Goal: Task Accomplishment & Management: Manage account settings

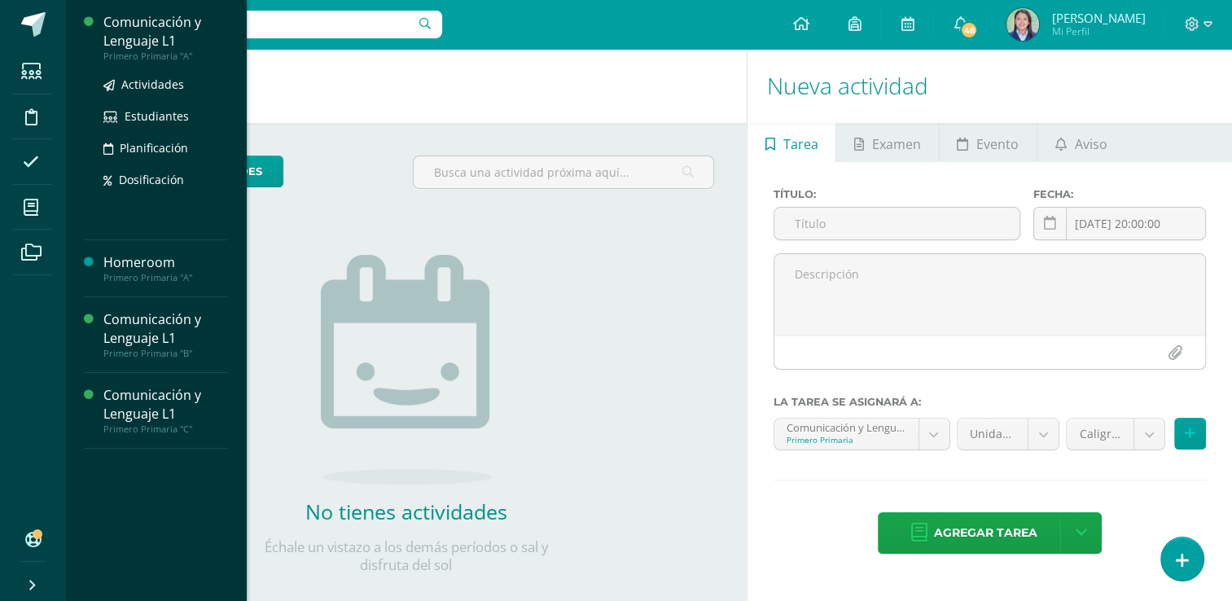
click at [152, 44] on div "Comunicación y Lenguaje L1" at bounding box center [165, 31] width 124 height 37
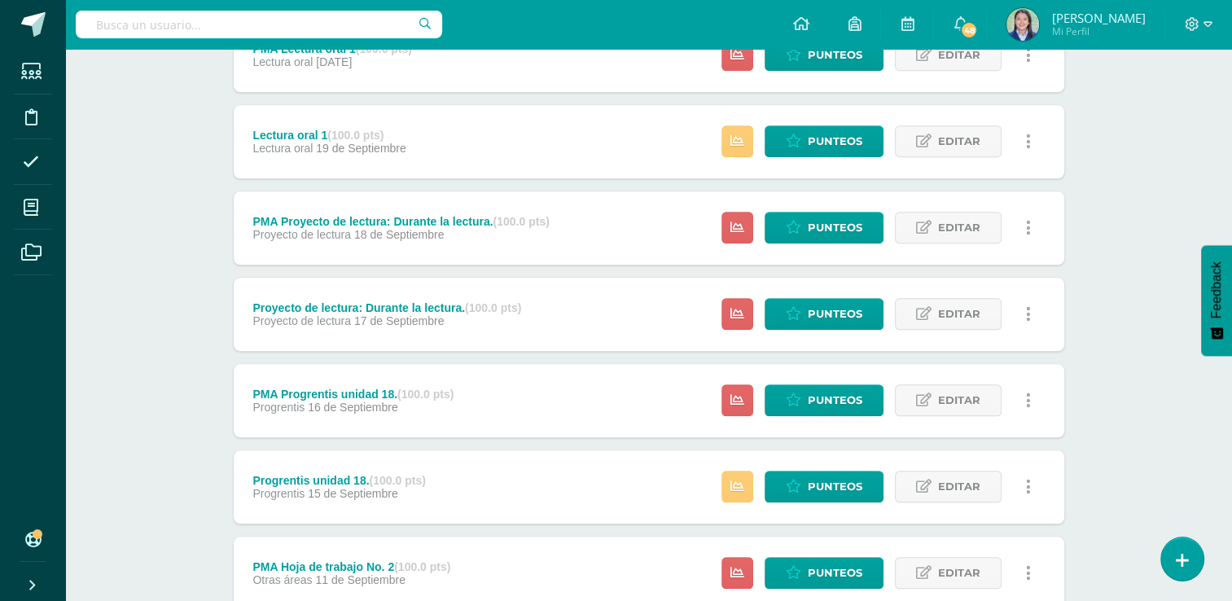
scroll to position [1372, 0]
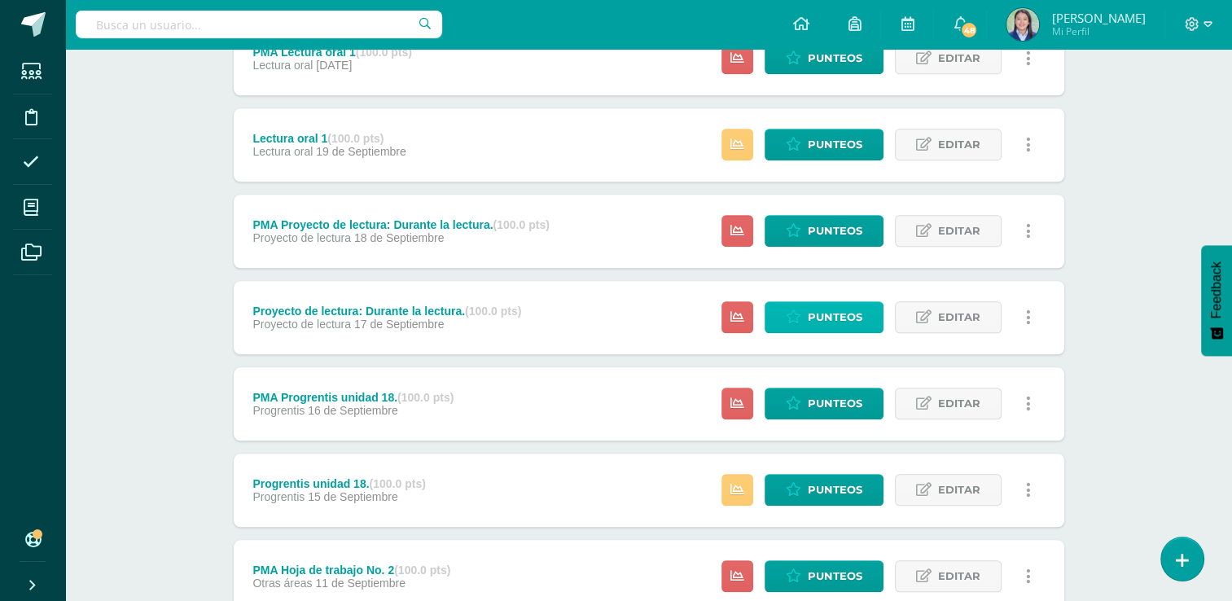
click at [836, 318] on span "Punteos" at bounding box center [835, 317] width 55 height 30
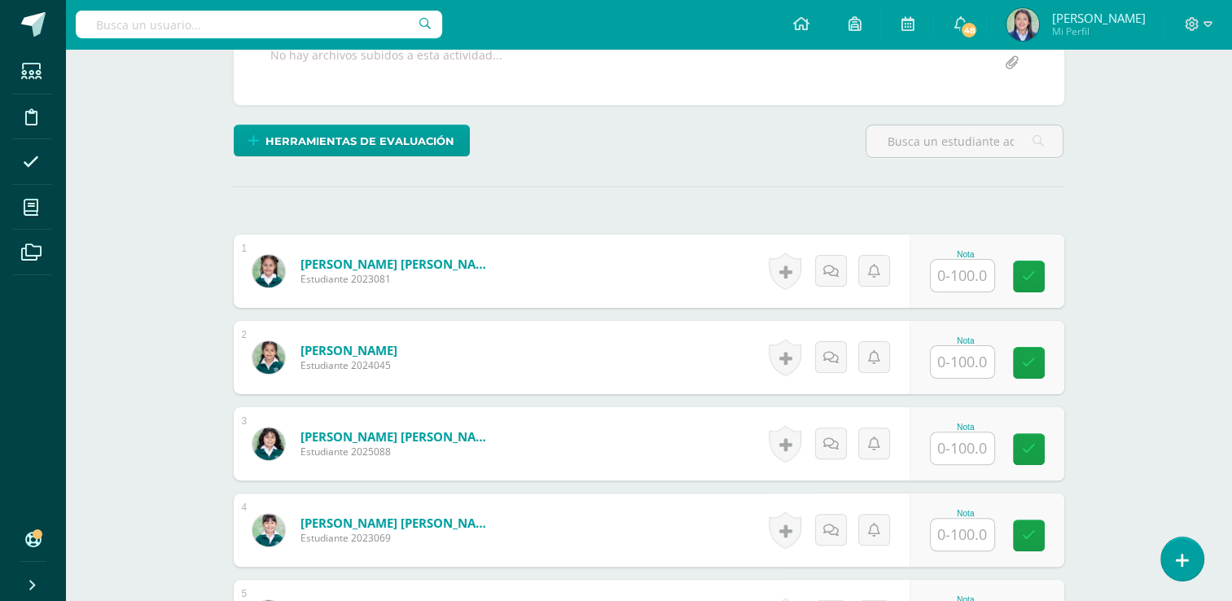
scroll to position [342, 0]
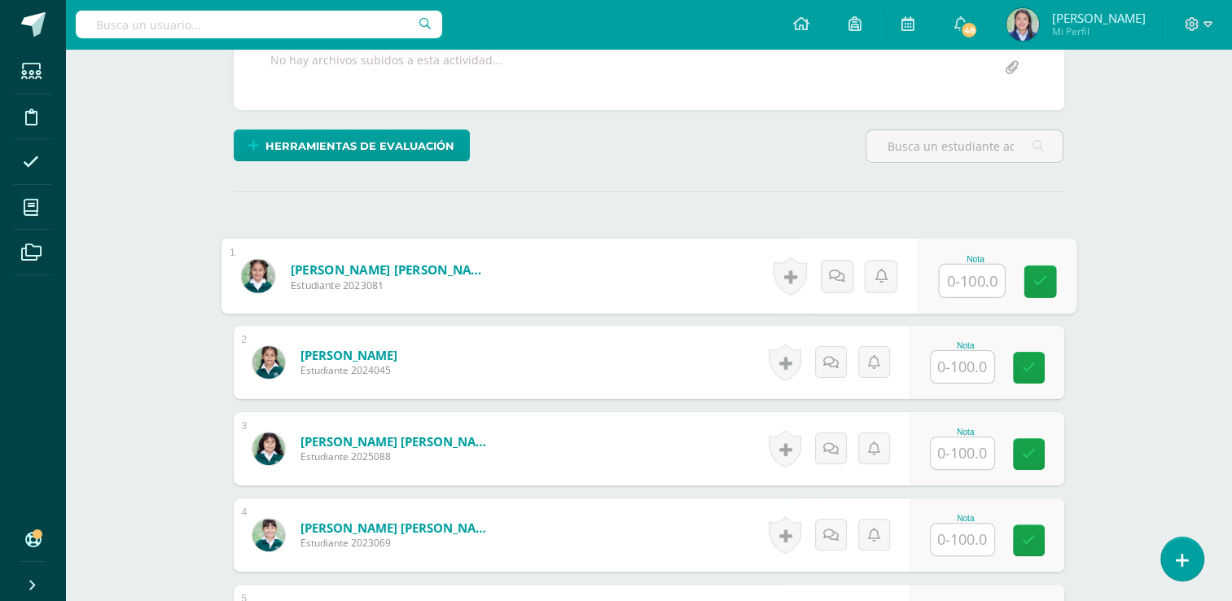
click at [960, 283] on input "text" at bounding box center [971, 281] width 65 height 33
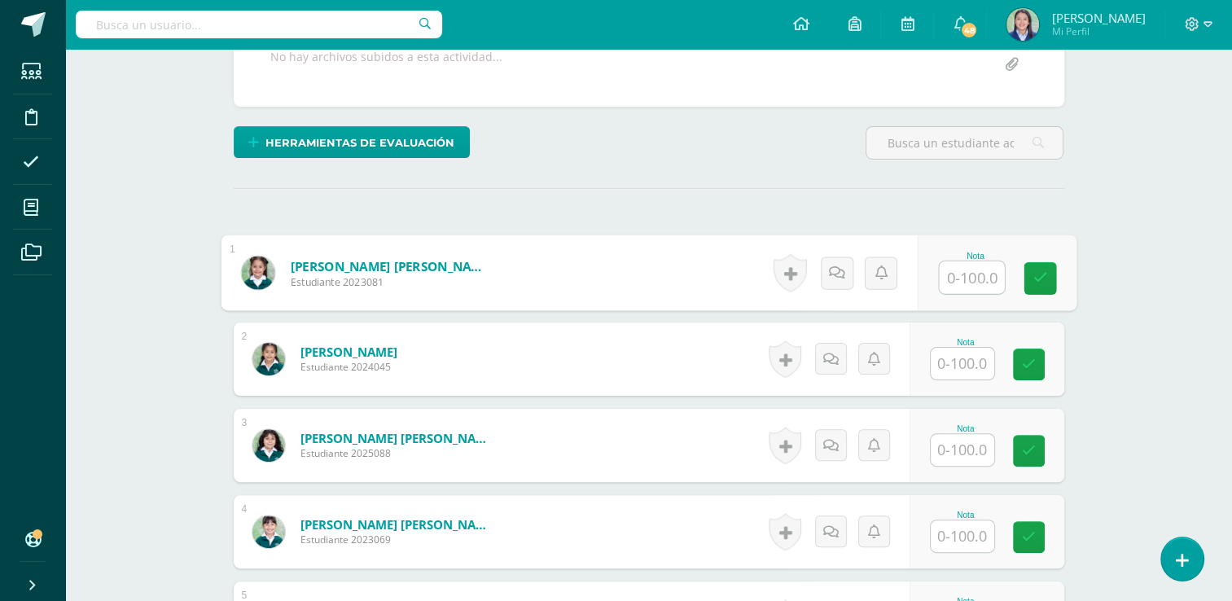
click at [971, 285] on input "text" at bounding box center [971, 277] width 65 height 33
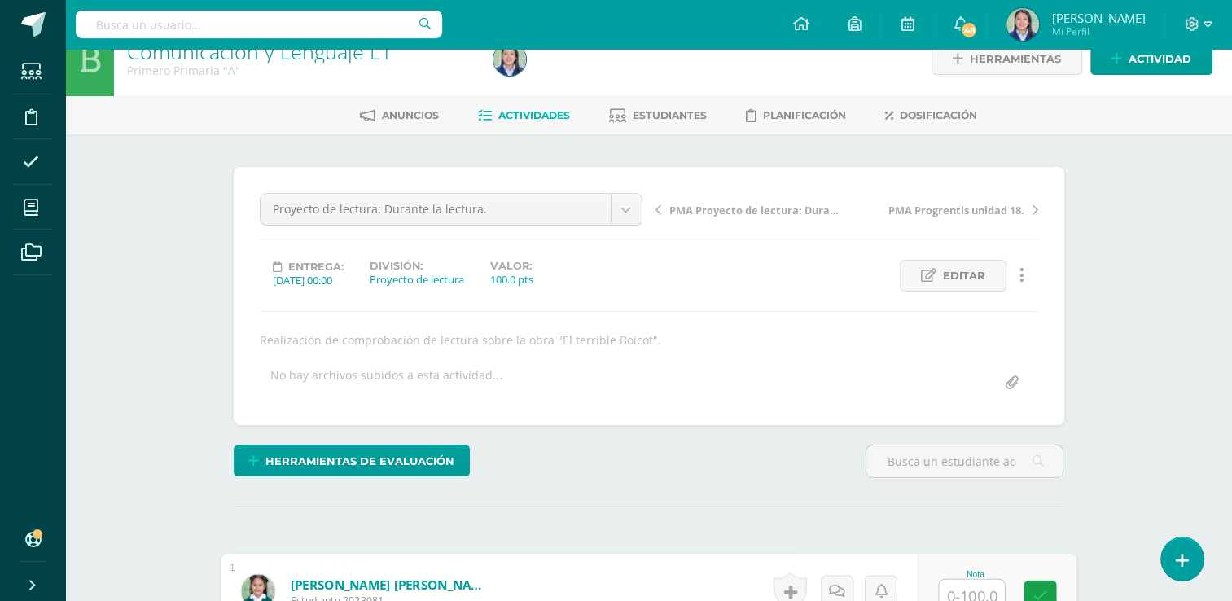
scroll to position [0, 0]
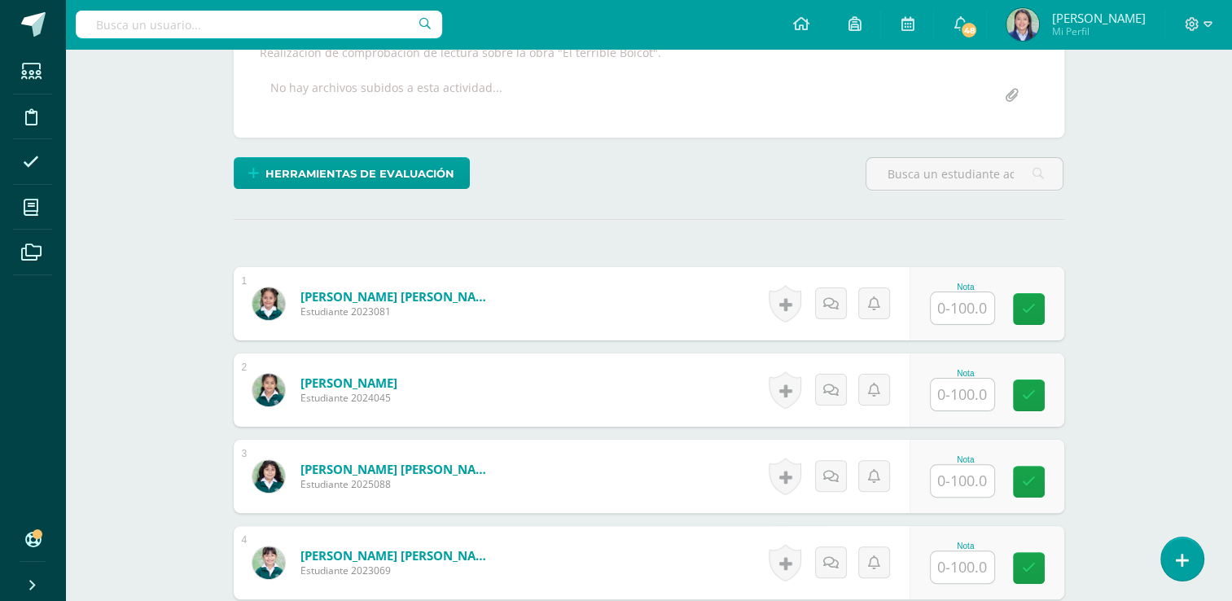
scroll to position [453, 0]
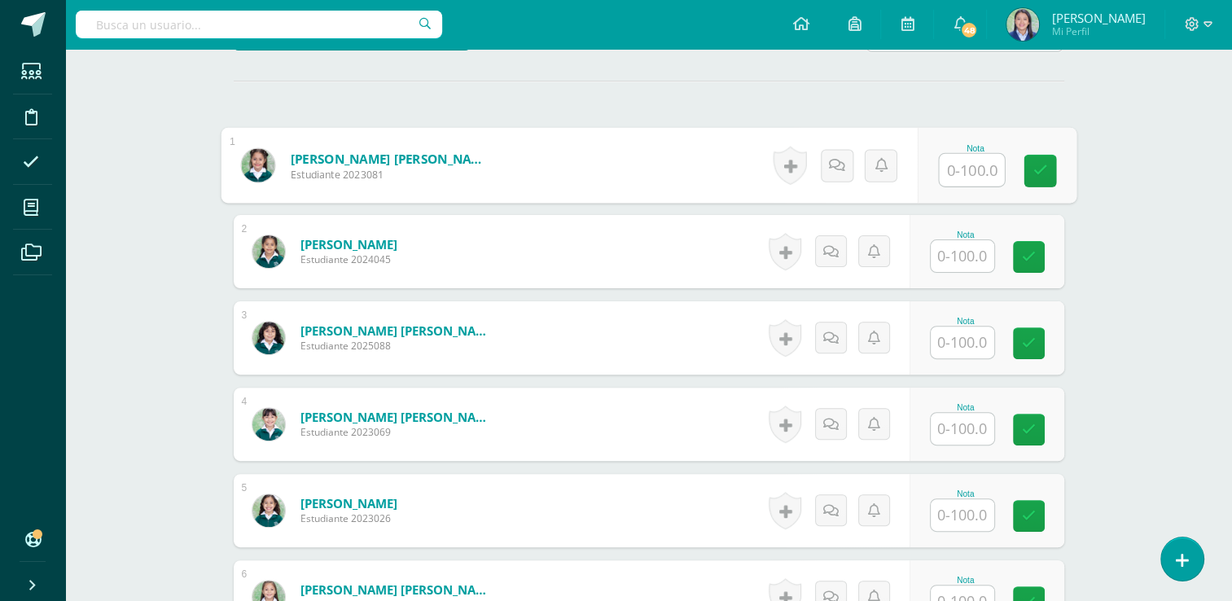
click at [964, 171] on input "text" at bounding box center [971, 170] width 65 height 33
type input "9"
type input "92"
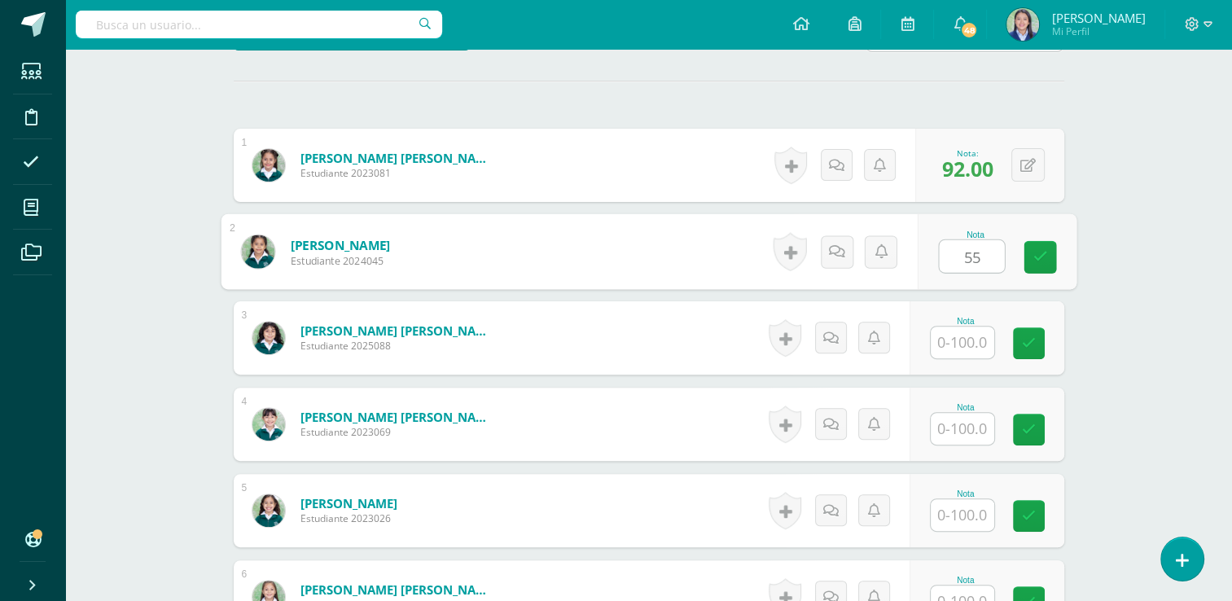
type input "55"
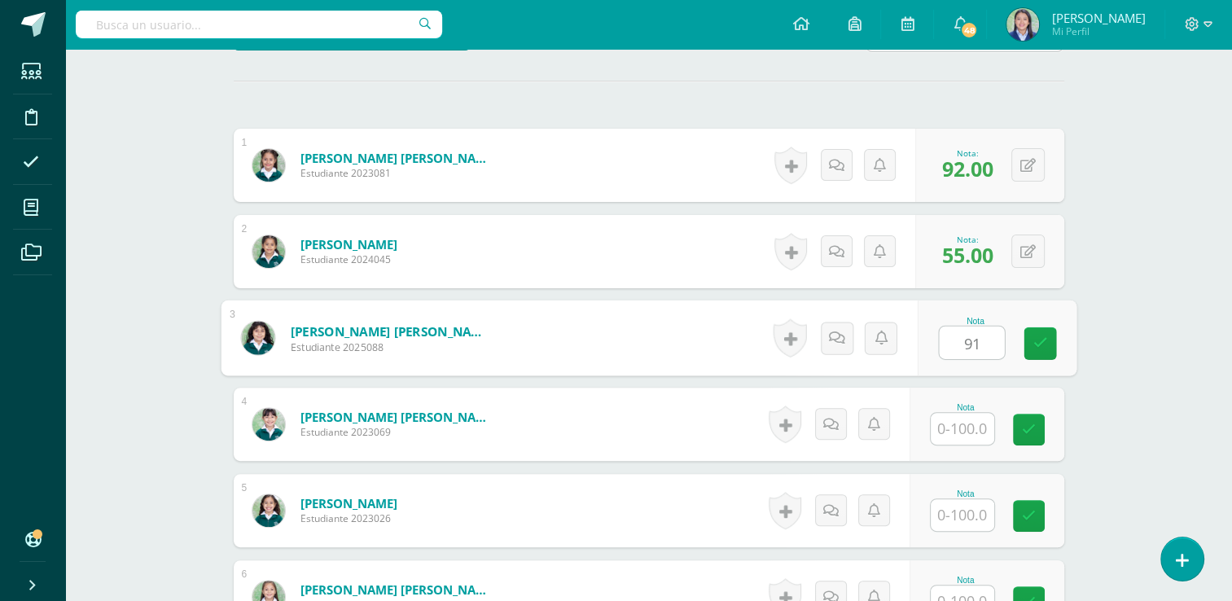
type input "91"
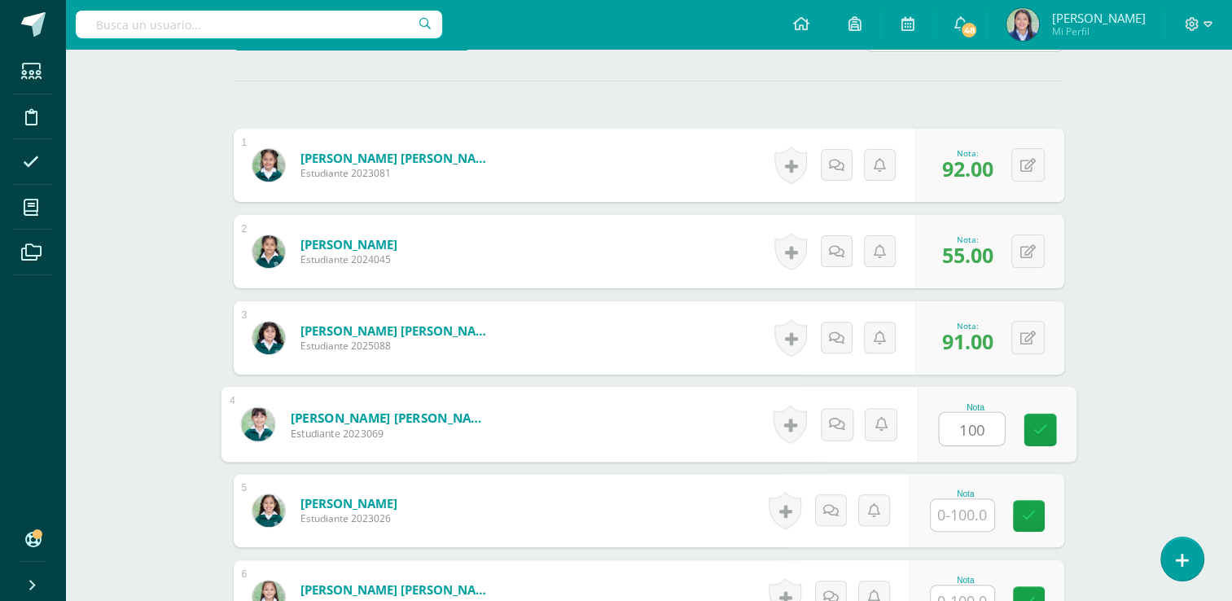
type input "100"
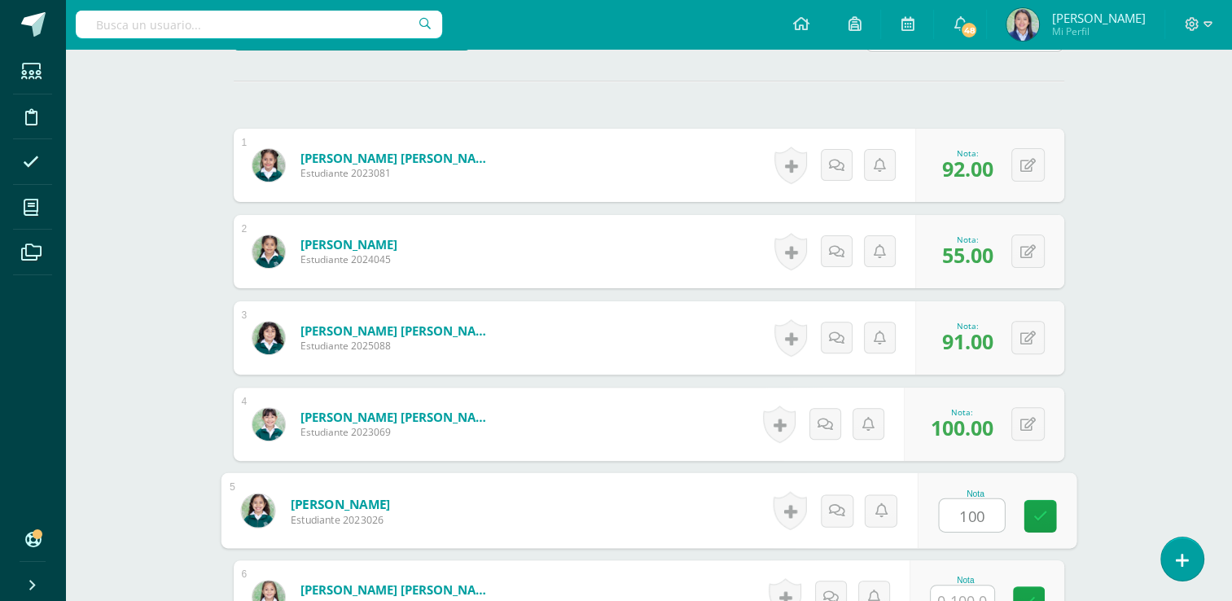
type input "100"
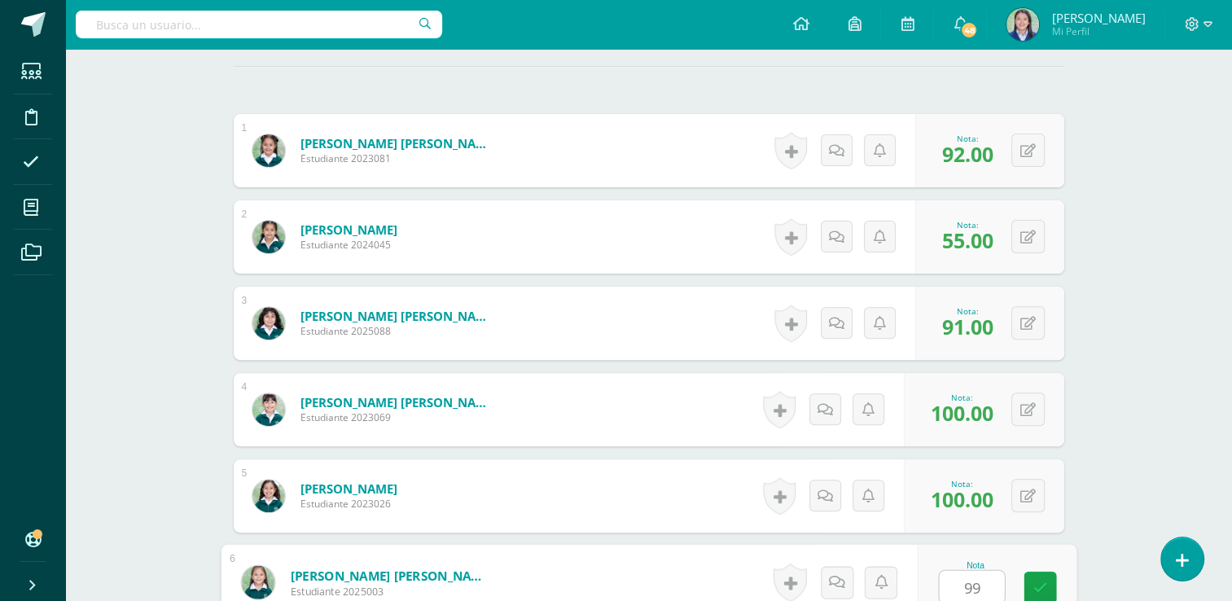
type input "99"
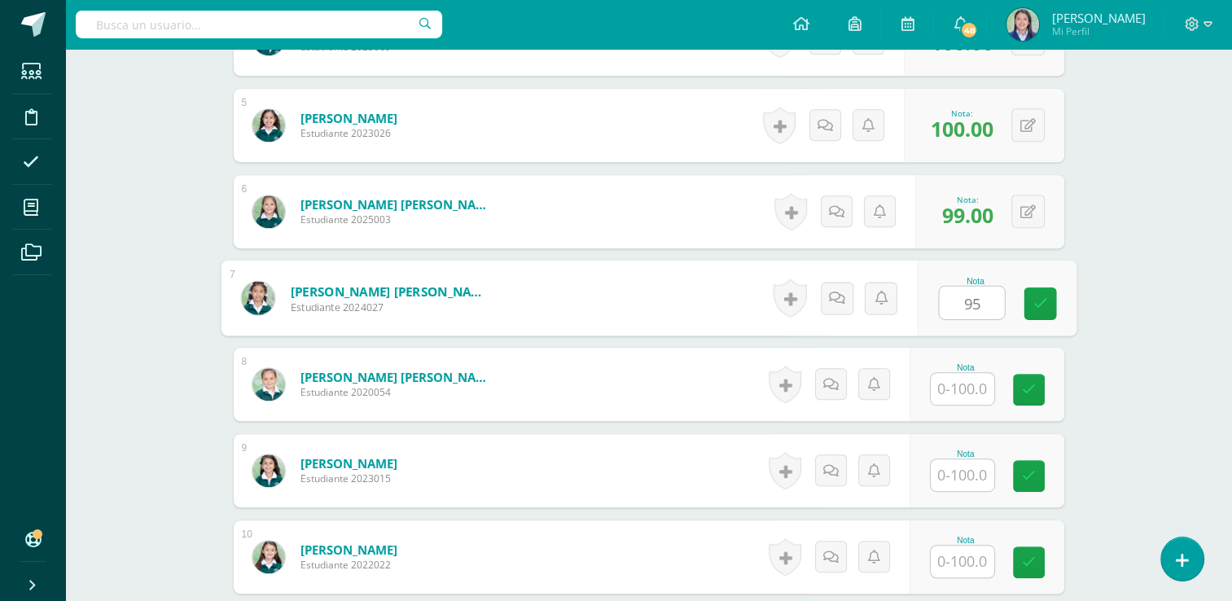
type input "95"
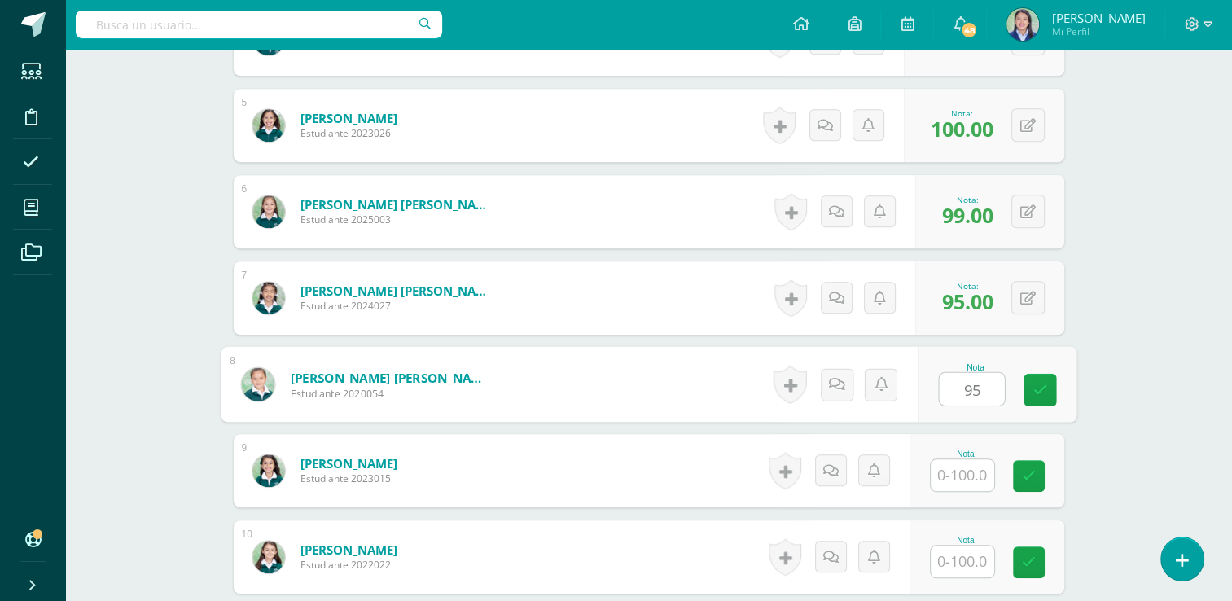
type input "95"
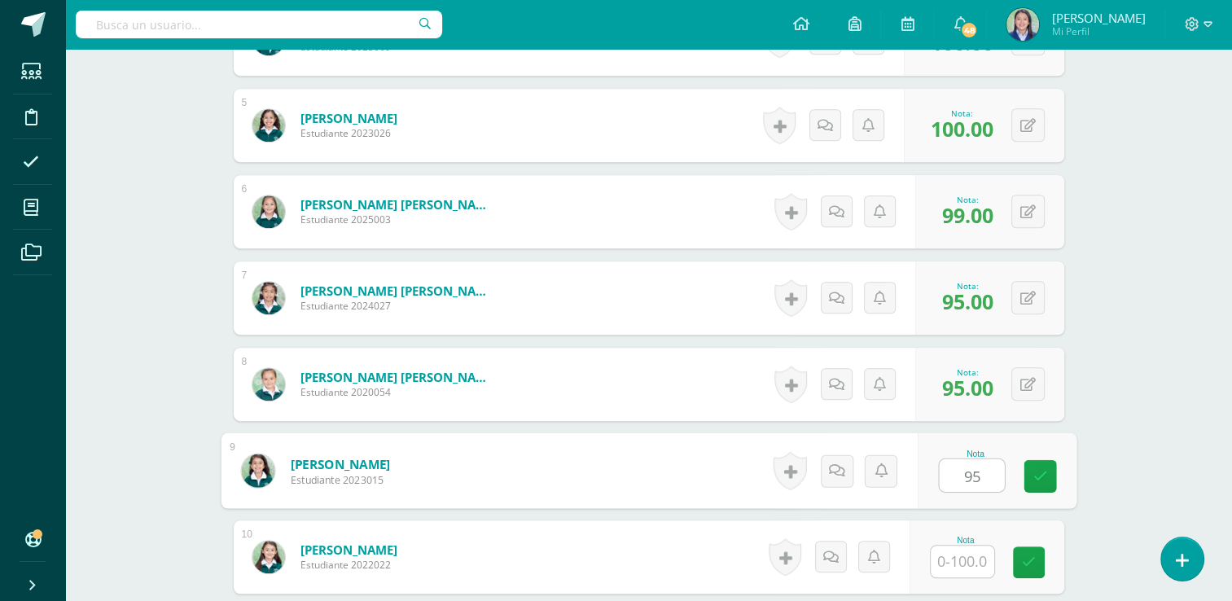
type input "95"
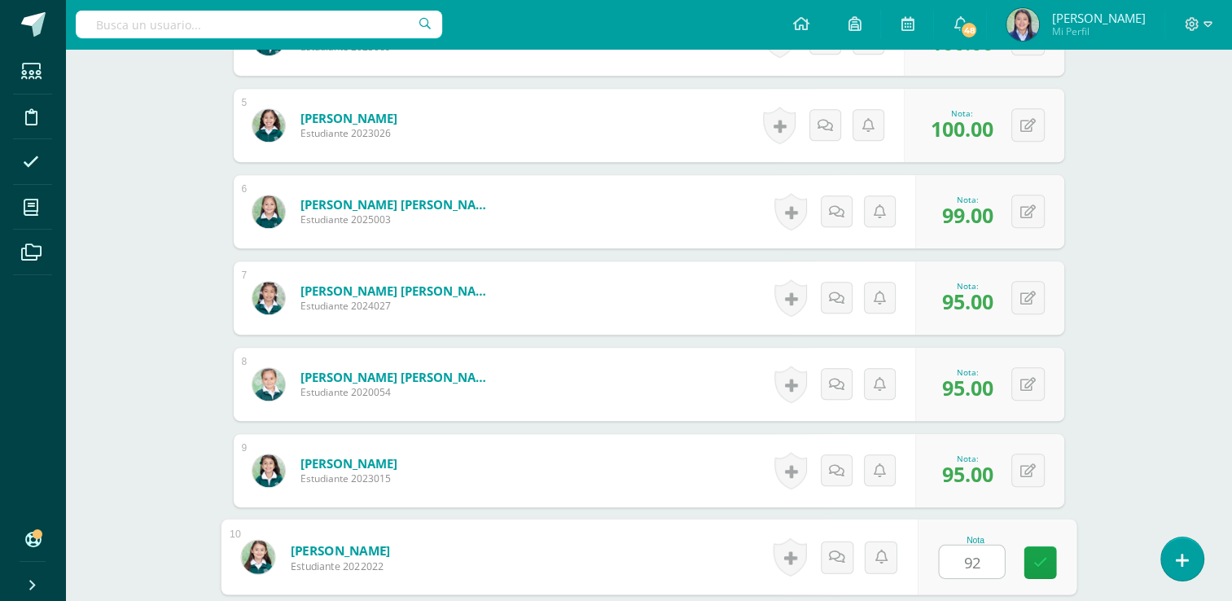
type input "92"
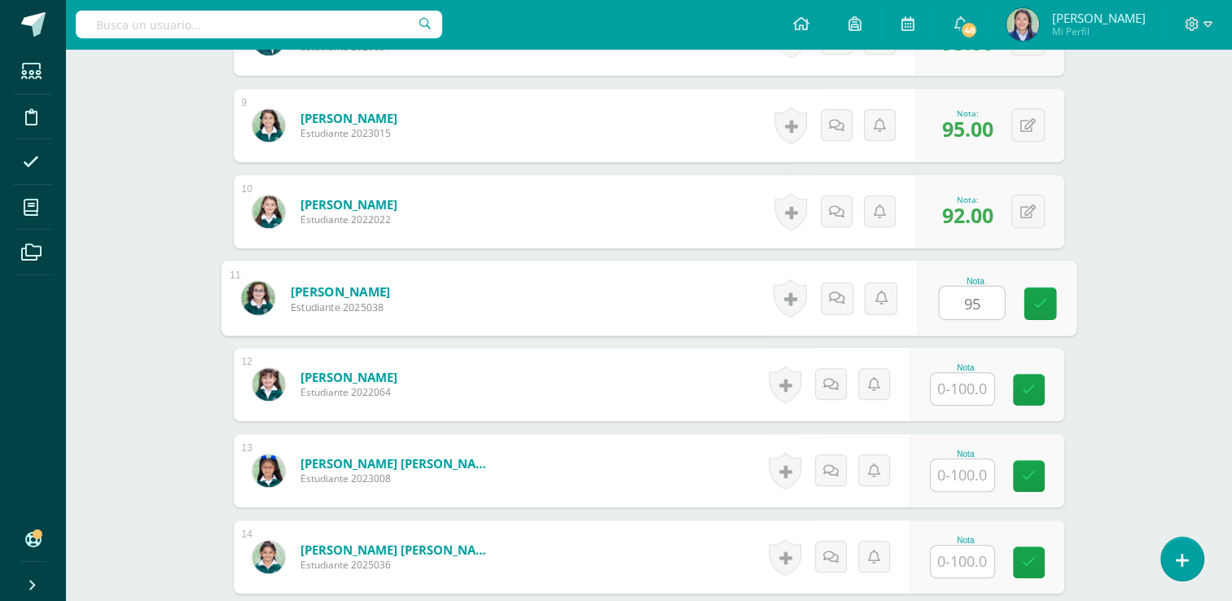
type input "95"
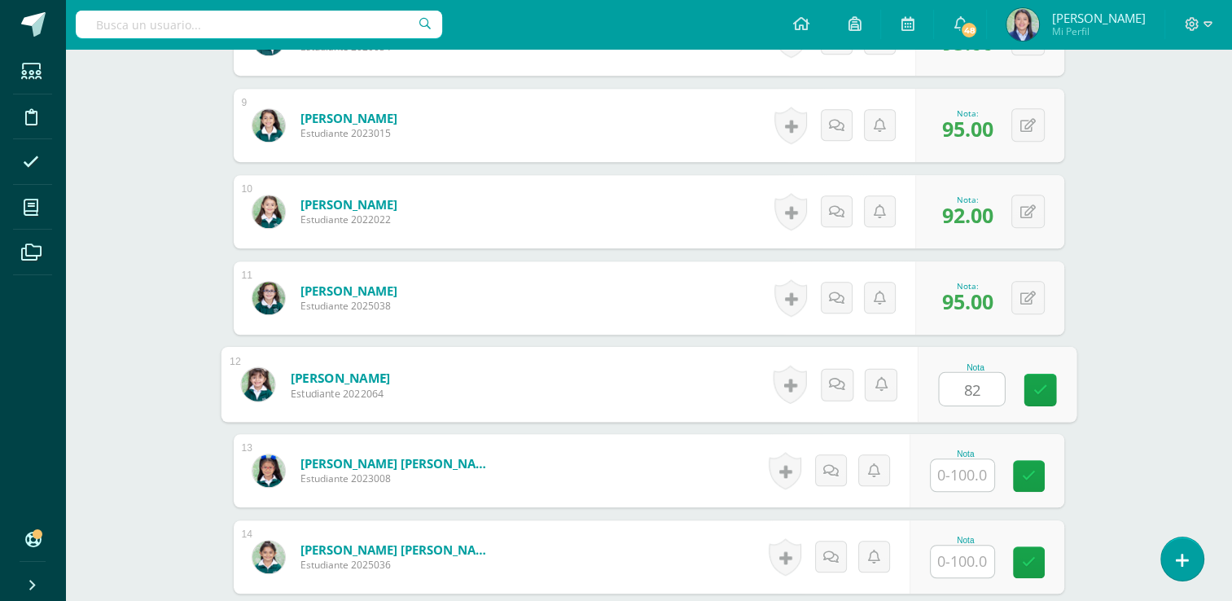
type input "82"
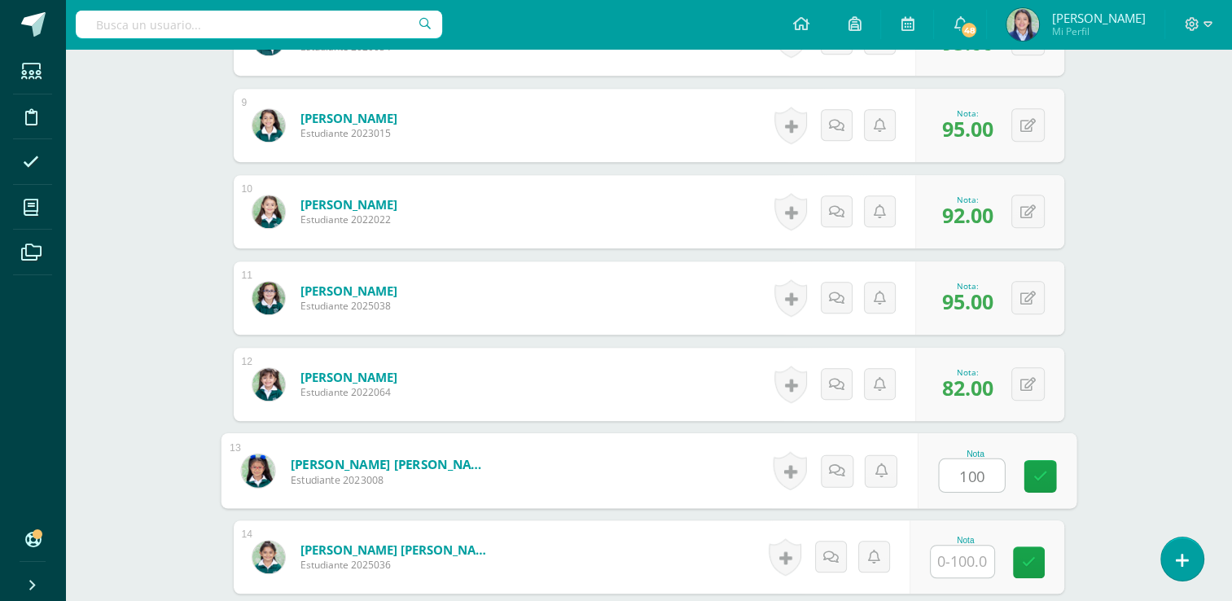
type input "100"
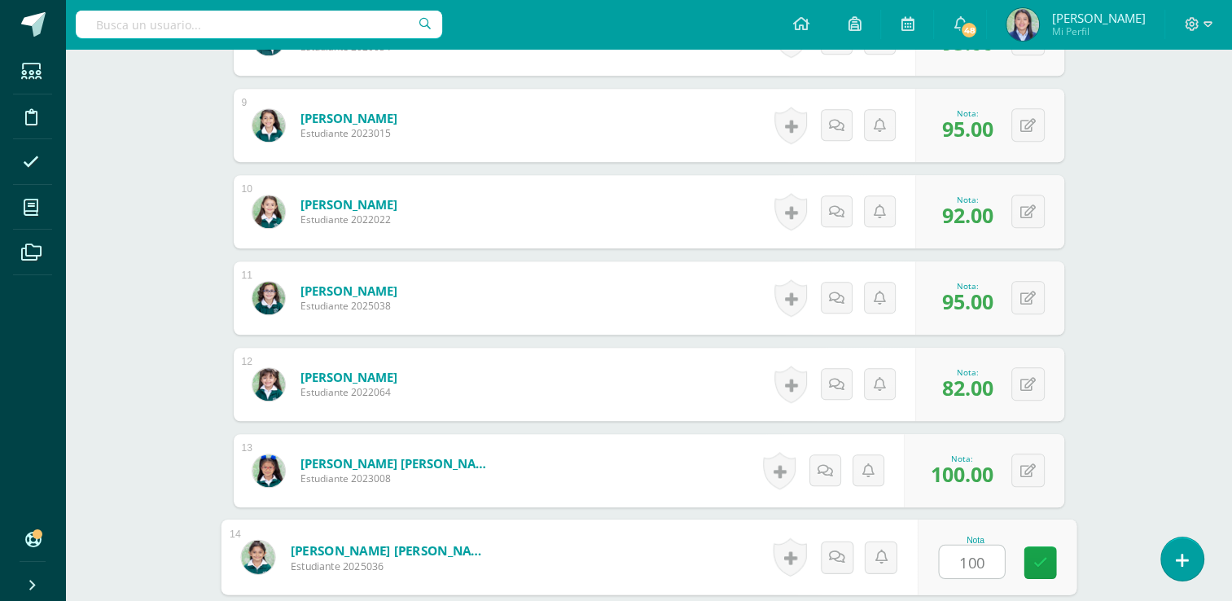
type input "100"
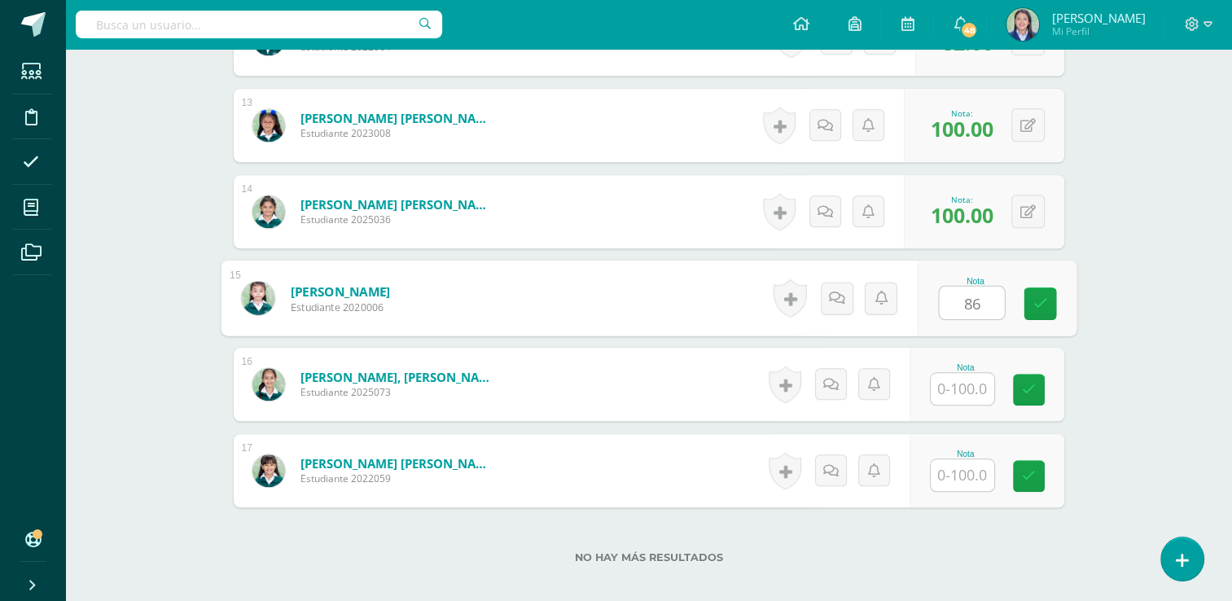
type input "86"
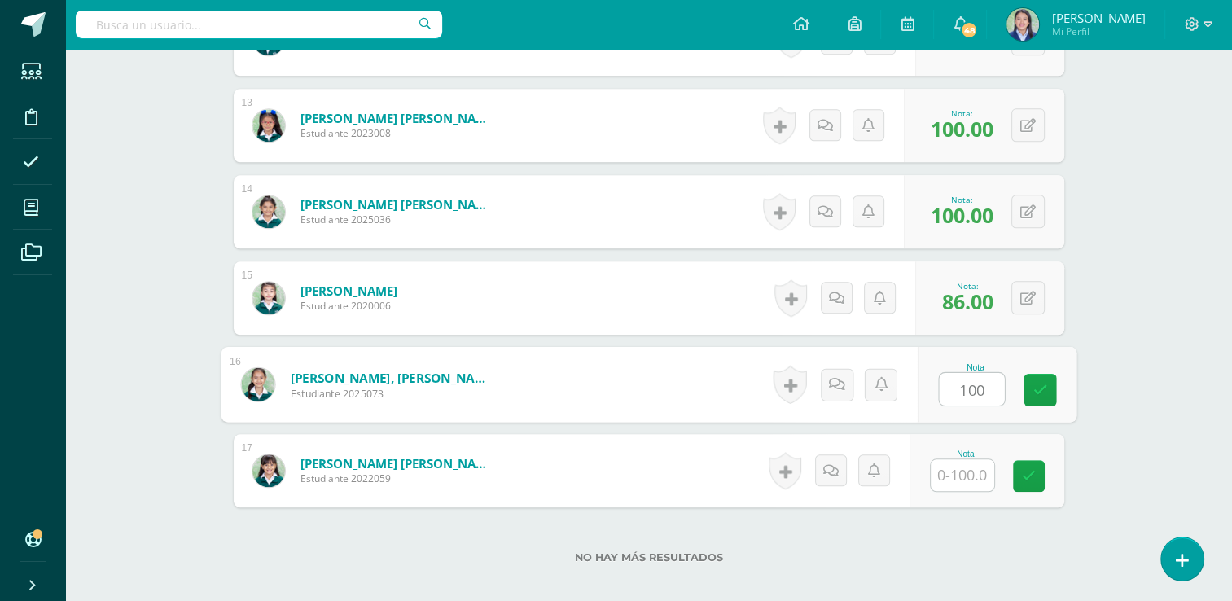
type input "100"
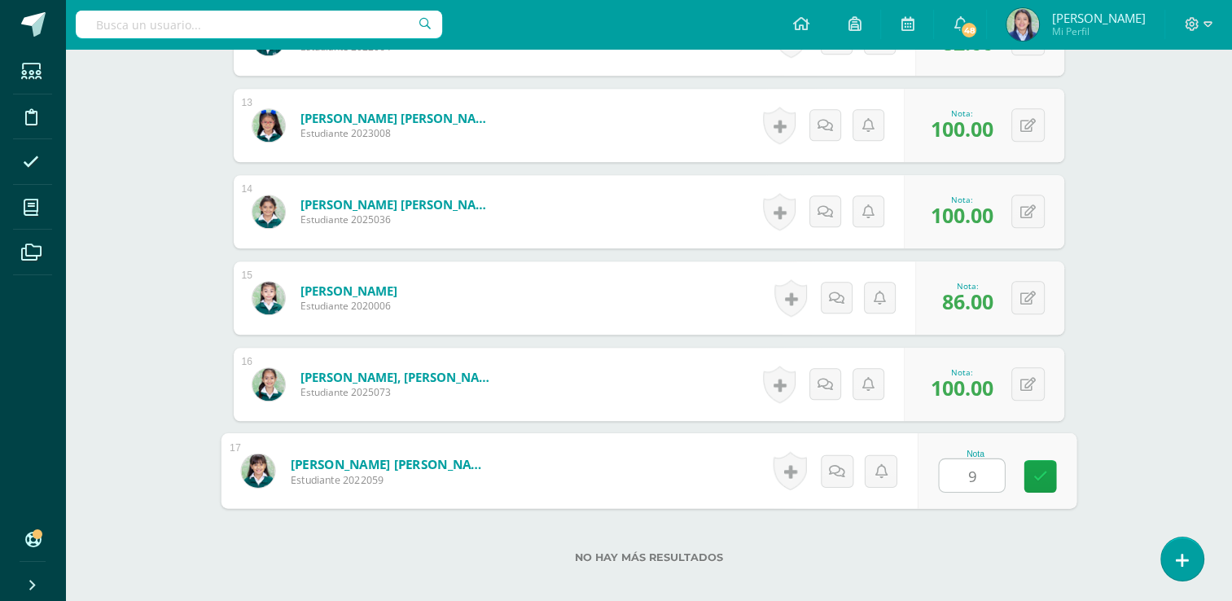
type input "95"
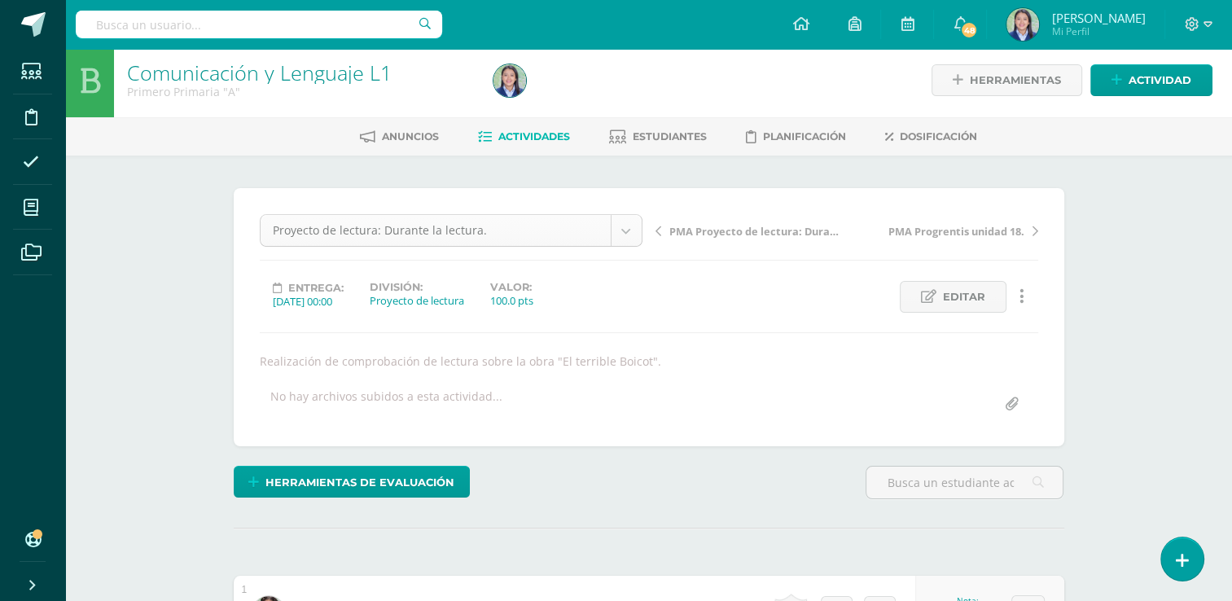
scroll to position [371, 0]
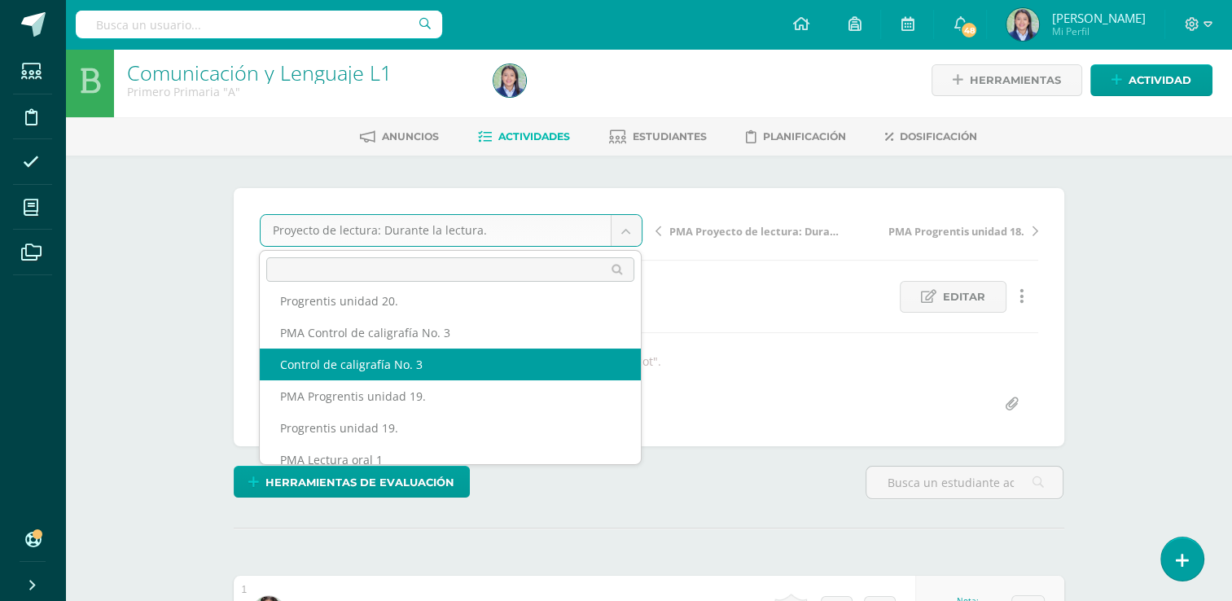
select select "/dashboard/teacher/grade-activity/265191/"
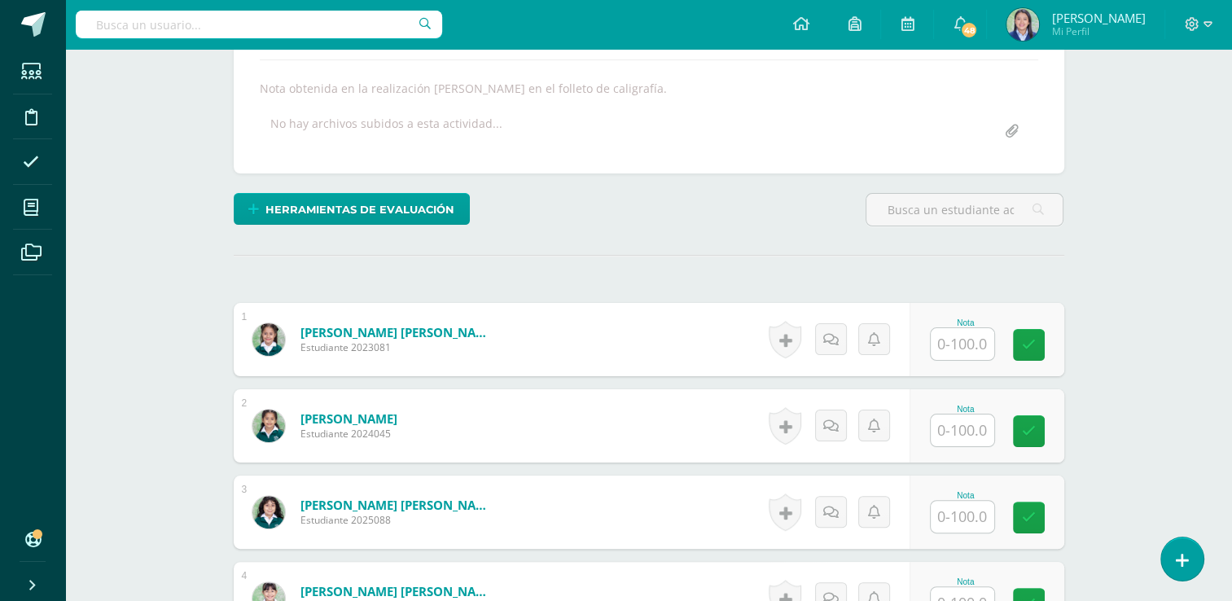
scroll to position [272, 0]
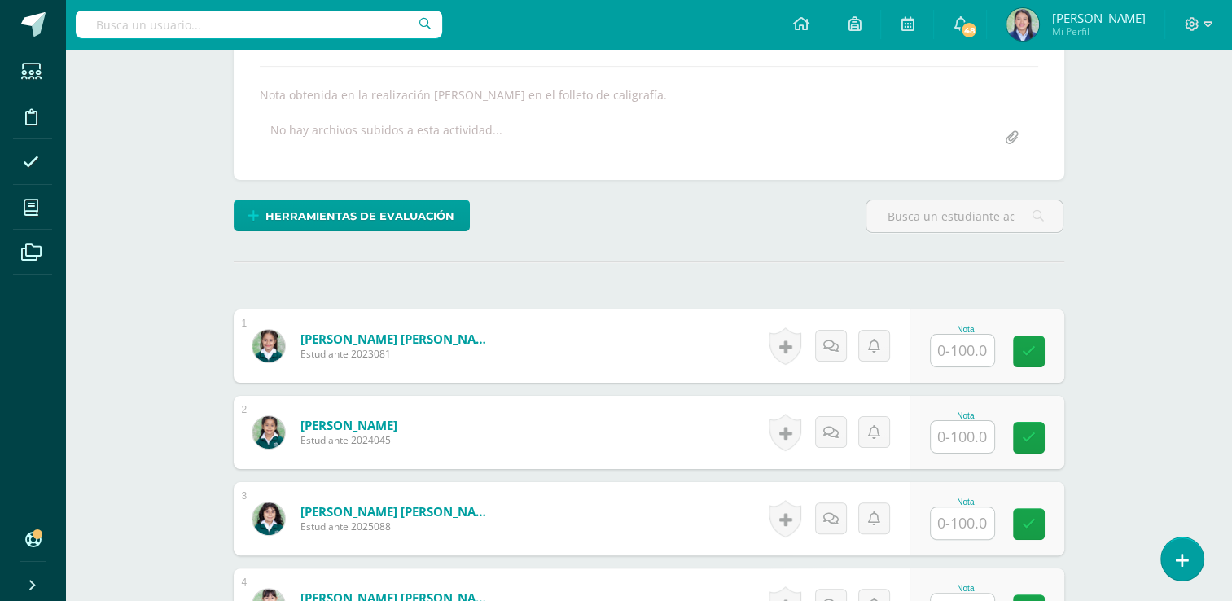
click at [961, 362] on input "text" at bounding box center [963, 351] width 64 height 32
type input "88"
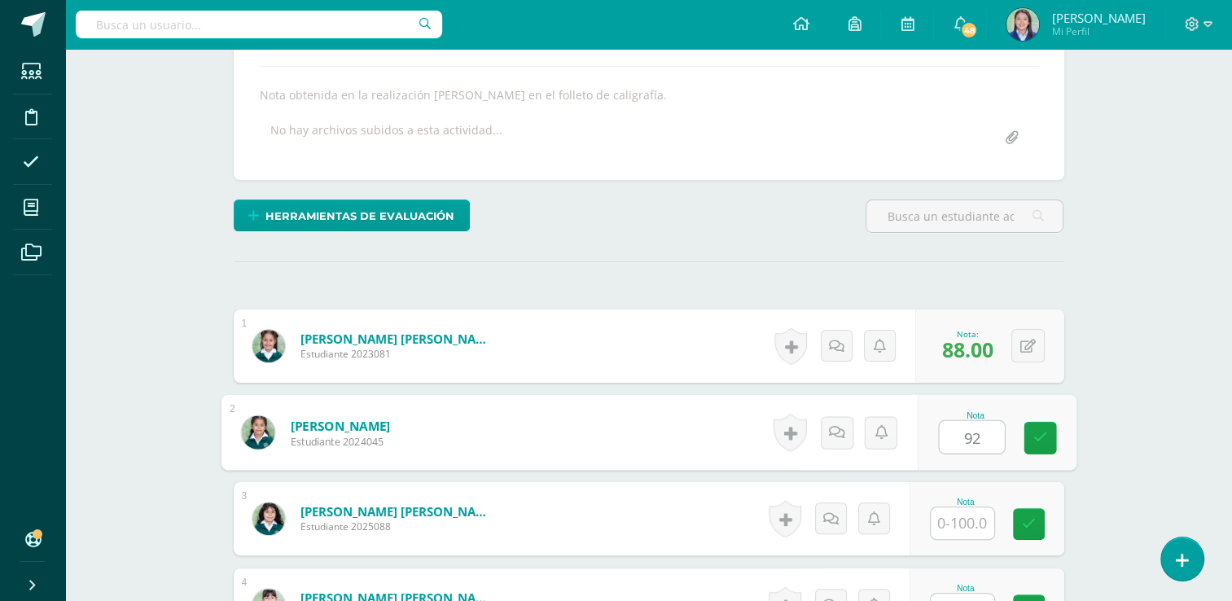
type input "92"
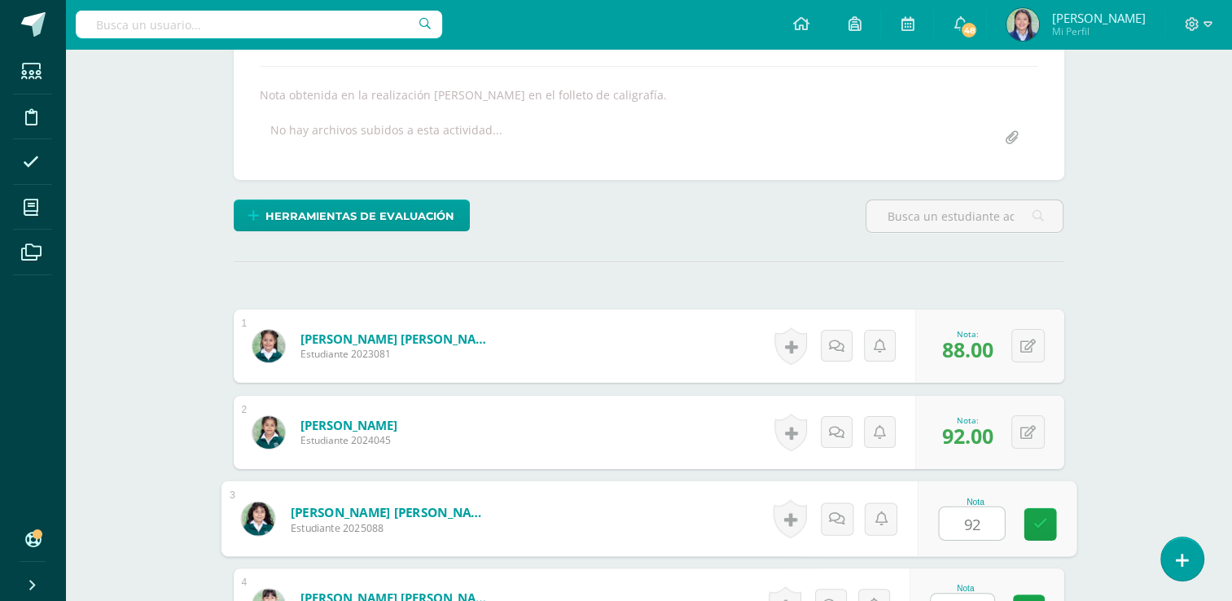
type input "92"
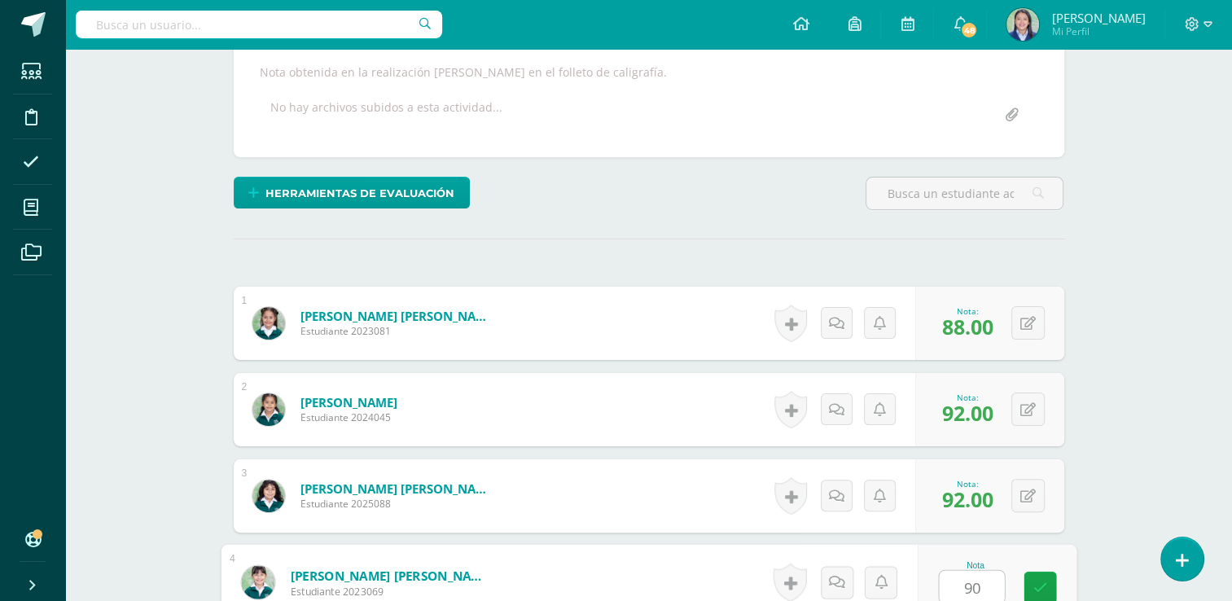
type input "90"
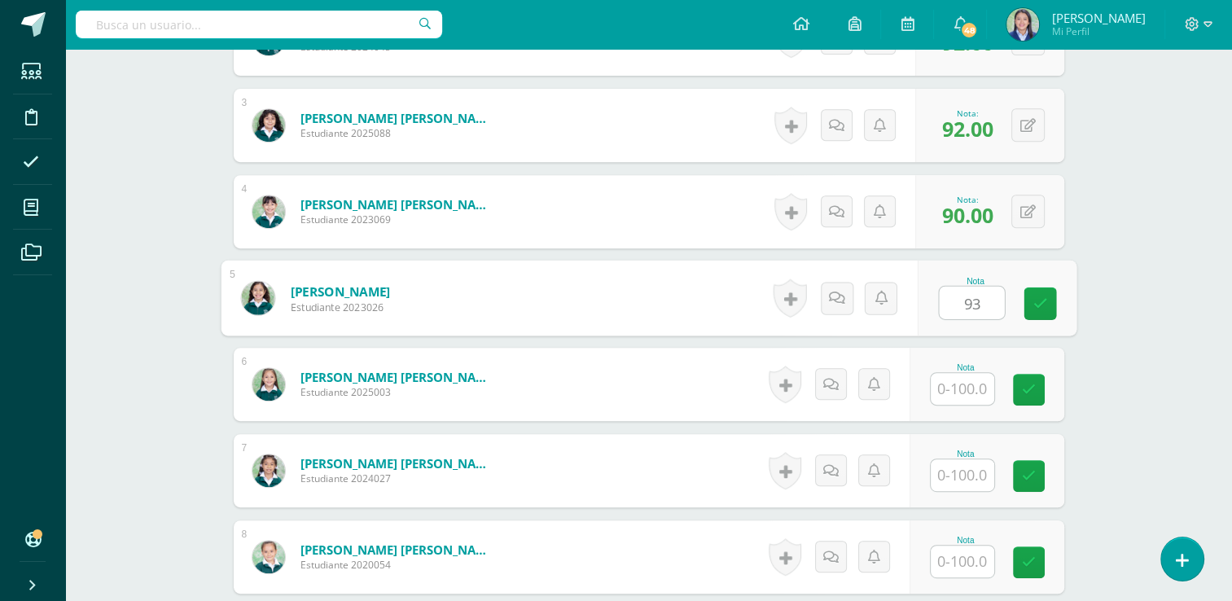
type input "93"
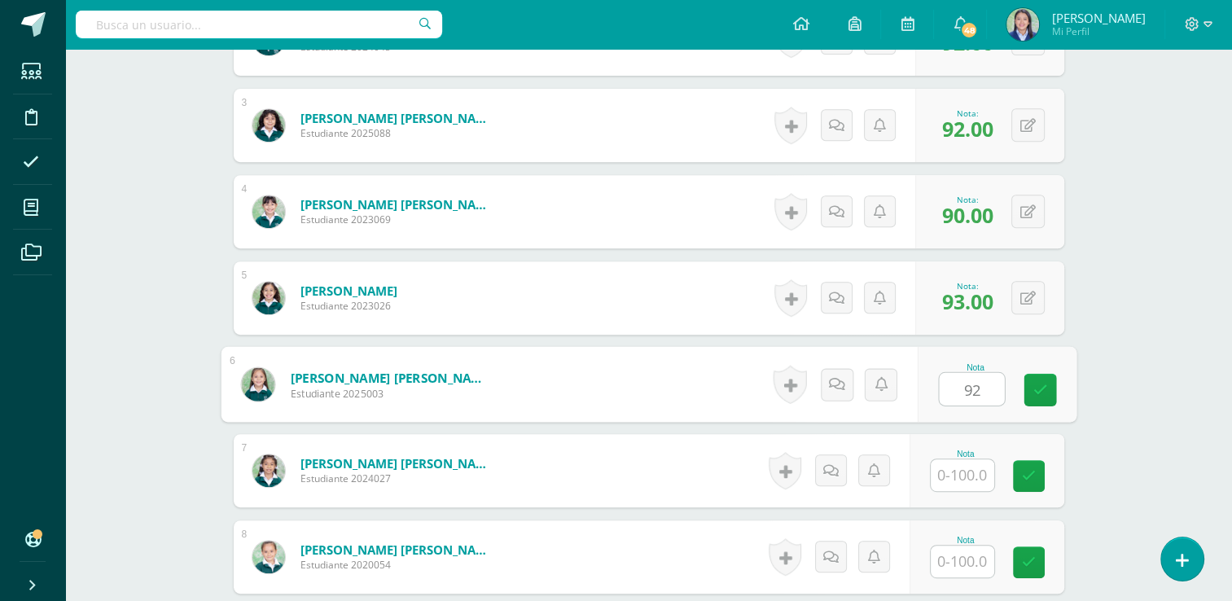
type input "92"
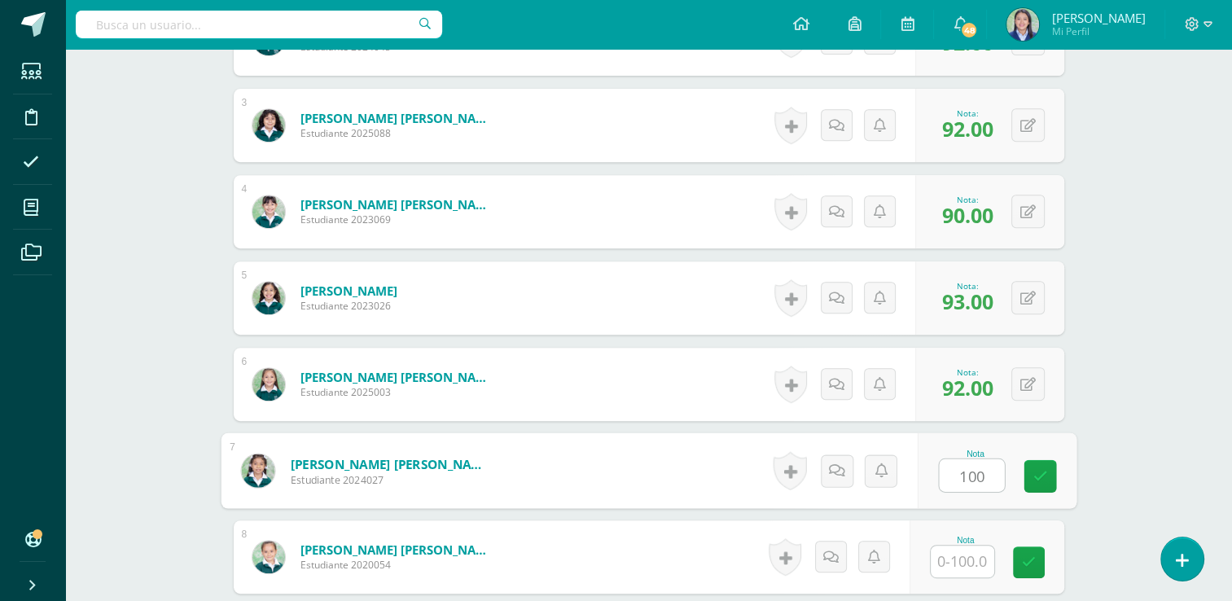
type input "100"
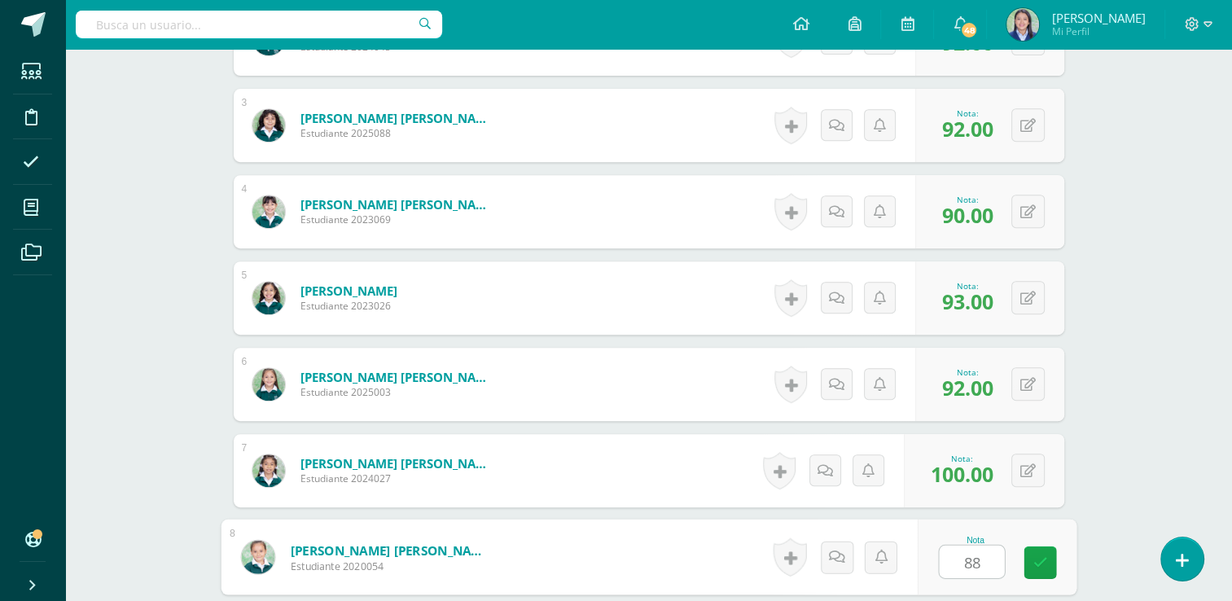
type input "88"
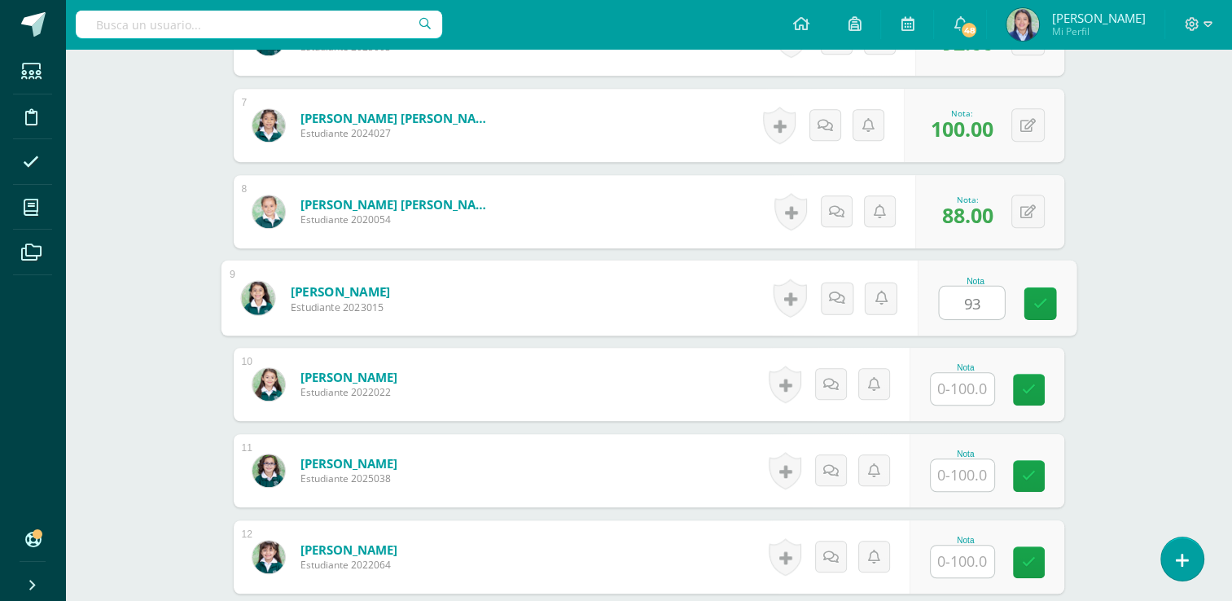
type input "93"
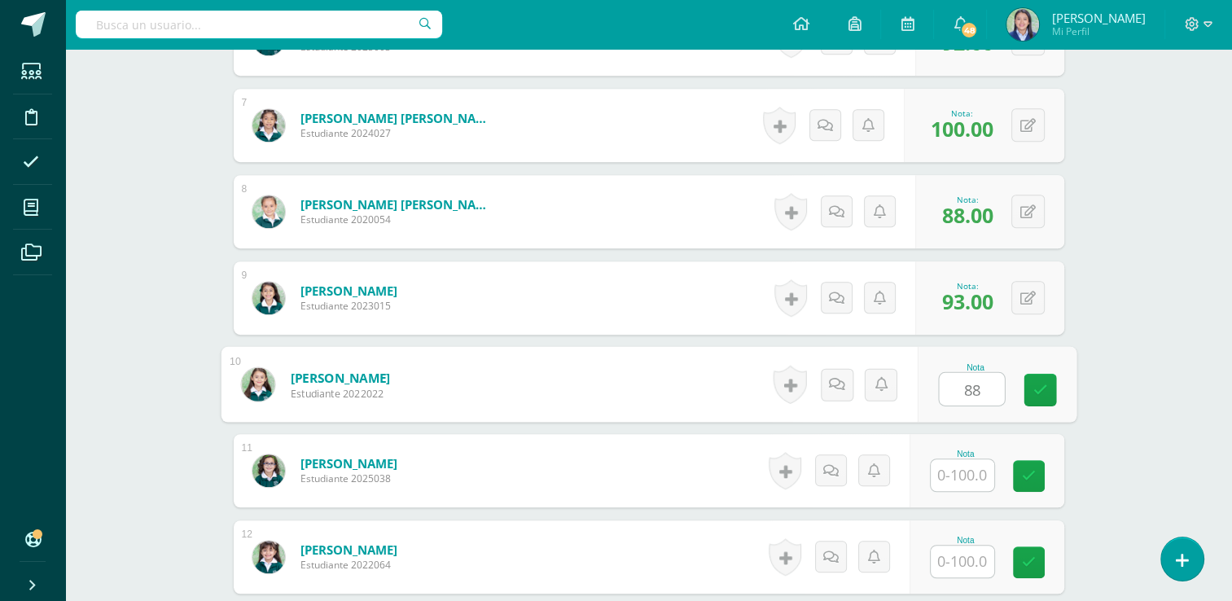
type input "88"
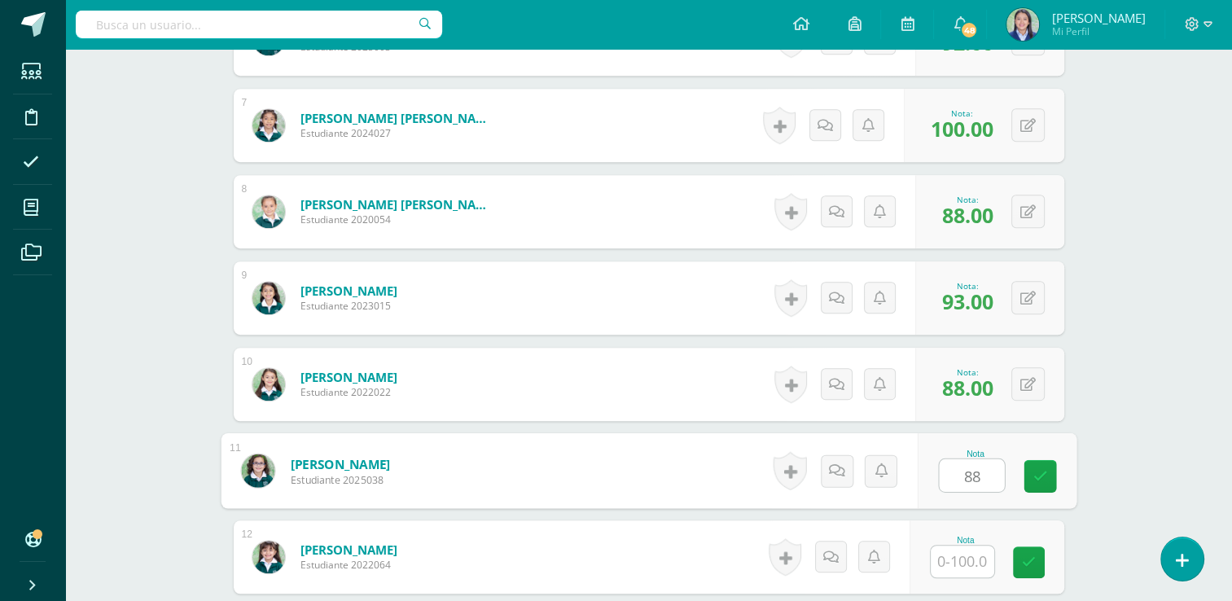
type input "88"
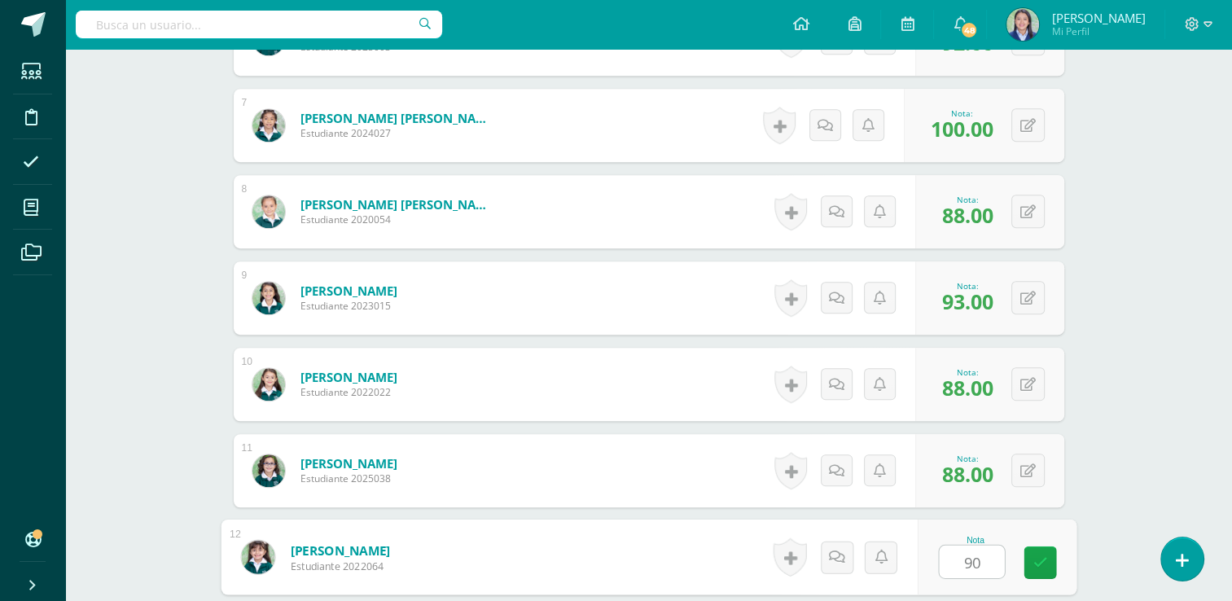
type input "90"
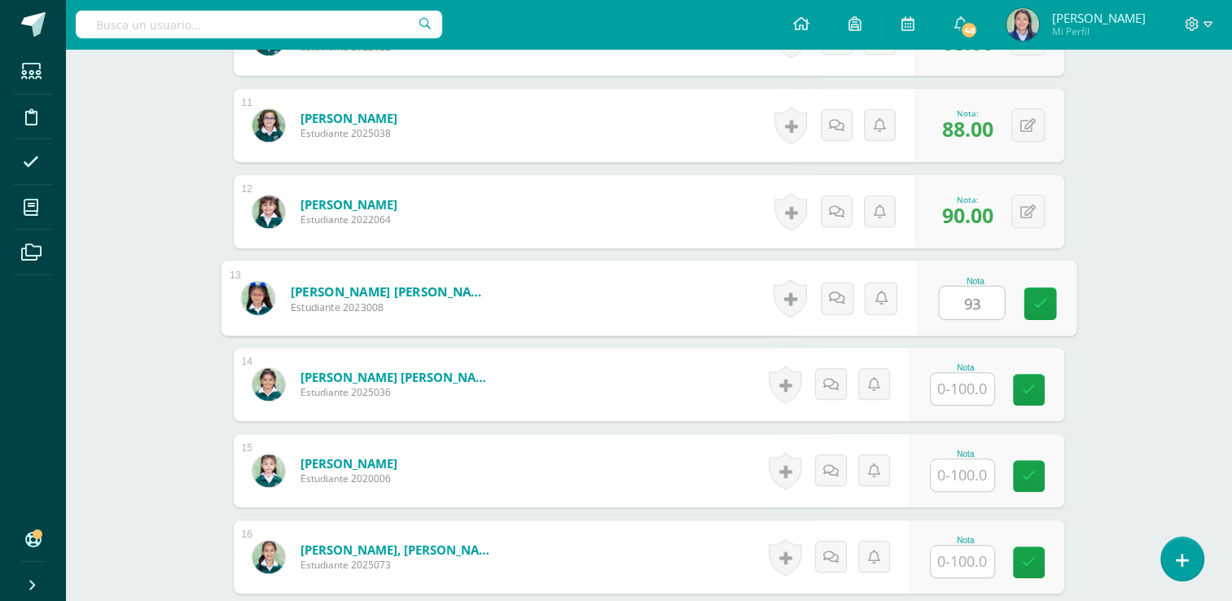
type input "93"
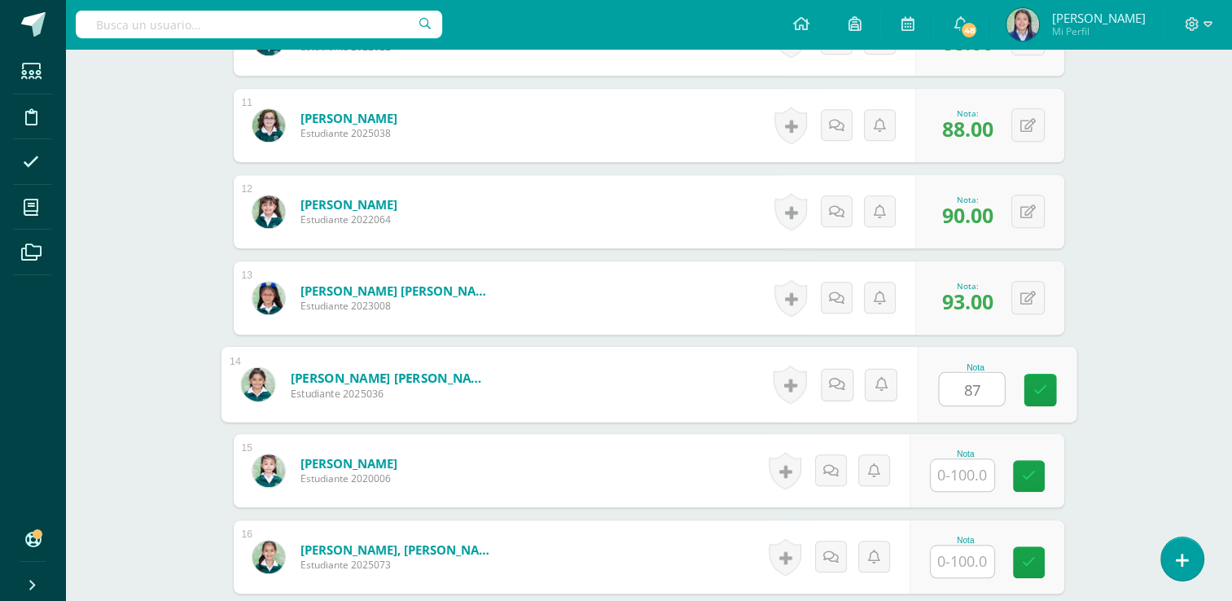
type input "87"
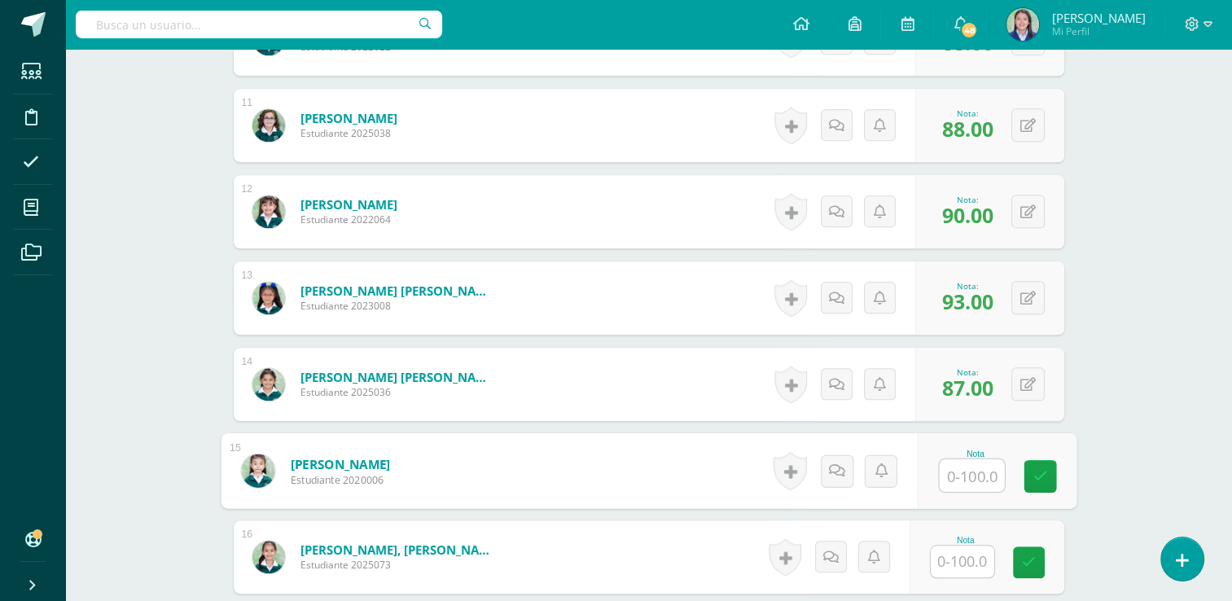
type input "8"
type input "92"
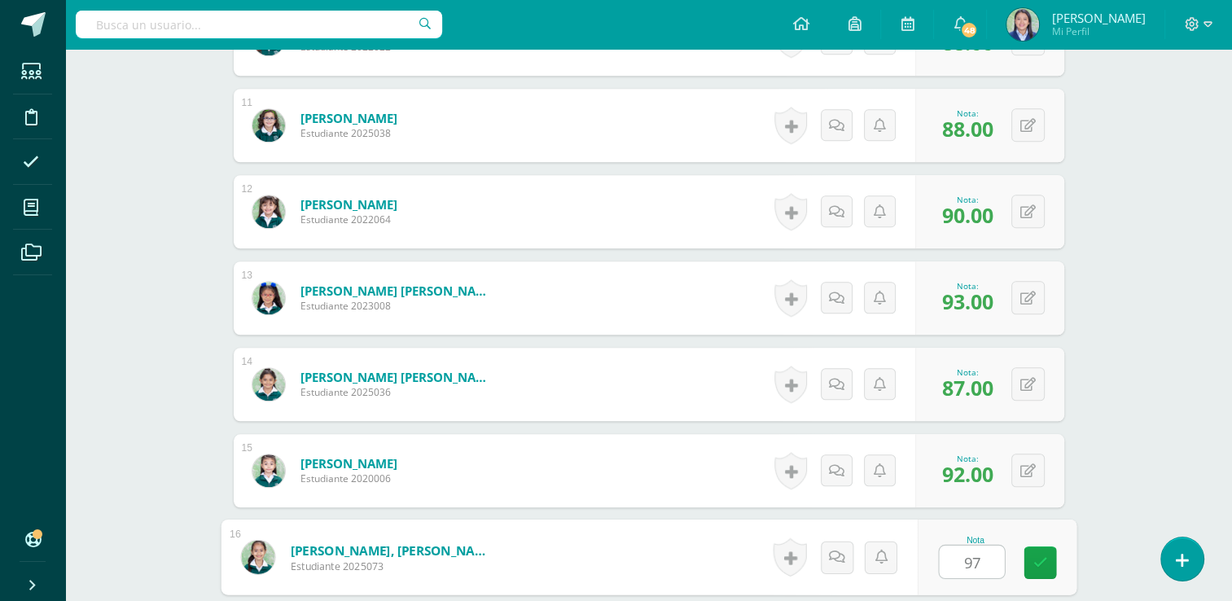
type input "97"
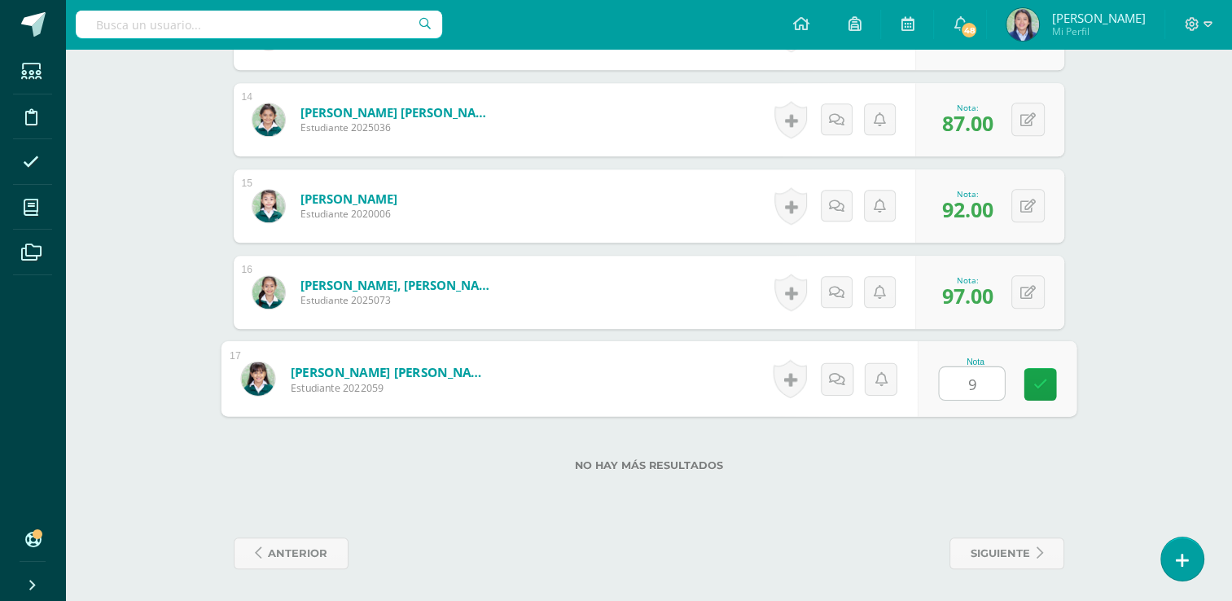
type input "92"
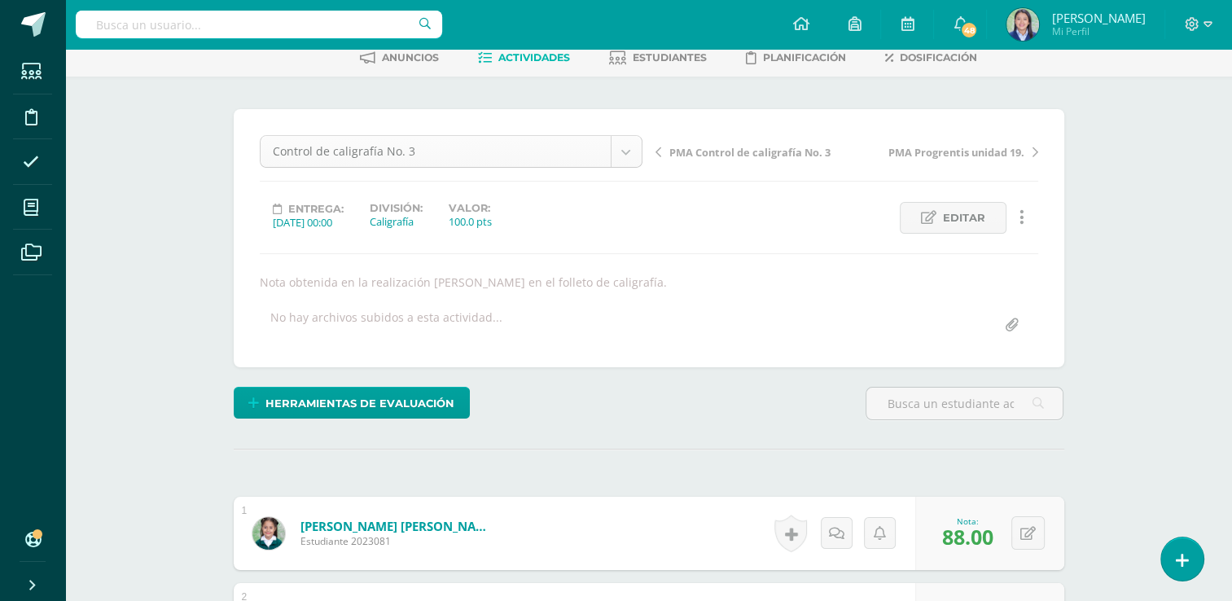
scroll to position [179, 0]
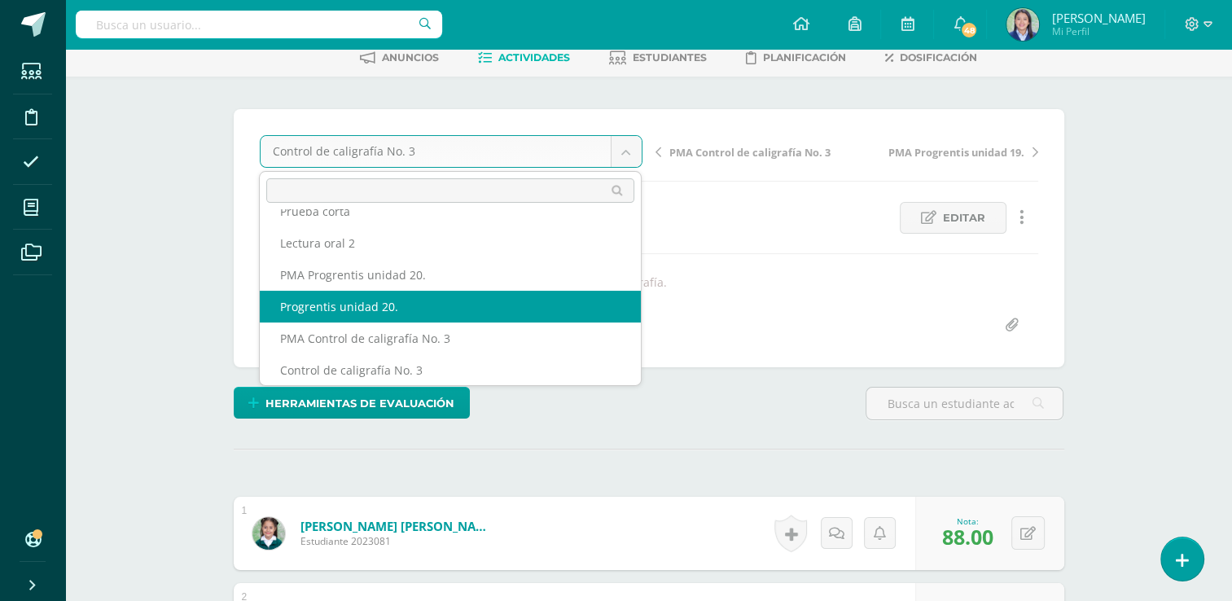
select select "/dashboard/teacher/grade-activity/265197/"
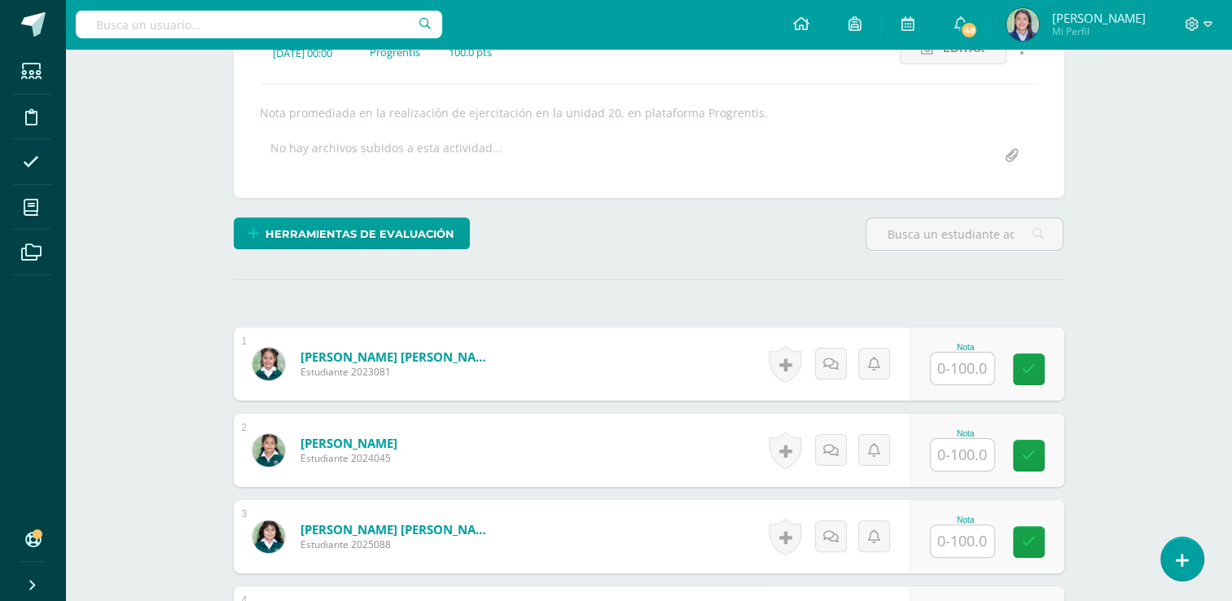
scroll to position [351, 0]
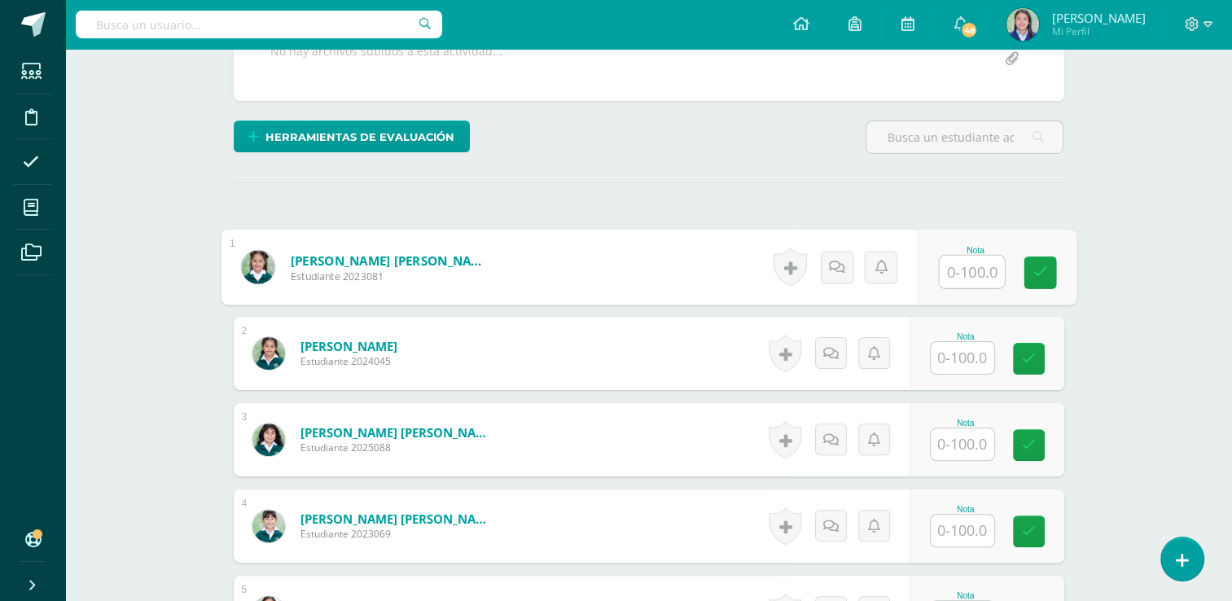
click at [973, 272] on input "text" at bounding box center [971, 272] width 65 height 33
type input "0"
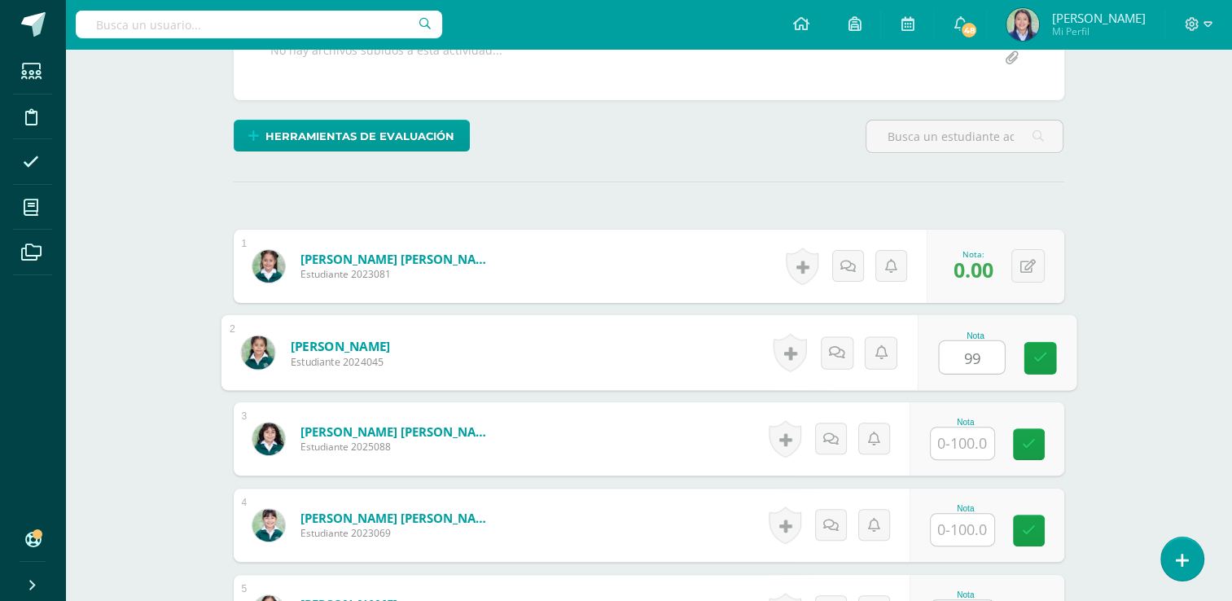
type input "99"
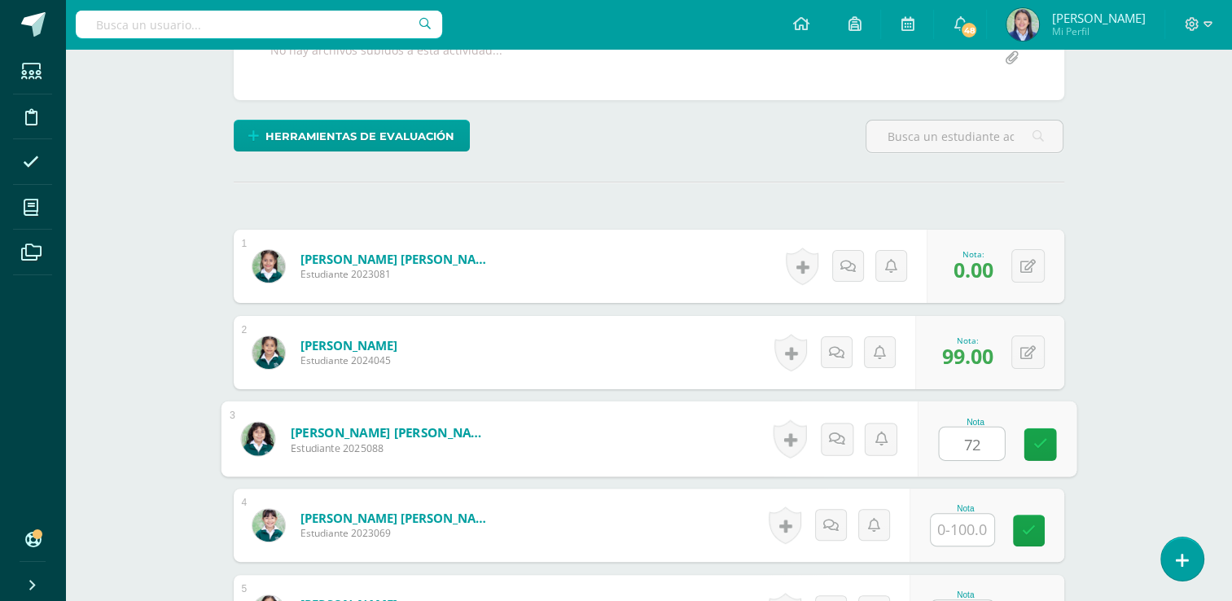
type input "72"
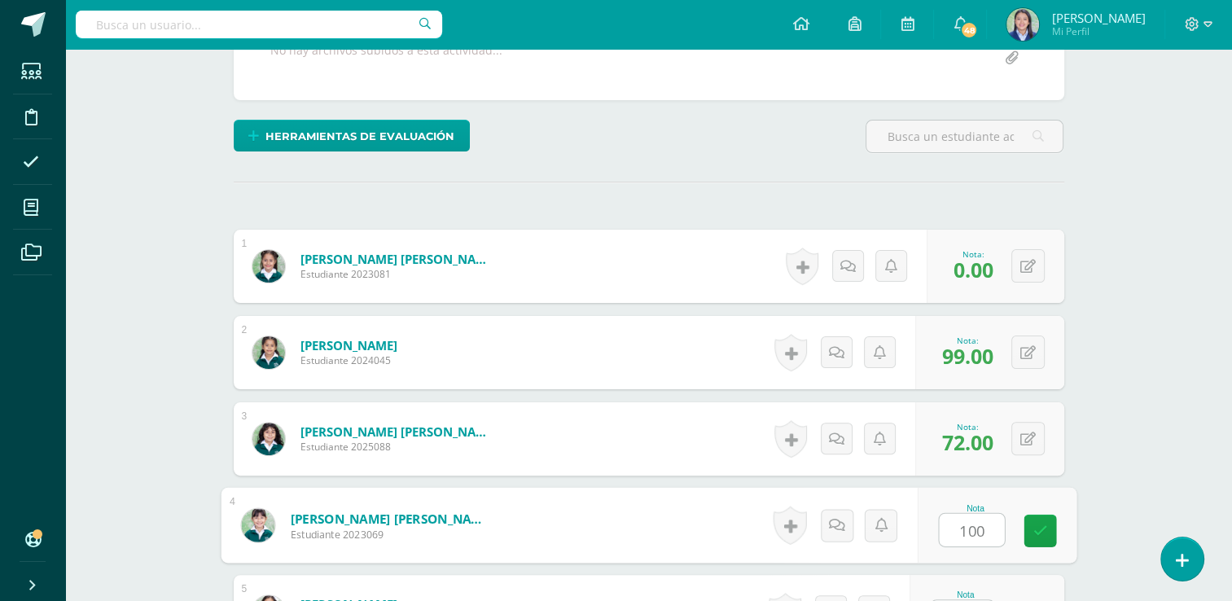
type input "100"
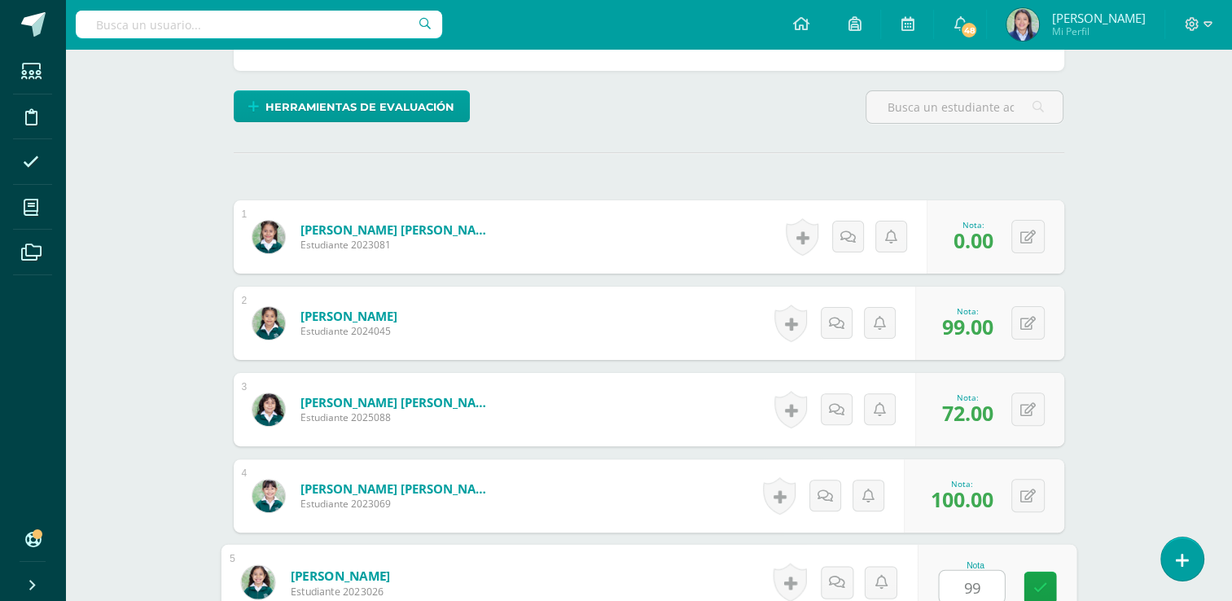
type input "99"
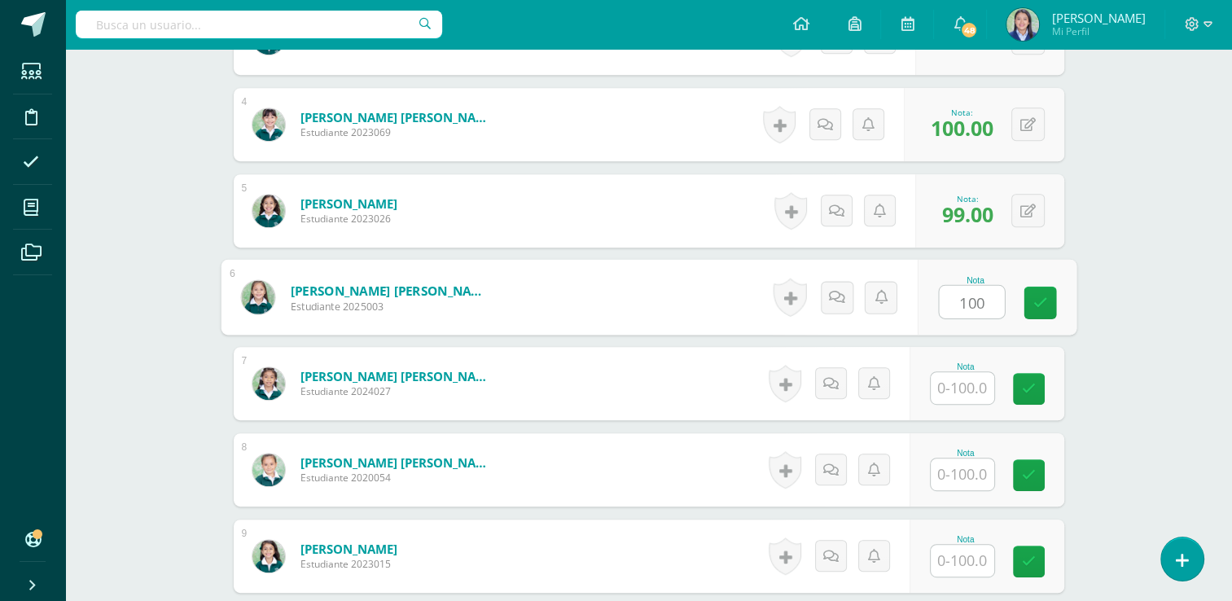
type input "100"
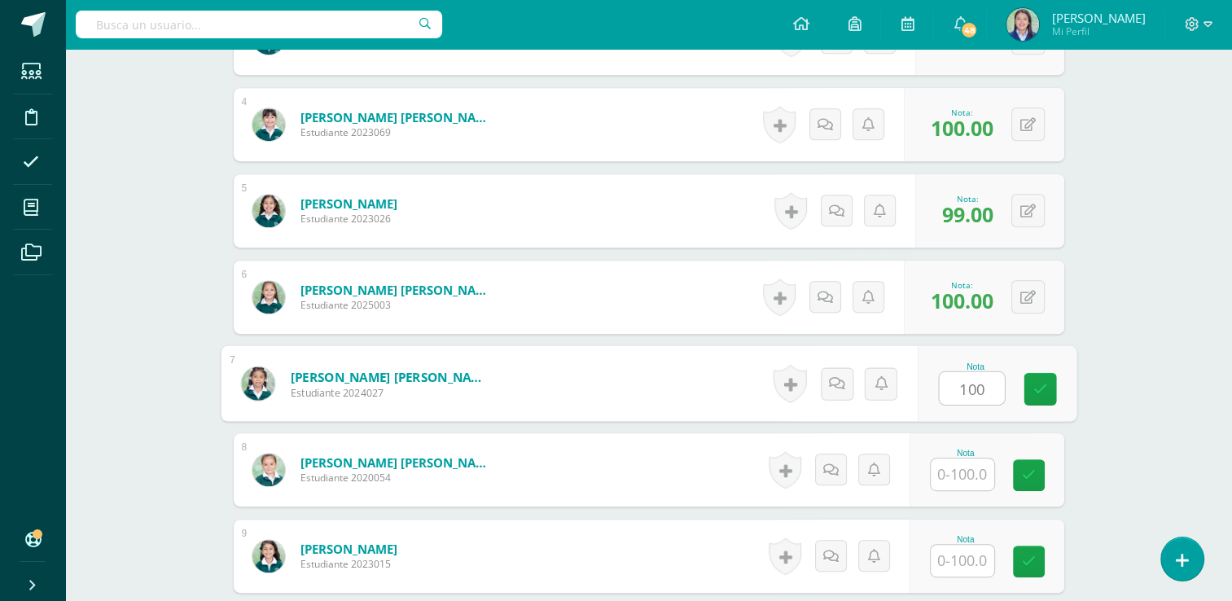
type input "100"
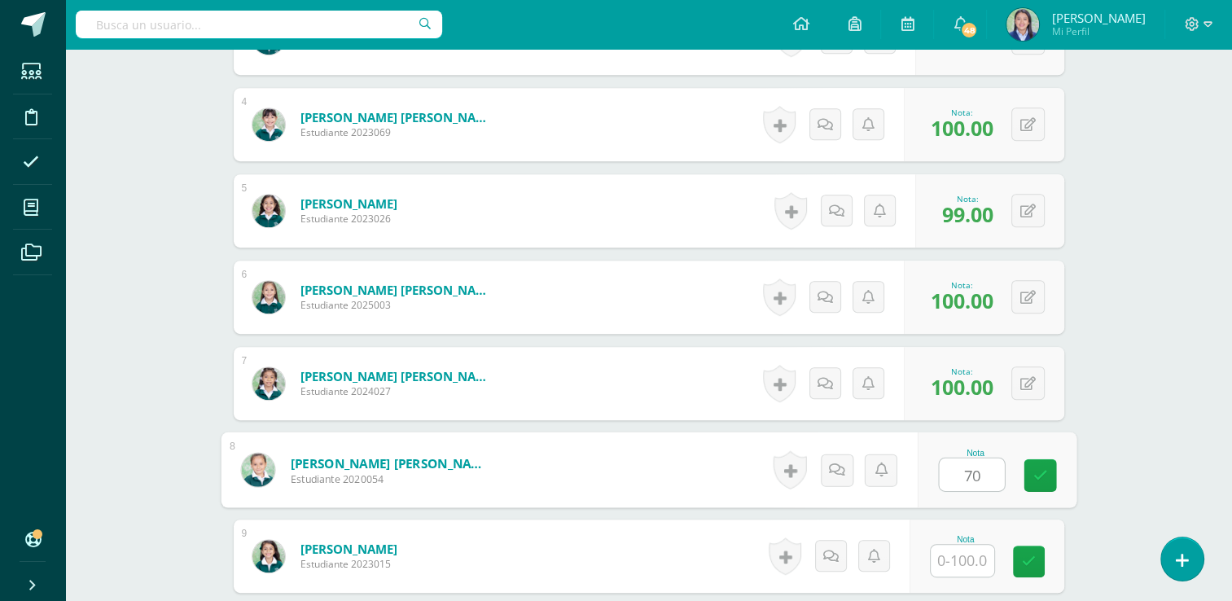
type input "70"
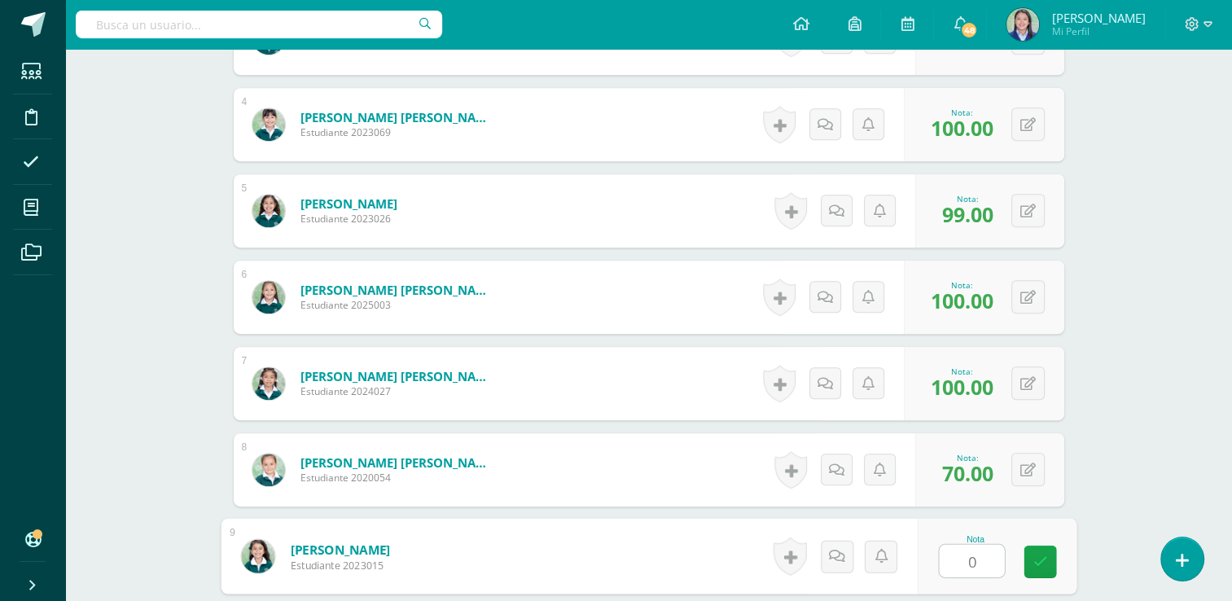
type input "0"
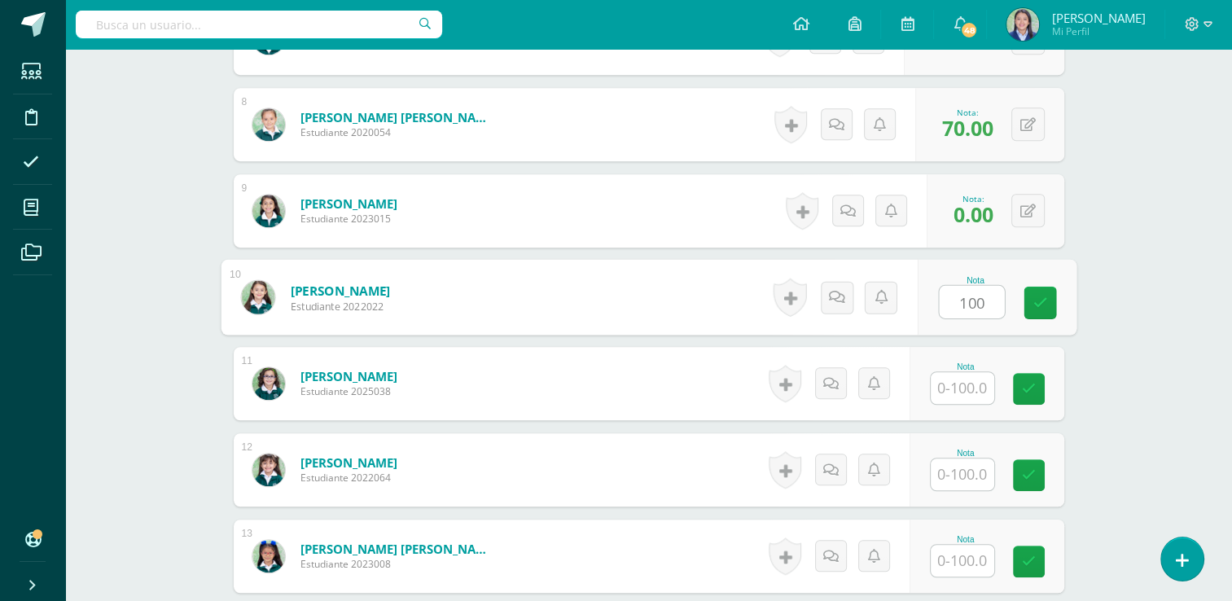
type input "100"
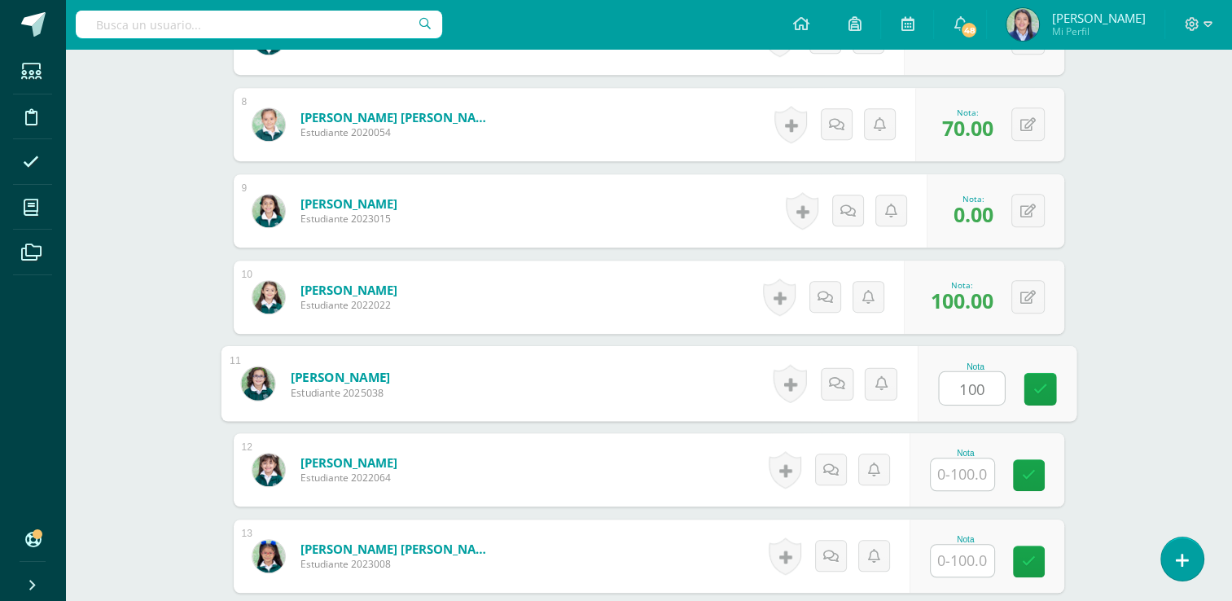
type input "100"
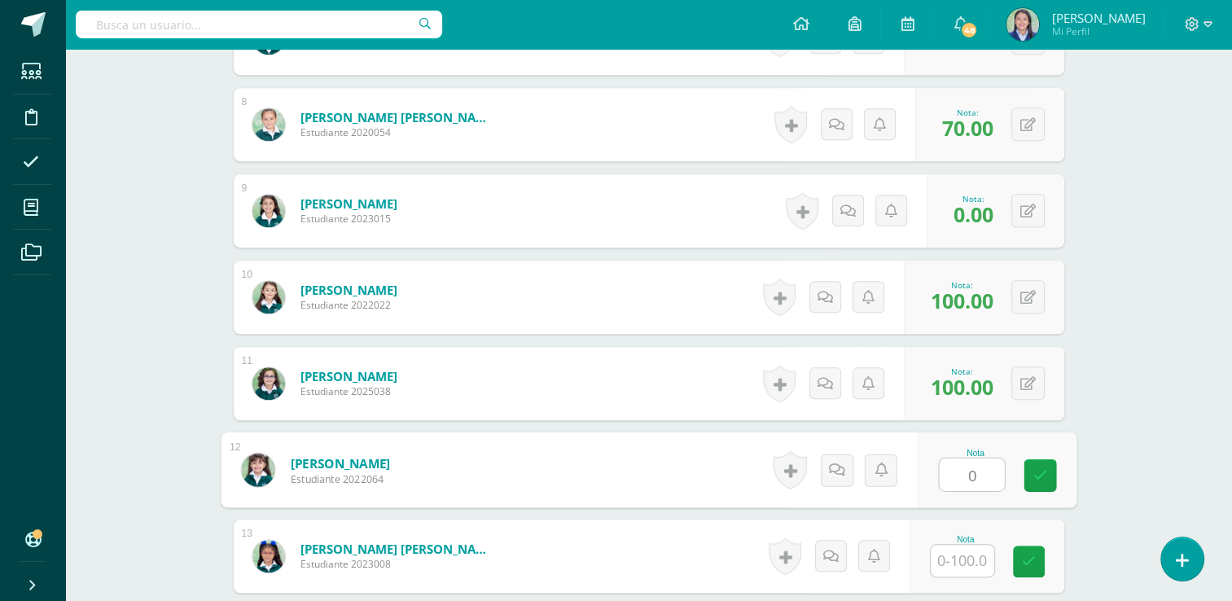
type input "0"
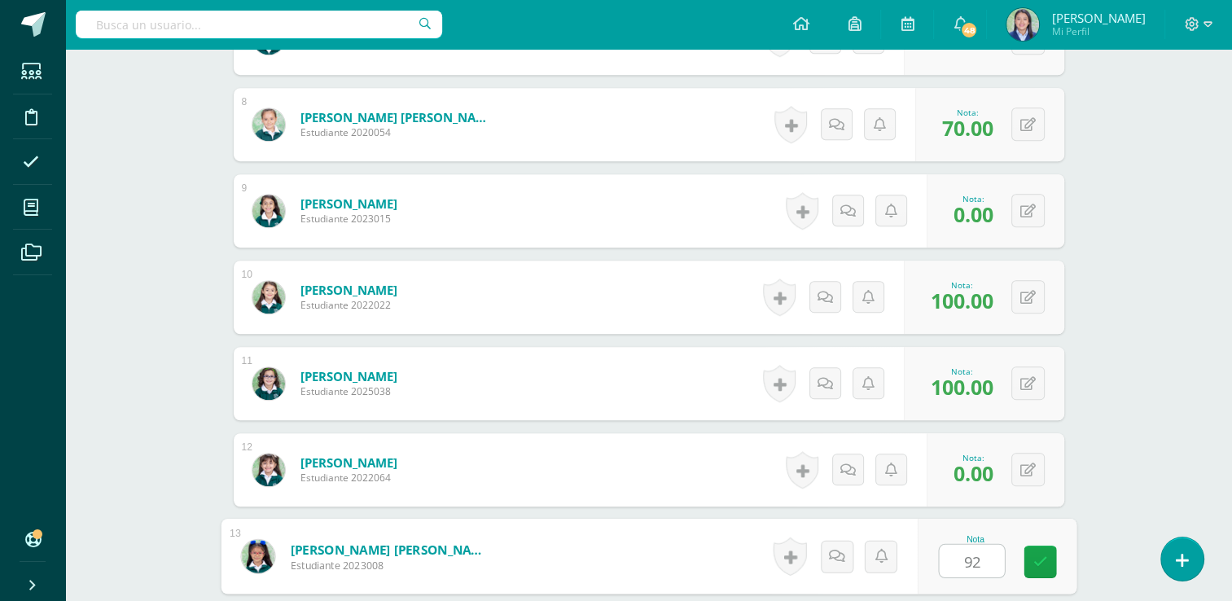
type input "92"
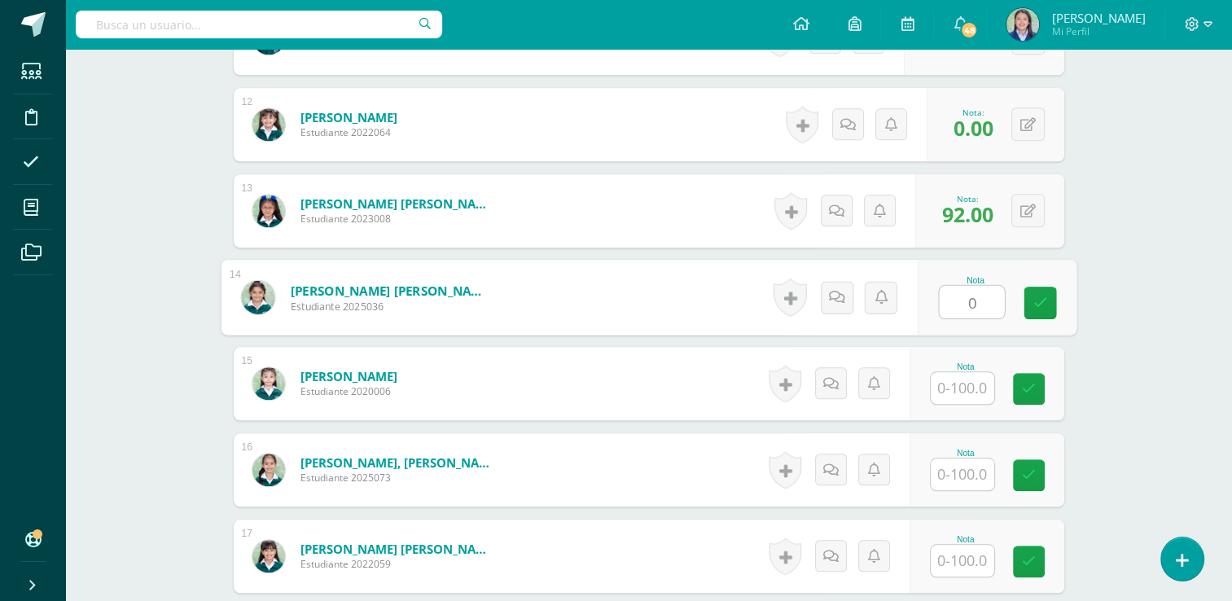
type input "0"
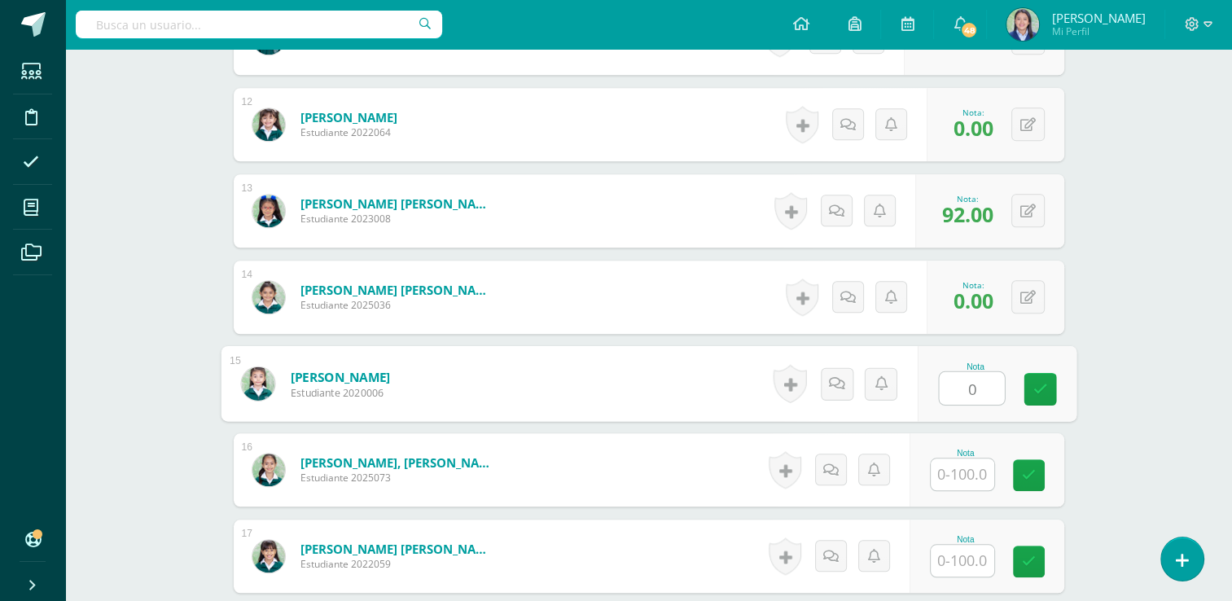
type input "0"
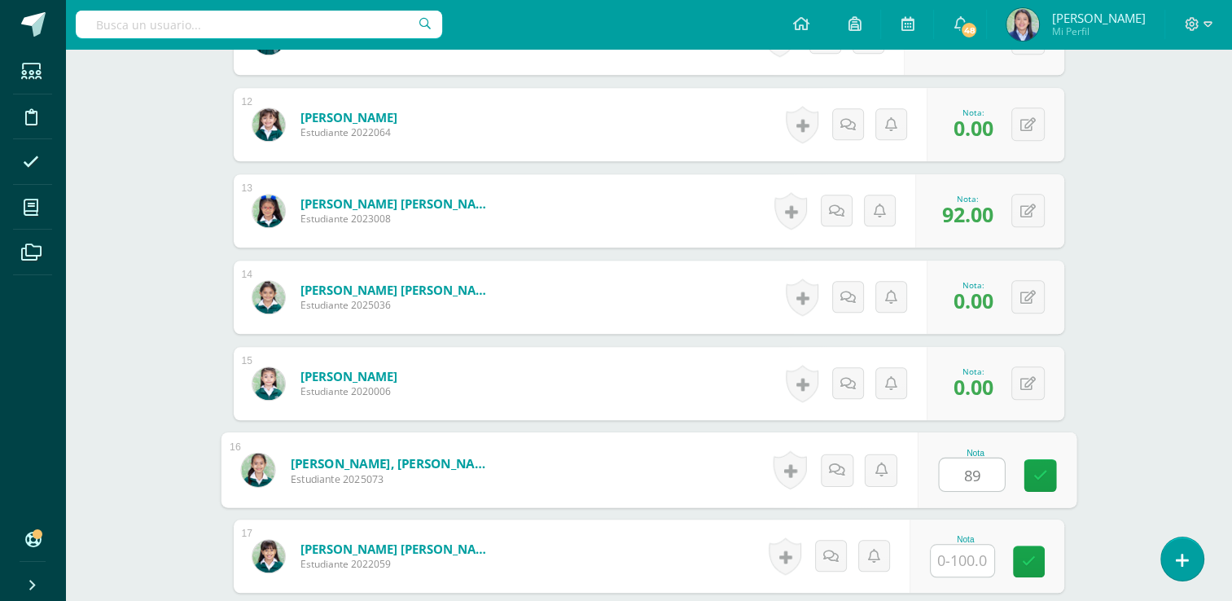
type input "89"
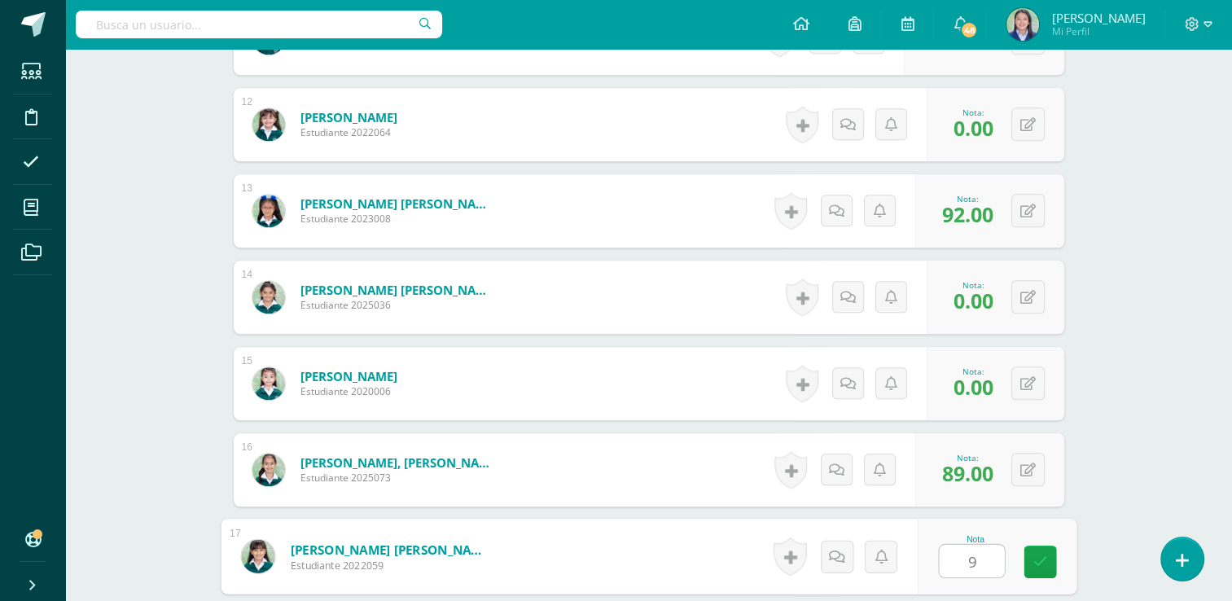
type input "95"
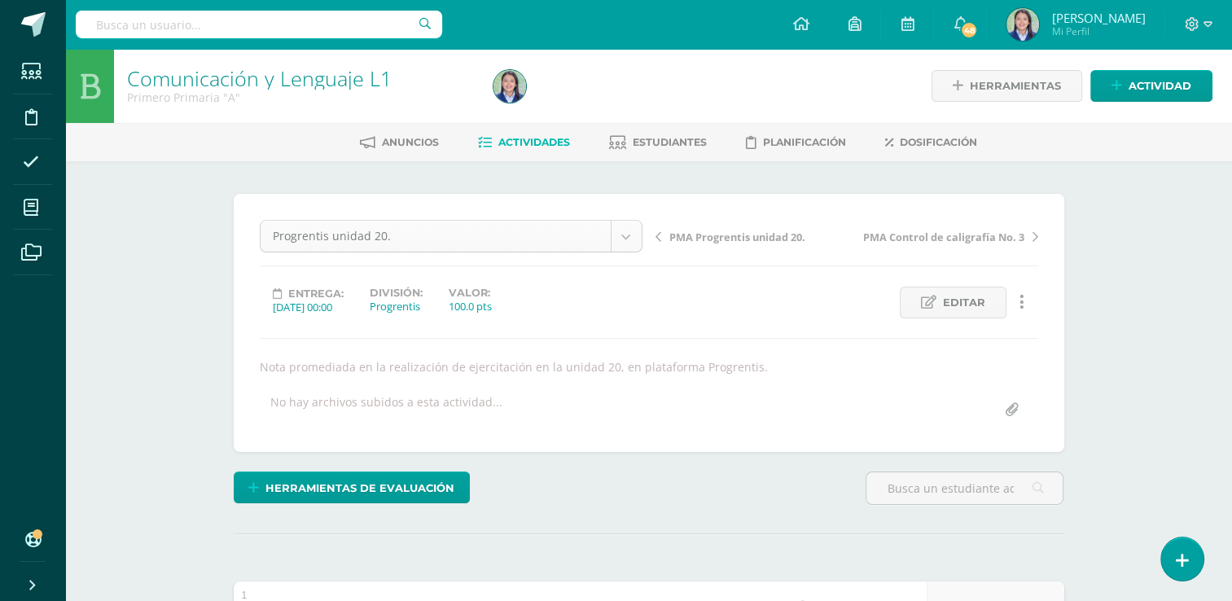
scroll to position [116, 0]
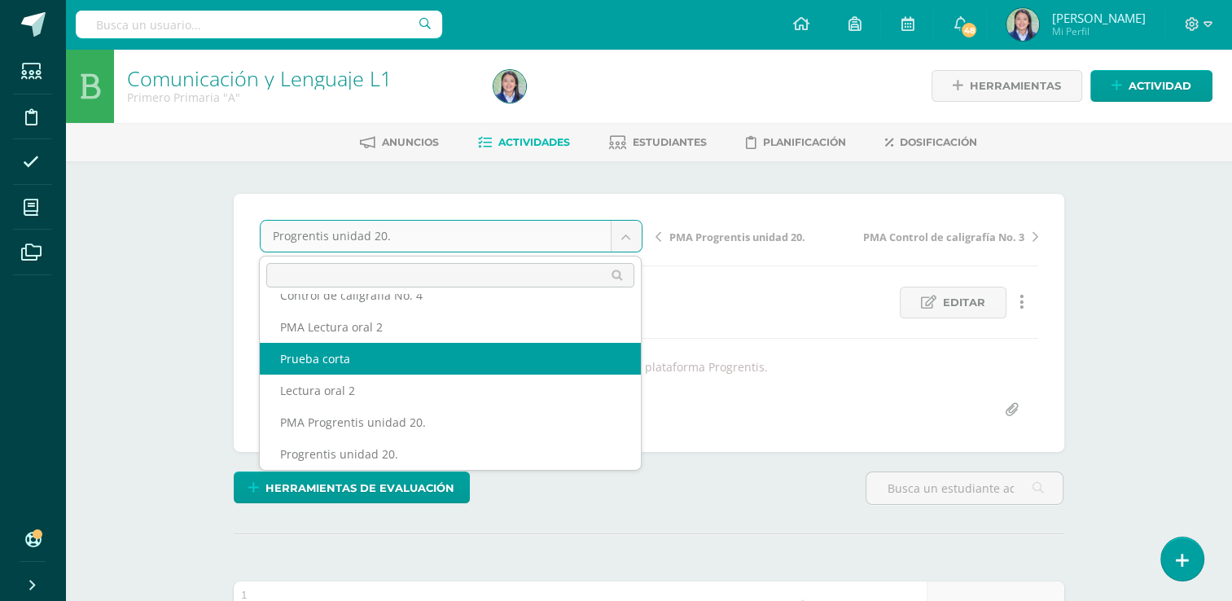
select select "/dashboard/teacher/grade-activity/265188/"
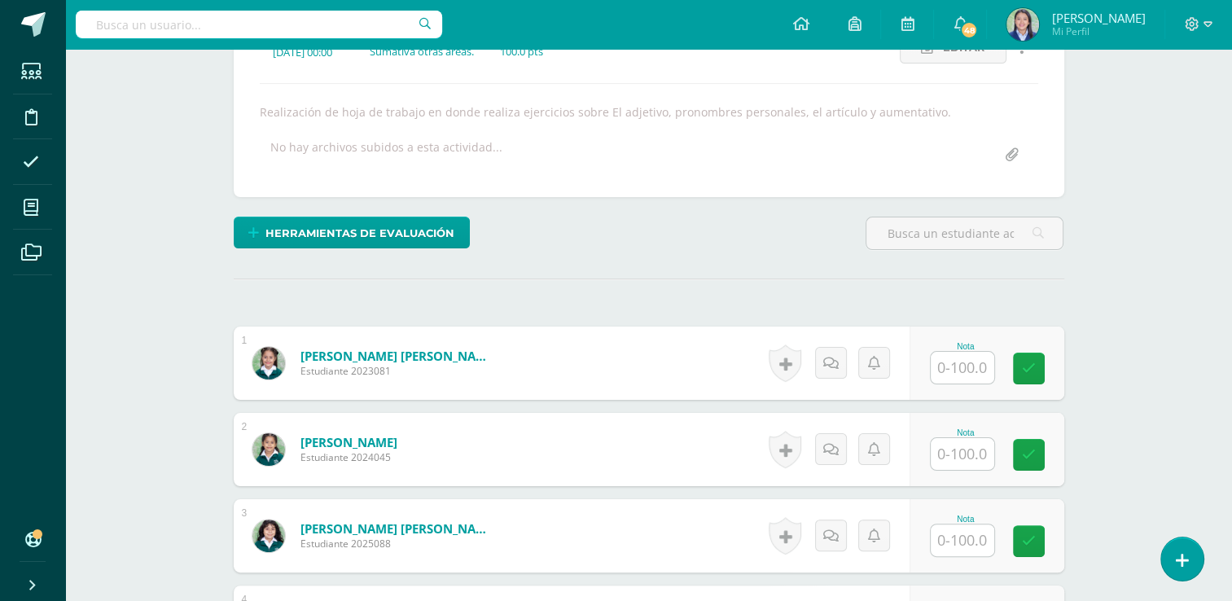
scroll to position [313, 0]
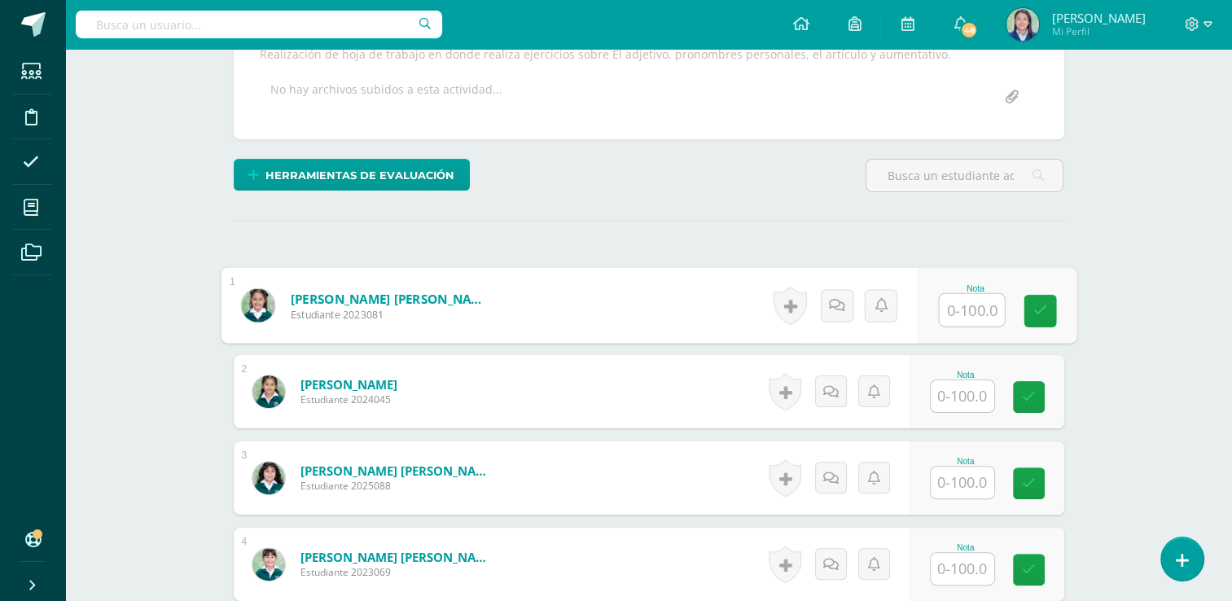
click at [961, 310] on input "text" at bounding box center [971, 310] width 65 height 33
type input "98"
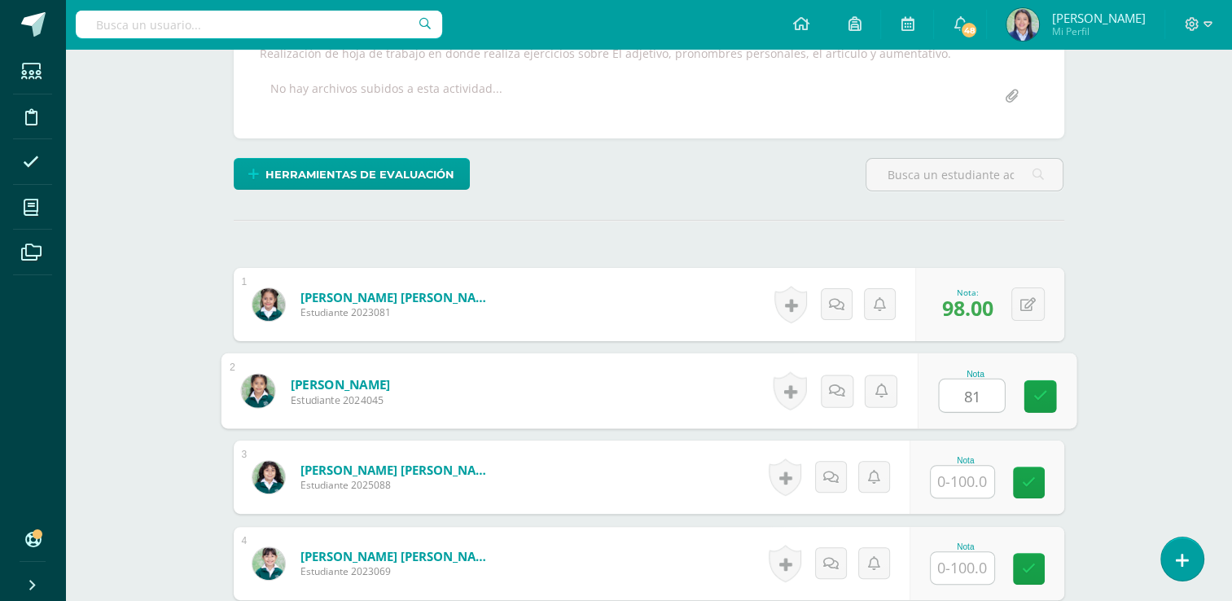
type input "81"
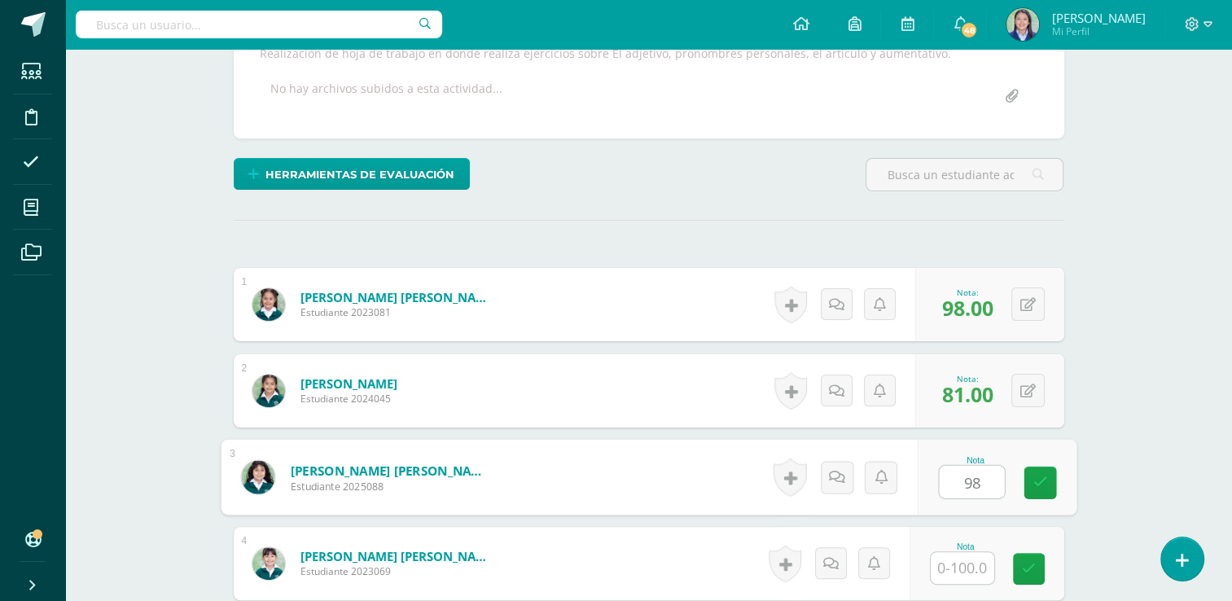
type input "98"
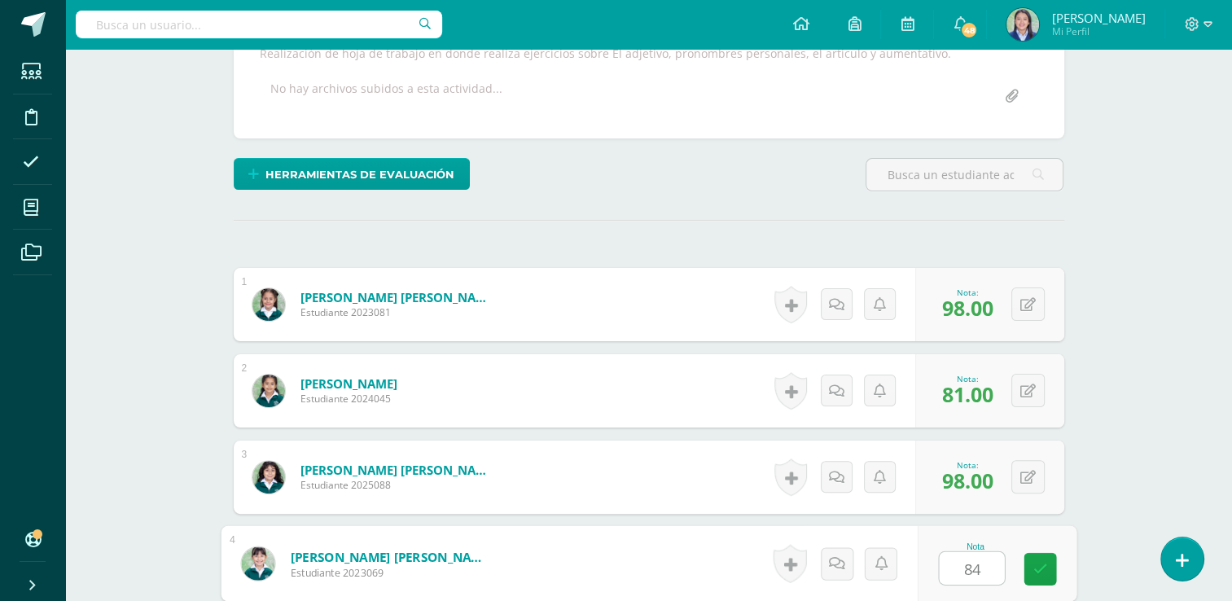
type input "84"
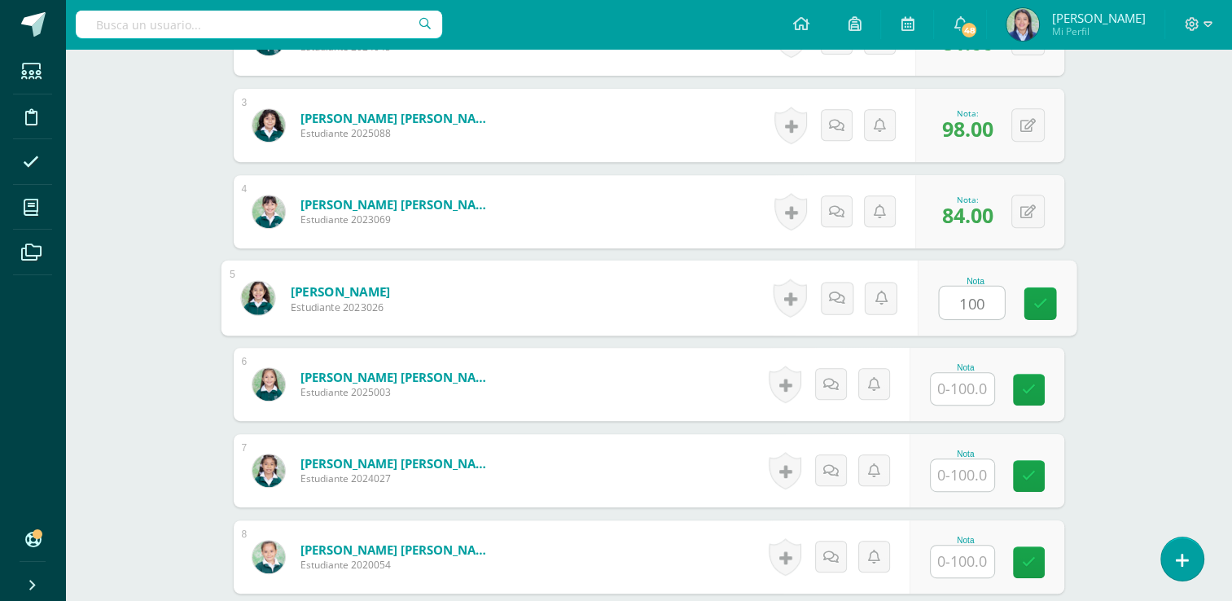
type input "100"
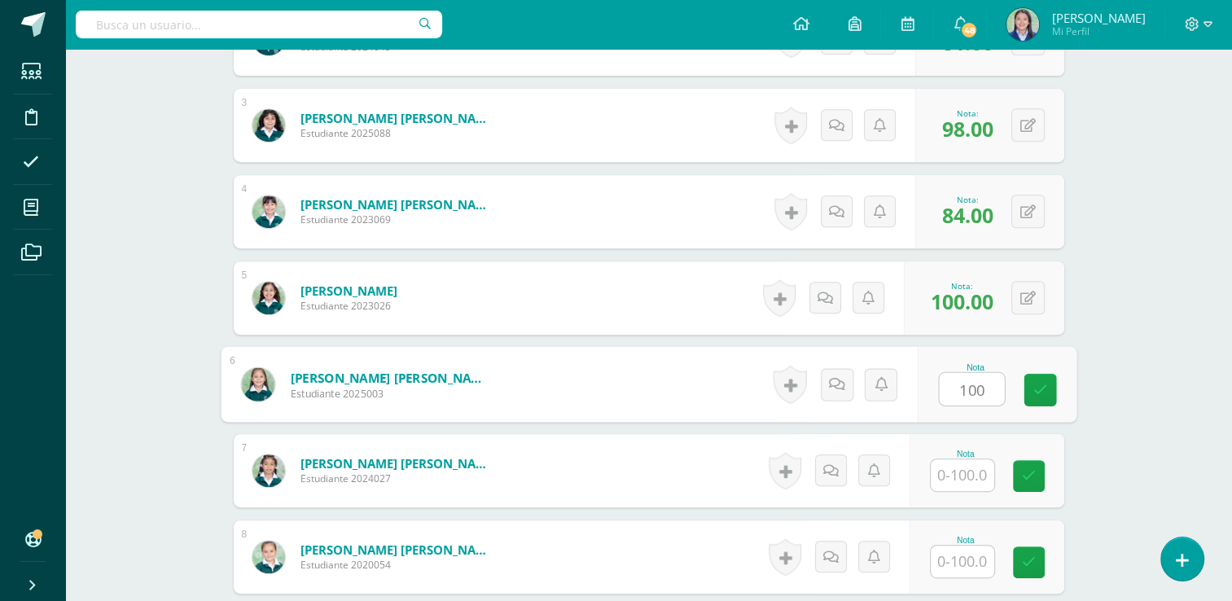
type input "100"
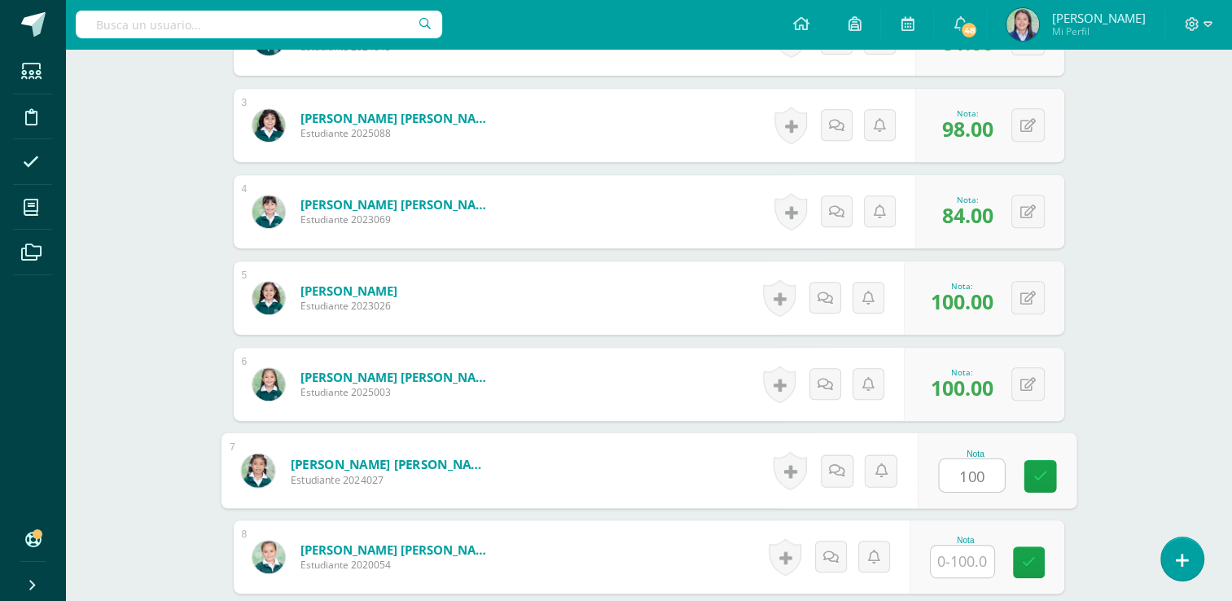
type input "100"
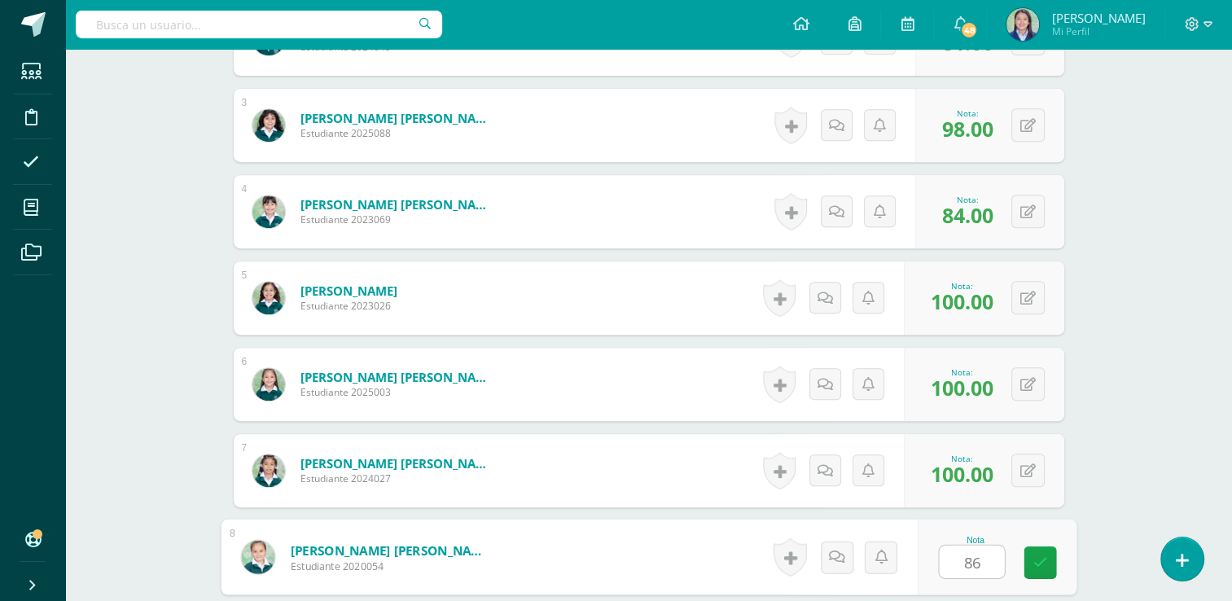
type input "86"
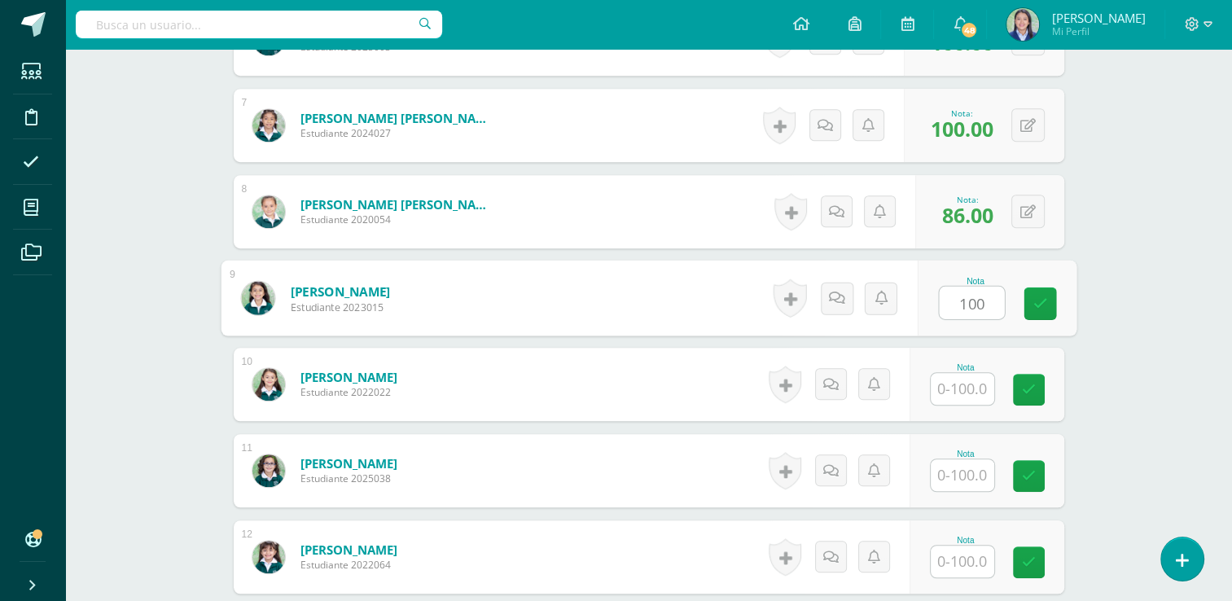
type input "100"
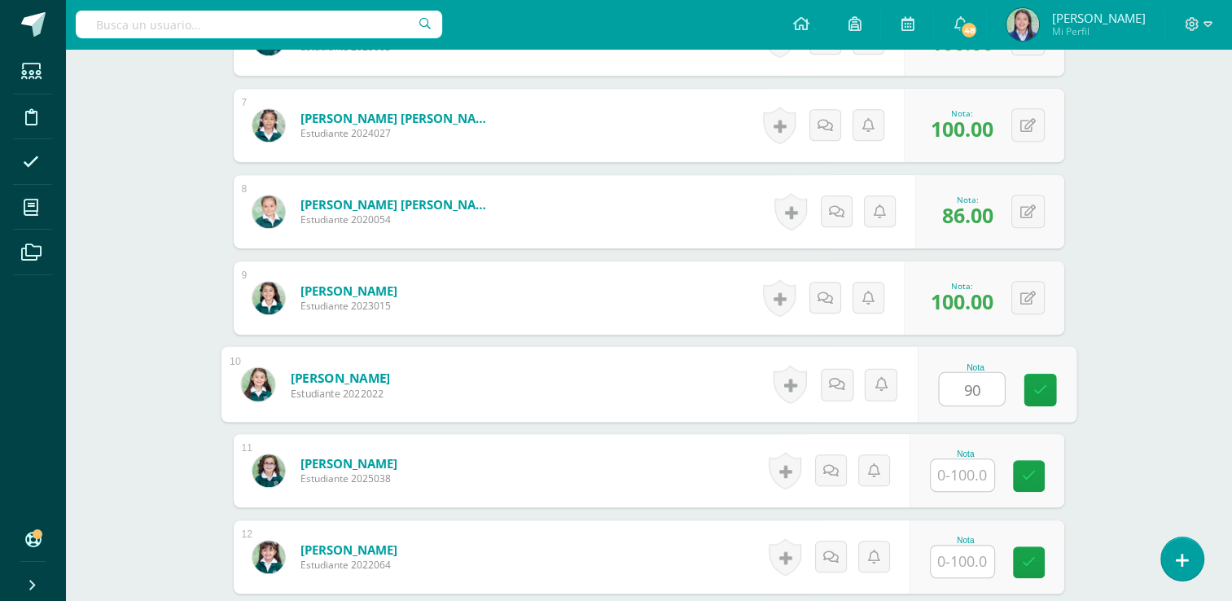
type input "90"
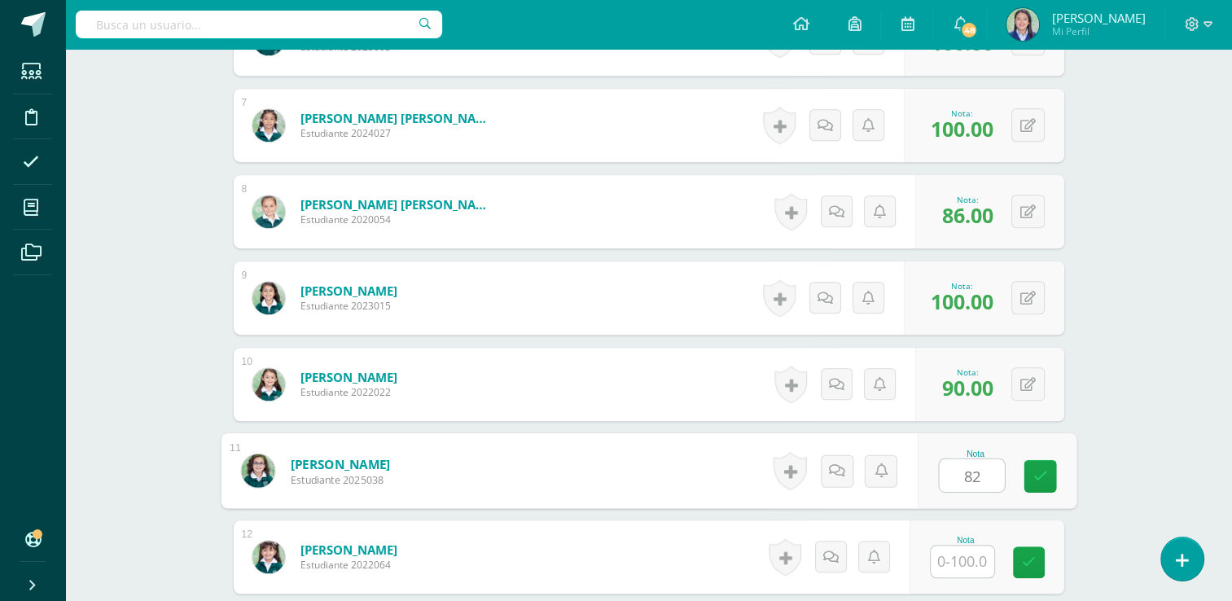
type input "82"
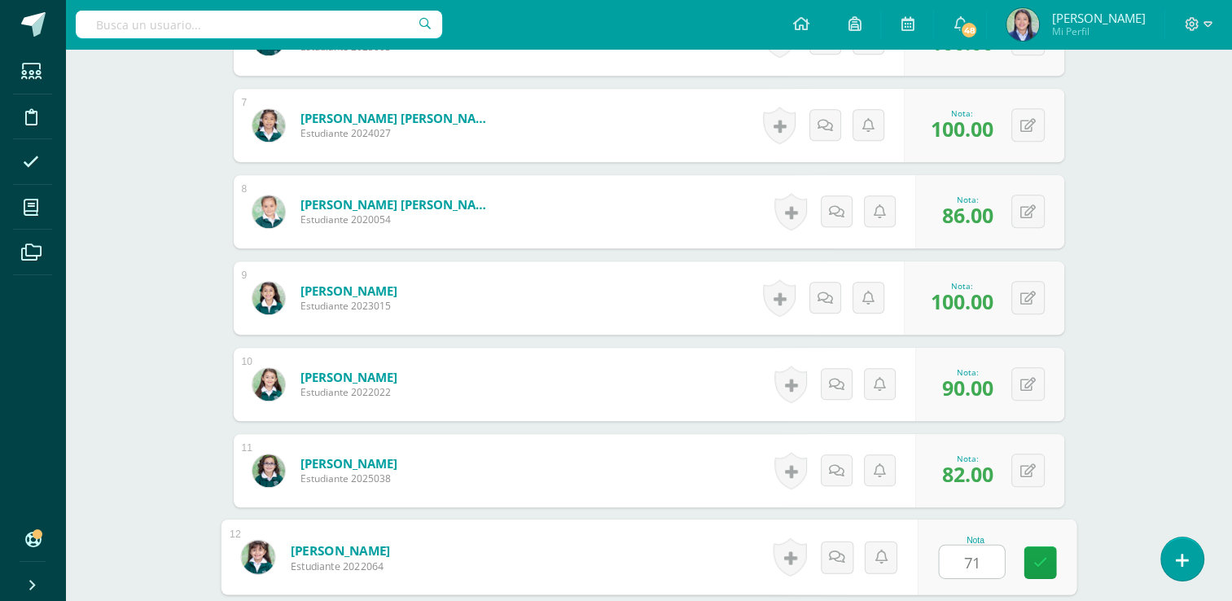
type input "71"
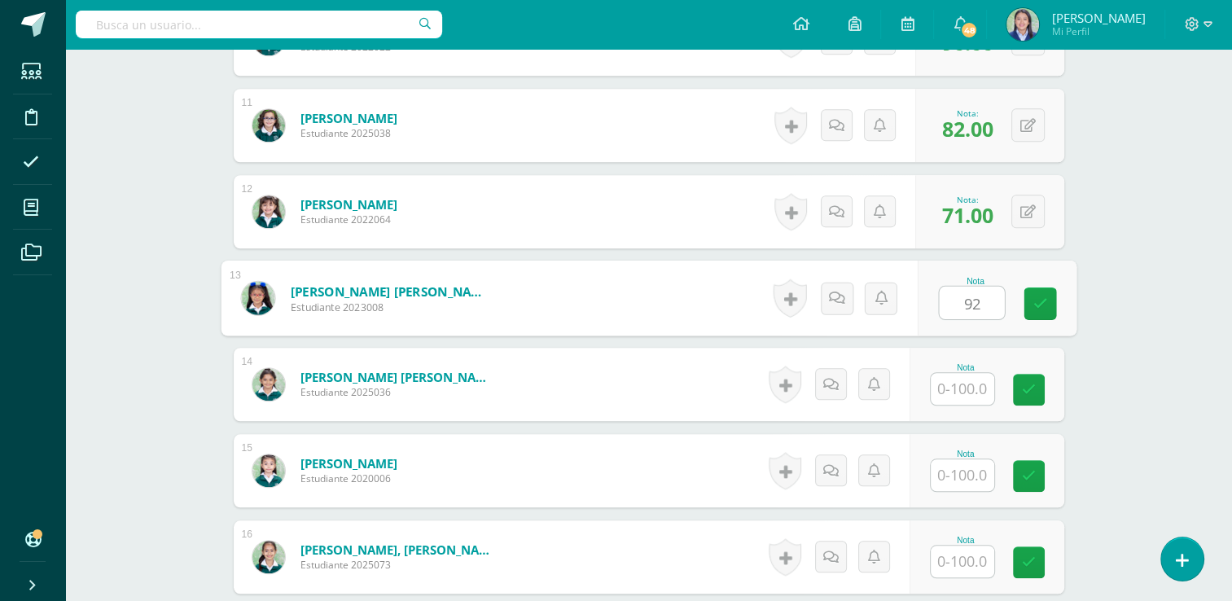
type input "92"
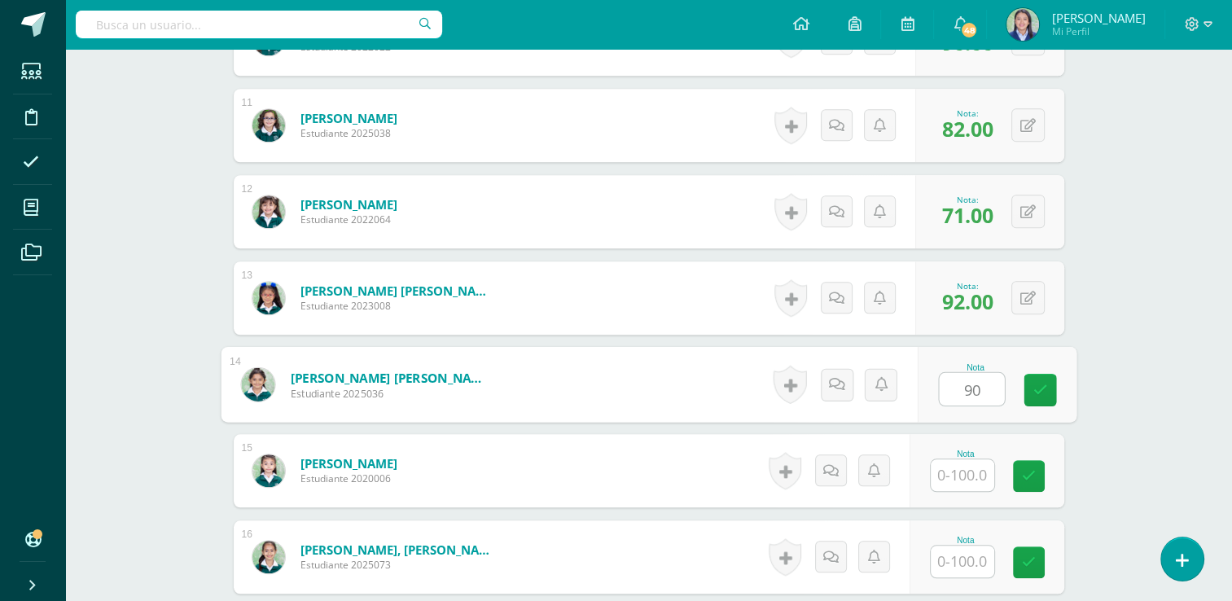
type input "90"
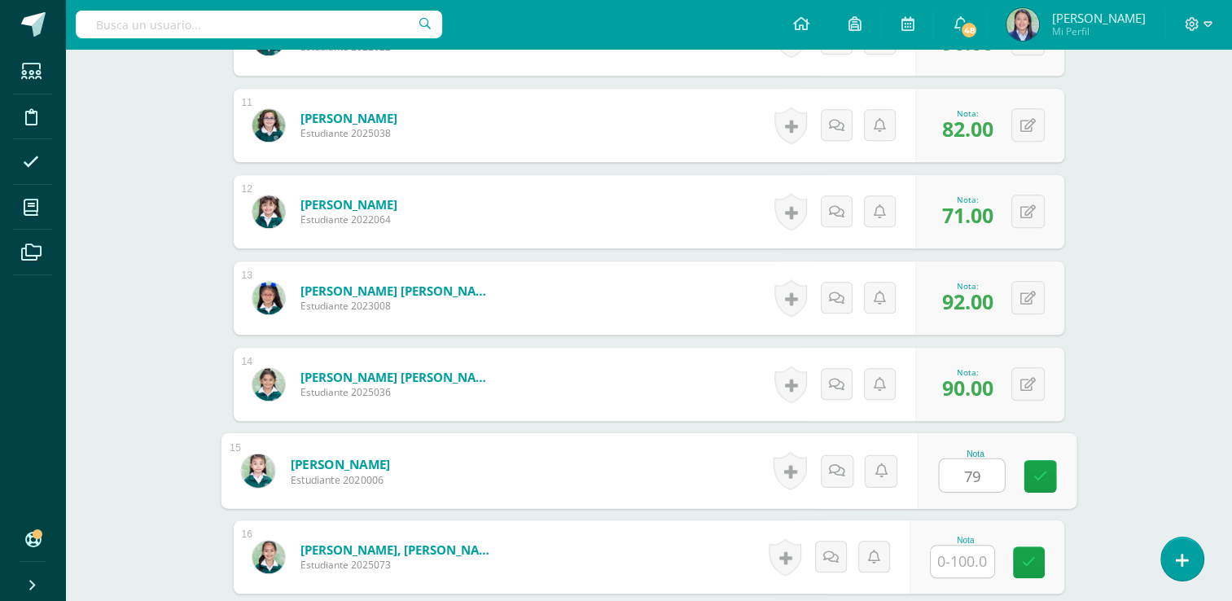
type input "79"
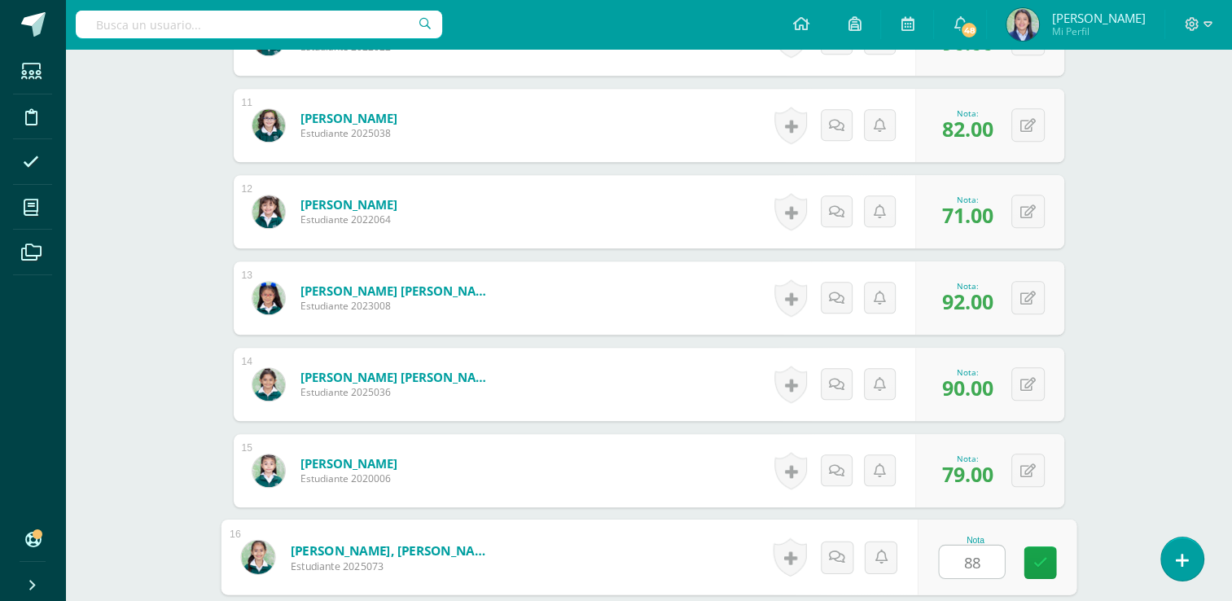
type input "88"
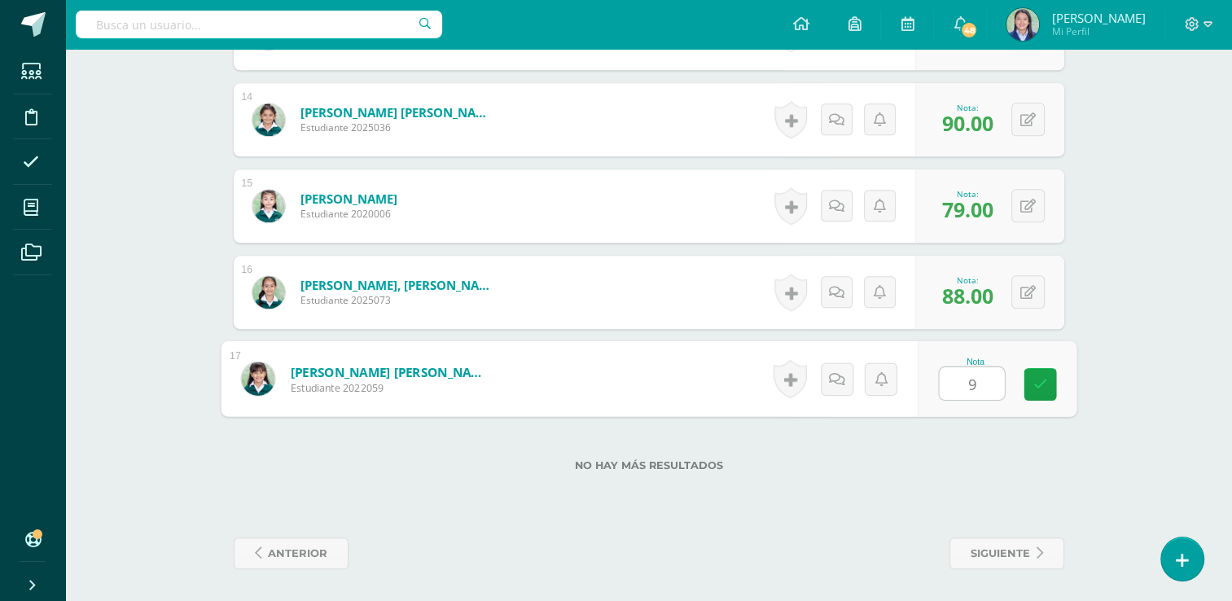
type input "94"
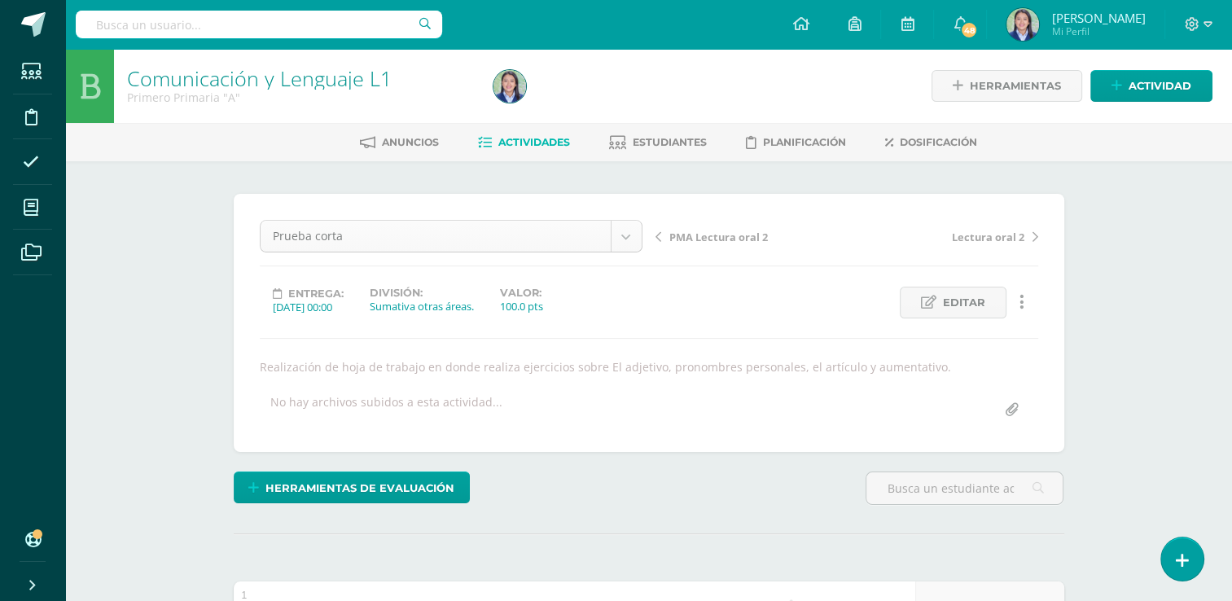
scroll to position [21, 0]
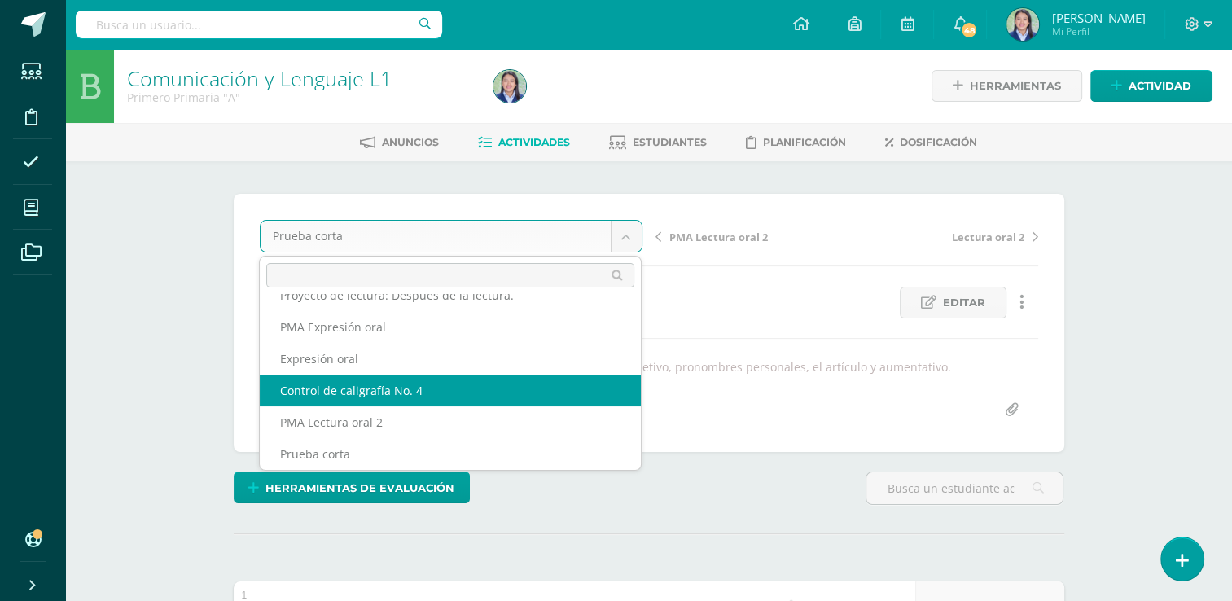
select select "/dashboard/teacher/grade-activity/265209/"
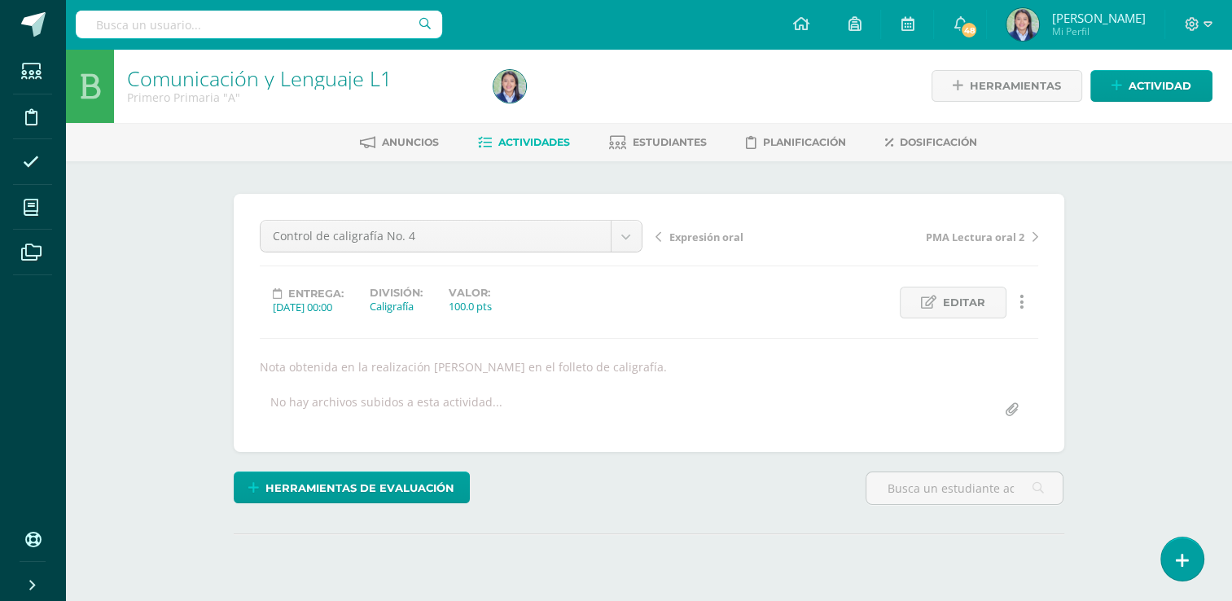
click at [1191, 257] on div "Comunicación y Lenguaje L1 Primero Primaria "A" Herramientas Detalle de asisten…" at bounding box center [648, 355] width 1167 height 612
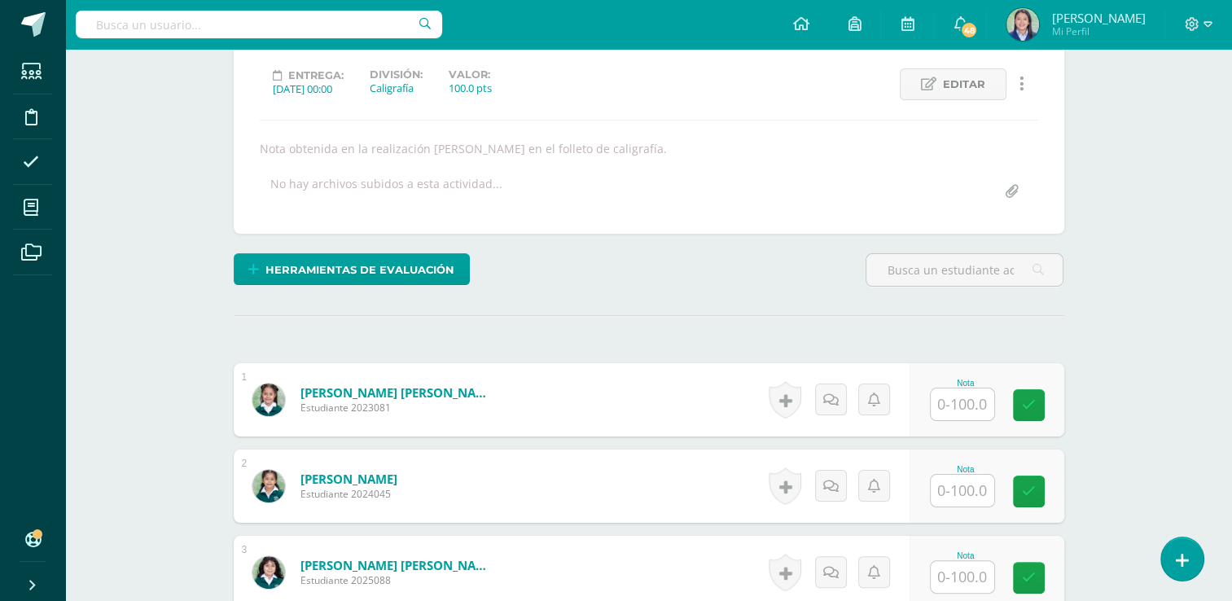
scroll to position [223, 0]
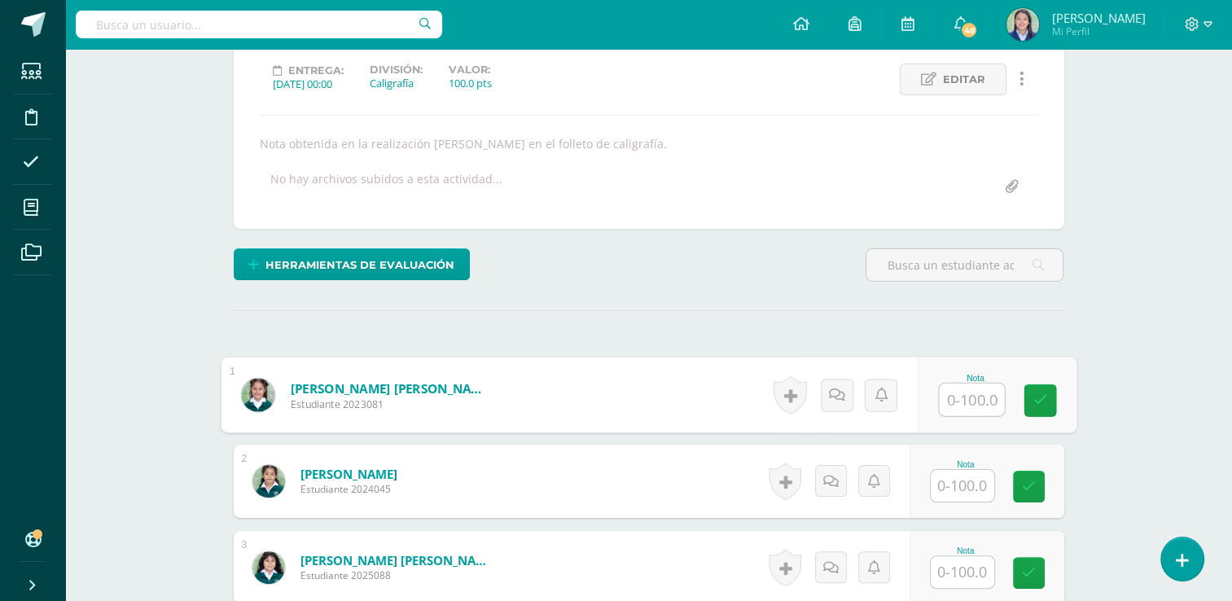
click at [969, 399] on input "text" at bounding box center [971, 400] width 65 height 33
type input "90"
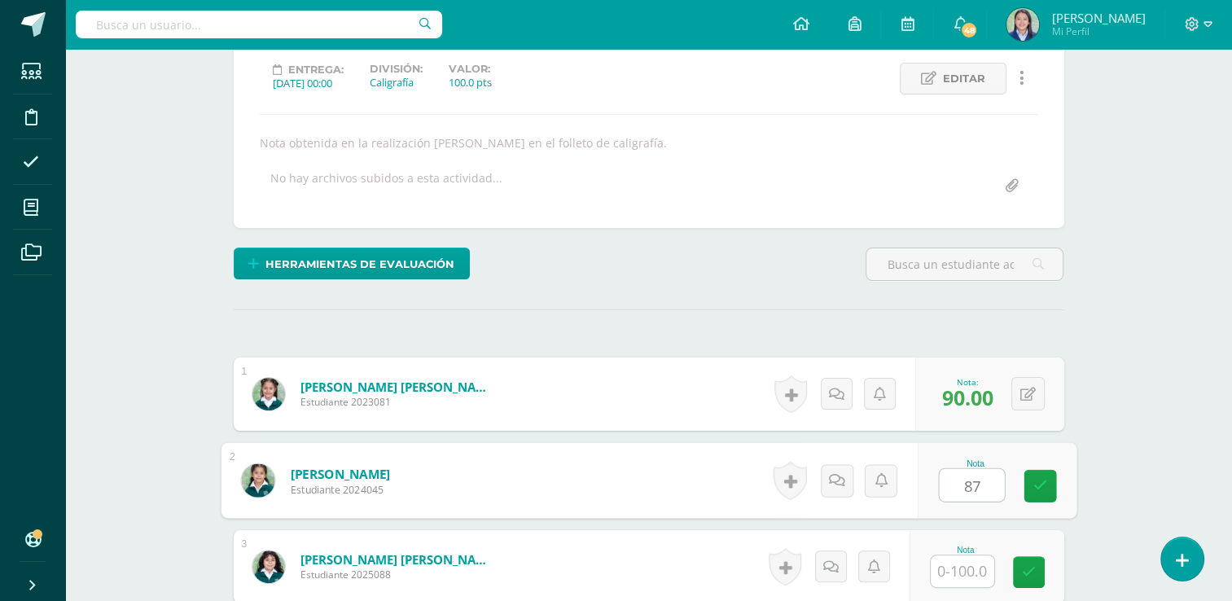
type input "87"
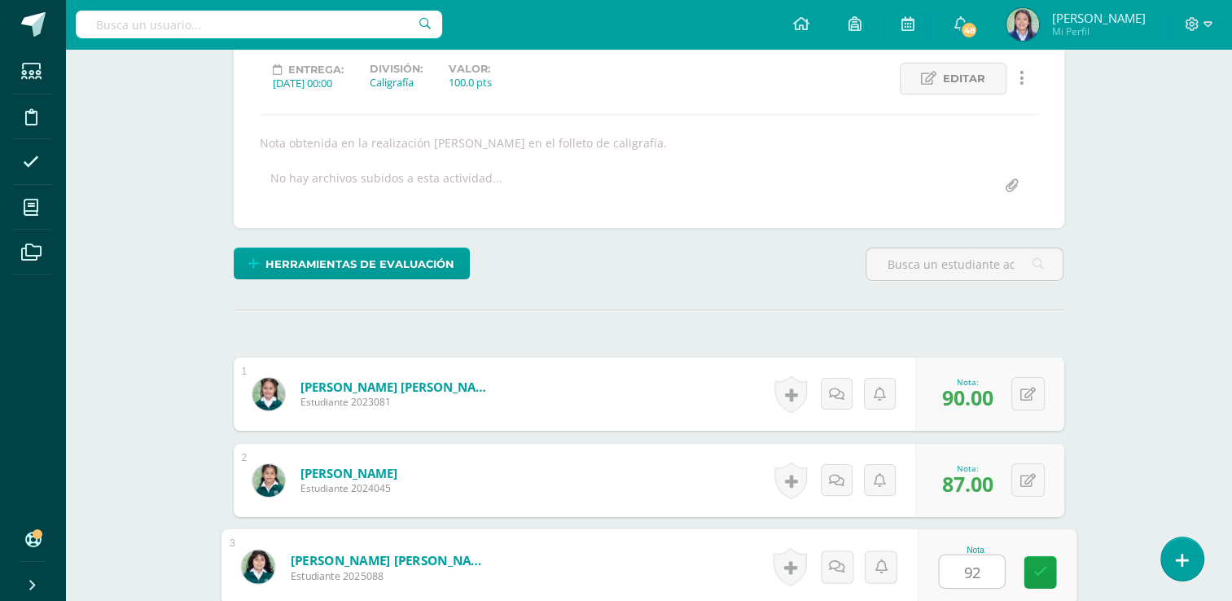
type input "92"
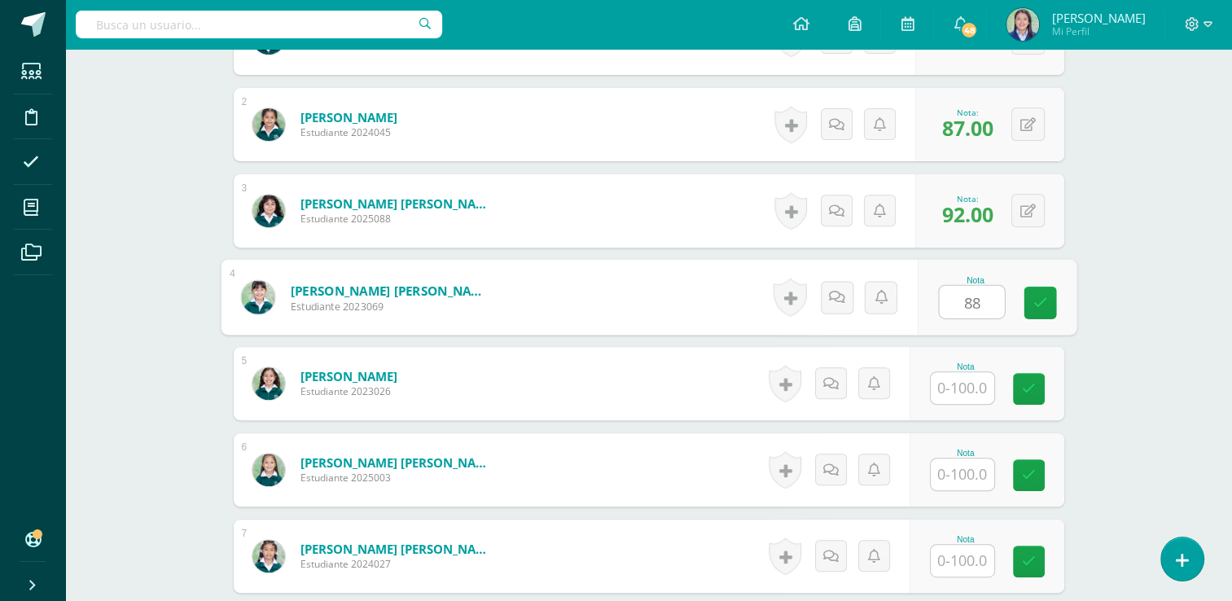
type input "88"
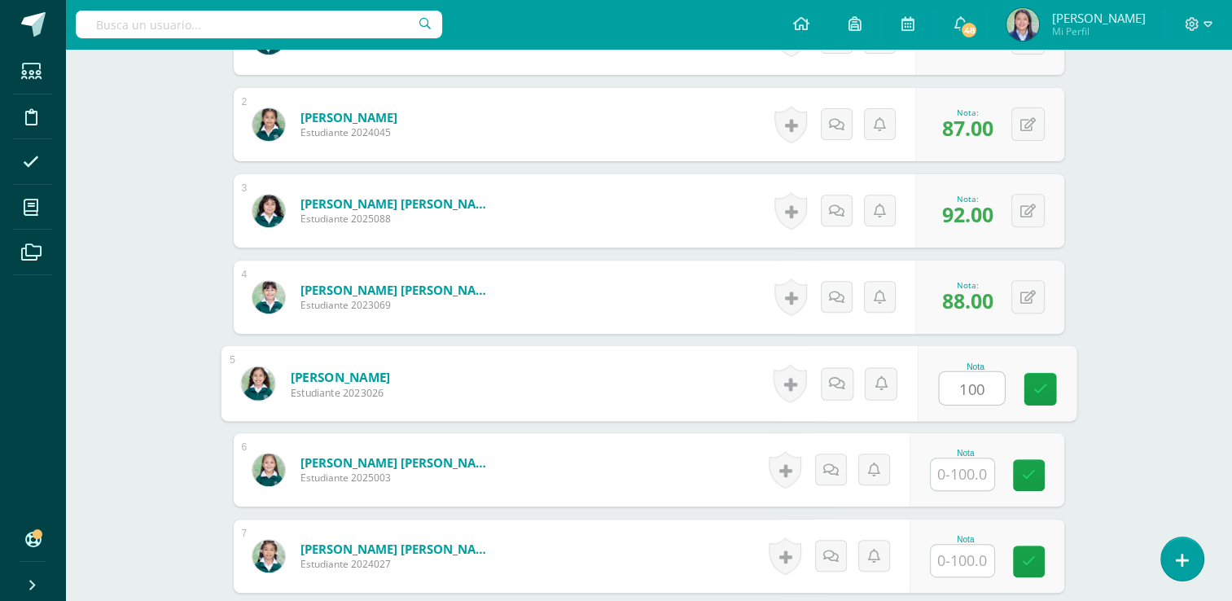
type input "100"
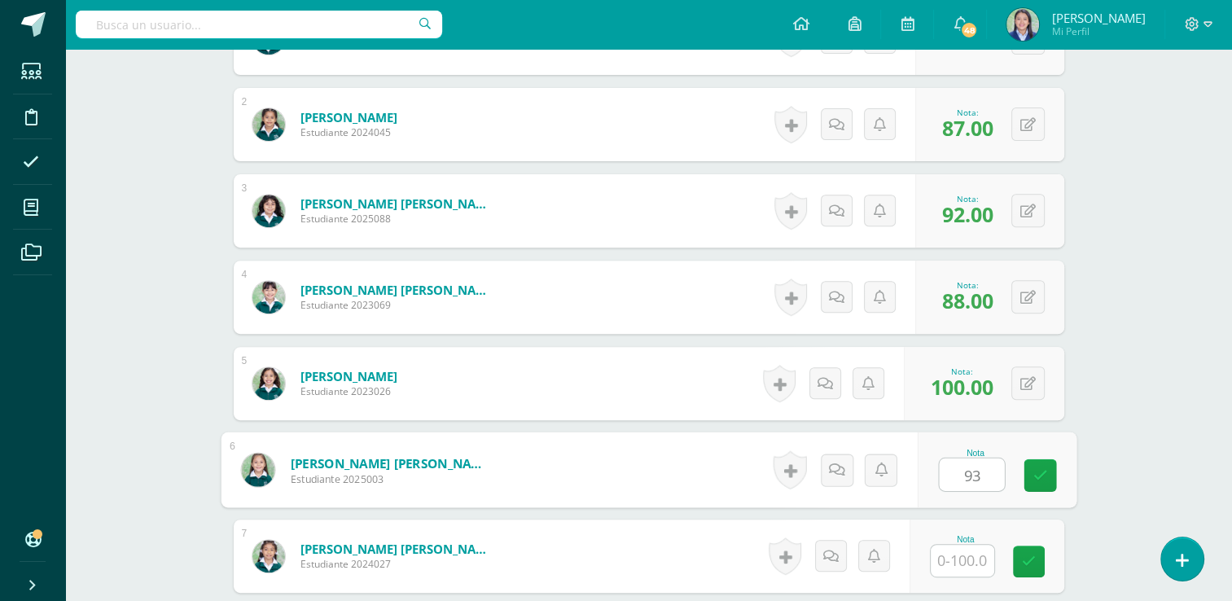
type input "93"
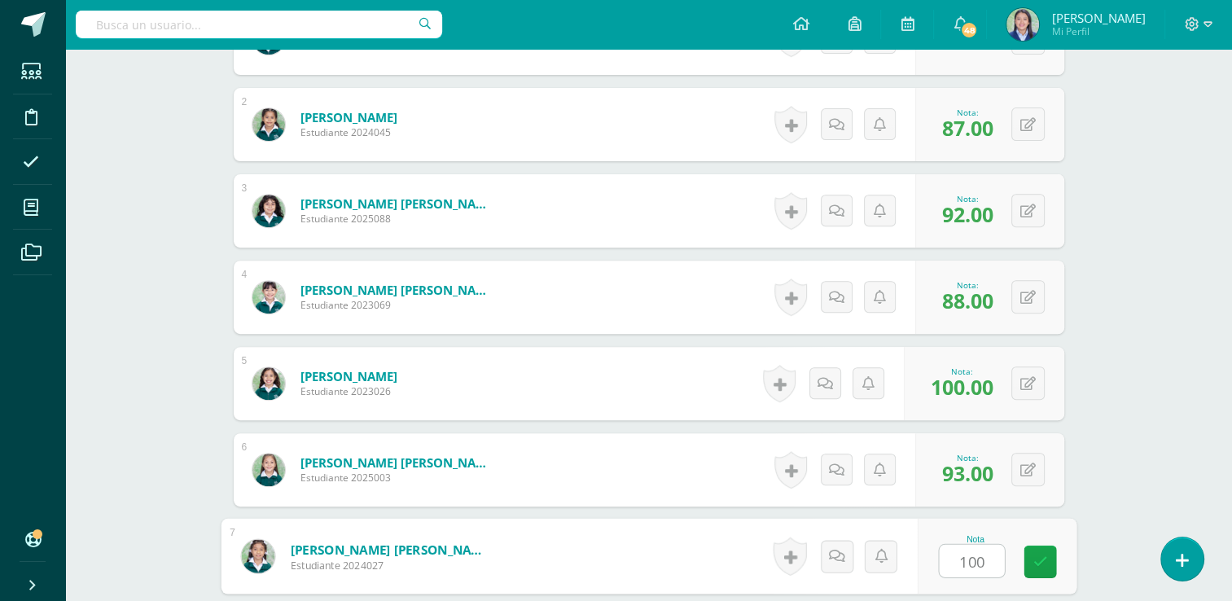
type input "100"
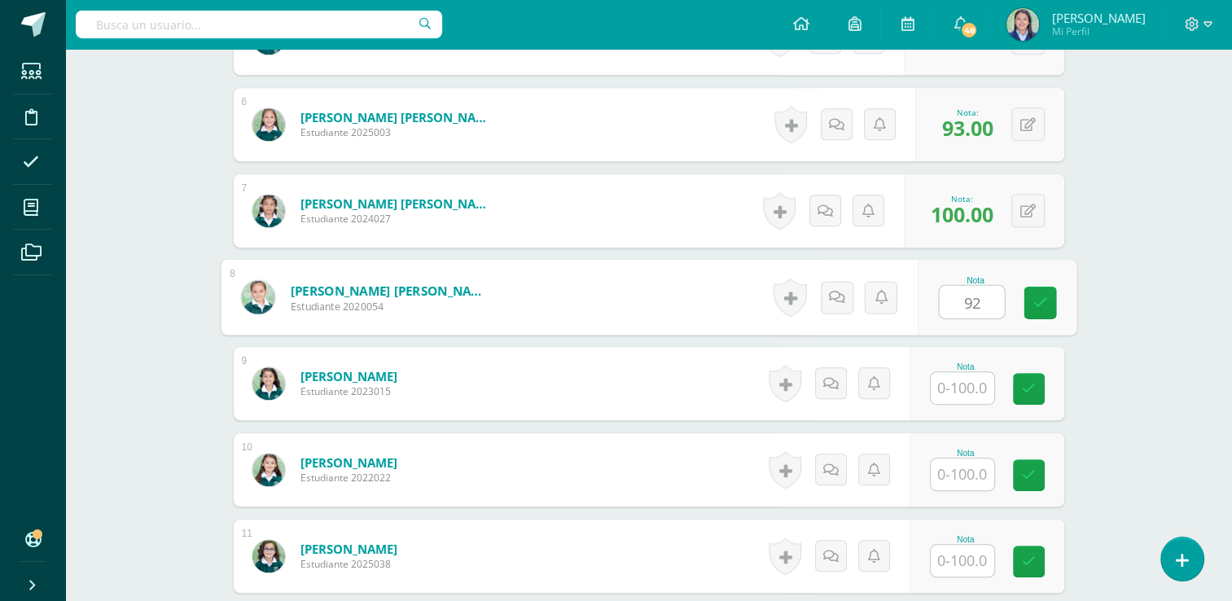
type input "92"
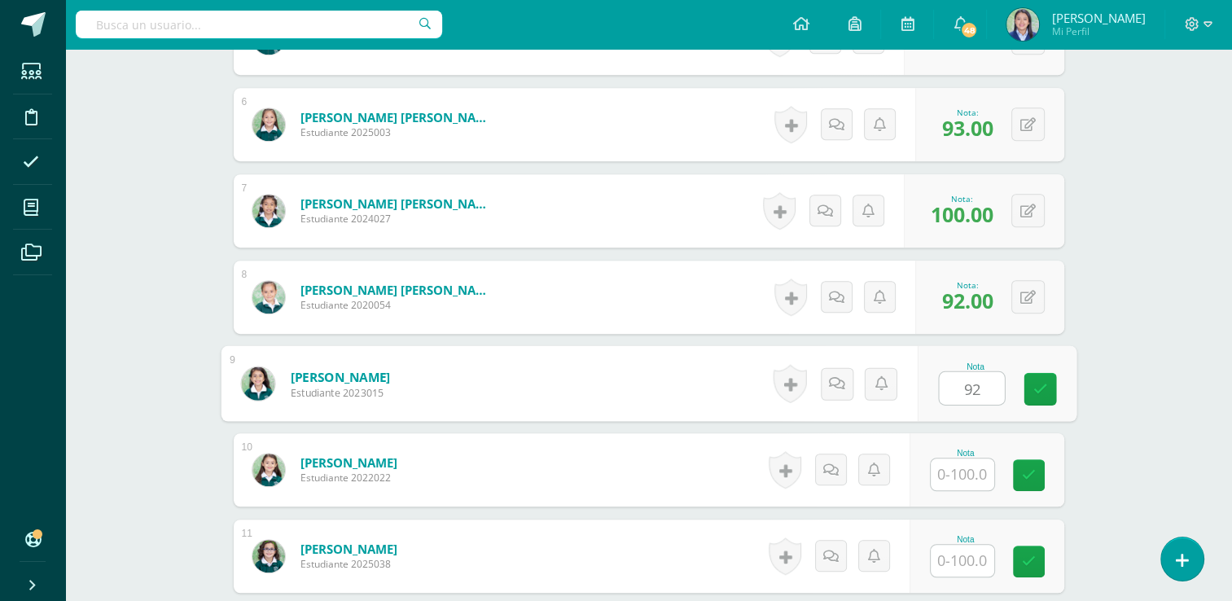
type input "92"
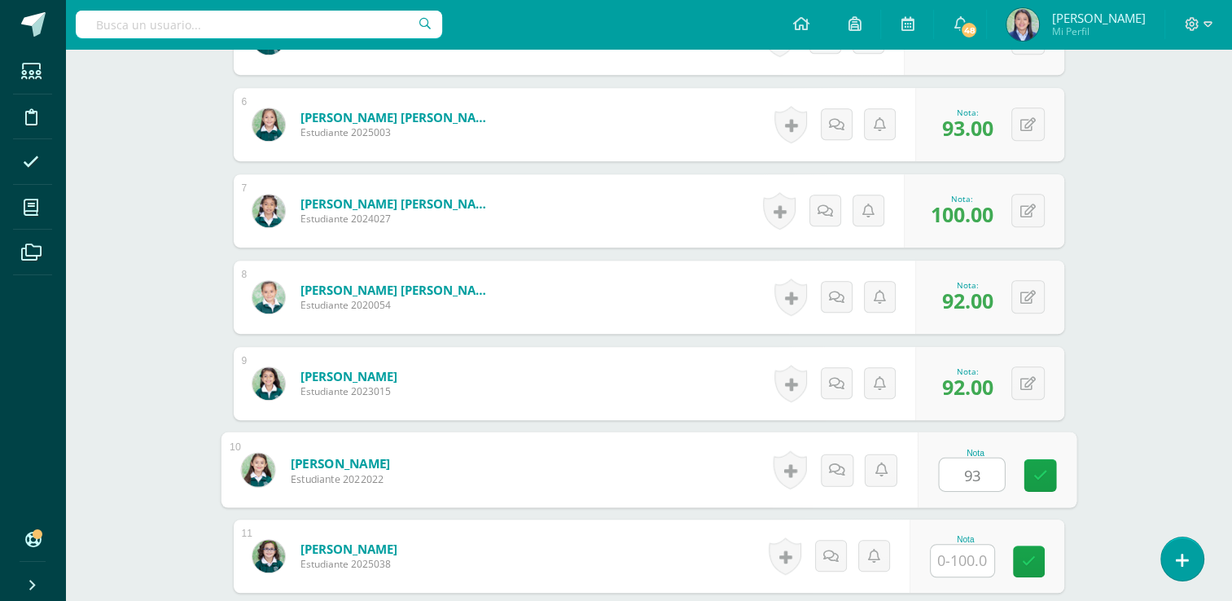
type input "93"
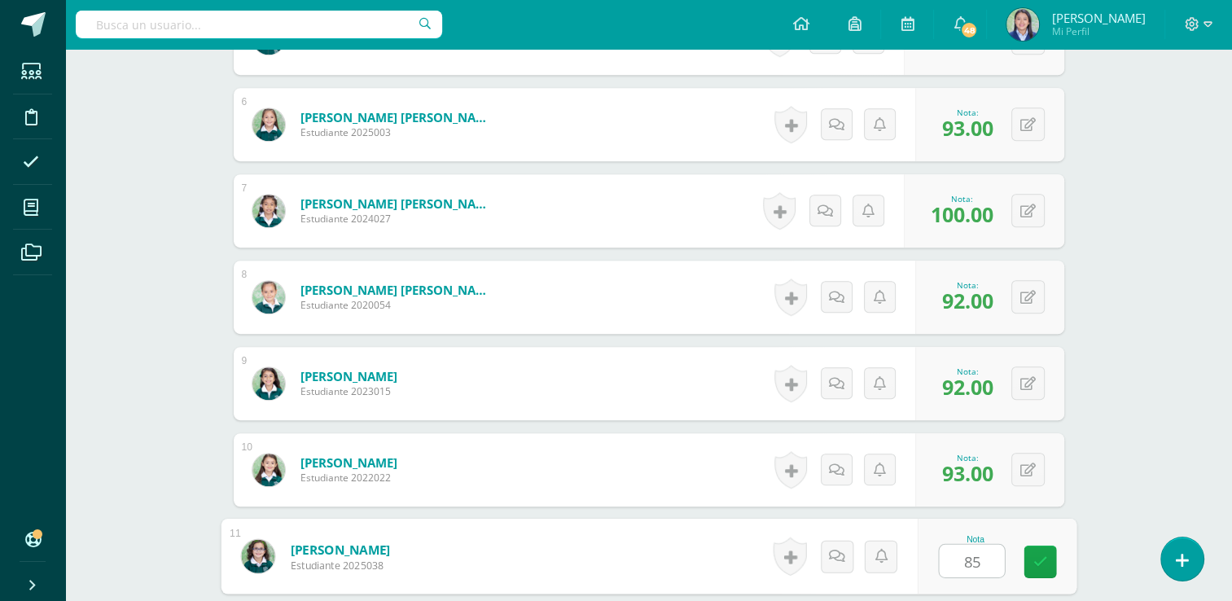
type input "85"
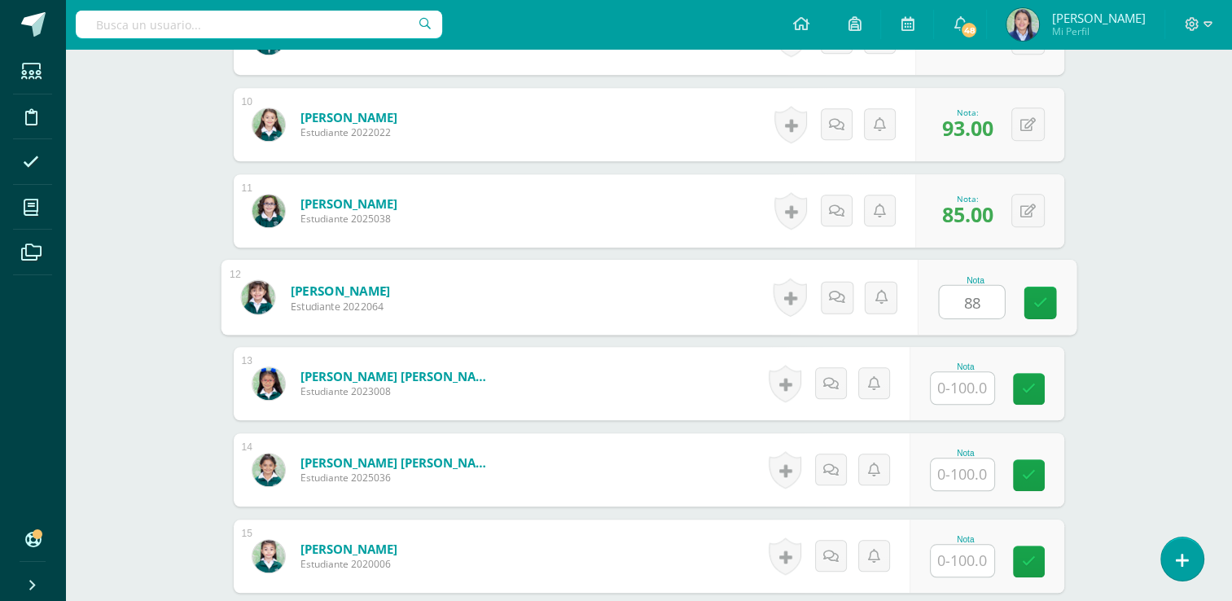
type input "88"
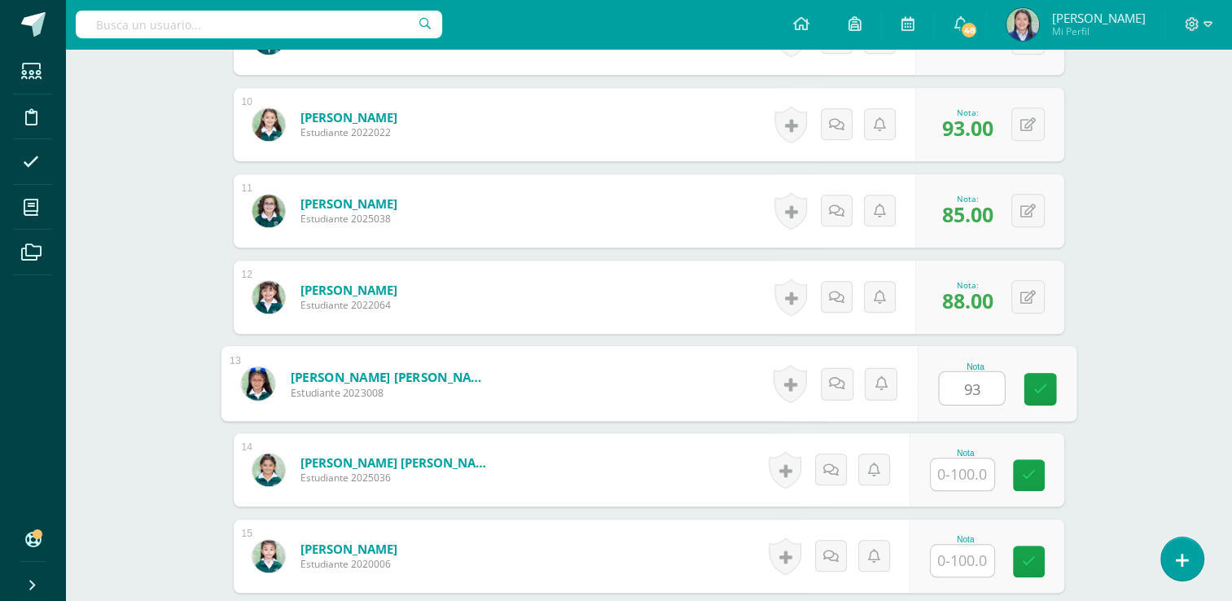
type input "93"
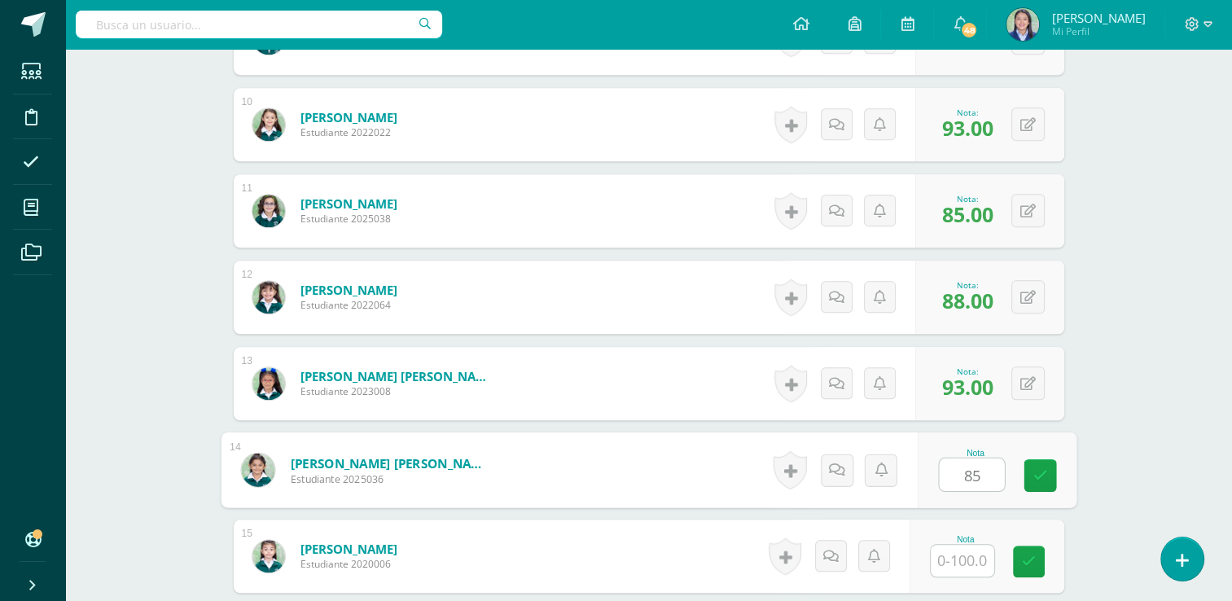
type input "85"
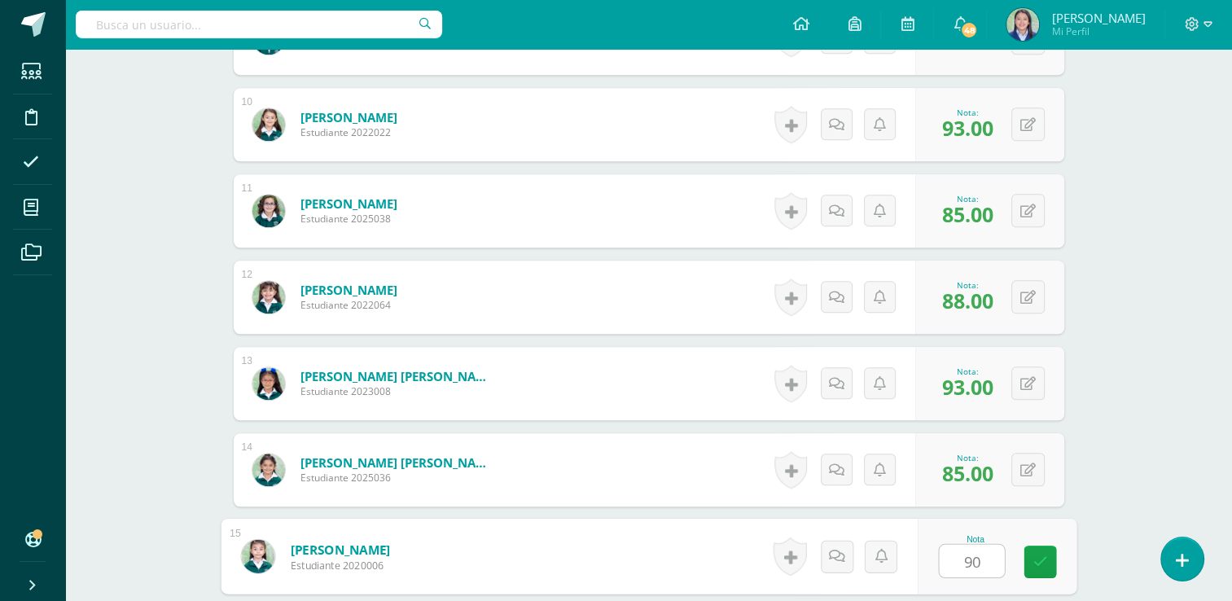
type input "90"
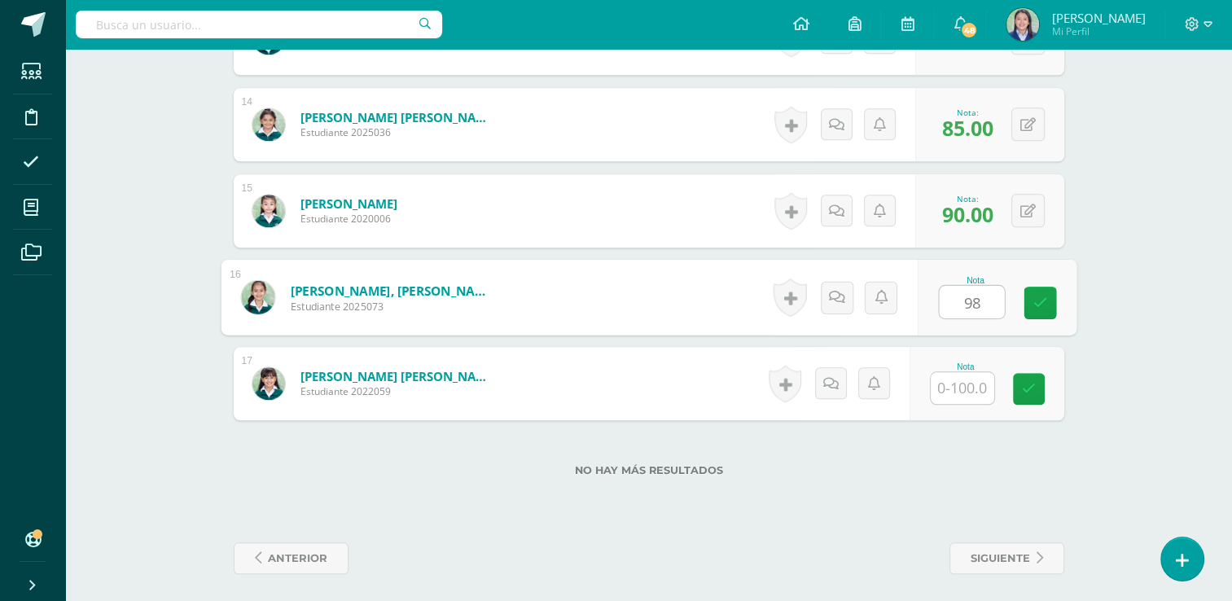
type input "98"
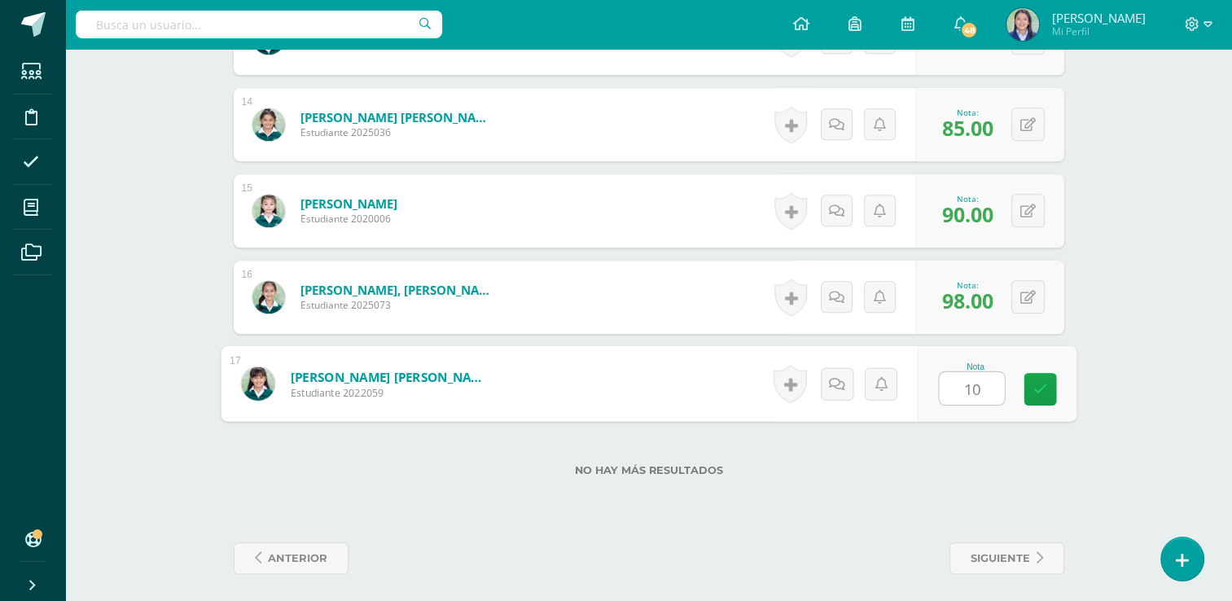
type input "100"
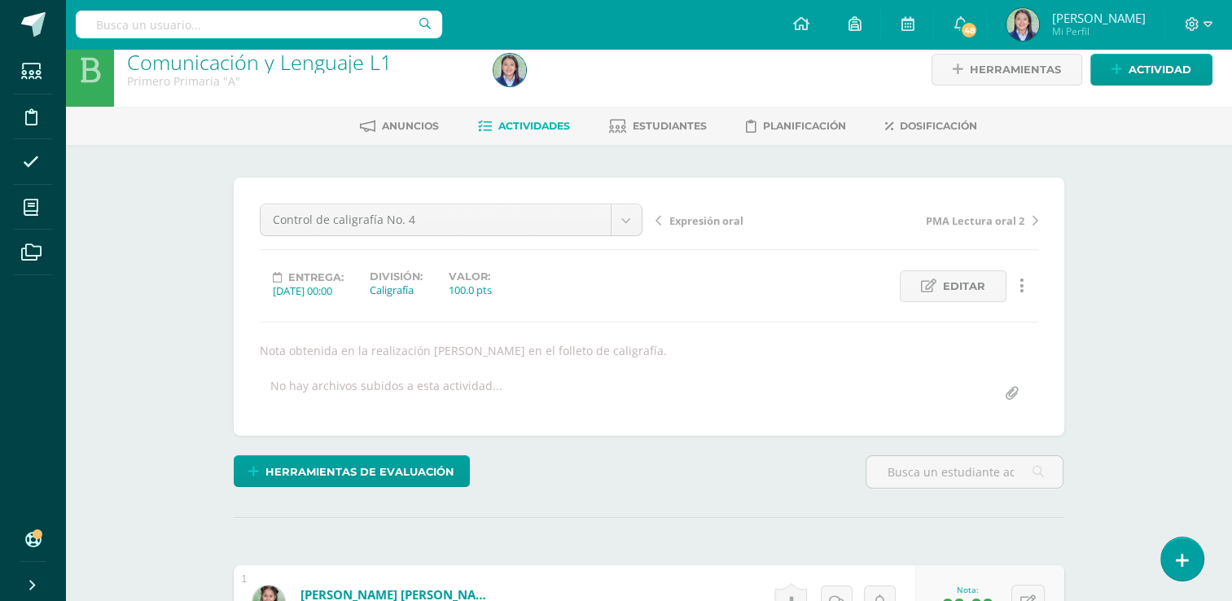
scroll to position [0, 0]
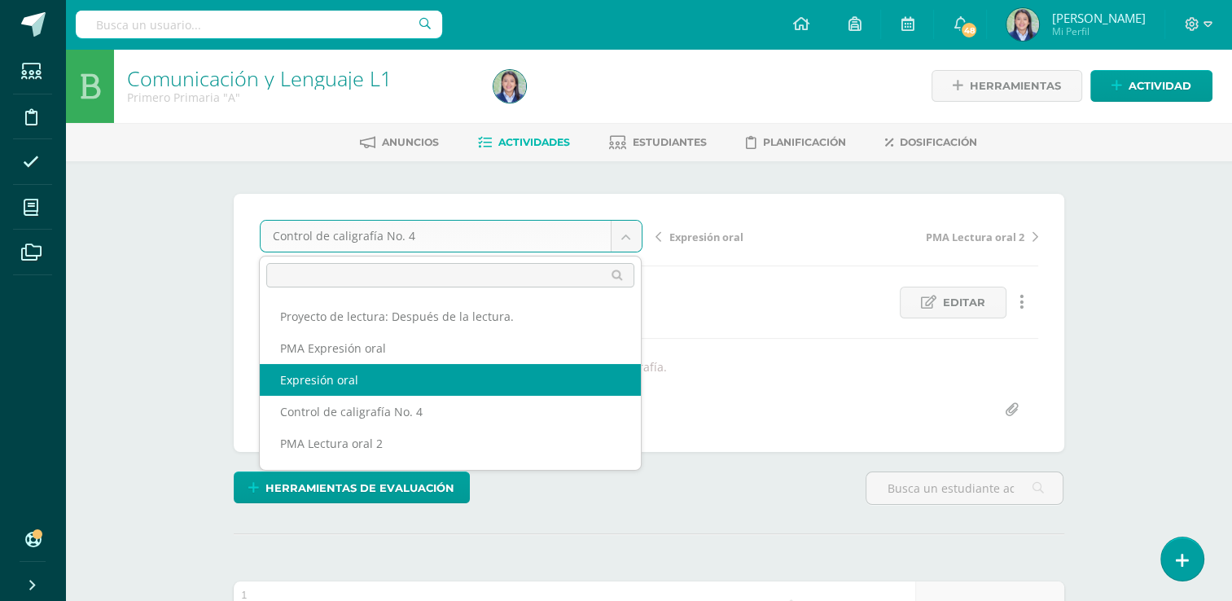
select select "/dashboard/teacher/grade-activity/265213/"
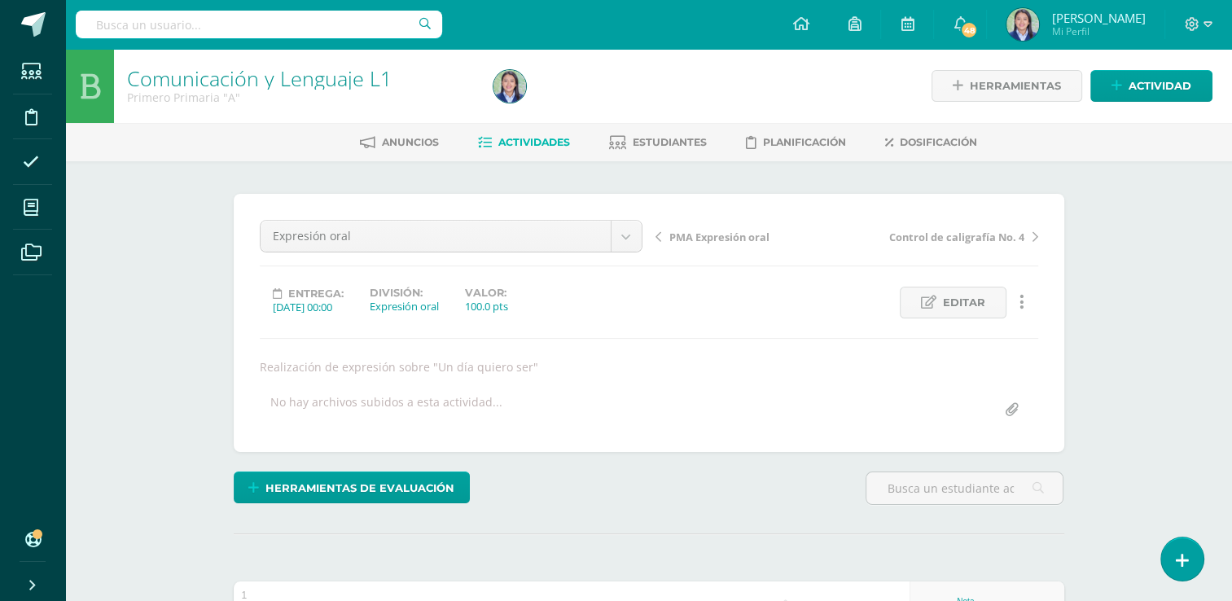
scroll to position [1, 0]
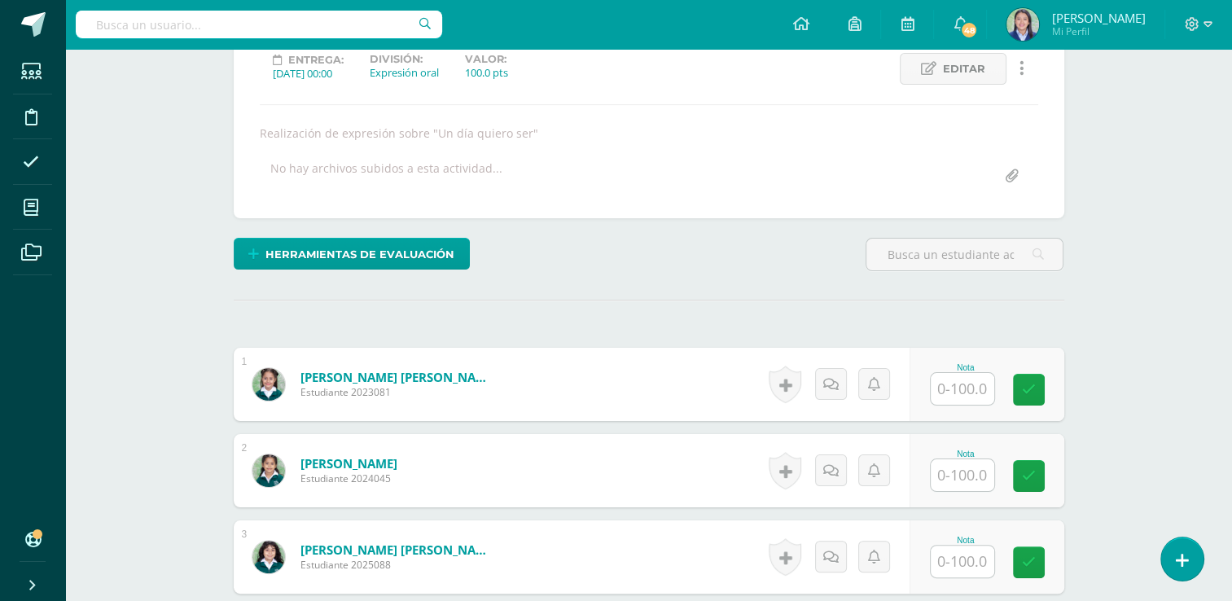
scroll to position [270, 0]
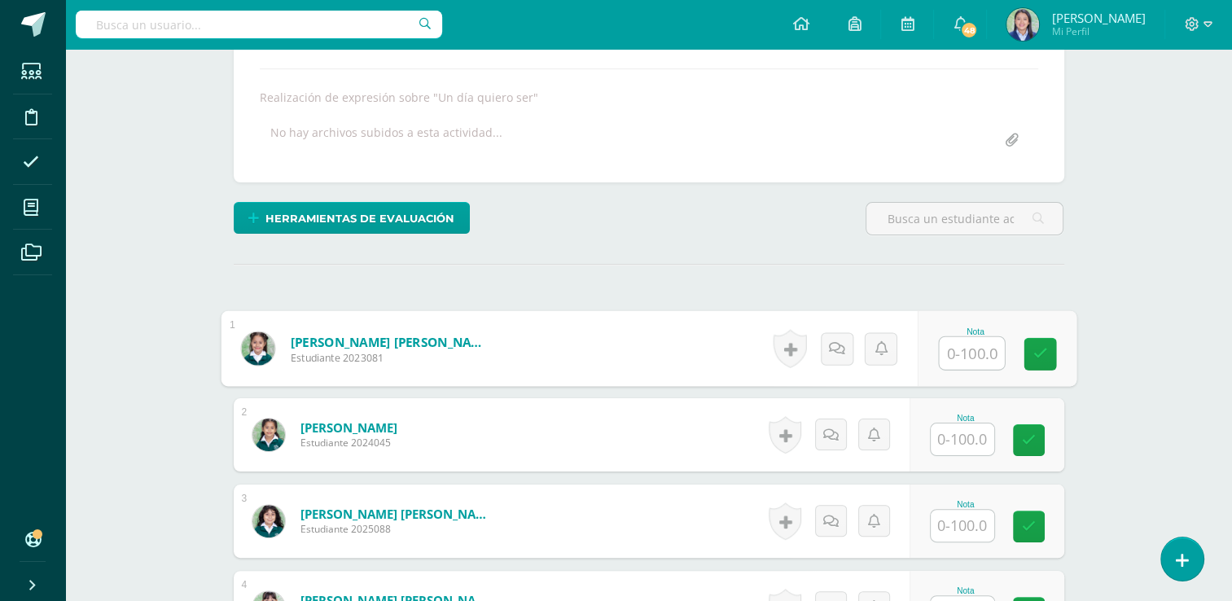
click at [964, 354] on input "text" at bounding box center [971, 353] width 65 height 33
type input "86"
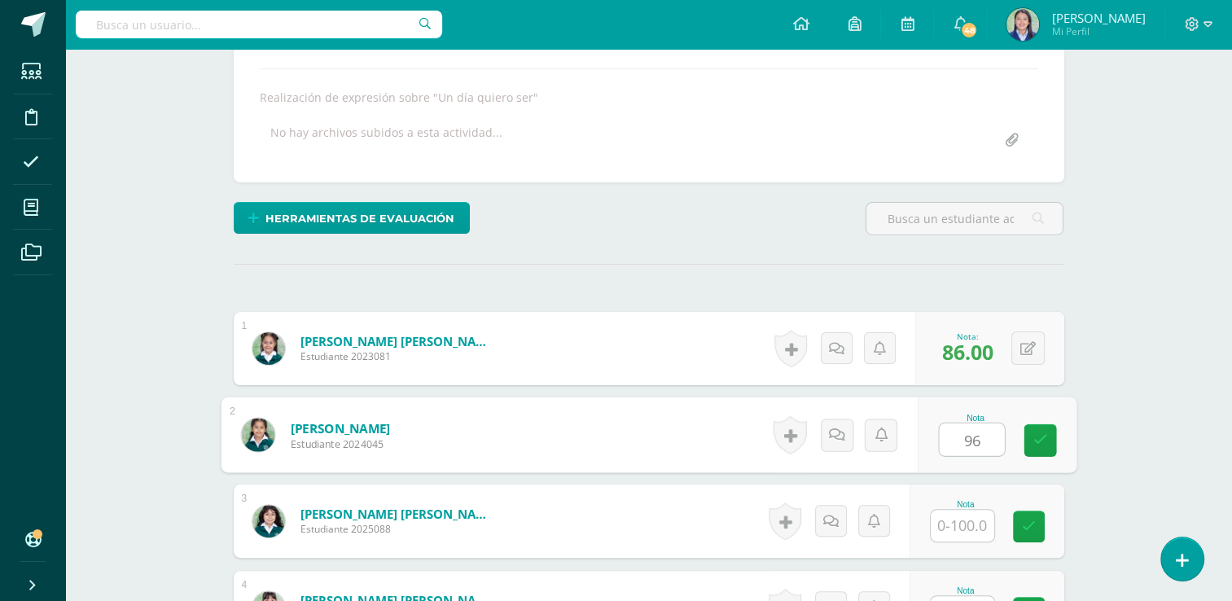
type input "96"
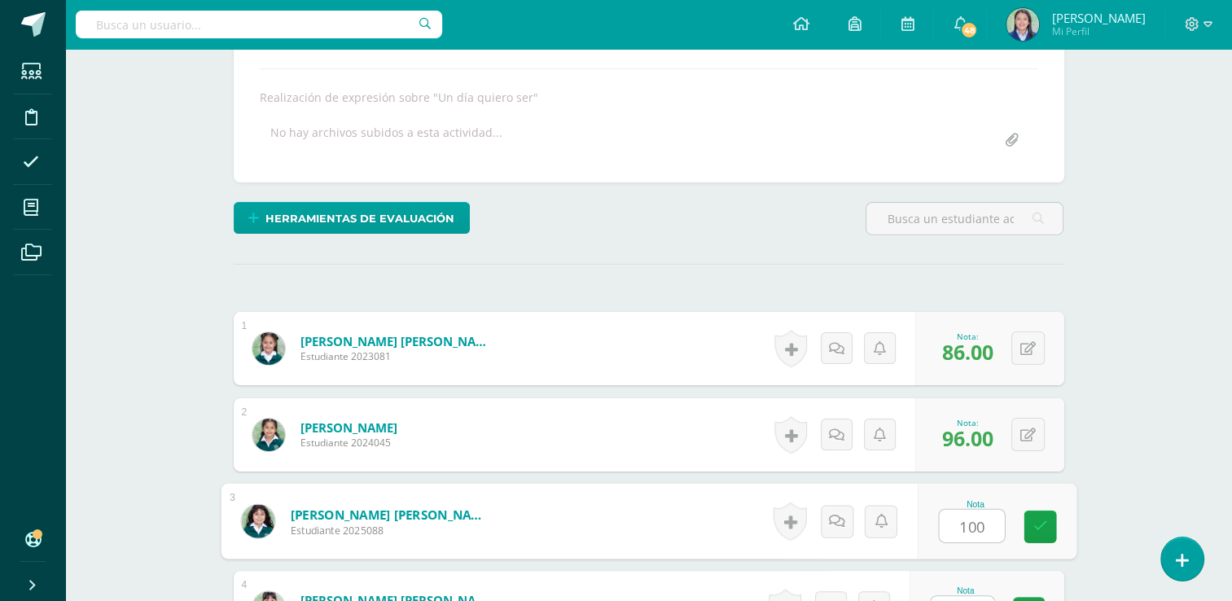
type input "100"
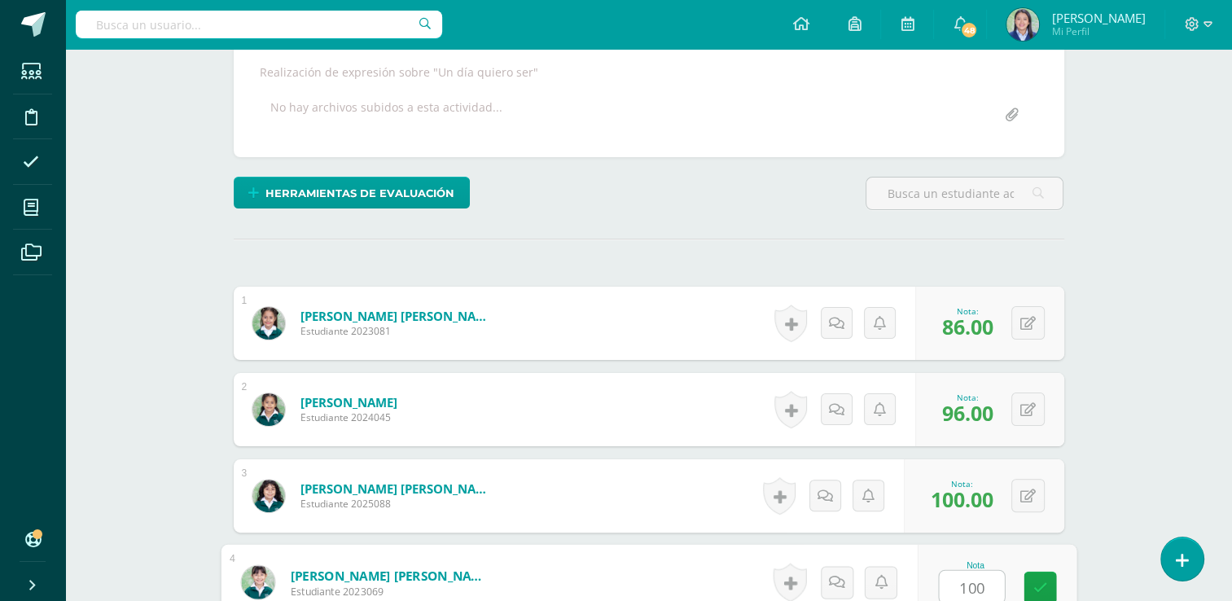
type input "100"
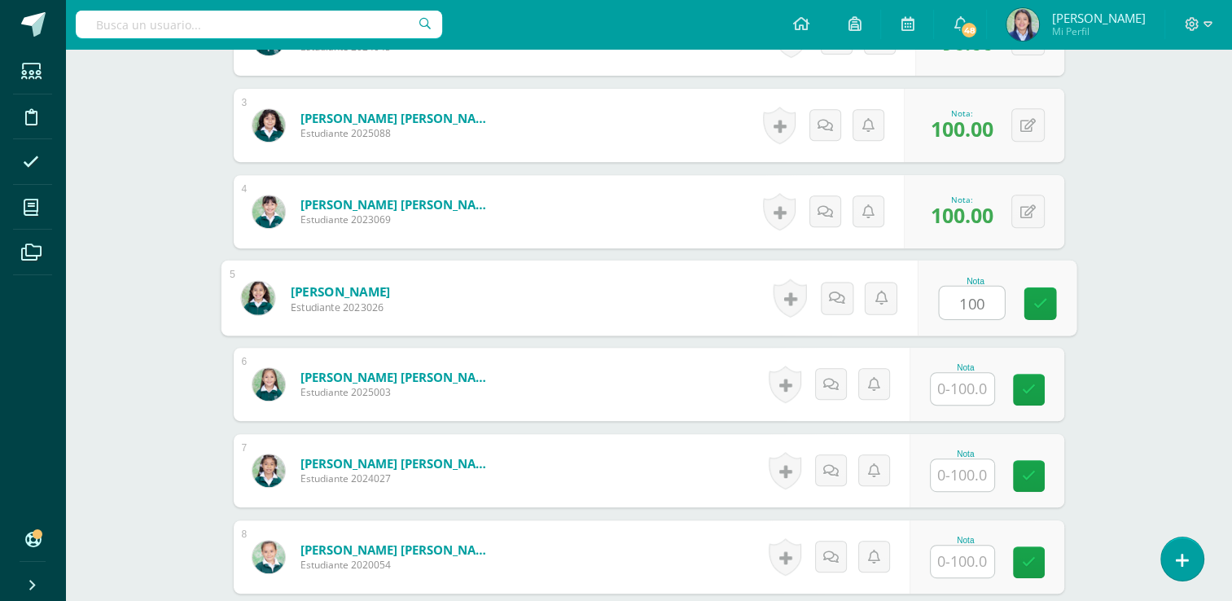
type input "100"
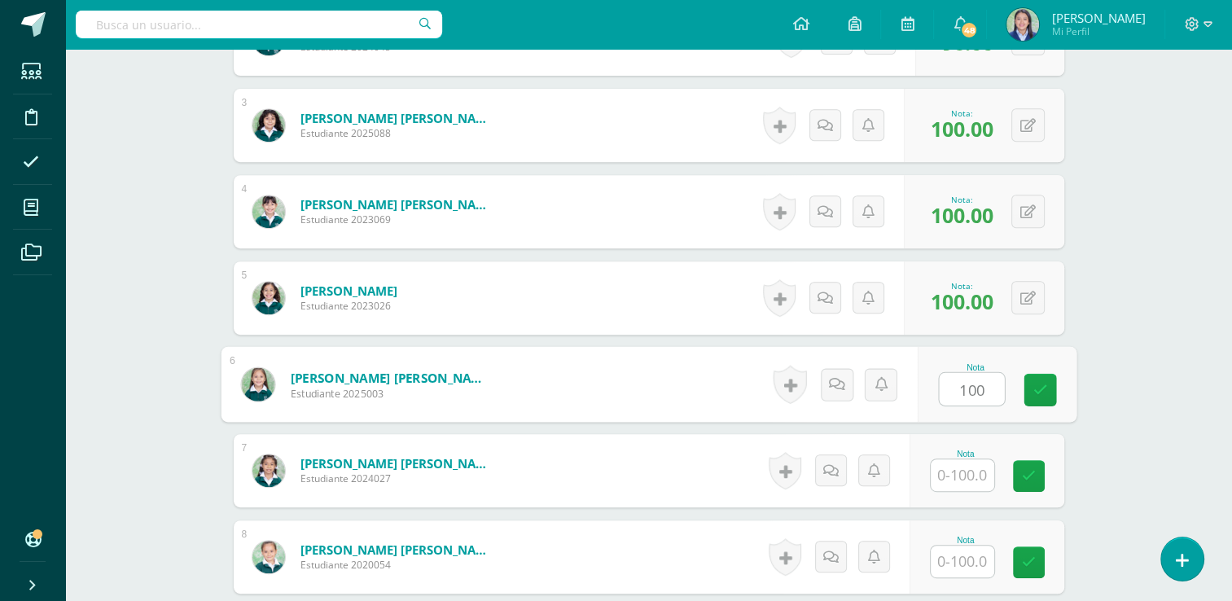
type input "100"
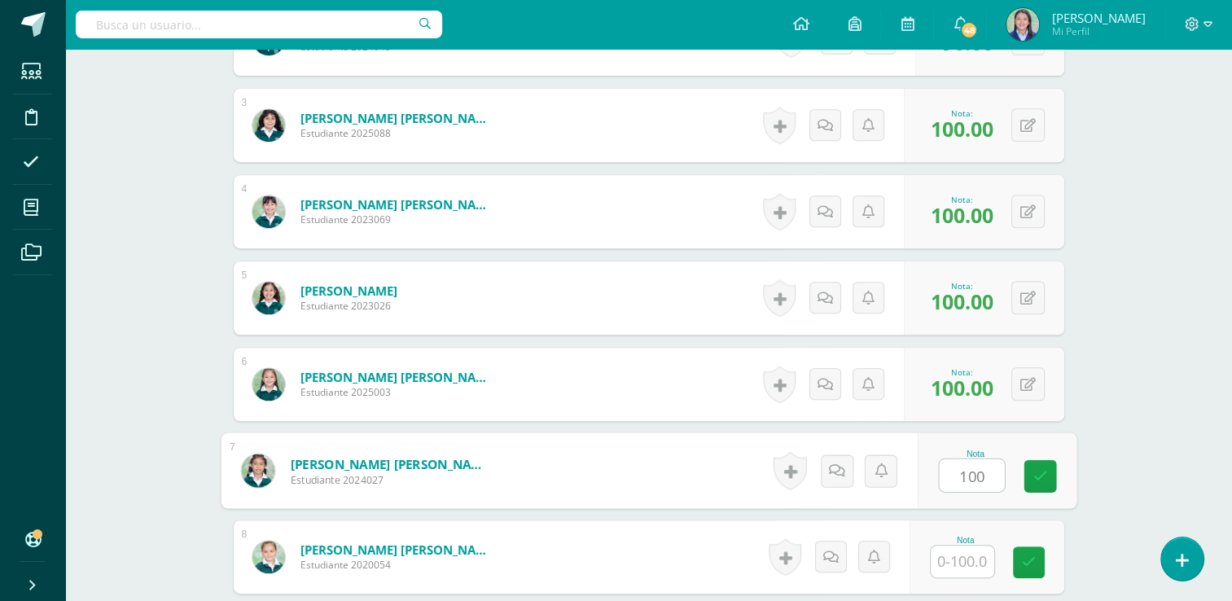
type input "100"
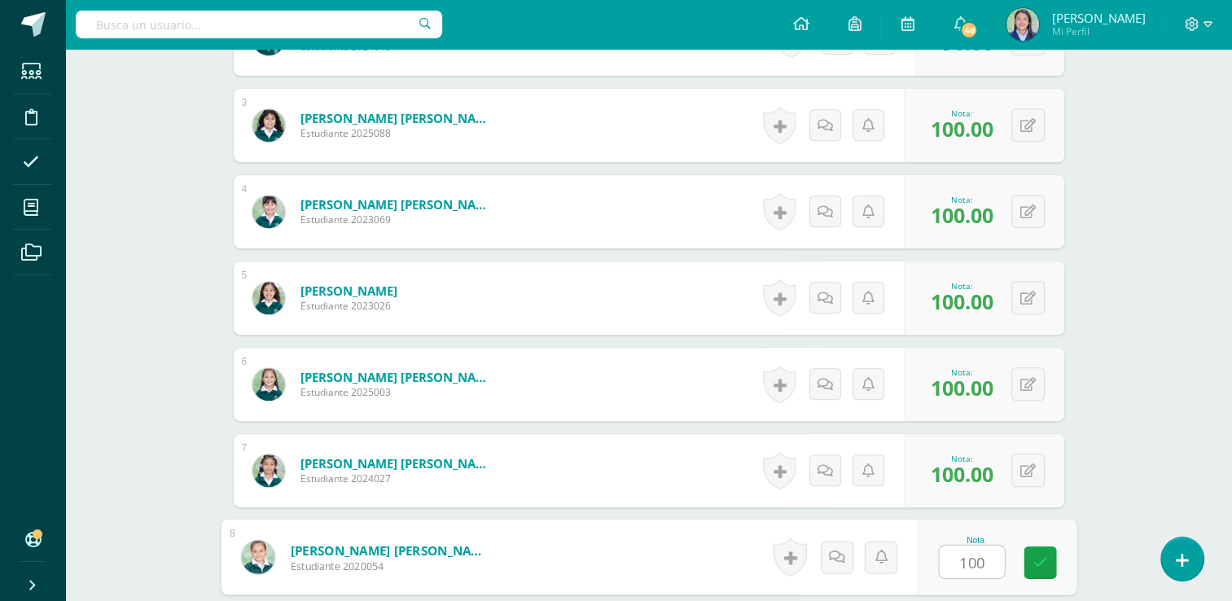
type input "100"
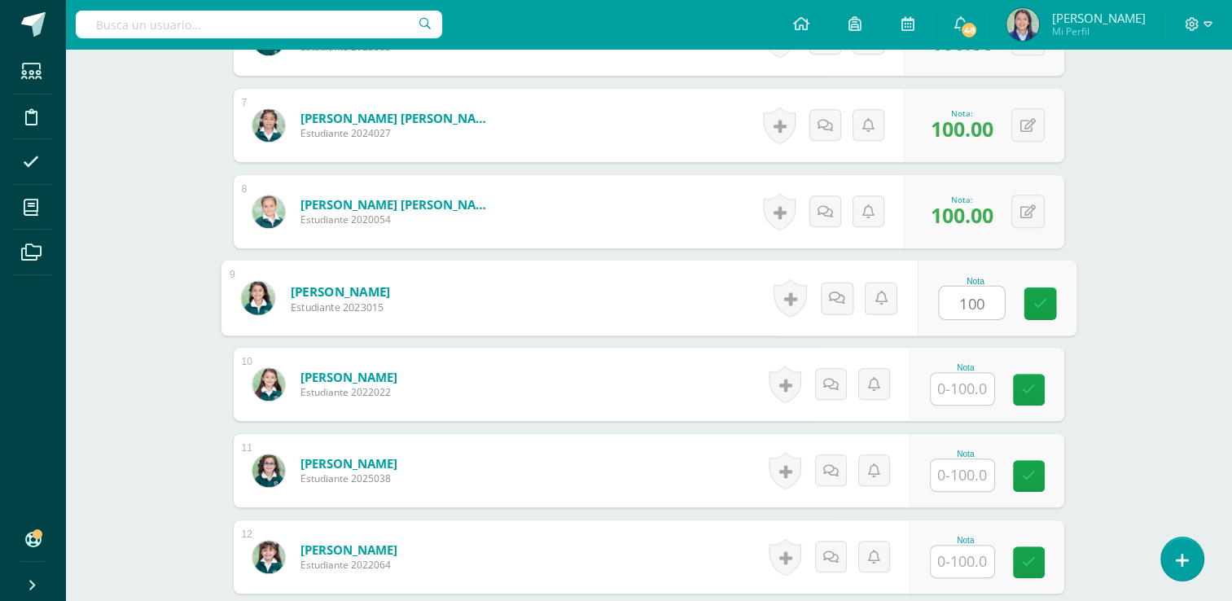
type input "100"
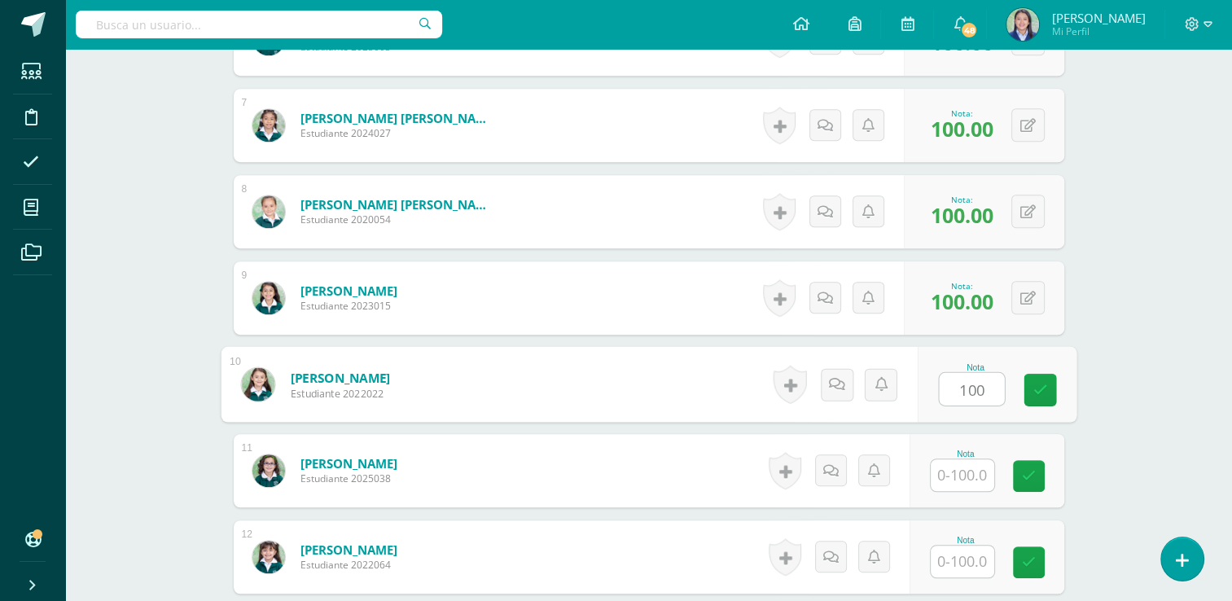
type input "100"
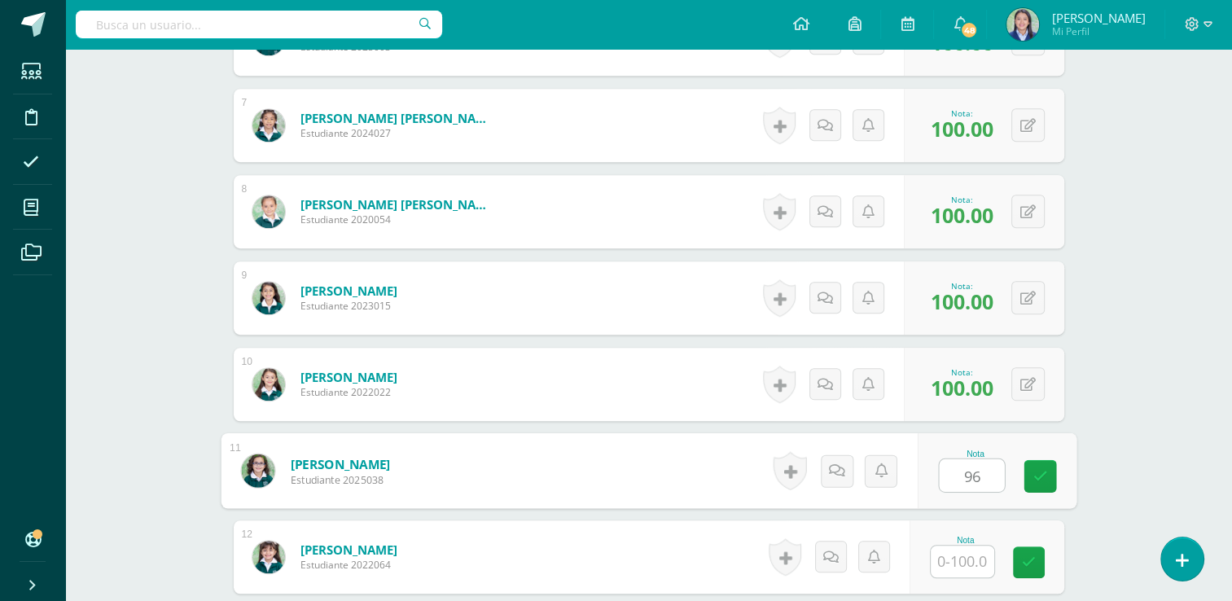
type input "96"
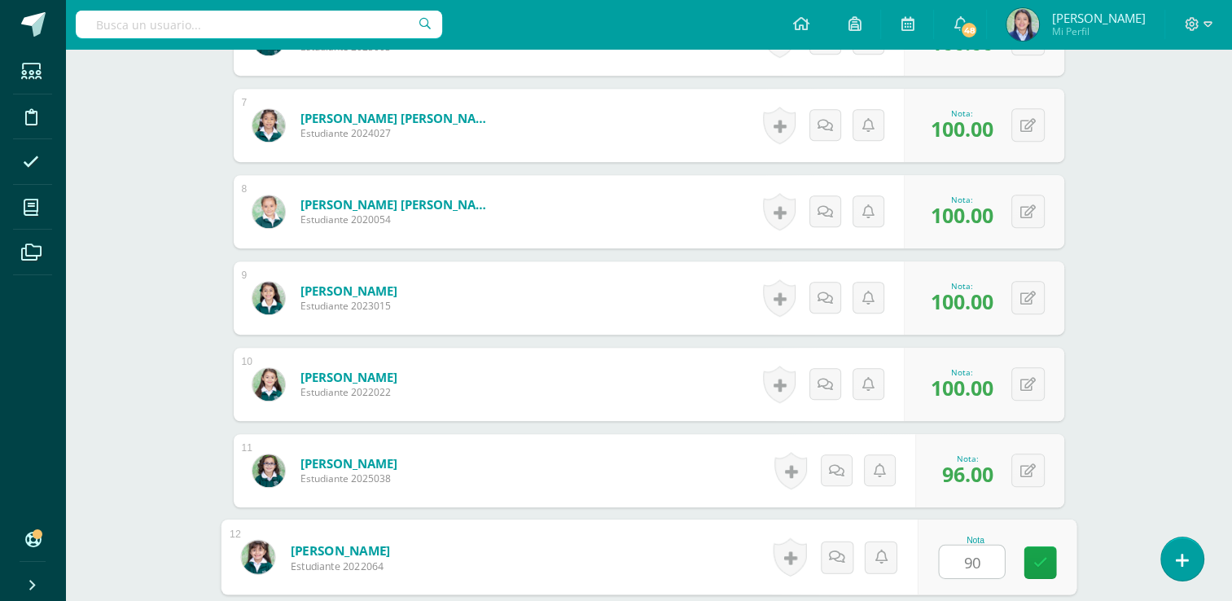
type input "90"
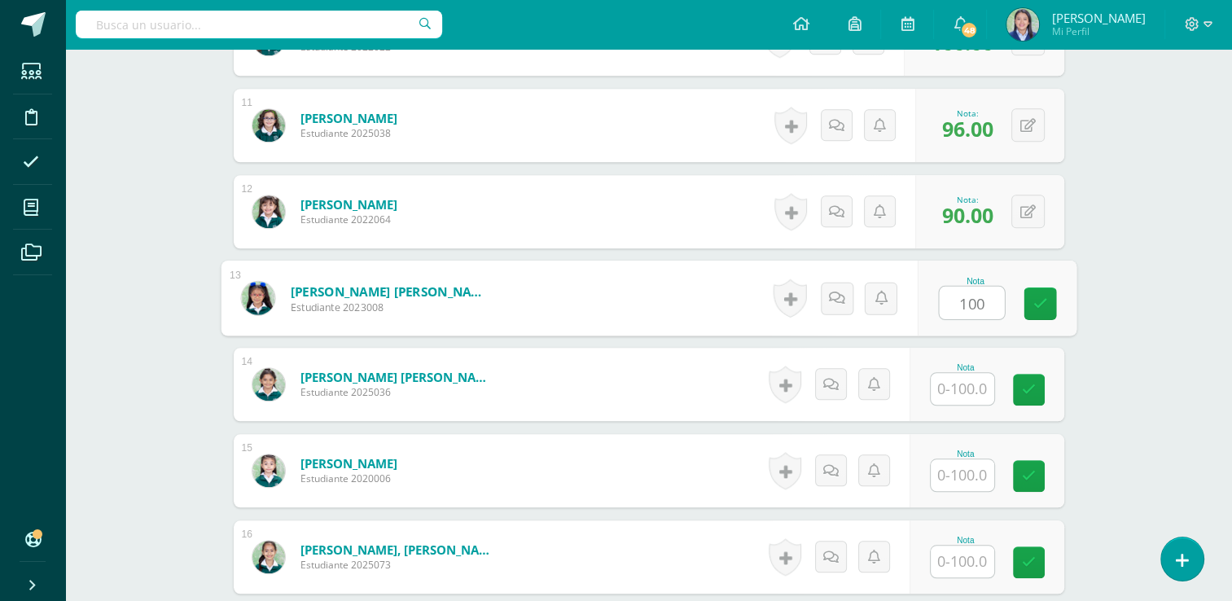
type input "100"
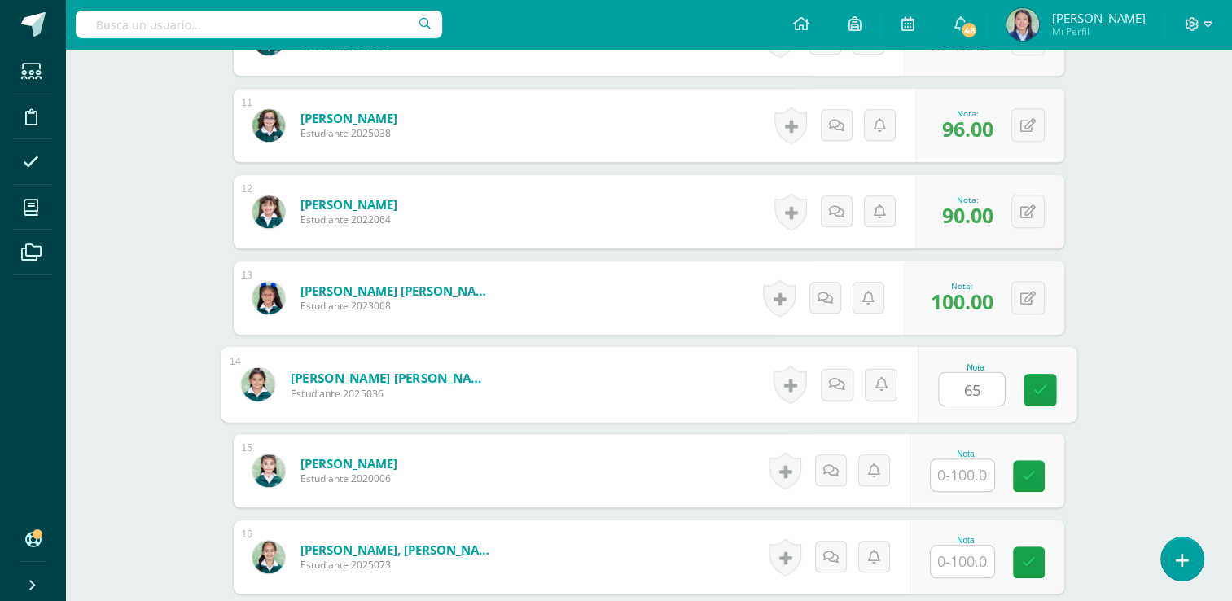
type input "65"
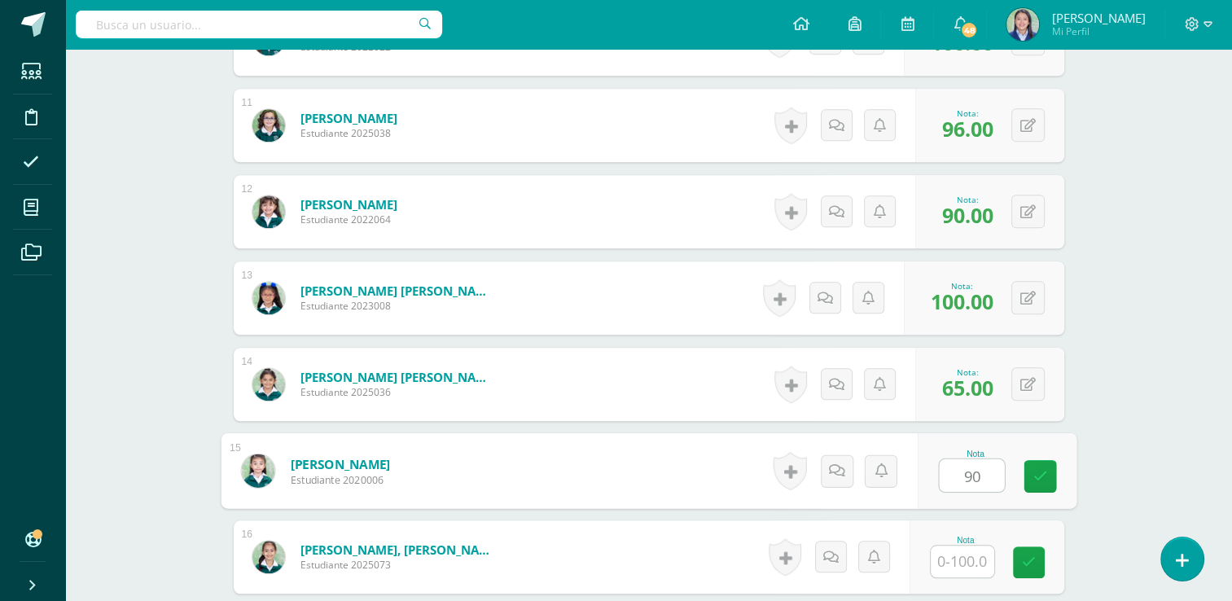
type input "90"
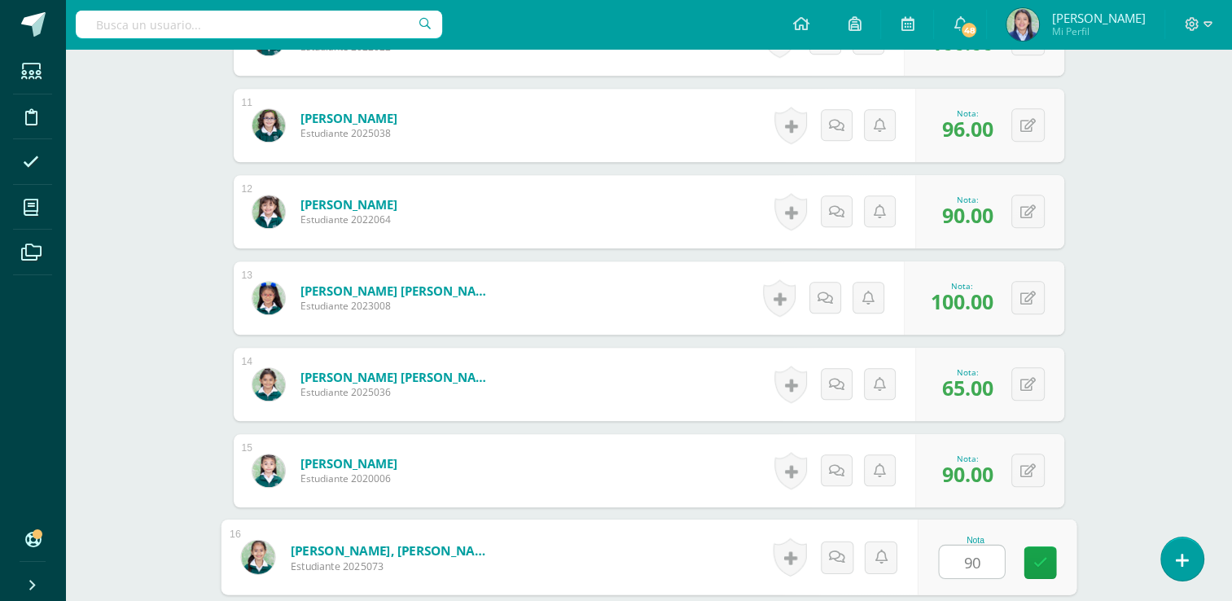
type input "90"
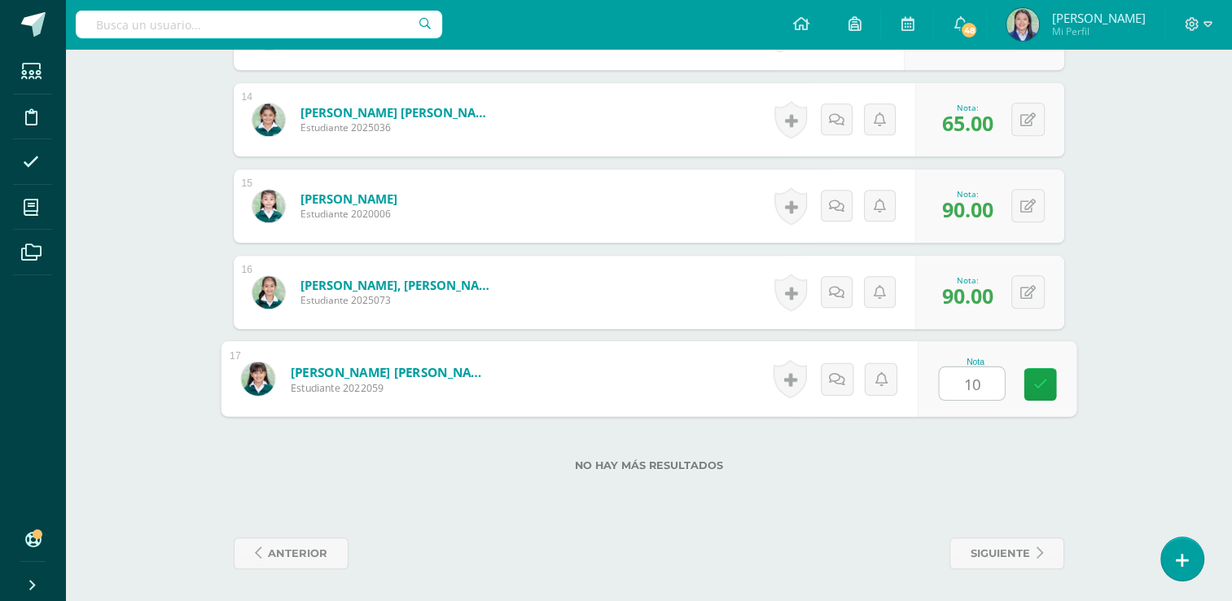
type input "100"
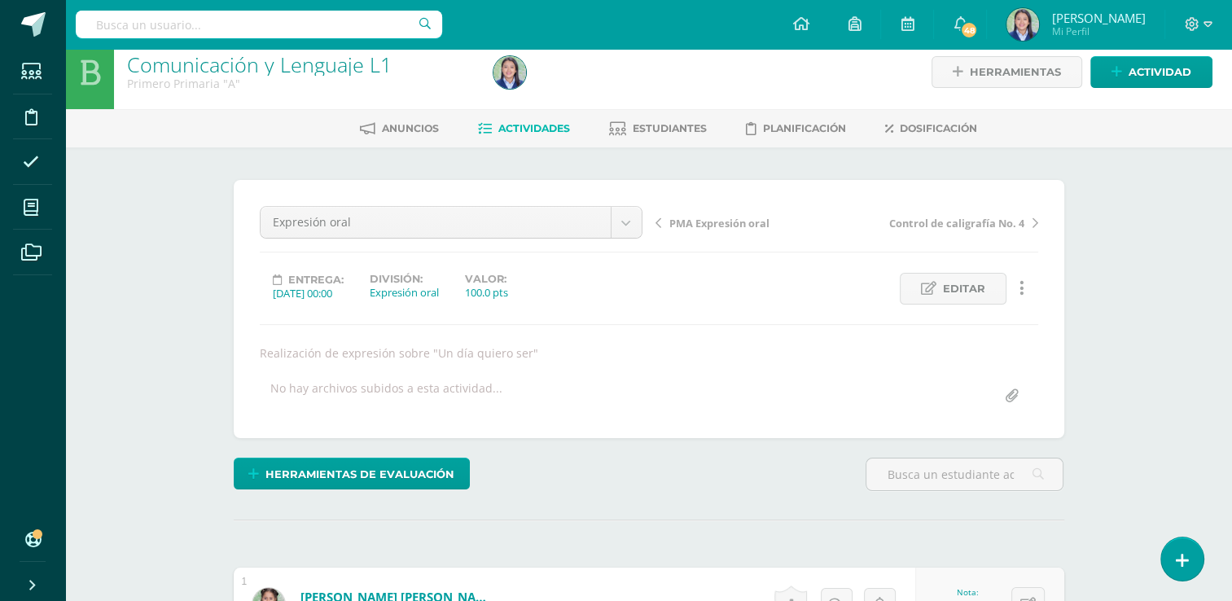
scroll to position [0, 0]
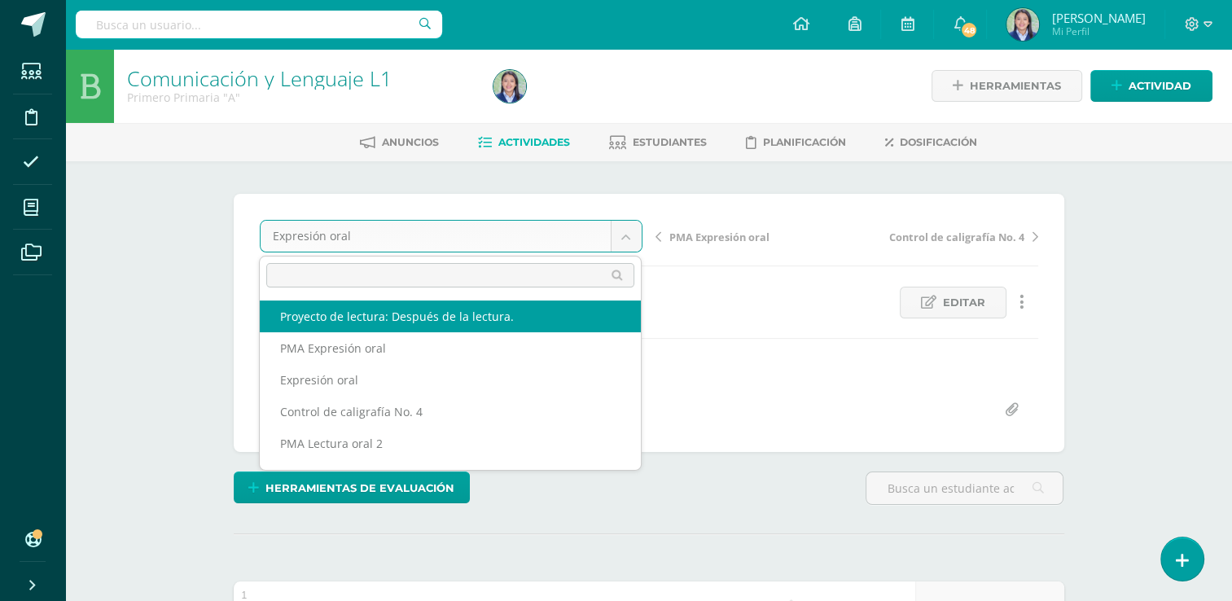
select select "/dashboard/teacher/grade-activity/265221/"
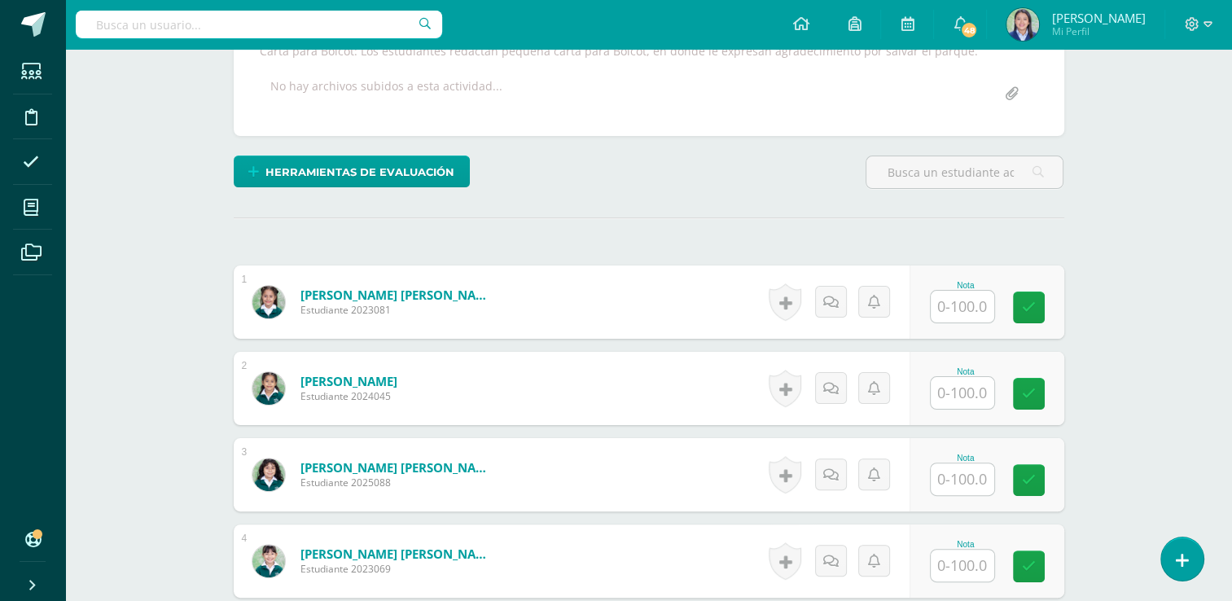
scroll to position [329, 0]
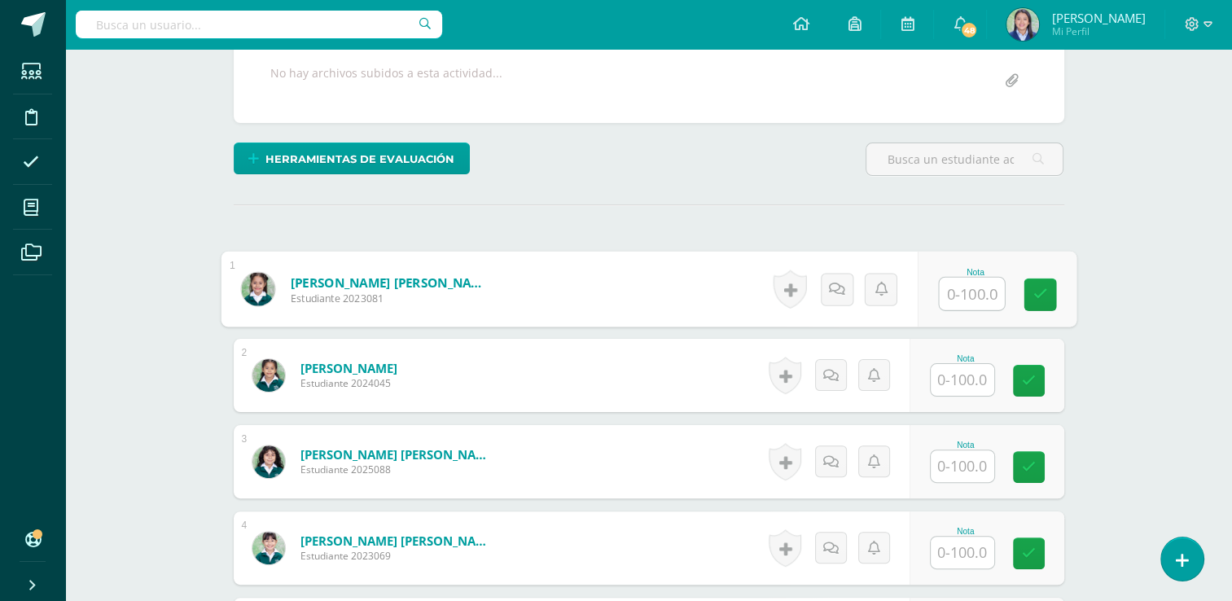
click at [971, 299] on input "text" at bounding box center [971, 294] width 65 height 33
type input "100"
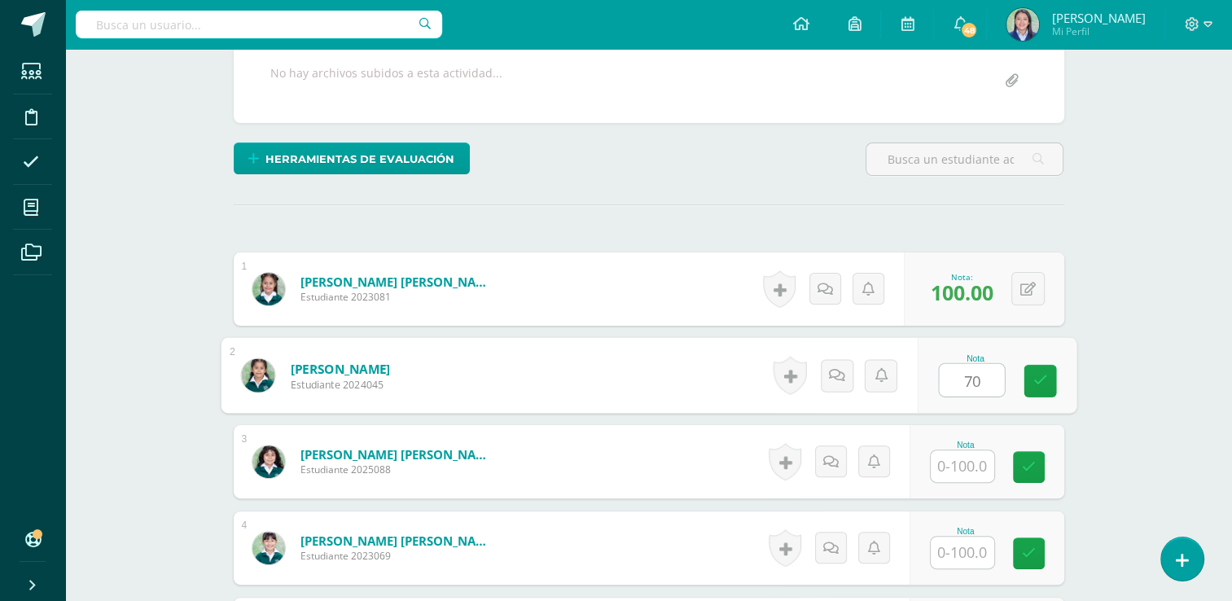
type input "70"
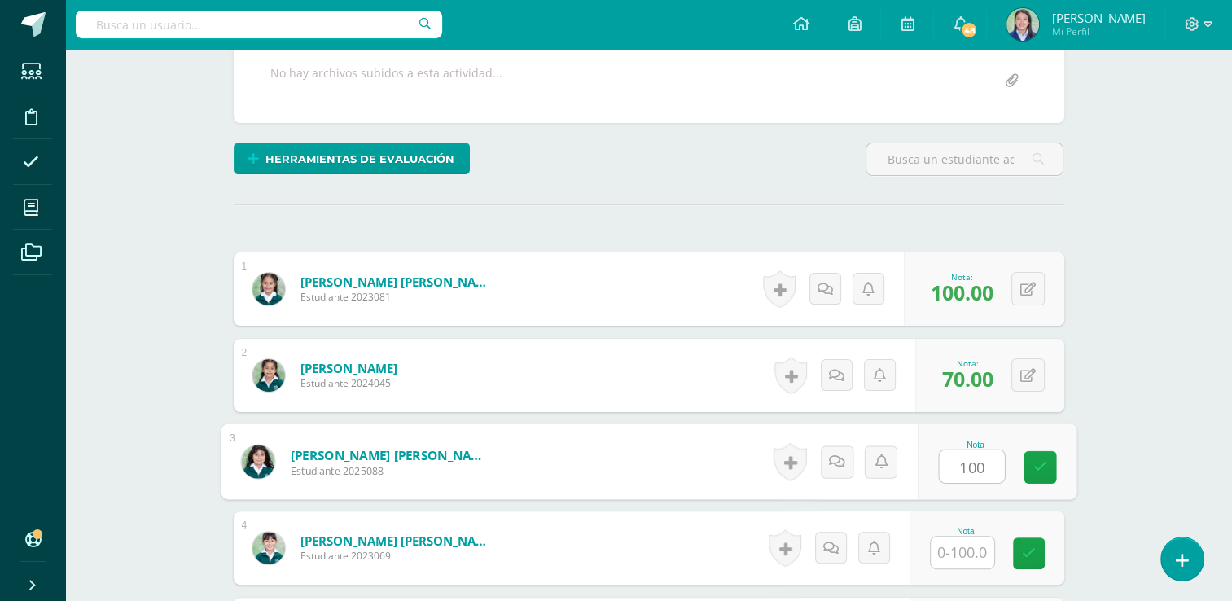
type input "100"
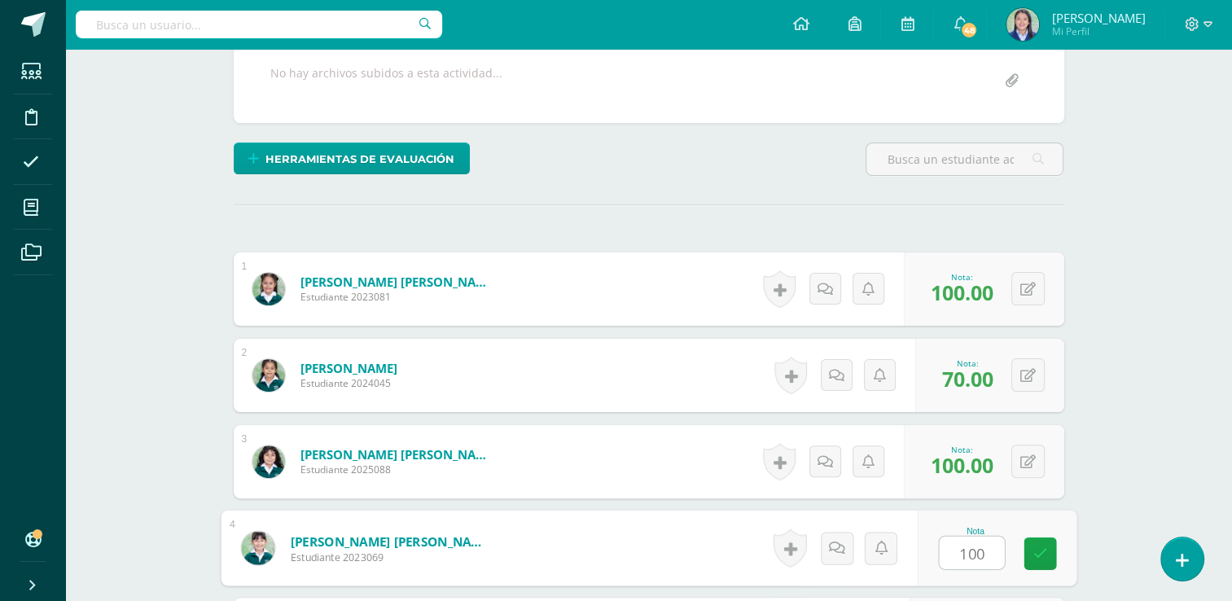
type input "100"
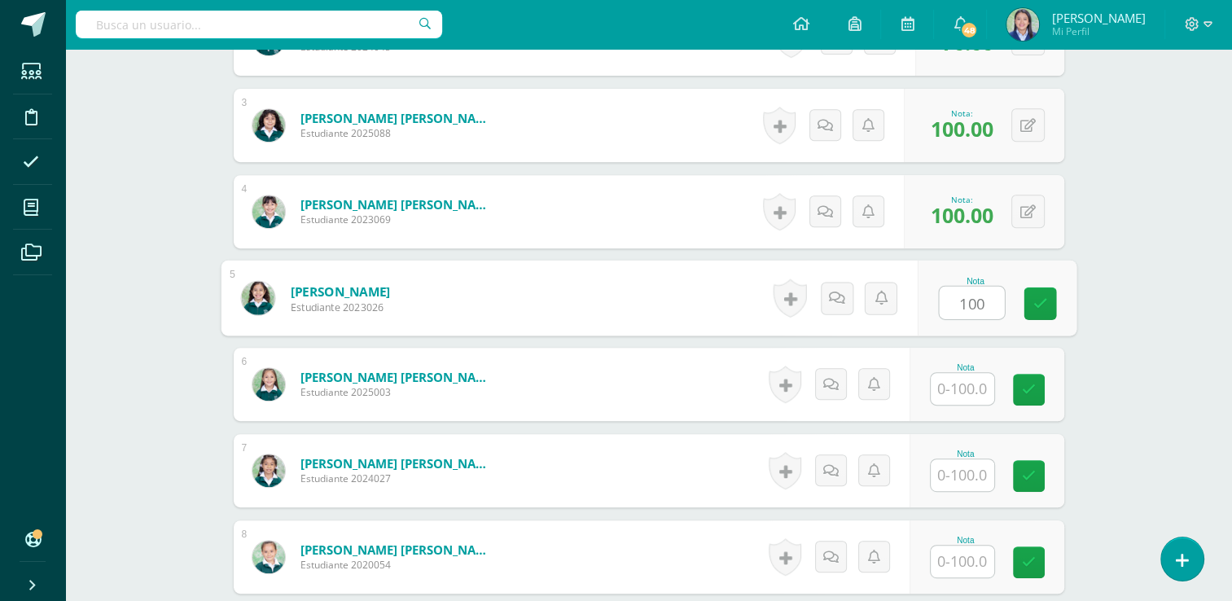
type input "100"
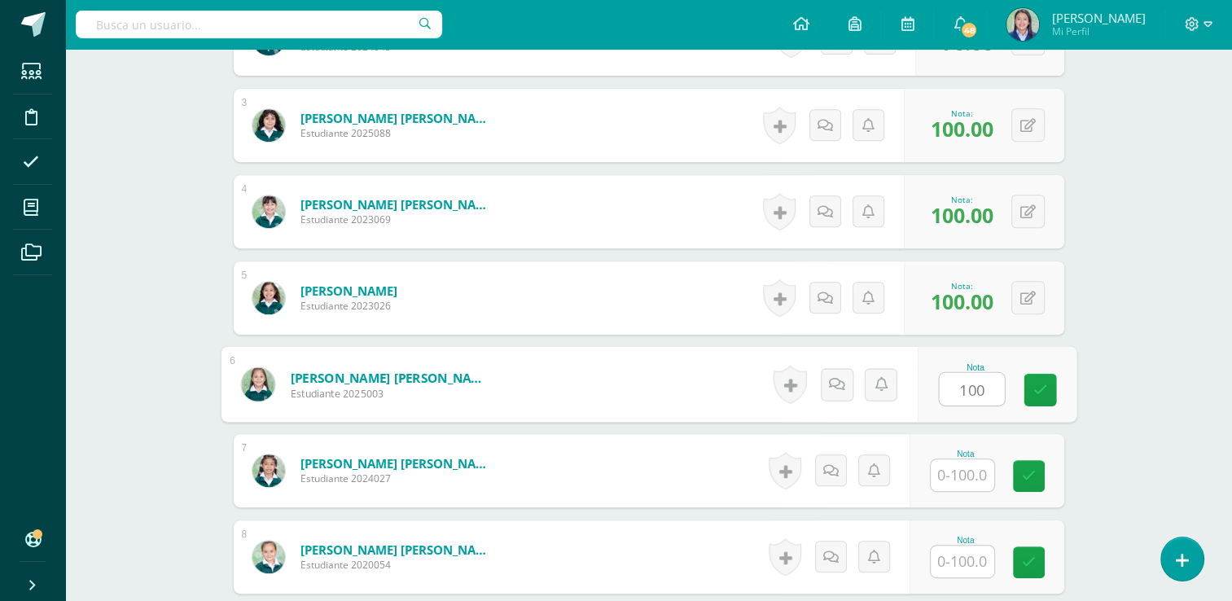
type input "100"
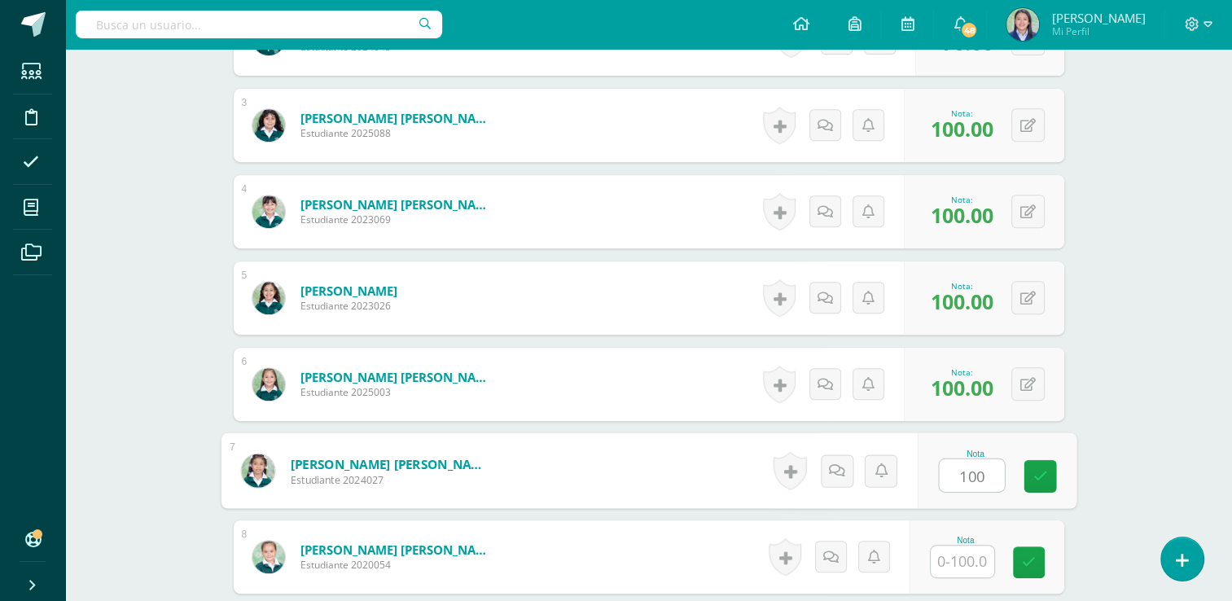
type input "100"
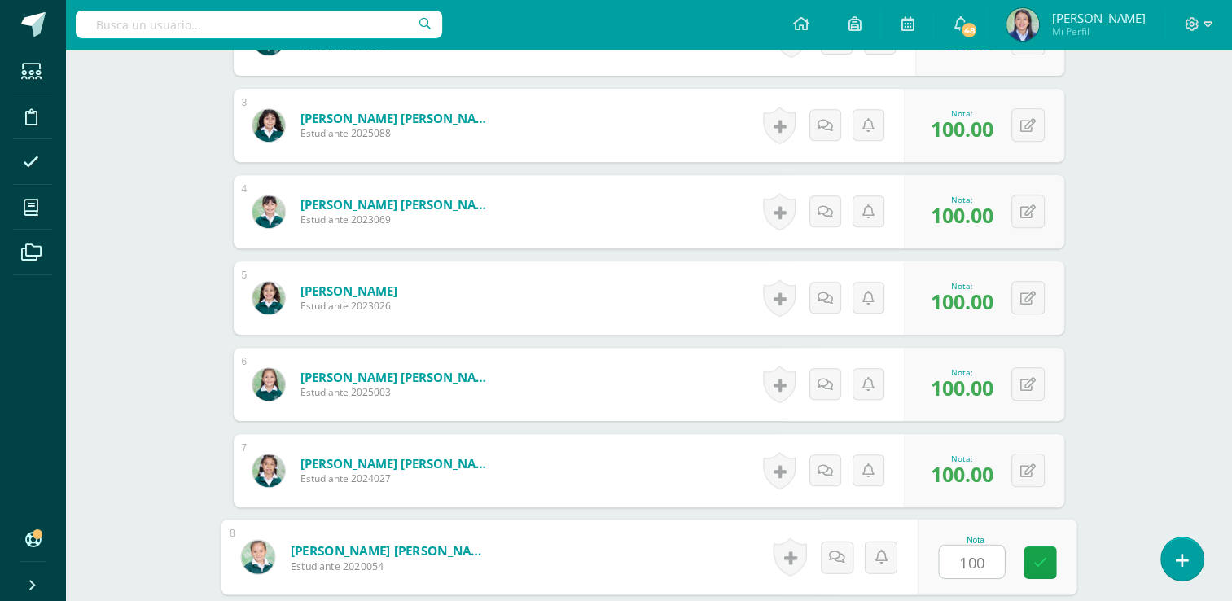
type input "100"
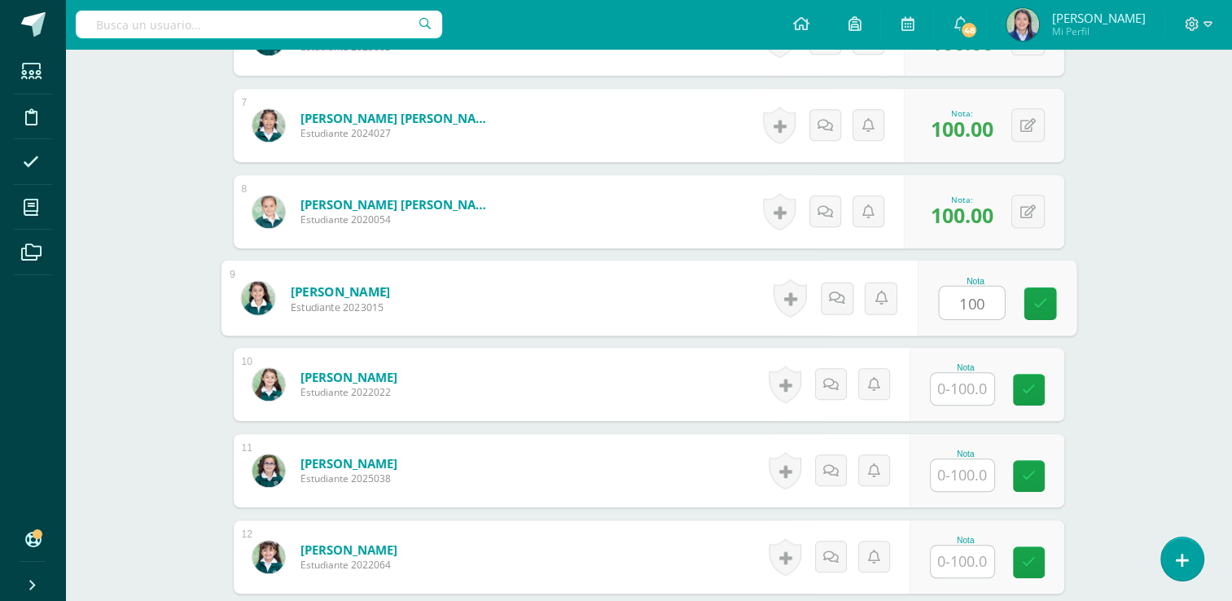
type input "100"
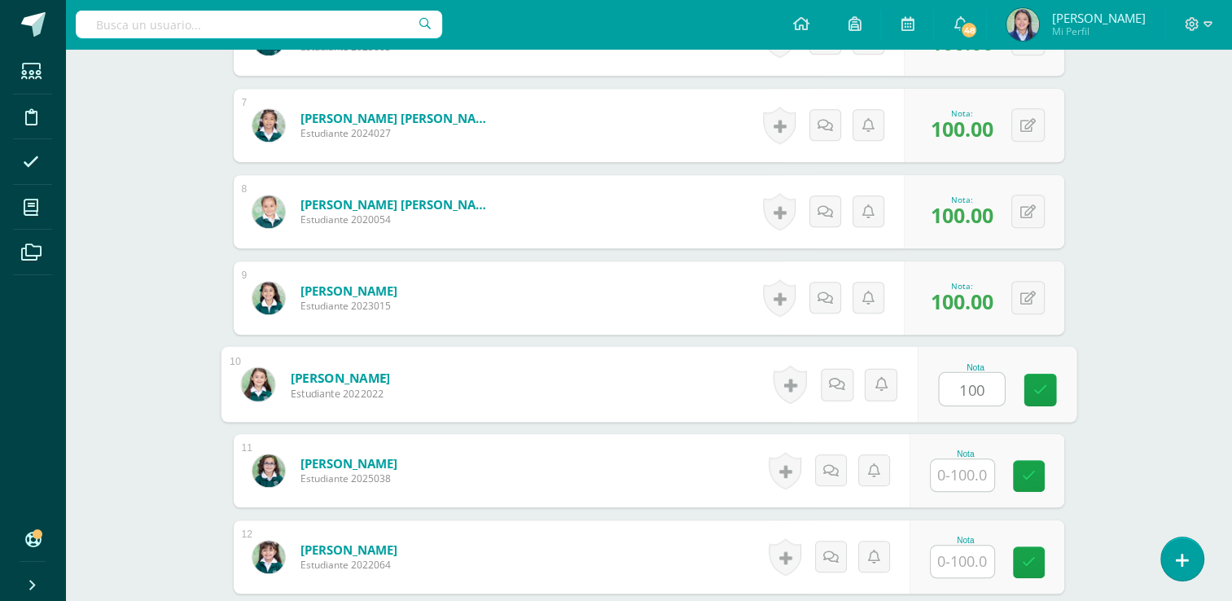
type input "100"
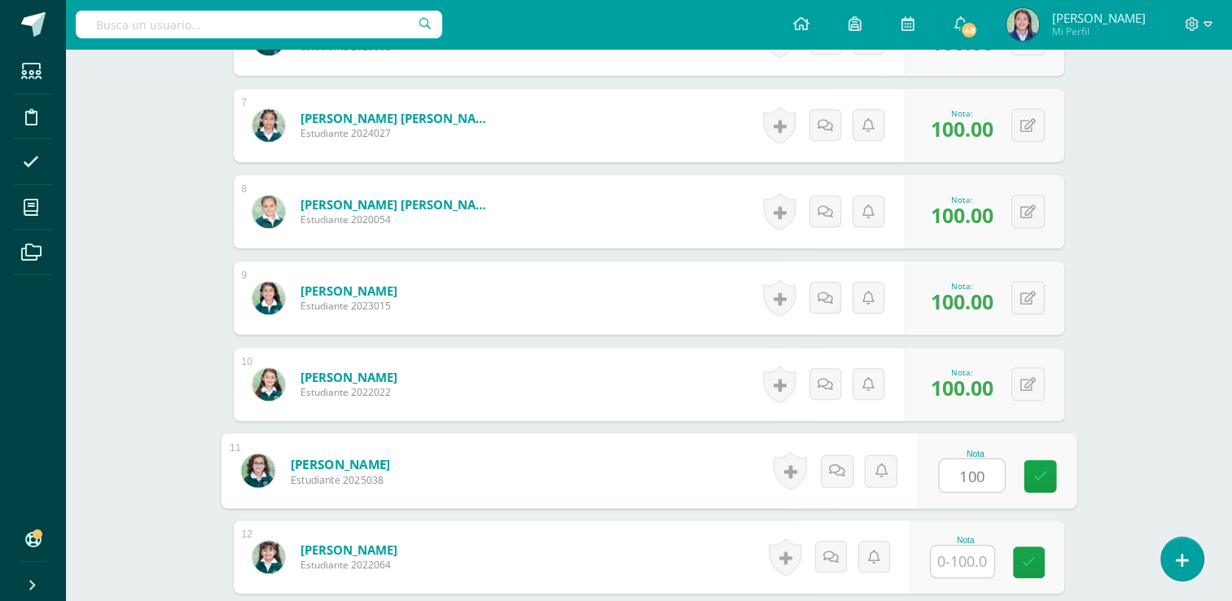
type input "100"
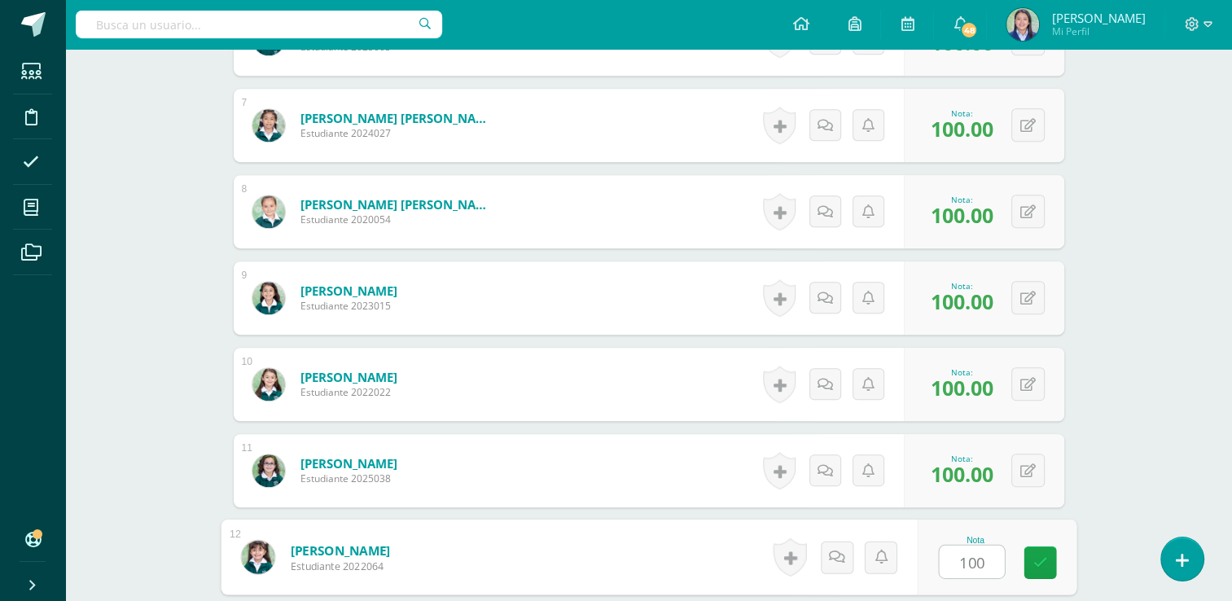
type input "100"
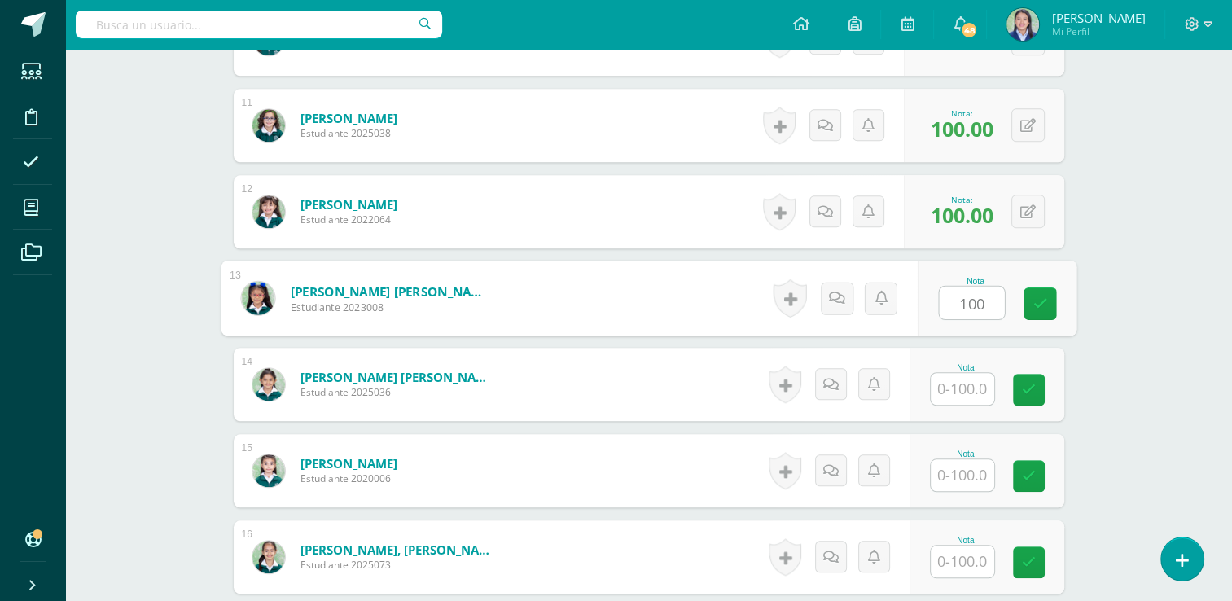
type input "100"
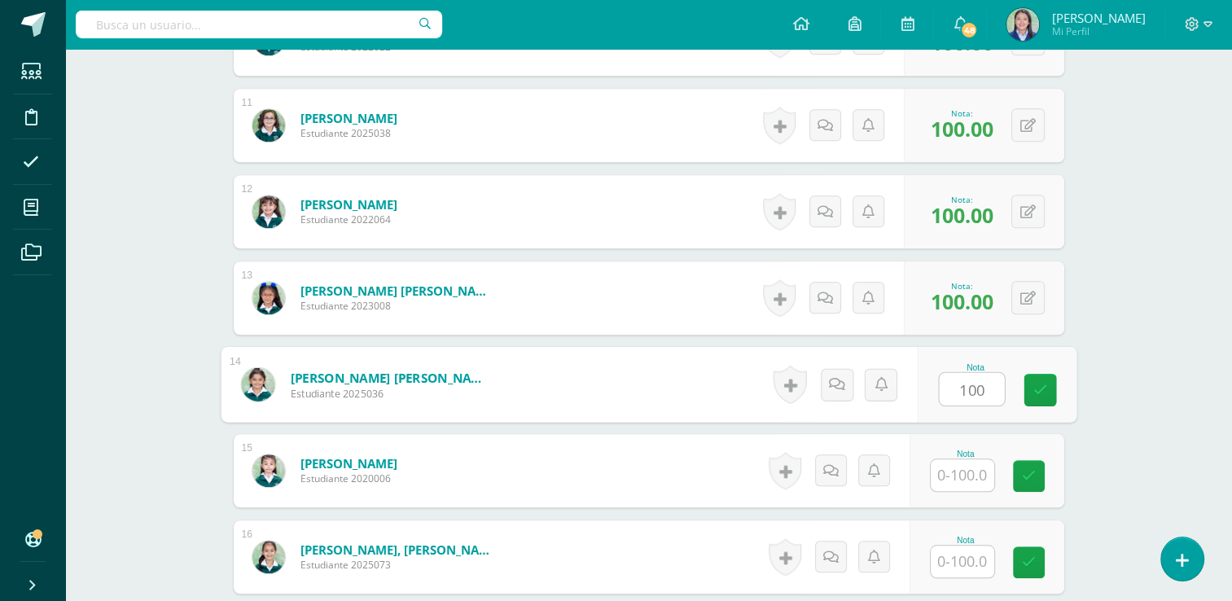
type input "100"
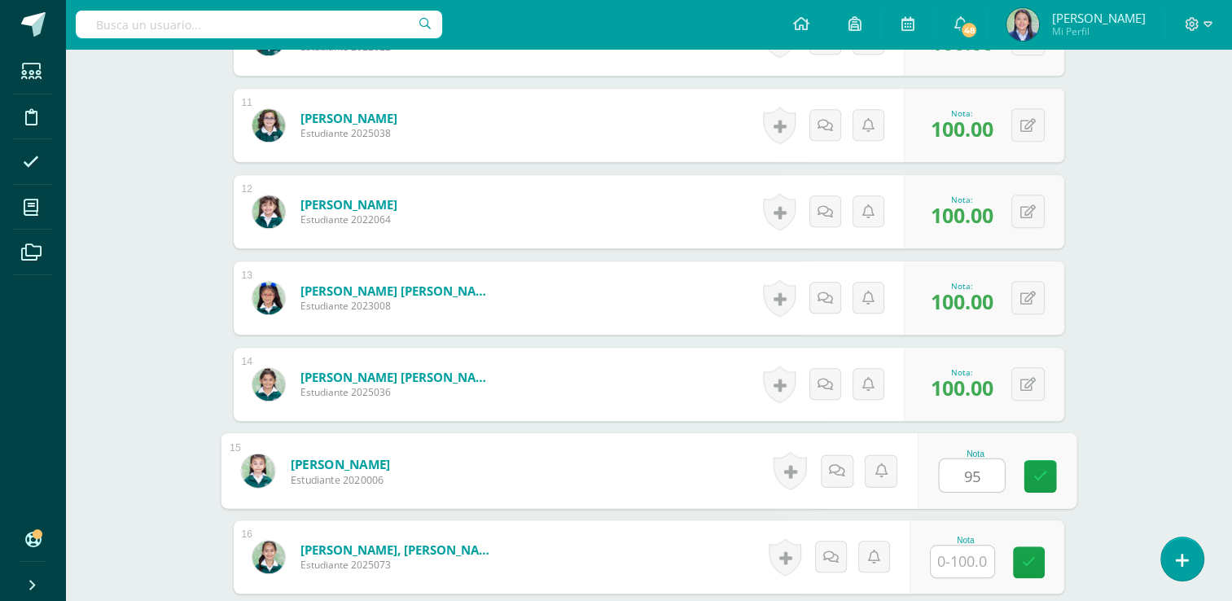
type input "95"
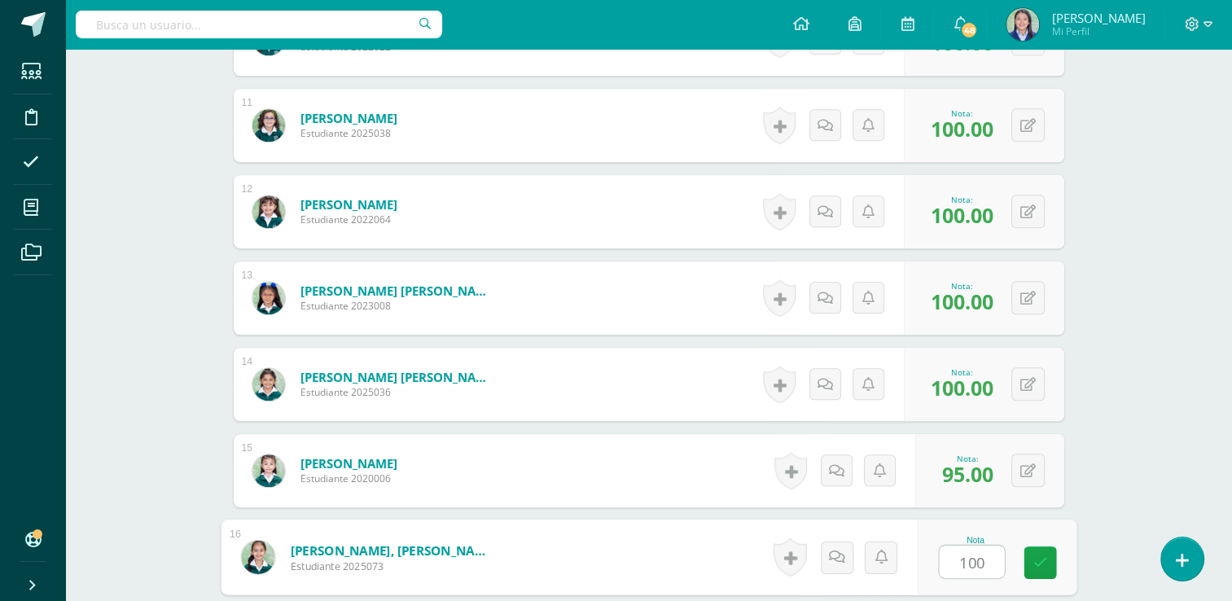
type input "100"
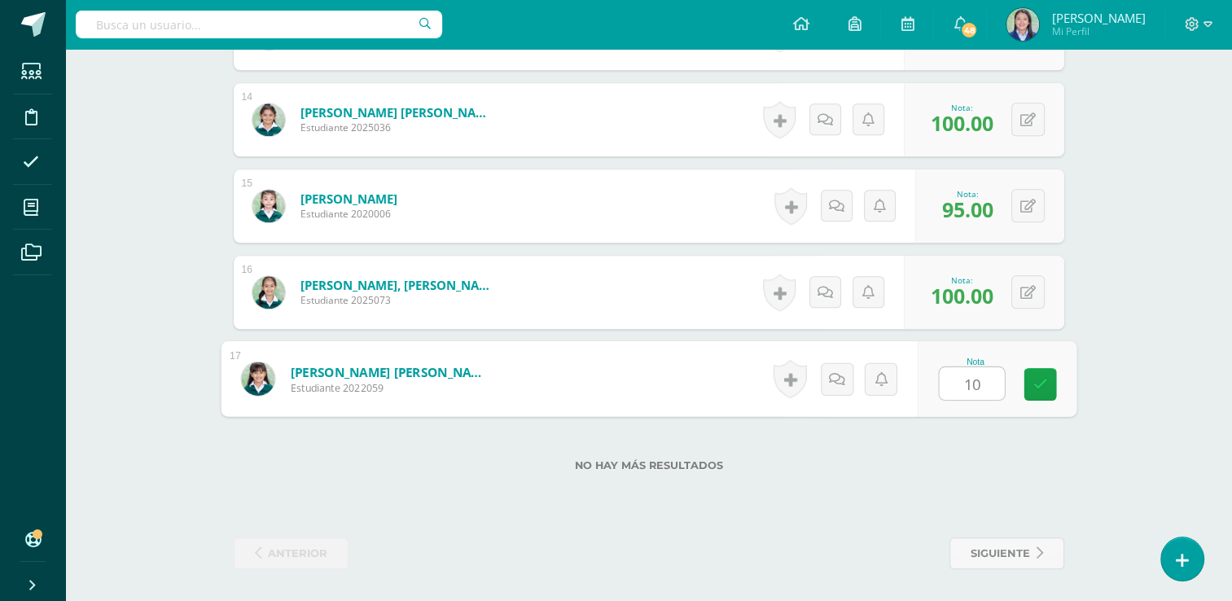
type input "100"
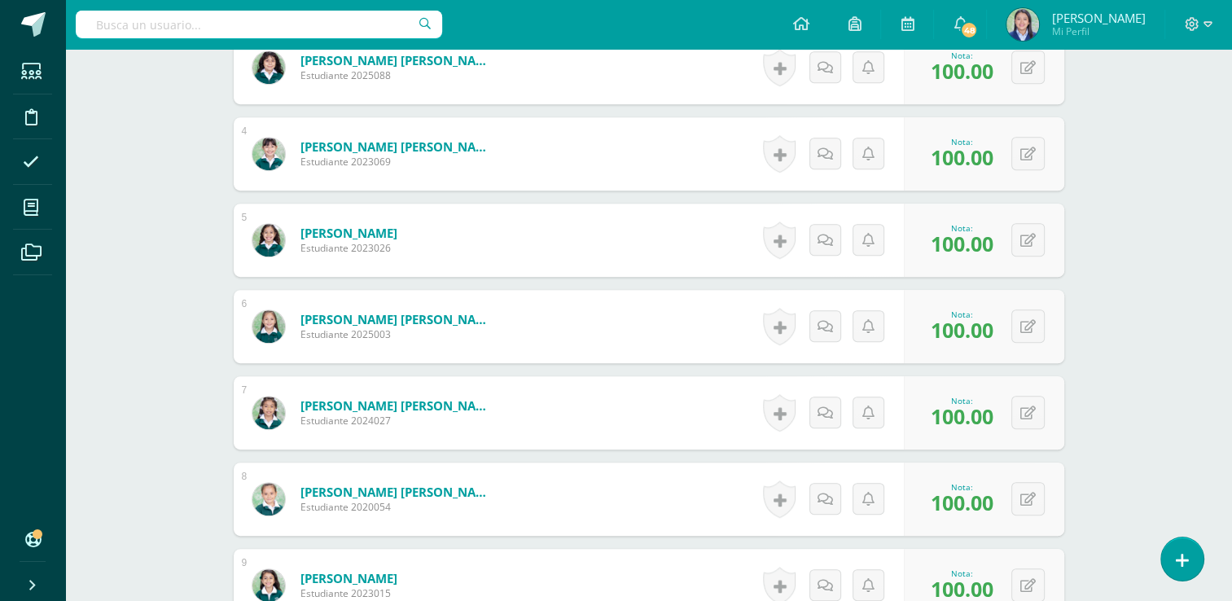
scroll to position [0, 0]
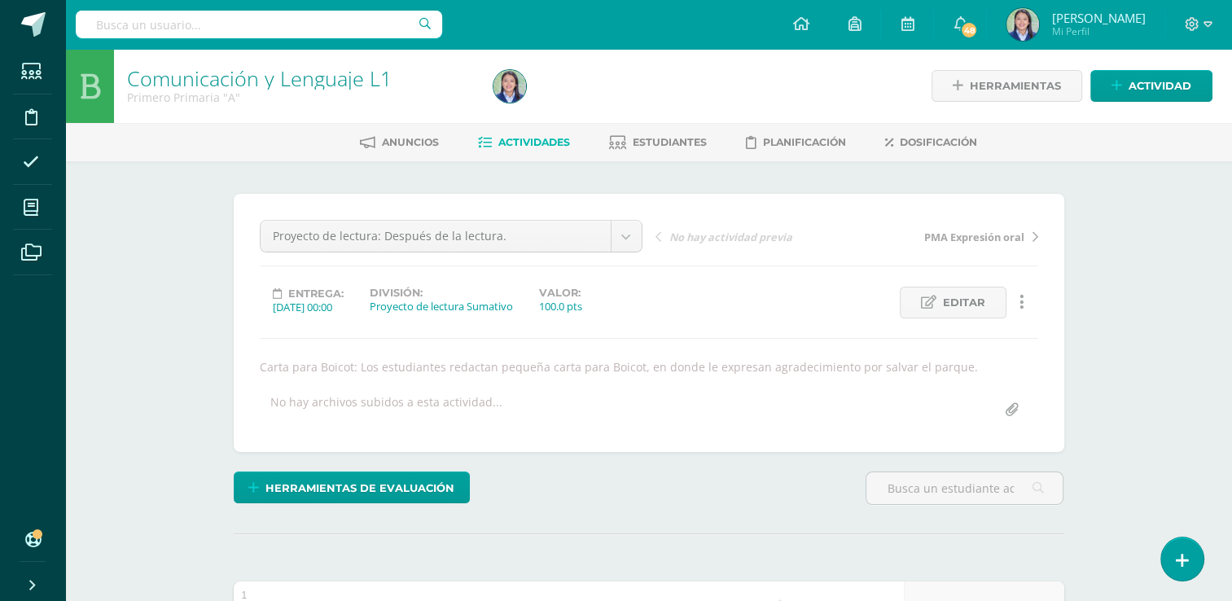
click at [536, 139] on span "Actividades" at bounding box center [535, 142] width 72 height 12
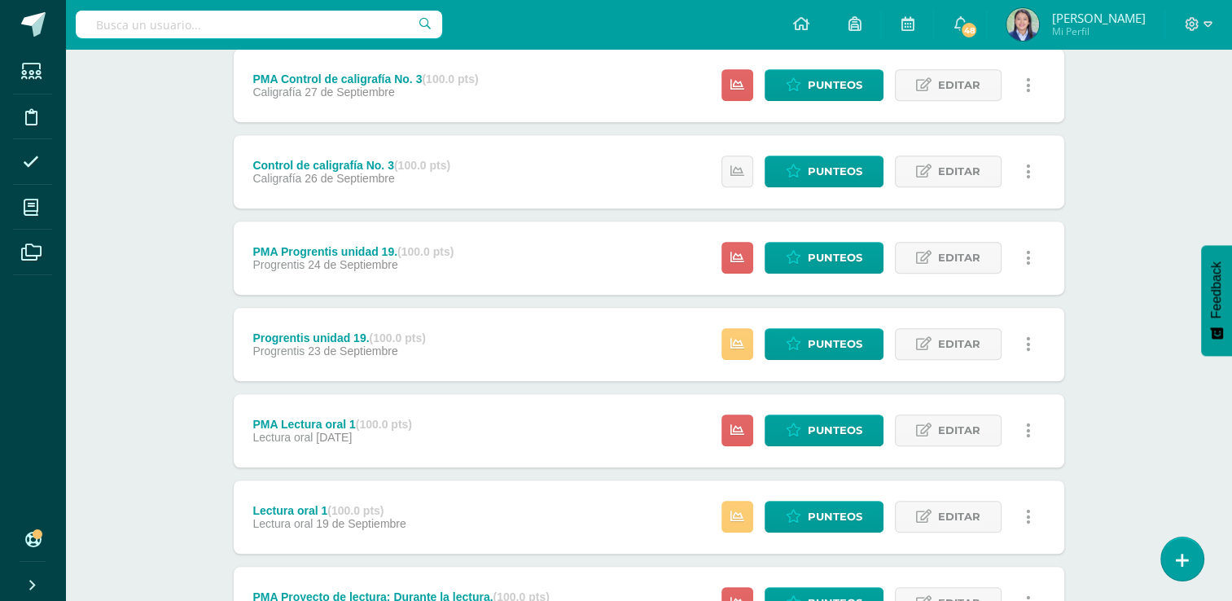
scroll to position [1004, 0]
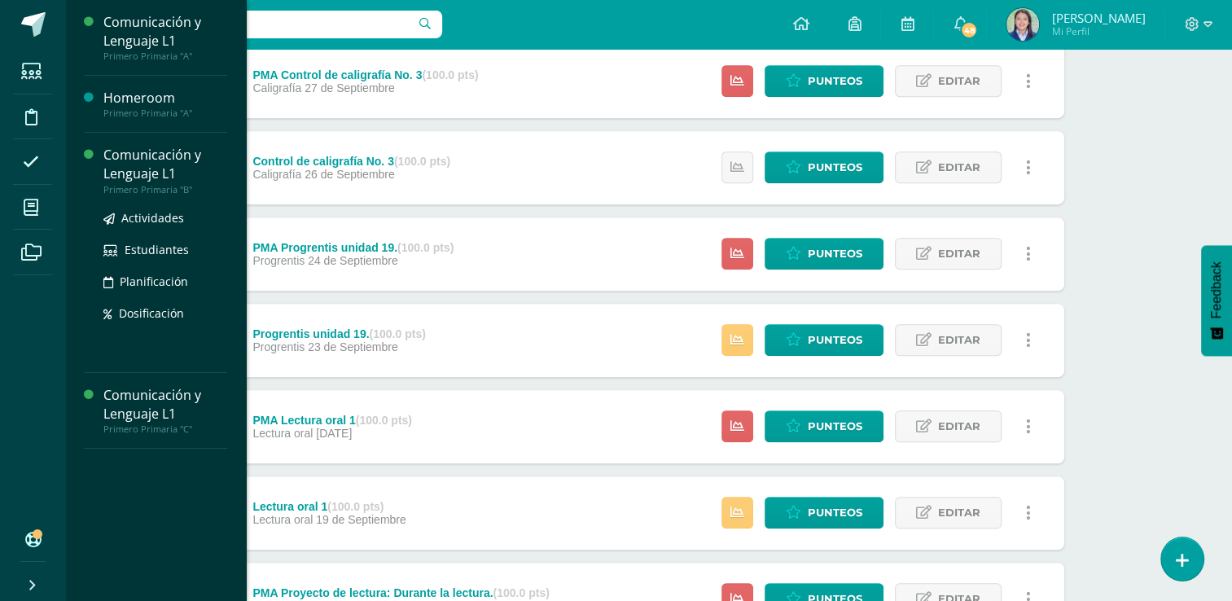
click at [156, 169] on div "Comunicación y Lenguaje L1" at bounding box center [165, 164] width 124 height 37
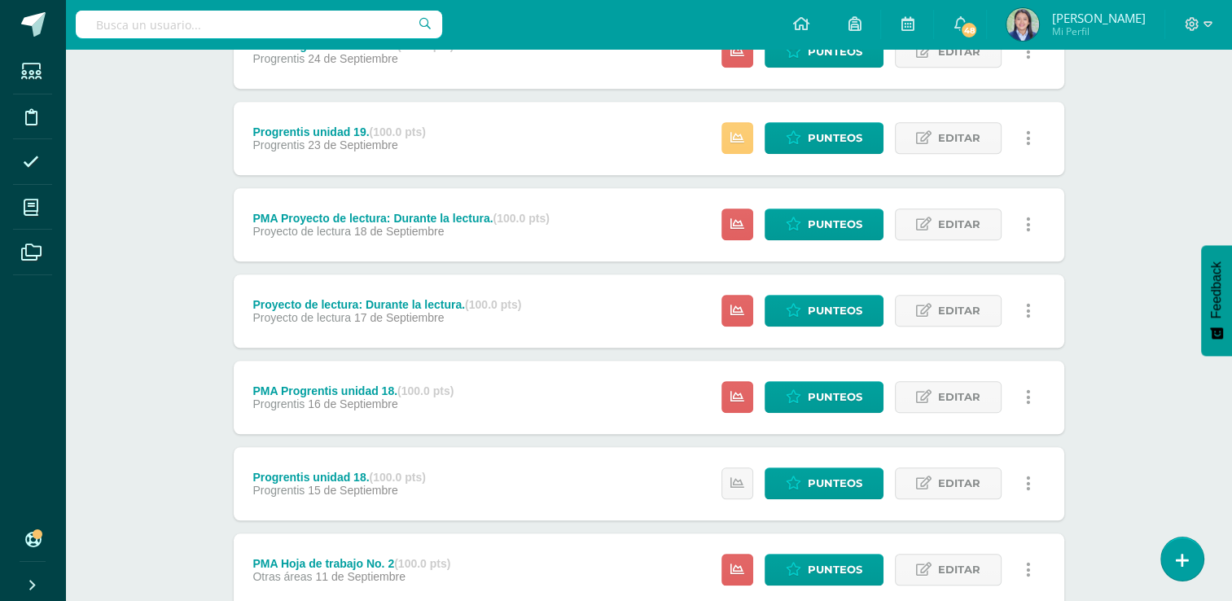
scroll to position [1201, 0]
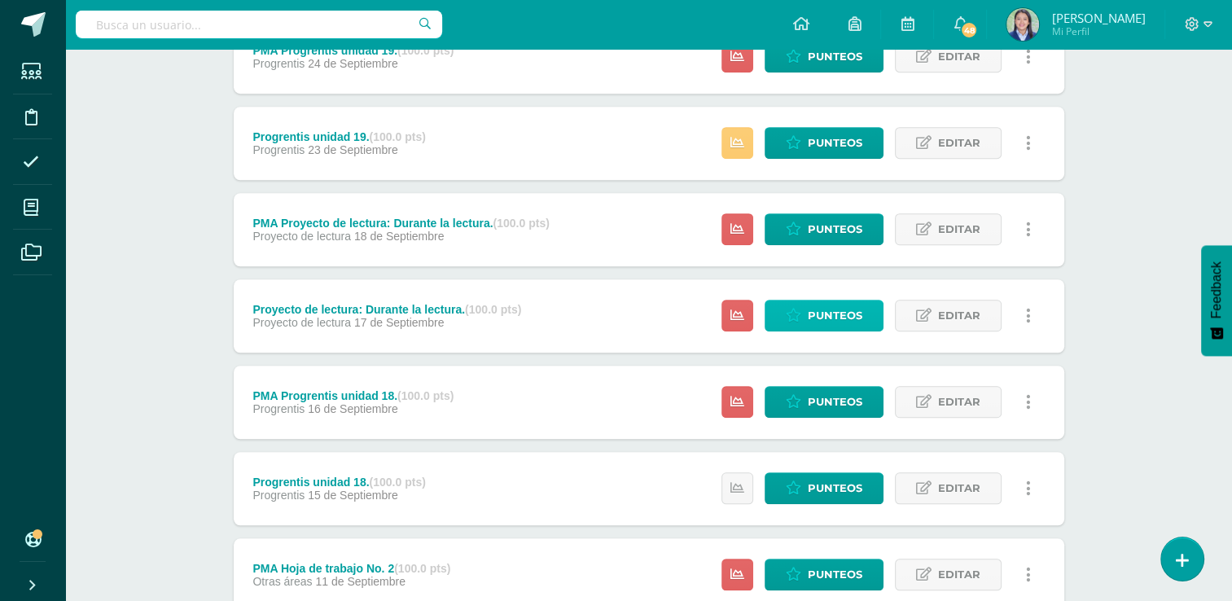
click at [821, 317] on span "Punteos" at bounding box center [835, 316] width 55 height 30
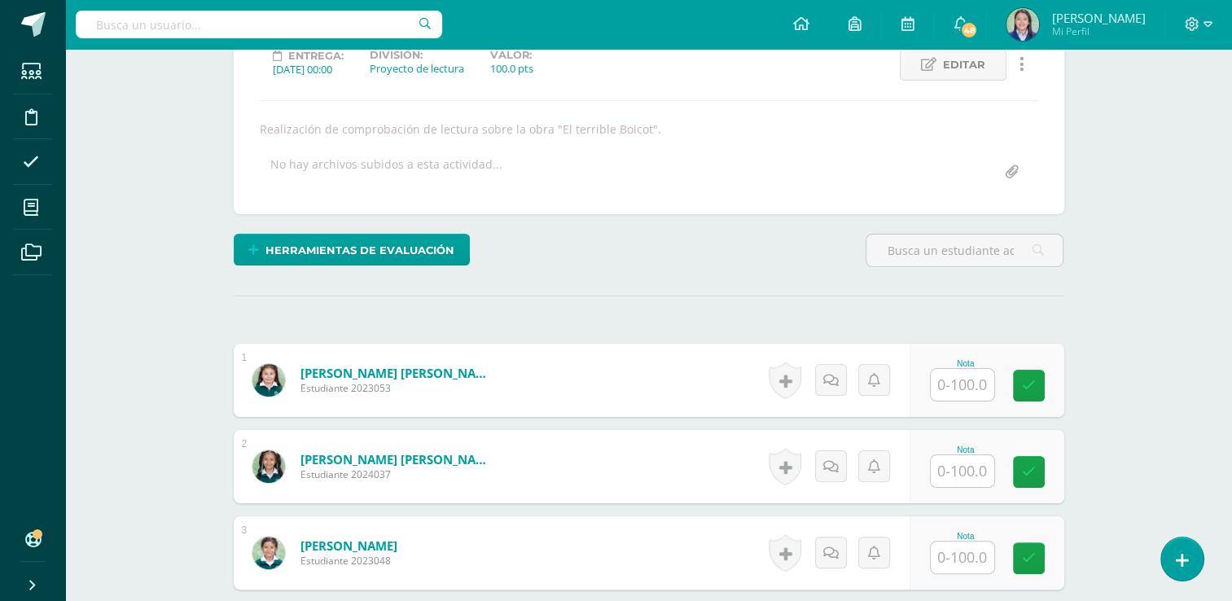
scroll to position [267, 0]
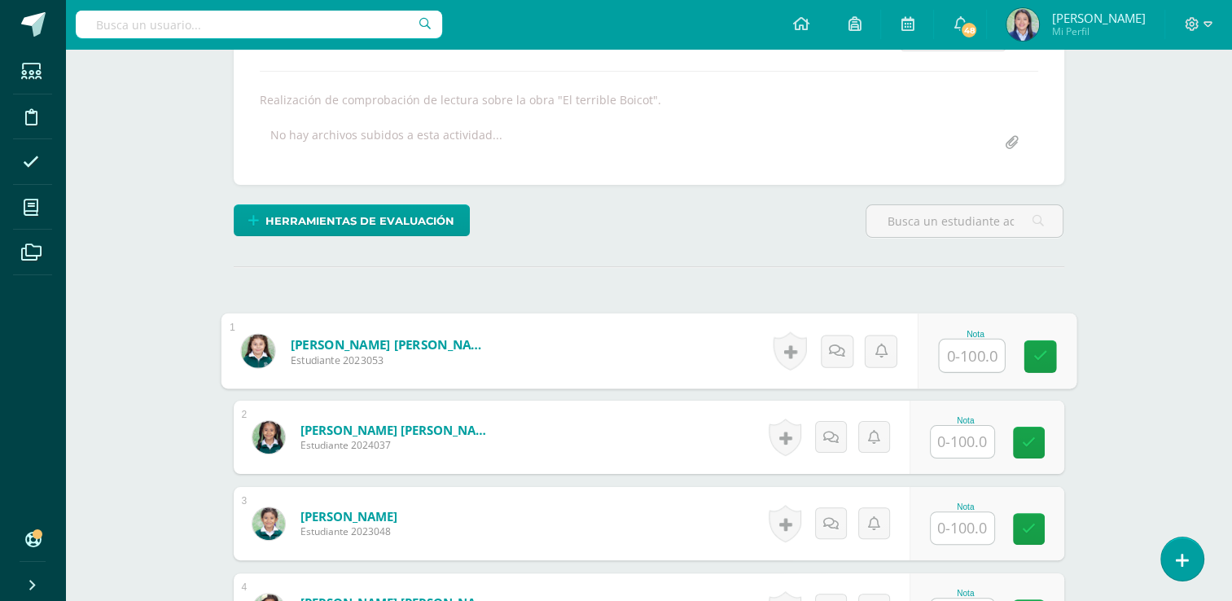
click at [971, 363] on input "text" at bounding box center [971, 356] width 65 height 33
type input "90"
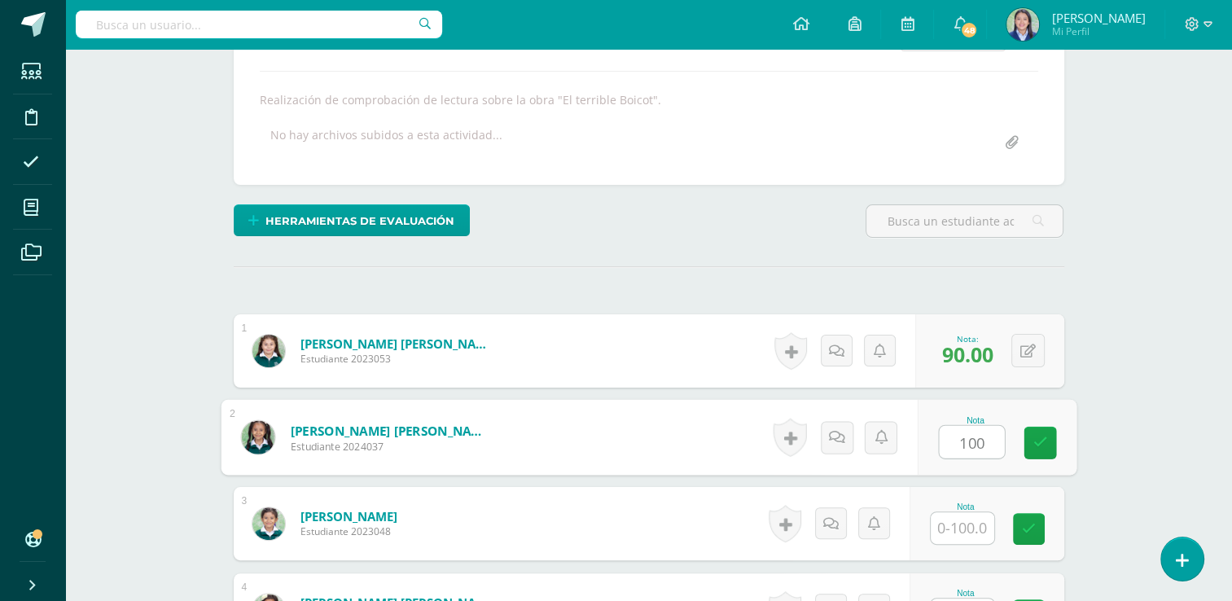
type input "100"
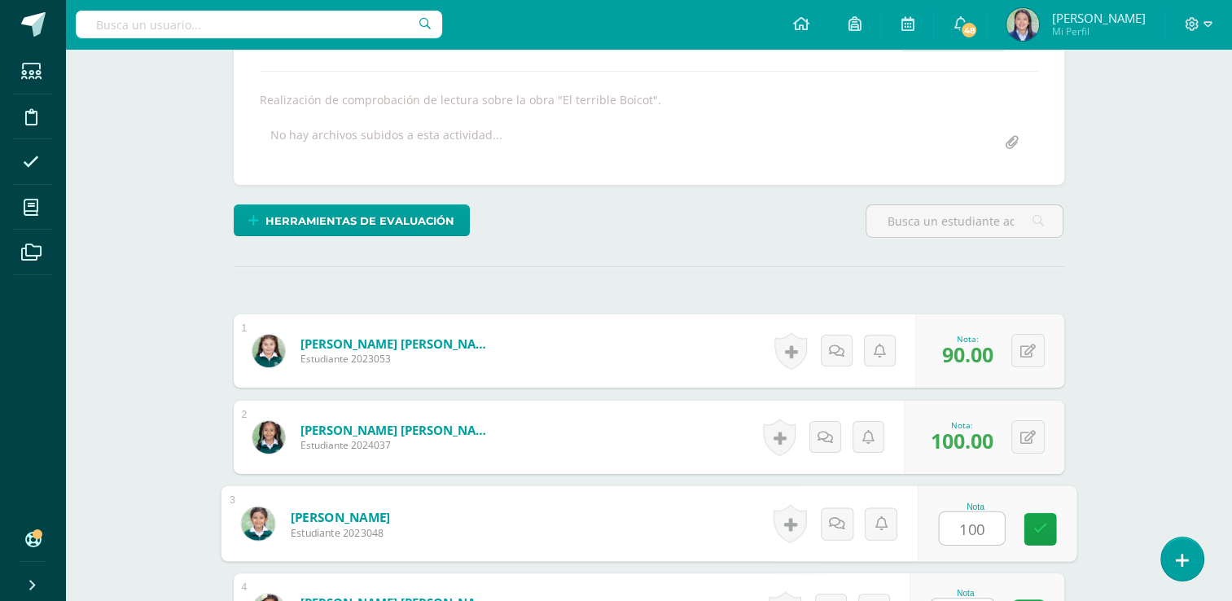
type input "100"
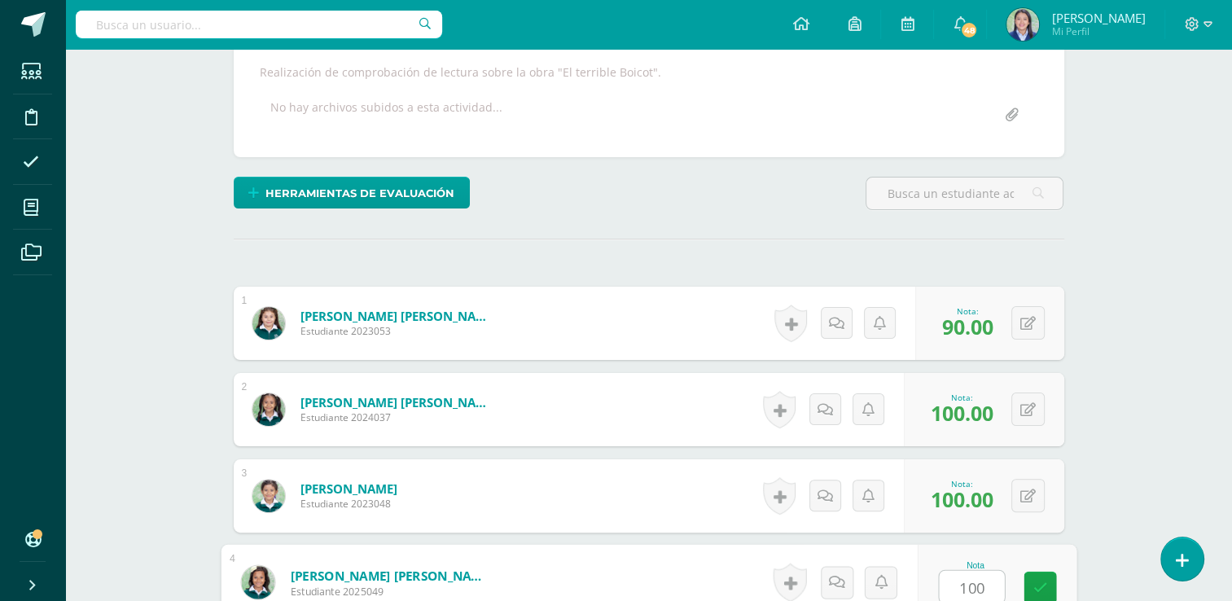
type input "100"
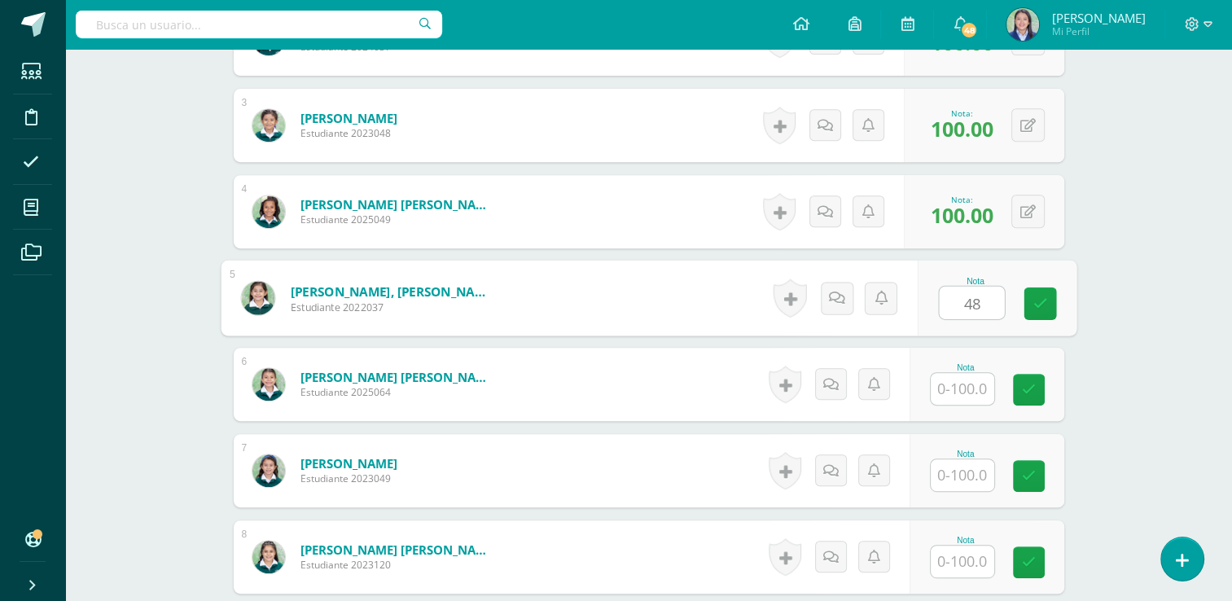
type input "48"
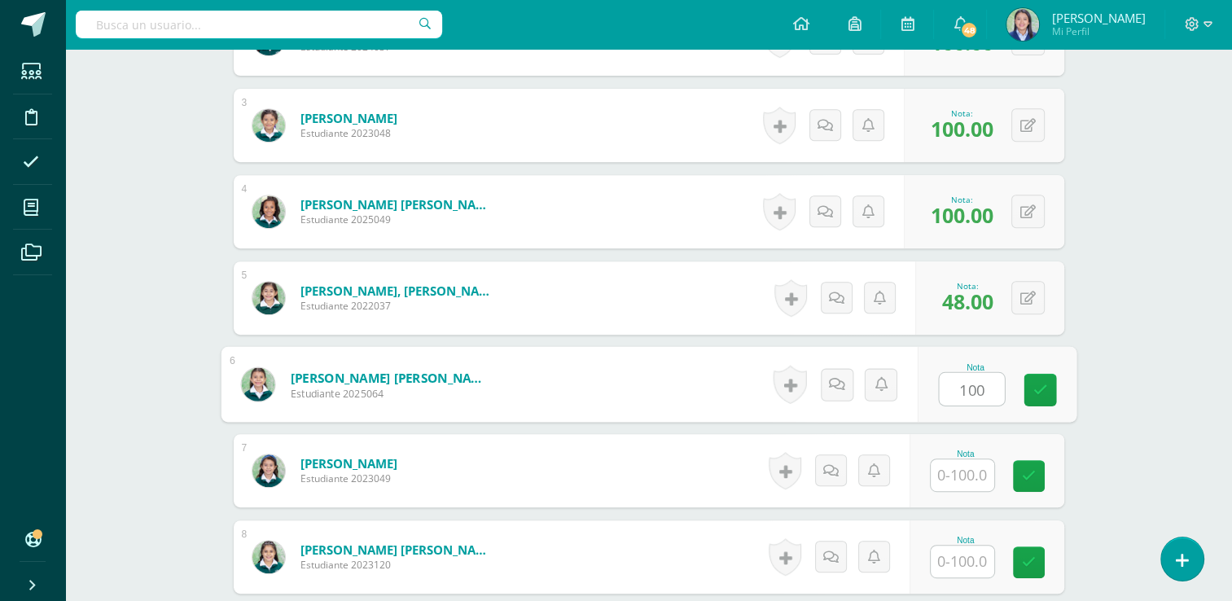
type input "100"
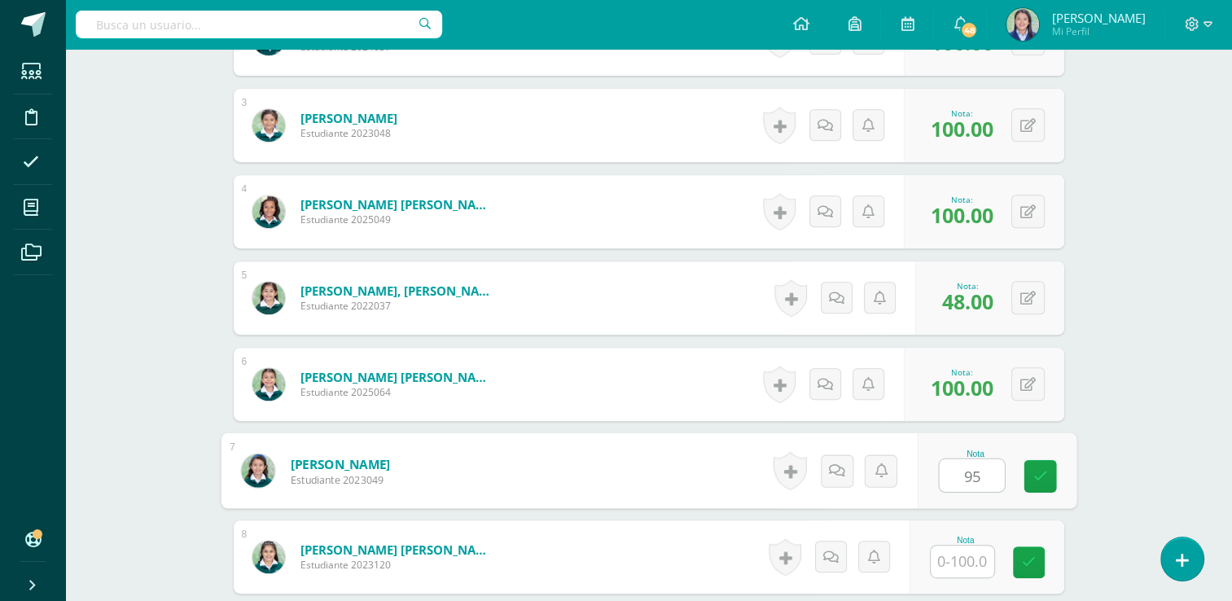
type input "95"
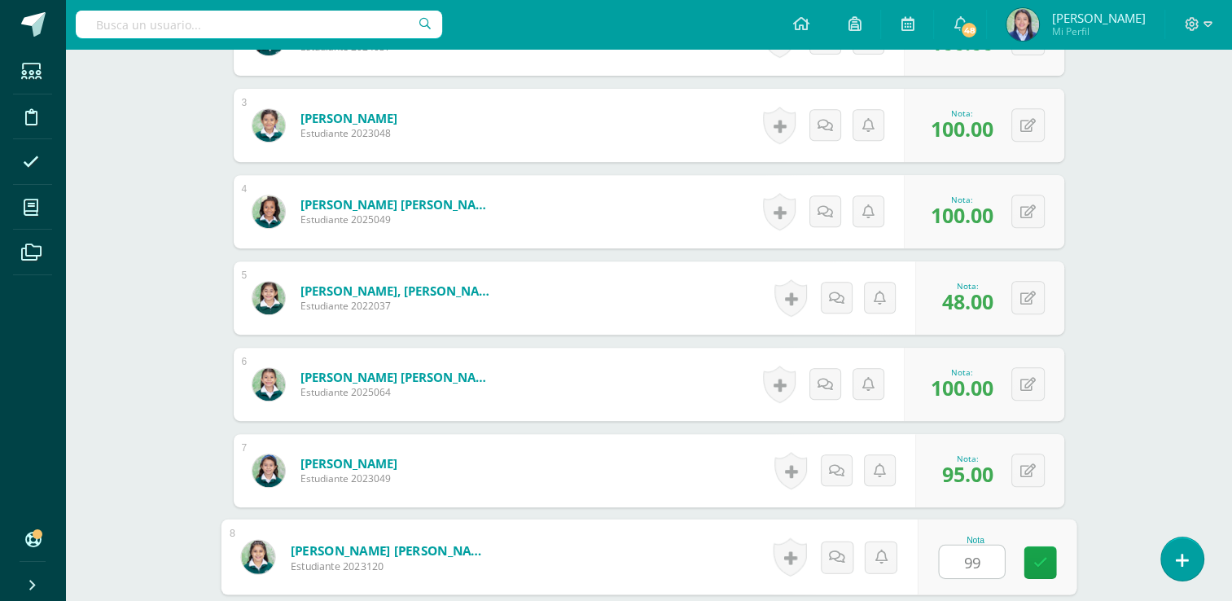
type input "99"
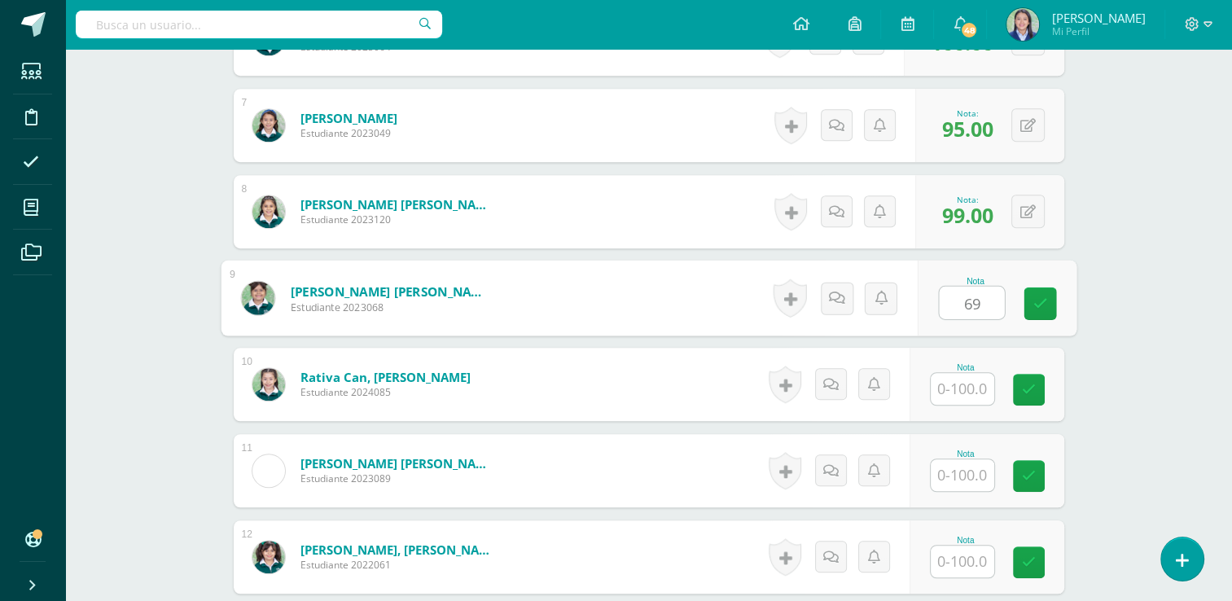
type input "69"
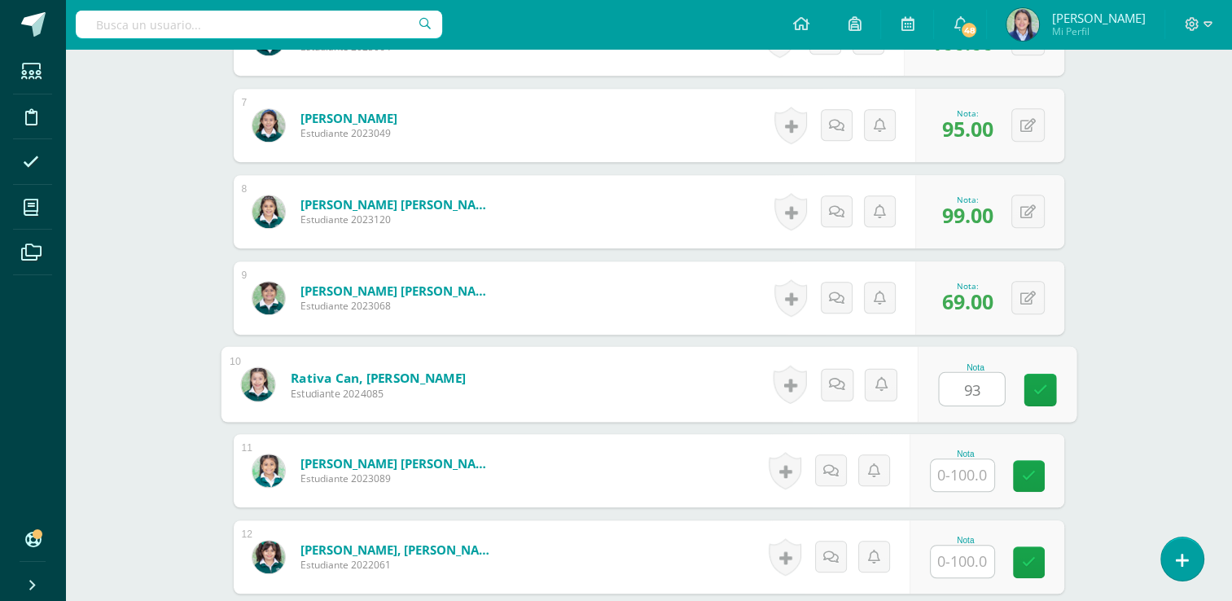
type input "93"
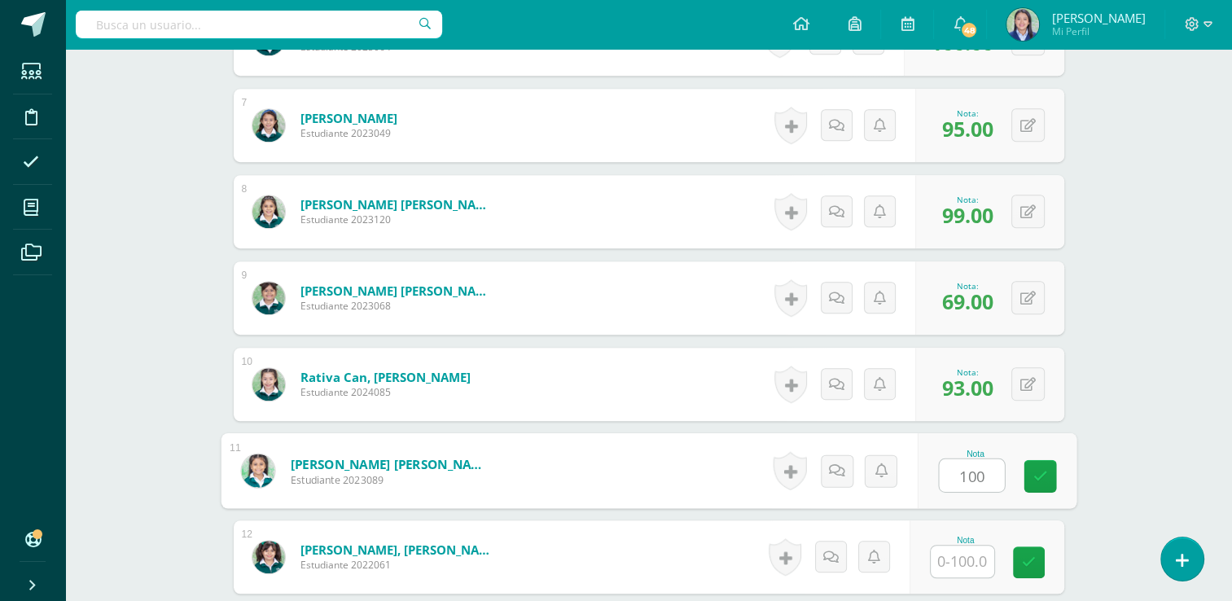
type input "100"
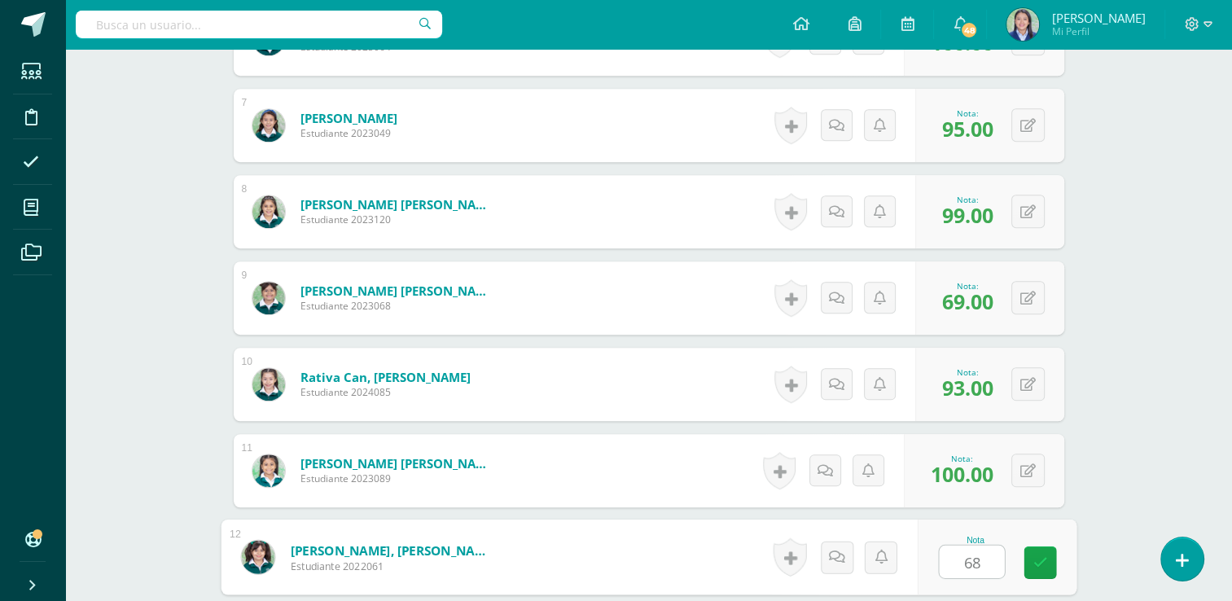
type input "68"
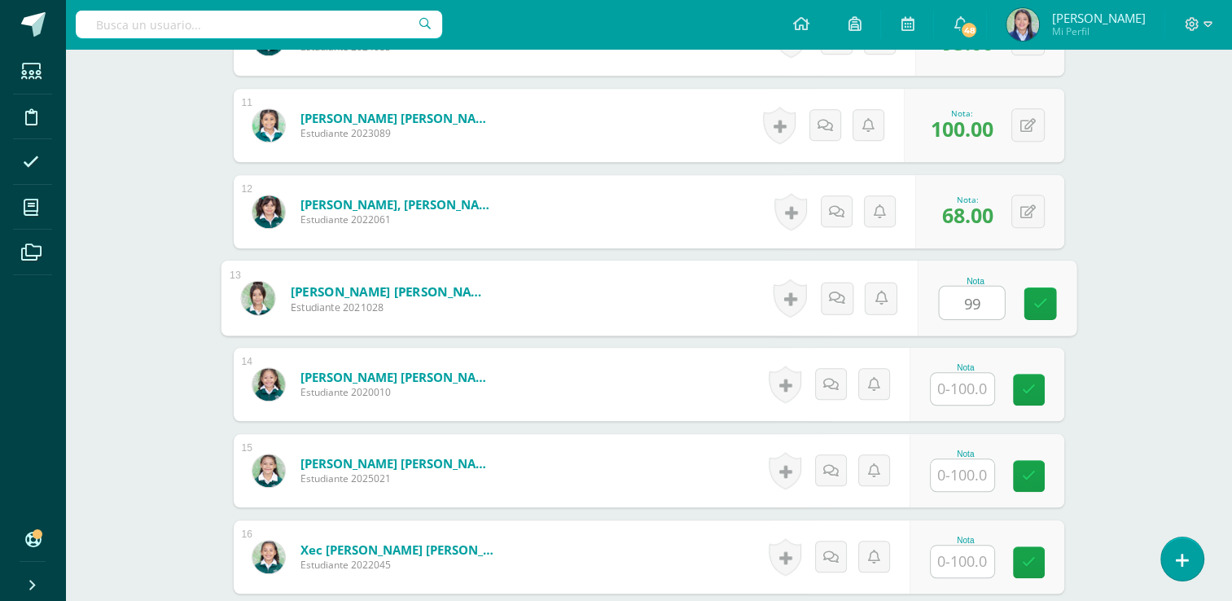
type input "99"
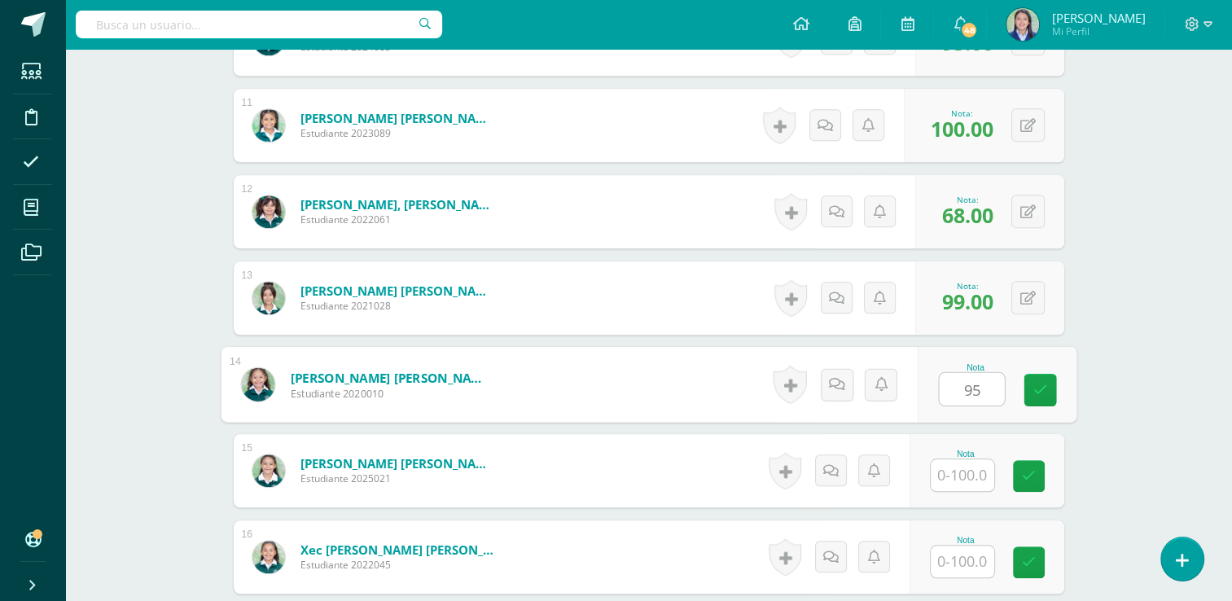
type input "95"
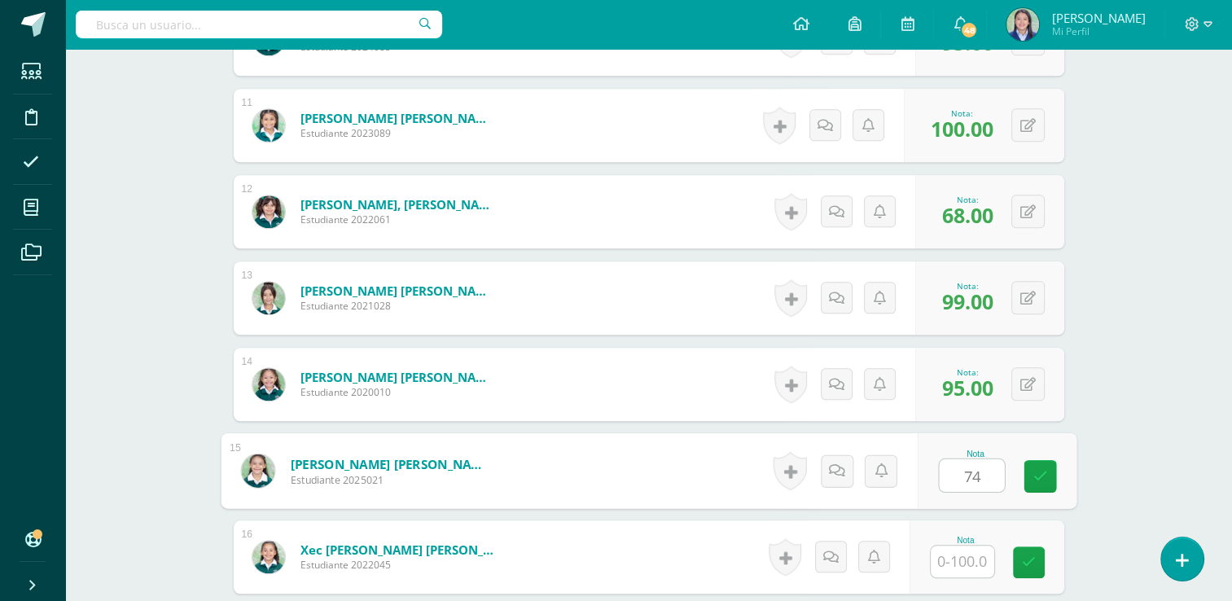
type input "74"
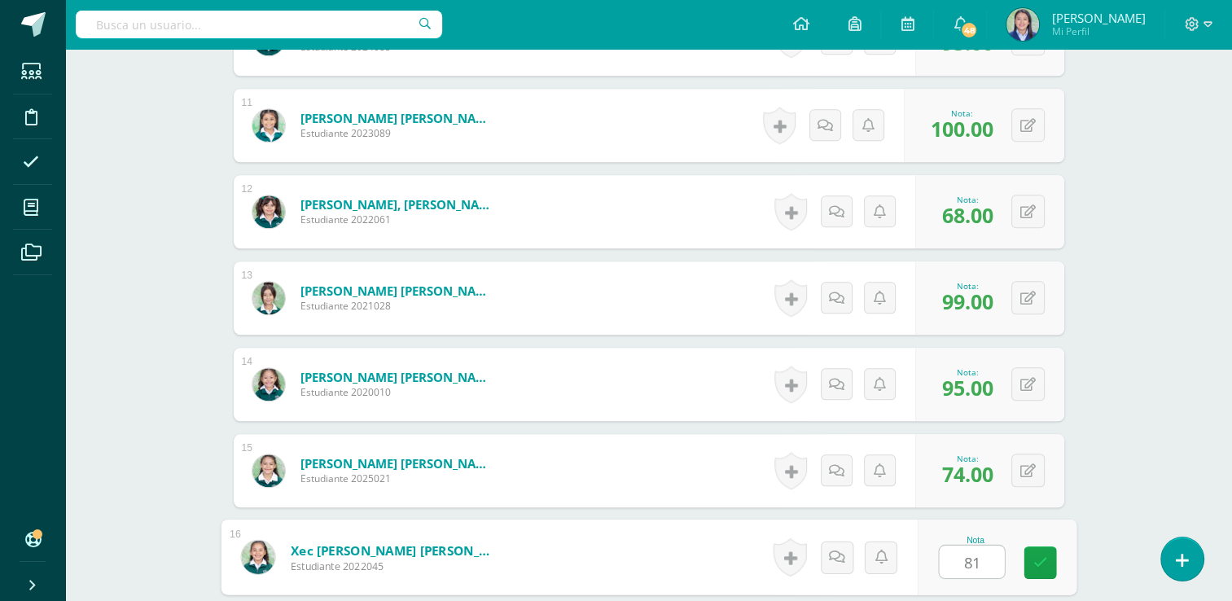
type input "81"
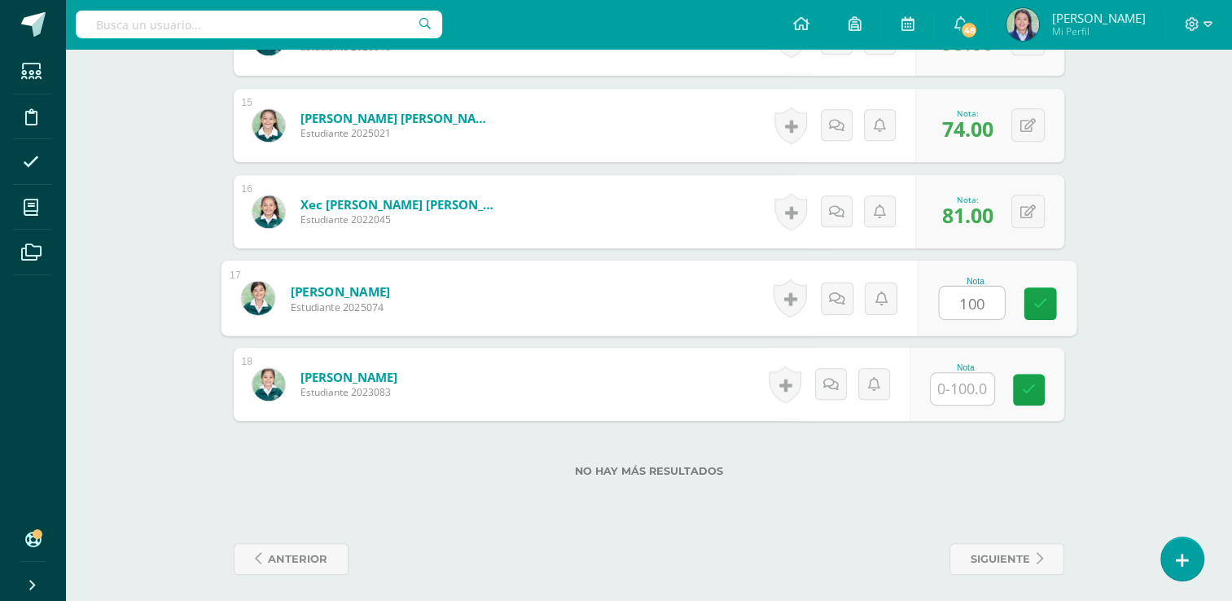
type input "100"
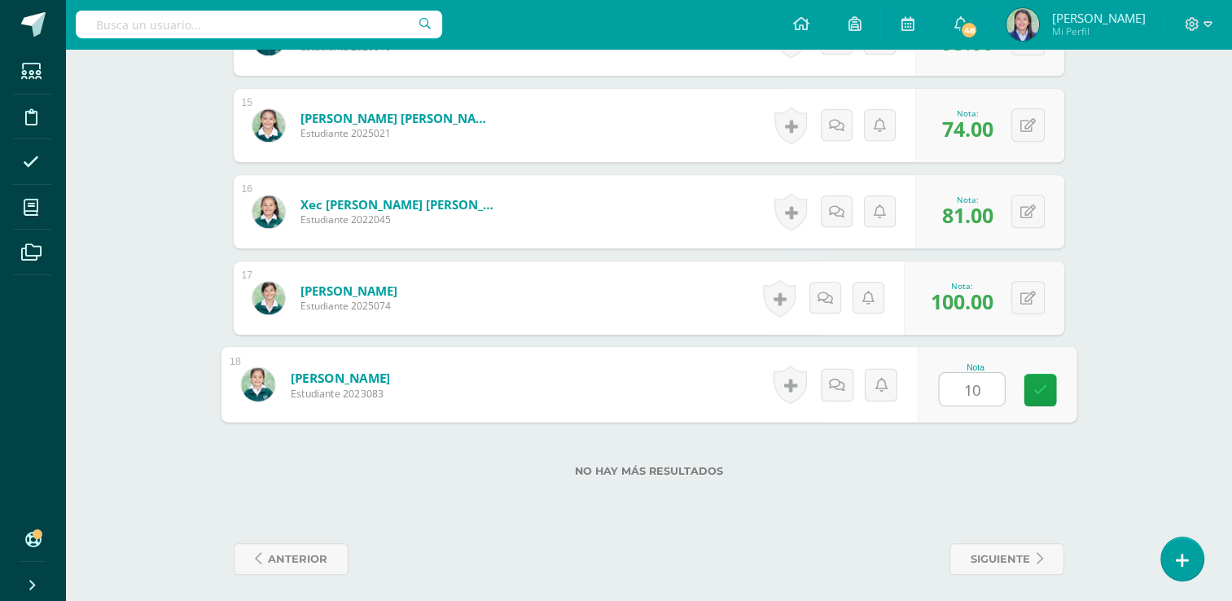
type input "100"
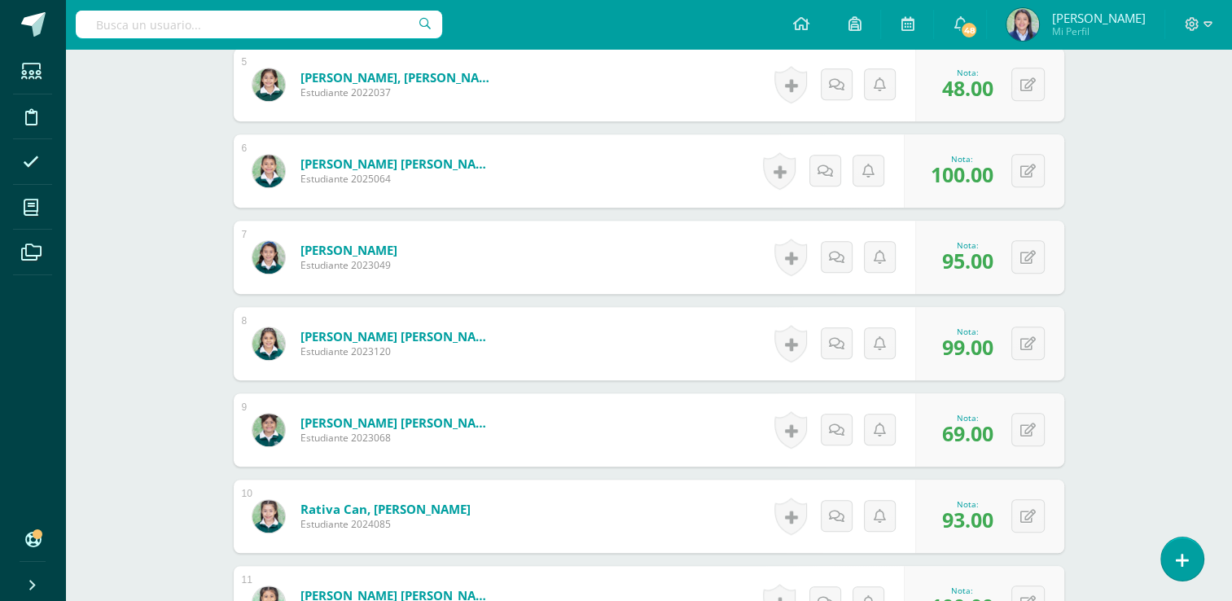
scroll to position [844, 0]
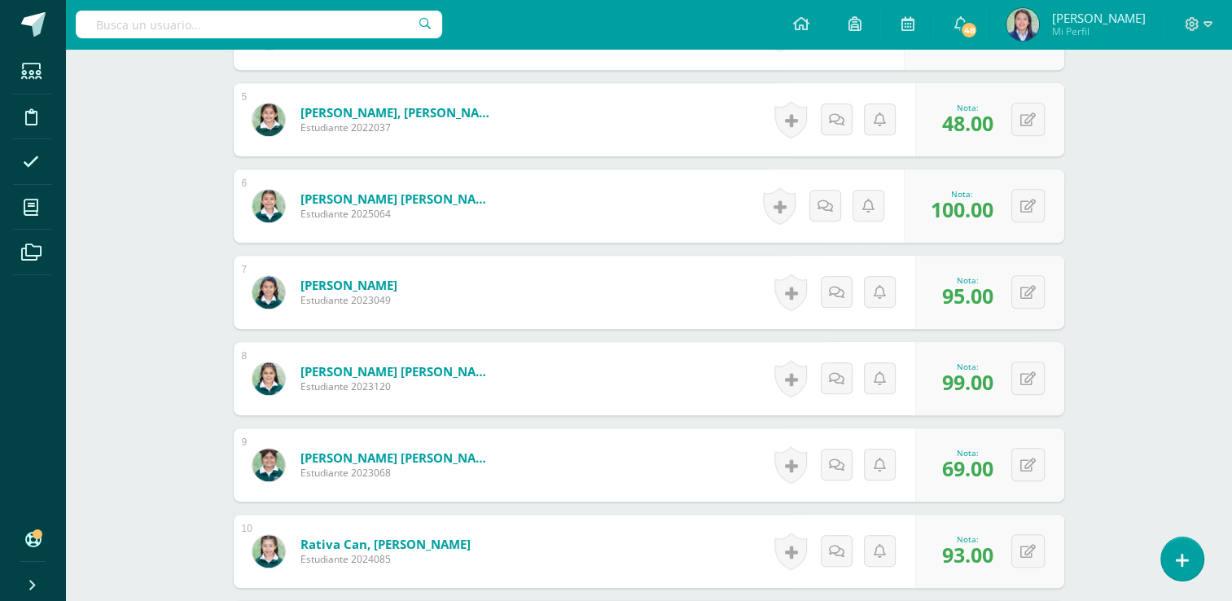
click at [1132, 279] on div "Comunicación y Lenguaje L1 Primero Primaria "B" Herramientas Detalle de asisten…" at bounding box center [648, 335] width 1167 height 2260
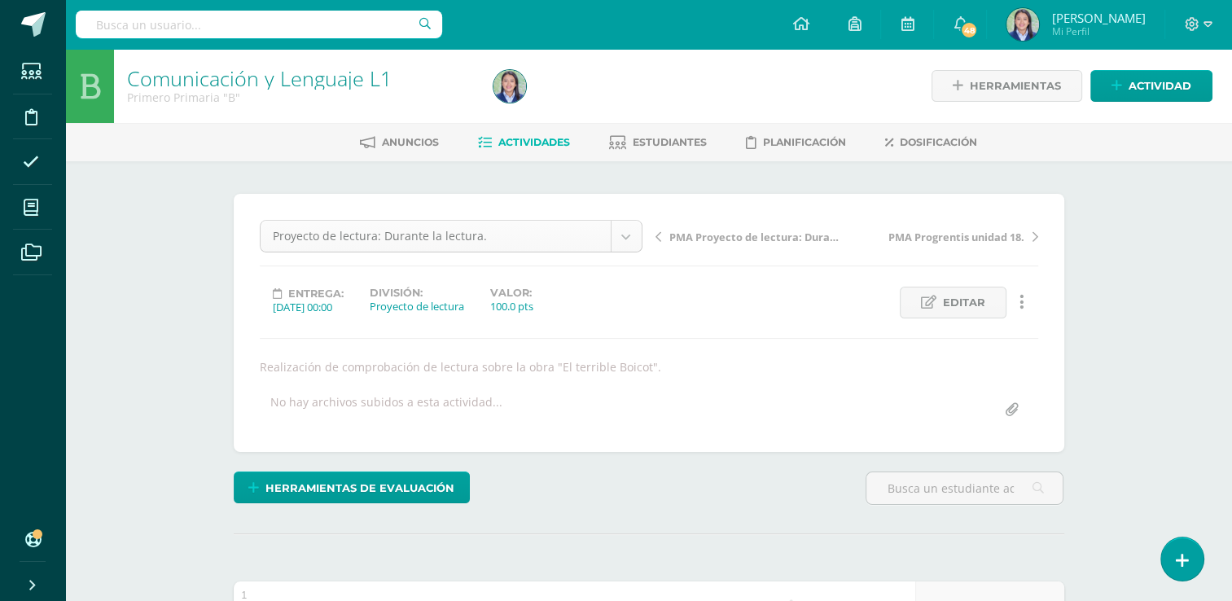
scroll to position [306, 0]
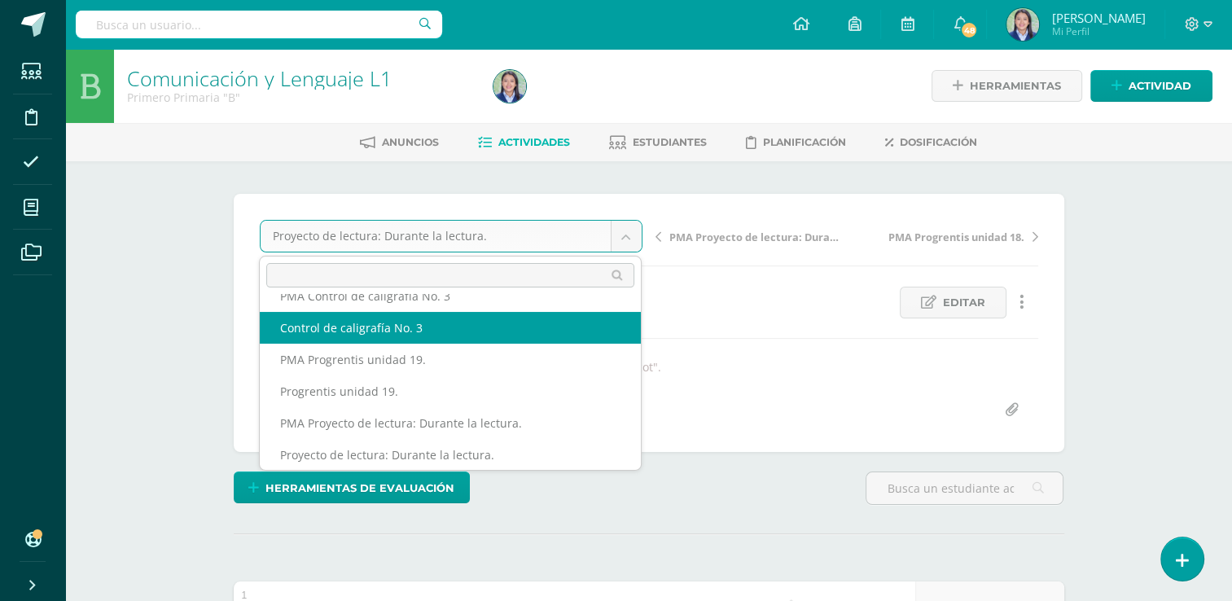
select select "/dashboard/teacher/grade-activity/265190/"
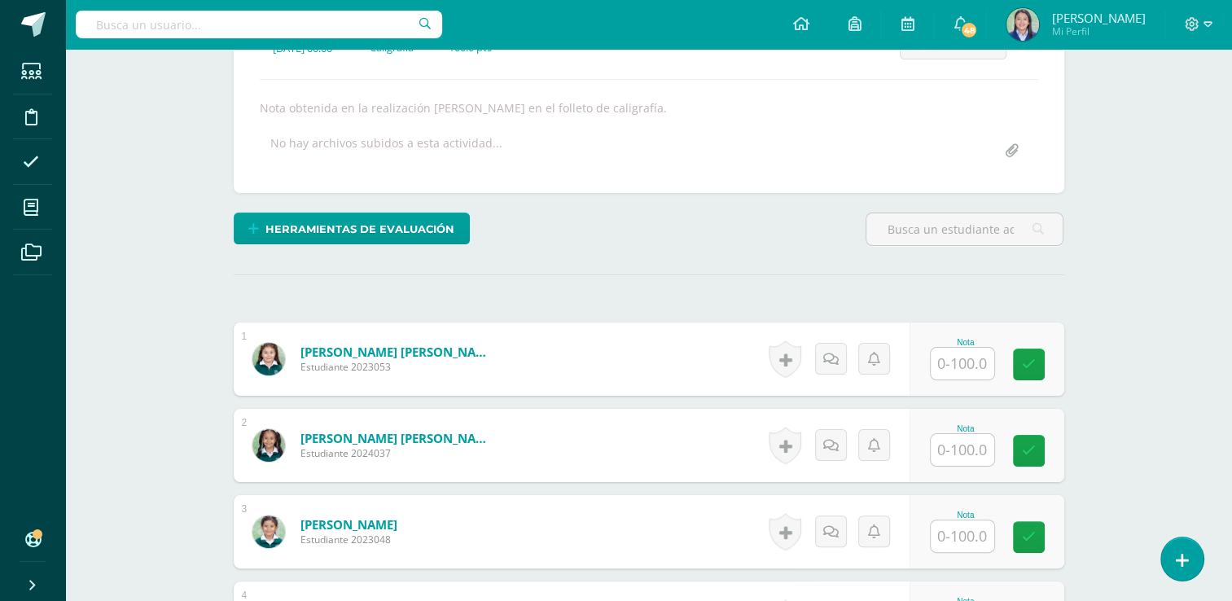
scroll to position [285, 0]
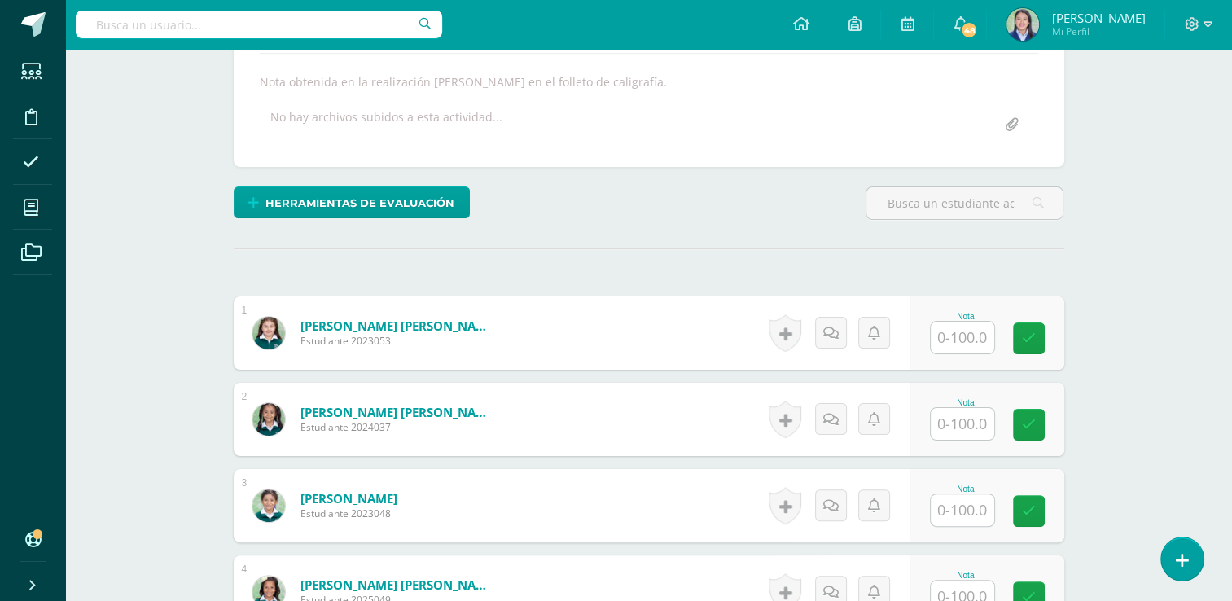
click at [972, 328] on input "text" at bounding box center [963, 338] width 64 height 32
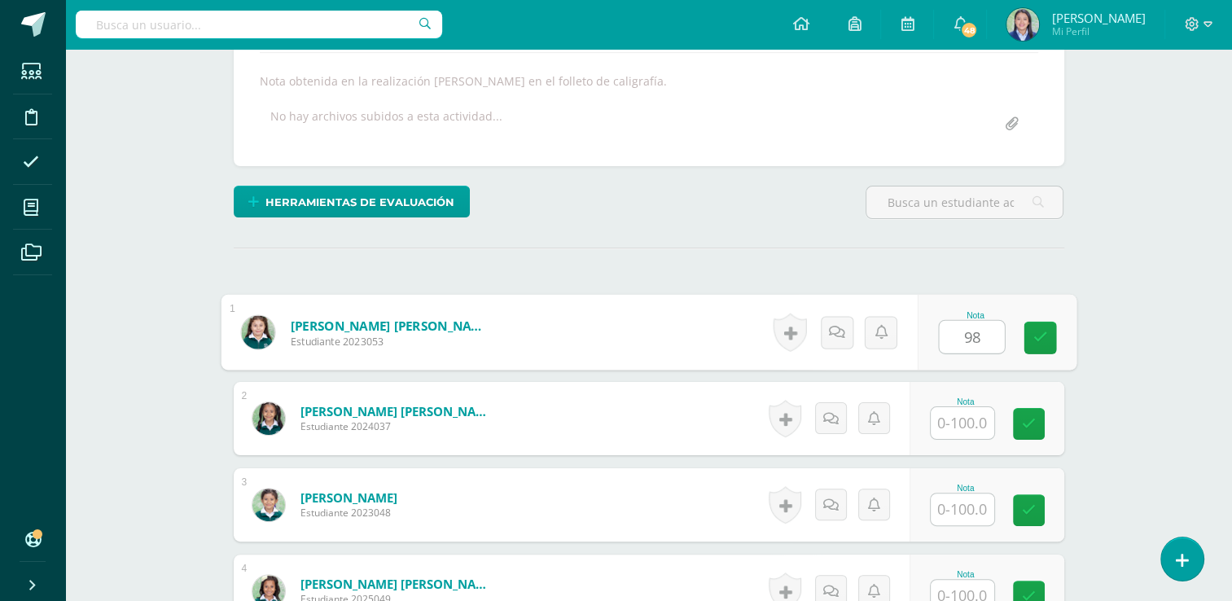
type input "98"
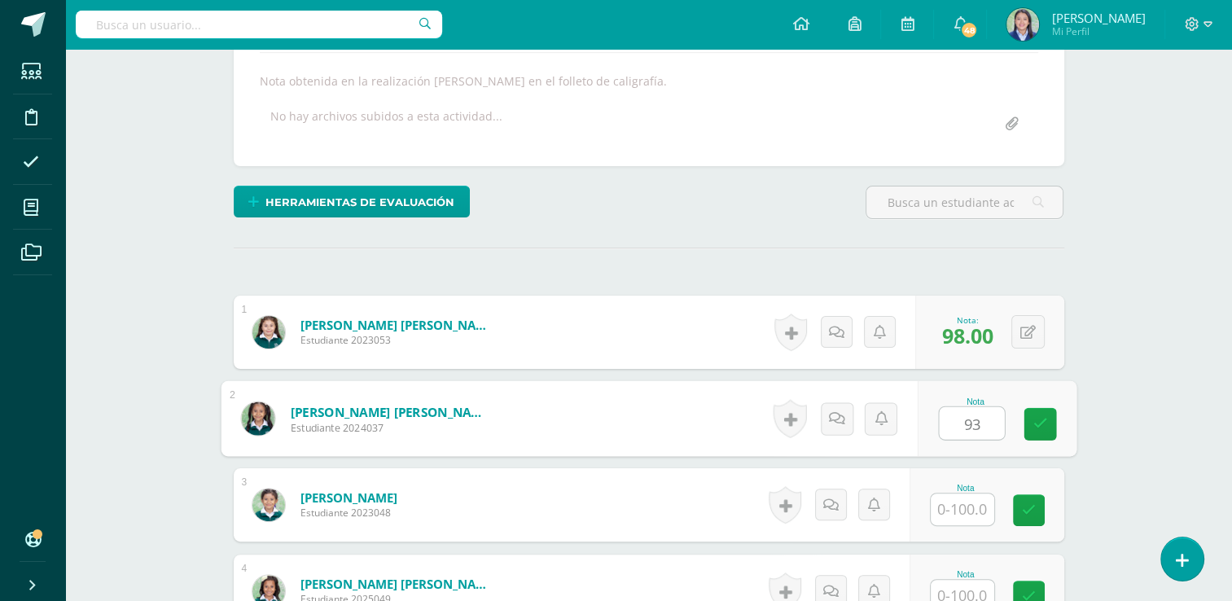
type input "93"
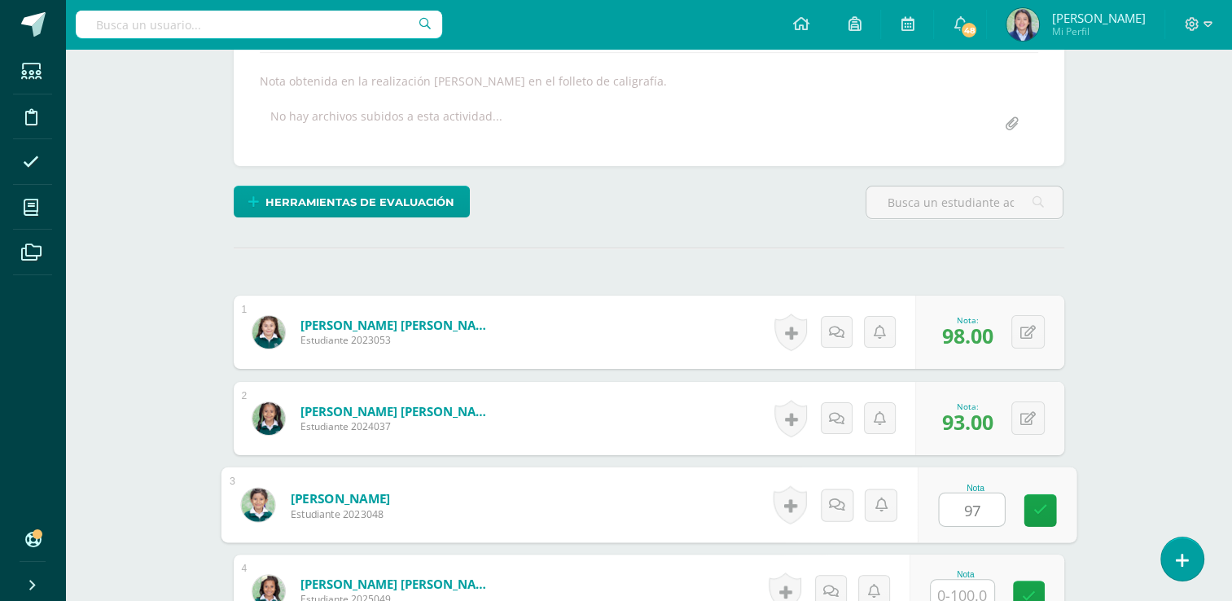
type input "97"
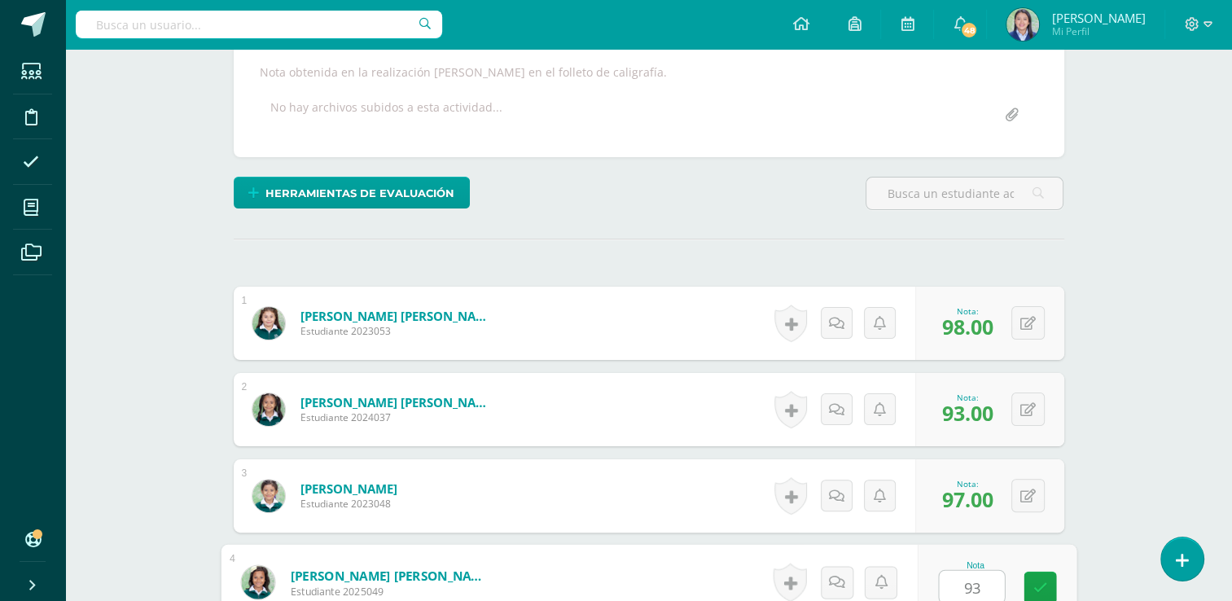
type input "93"
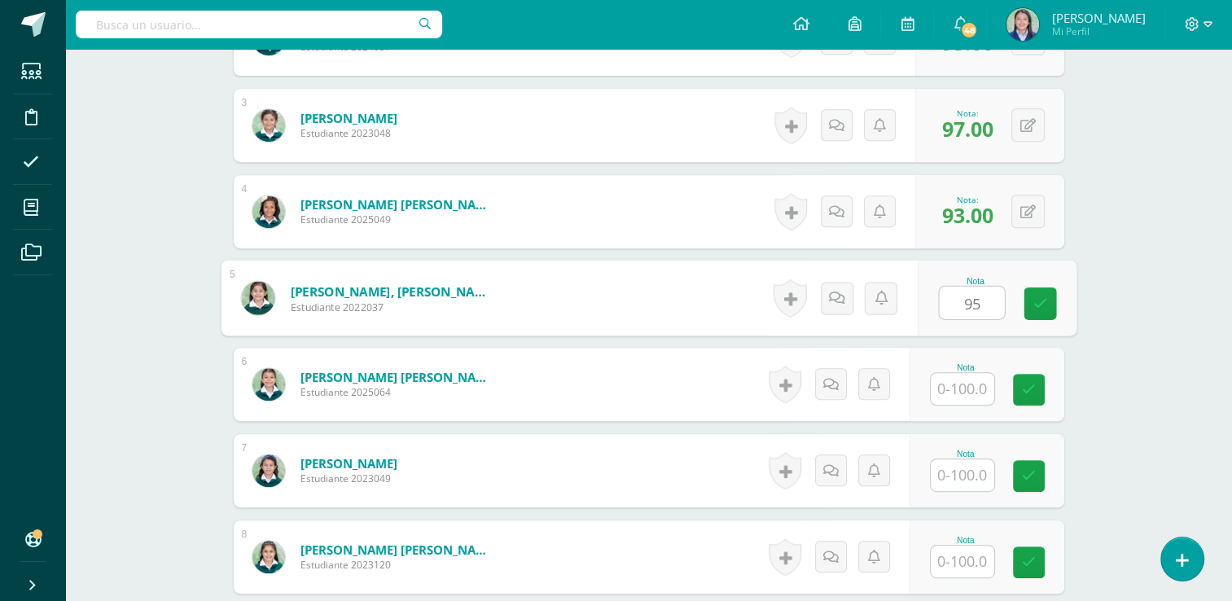
type input "95"
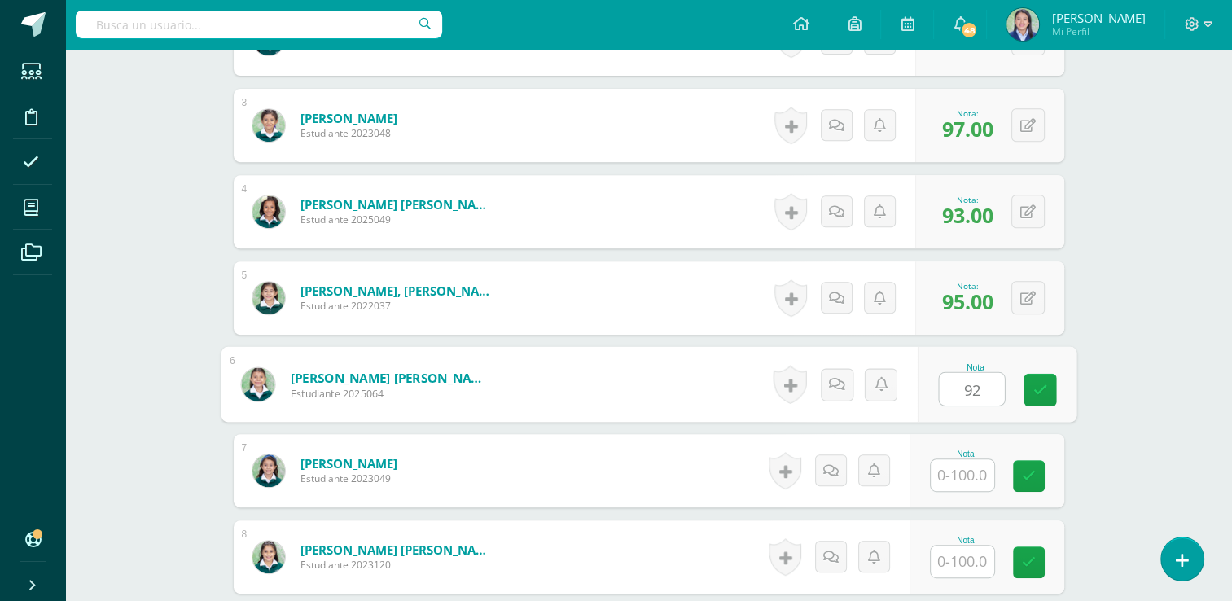
type input "92"
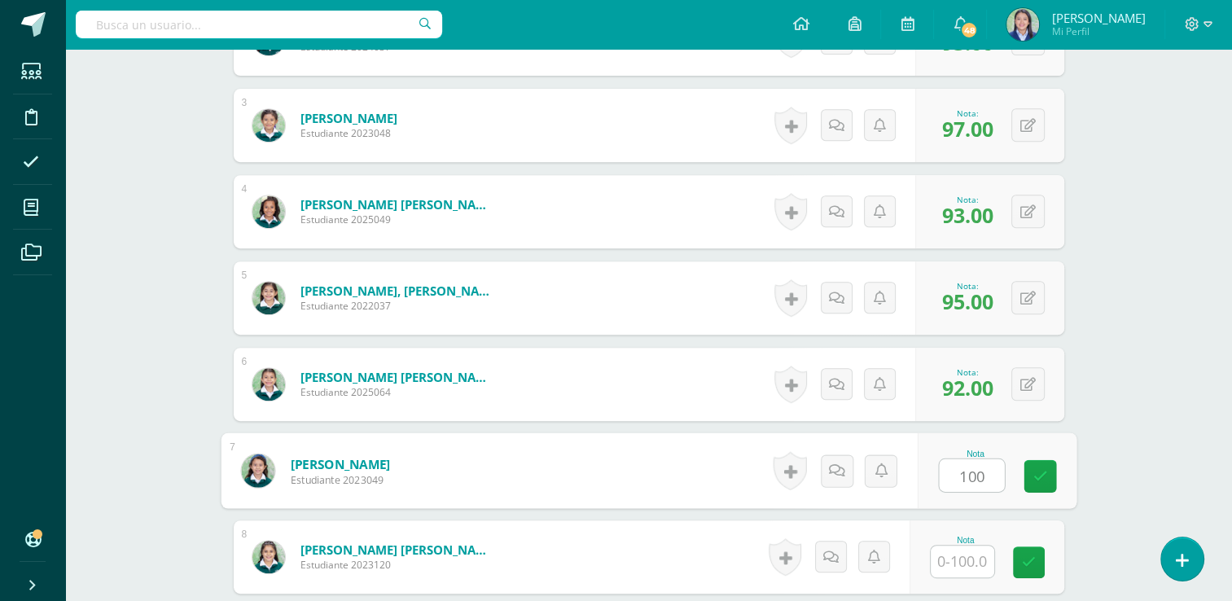
type input "100"
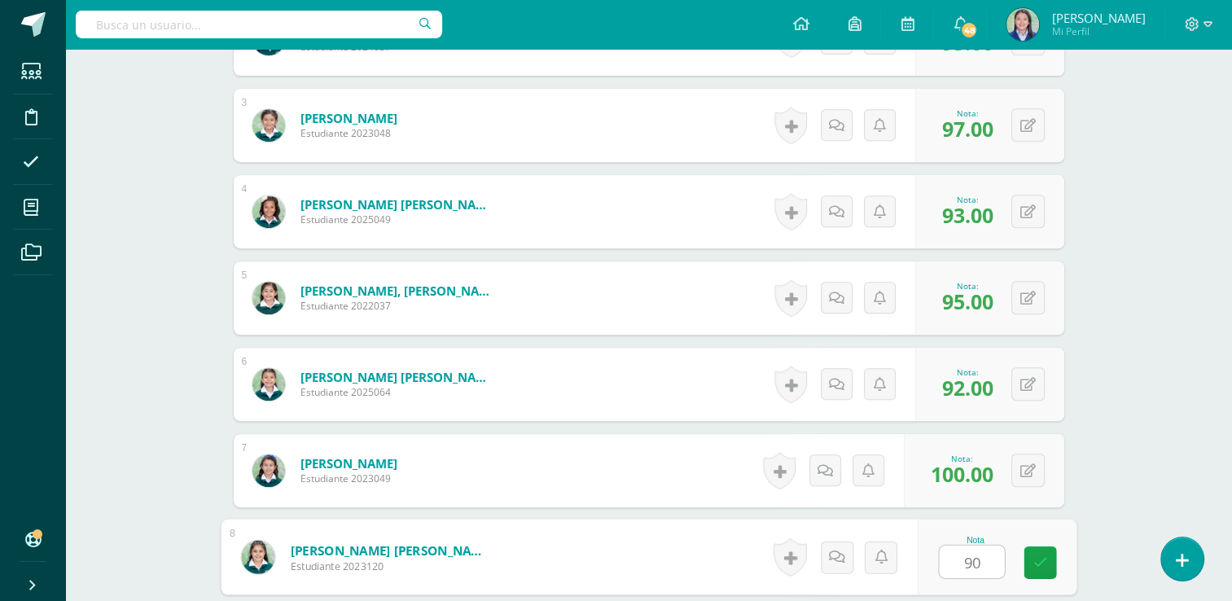
type input "90"
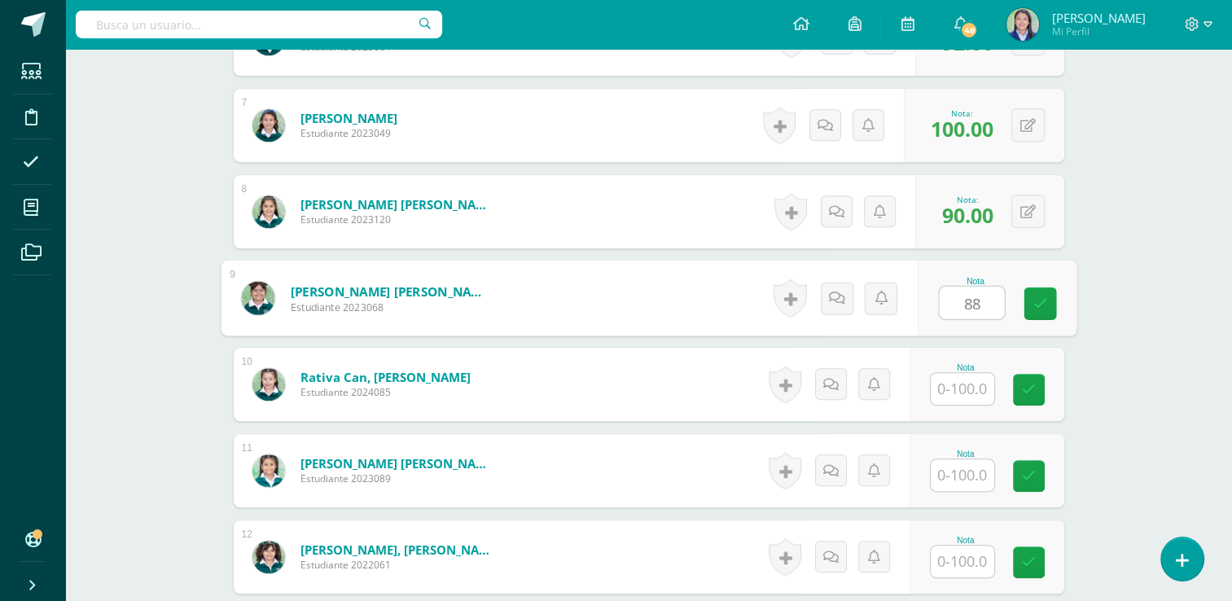
type input "88"
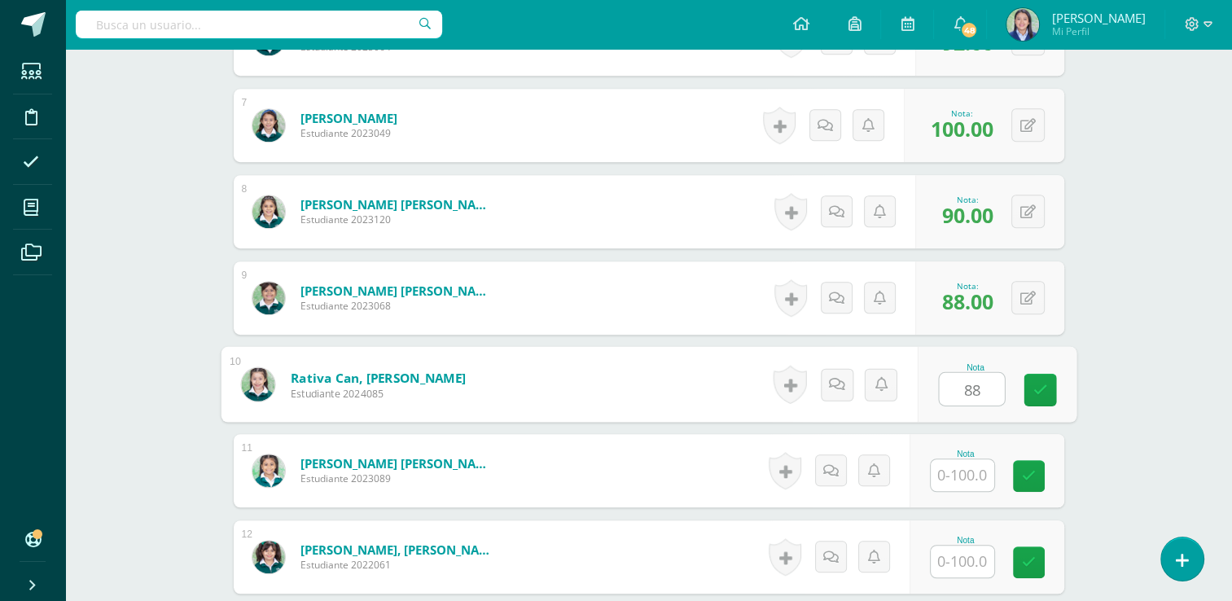
type input "88"
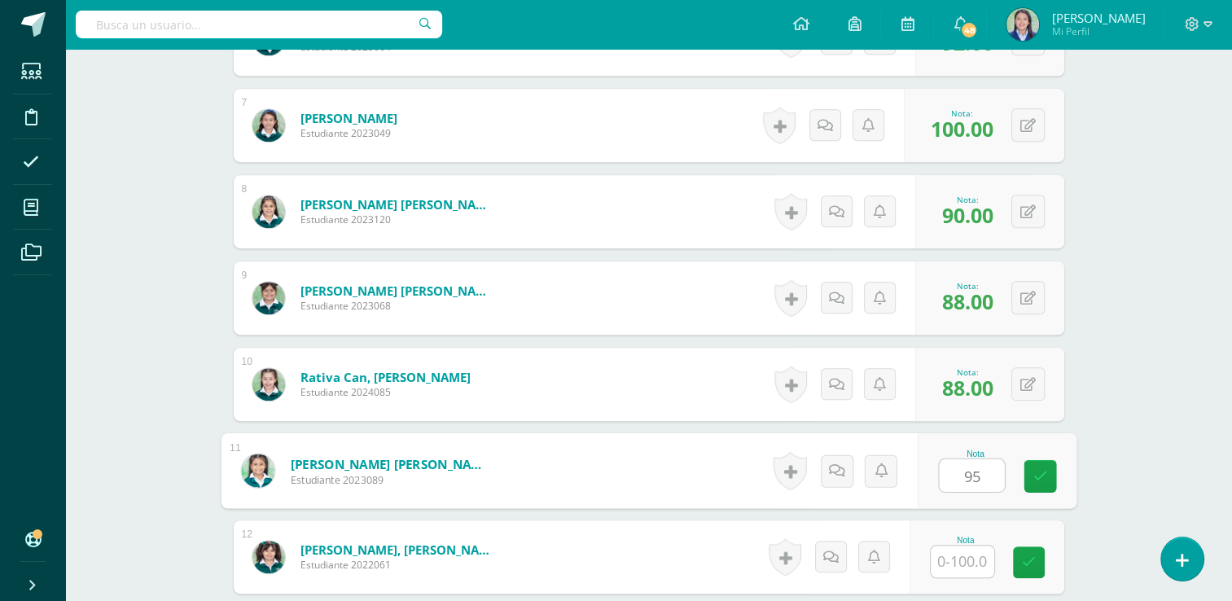
type input "95"
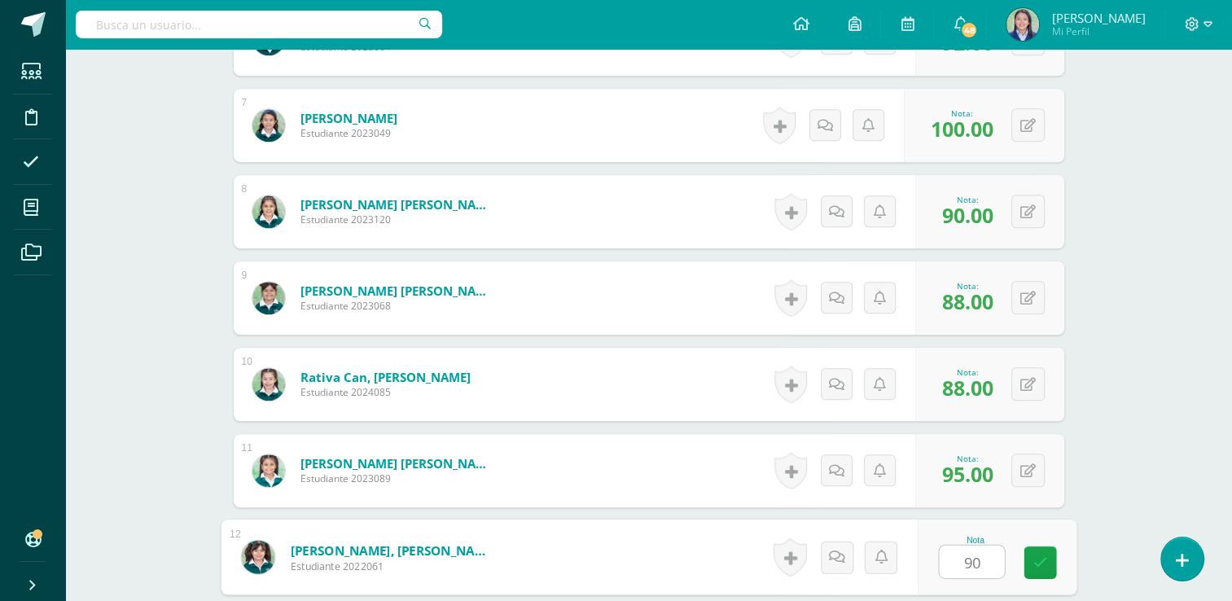
type input "90"
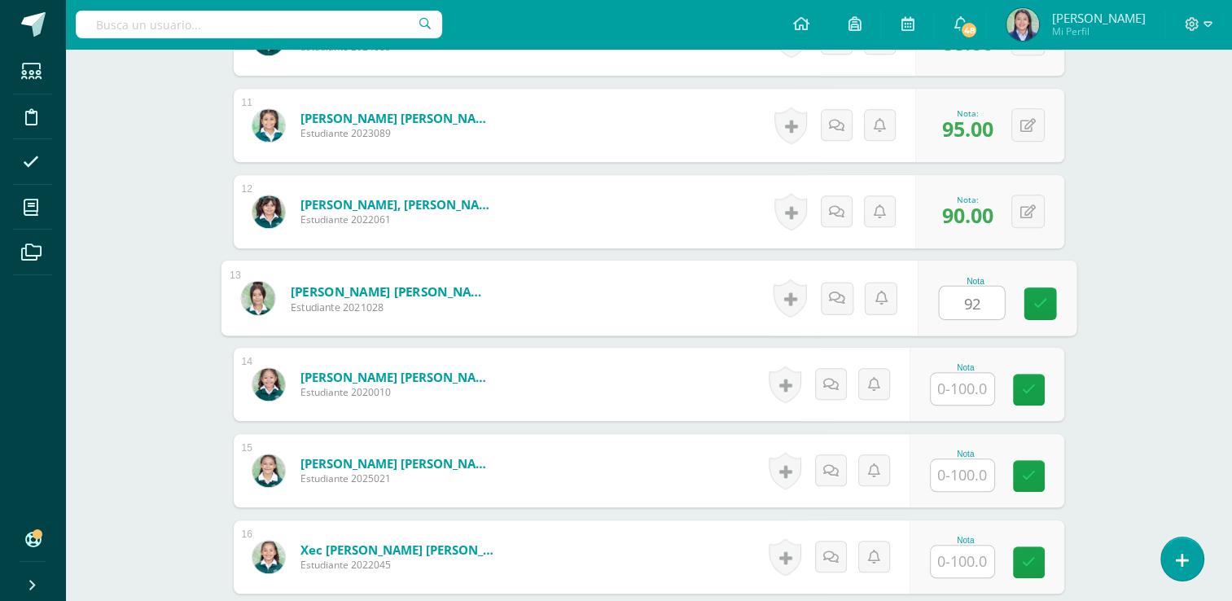
type input "92"
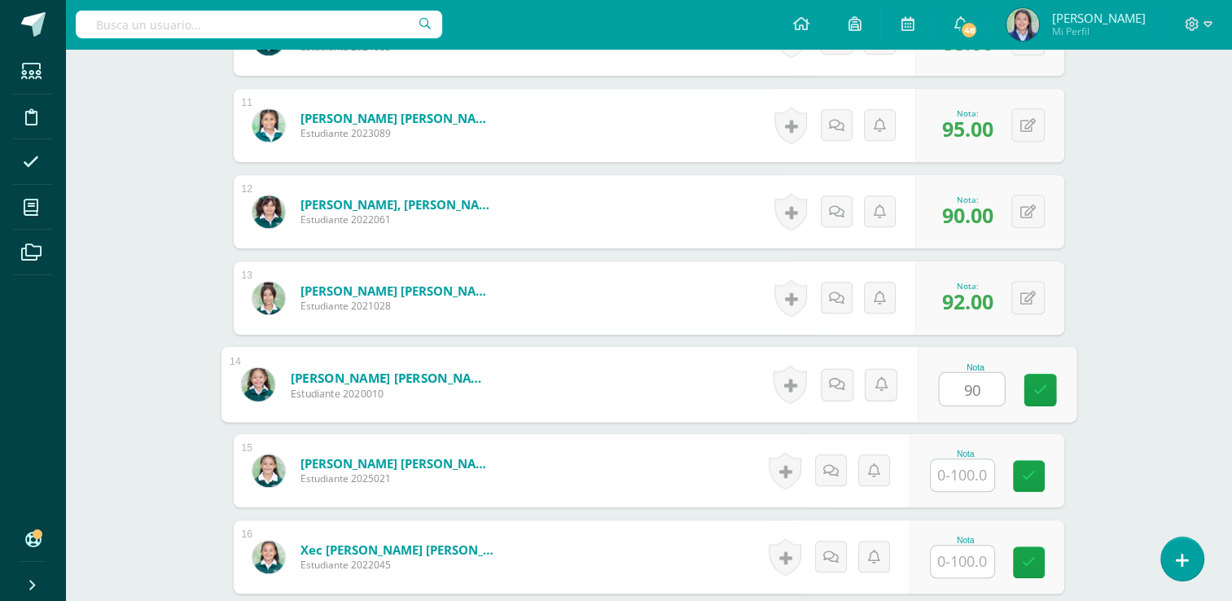
type input "90"
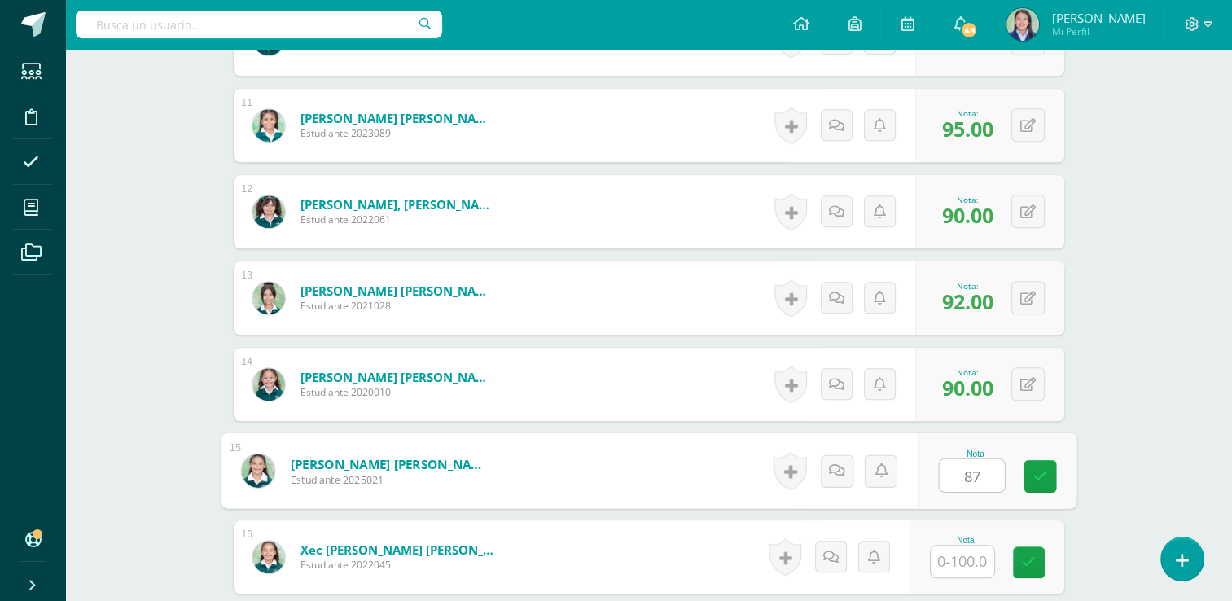
type input "87"
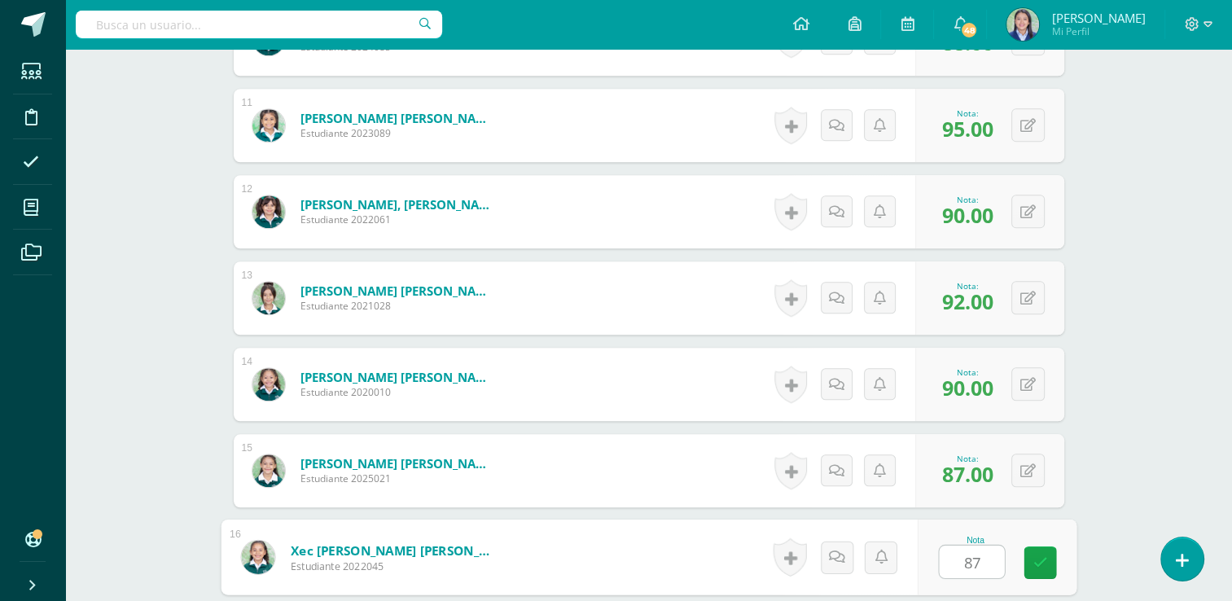
type input "87"
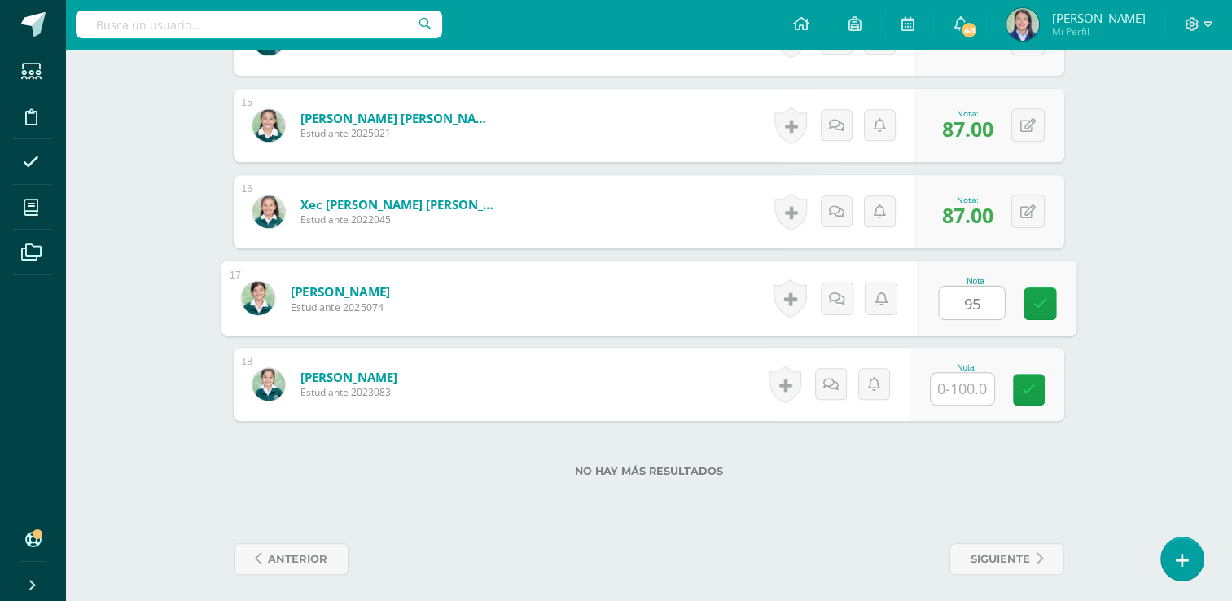
type input "95"
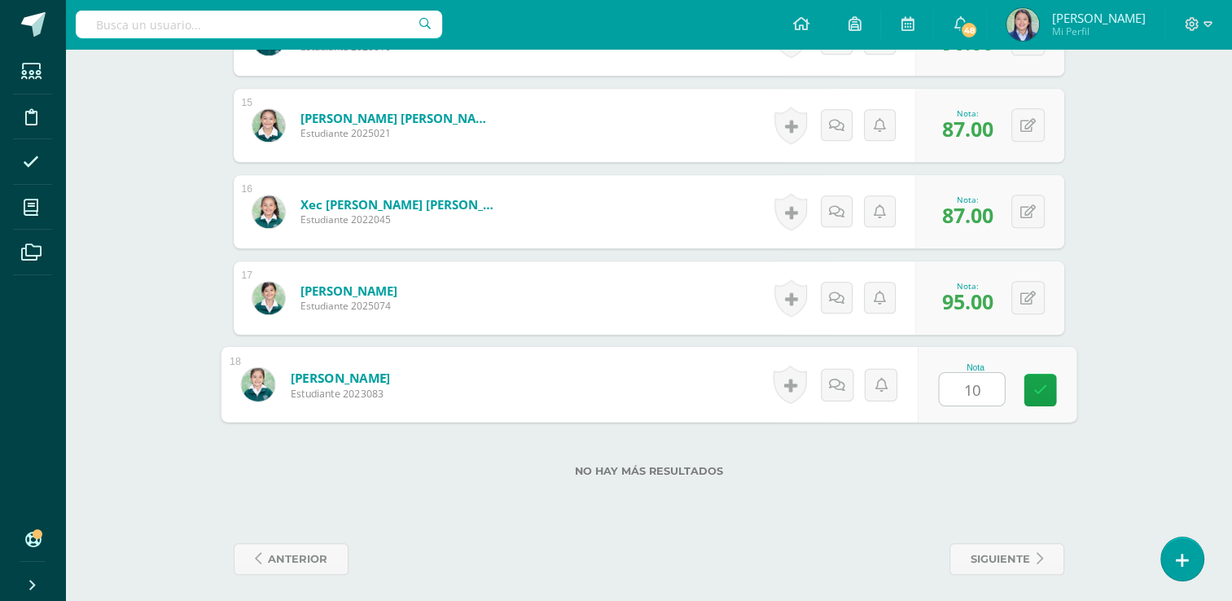
type input "100"
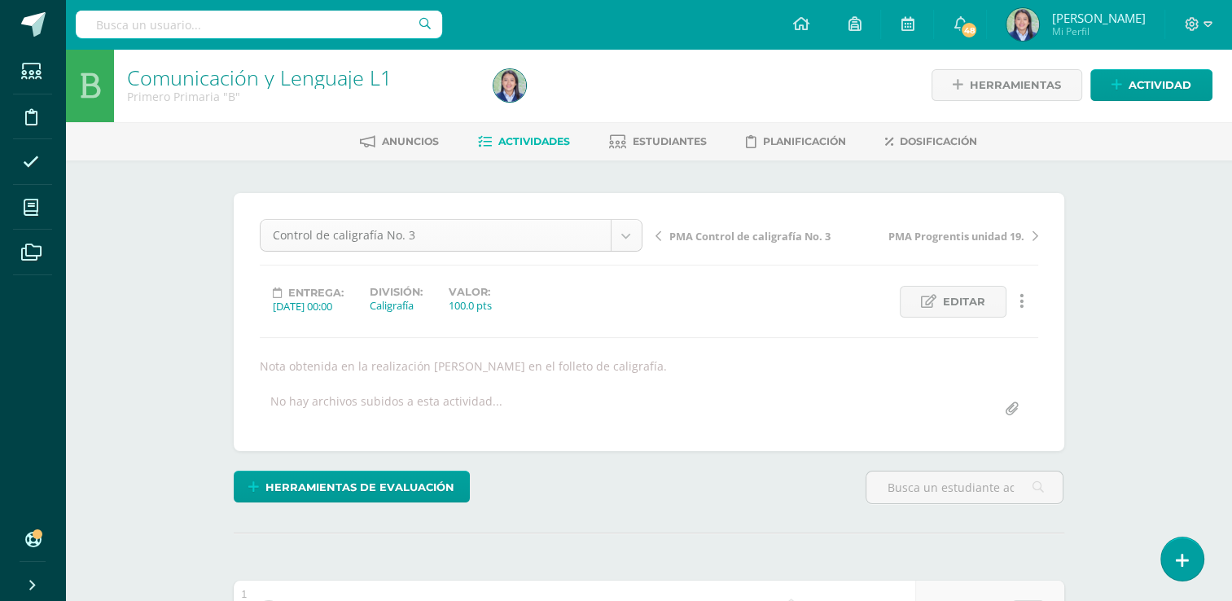
scroll to position [179, 0]
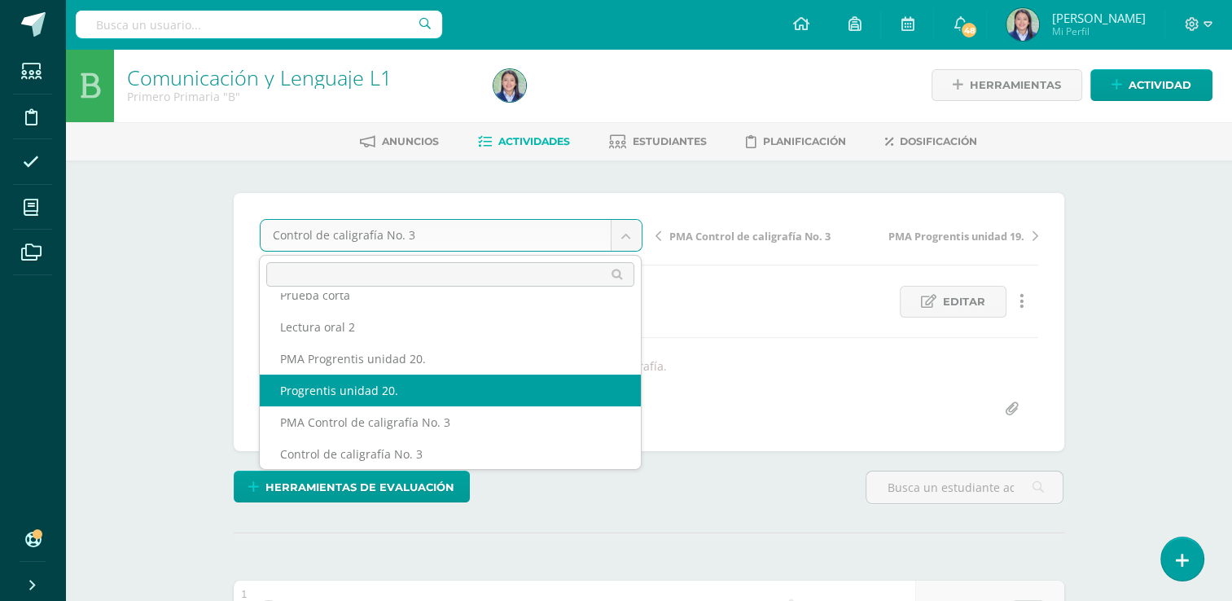
select select "/dashboard/teacher/grade-activity/265196/"
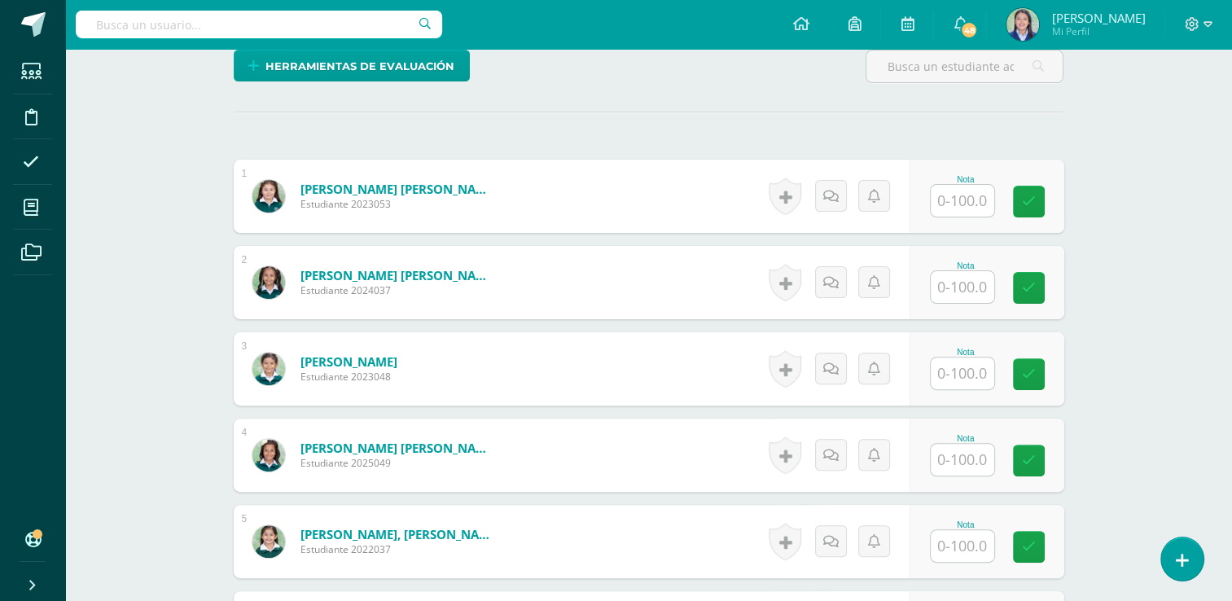
scroll to position [423, 0]
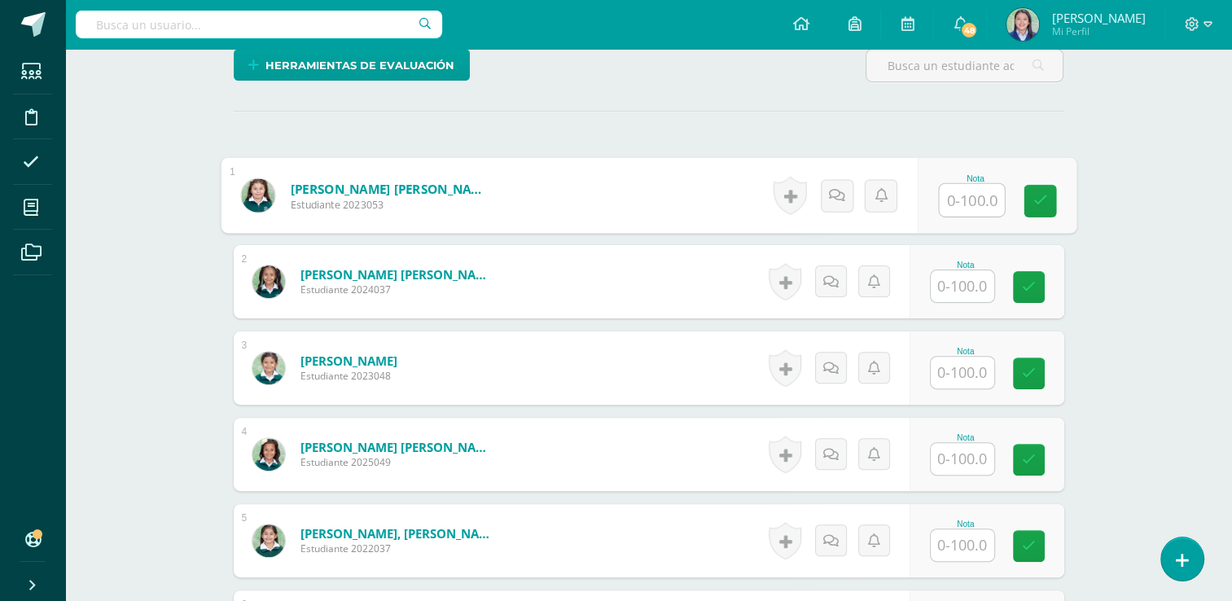
click at [968, 200] on input "text" at bounding box center [971, 200] width 65 height 33
type input "0"
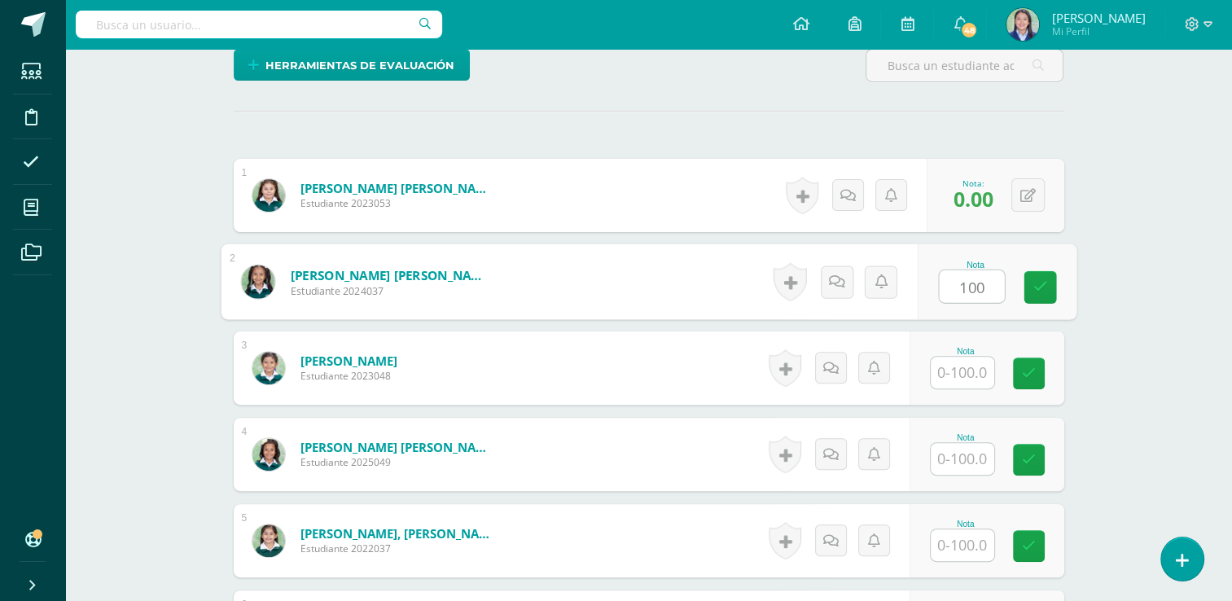
type input "100"
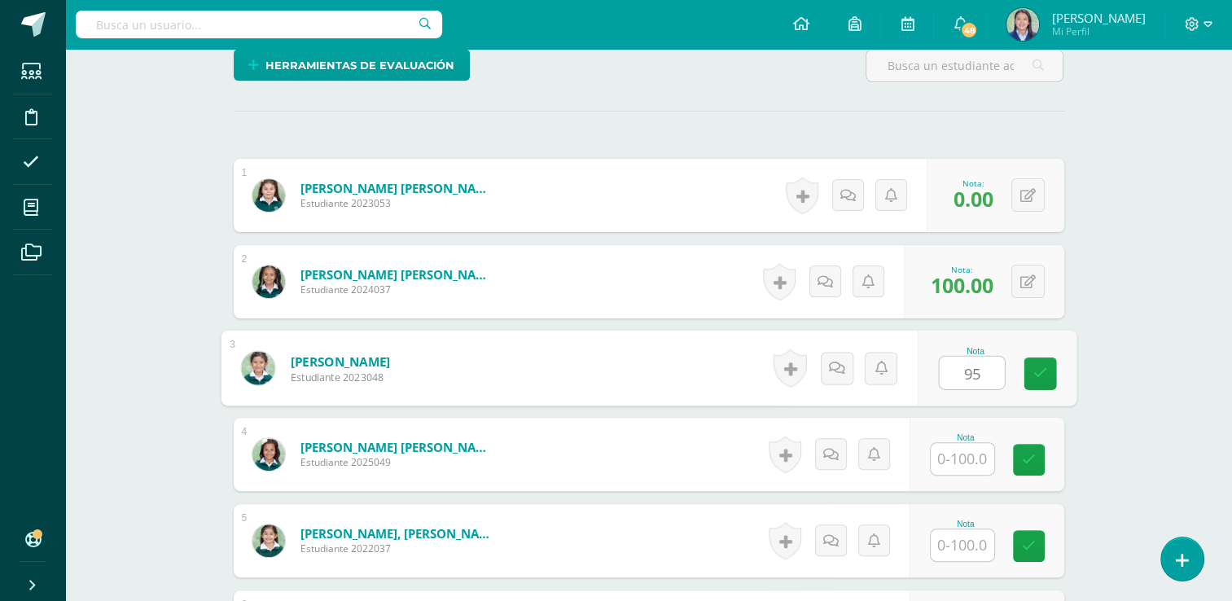
type input "95"
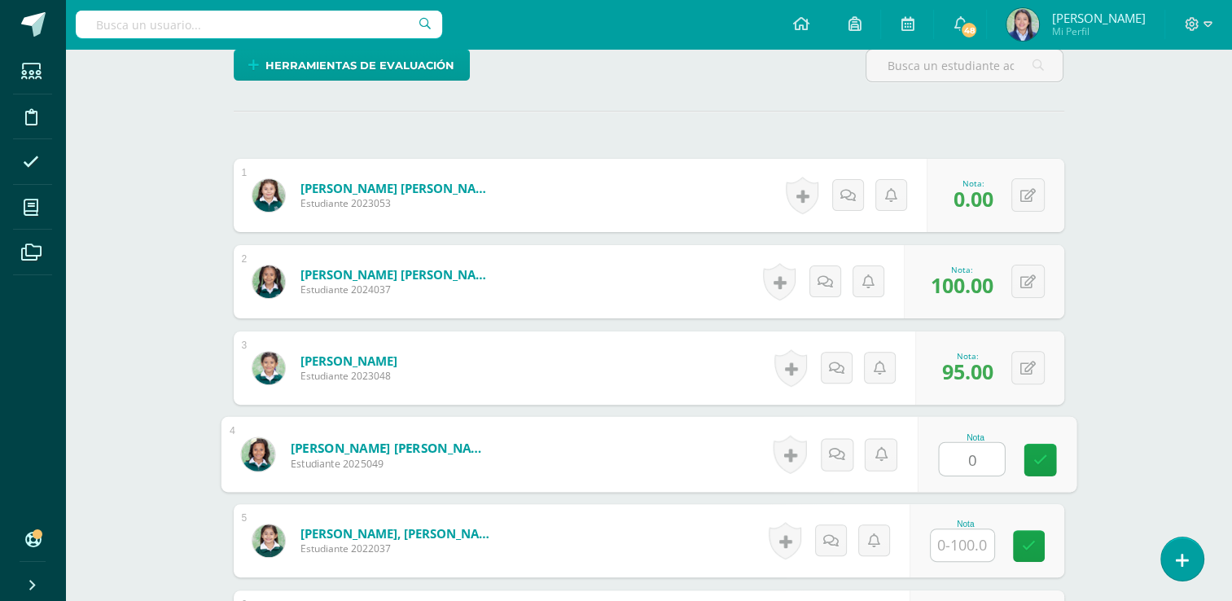
type input "0"
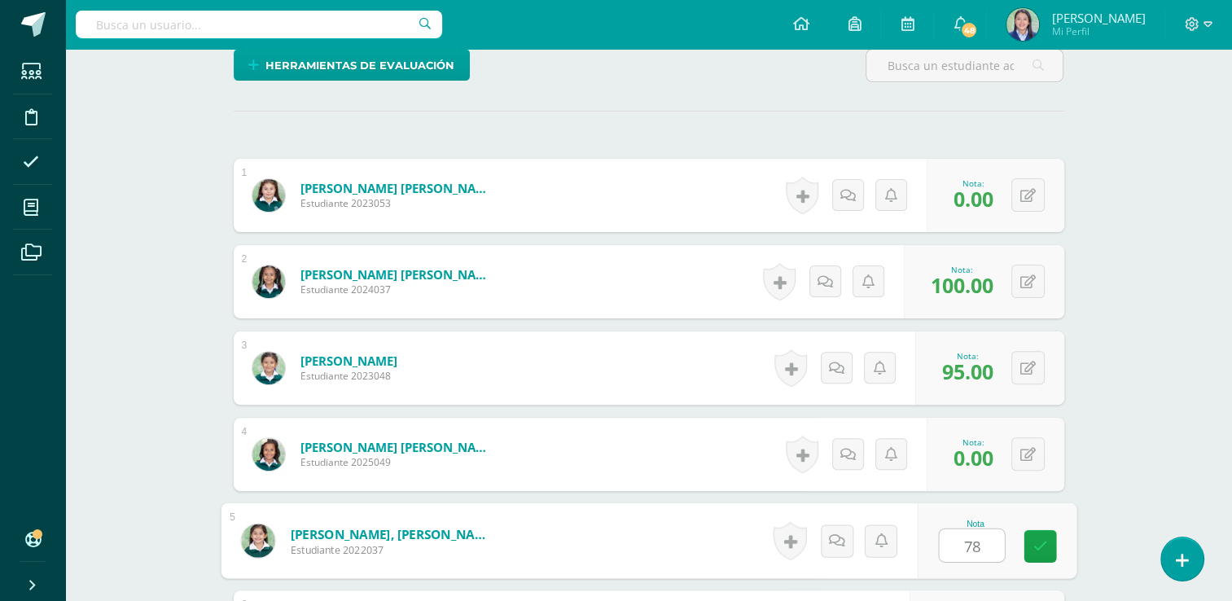
type input "78"
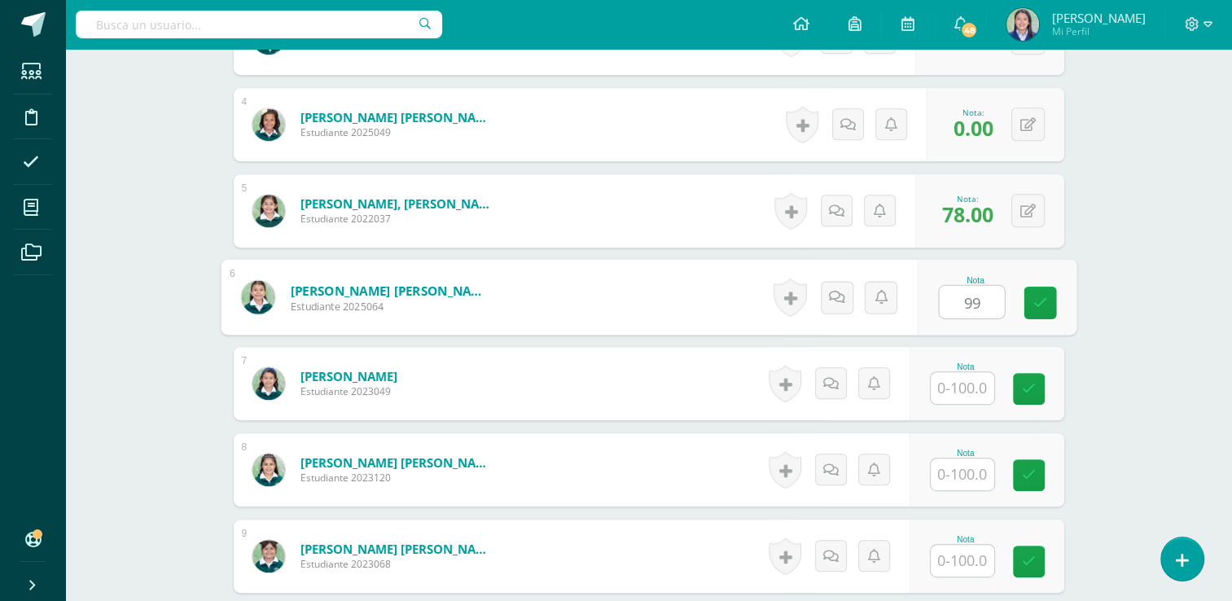
type input "99"
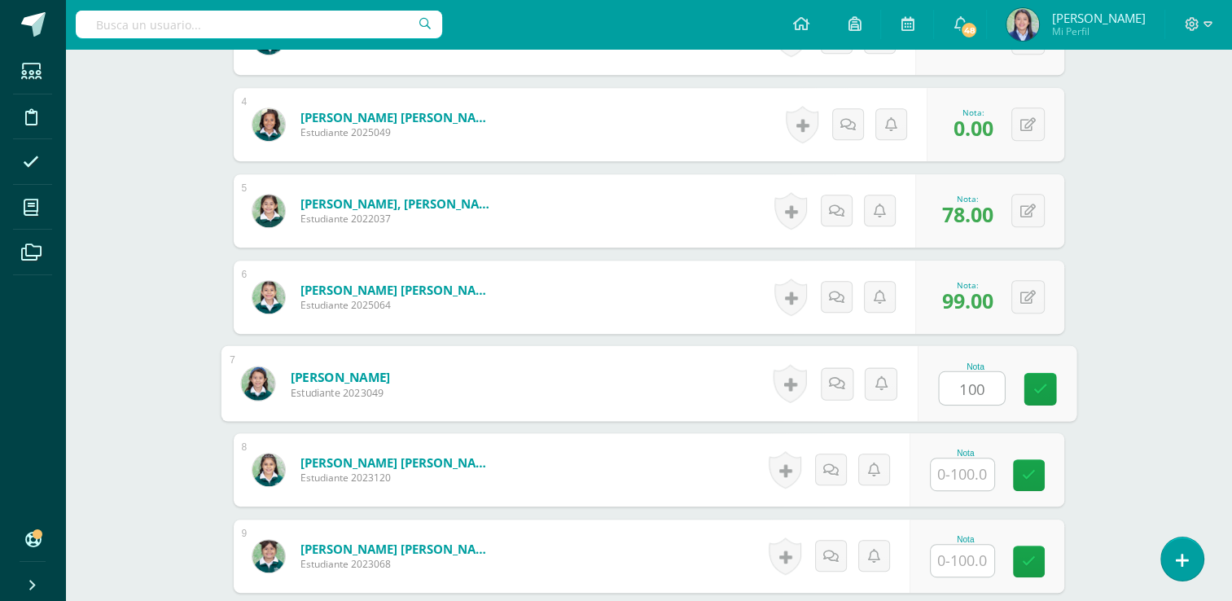
type input "100"
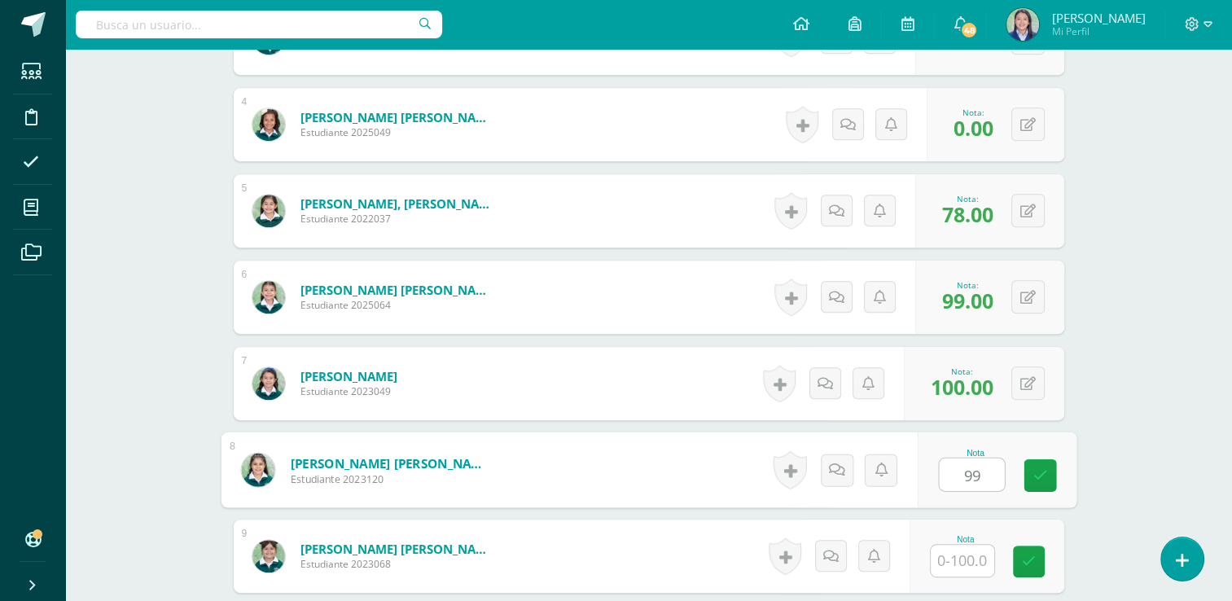
type input "99"
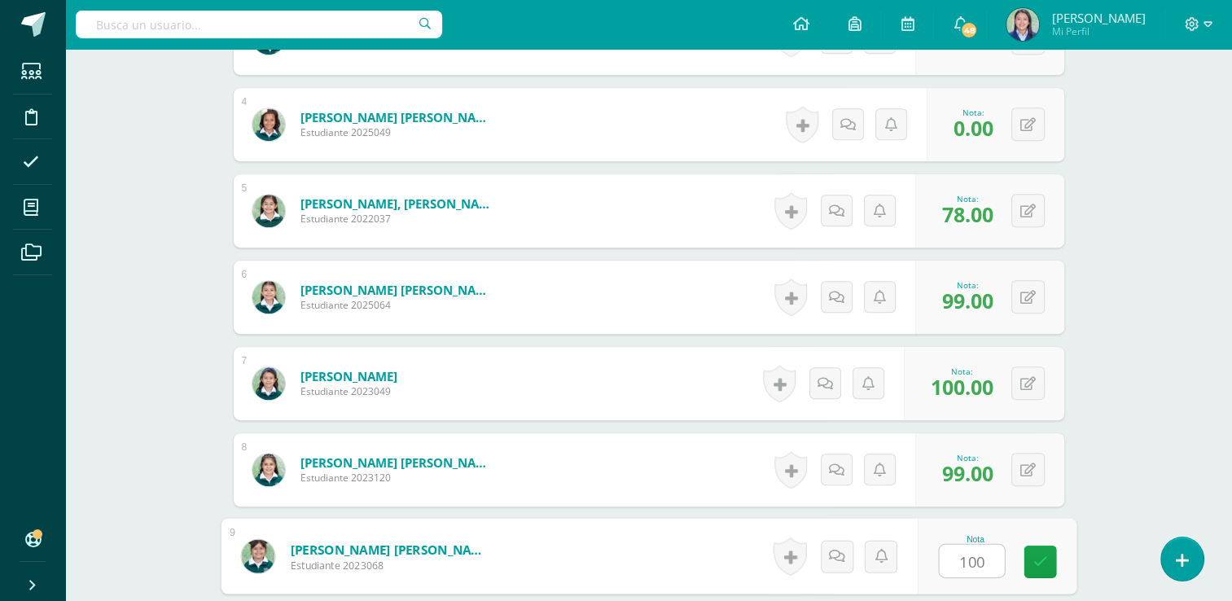
type input "100"
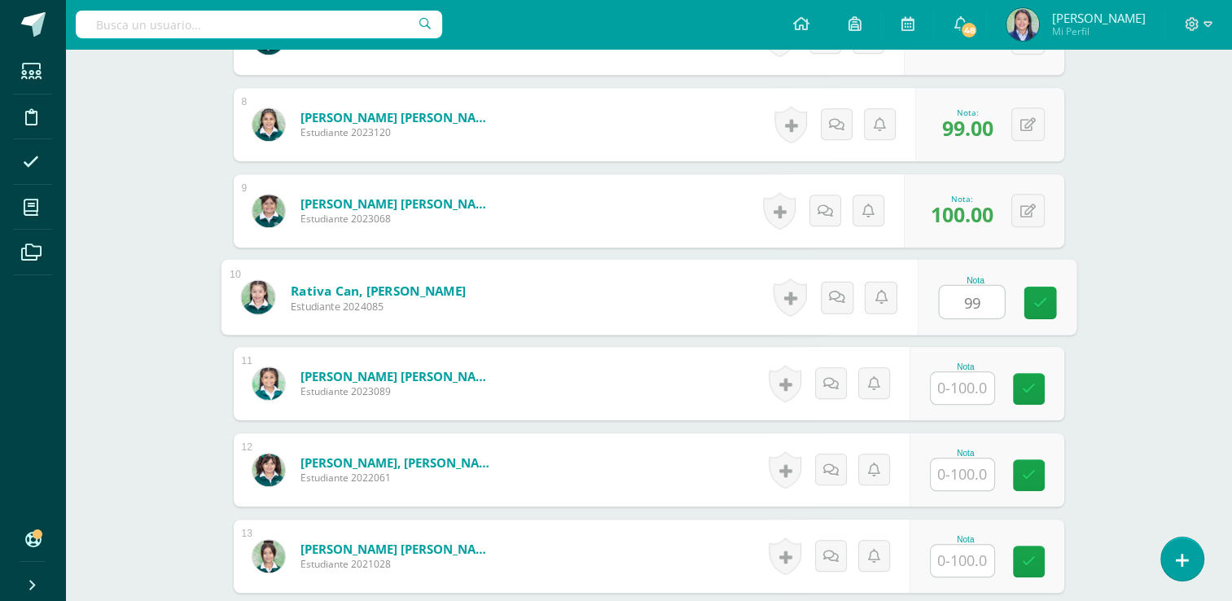
type input "99"
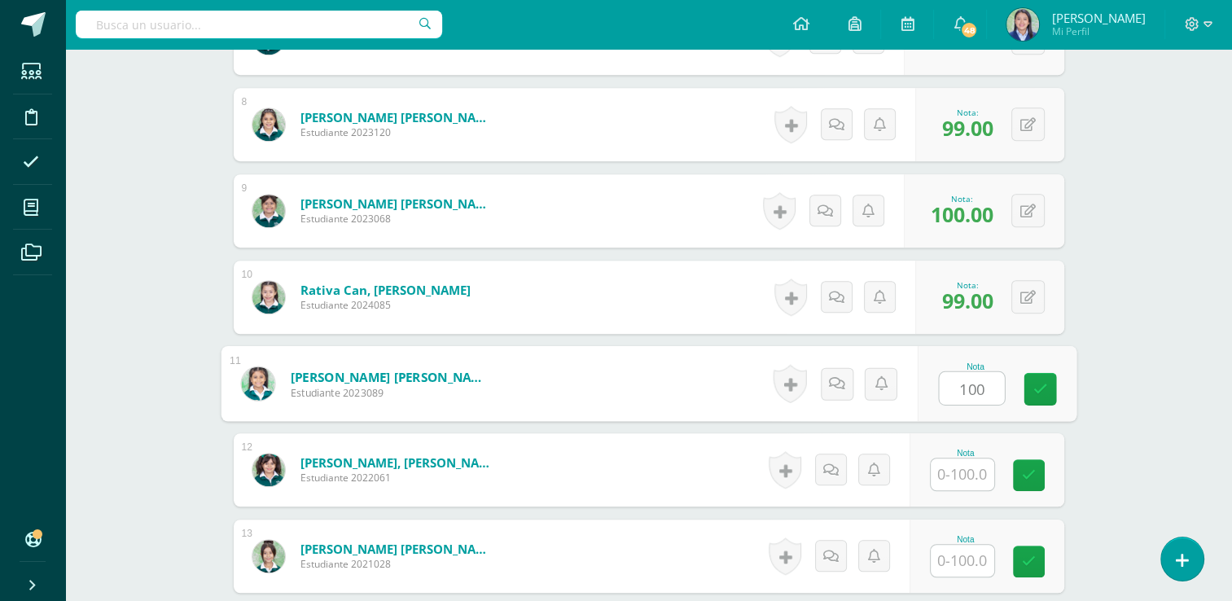
type input "100"
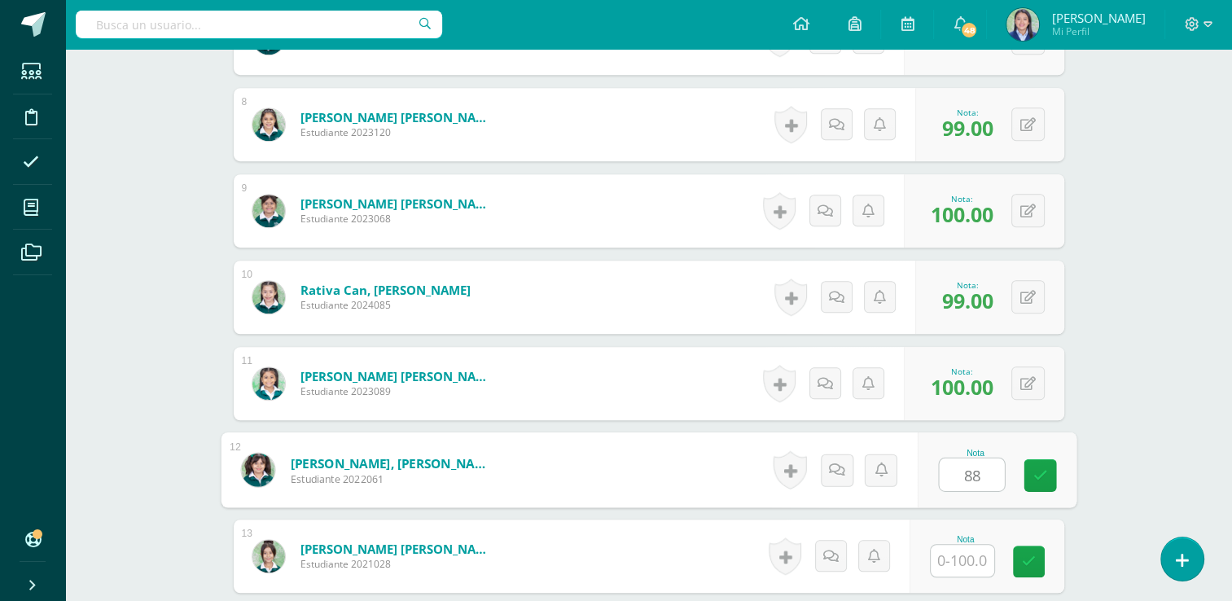
type input "88"
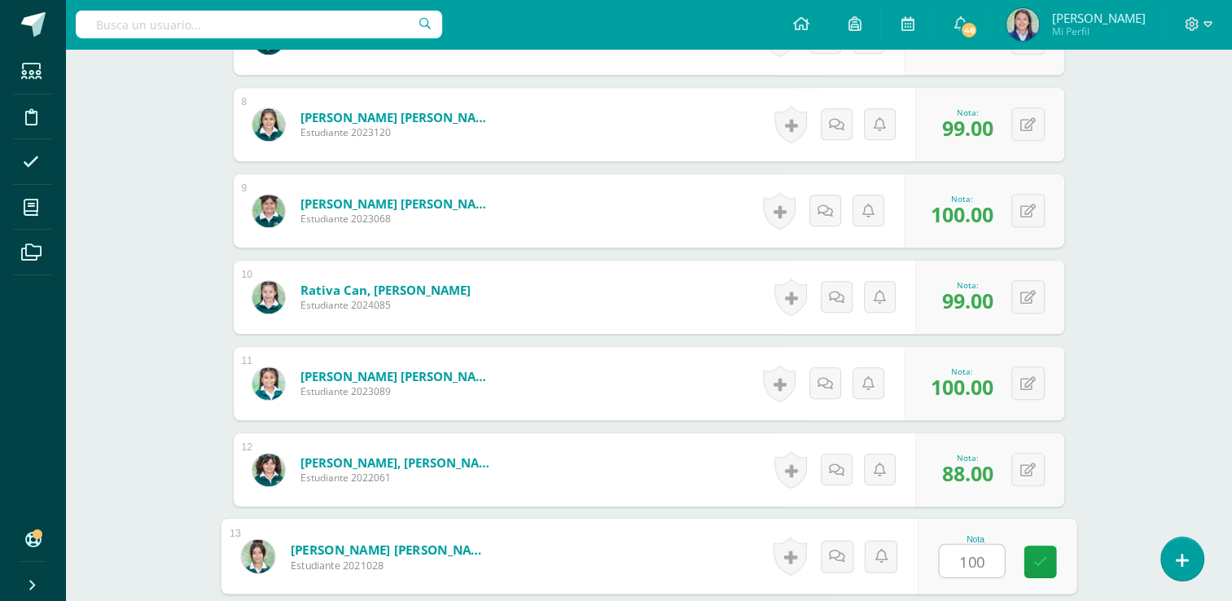
type input "100"
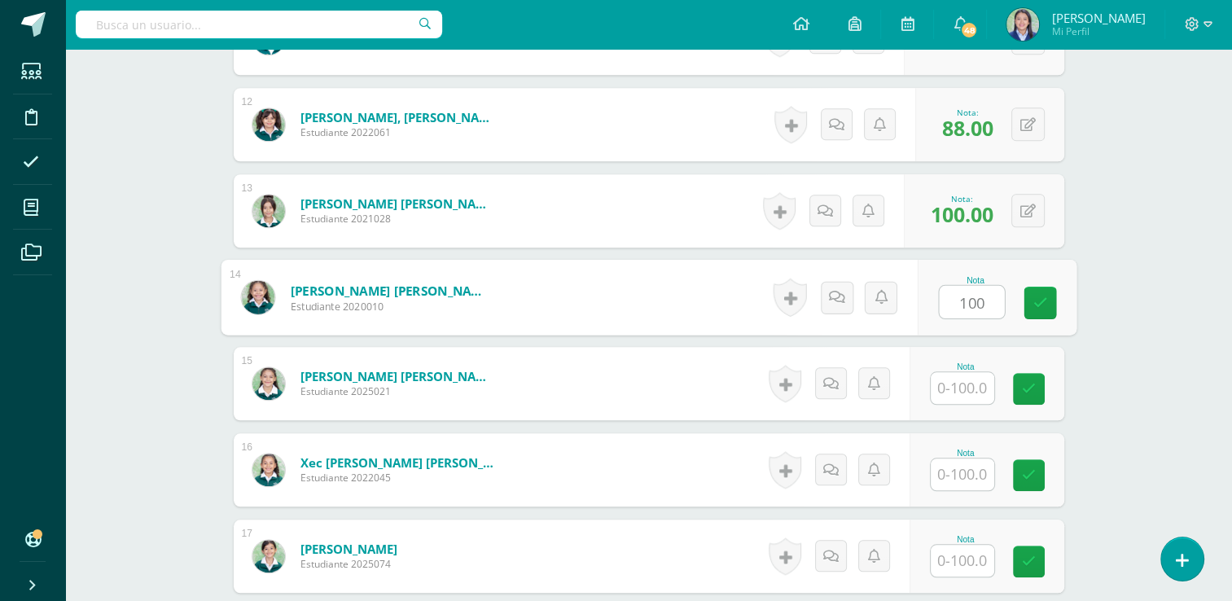
type input "100"
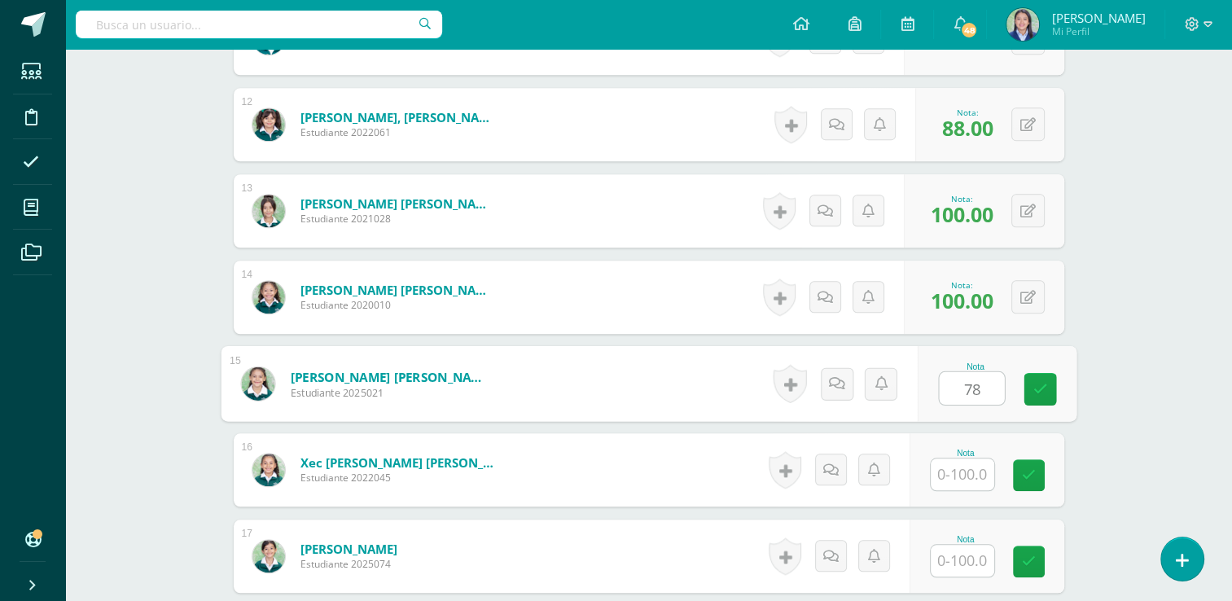
type input "78"
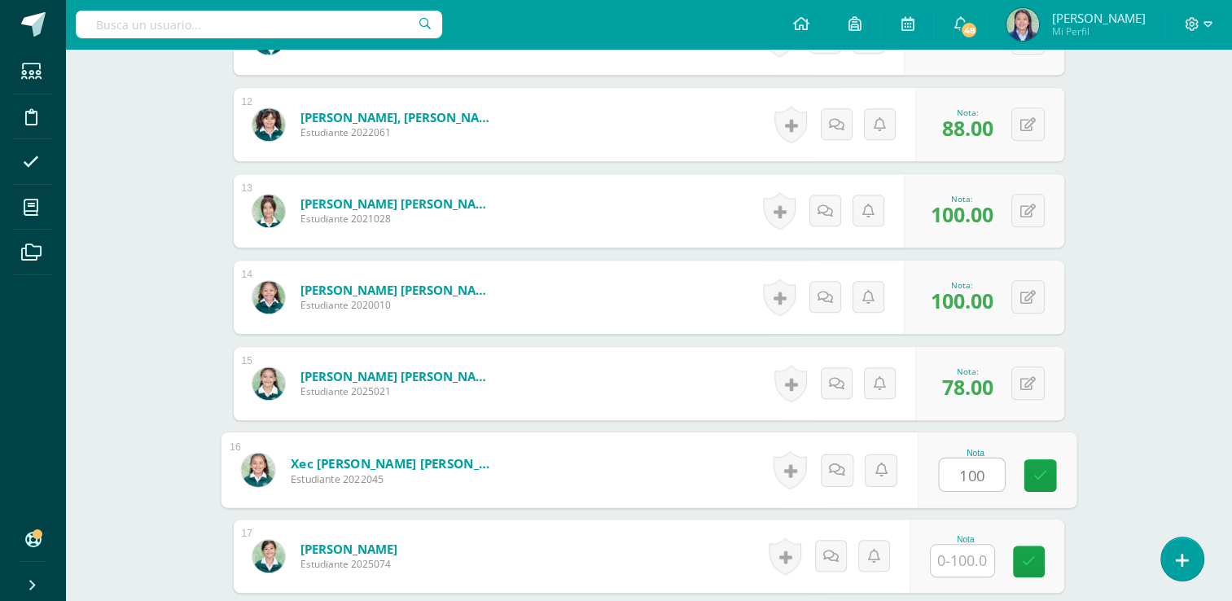
type input "100"
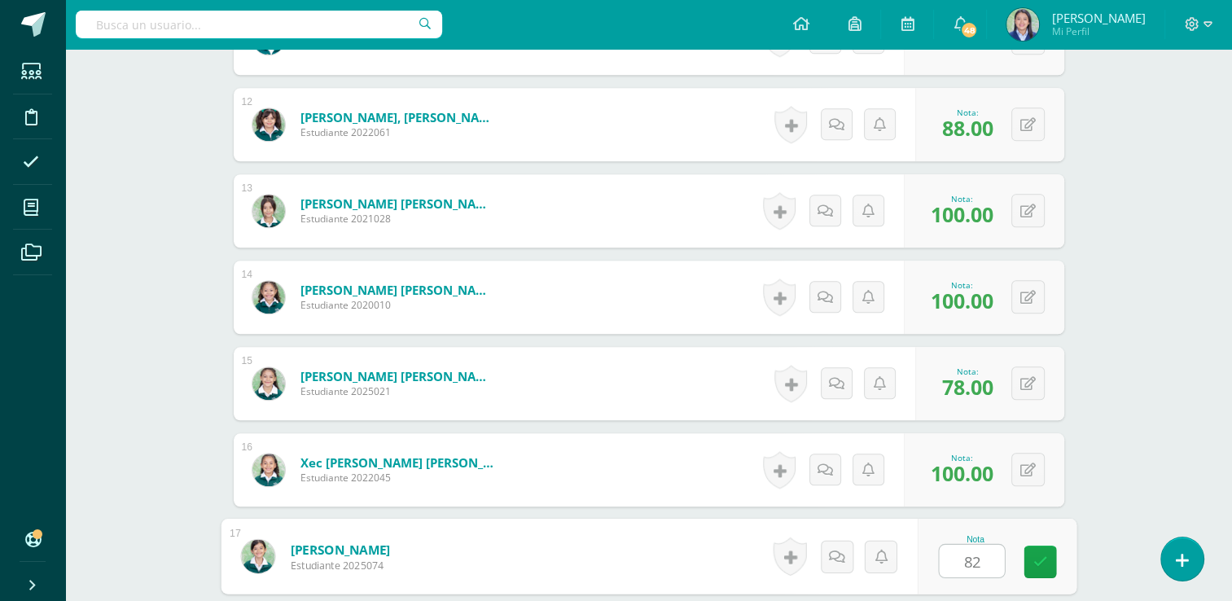
type input "82"
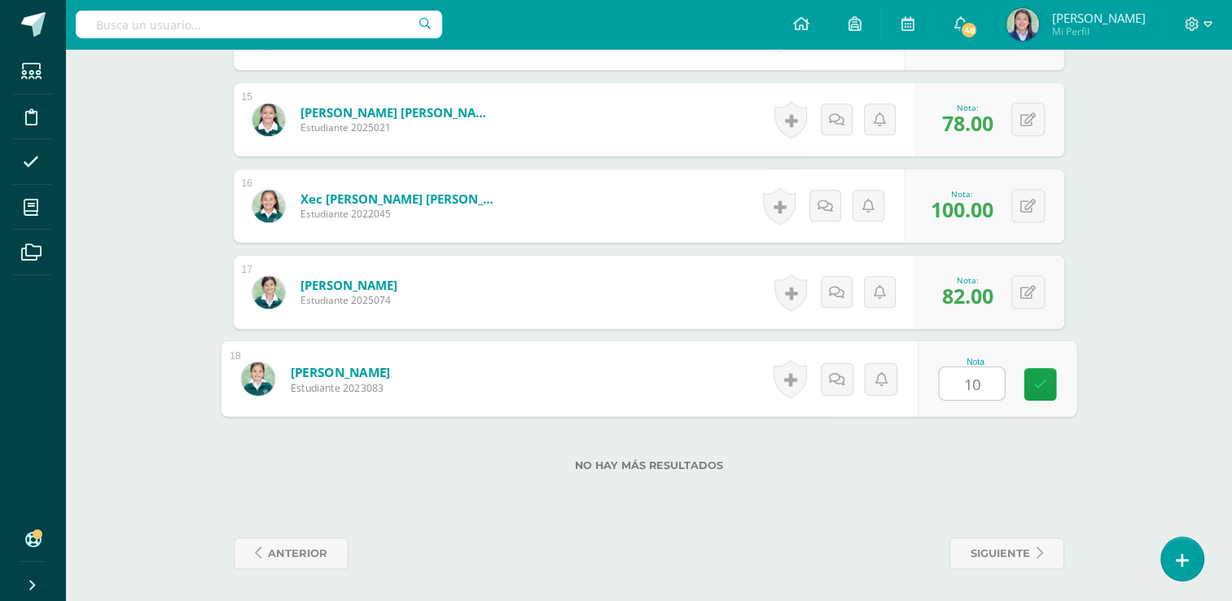
type input "100"
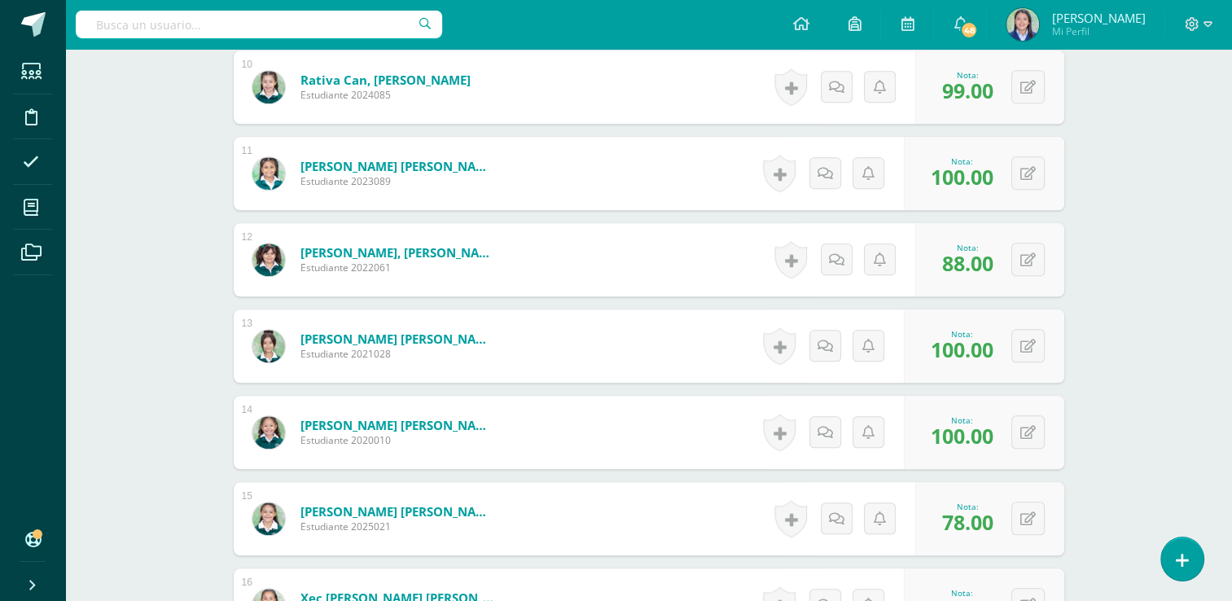
scroll to position [1292, 0]
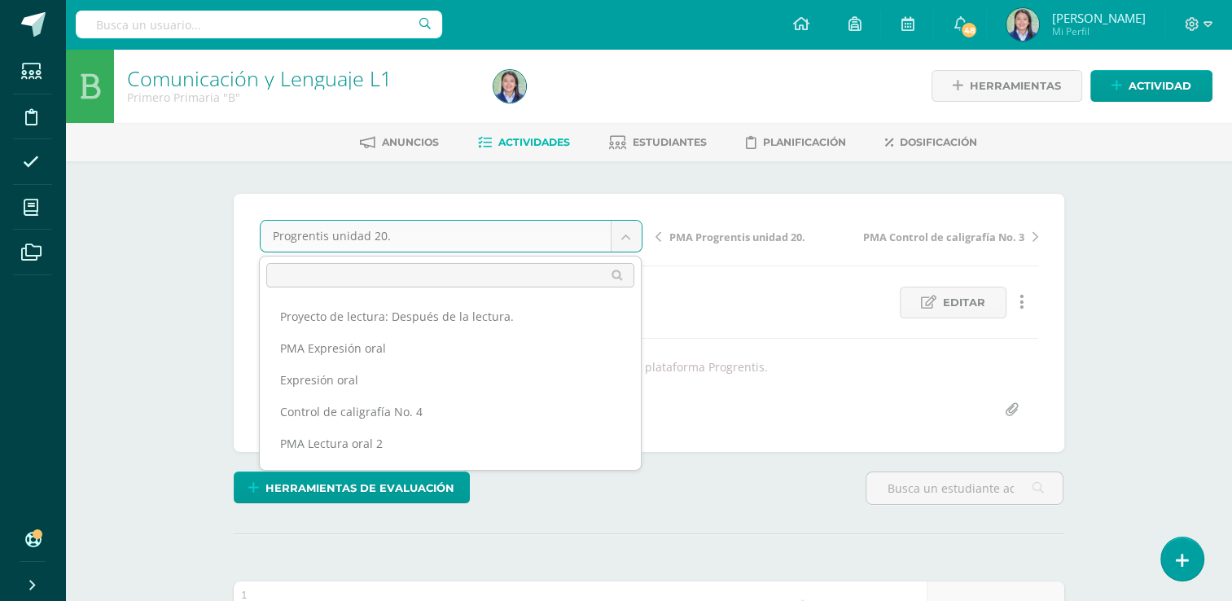
scroll to position [116, 0]
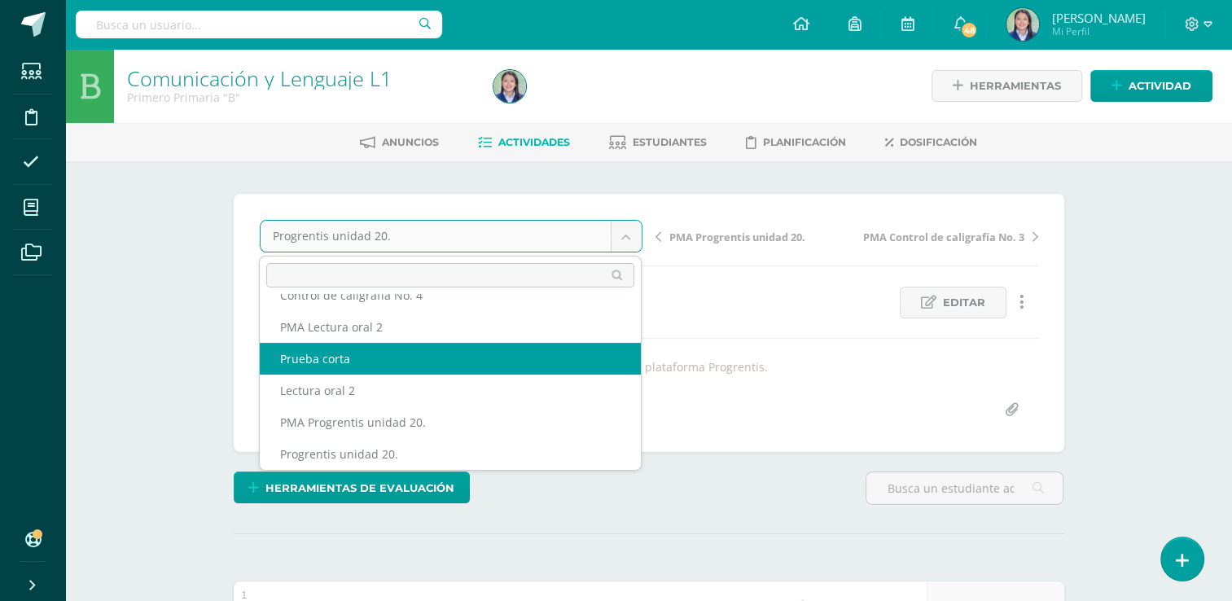
select select "/dashboard/teacher/grade-activity/265187/"
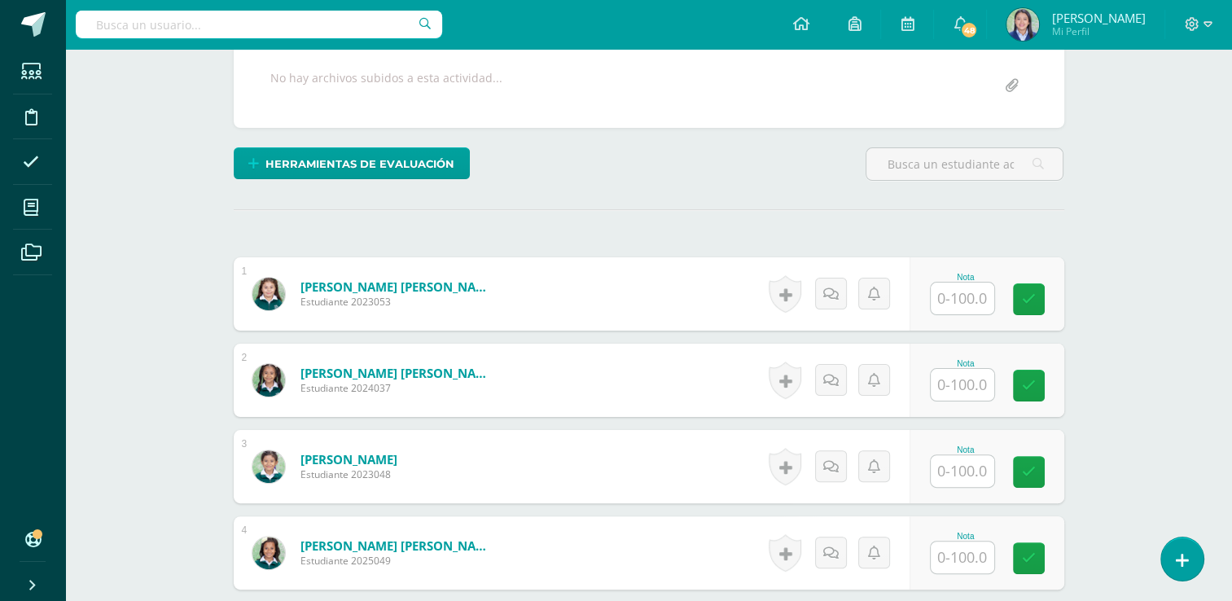
scroll to position [364, 0]
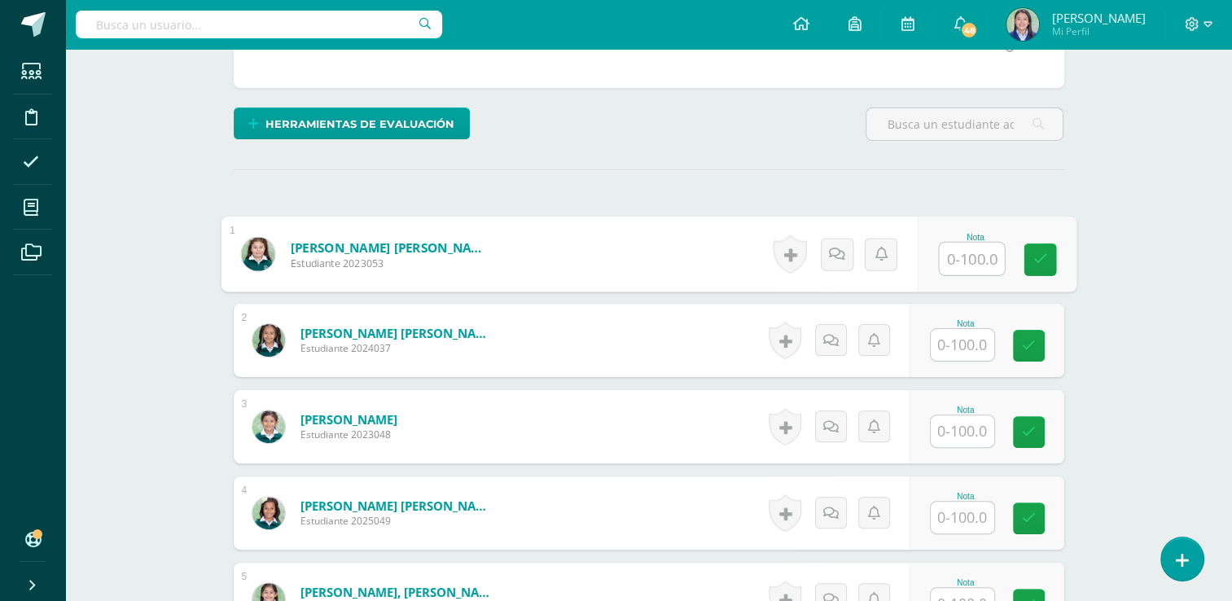
click at [982, 253] on input "text" at bounding box center [971, 259] width 65 height 33
type input "94"
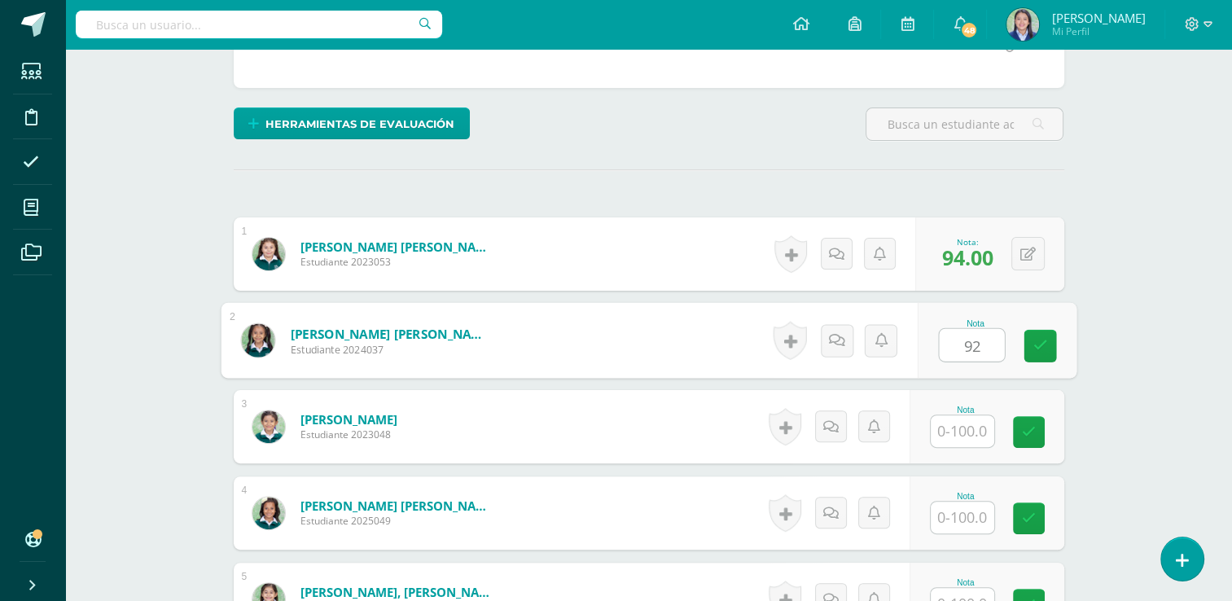
type input "92"
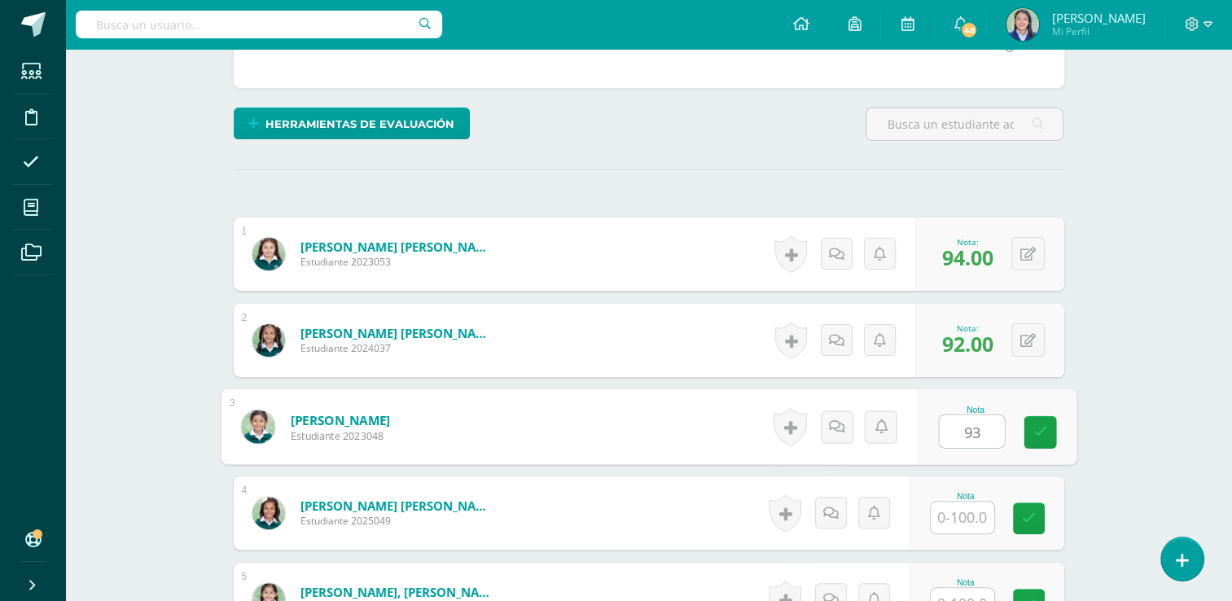
type input "93"
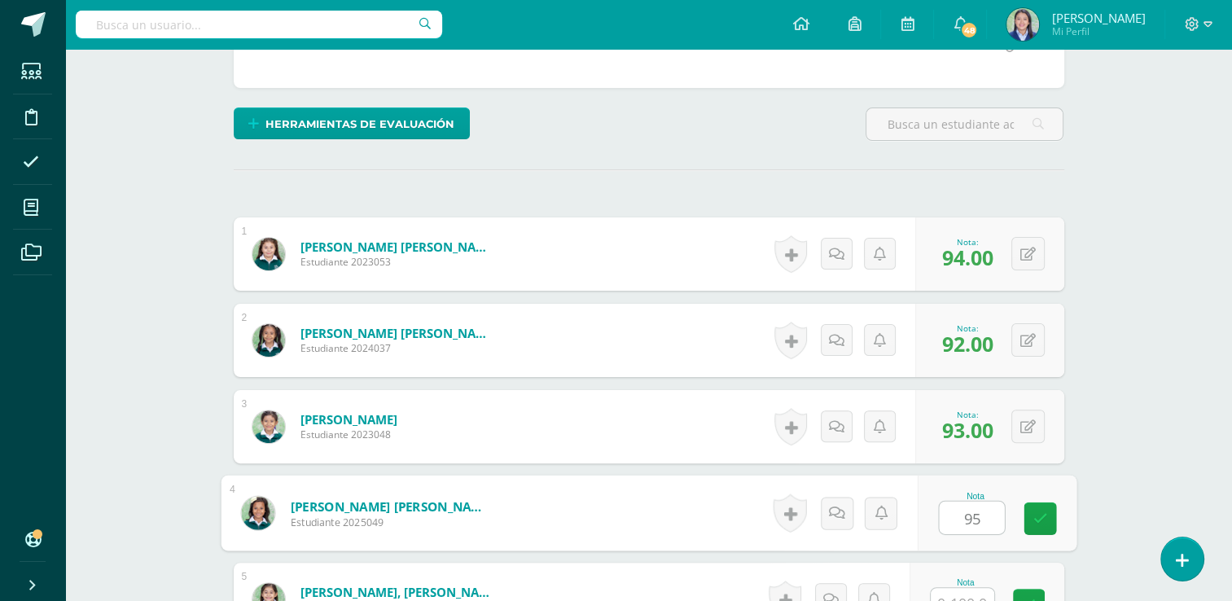
type input "95"
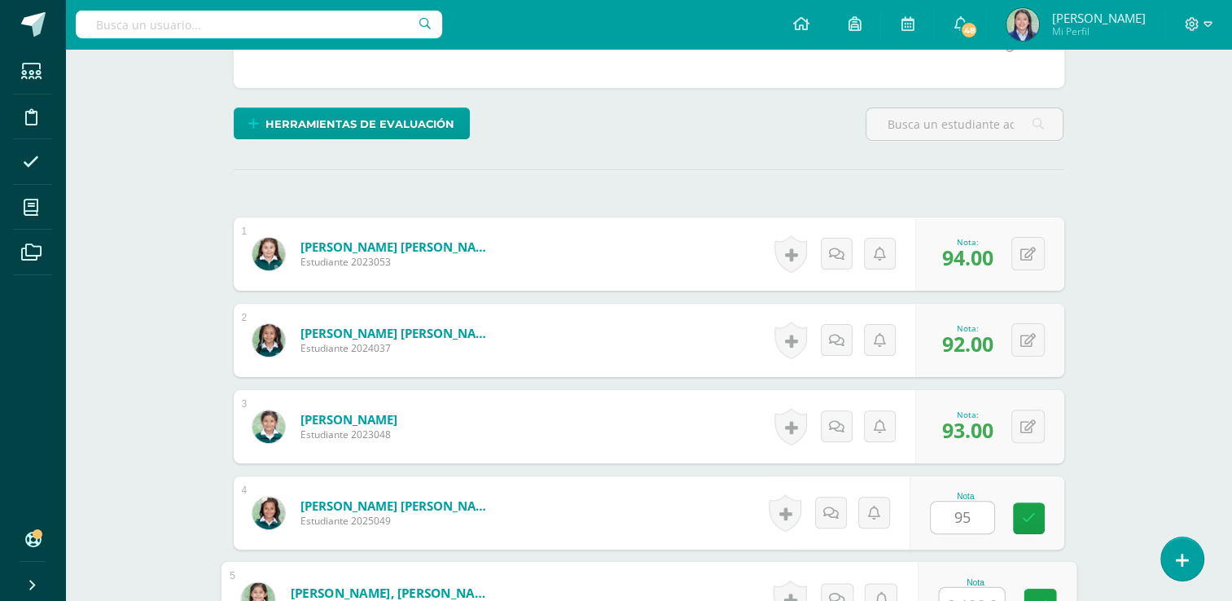
scroll to position [381, 0]
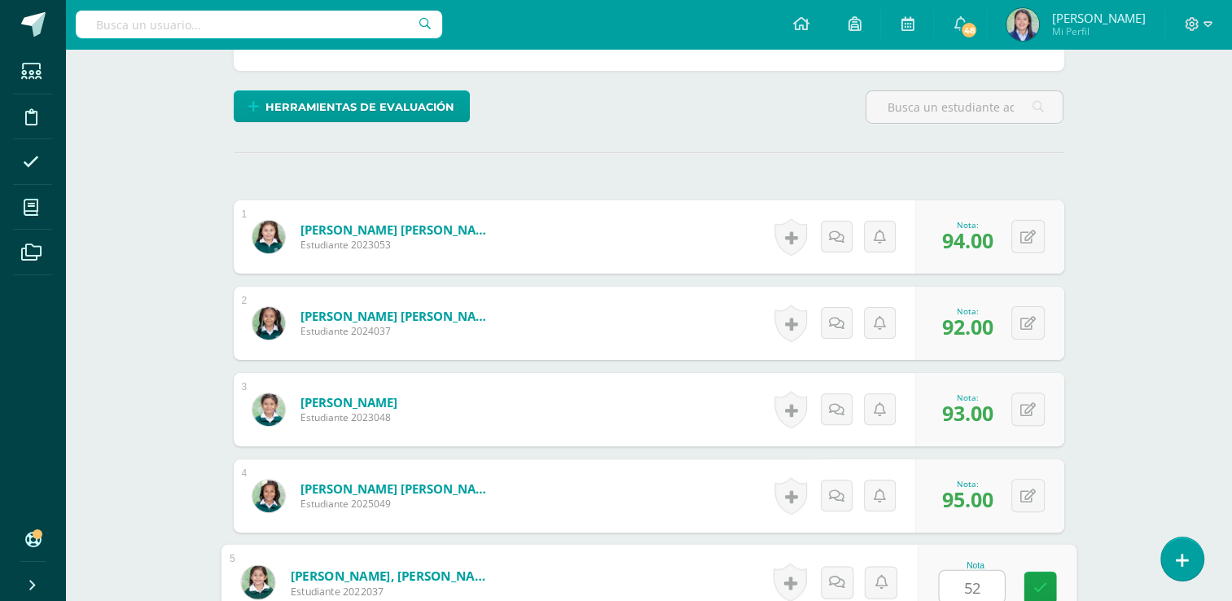
type input "52"
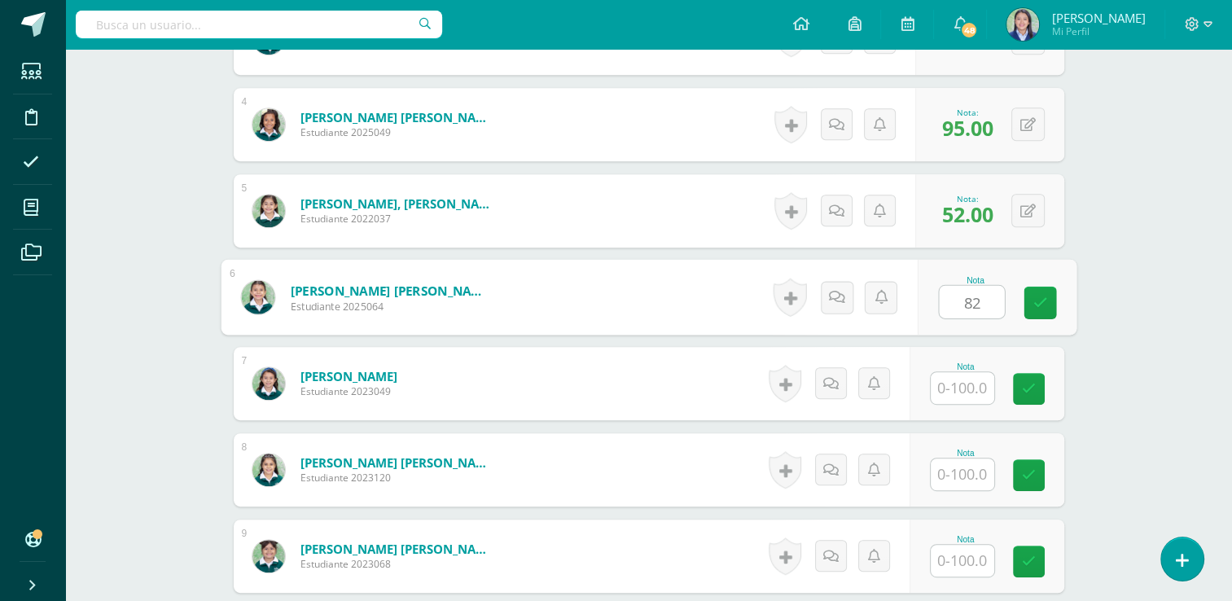
type input "82"
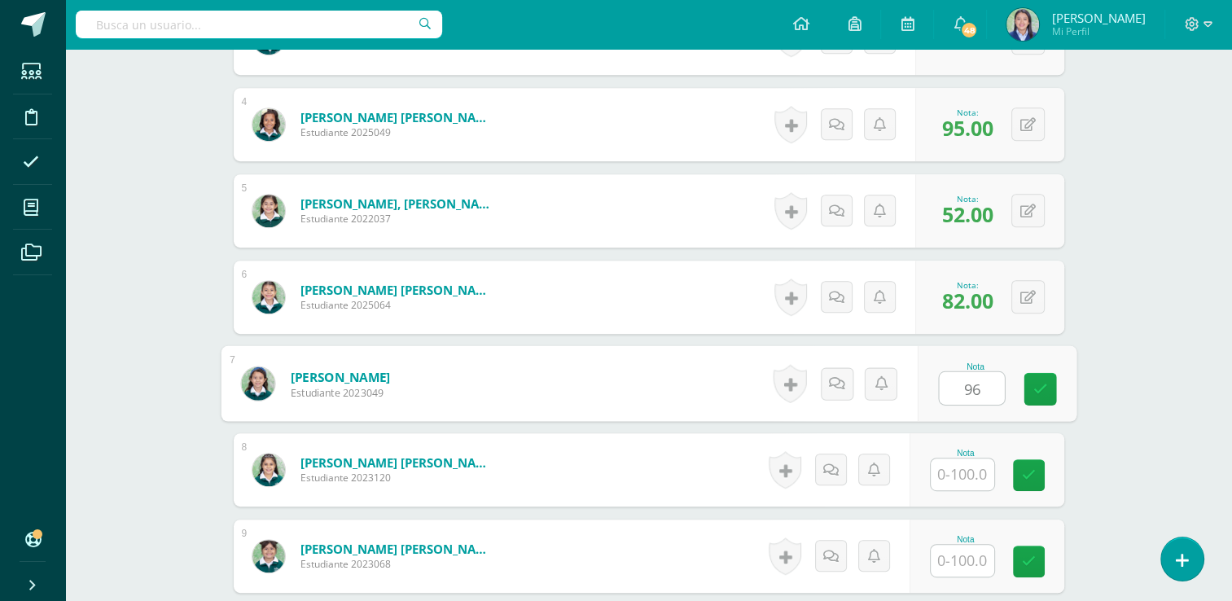
type input "96"
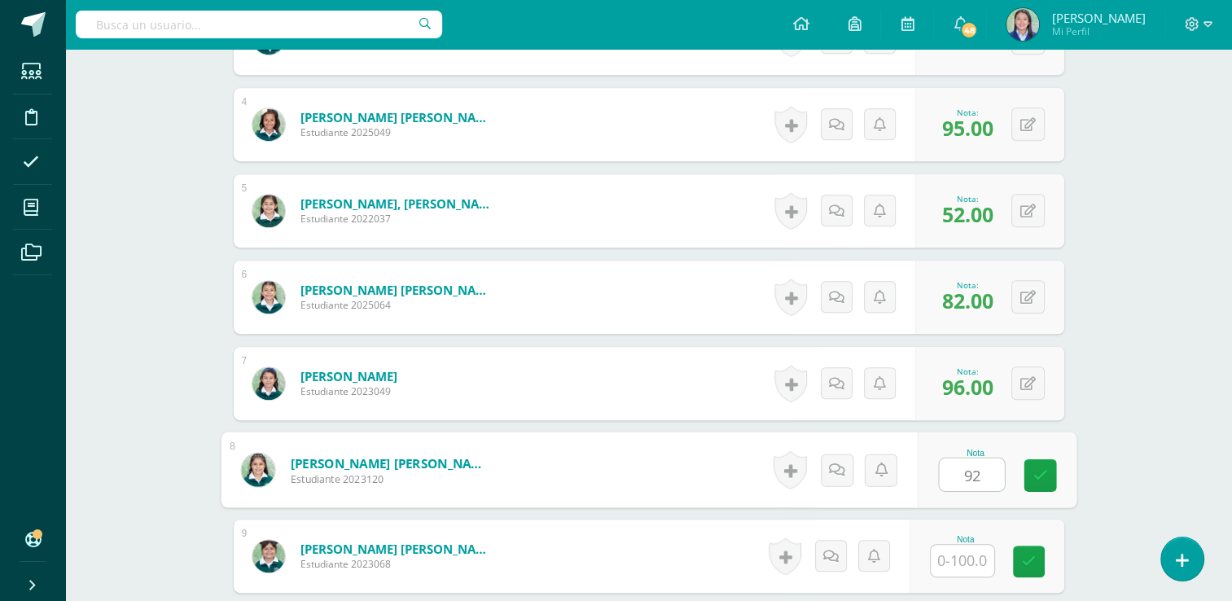
type input "92"
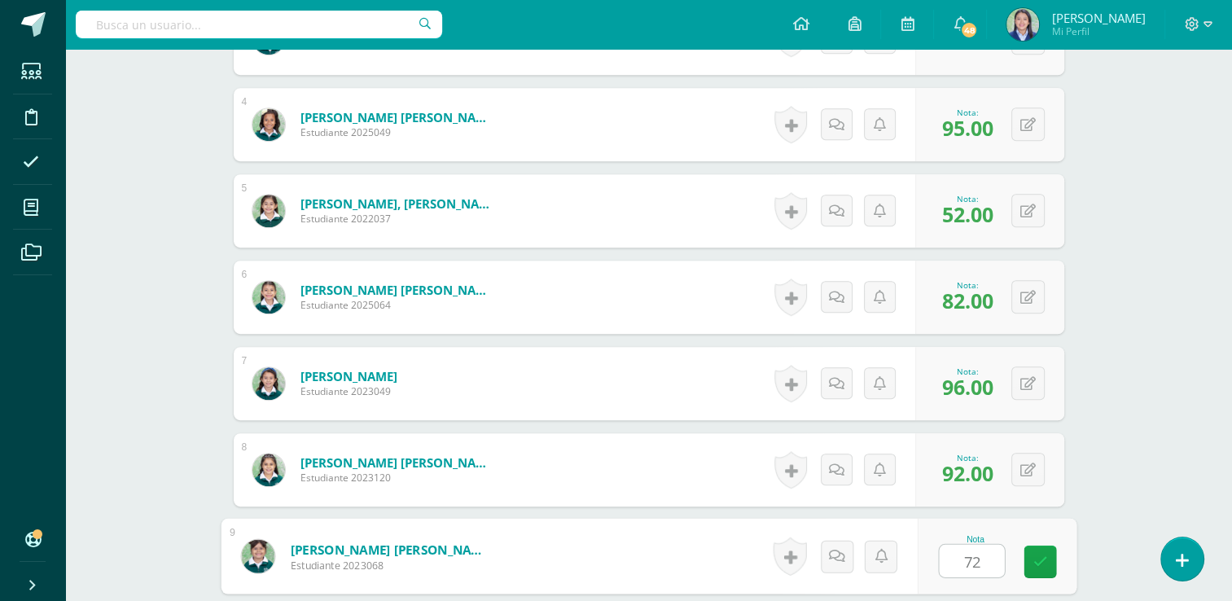
type input "72"
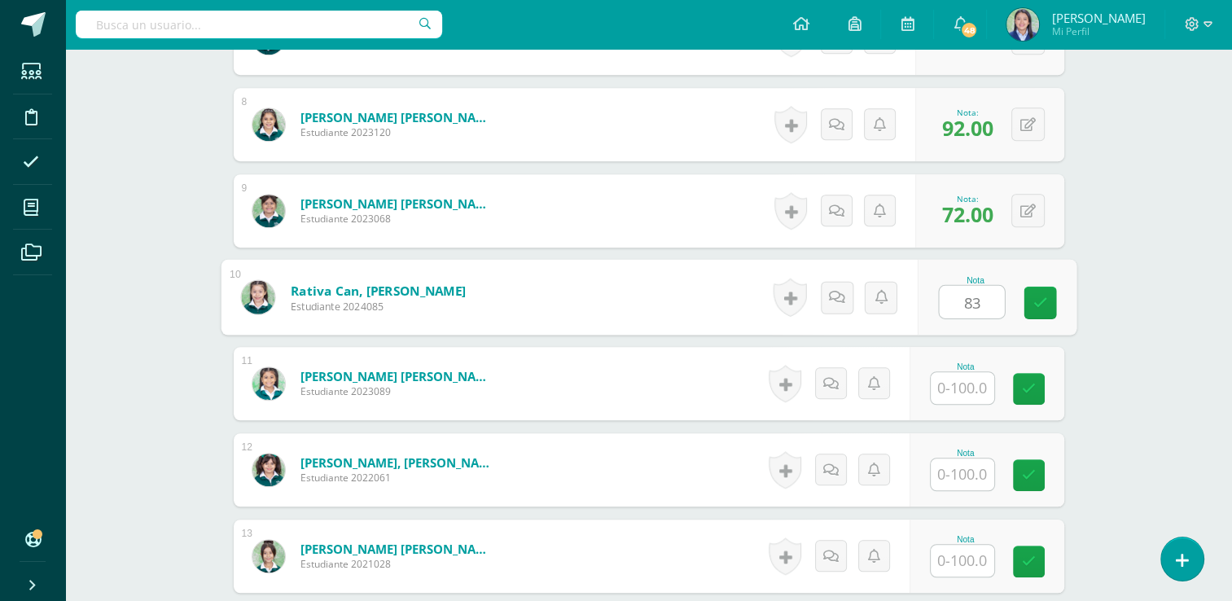
type input "83"
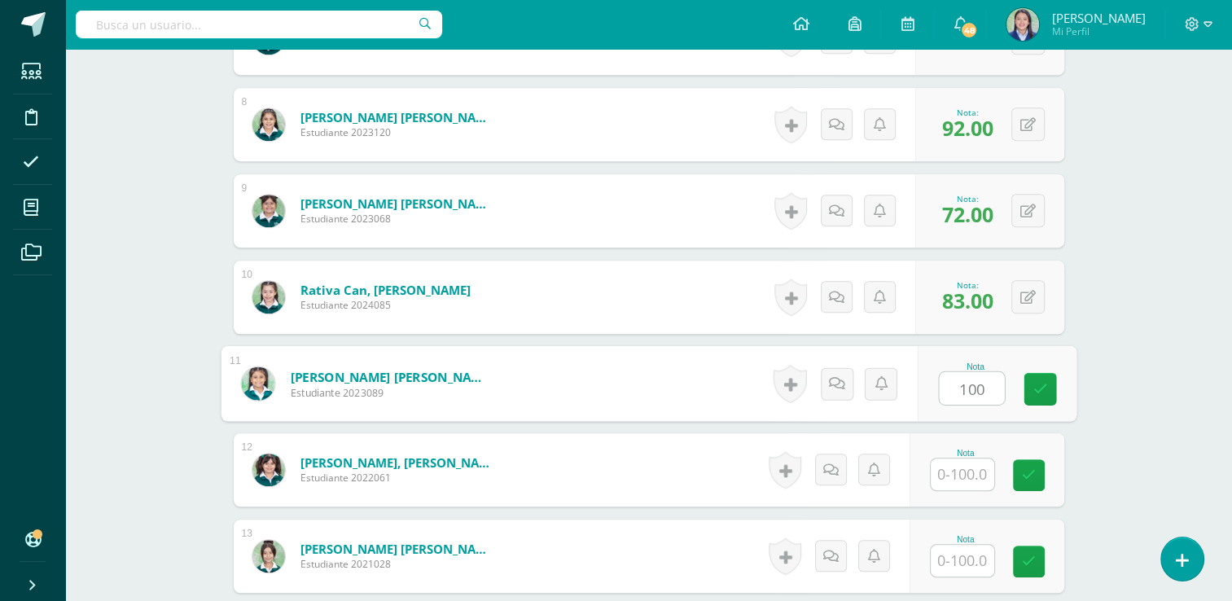
type input "100"
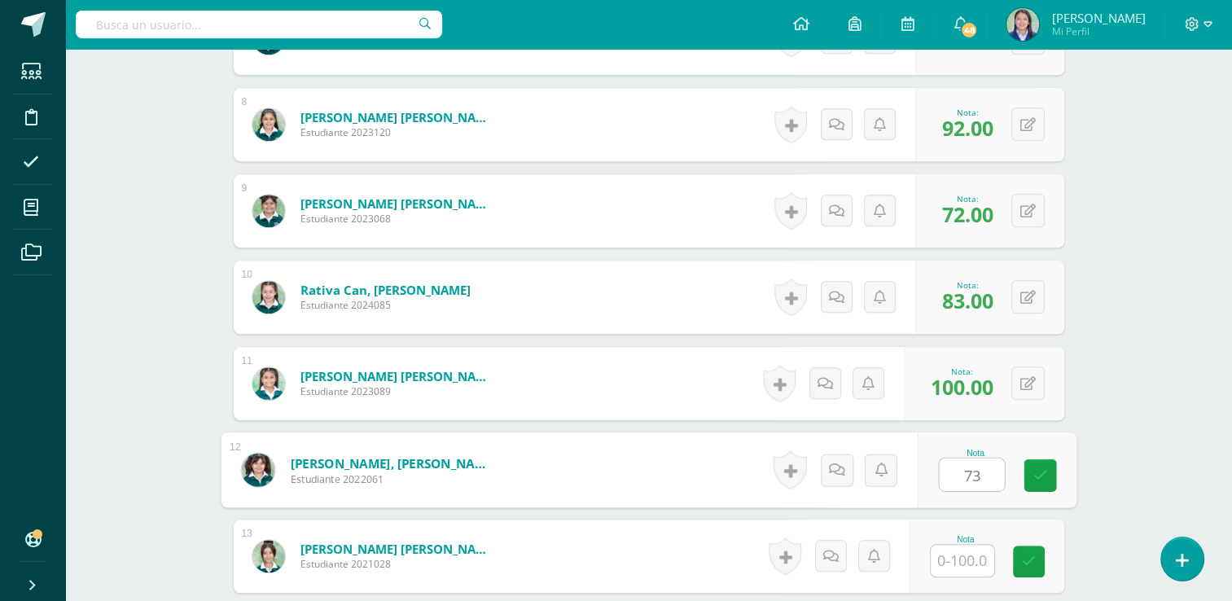
type input "73"
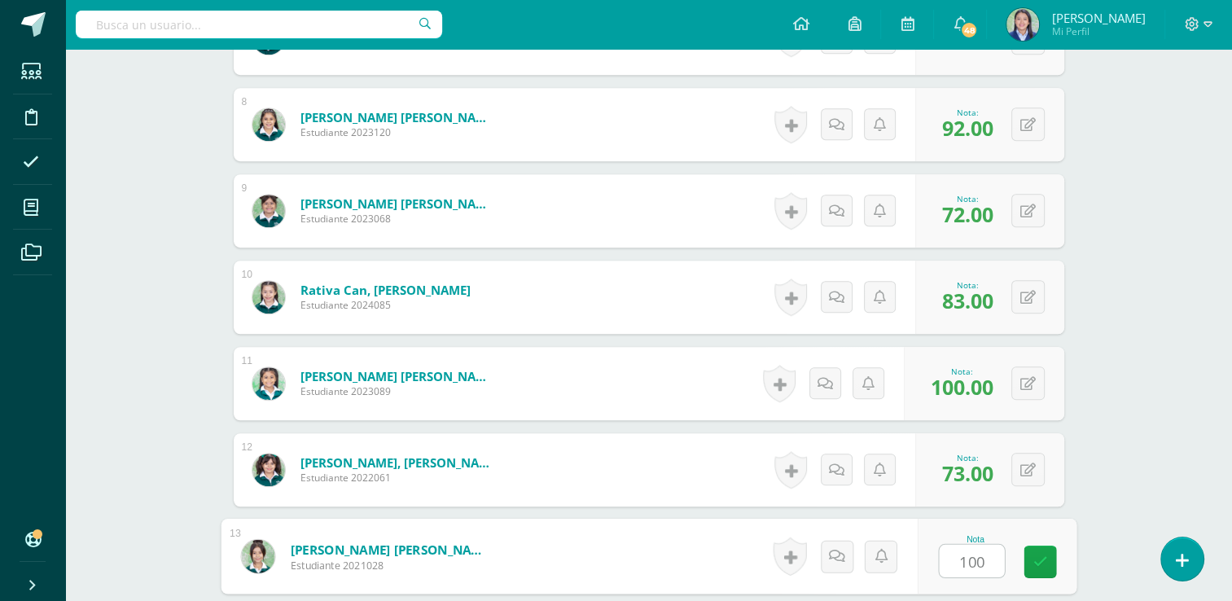
type input "100"
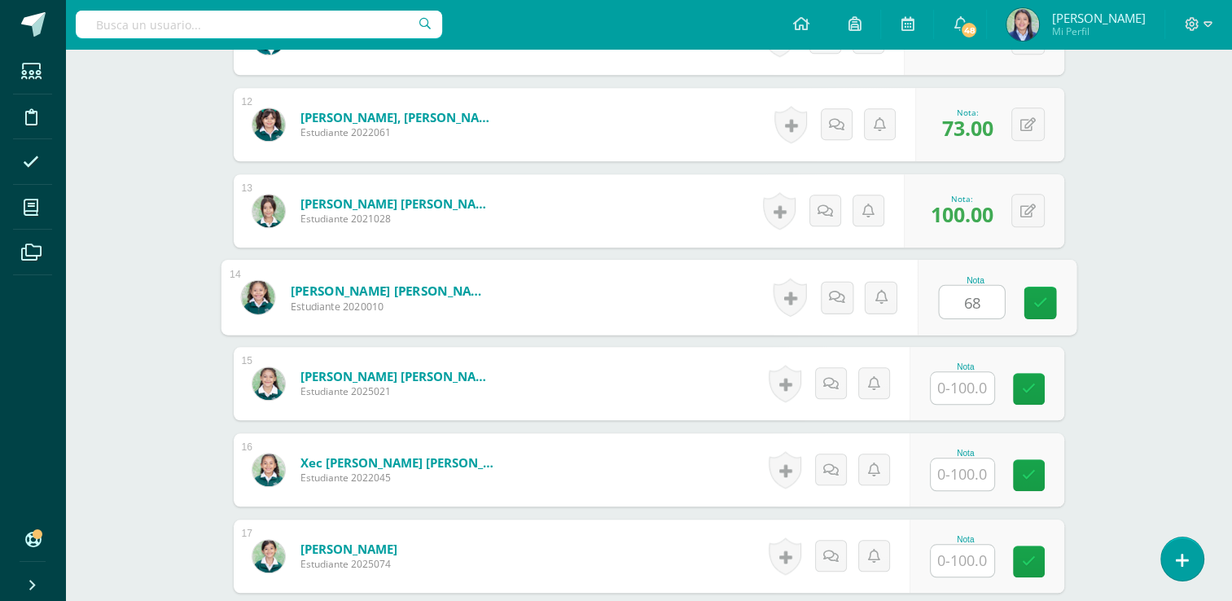
type input "68"
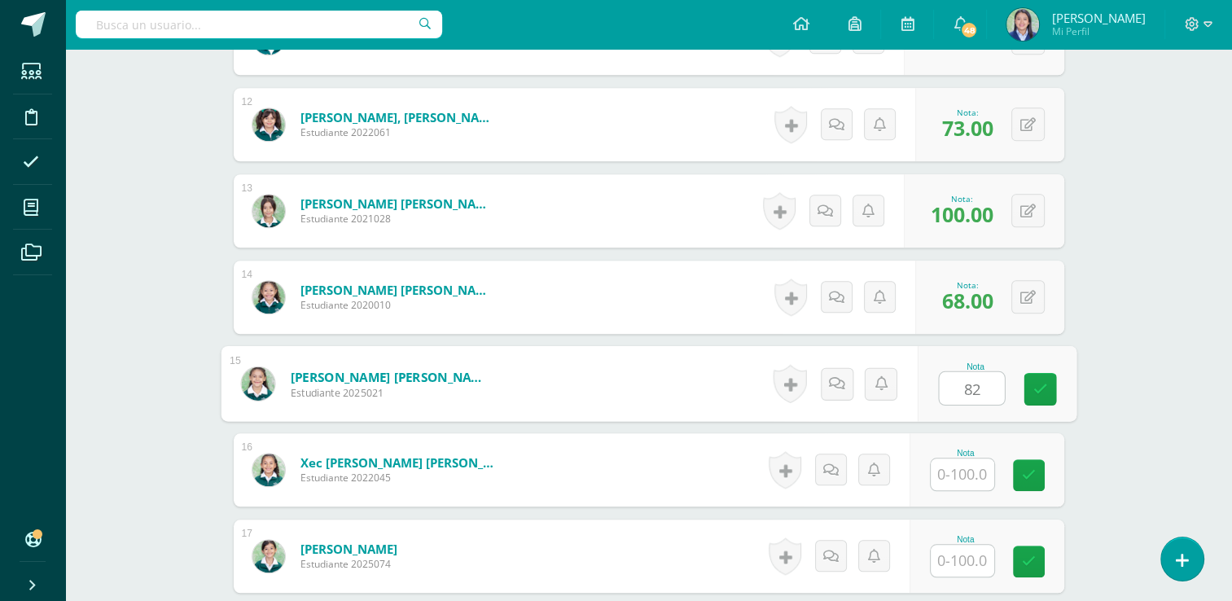
type input "82"
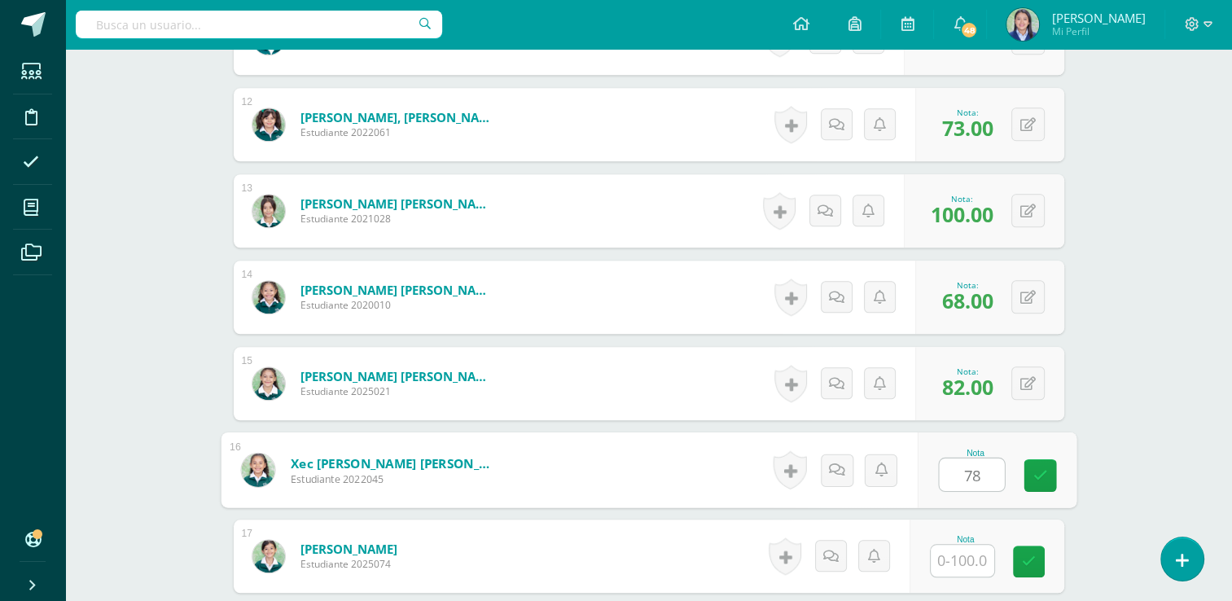
type input "78"
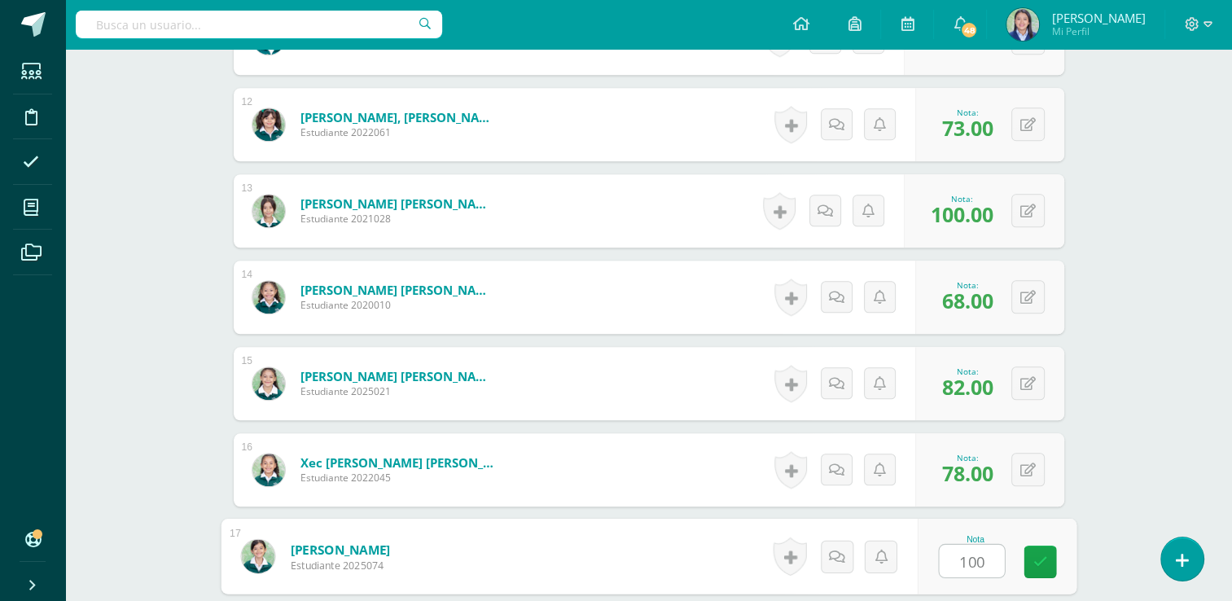
type input "100"
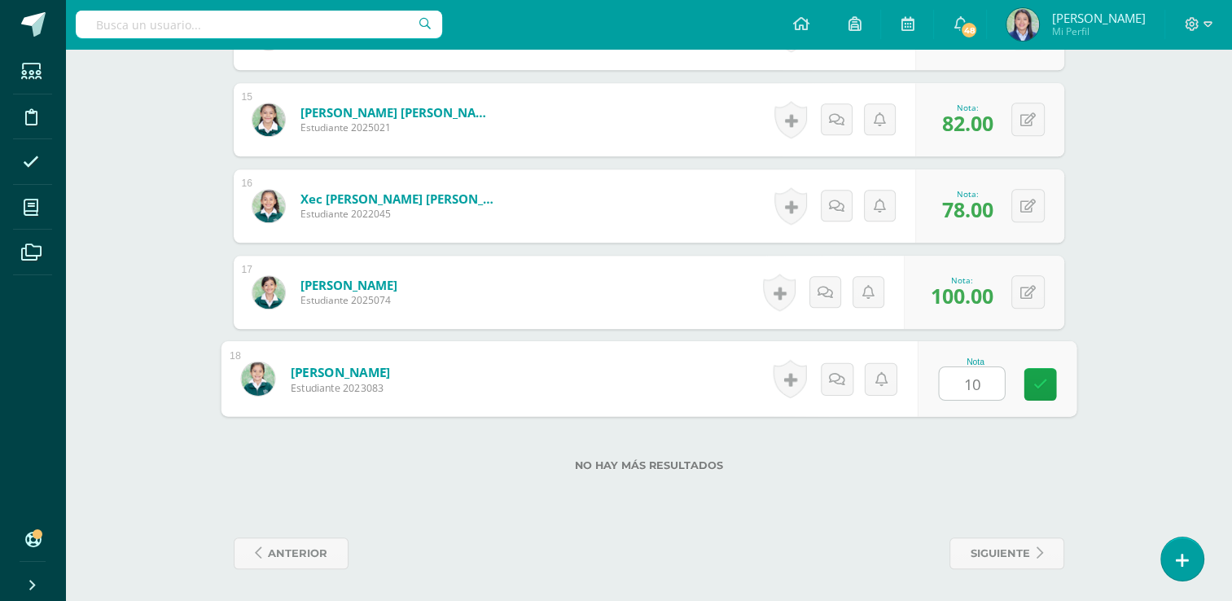
type input "100"
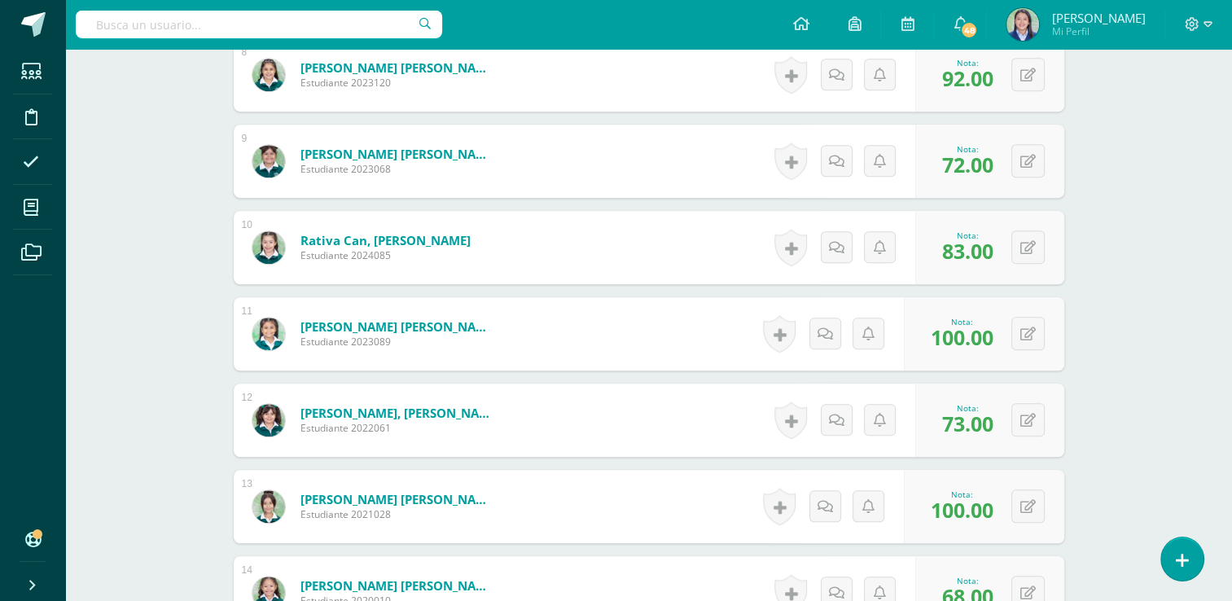
scroll to position [1116, 0]
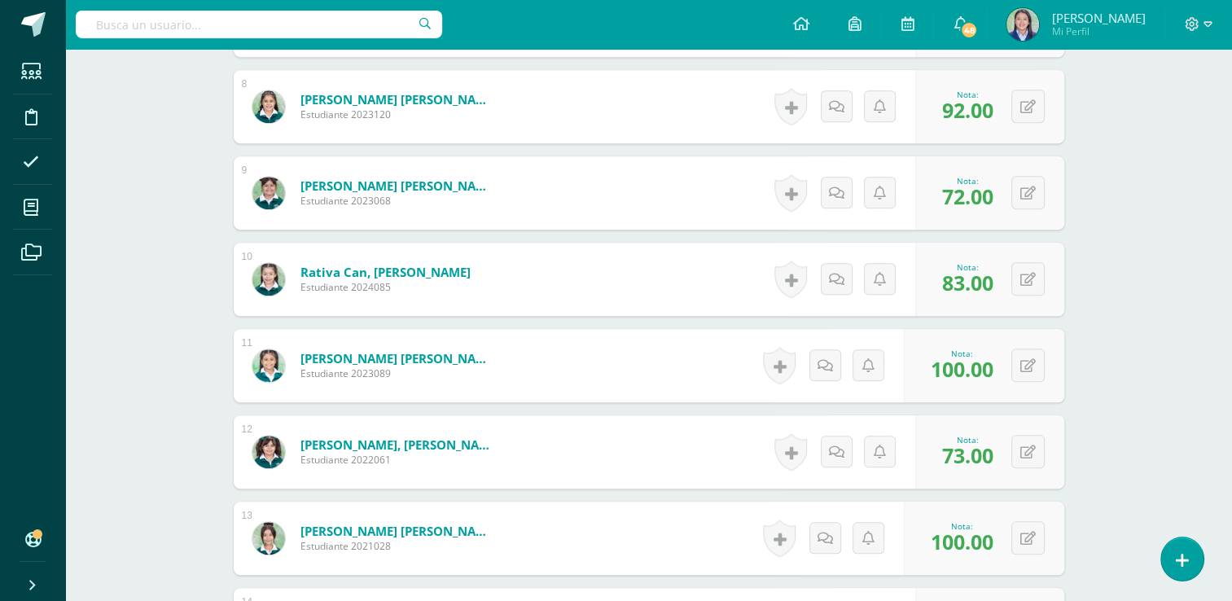
click at [1121, 203] on div "Comunicación y Lenguaje L1 Primero Primaria "B" Herramientas Detalle de asisten…" at bounding box center [648, 63] width 1167 height 2260
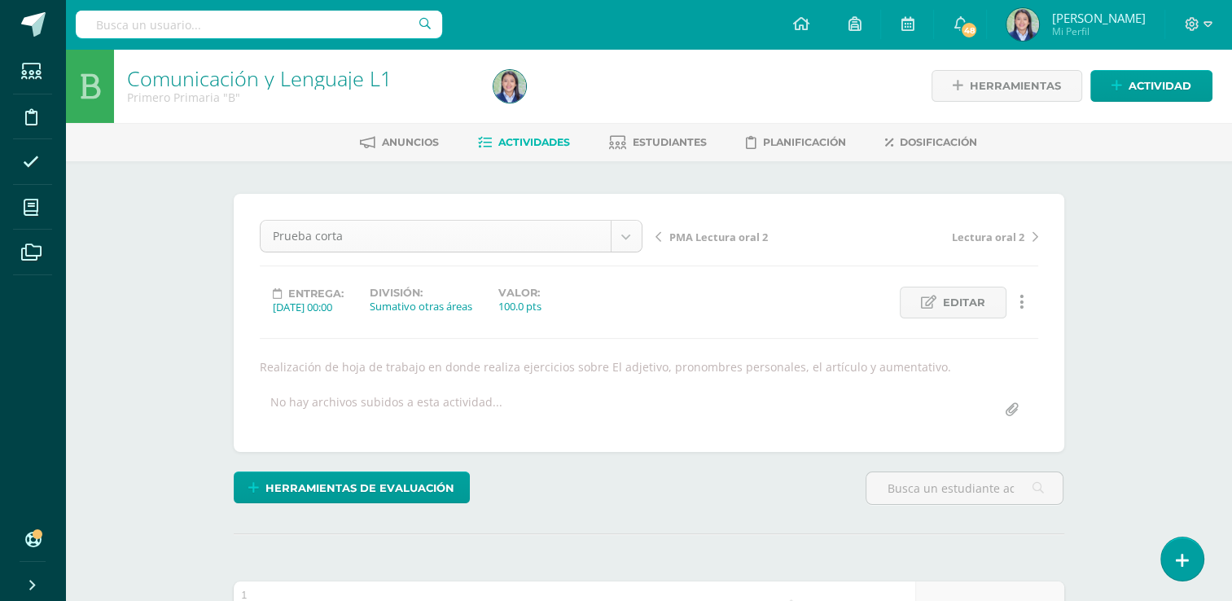
scroll to position [21, 0]
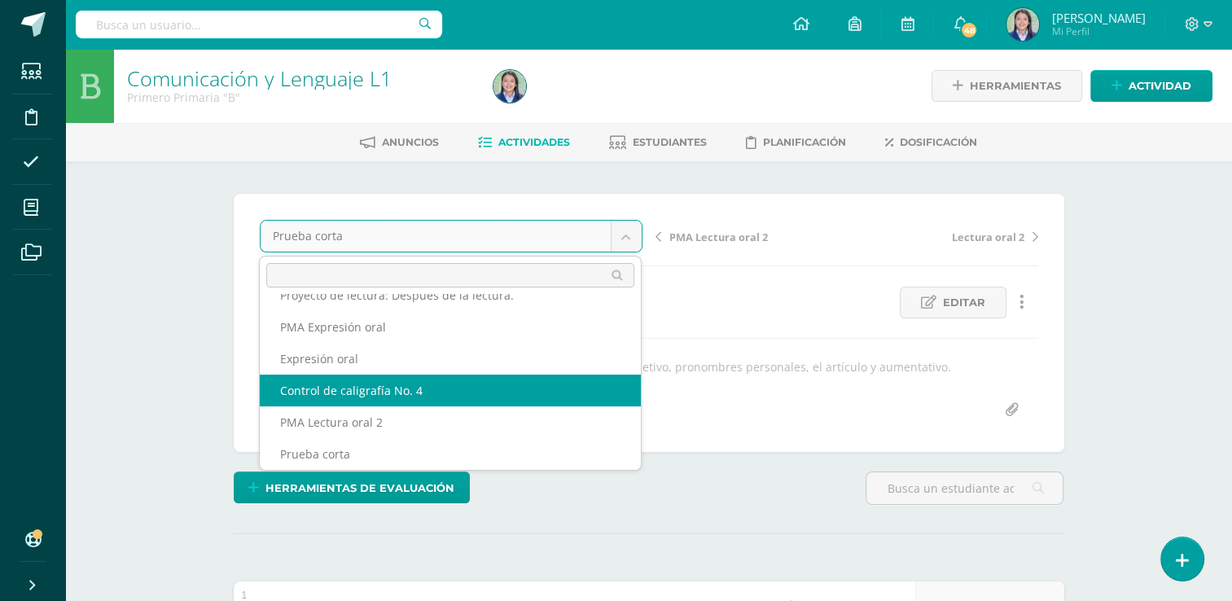
select select "/dashboard/teacher/grade-activity/265208/"
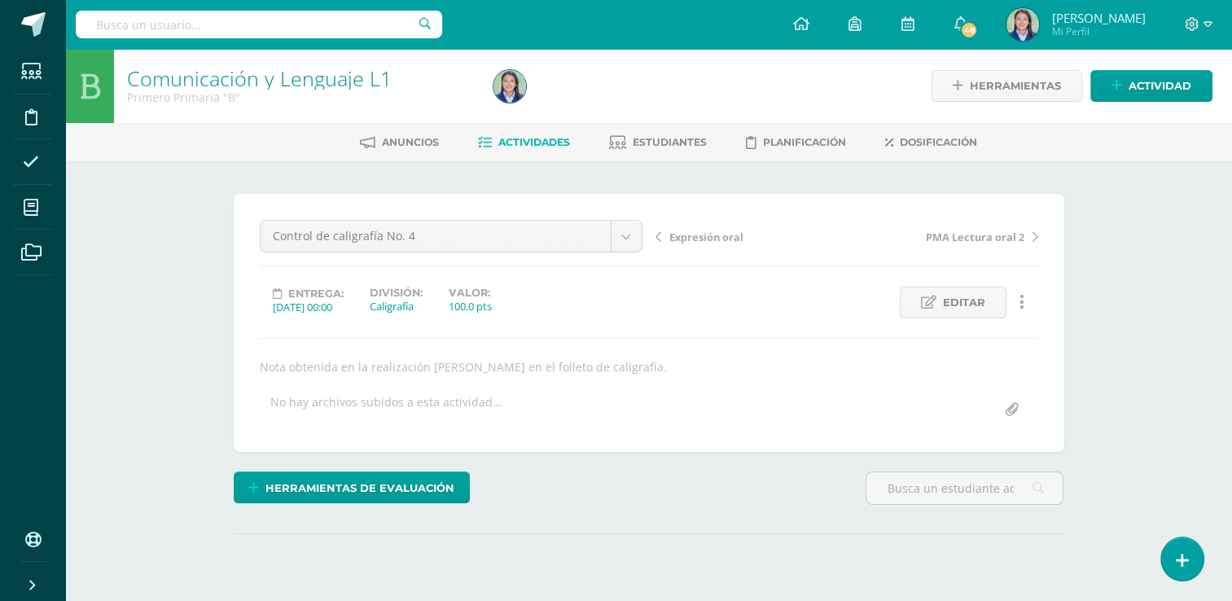
click at [1151, 363] on div "Comunicación y Lenguaje L1 Primero Primaria "B" Herramientas Detalle de asisten…" at bounding box center [648, 355] width 1167 height 612
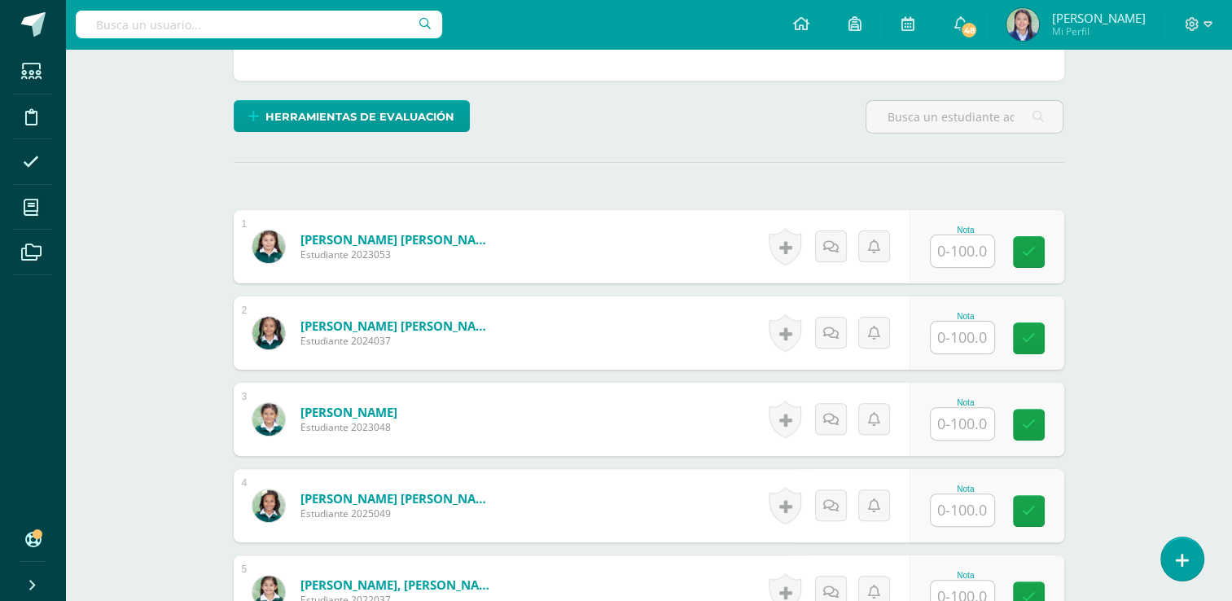
scroll to position [371, 0]
click at [976, 236] on input "text" at bounding box center [971, 251] width 65 height 33
type input "92"
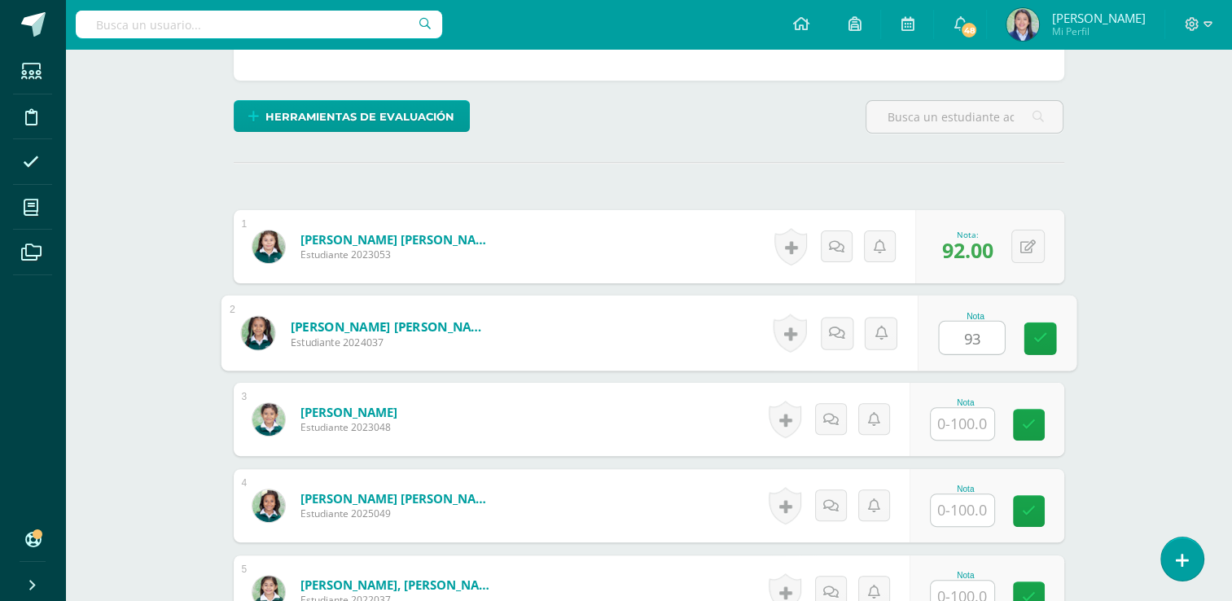
type input "93"
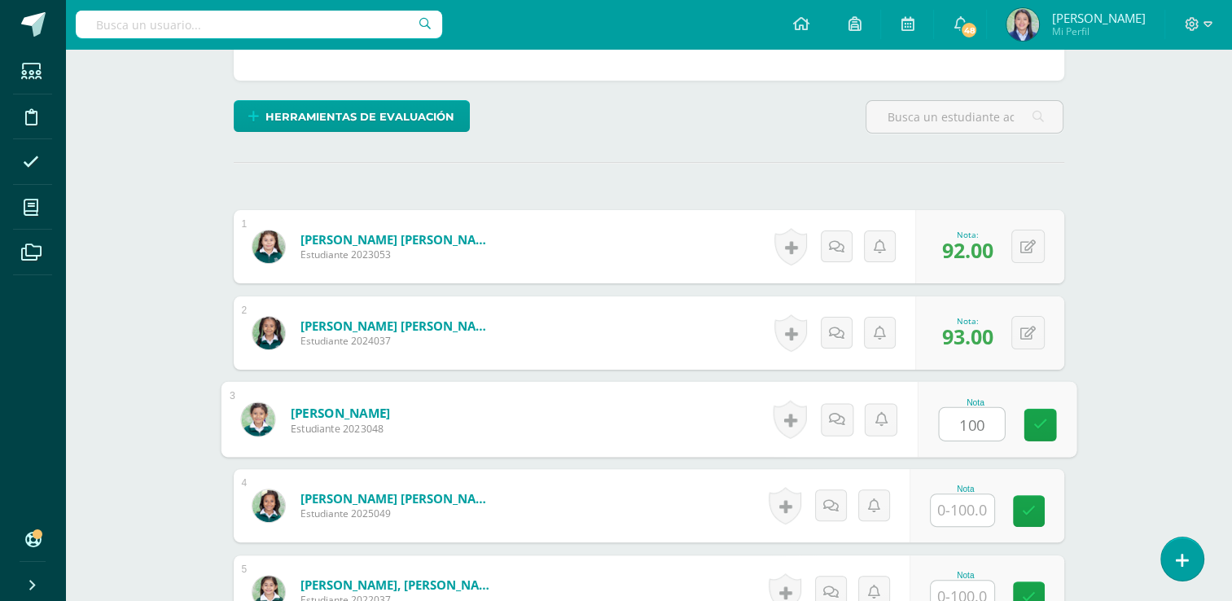
type input "100"
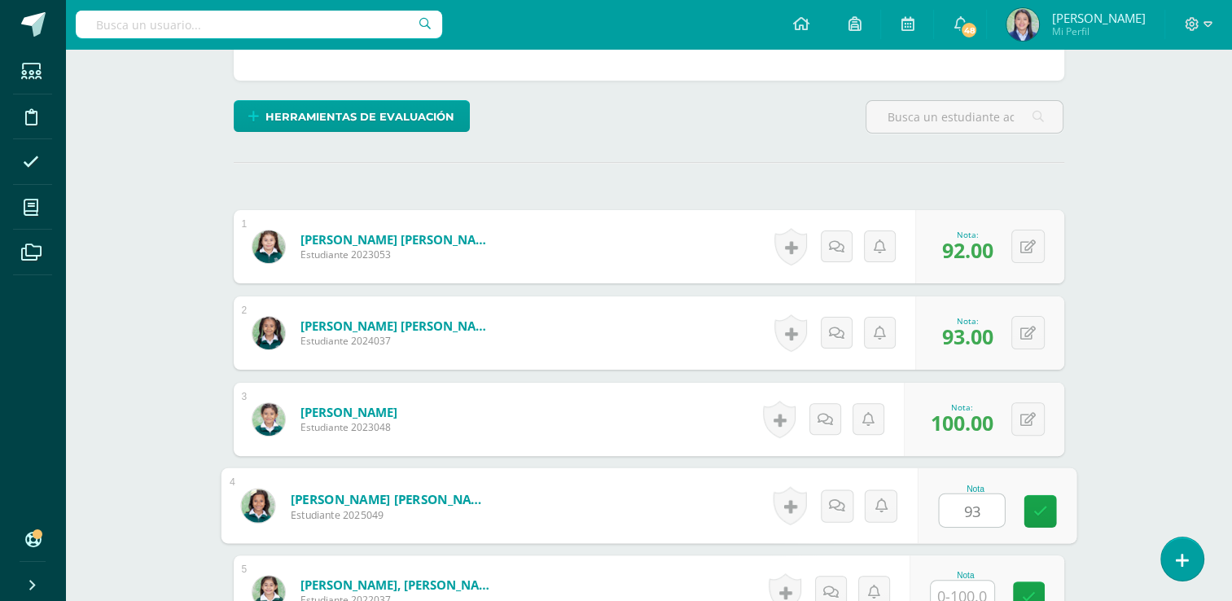
type input "93"
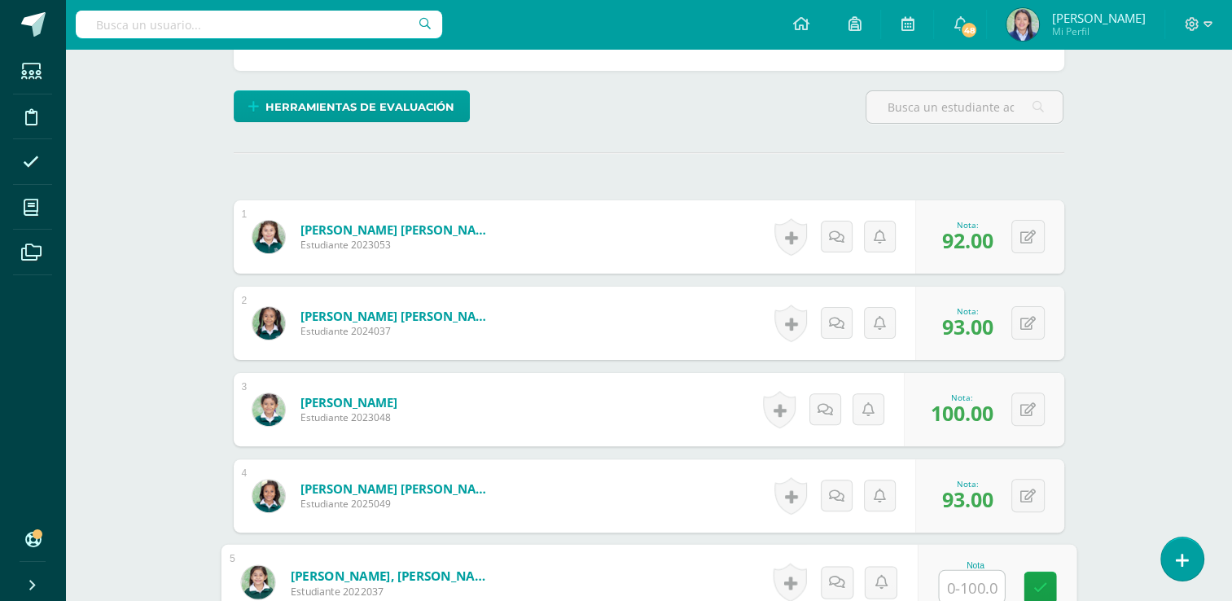
type input "0"
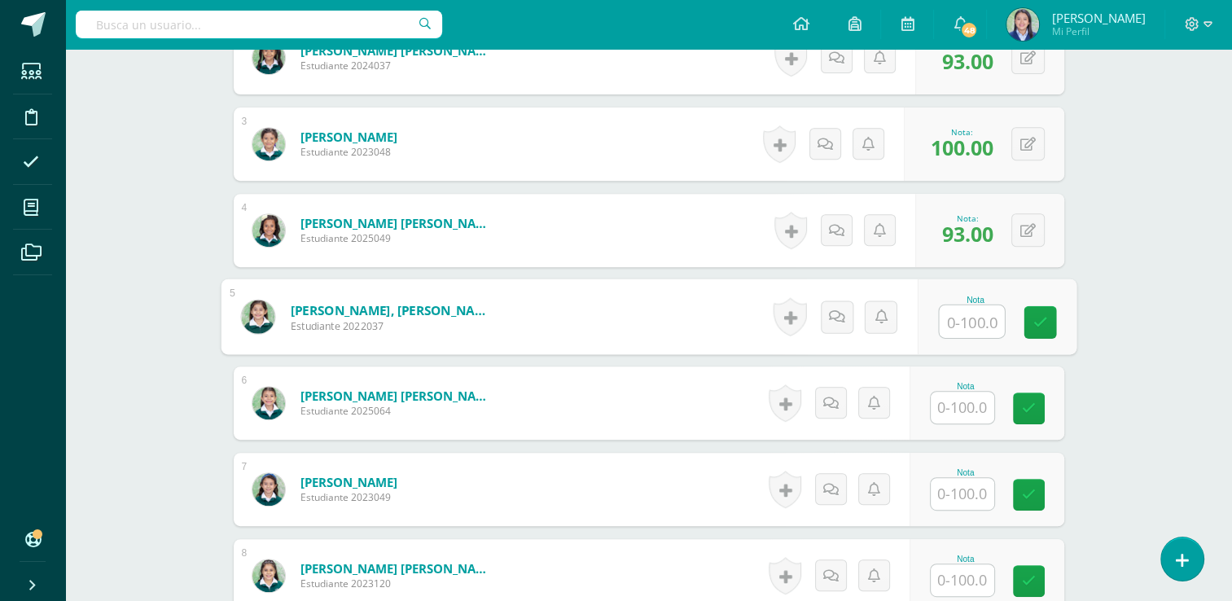
scroll to position [668, 0]
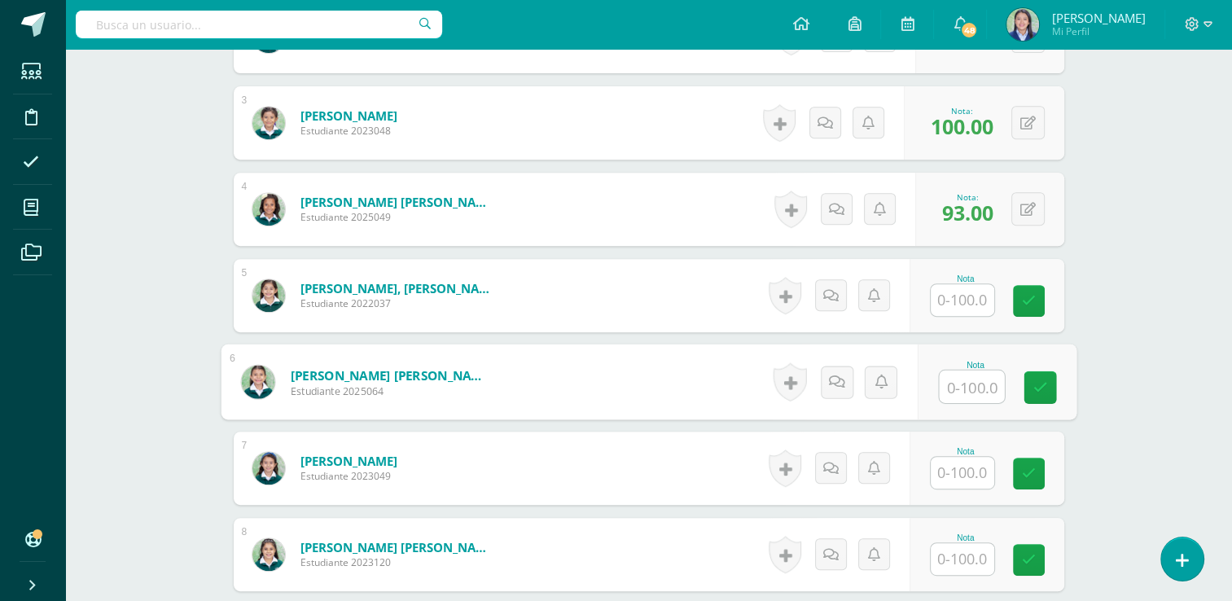
click at [974, 387] on input "text" at bounding box center [971, 387] width 65 height 33
type input "88"
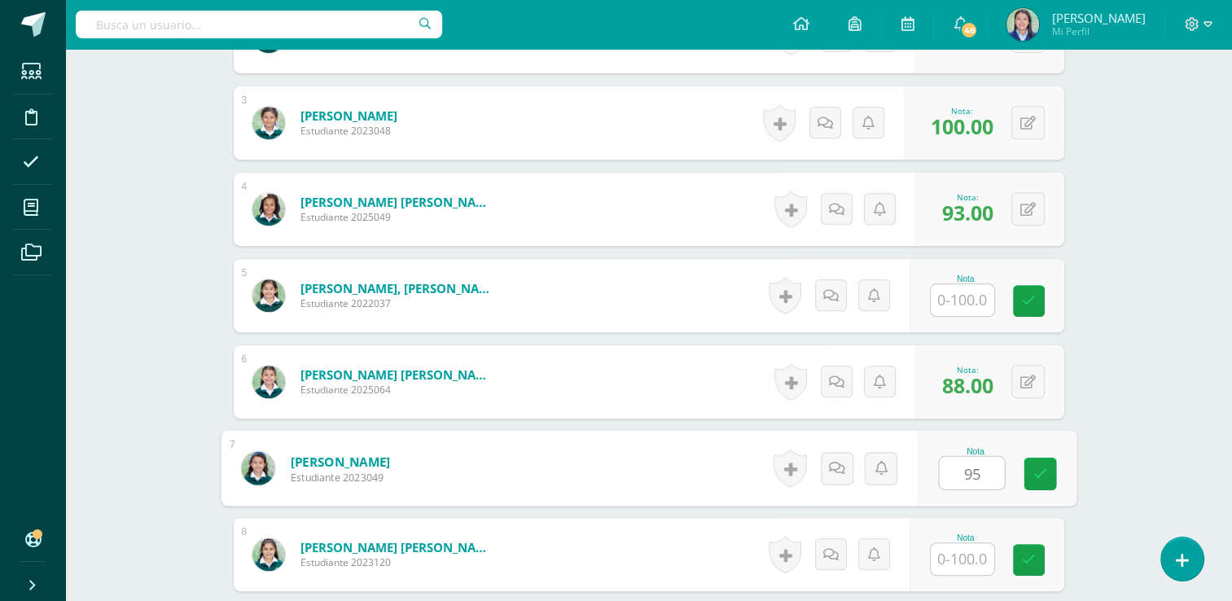
type input "95"
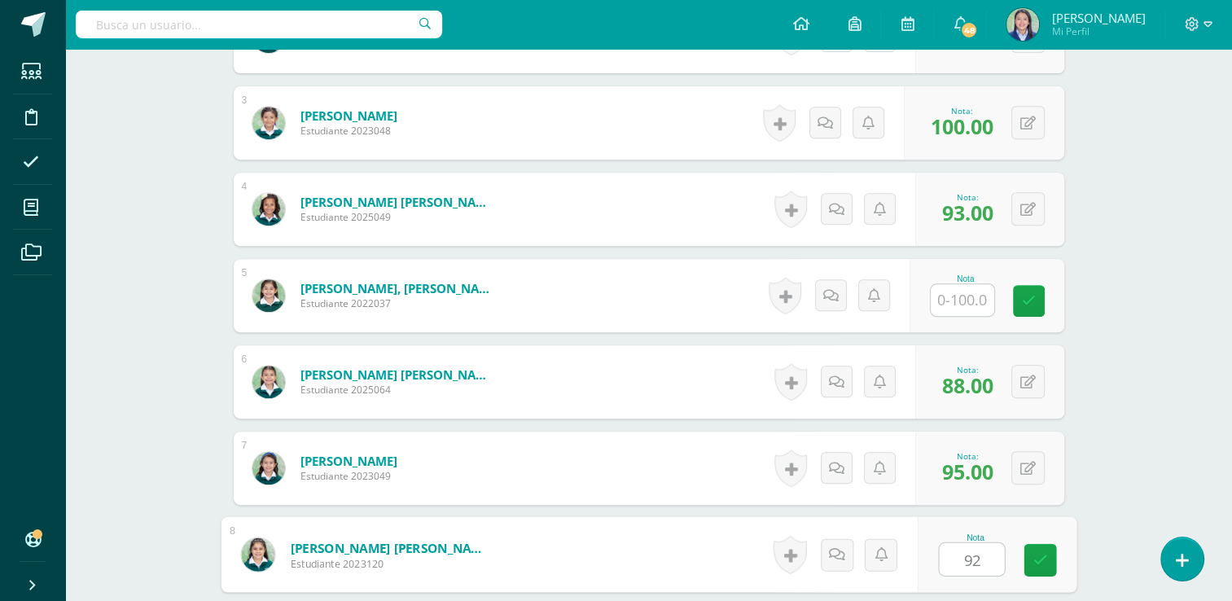
type input "92"
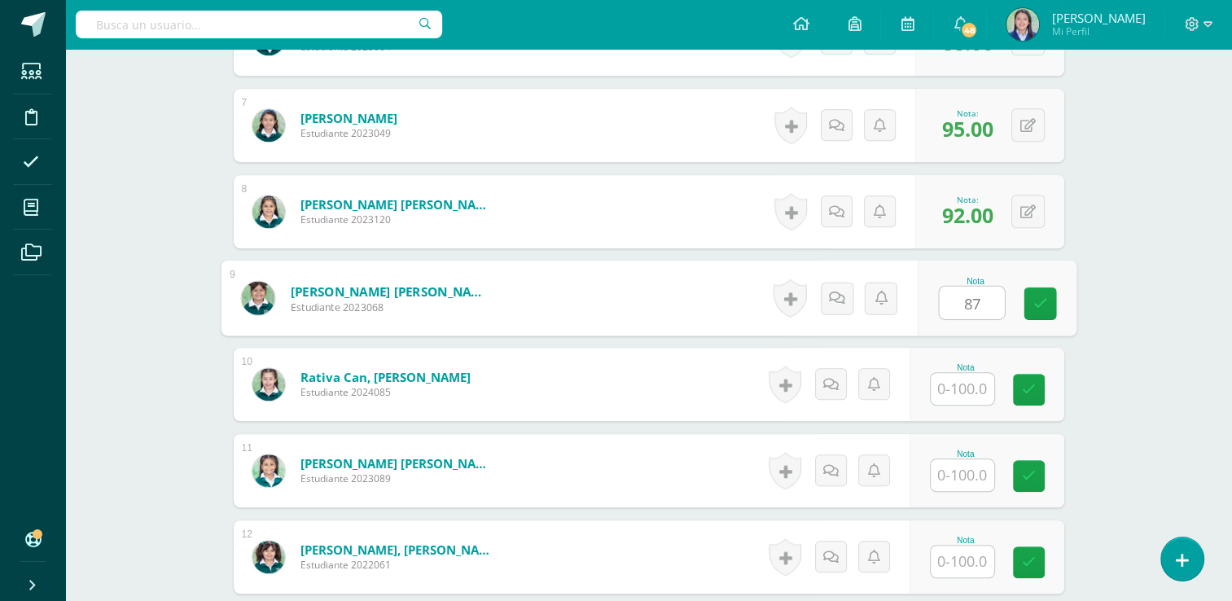
type input "87"
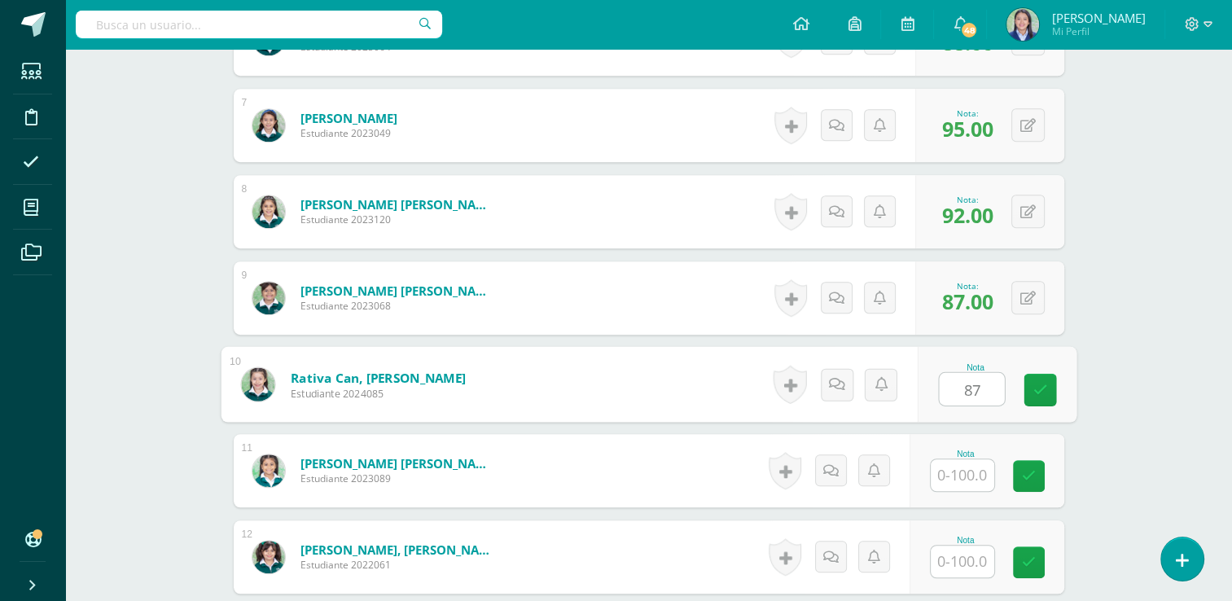
type input "87"
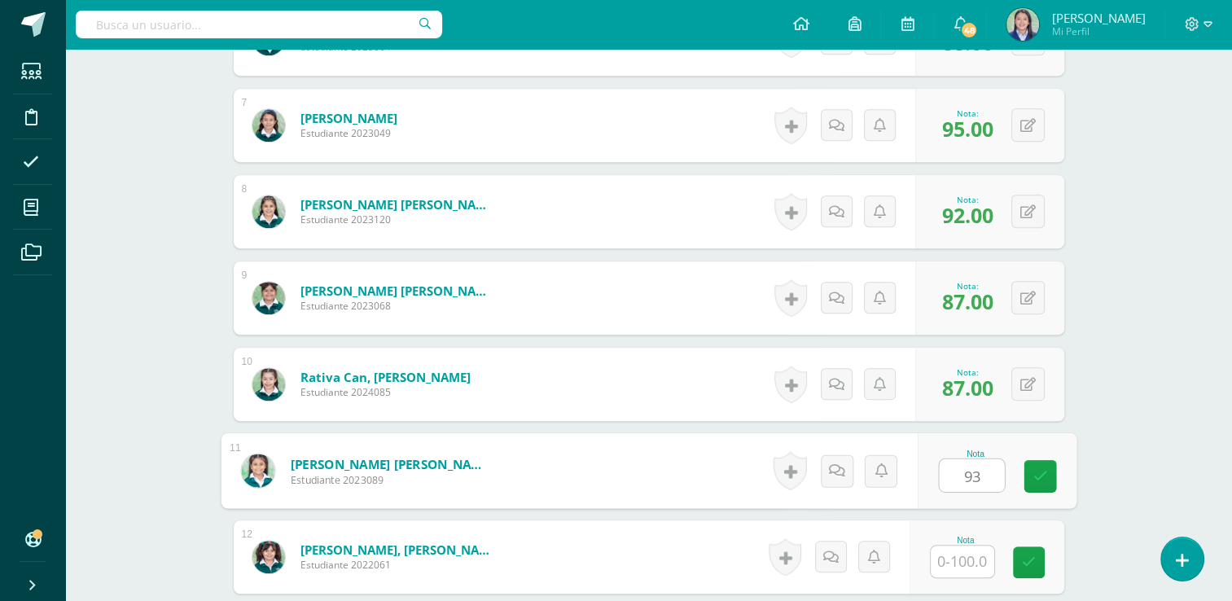
type input "93"
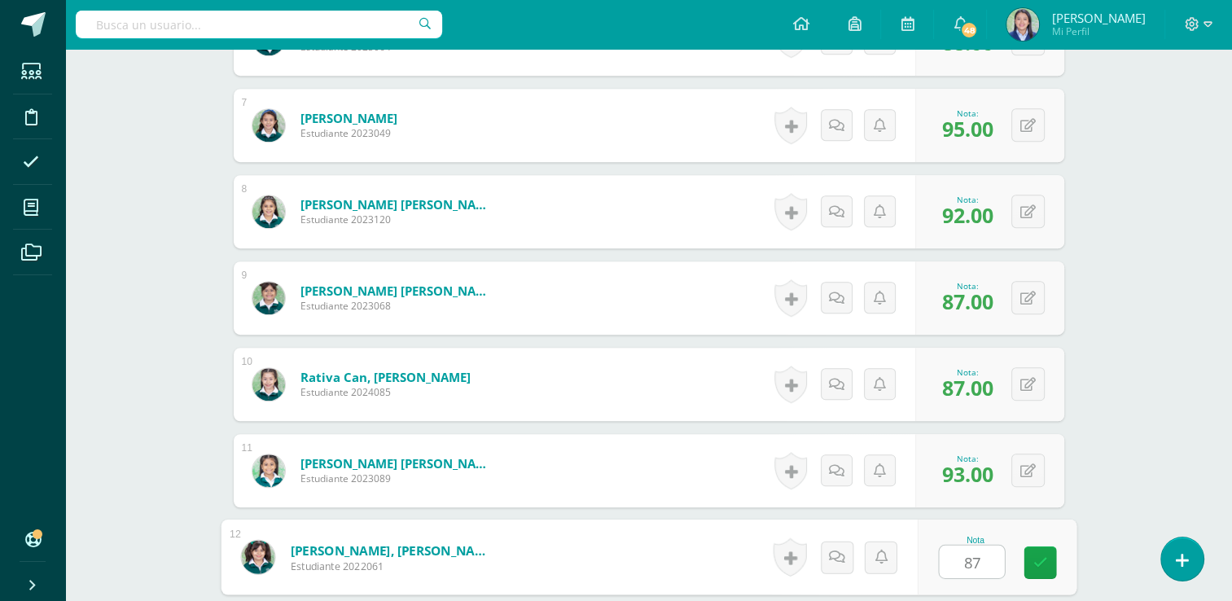
type input "87"
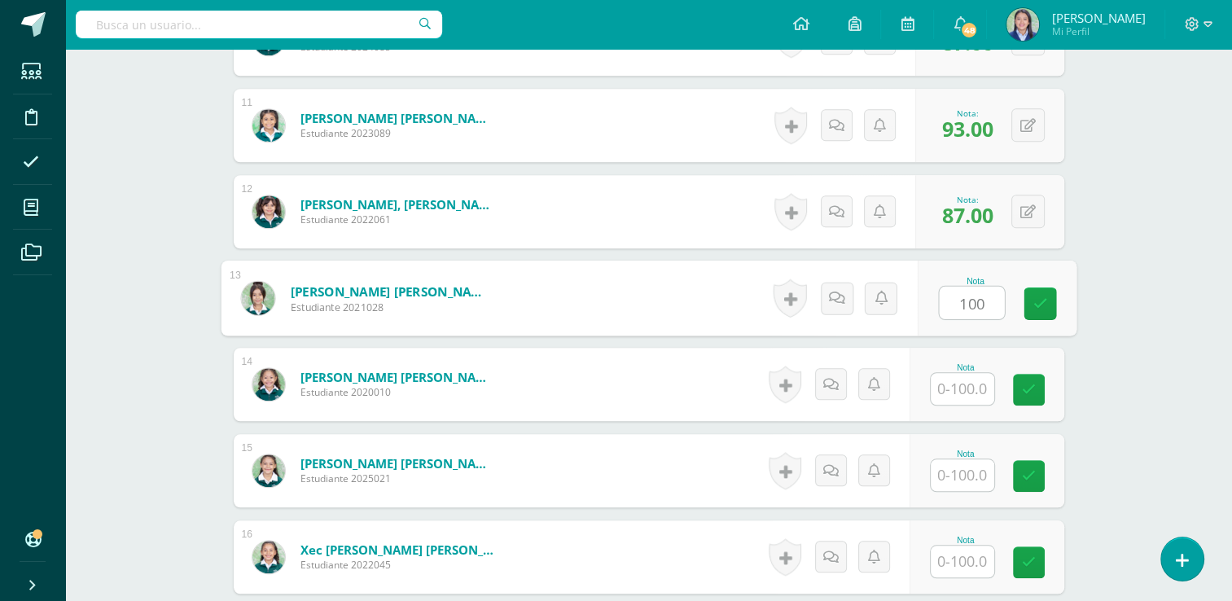
type input "100"
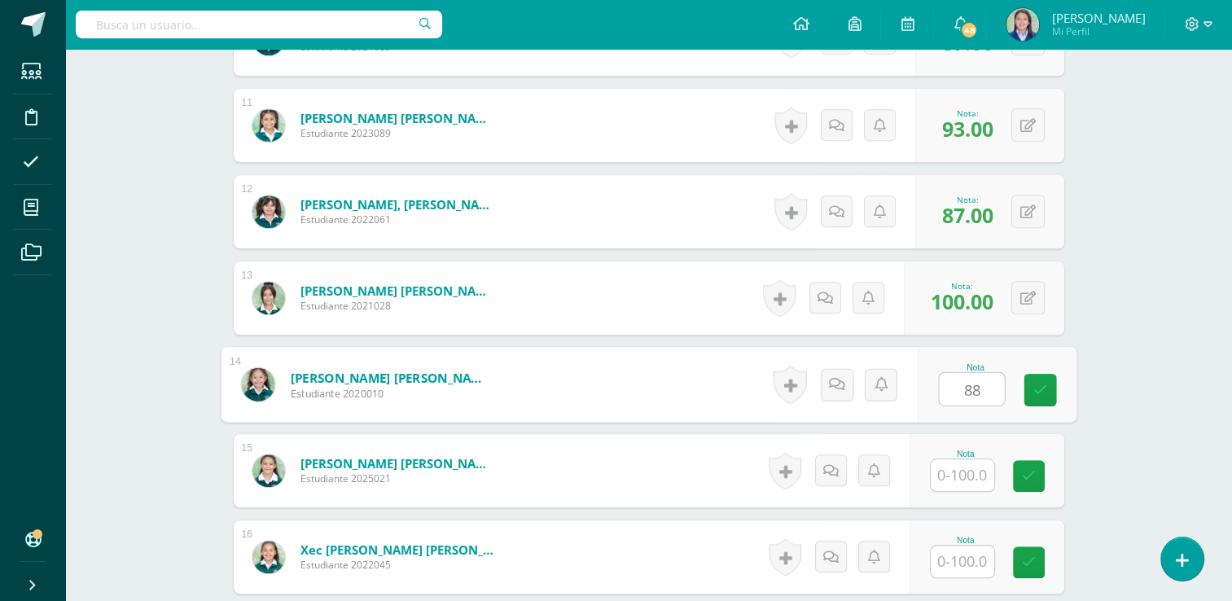
type input "88"
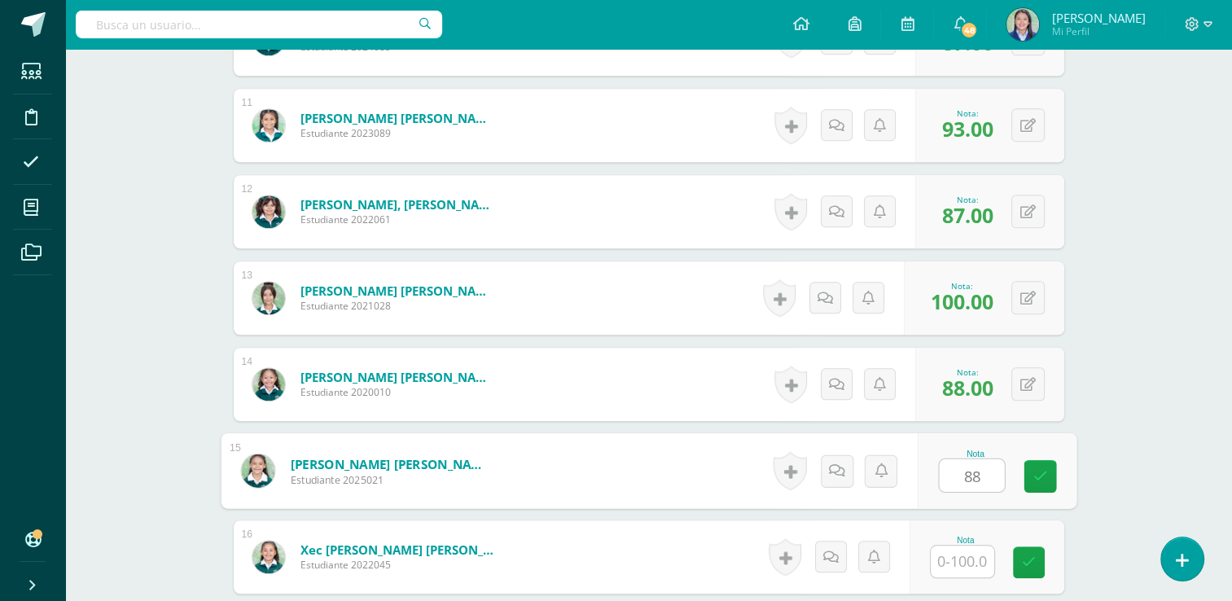
type input "88"
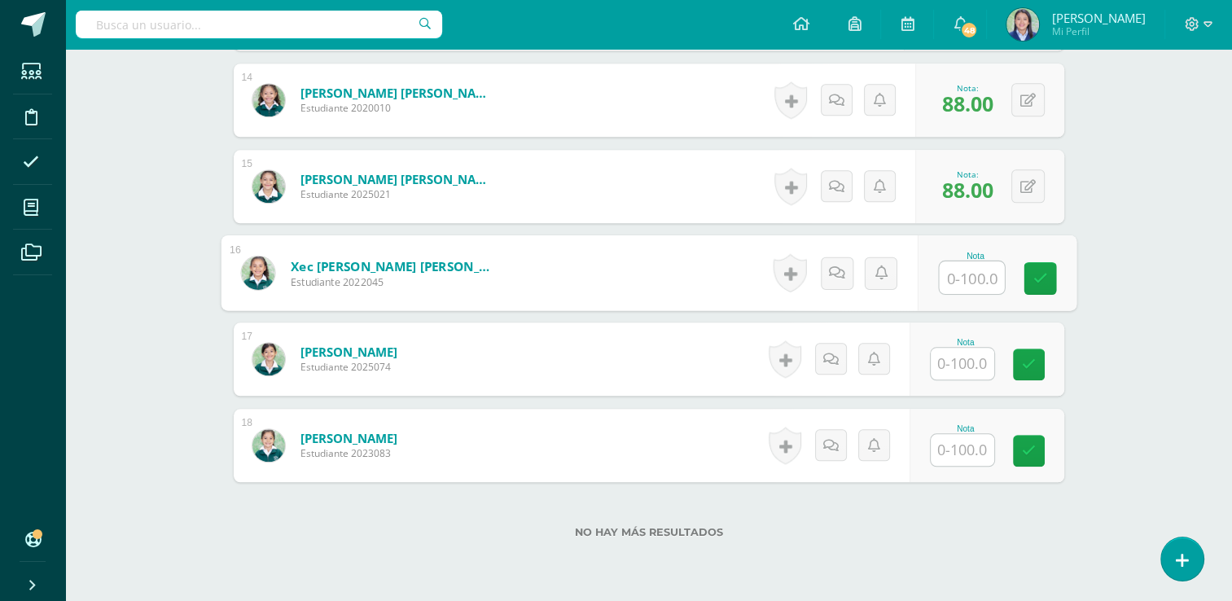
scroll to position [1654, 0]
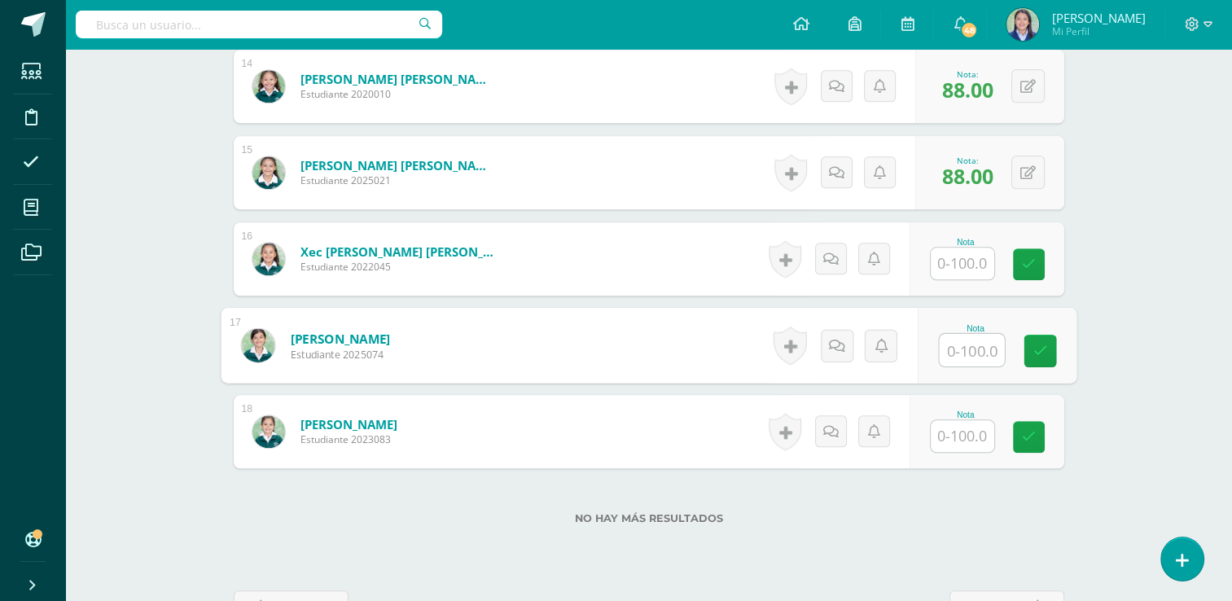
click at [974, 349] on input "text" at bounding box center [971, 350] width 65 height 33
type input "93"
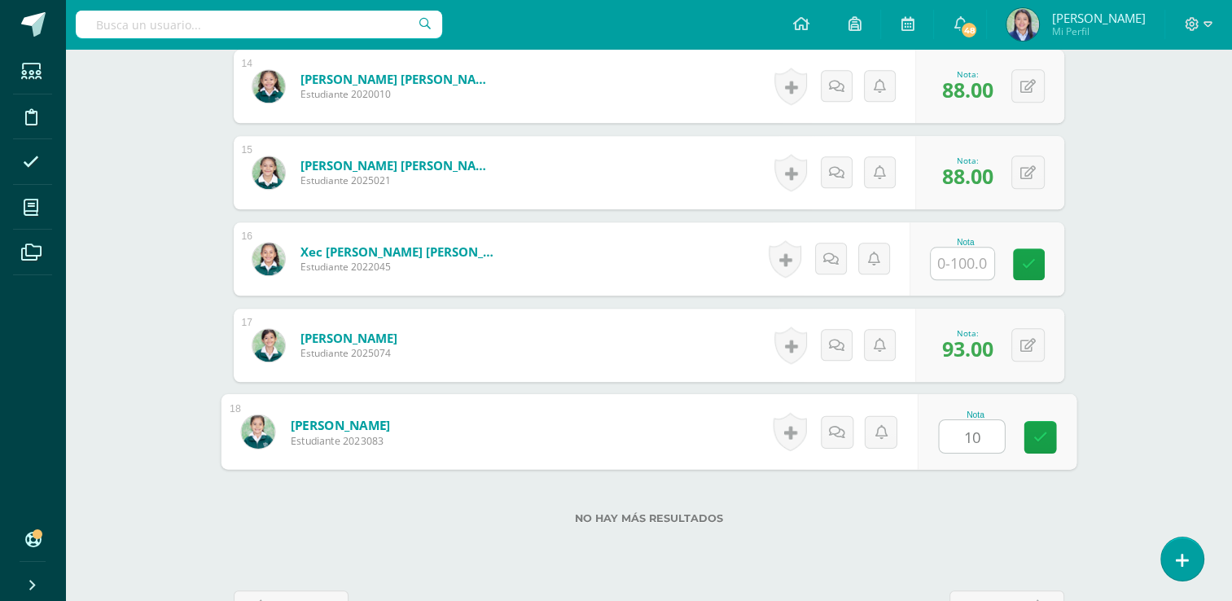
type input "100"
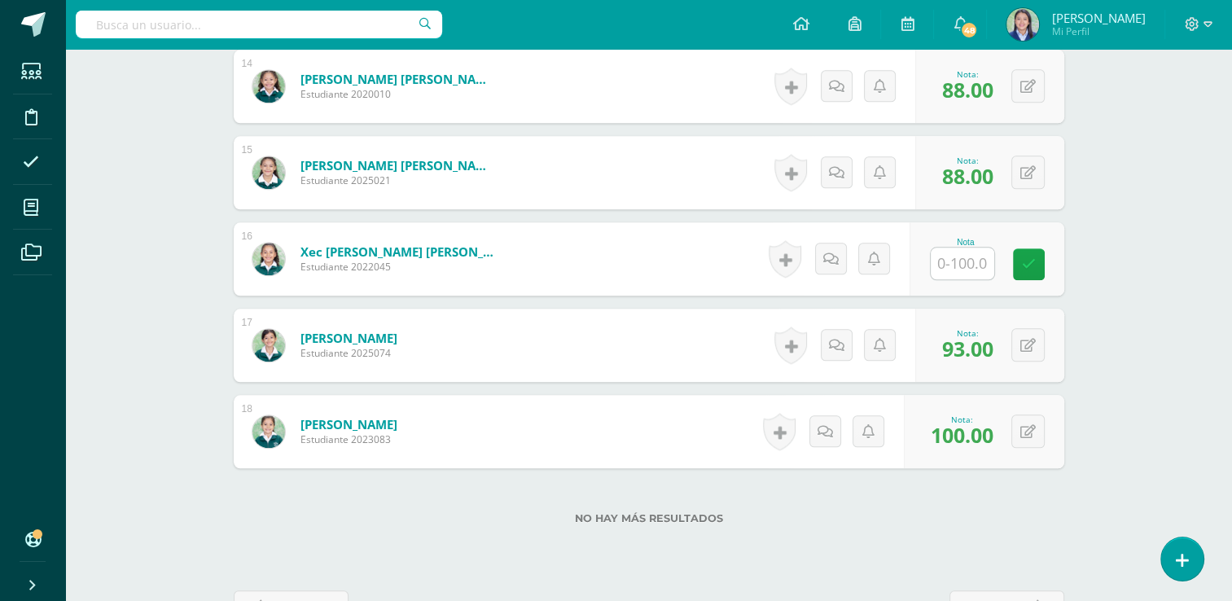
drag, startPoint x: 1244, startPoint y: 459, endPoint x: 1193, endPoint y: 415, distance: 67.6
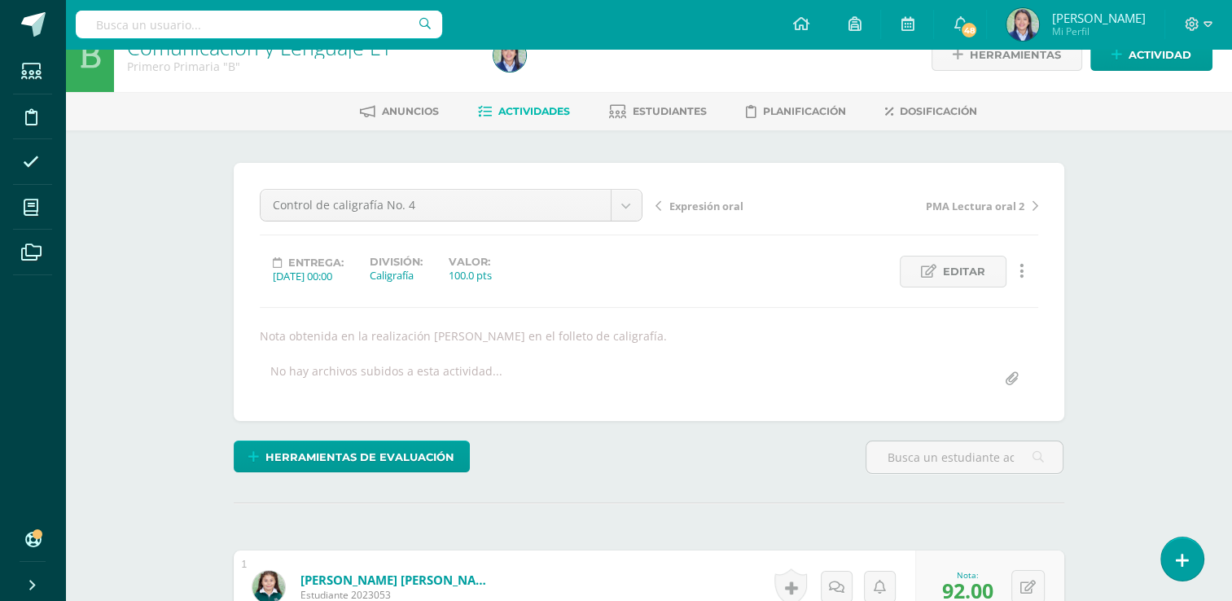
scroll to position [0, 0]
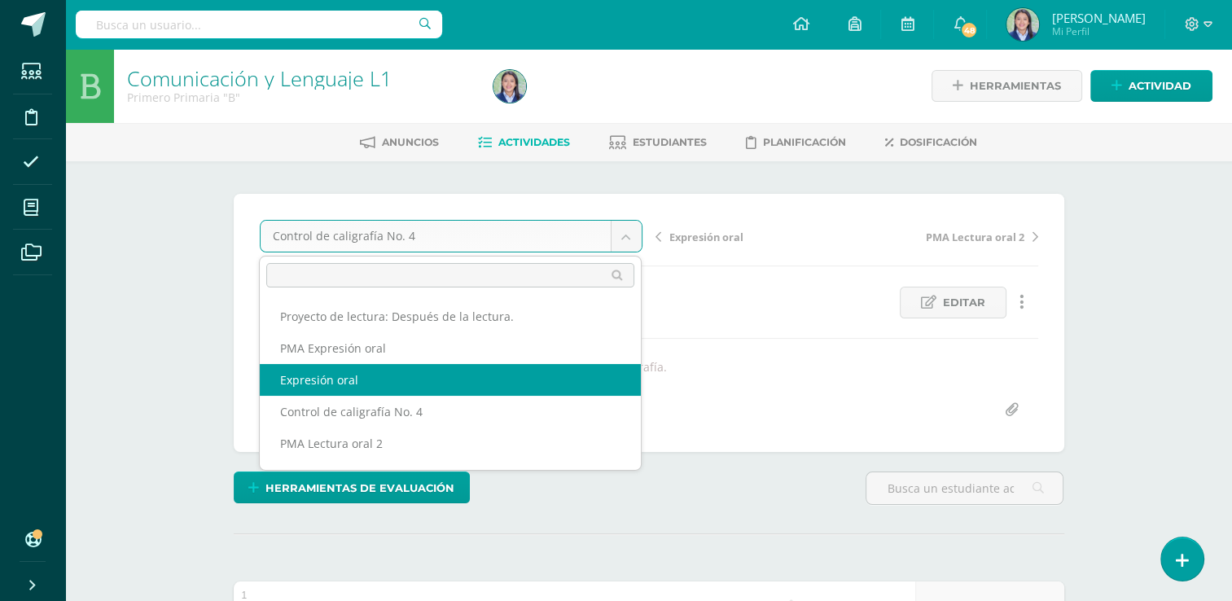
select select "/dashboard/teacher/grade-activity/265215/"
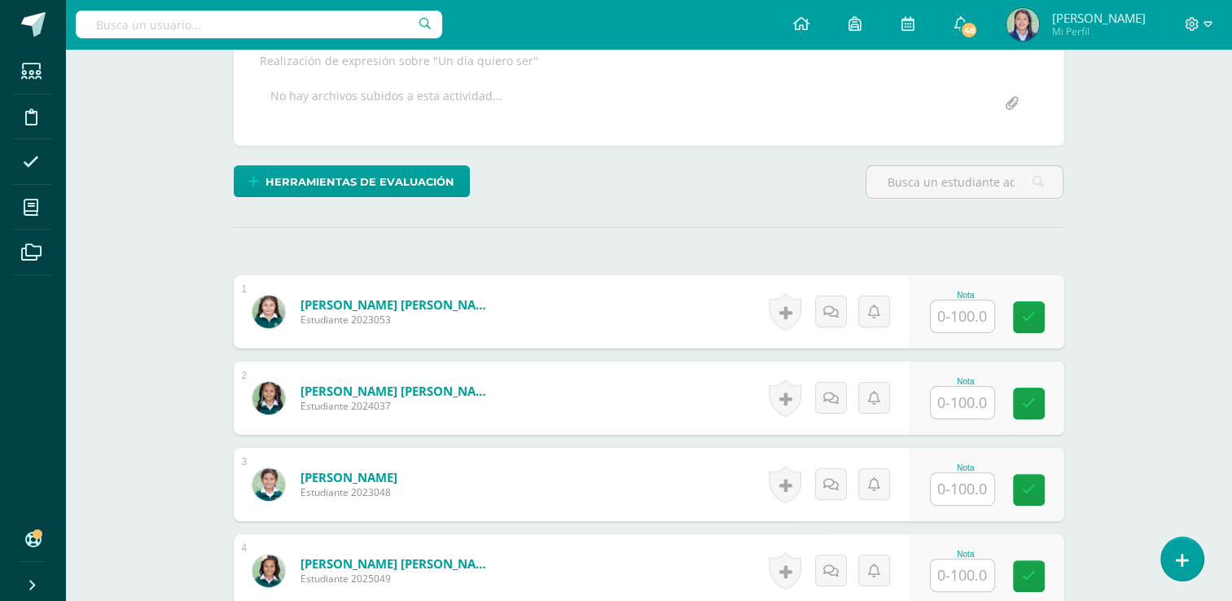
scroll to position [429, 0]
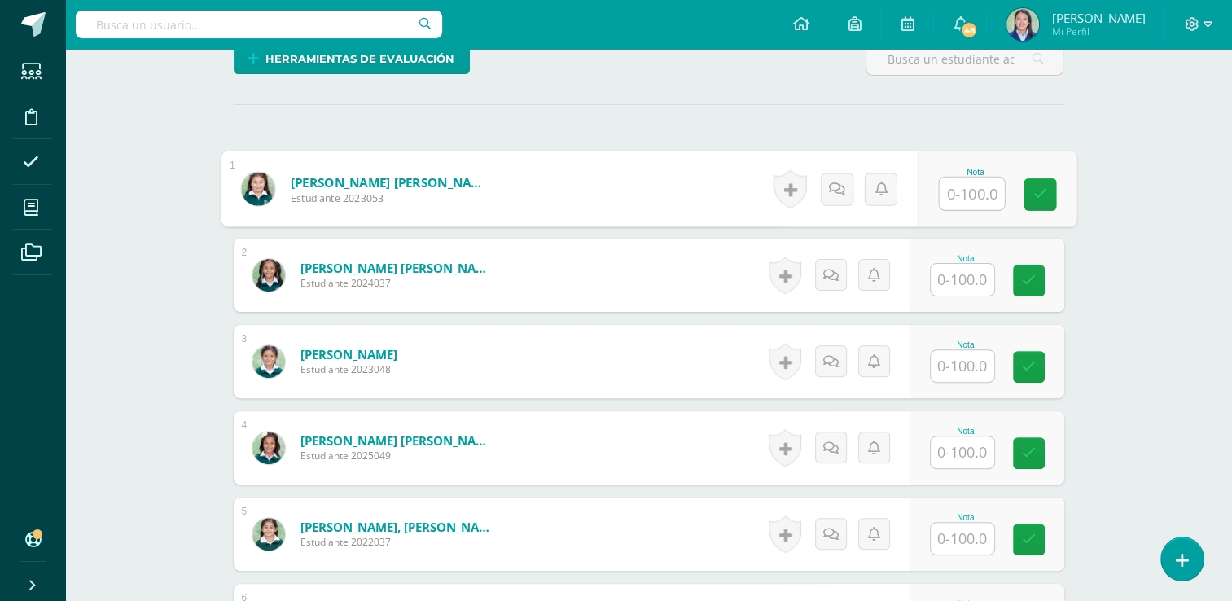
click at [932, 196] on div "Nota" at bounding box center [996, 190] width 159 height 76
type input "100"
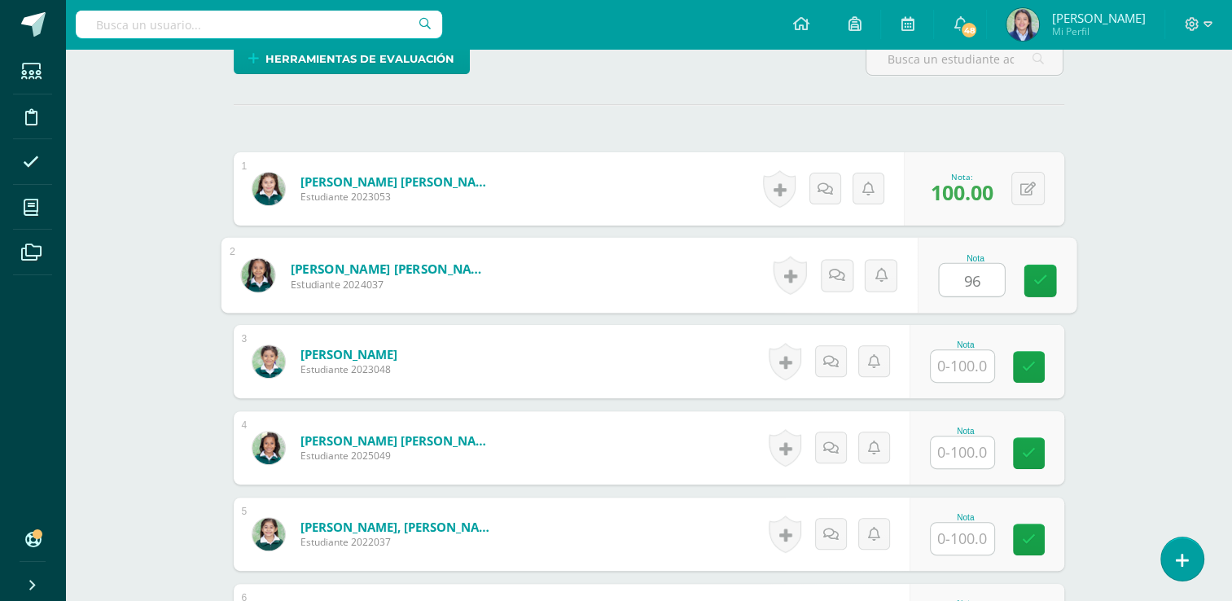
type input "96"
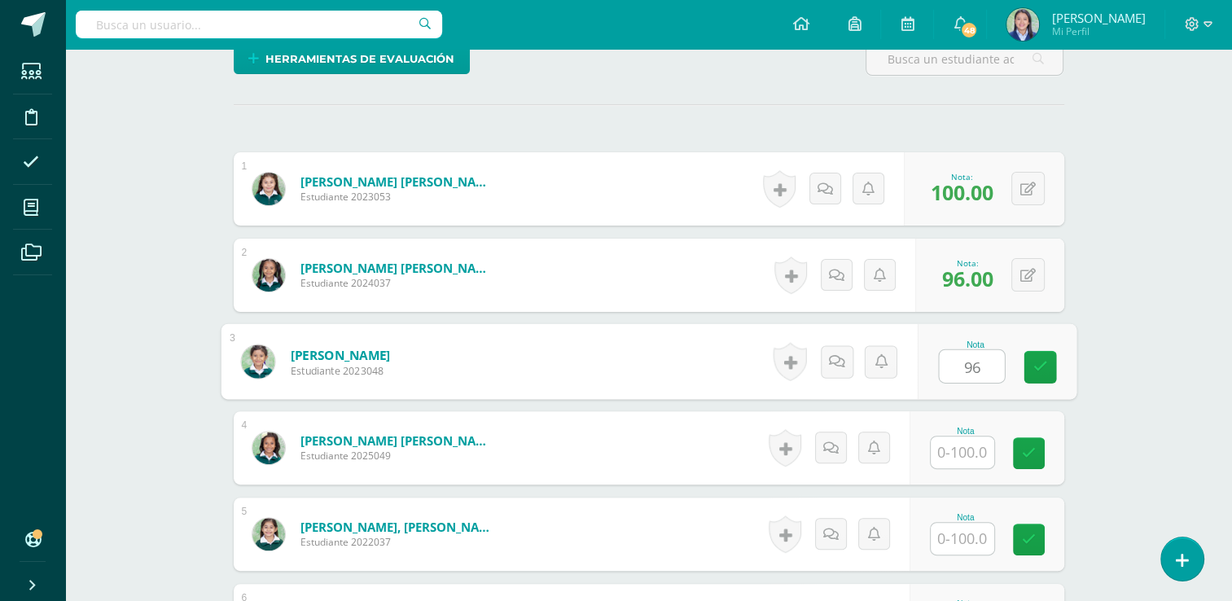
type input "96"
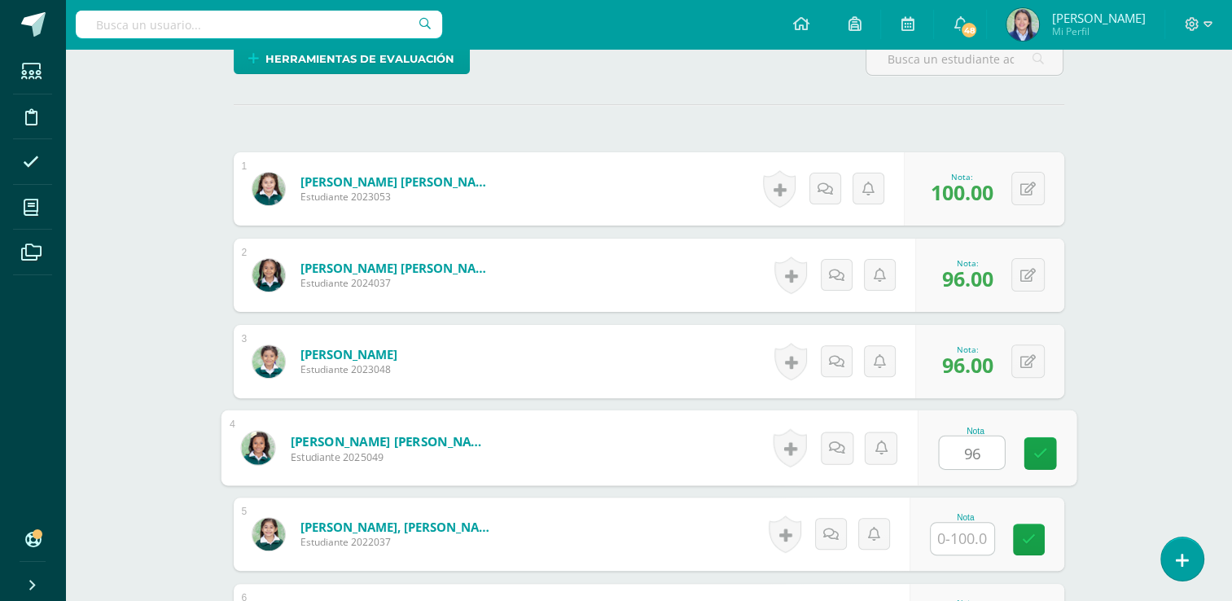
type input "96"
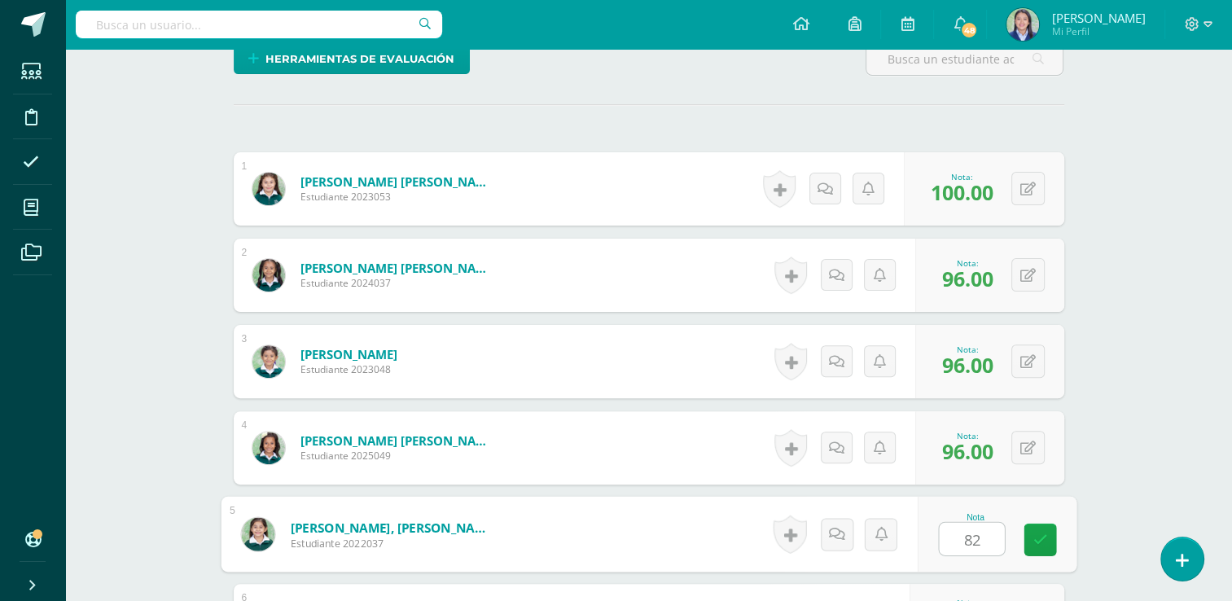
type input "82"
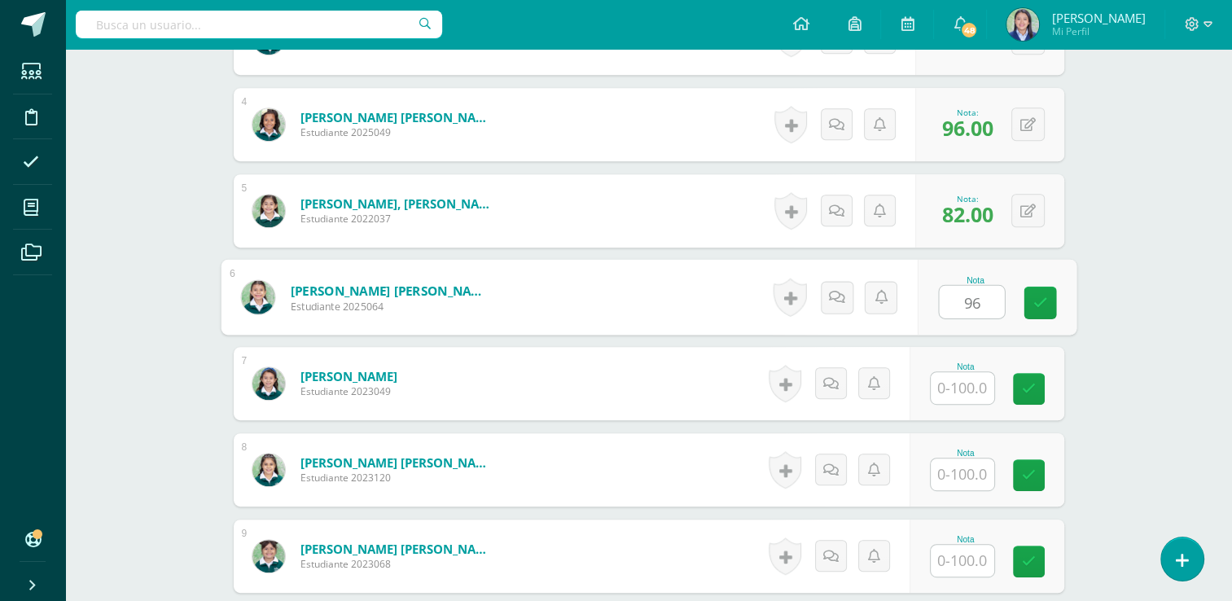
type input "96"
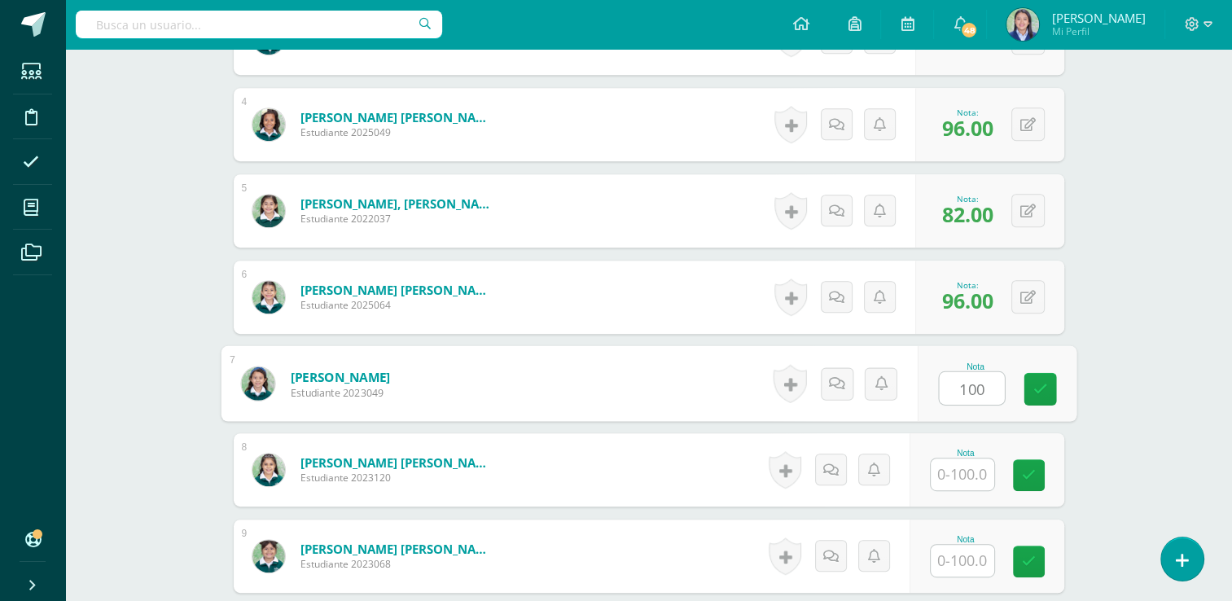
type input "100"
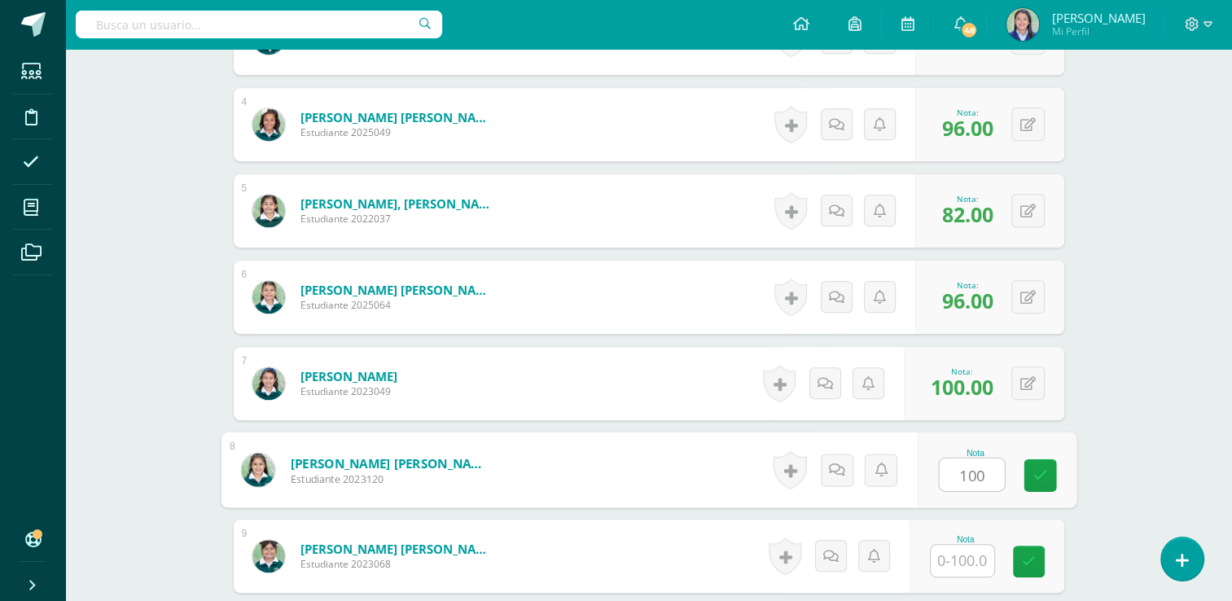
type input "100"
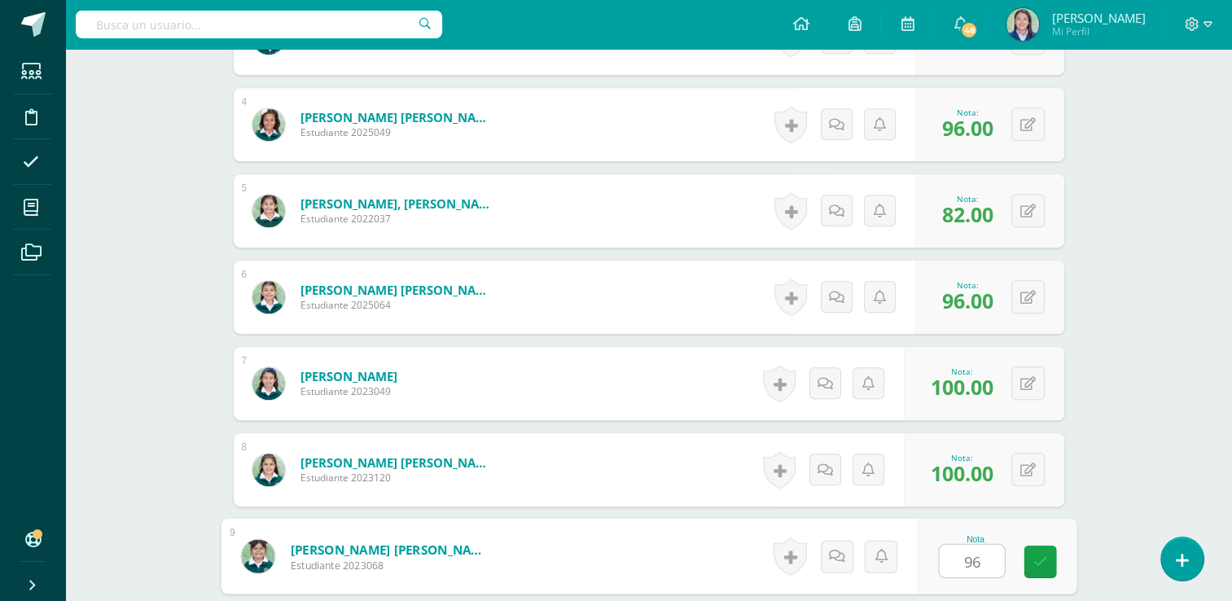
type input "96"
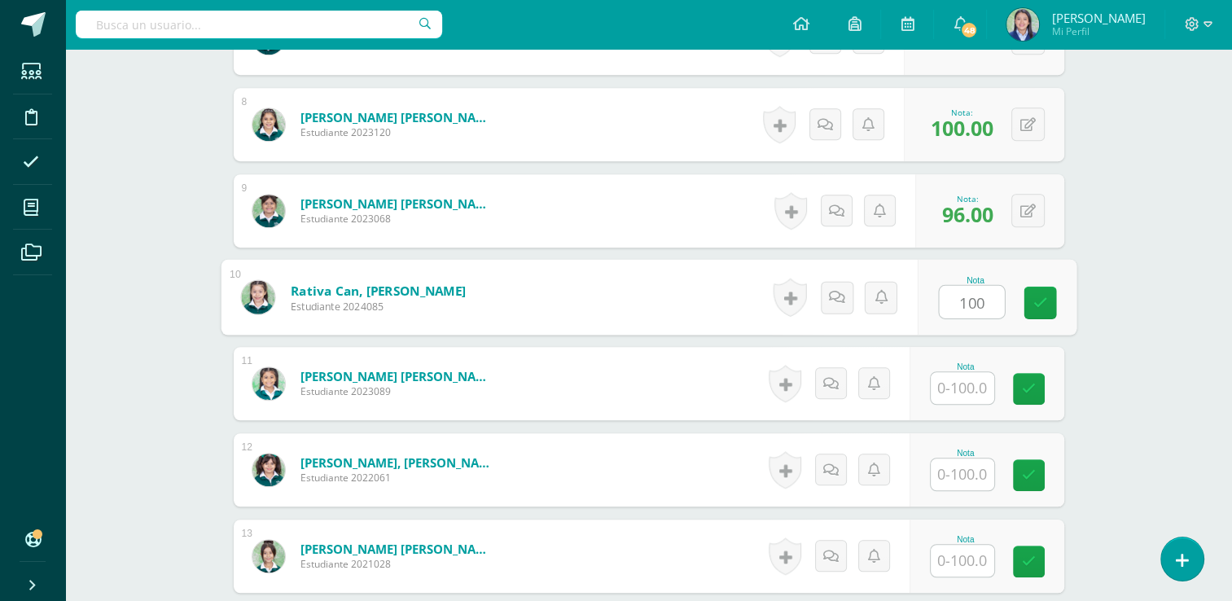
type input "100"
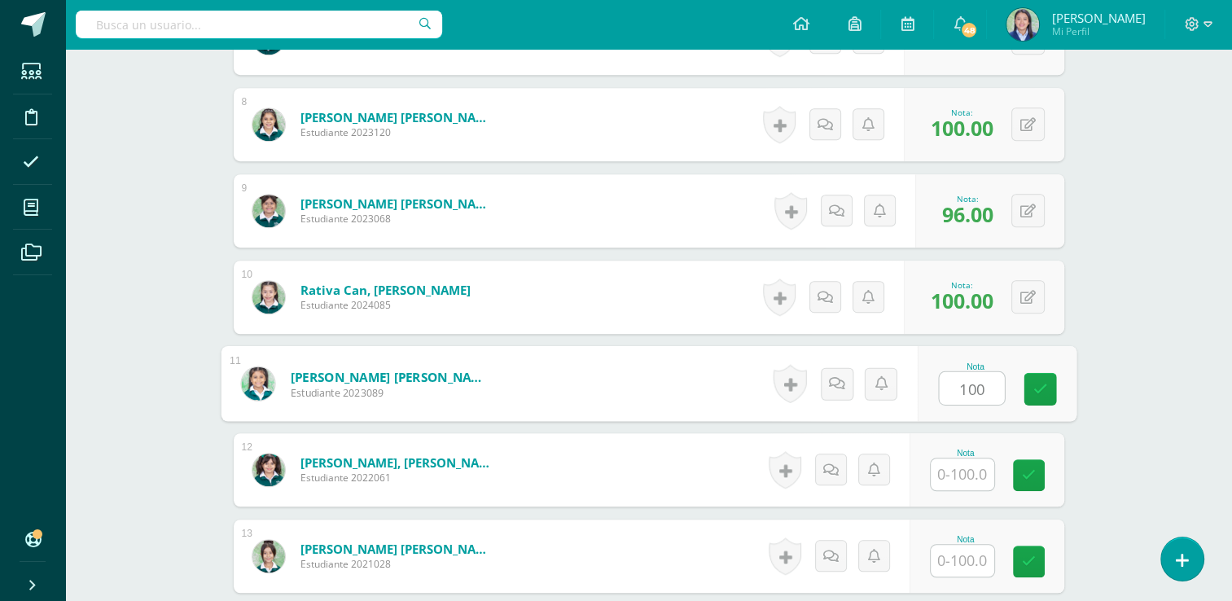
type input "100"
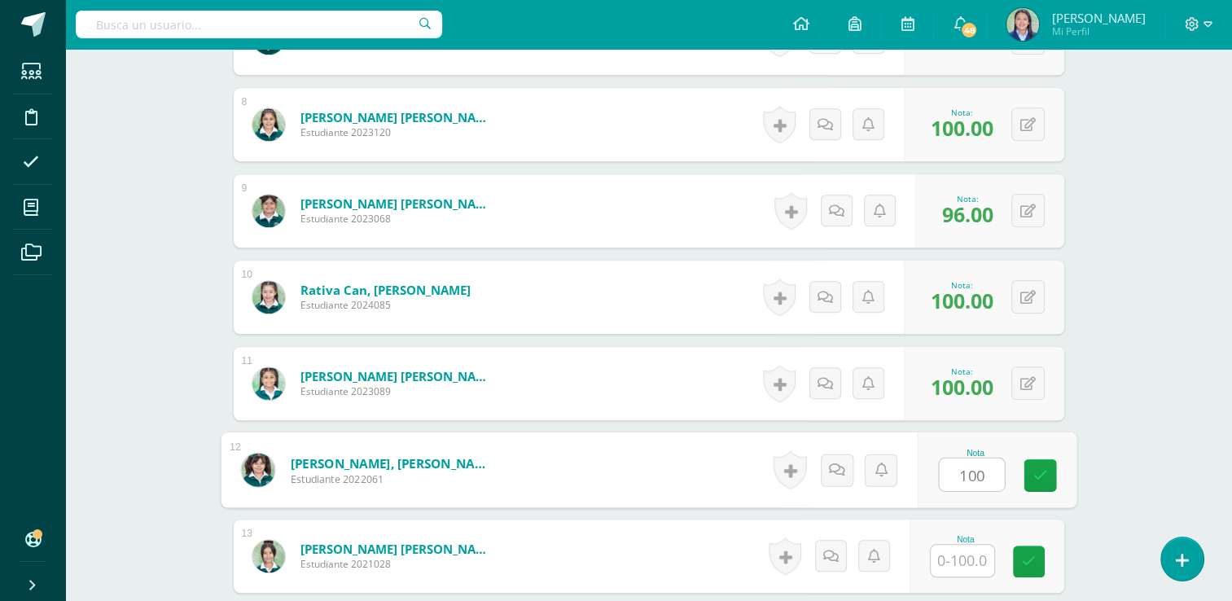
type input "100"
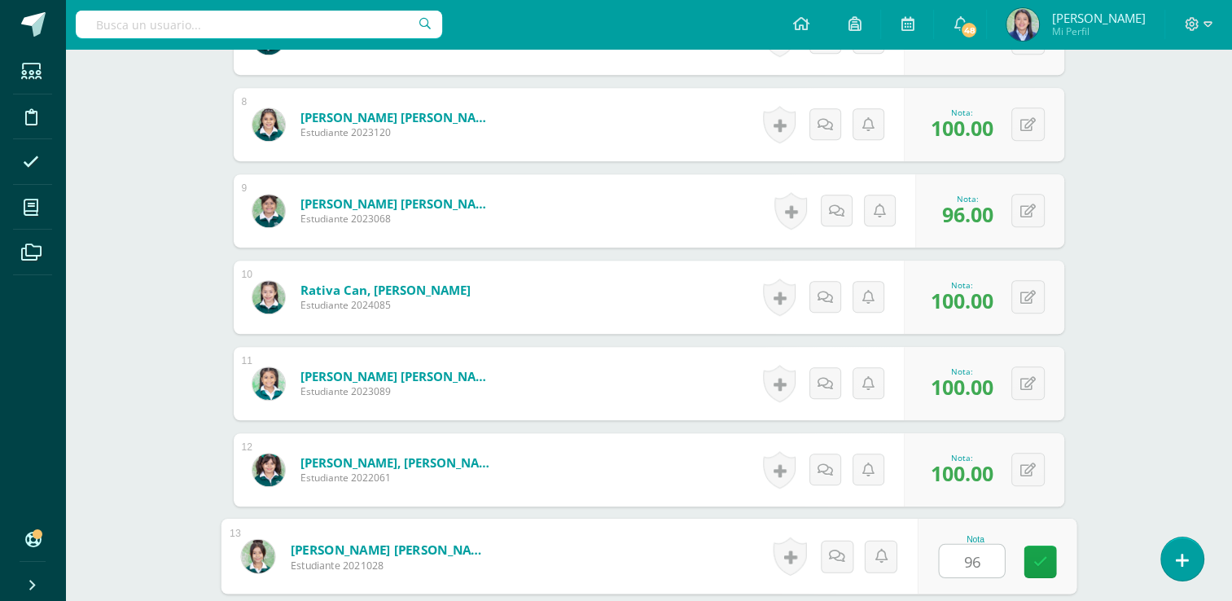
type input "96"
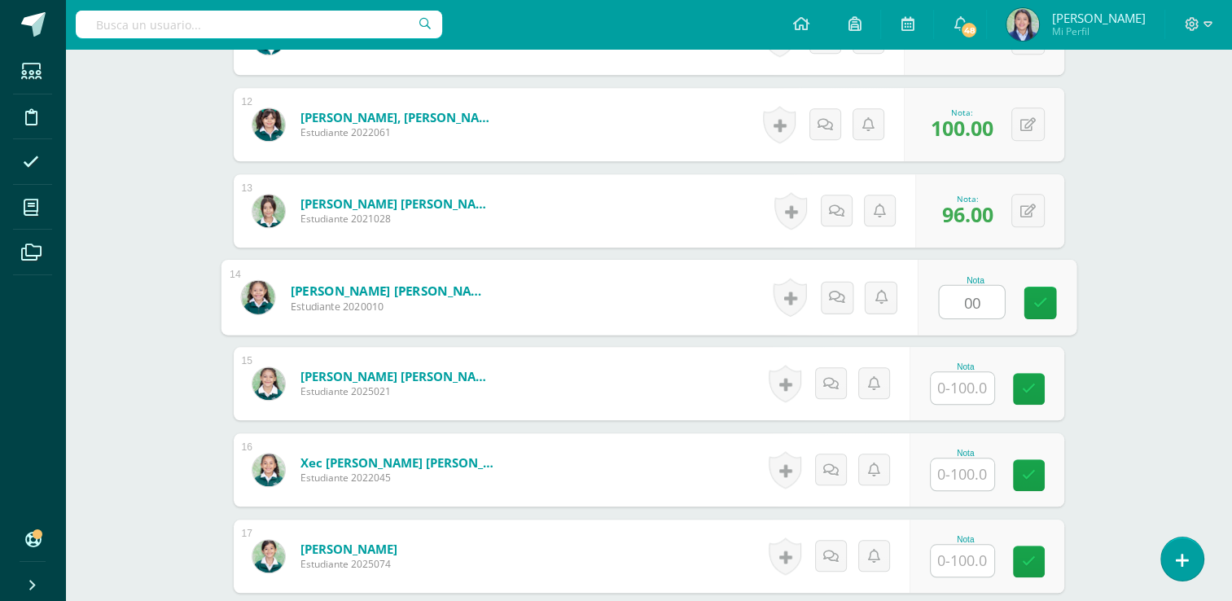
type input "0"
type input "100"
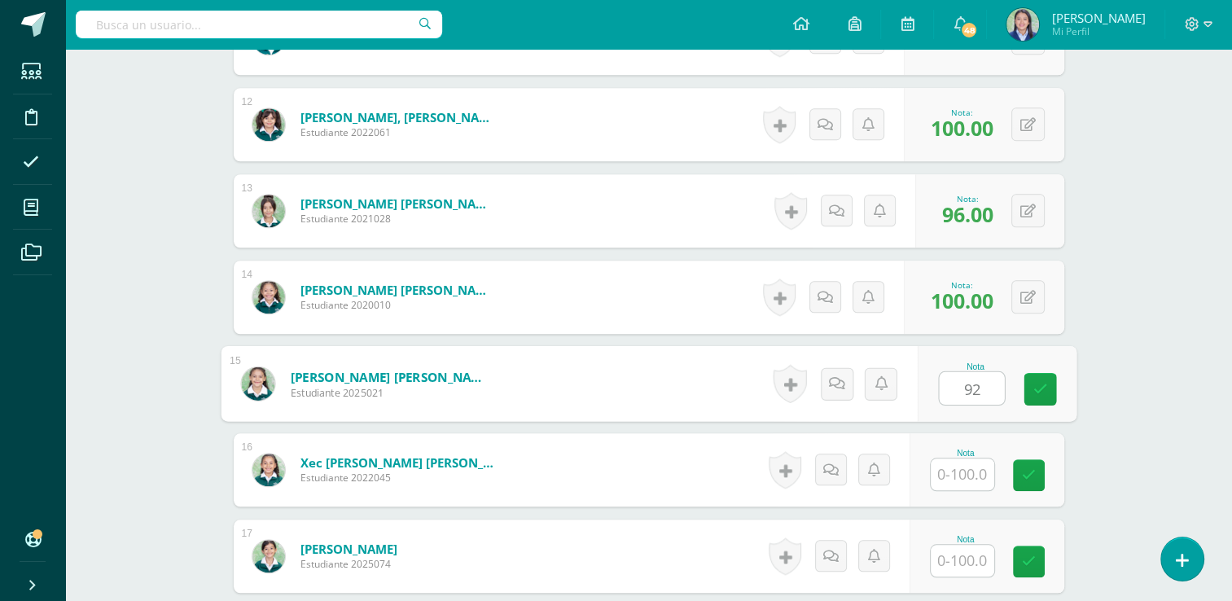
type input "92"
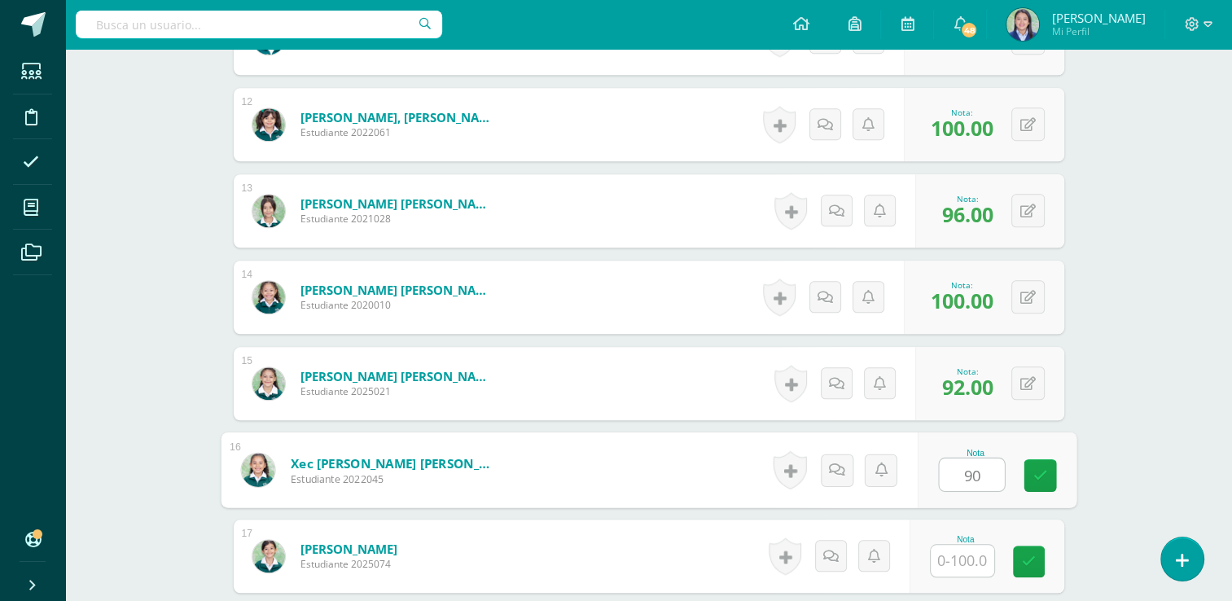
type input "90"
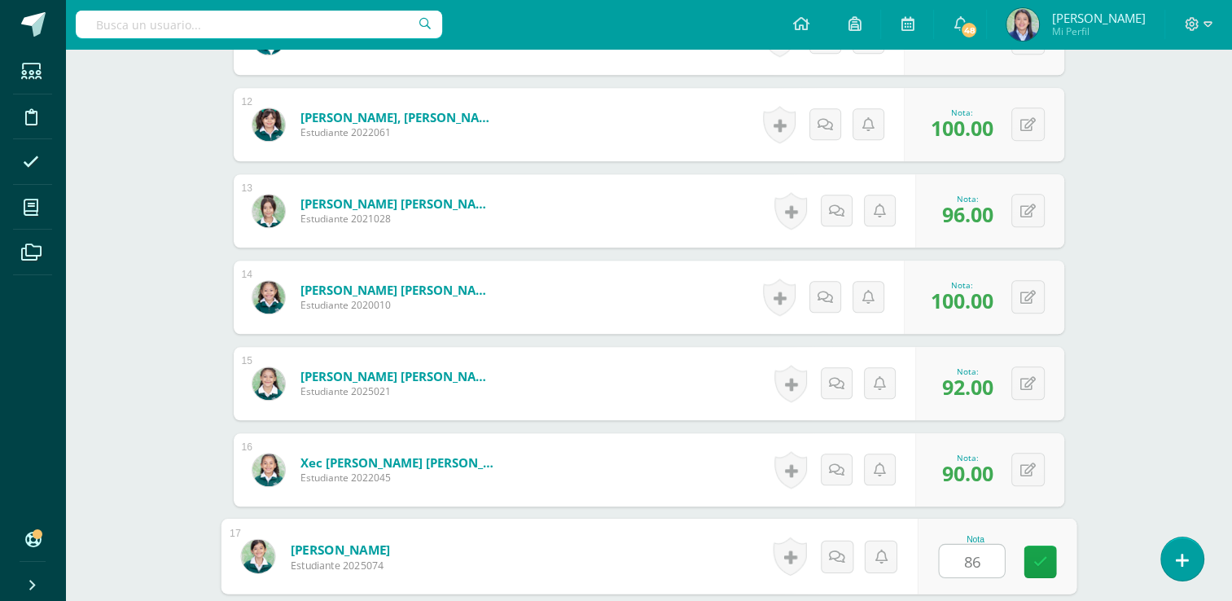
type input "86"
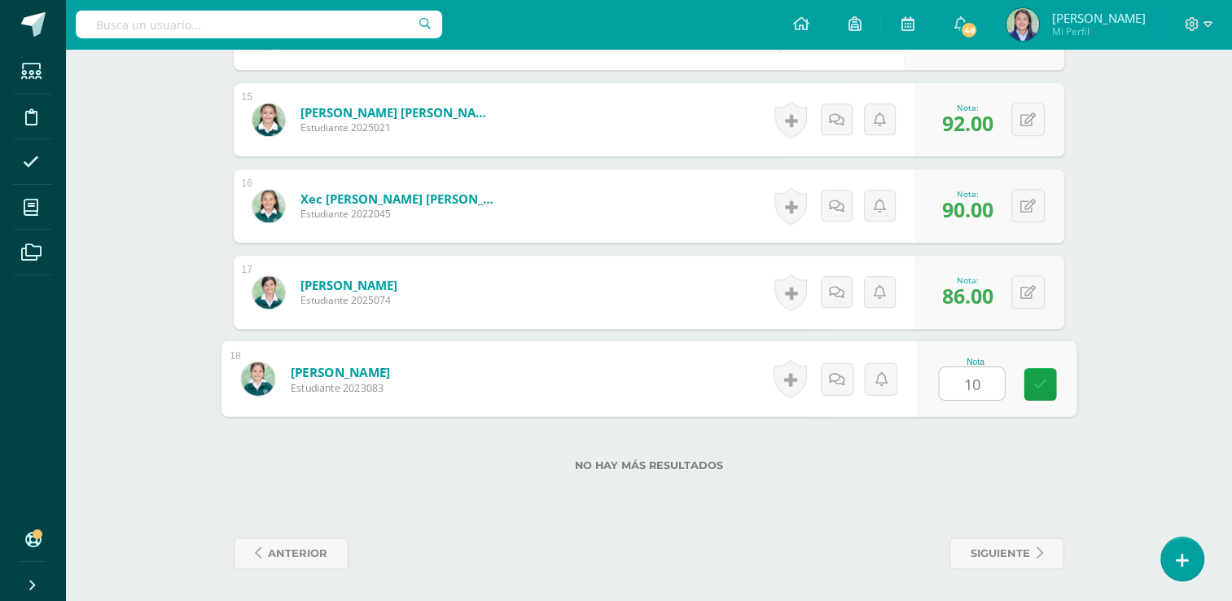
type input "100"
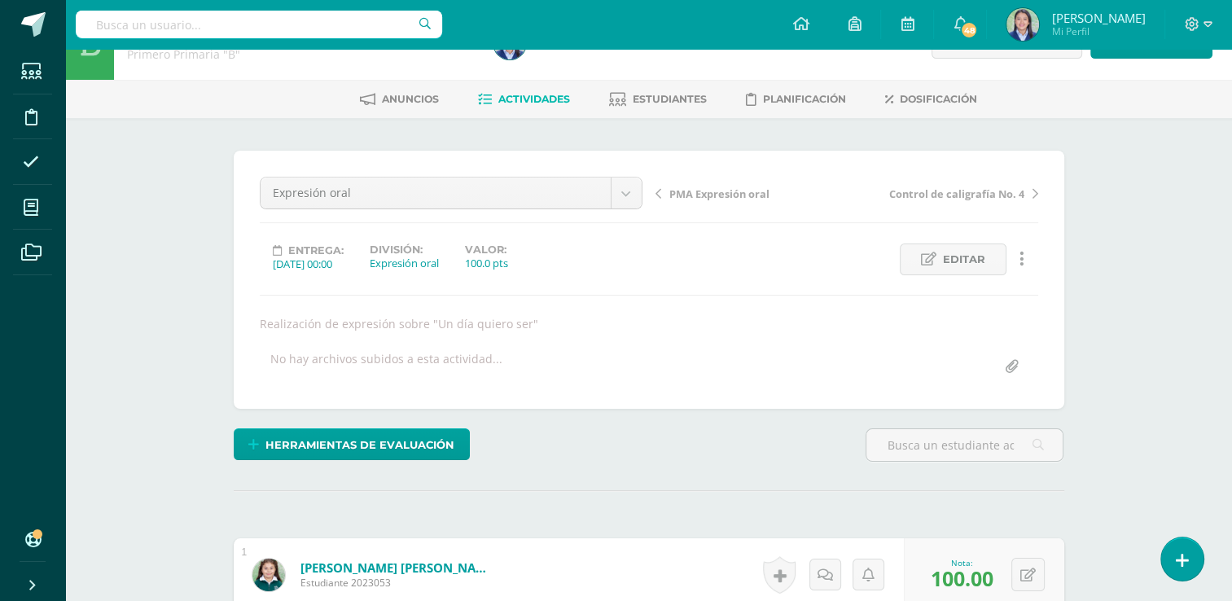
scroll to position [0, 0]
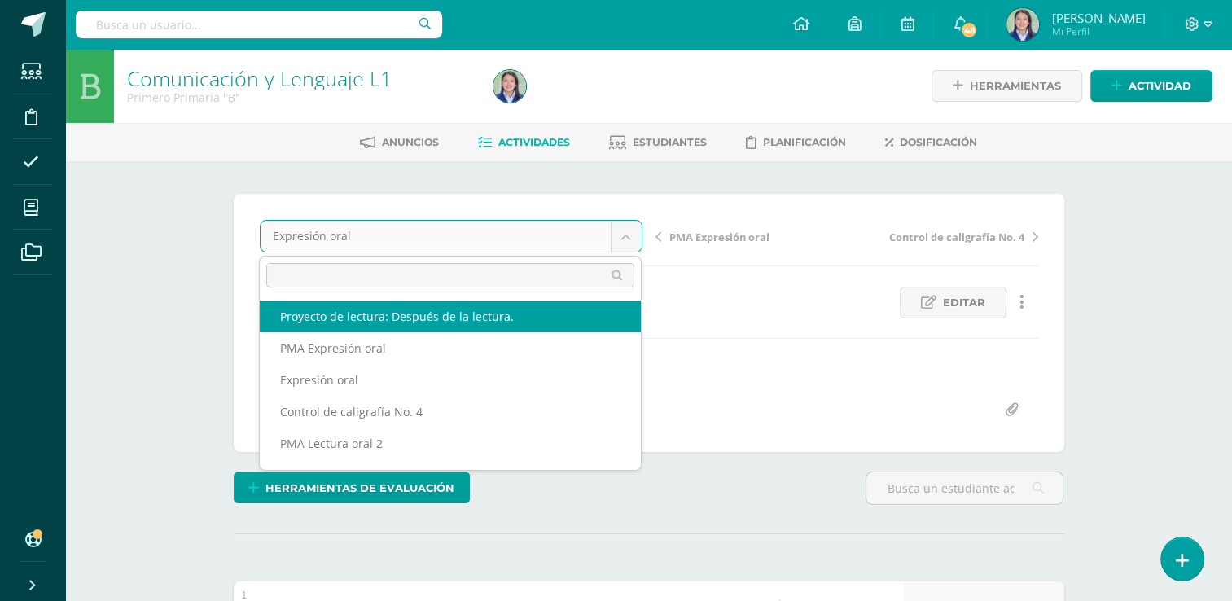
select select "/dashboard/teacher/grade-activity/265220/"
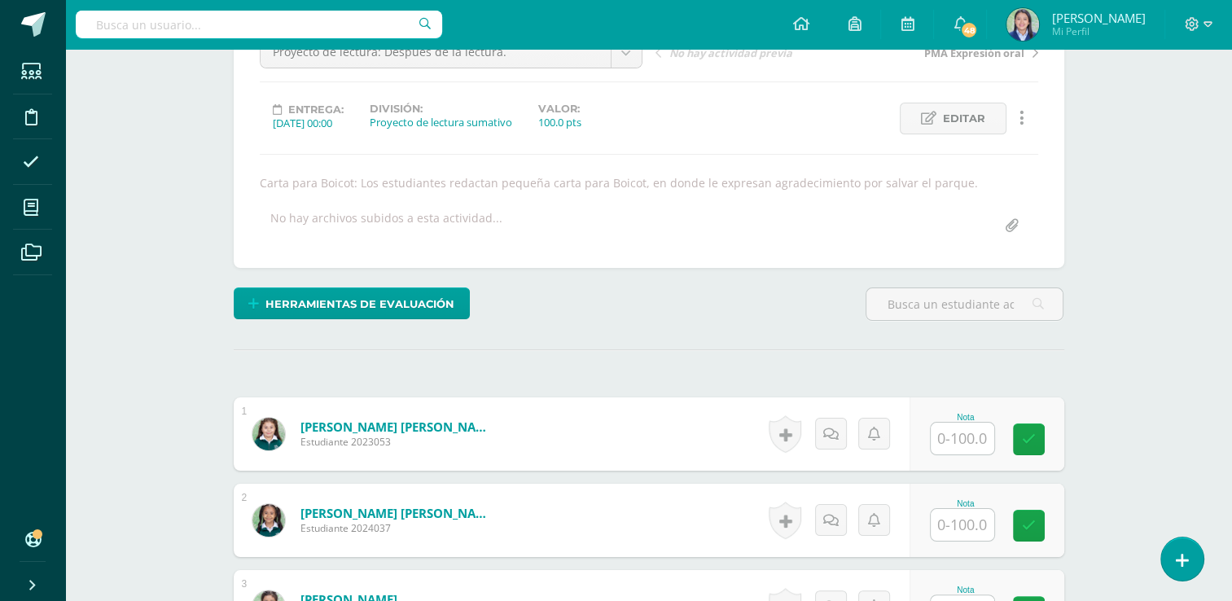
scroll to position [328, 0]
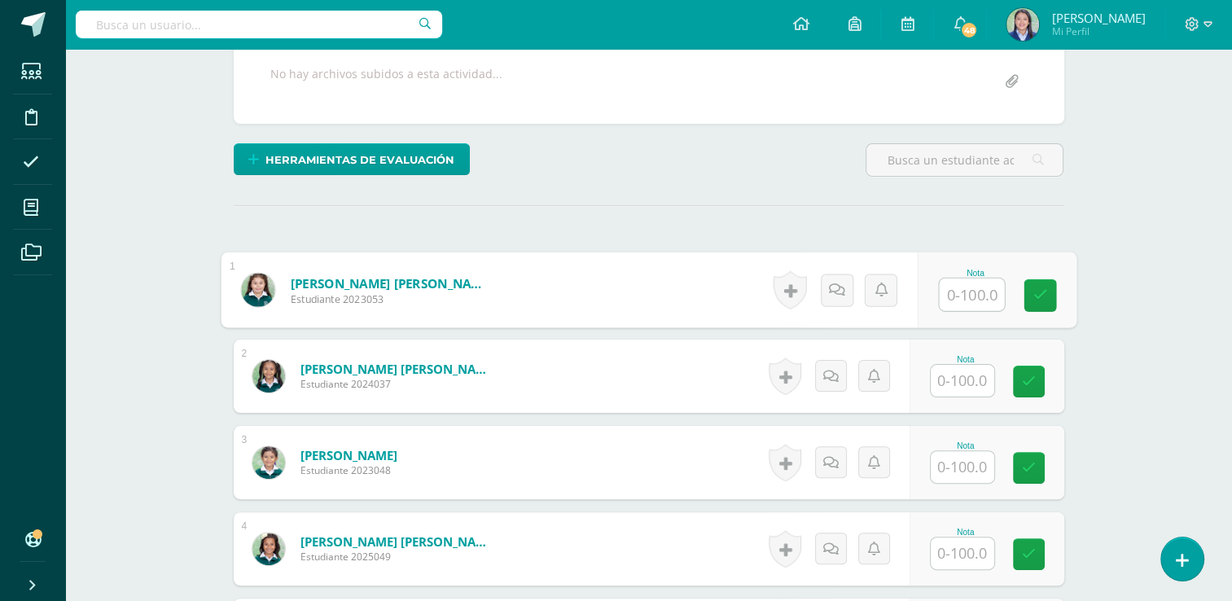
click at [951, 292] on input "text" at bounding box center [971, 295] width 65 height 33
type input "100"
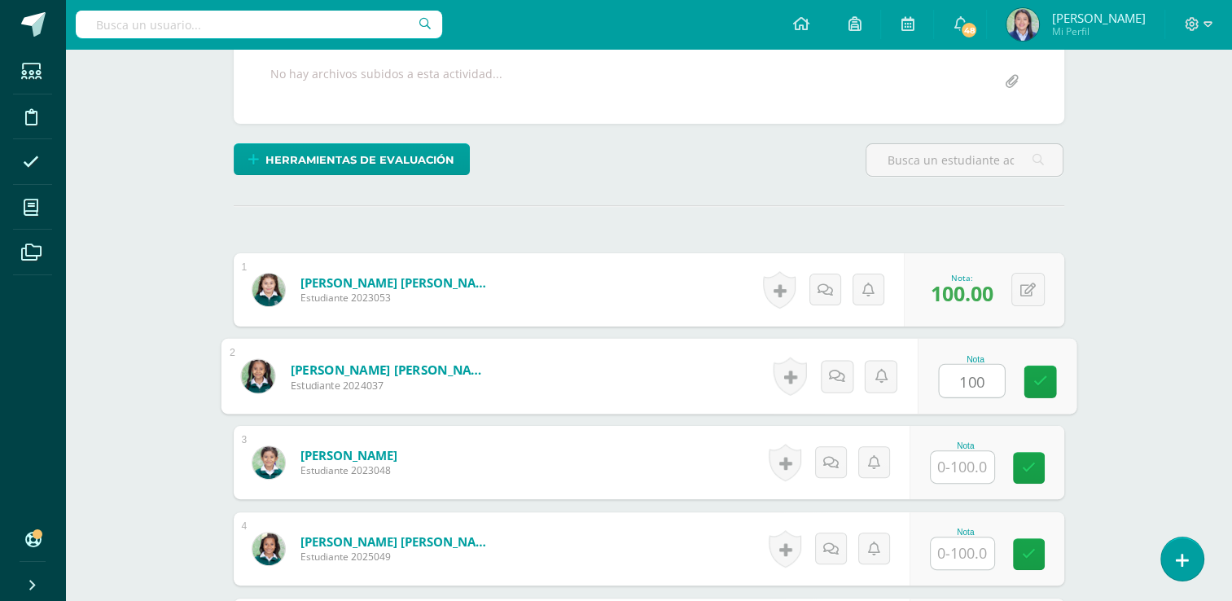
type input "100"
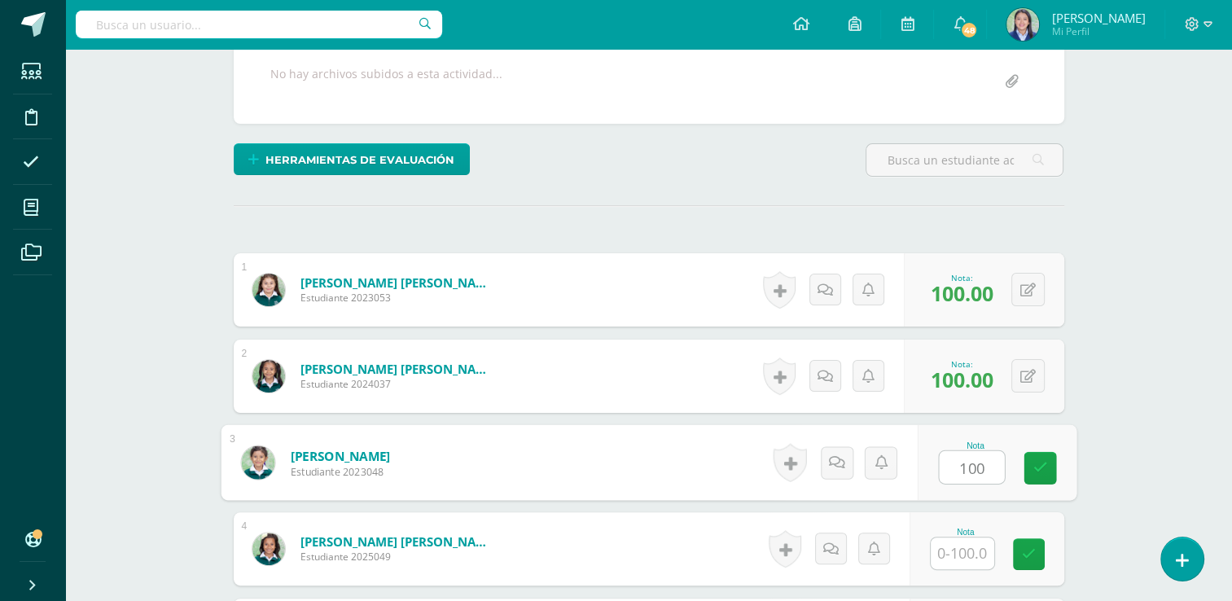
type input "100"
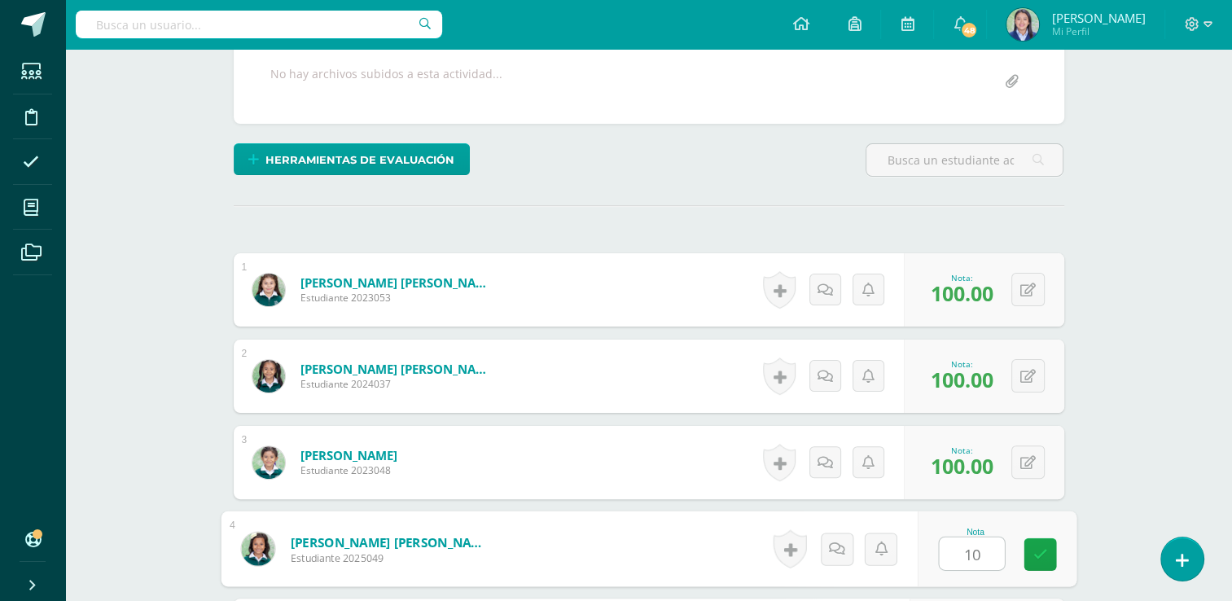
scroll to position [666, 0]
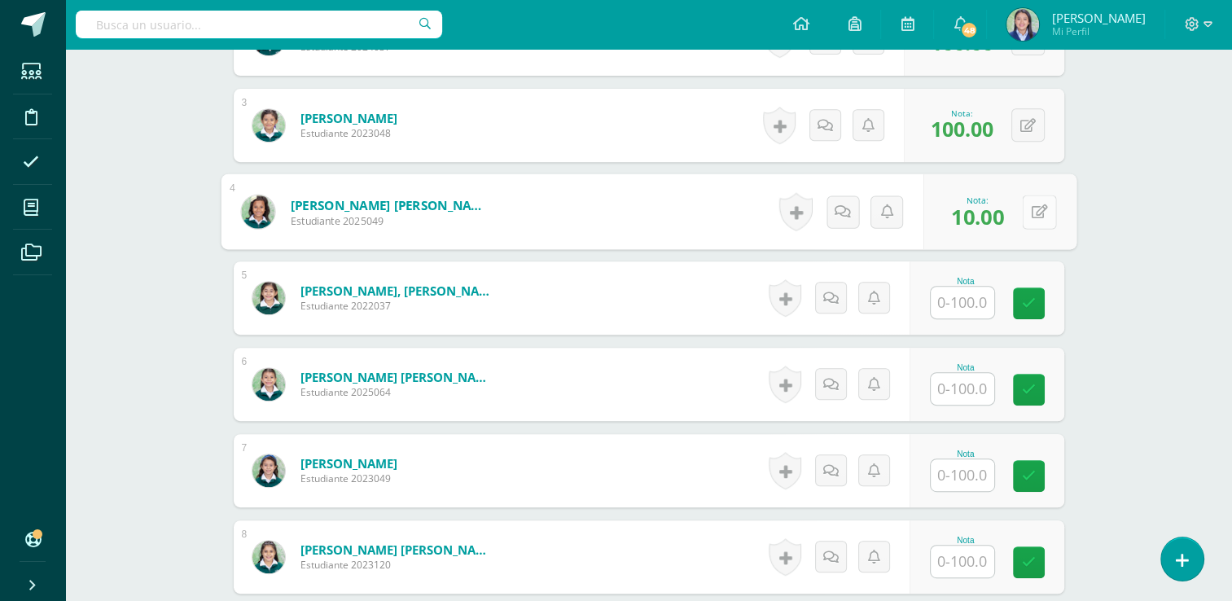
click at [1034, 214] on icon at bounding box center [1039, 211] width 16 height 14
type input "100"
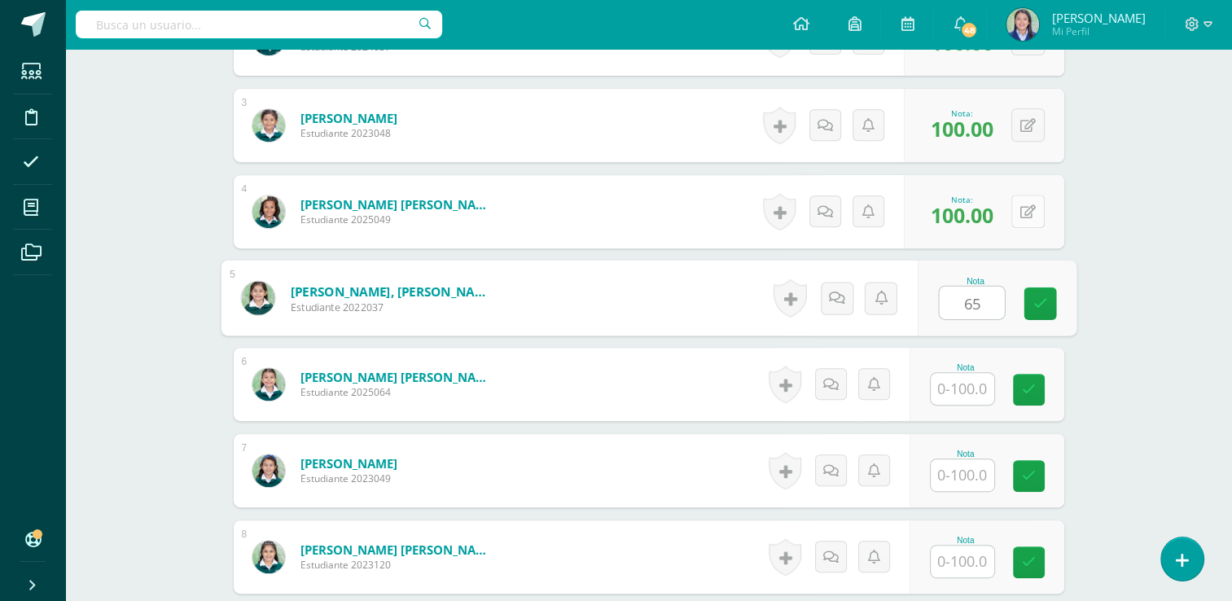
type input "65"
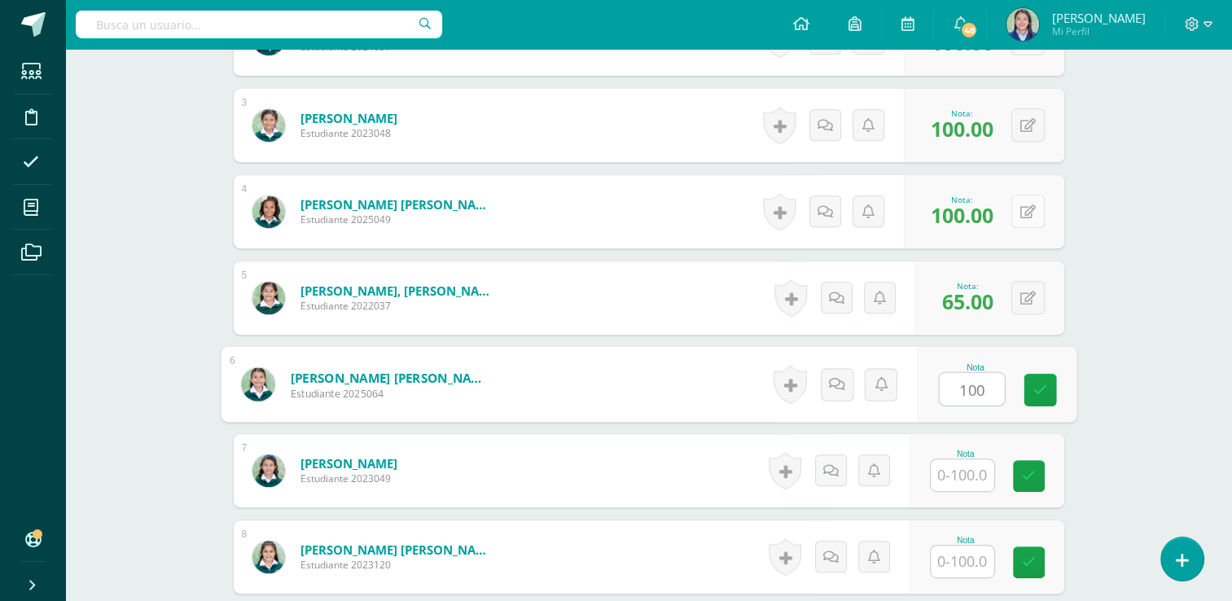
type input "100"
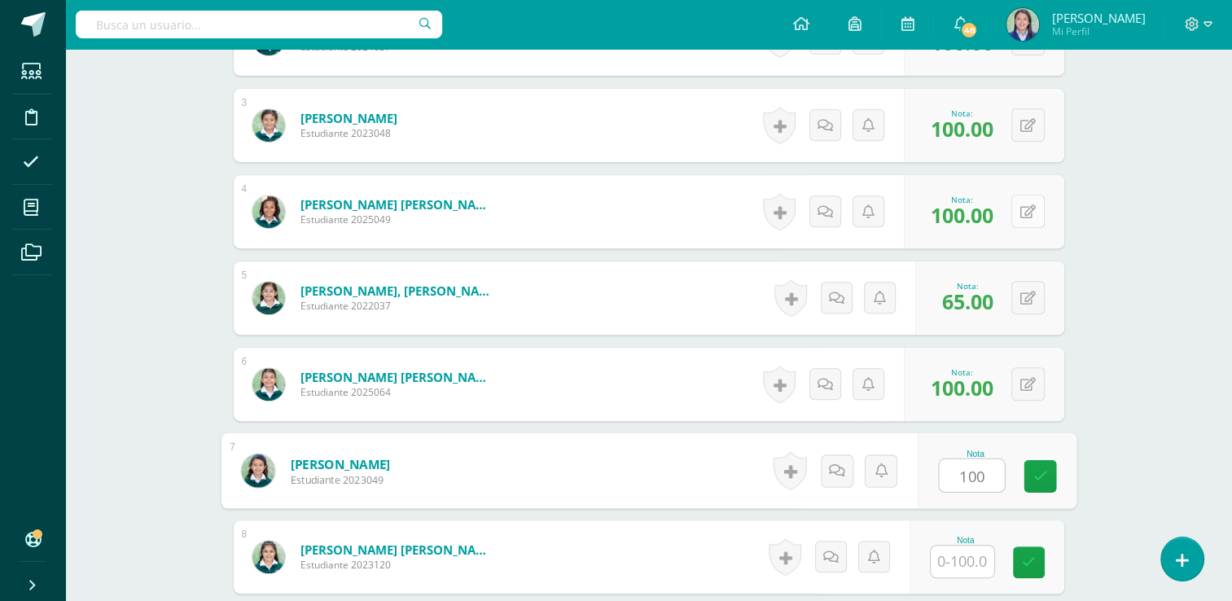
type input "100"
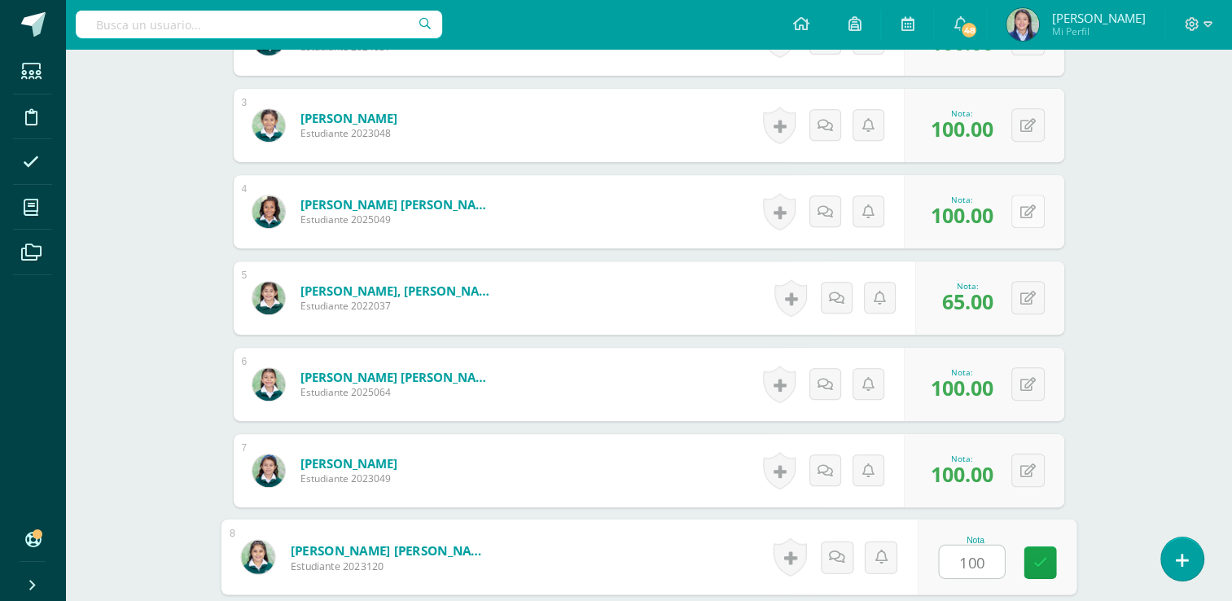
type input "100"
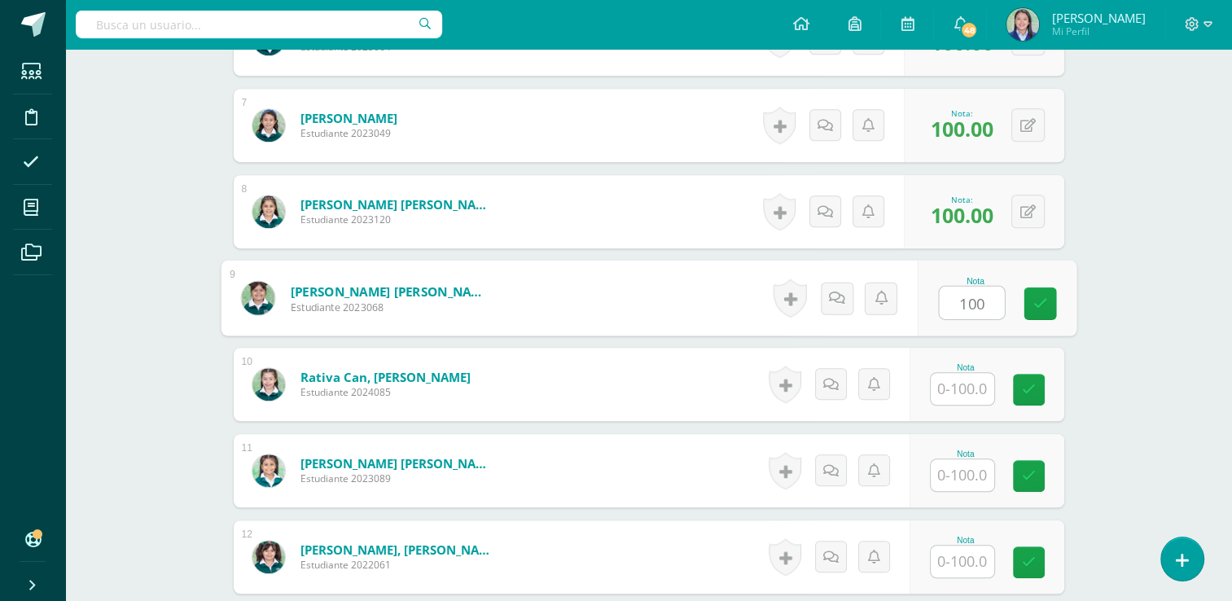
type input "100"
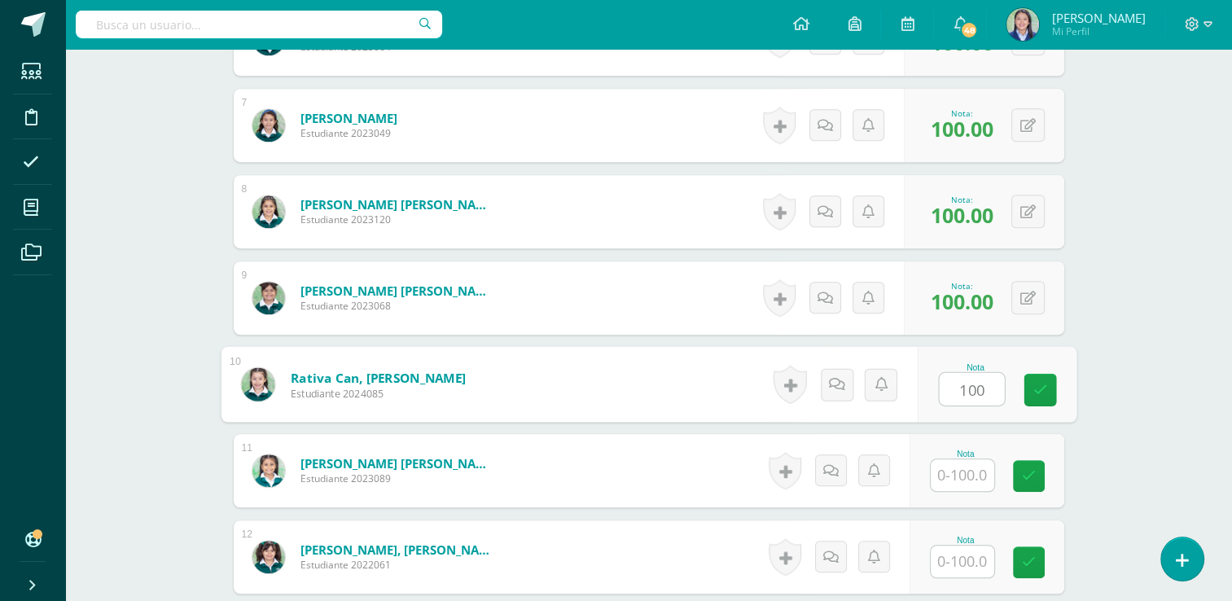
type input "100"
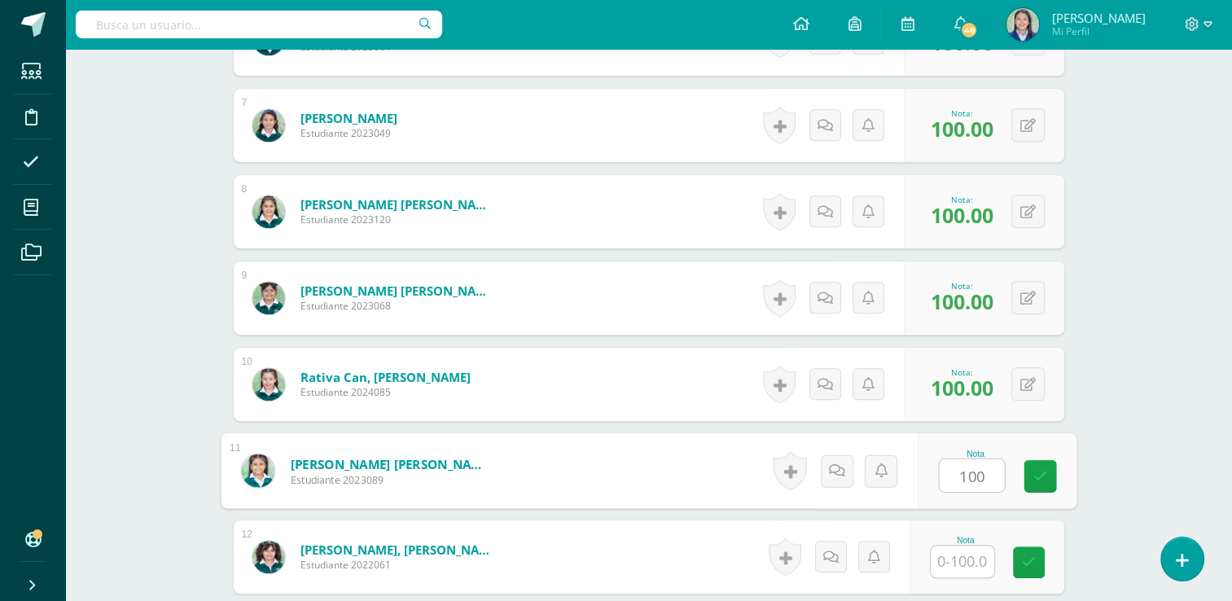
type input "100"
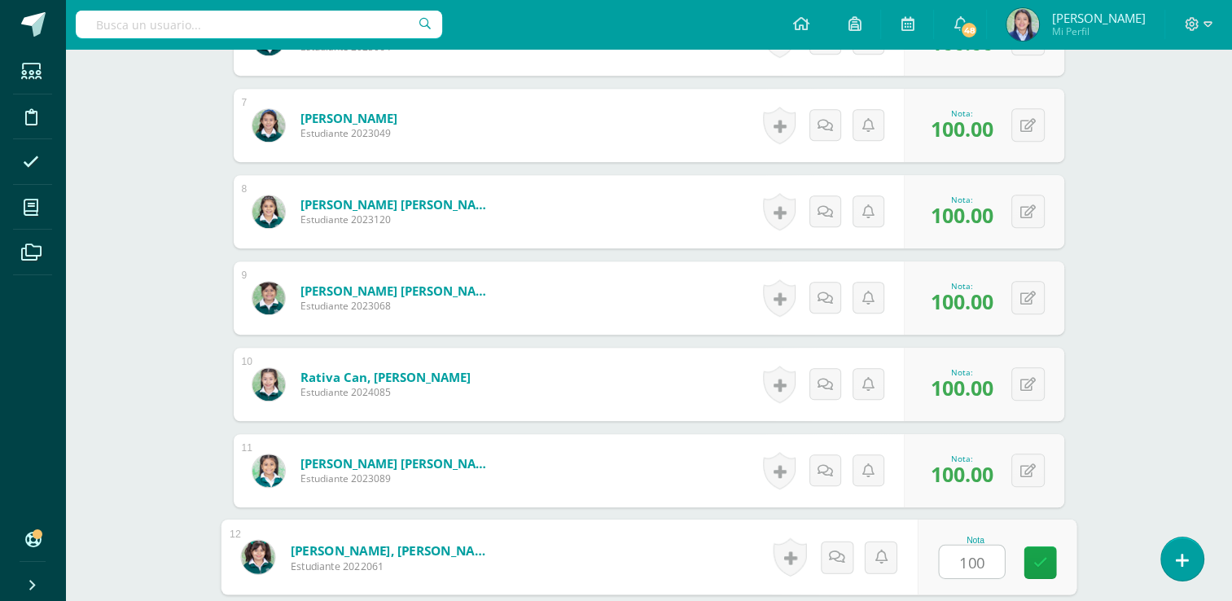
type input "100"
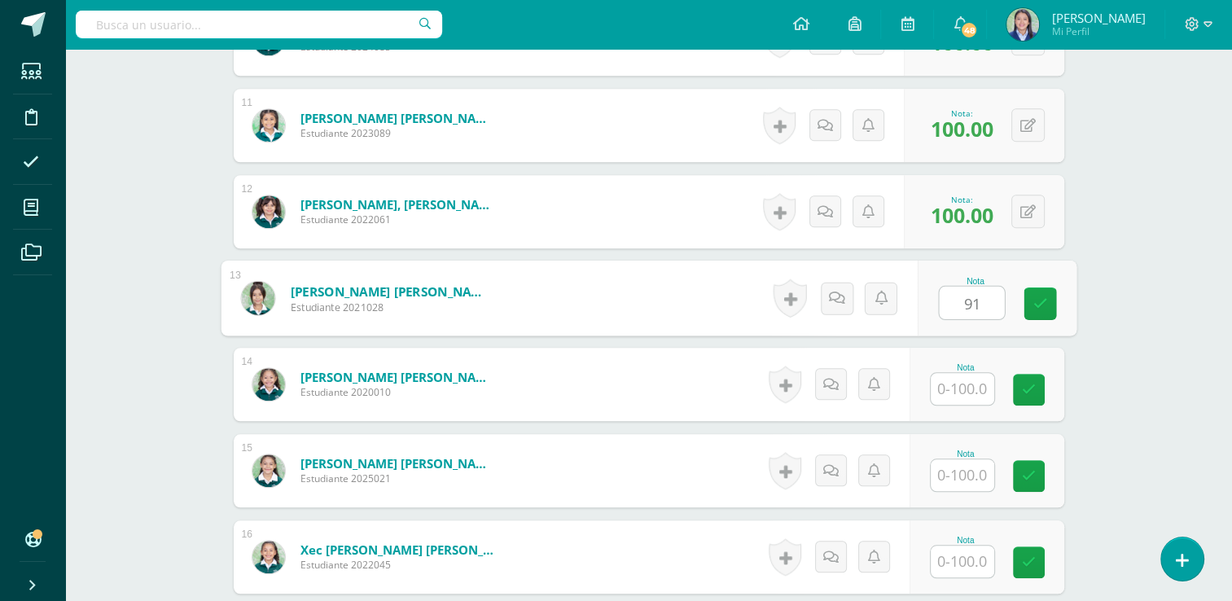
type input "91"
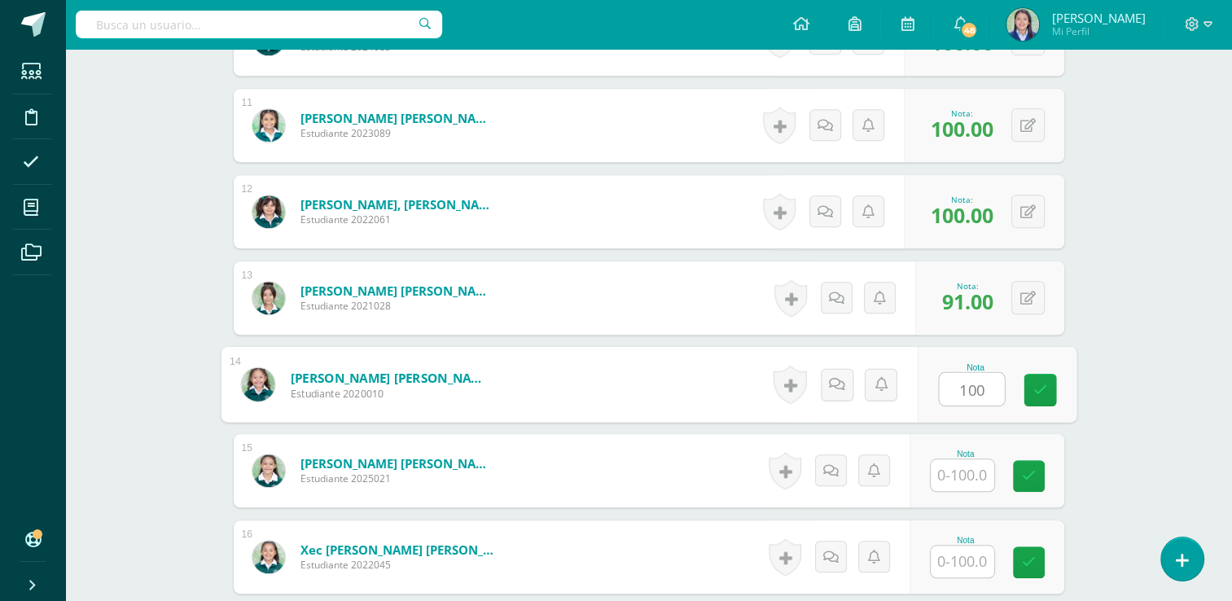
type input "100"
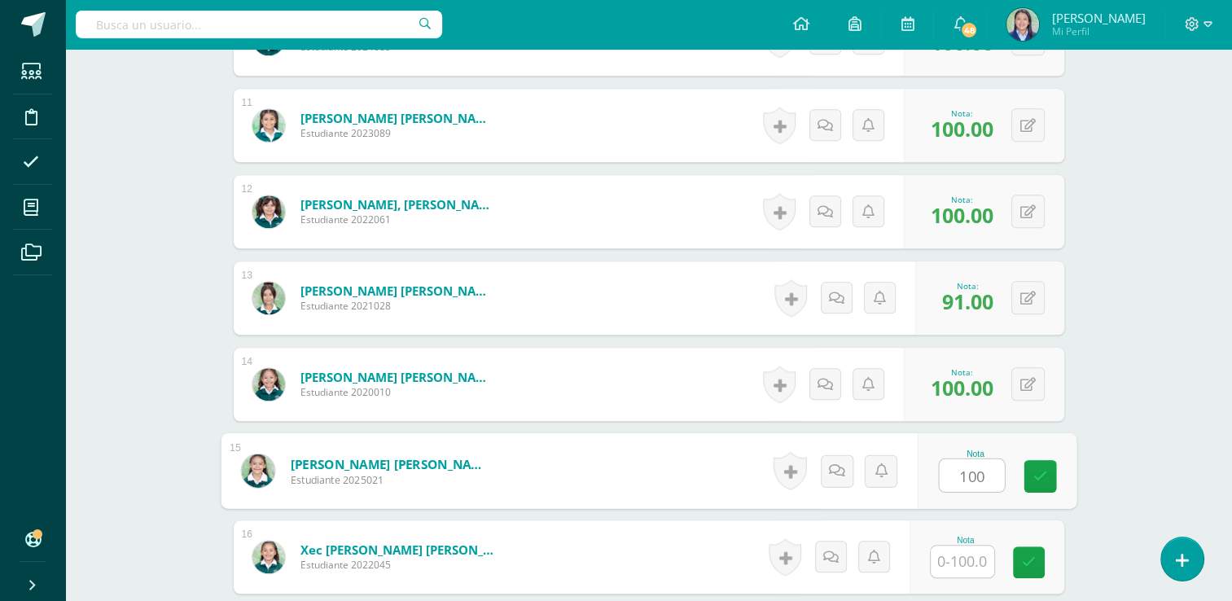
type input "100"
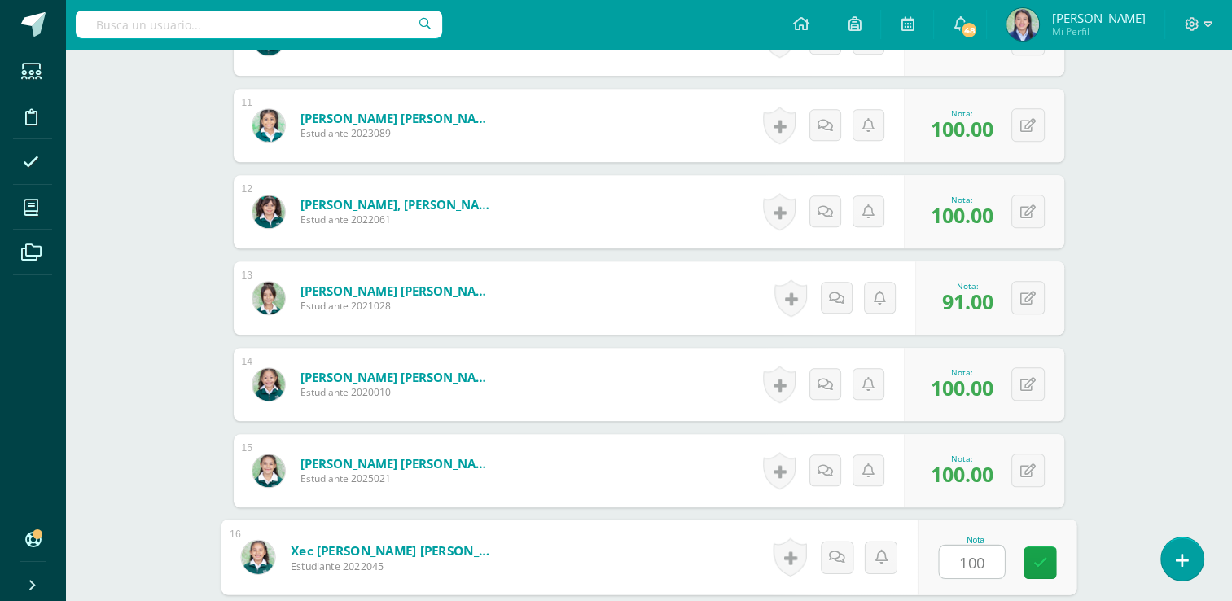
type input "100"
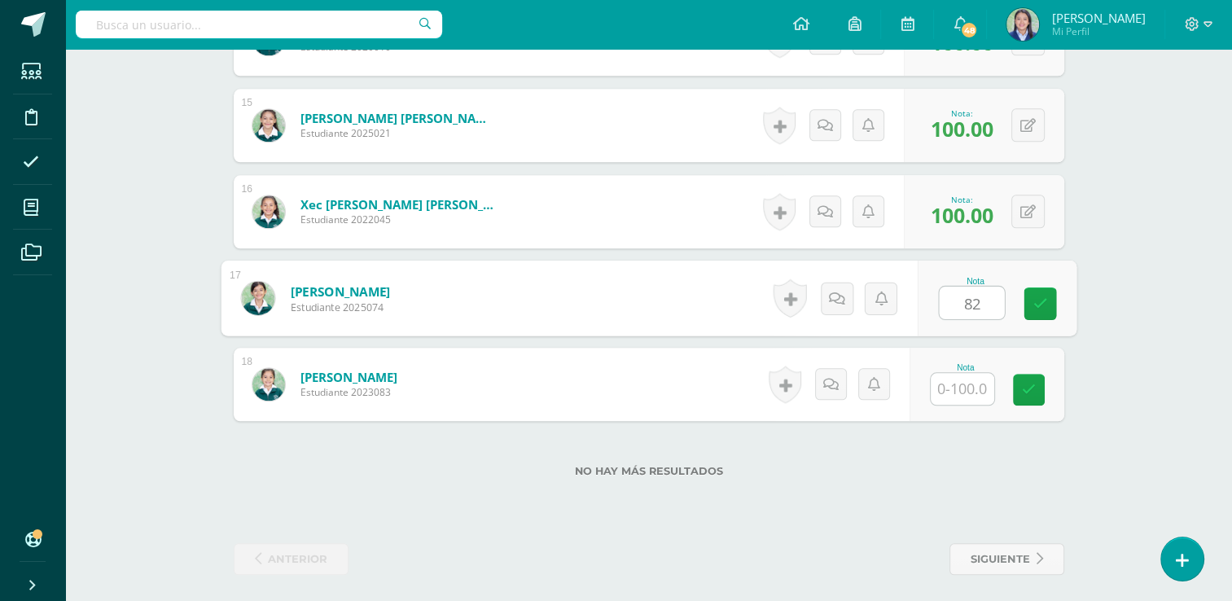
type input "82"
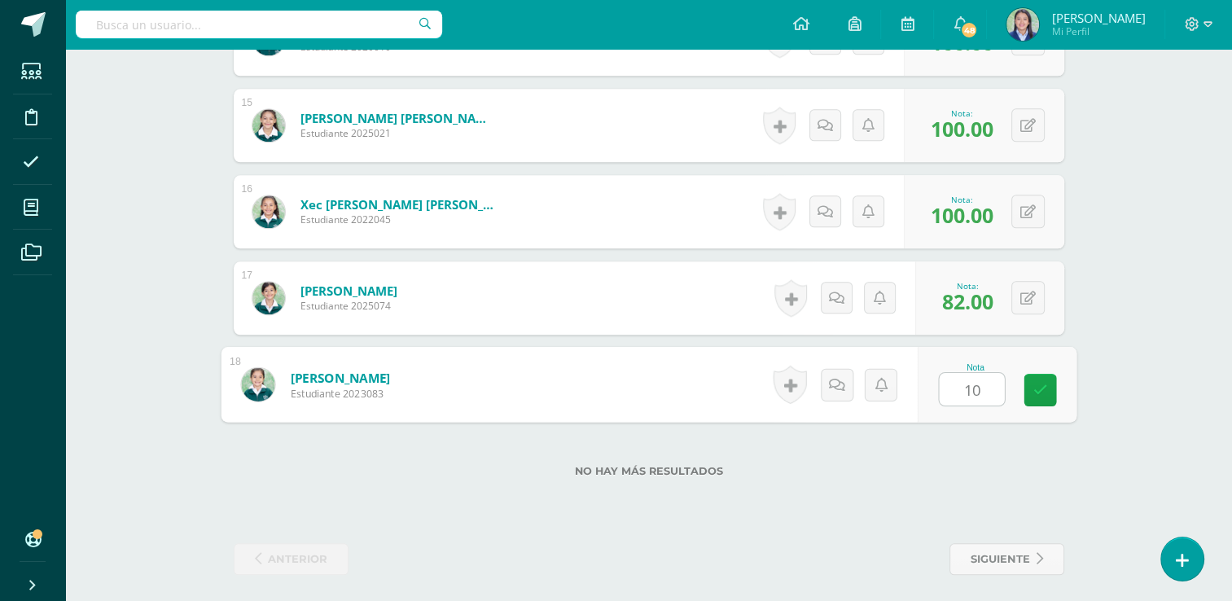
type input "100"
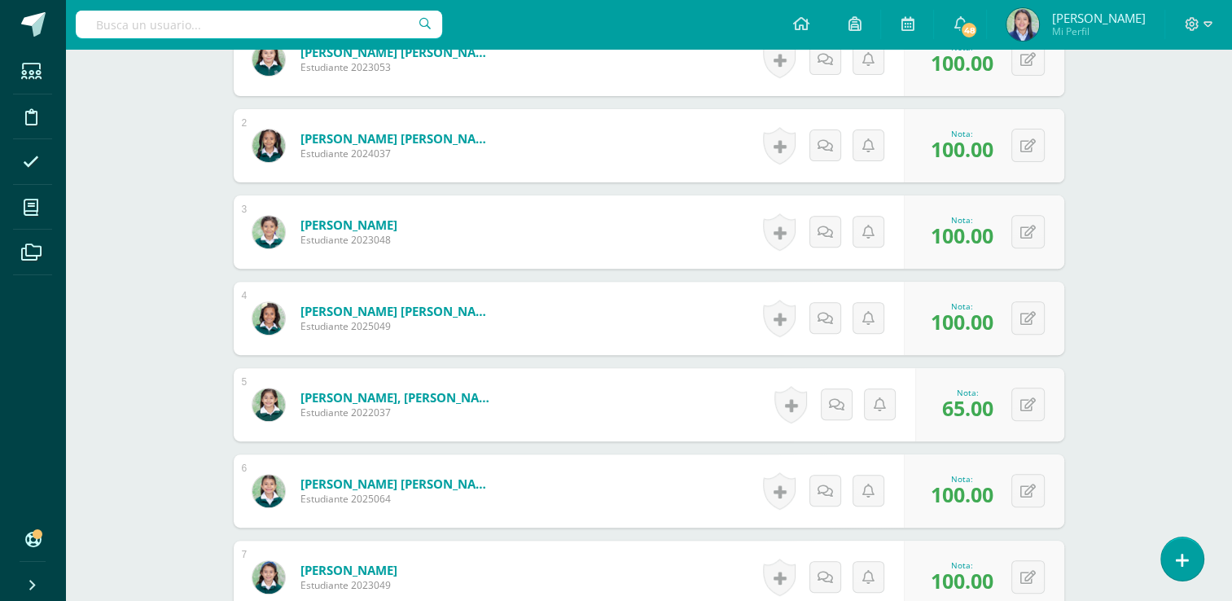
scroll to position [0, 0]
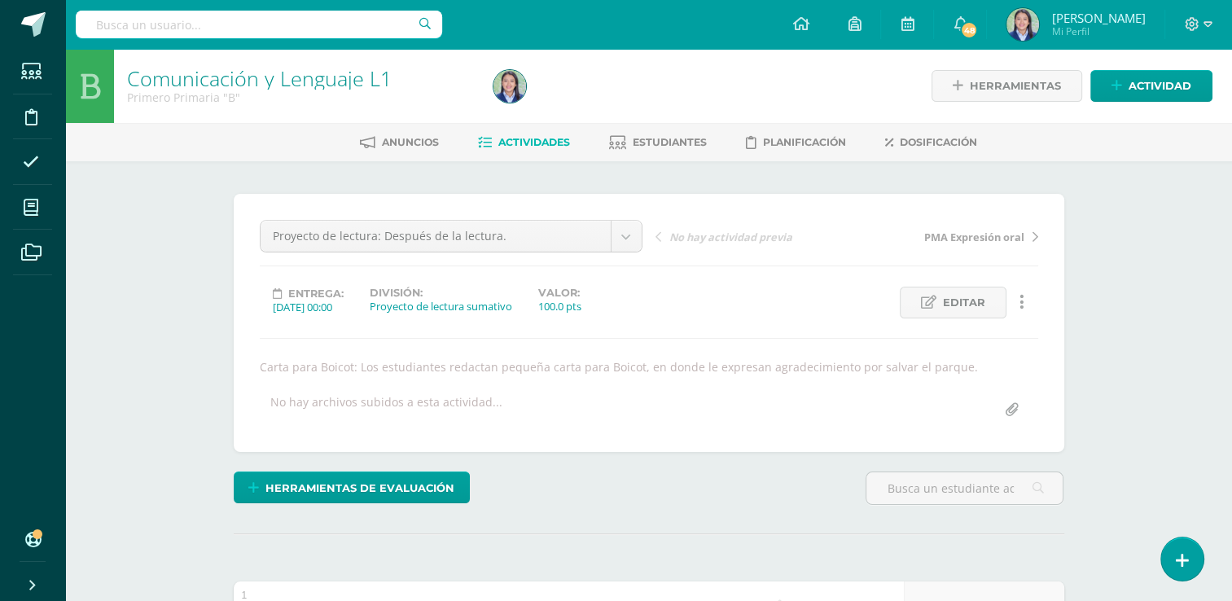
click at [522, 147] on span "Actividades" at bounding box center [535, 142] width 72 height 12
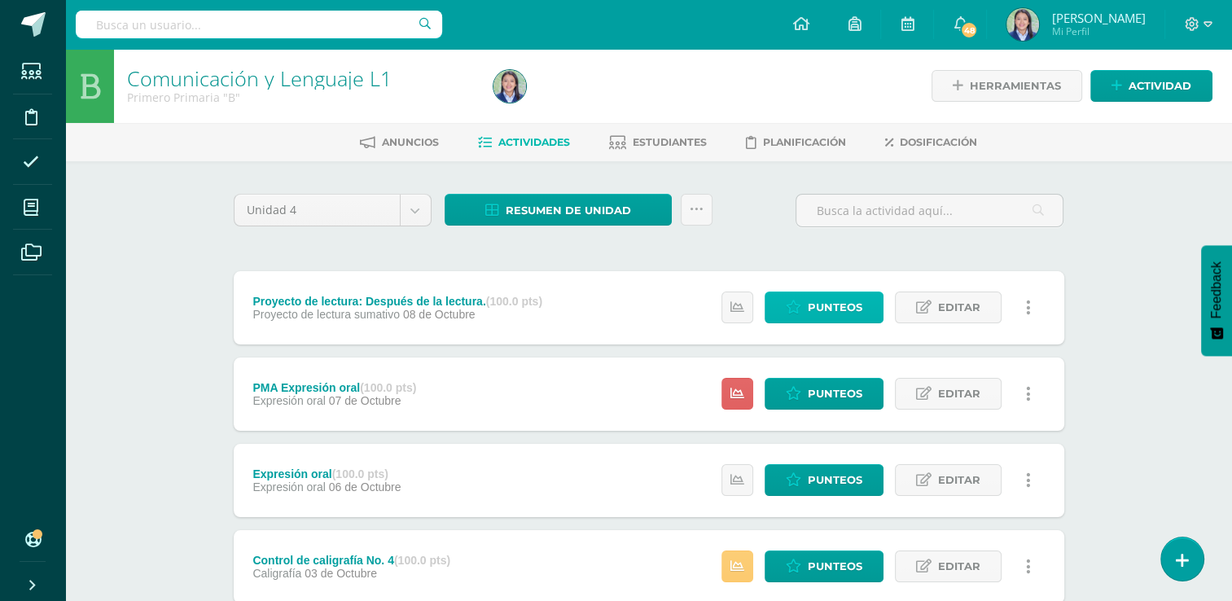
click at [837, 306] on span "Punteos" at bounding box center [835, 307] width 55 height 30
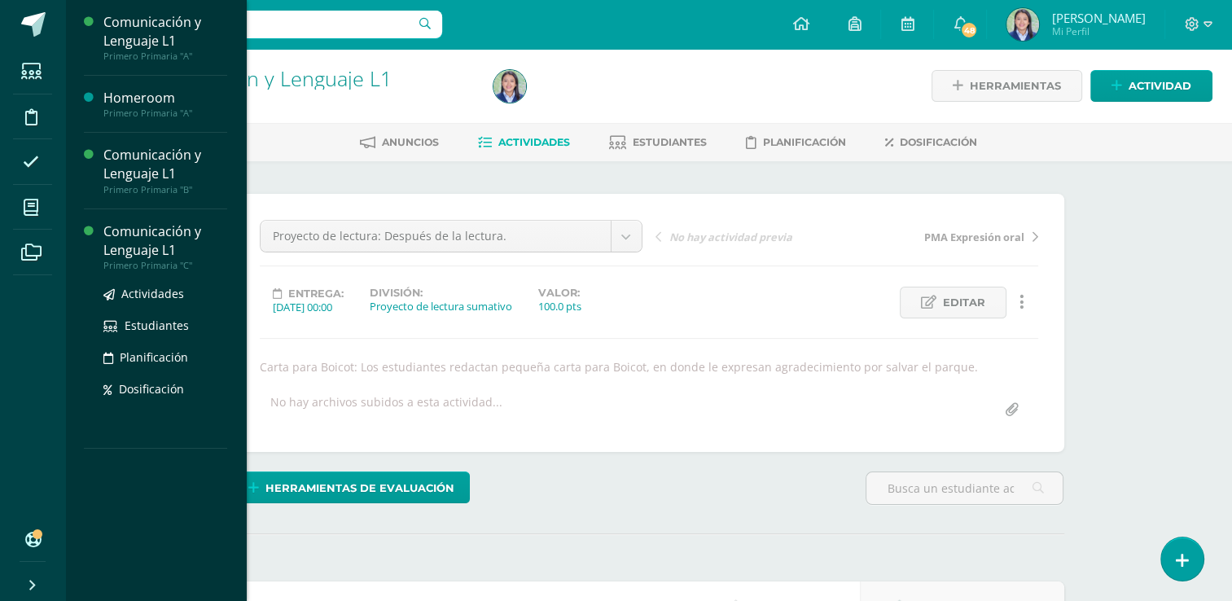
click at [149, 231] on div "Comunicación y Lenguaje L1" at bounding box center [165, 240] width 124 height 37
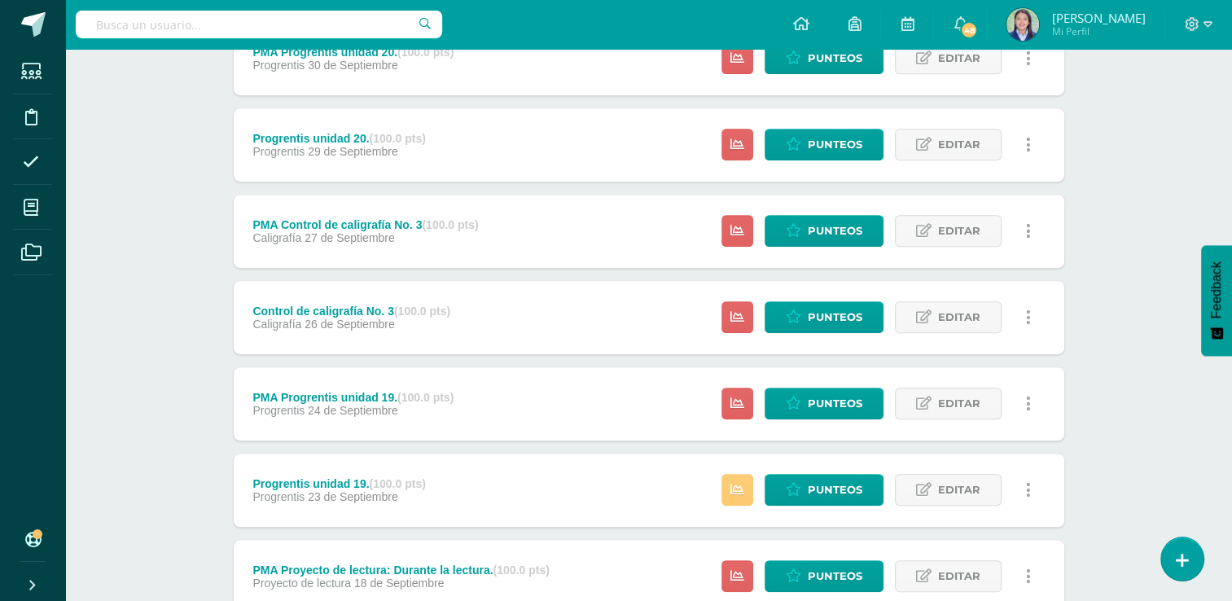
scroll to position [850, 0]
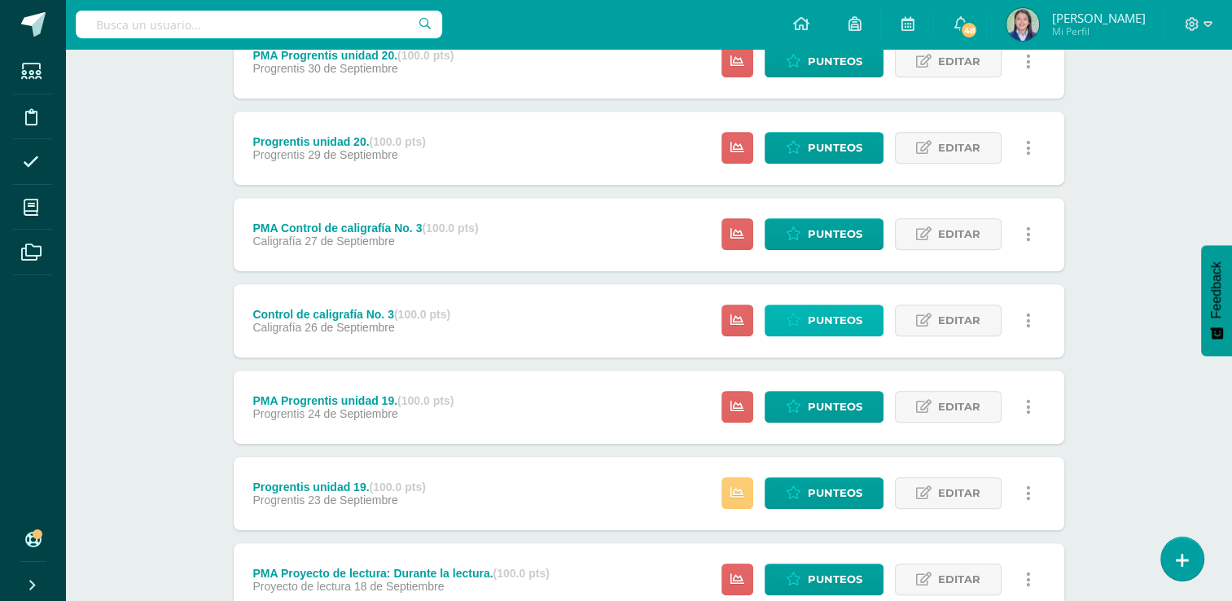
click at [837, 318] on span "Punteos" at bounding box center [835, 320] width 55 height 30
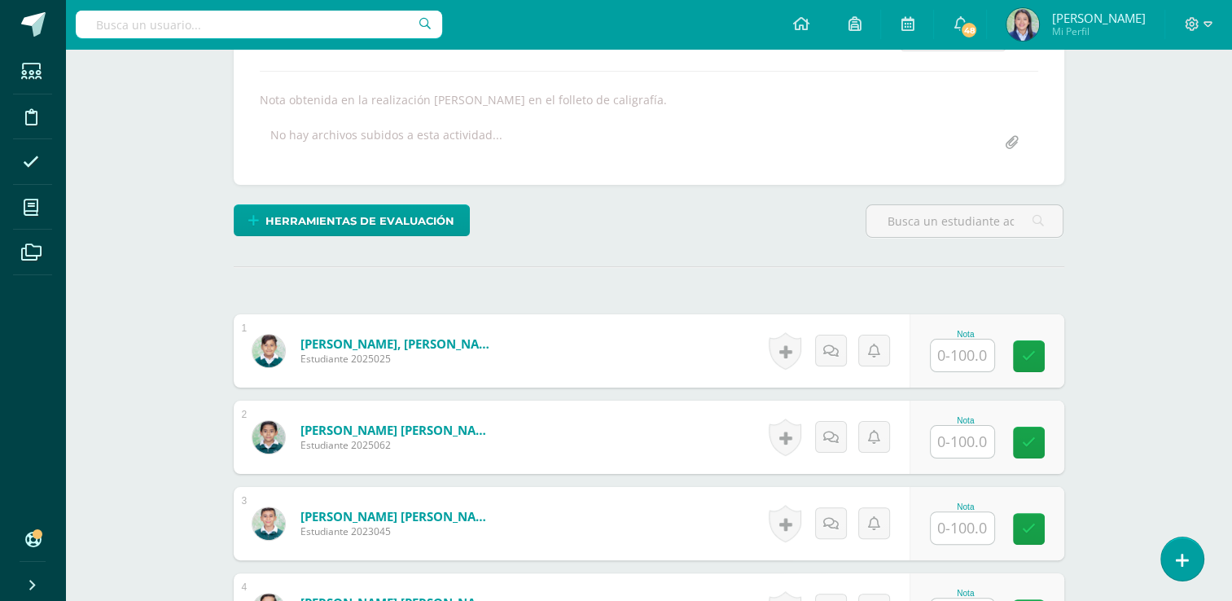
scroll to position [301, 0]
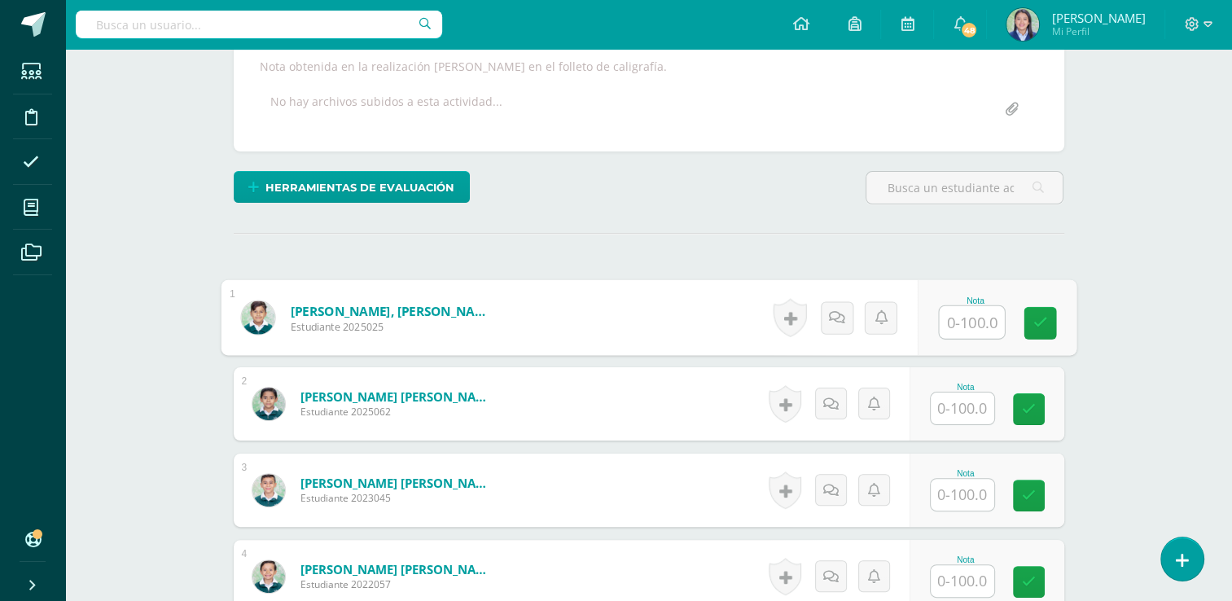
click at [964, 323] on input "text" at bounding box center [971, 322] width 65 height 33
type input "90"
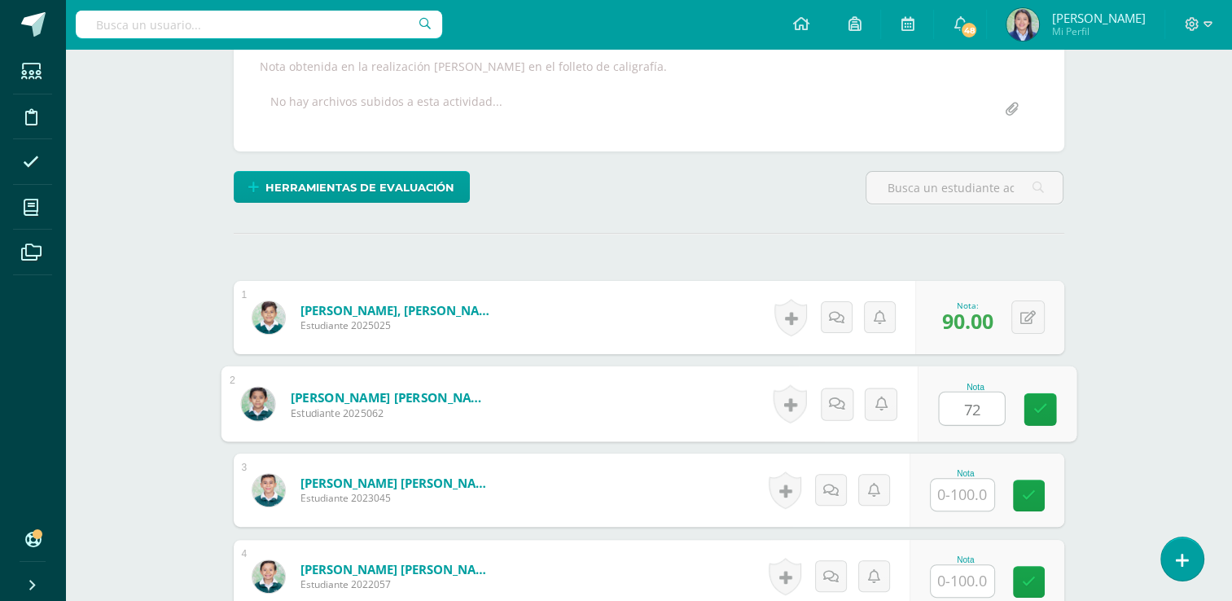
type input "72"
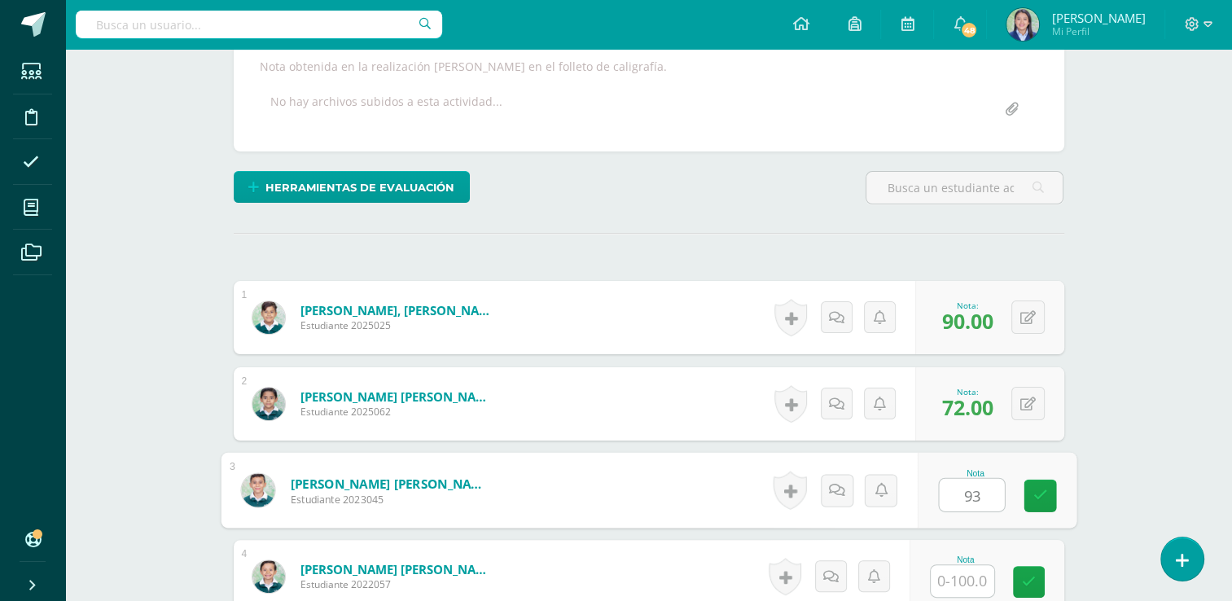
type input "93"
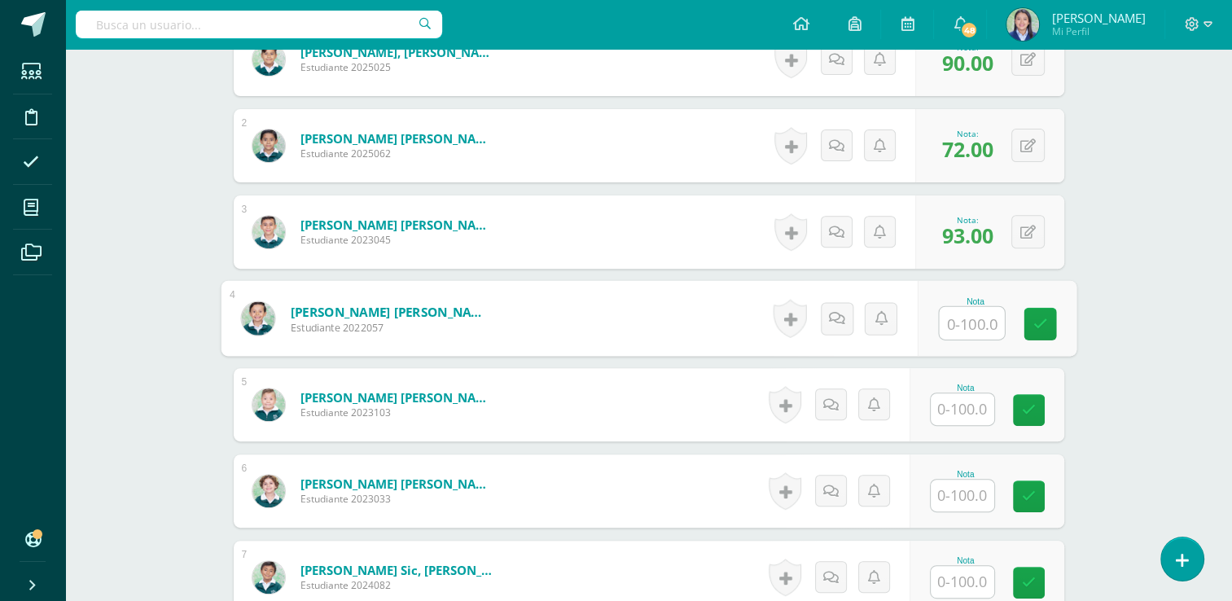
scroll to position [597, 0]
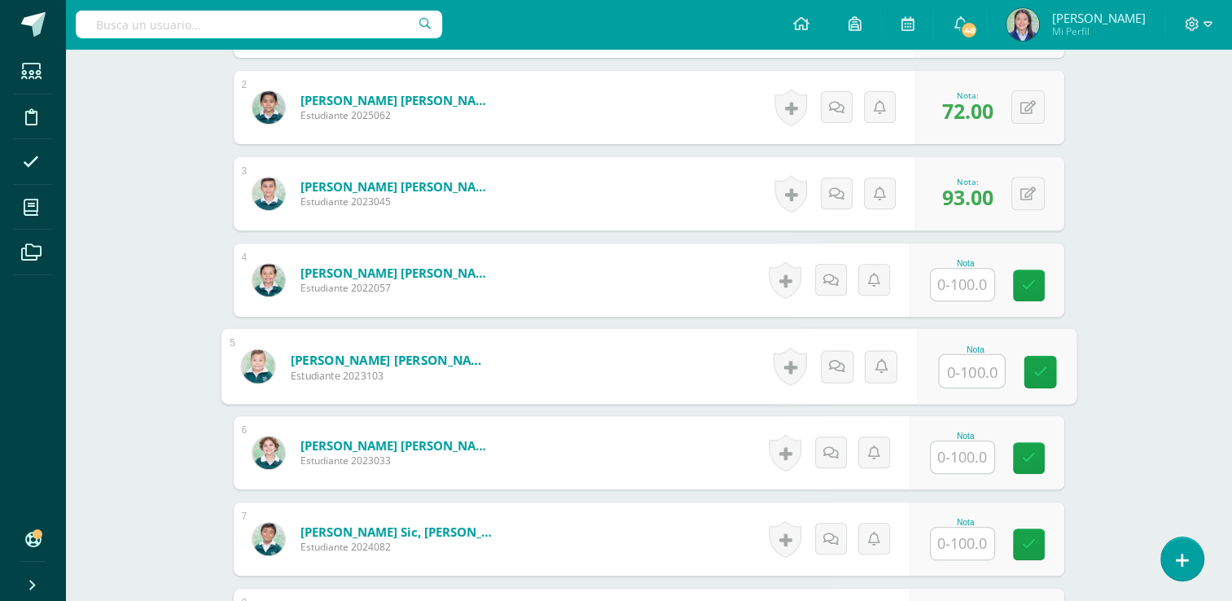
click at [982, 364] on input "text" at bounding box center [971, 371] width 65 height 33
type input "70"
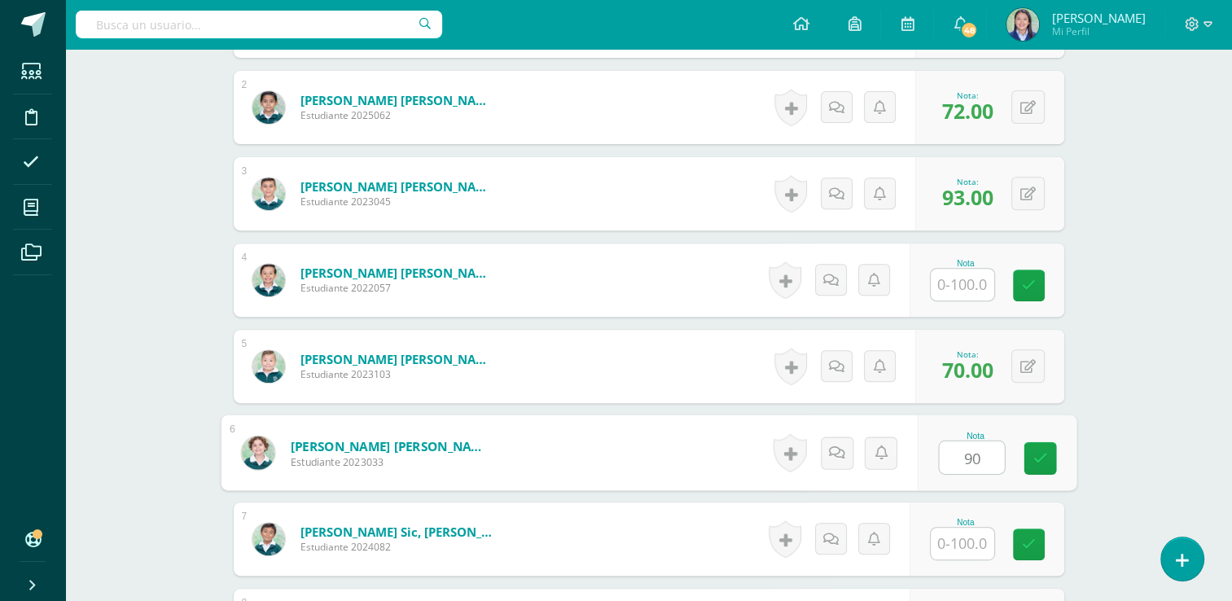
type input "90"
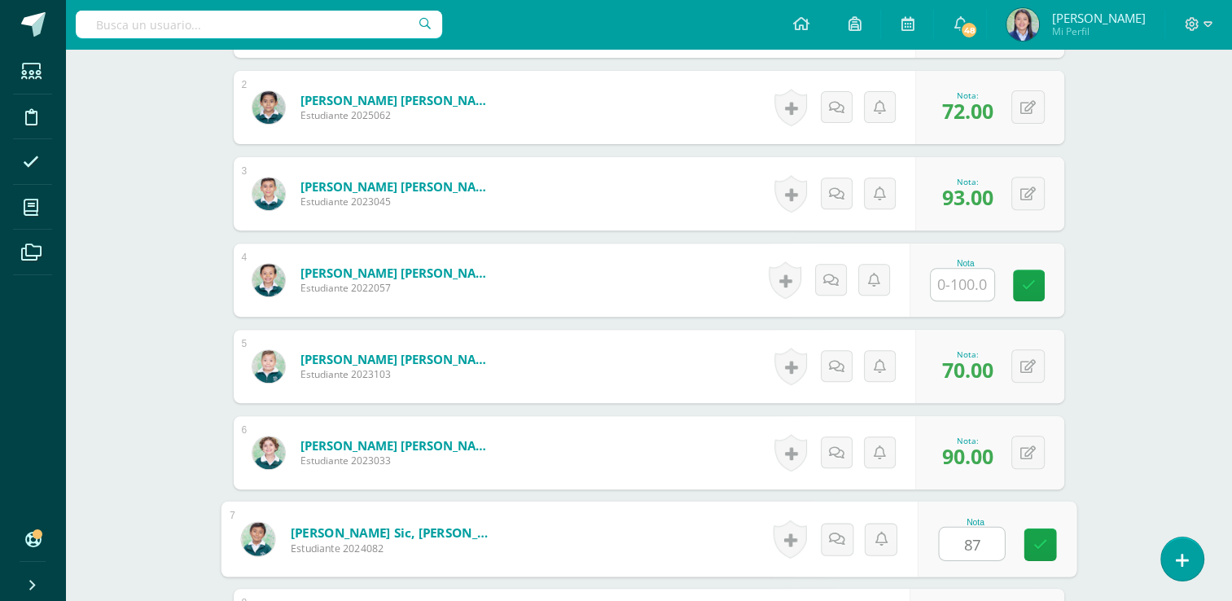
type input "87"
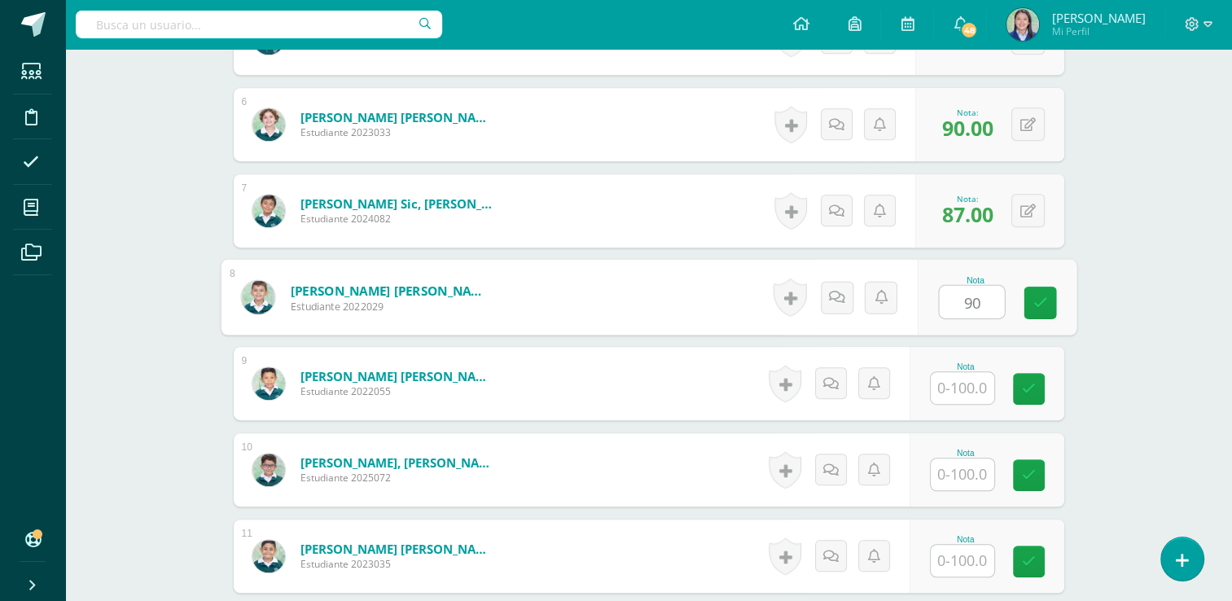
type input "90"
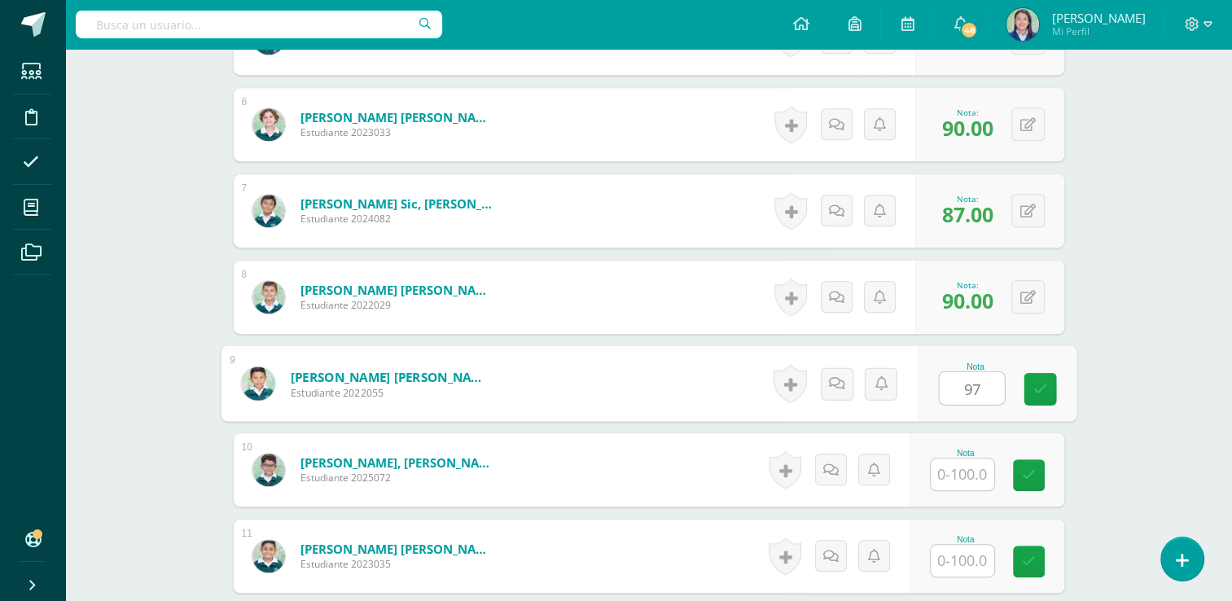
type input "97"
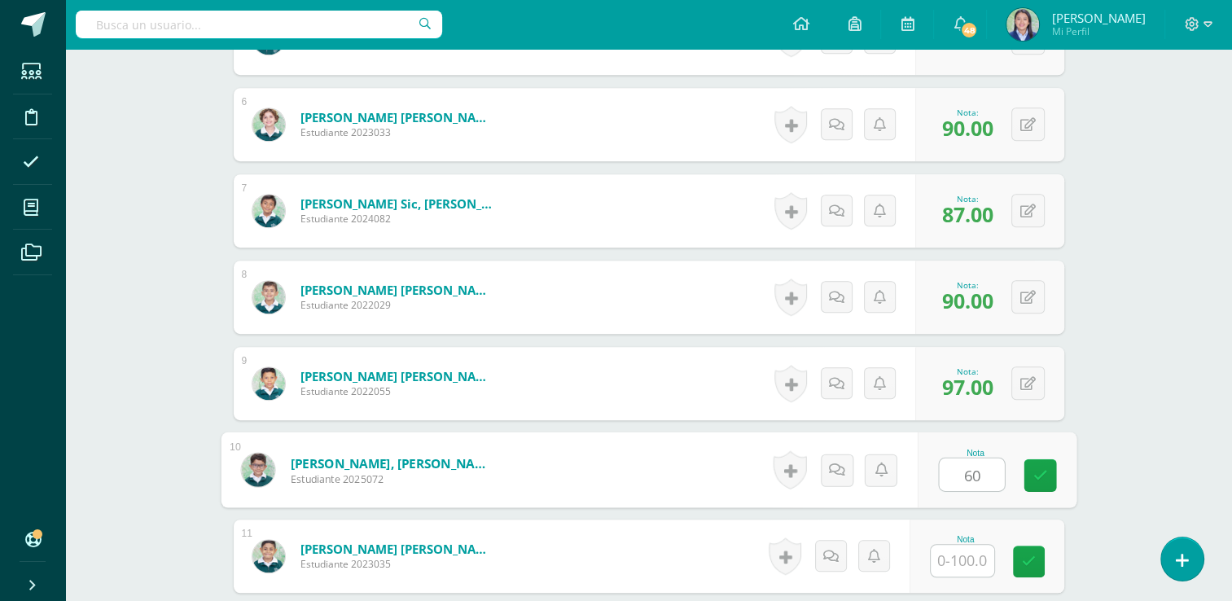
type input "60"
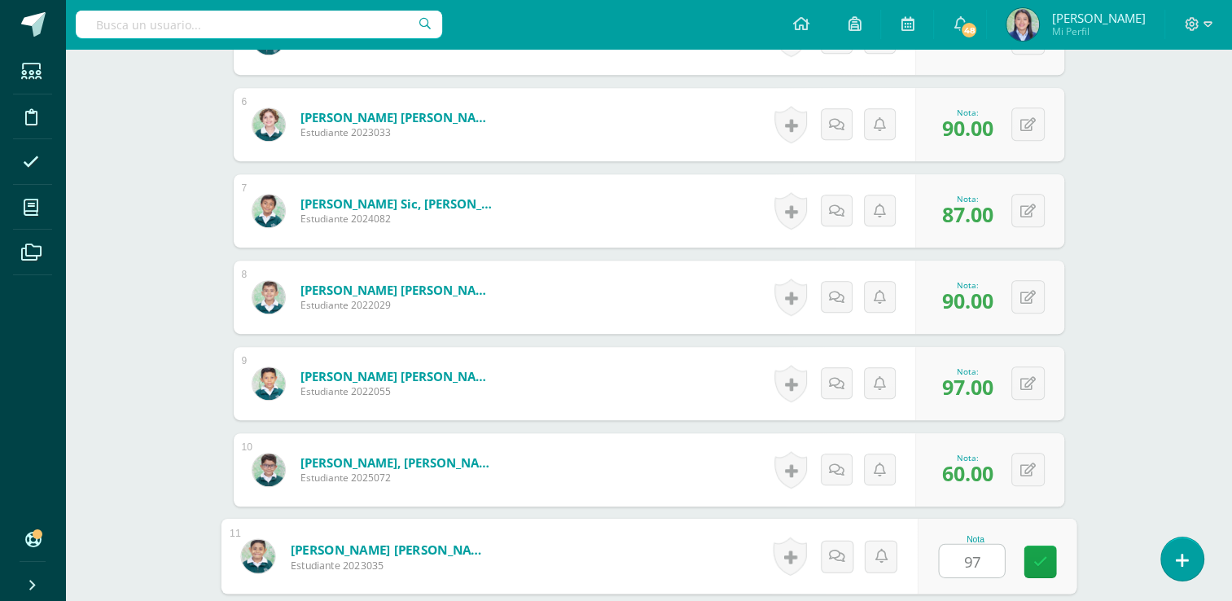
type input "97"
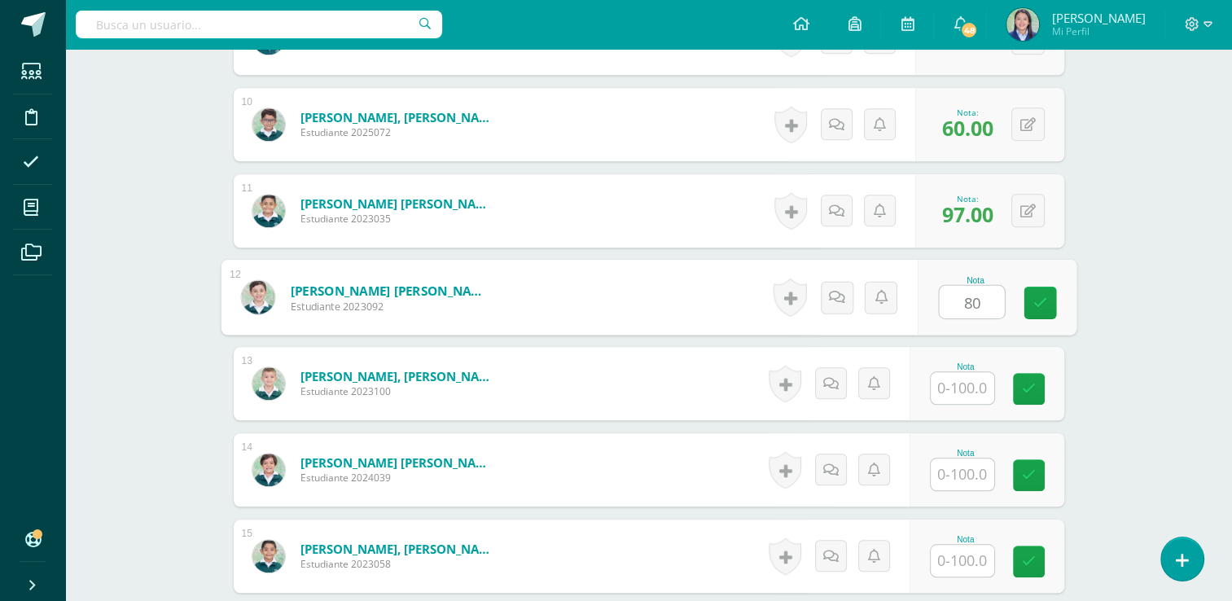
type input "80"
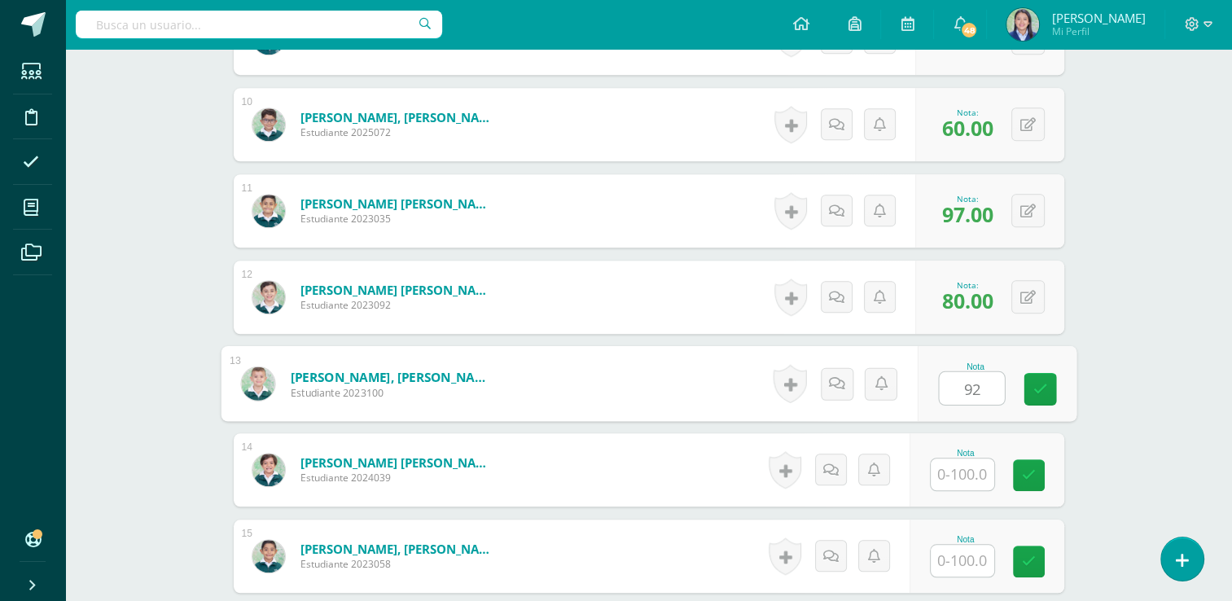
type input "92"
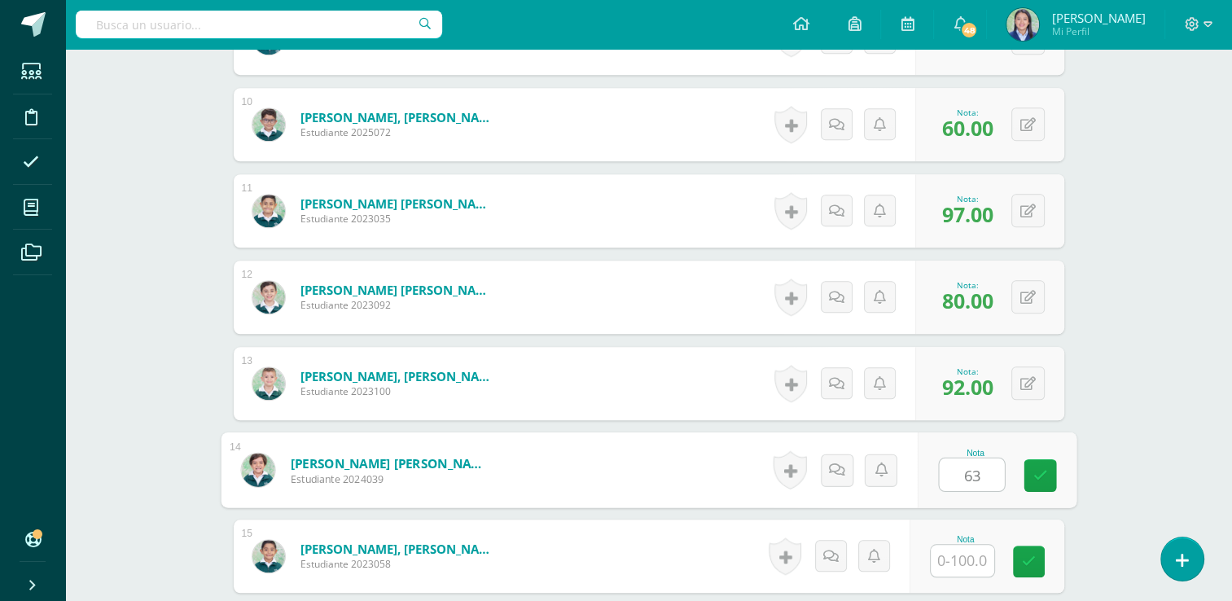
type input "63"
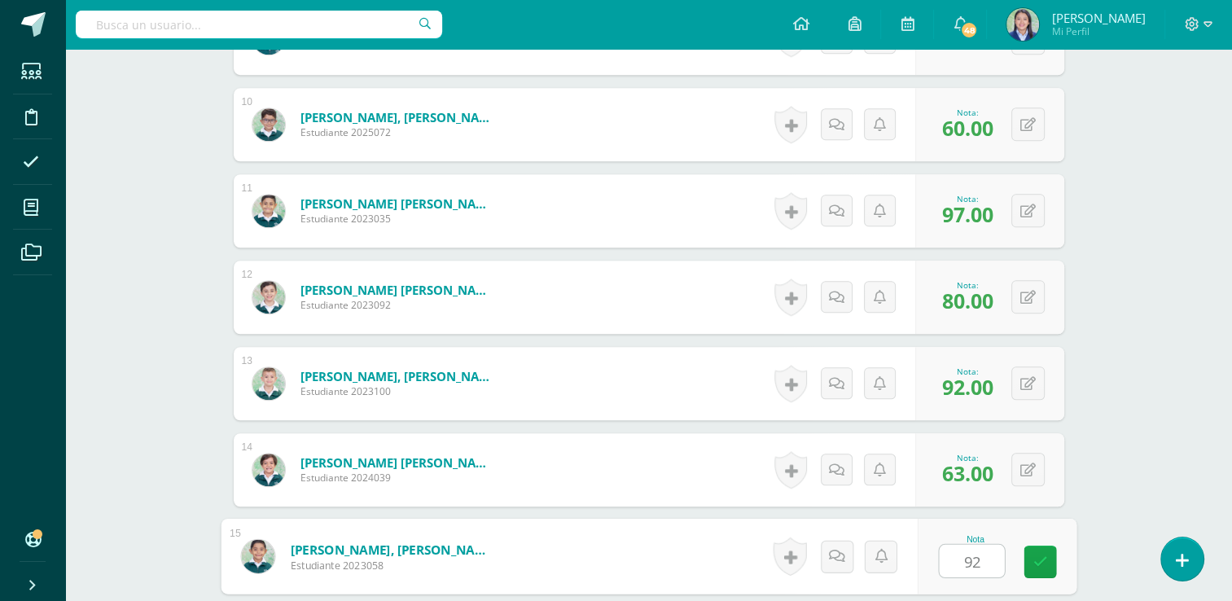
type input "92"
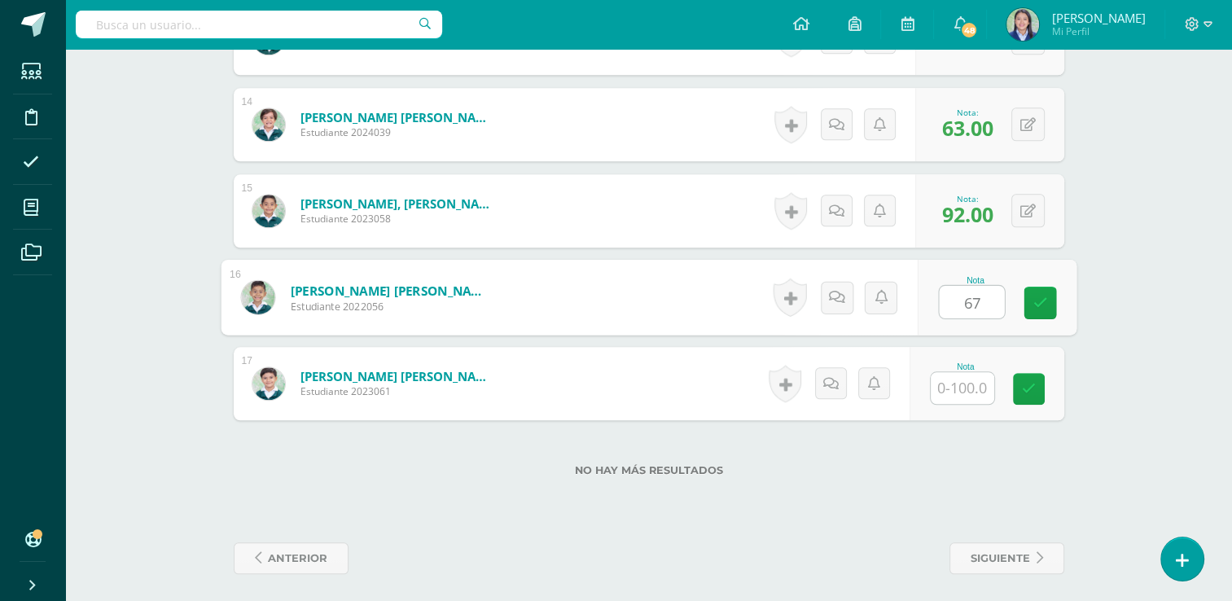
type input "67"
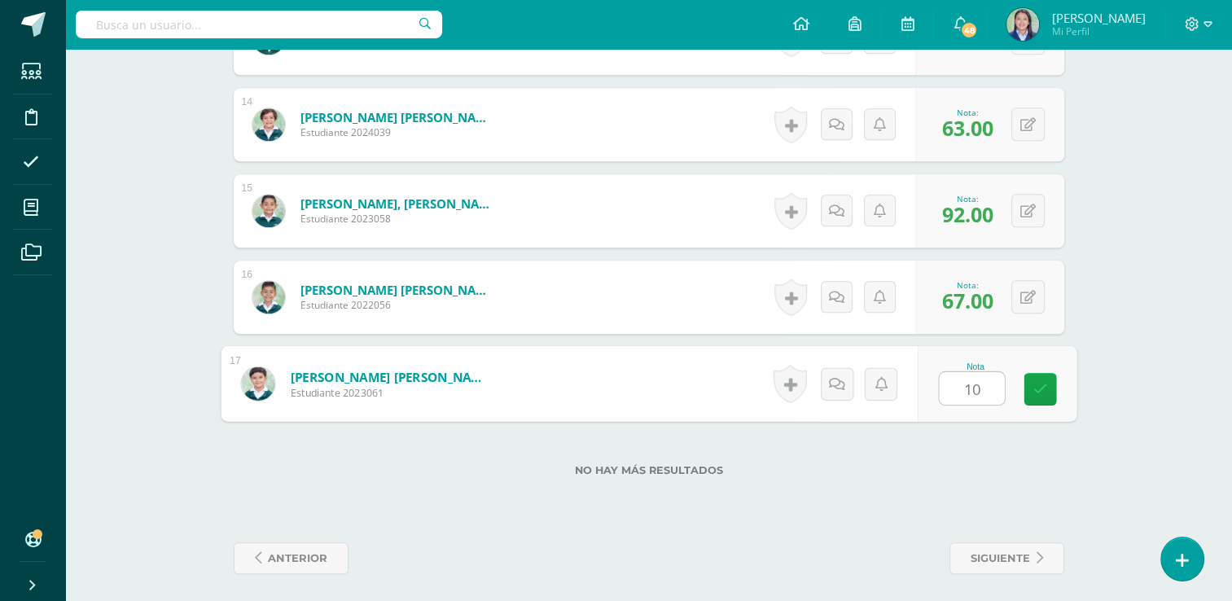
type input "100"
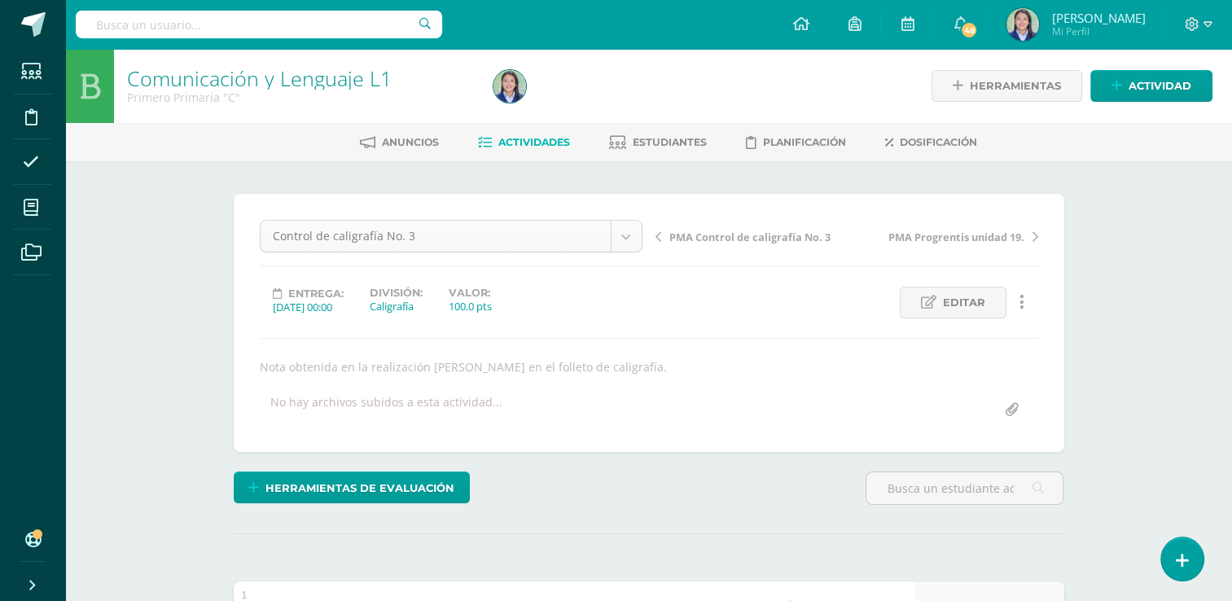
scroll to position [179, 0]
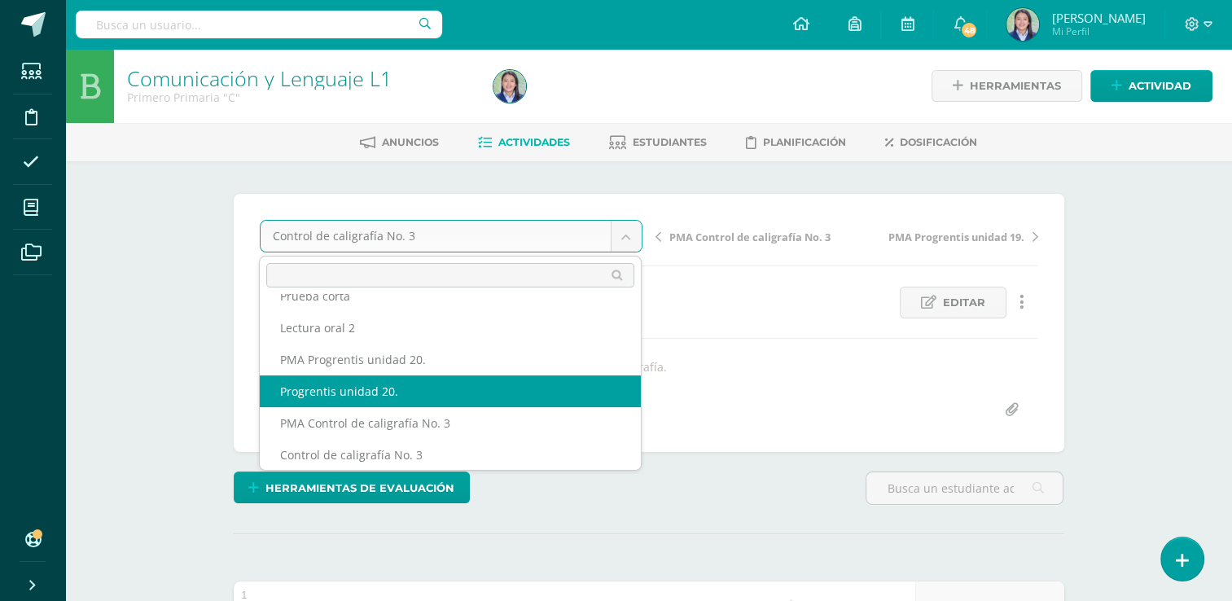
select select "/dashboard/teacher/grade-activity/265195/"
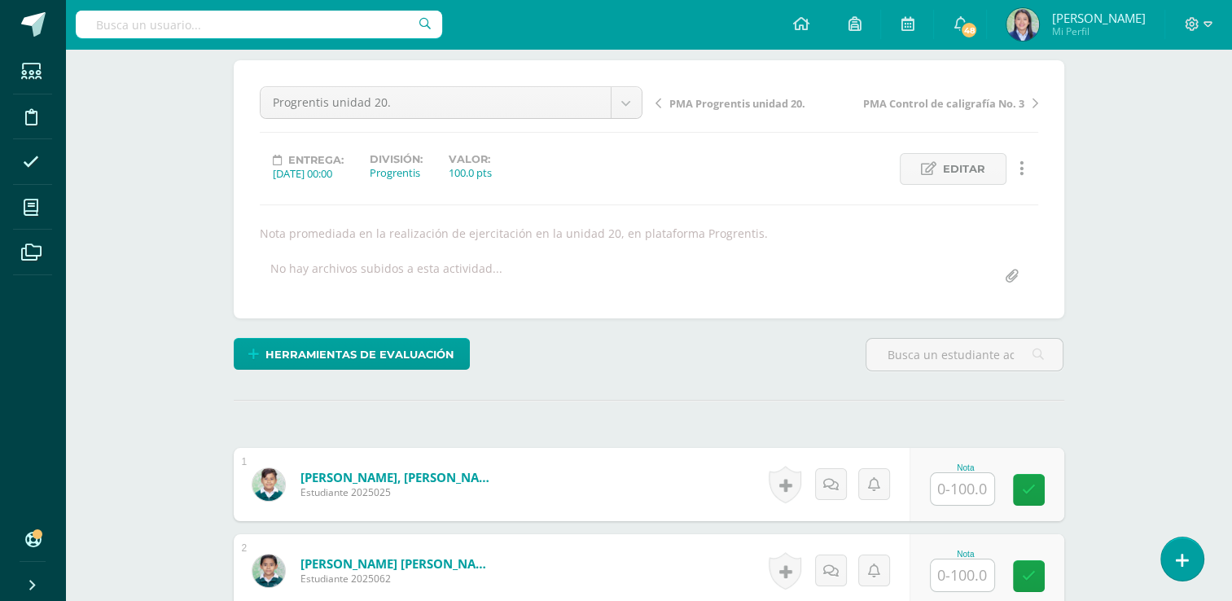
scroll to position [241, 0]
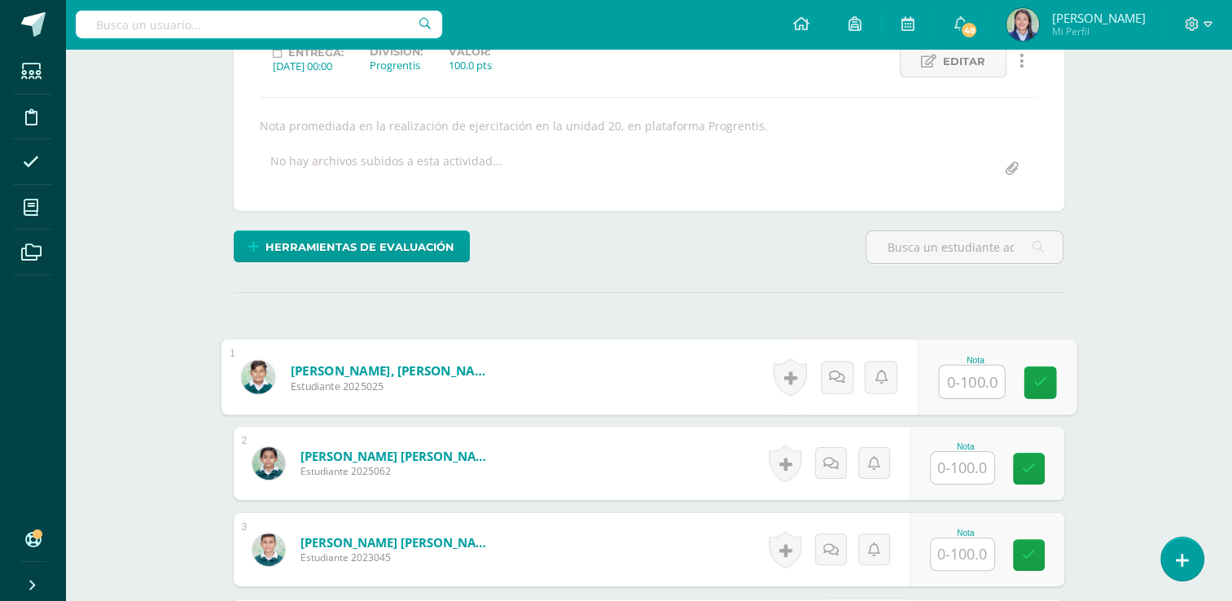
click at [968, 367] on input "text" at bounding box center [971, 382] width 65 height 33
type input "66"
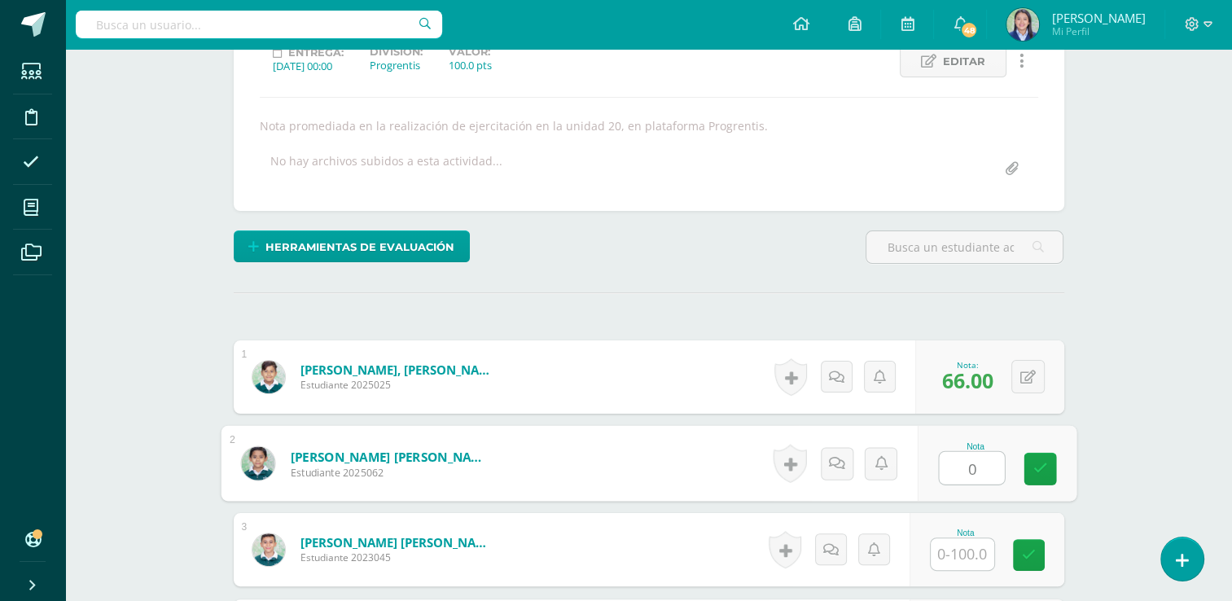
type input "0"
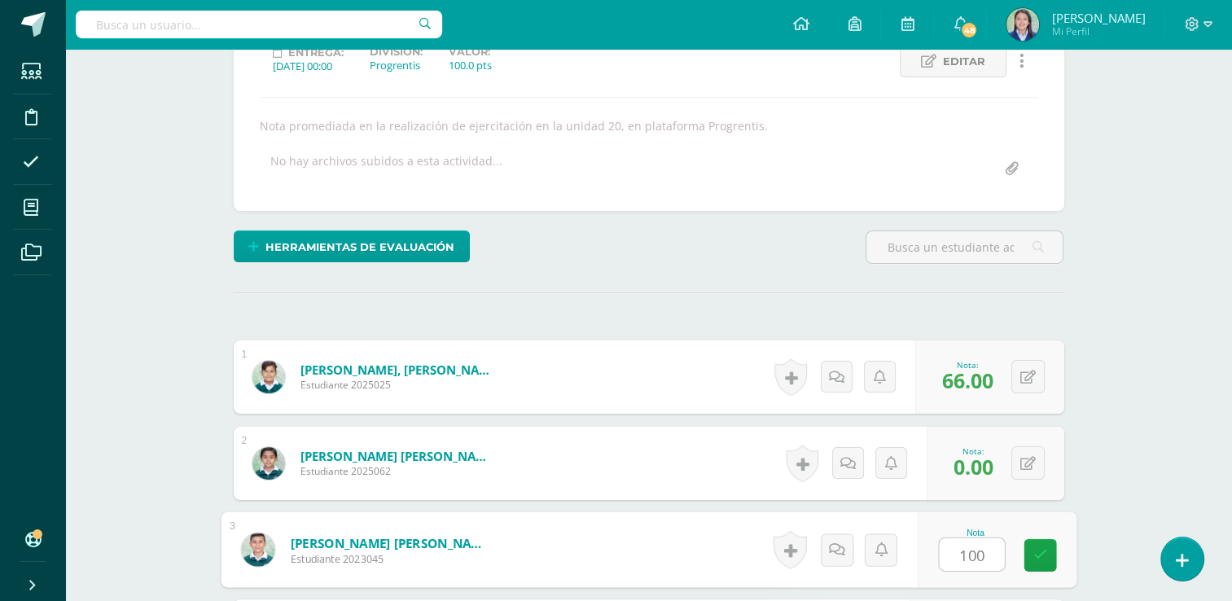
type input "100"
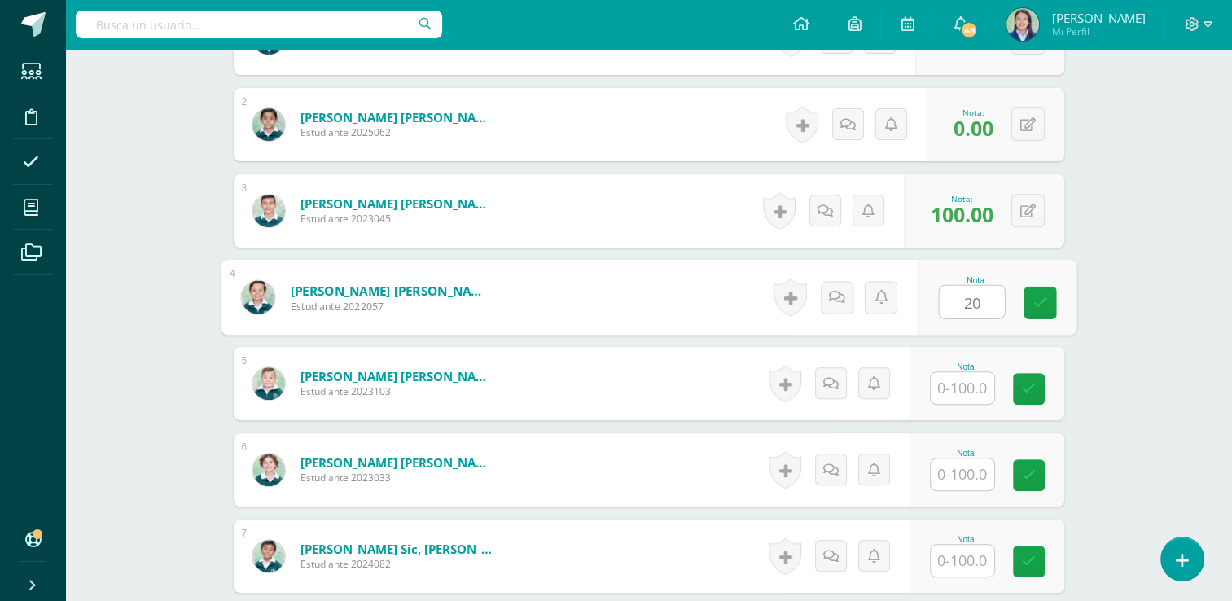
type input "20"
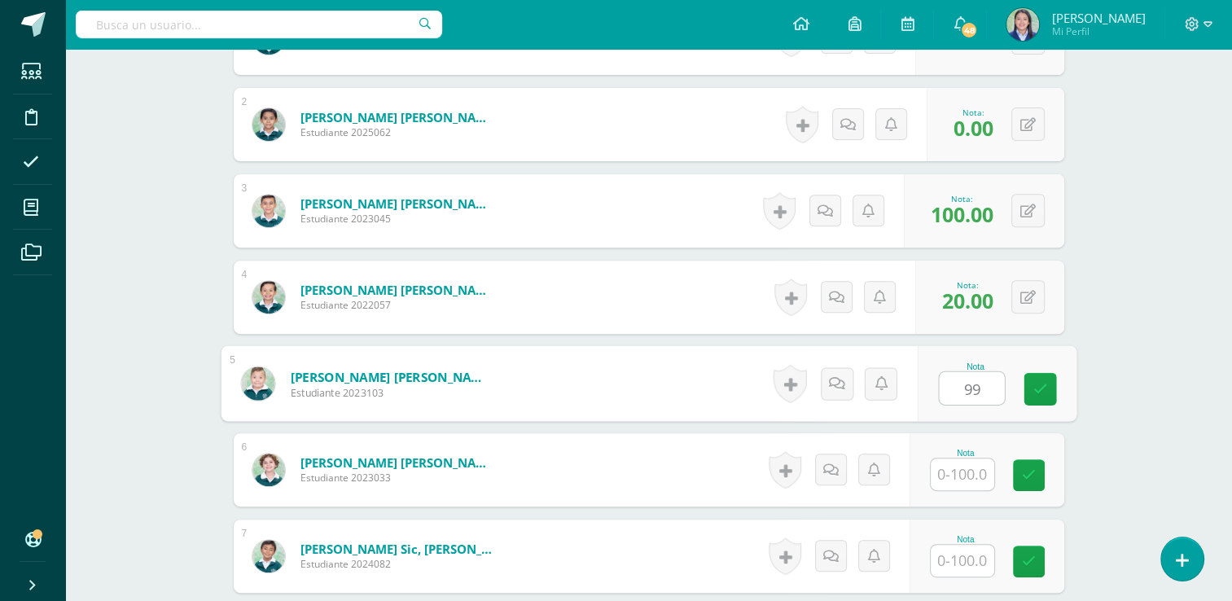
type input "99"
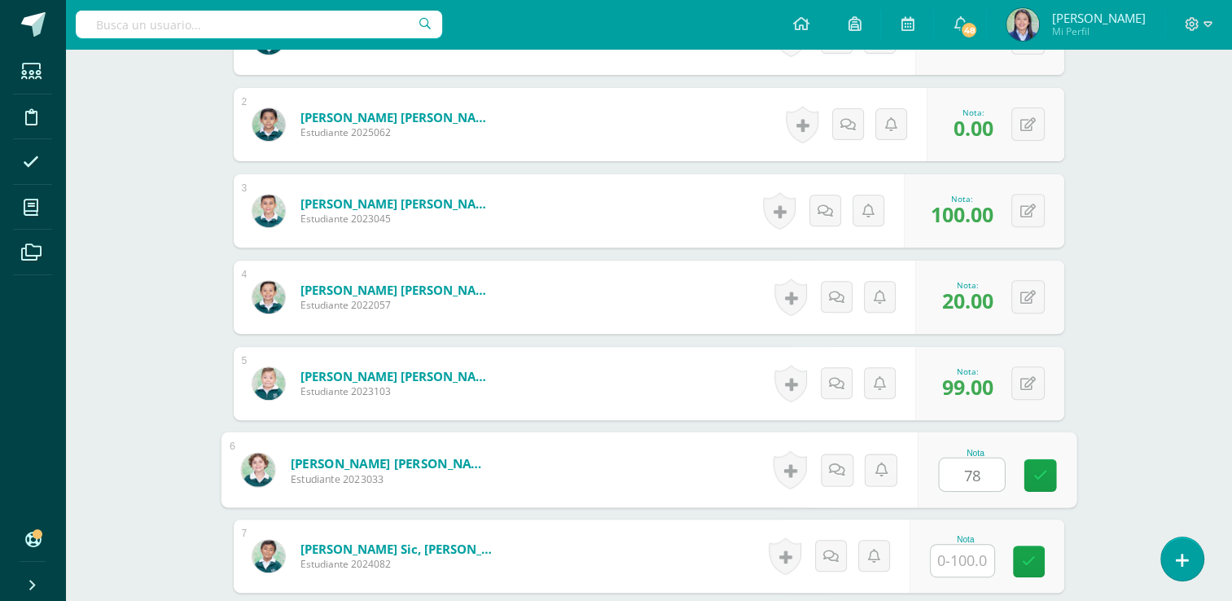
type input "78"
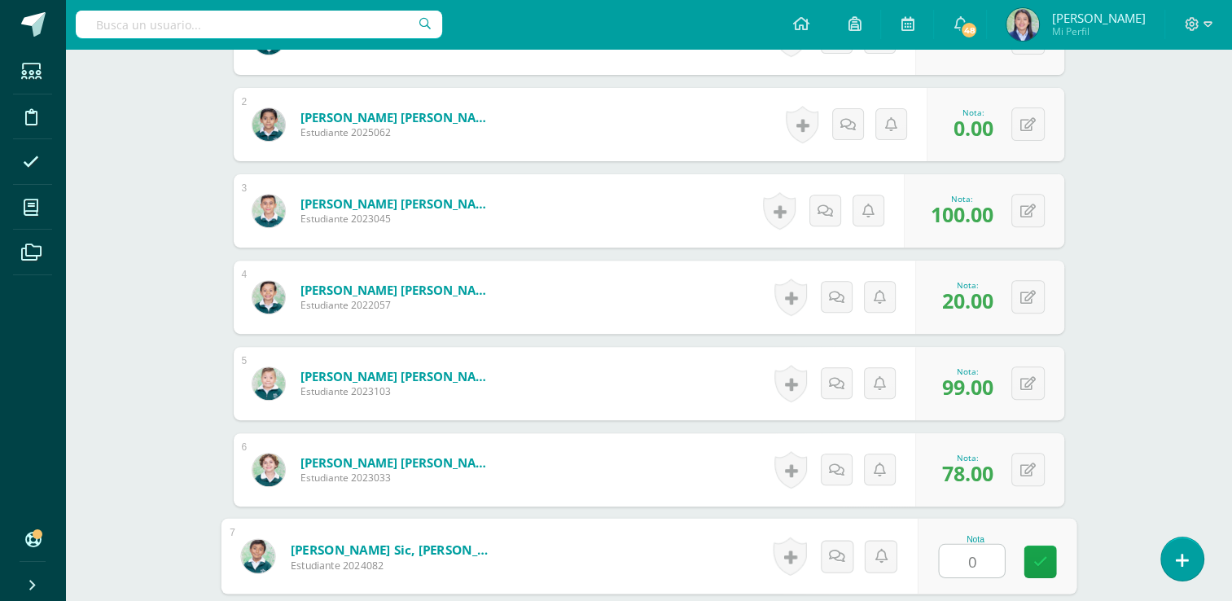
type input "0"
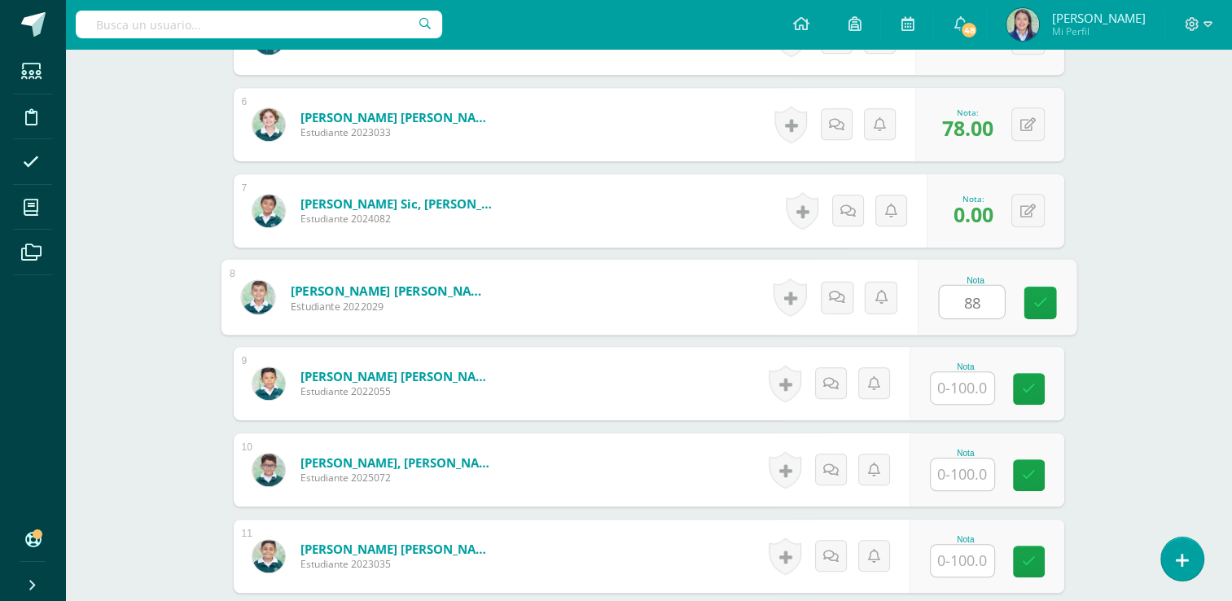
type input "88"
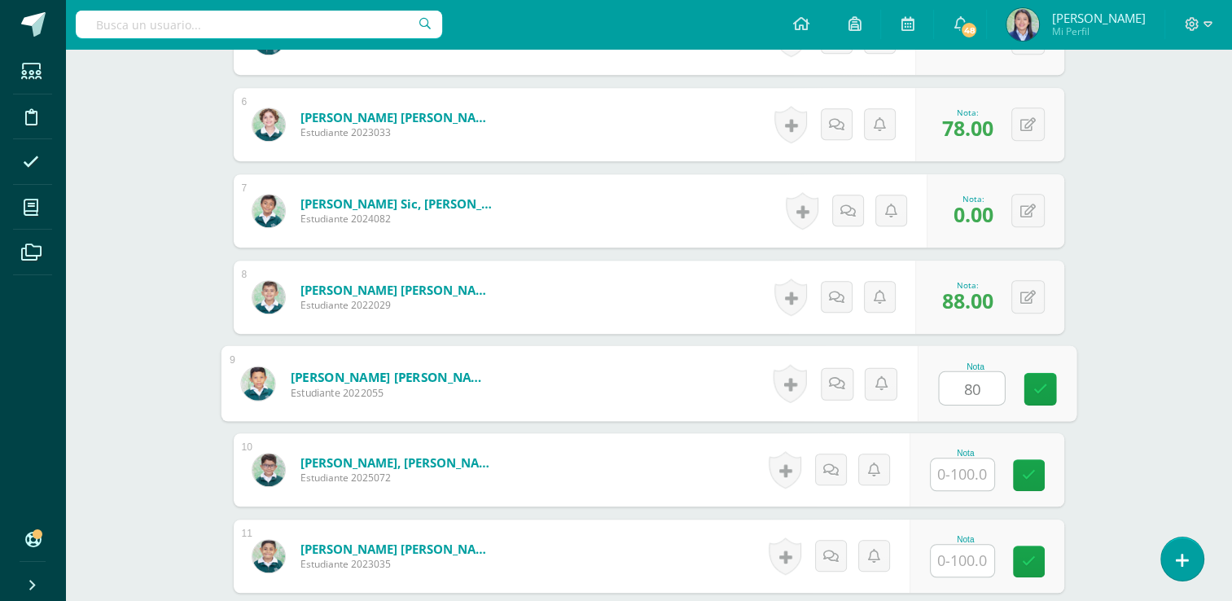
type input "80"
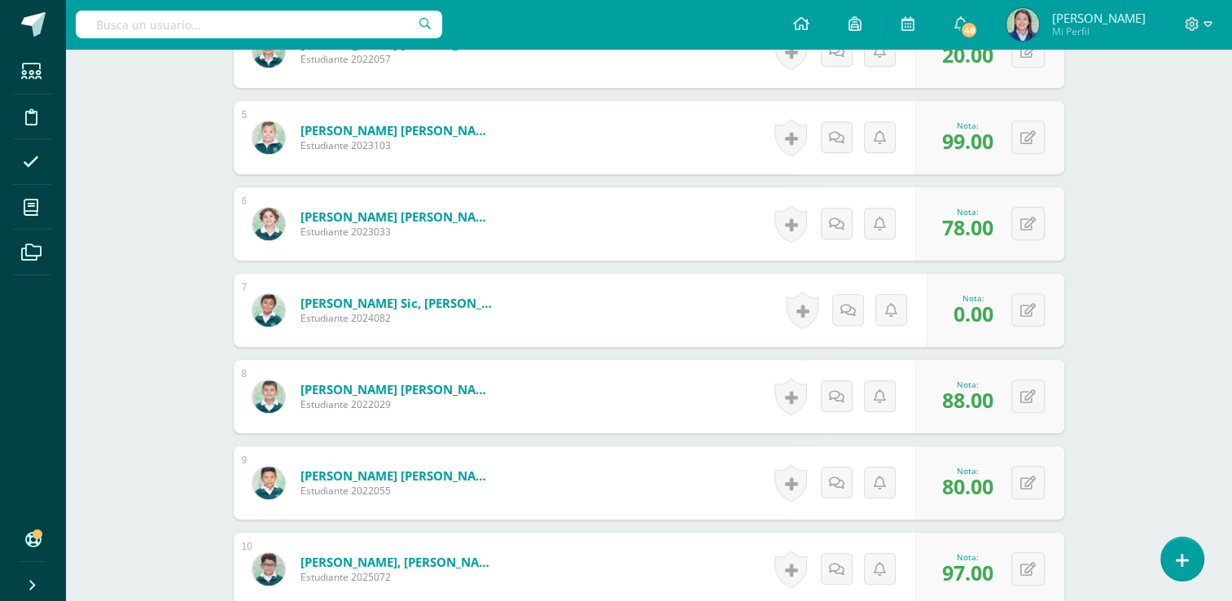
scroll to position [841, 0]
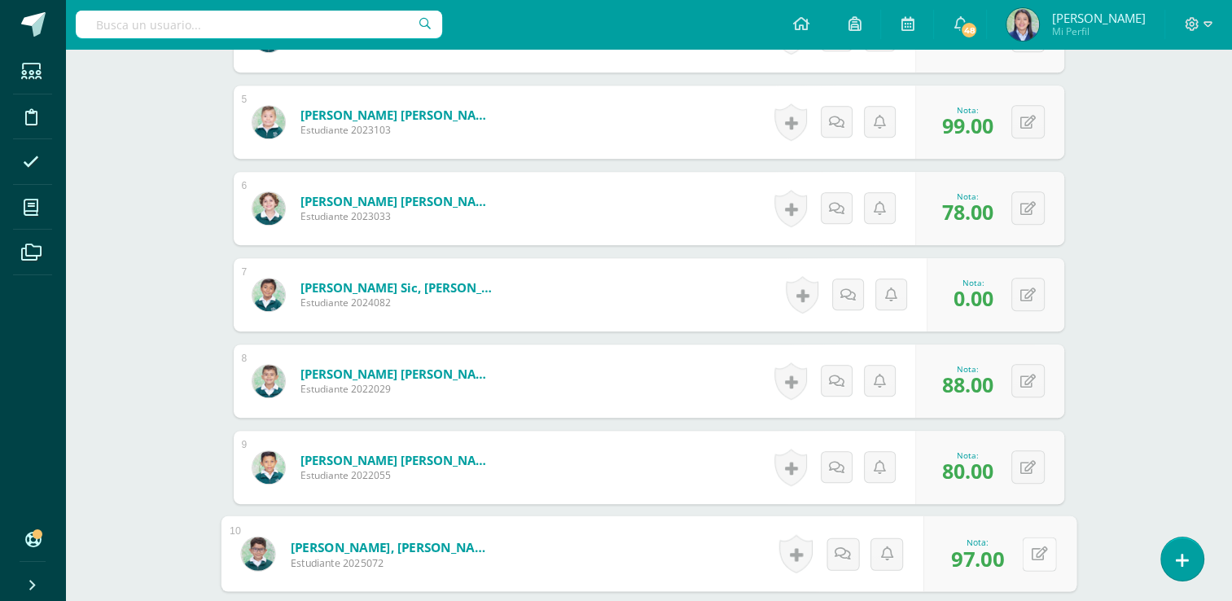
click at [1025, 553] on button at bounding box center [1039, 554] width 34 height 34
type input "0"
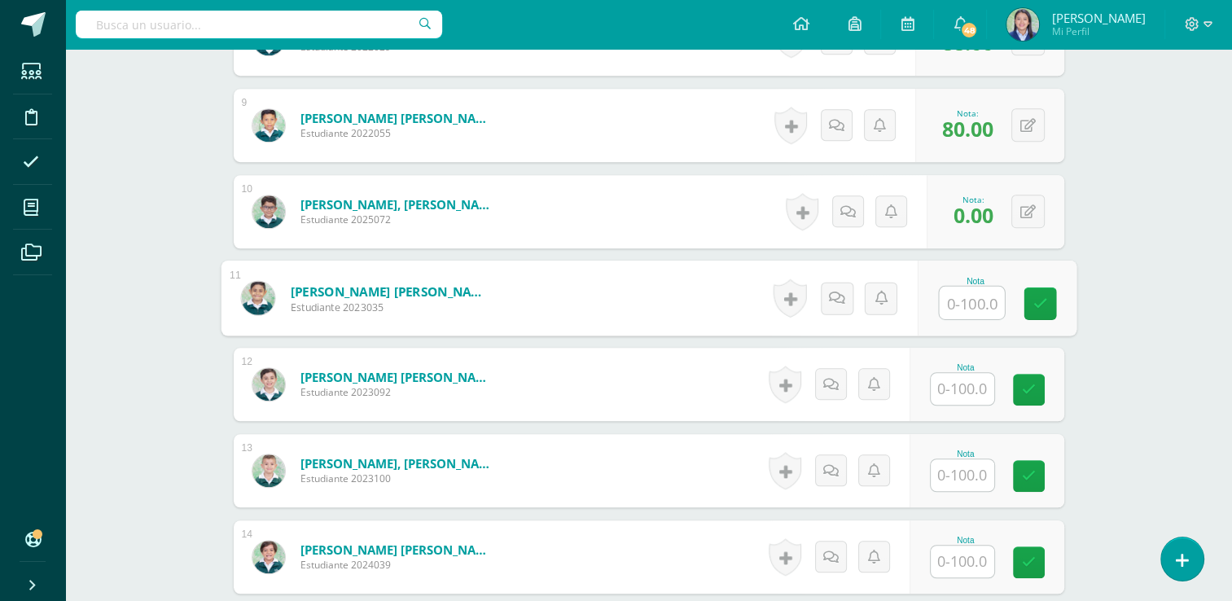
click at [977, 305] on input "text" at bounding box center [971, 303] width 65 height 33
type input "97"
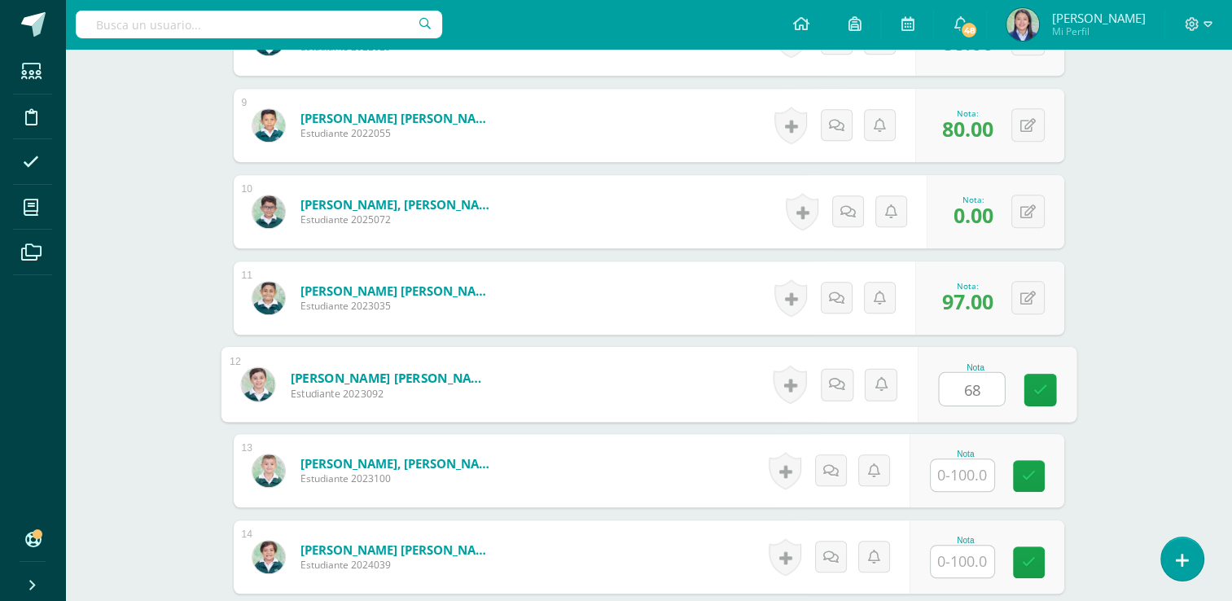
type input "68"
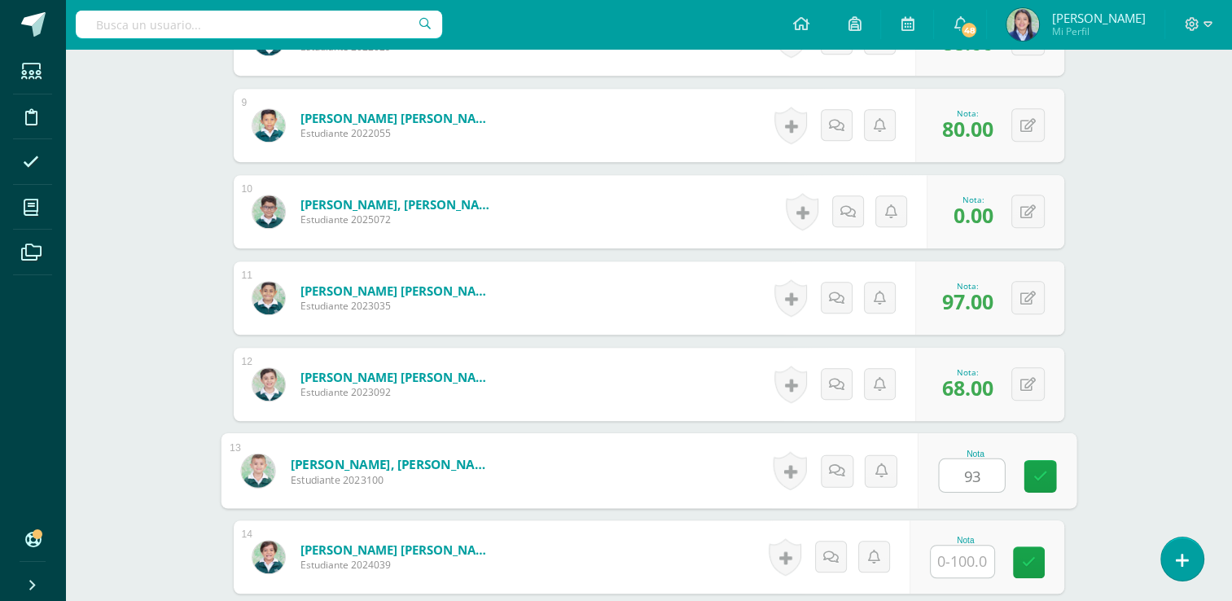
type input "93"
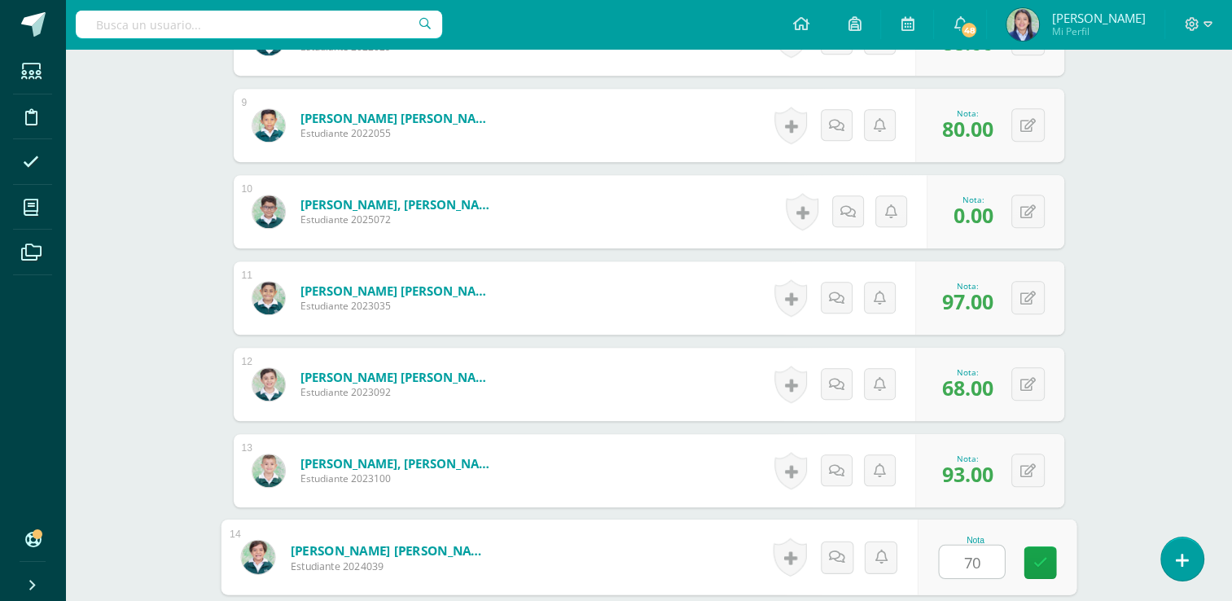
type input "70"
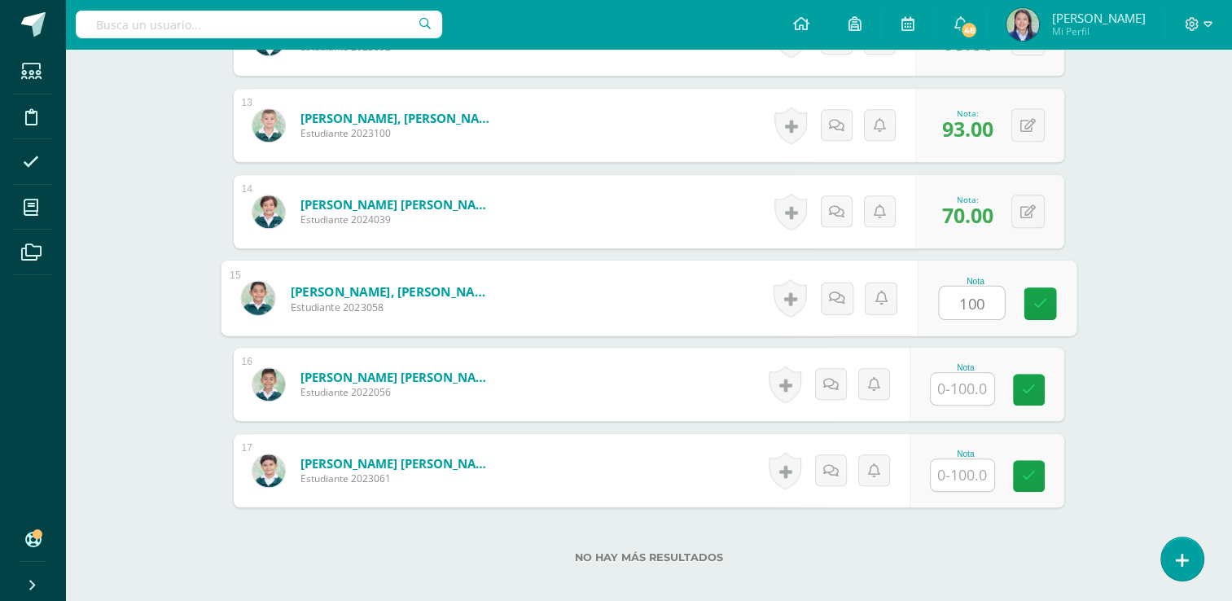
type input "100"
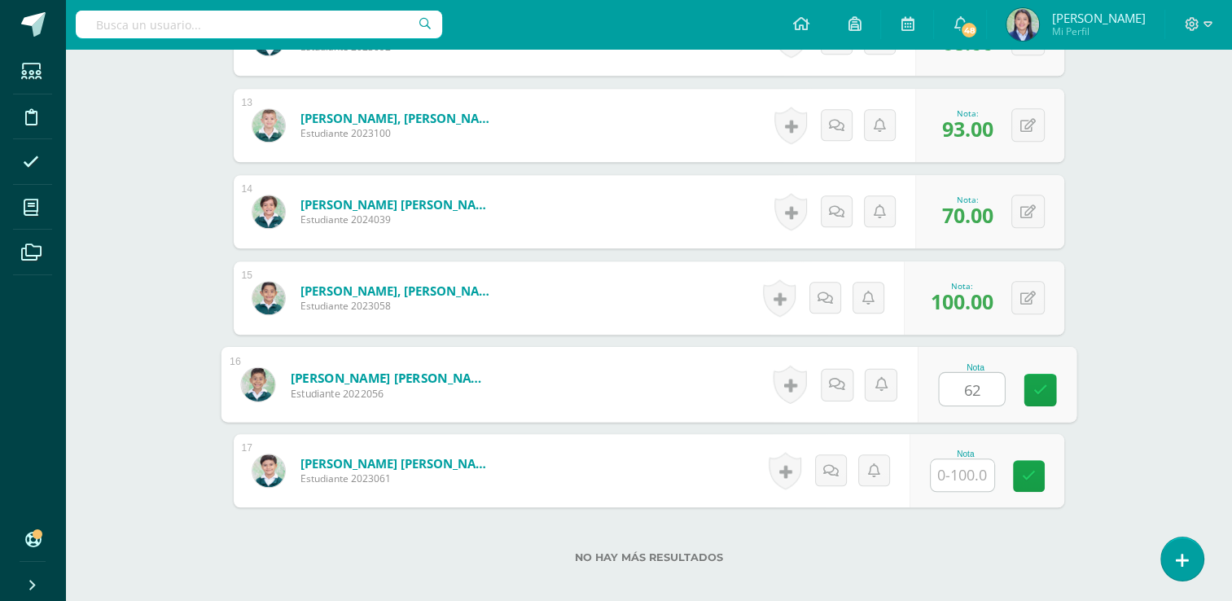
type input "62"
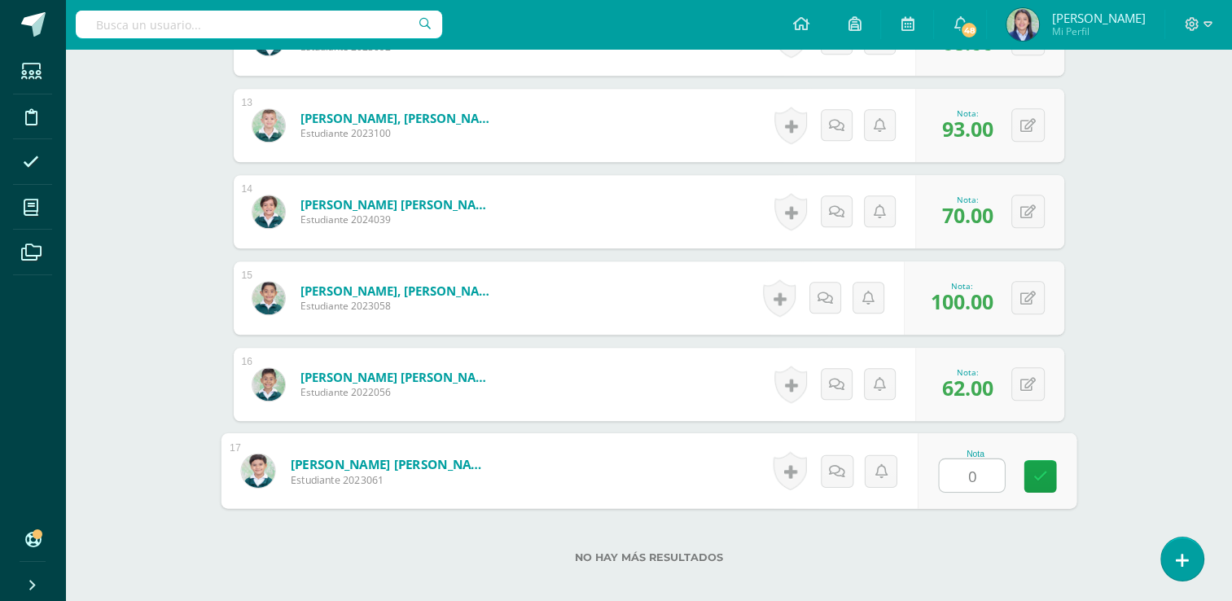
type input "0"
click at [977, 305] on span "100.00" at bounding box center [962, 302] width 63 height 28
drag, startPoint x: 1238, startPoint y: 429, endPoint x: 1162, endPoint y: 165, distance: 275.4
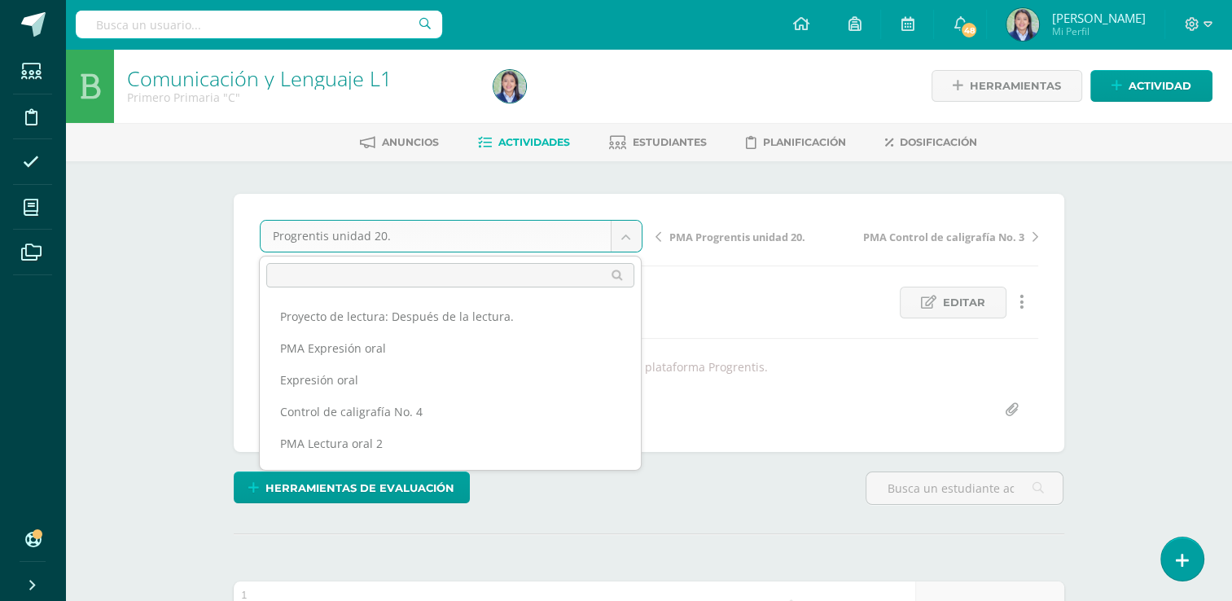
scroll to position [116, 0]
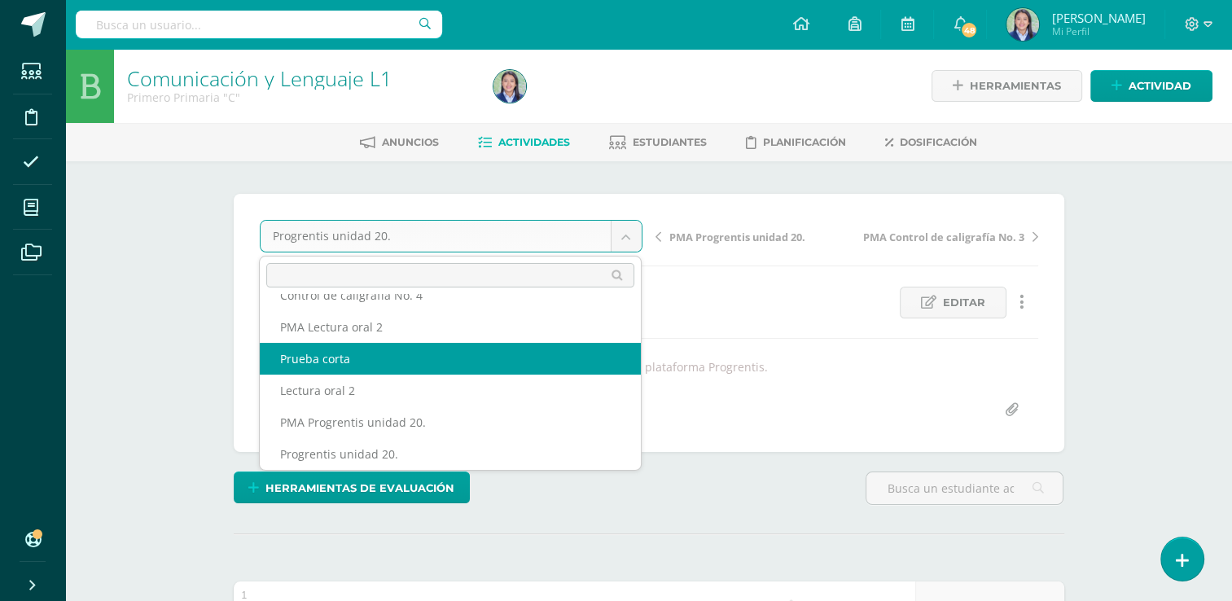
select select "/dashboard/teacher/grade-activity/265186/"
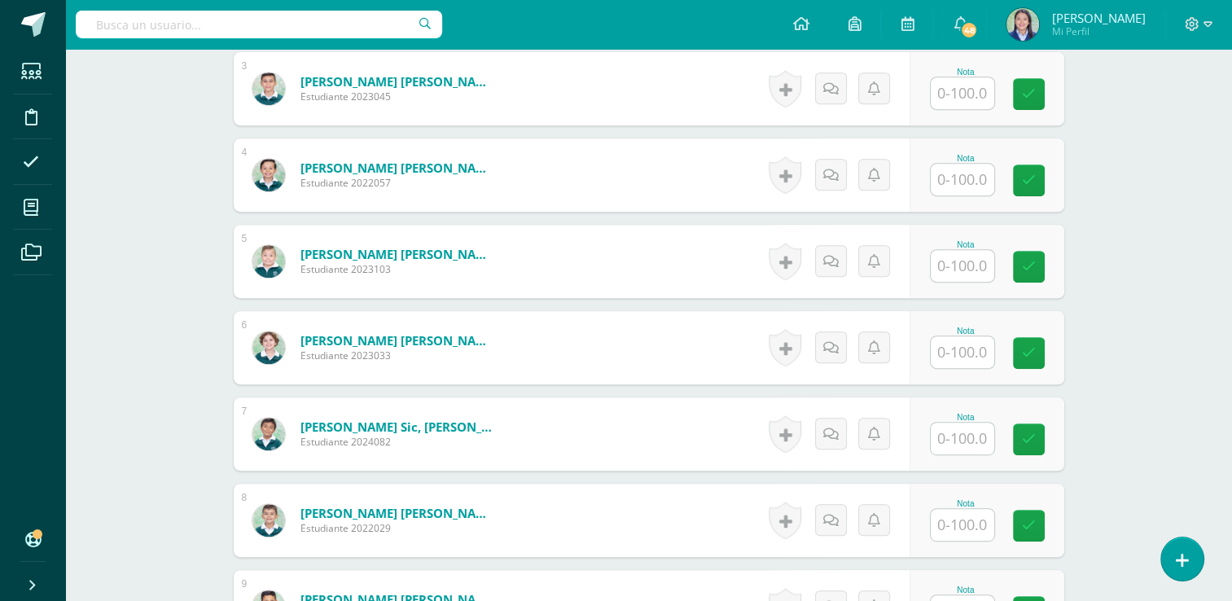
scroll to position [176, 0]
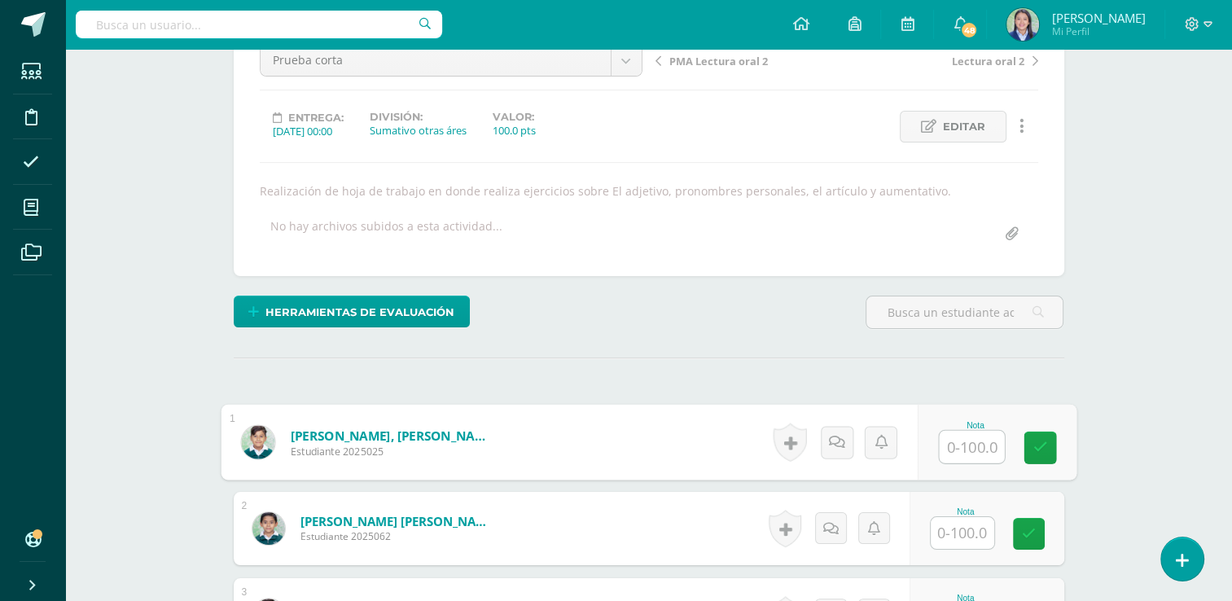
click at [973, 454] on input "text" at bounding box center [971, 447] width 65 height 33
type input "96"
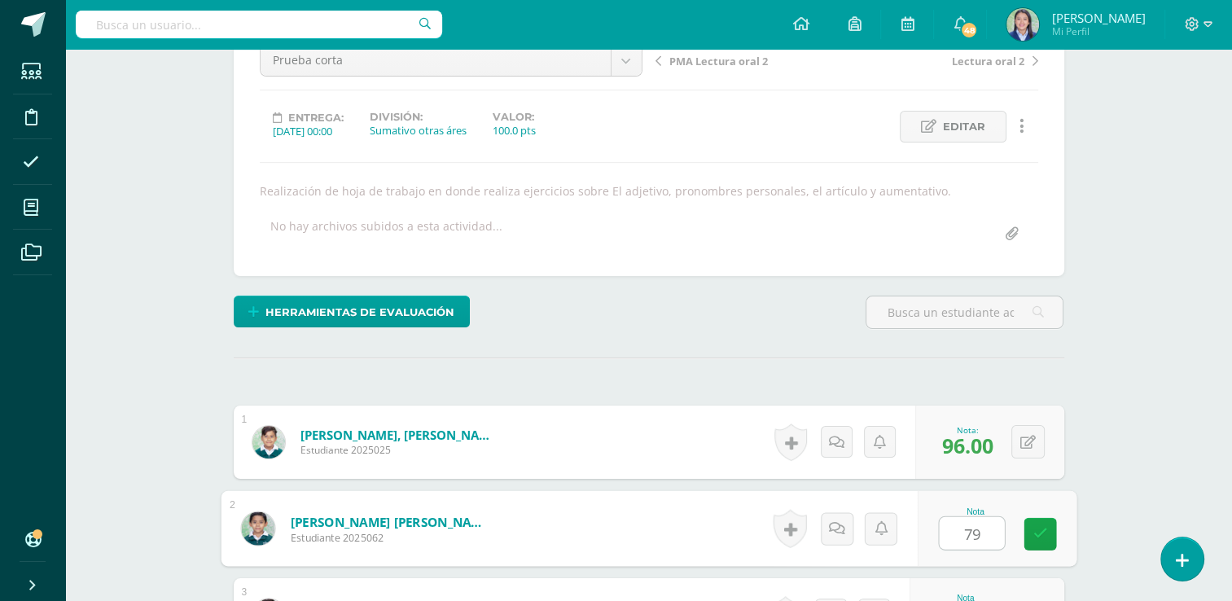
type input "79"
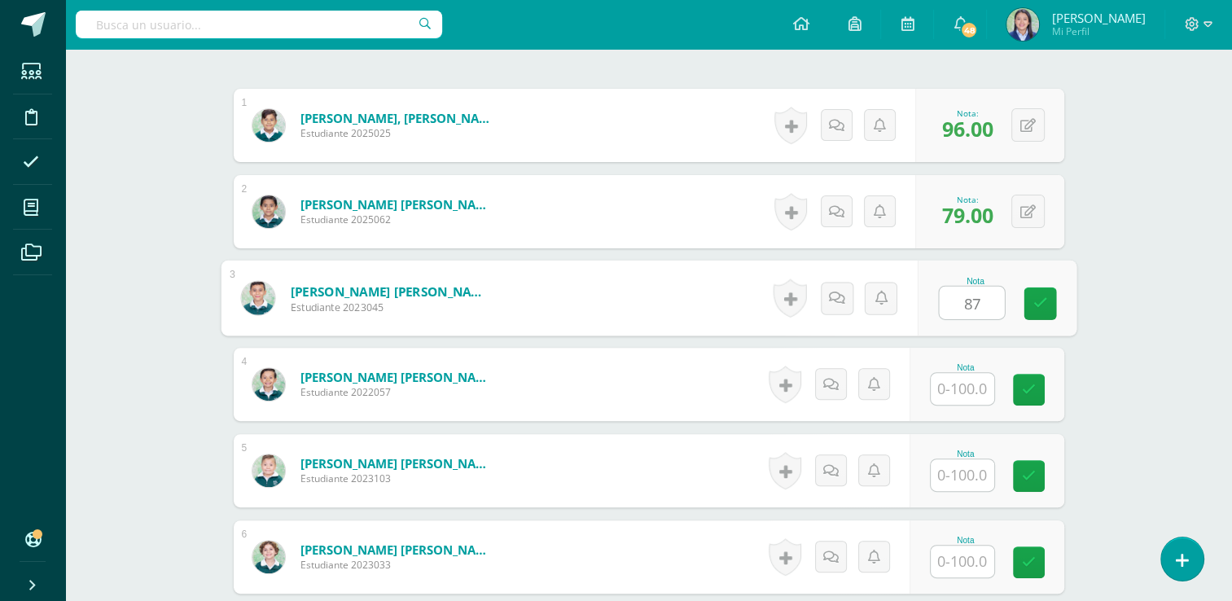
type input "87"
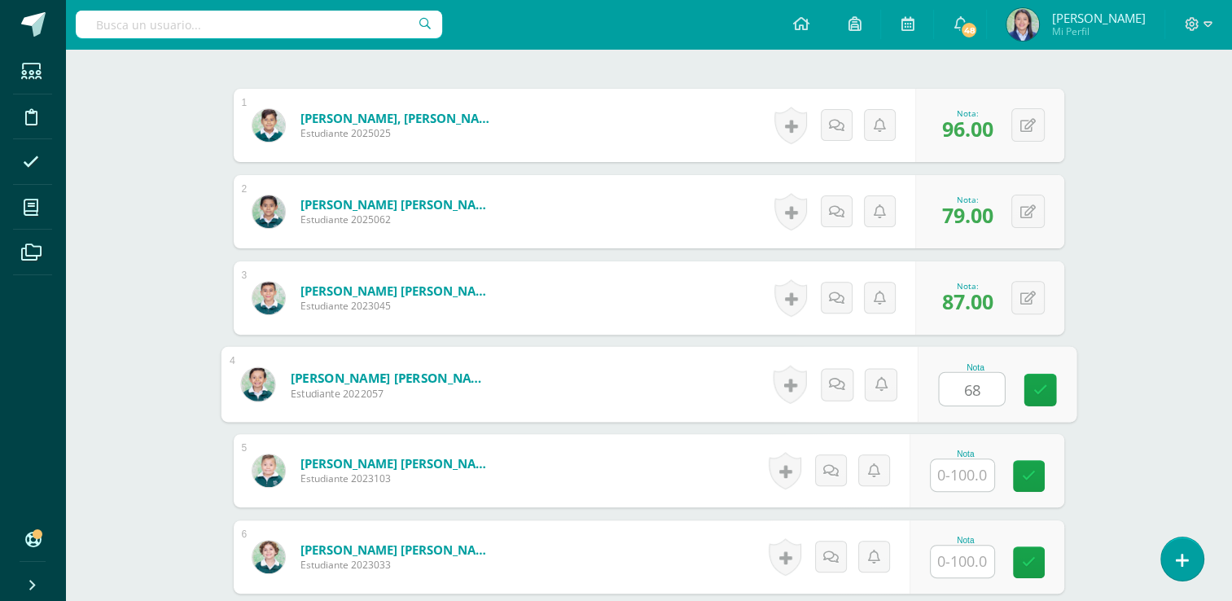
type input "68"
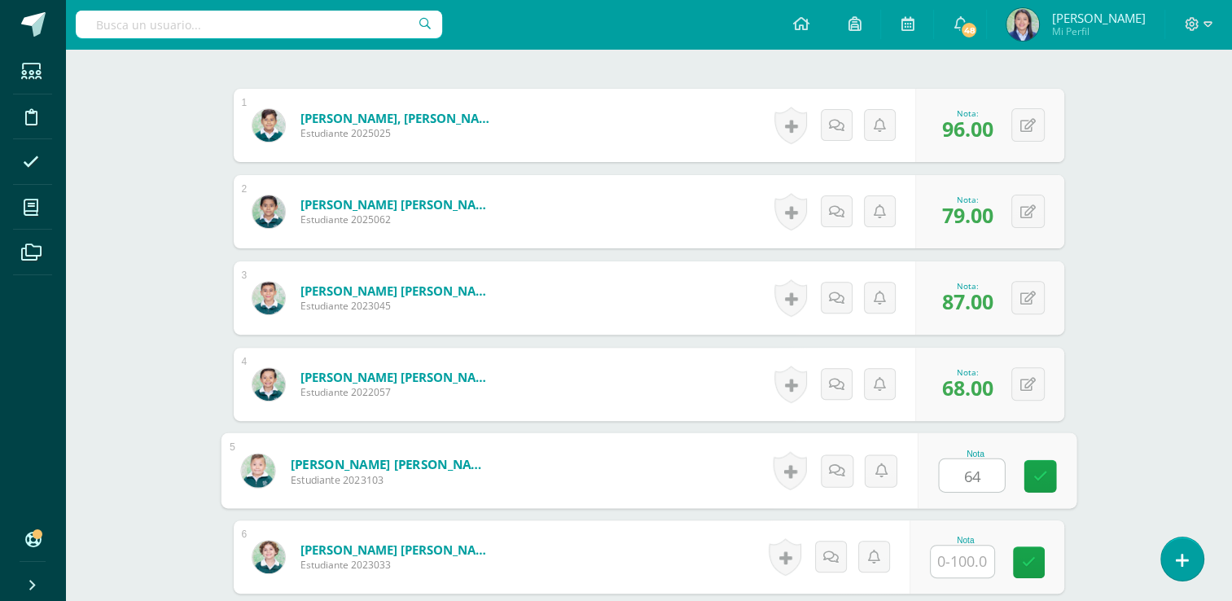
type input "64"
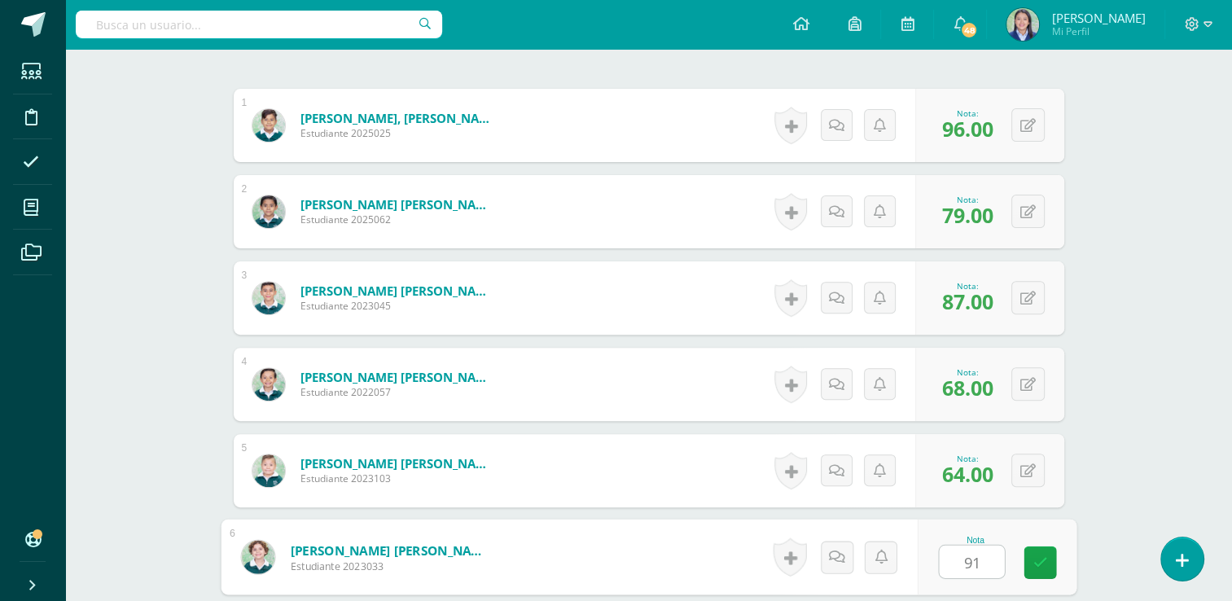
type input "91"
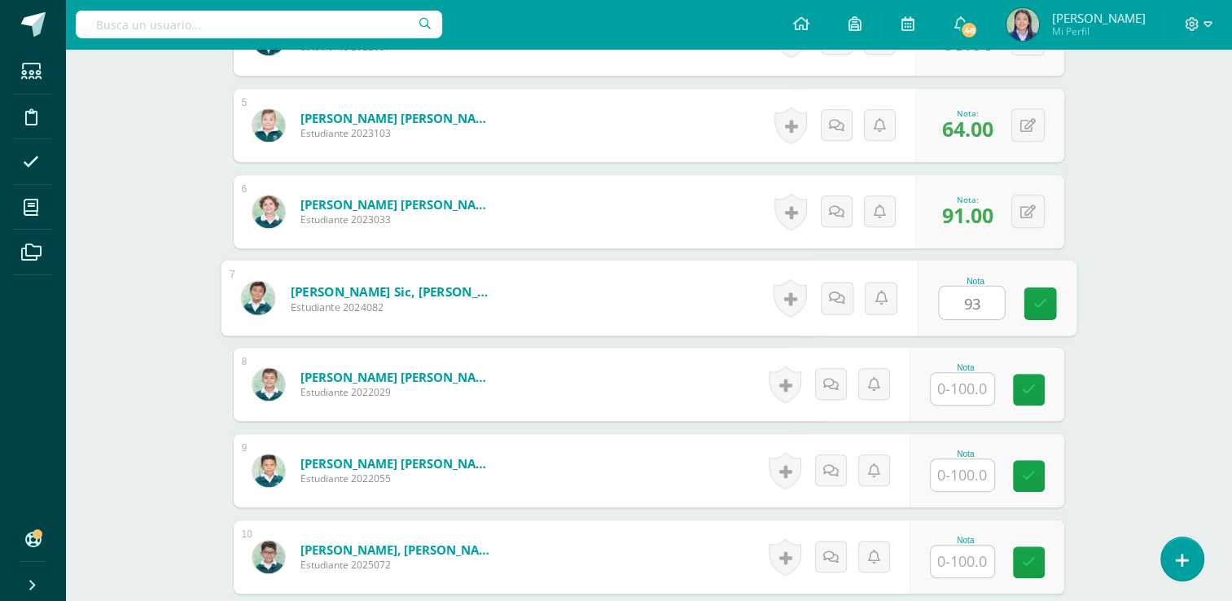
type input "93"
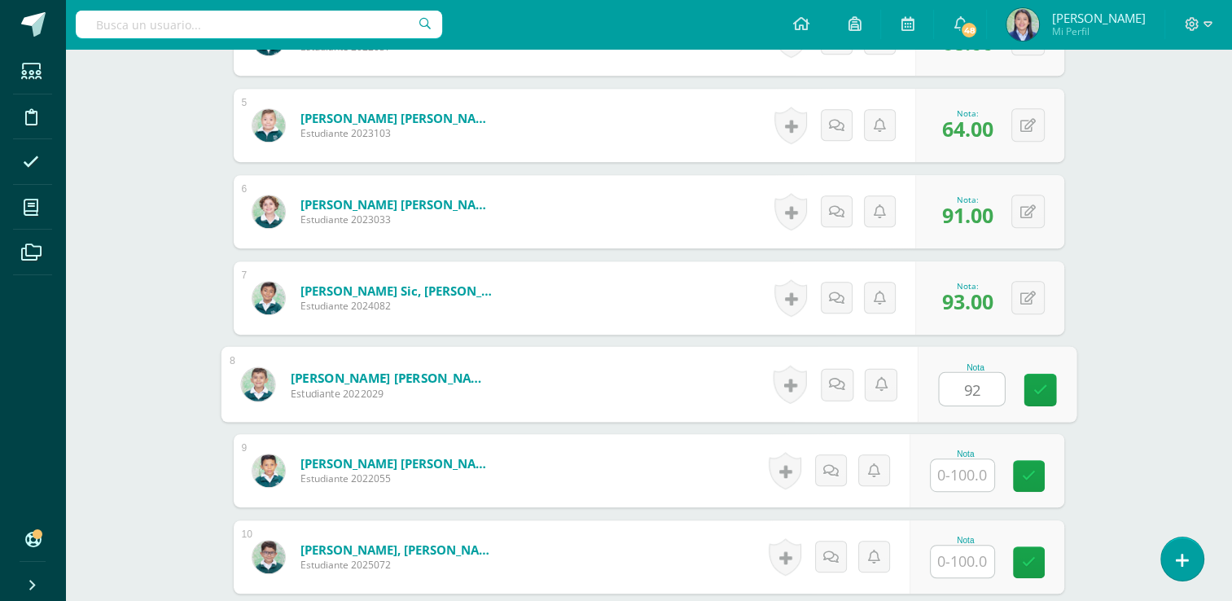
type input "92"
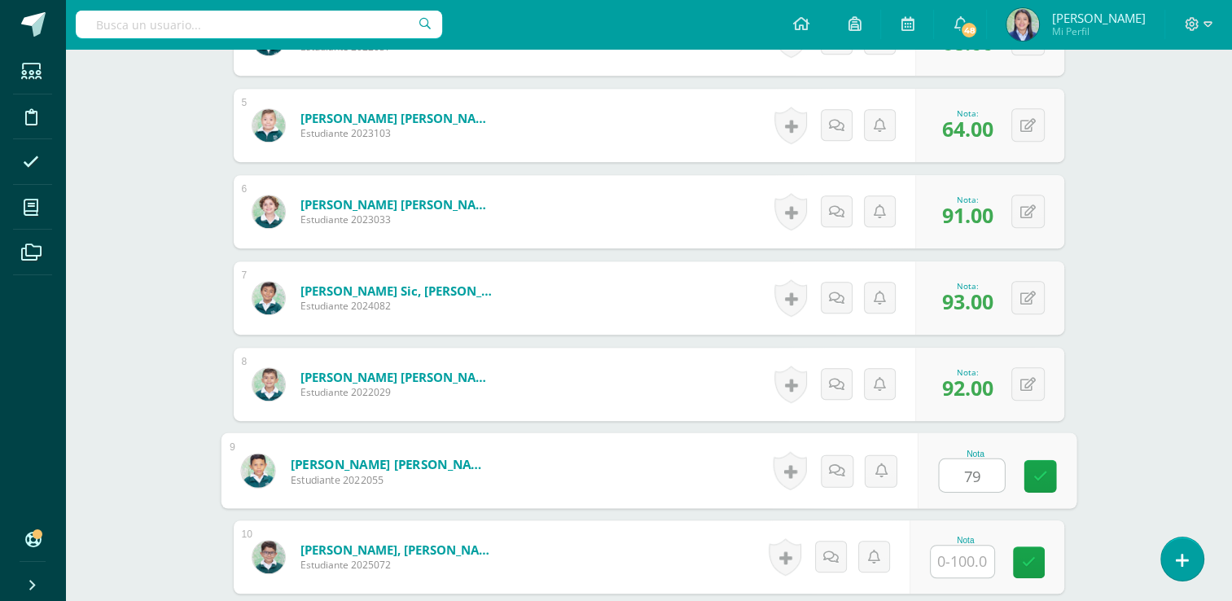
type input "79"
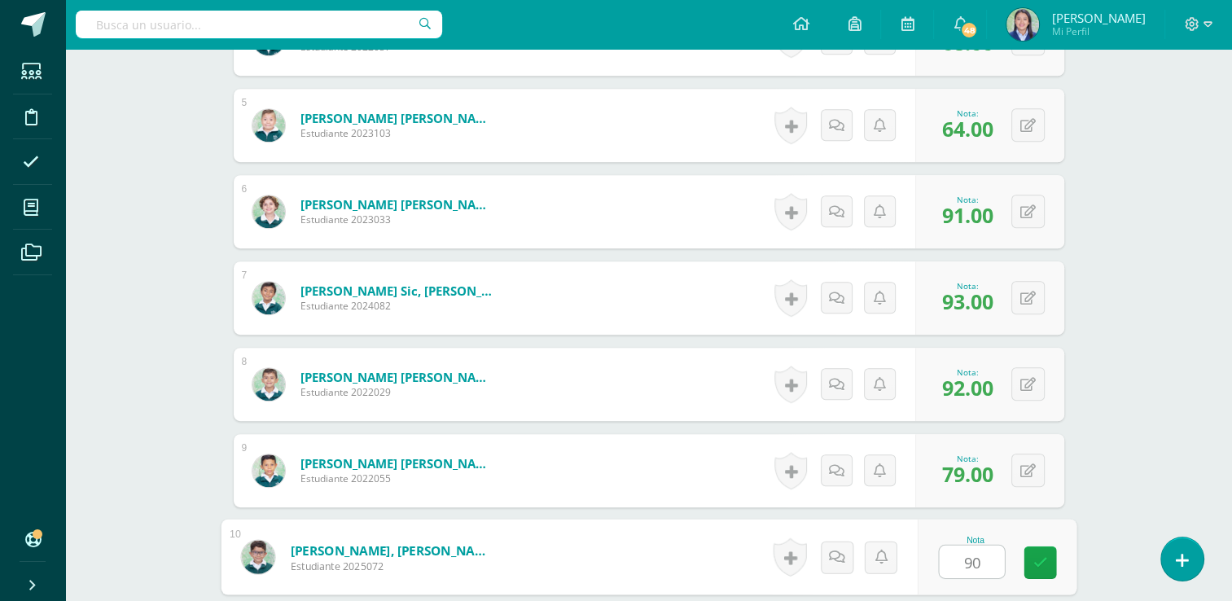
type input "90"
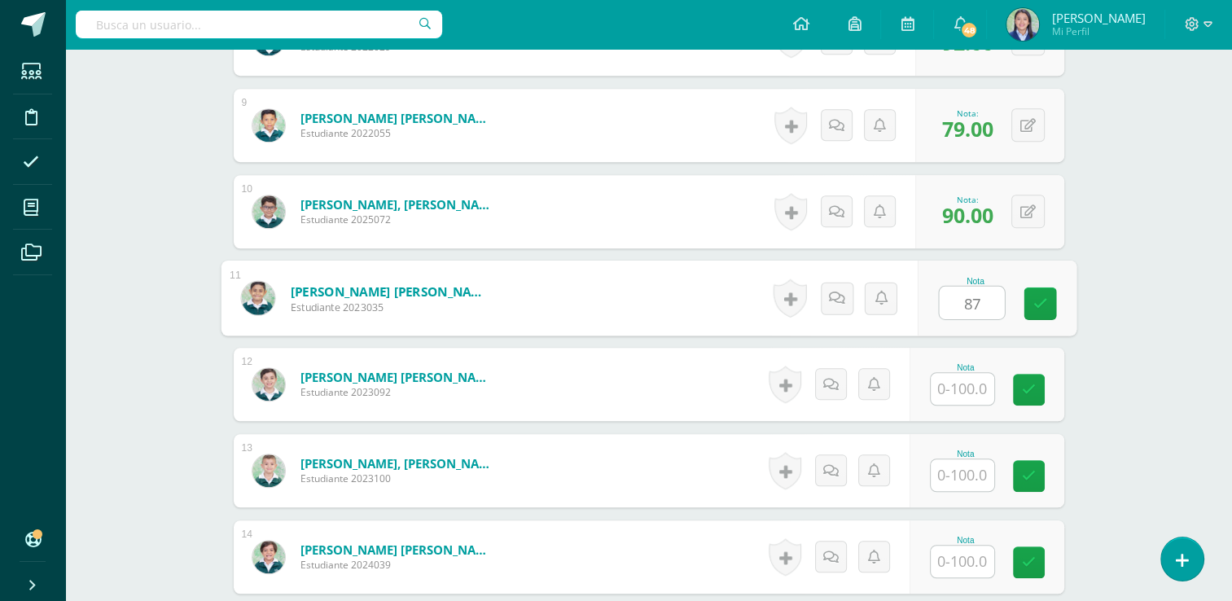
type input "87"
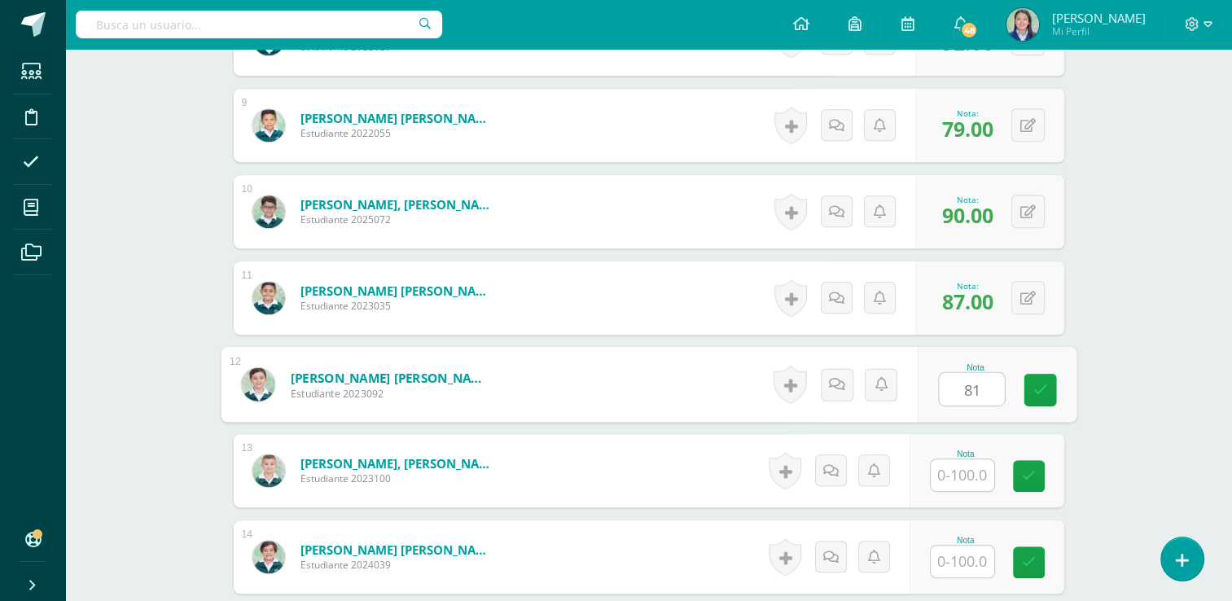
type input "81"
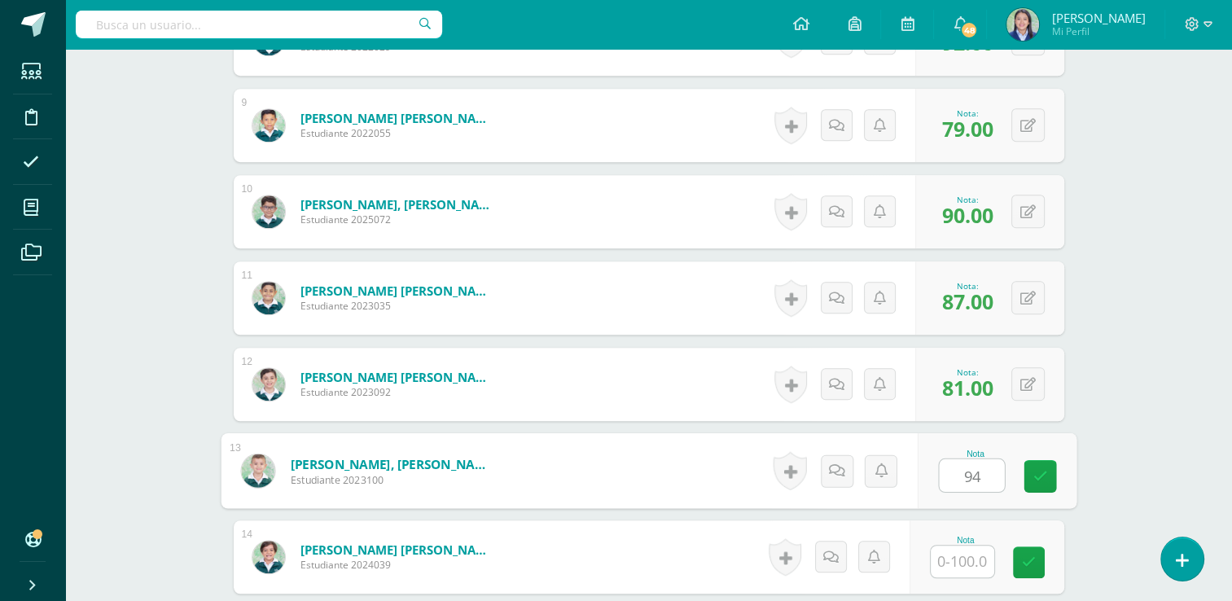
type input "94"
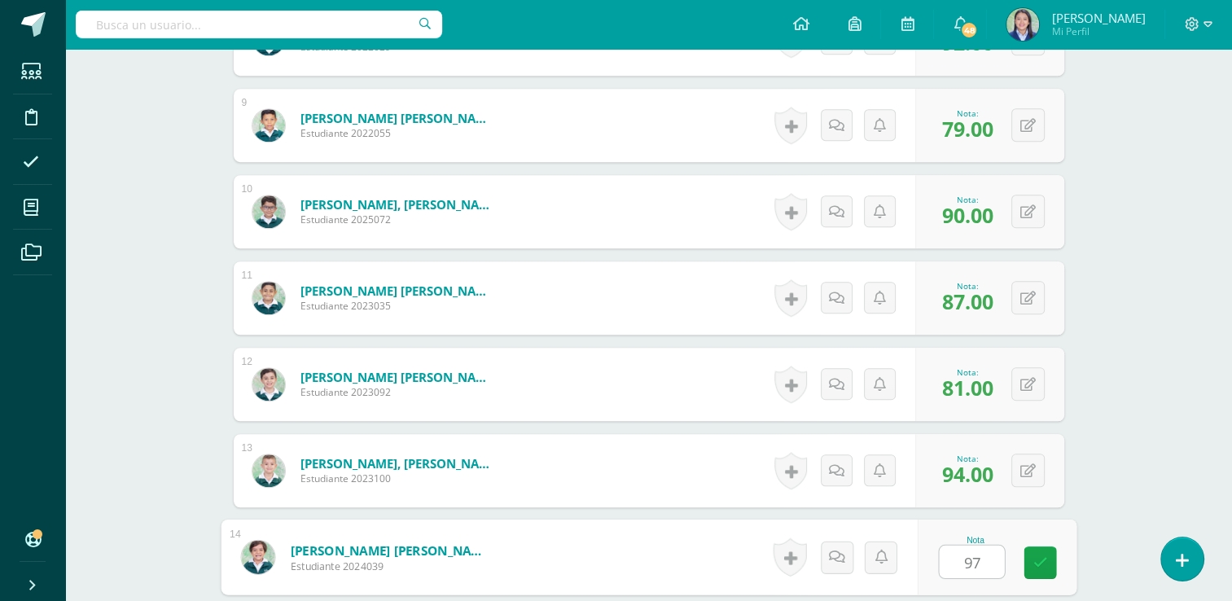
type input "97"
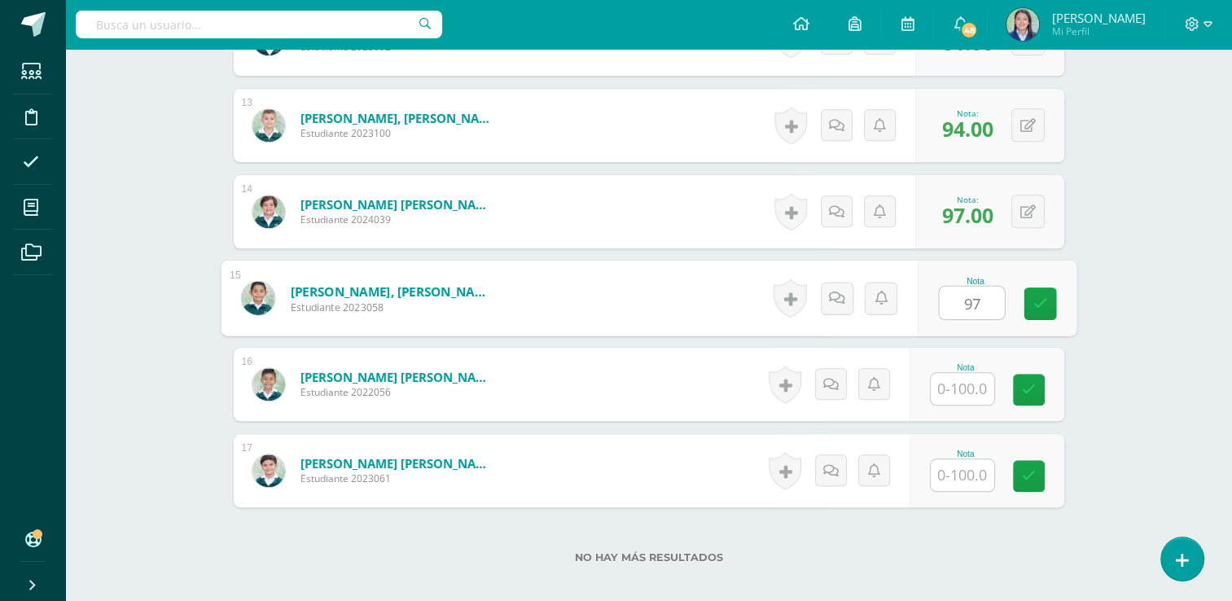
type input "97"
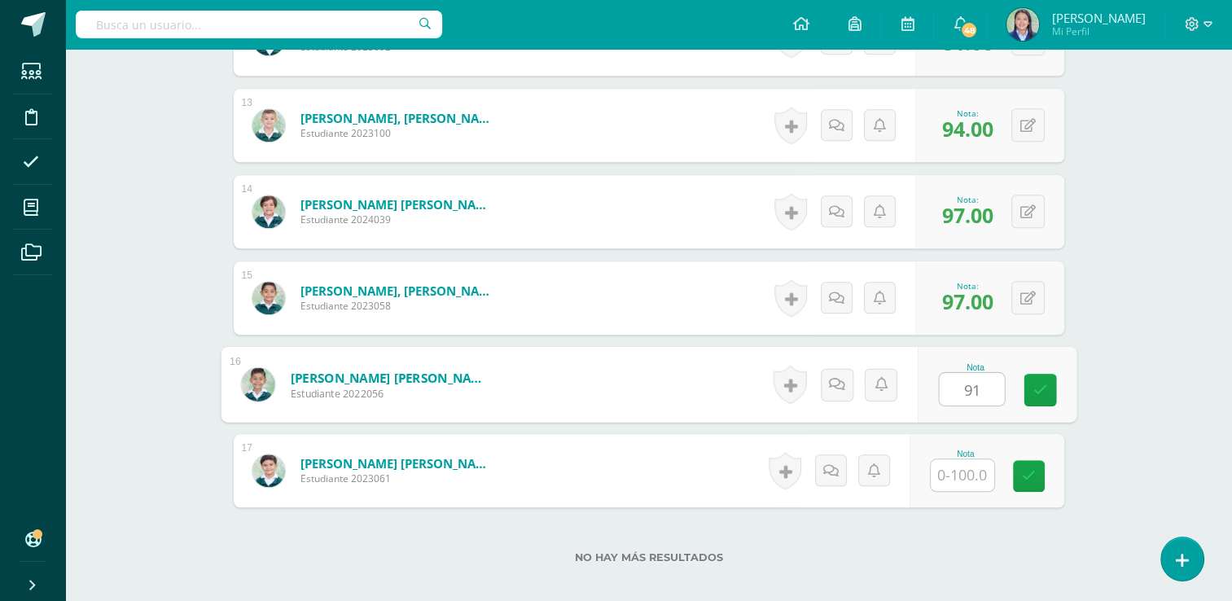
type input "91"
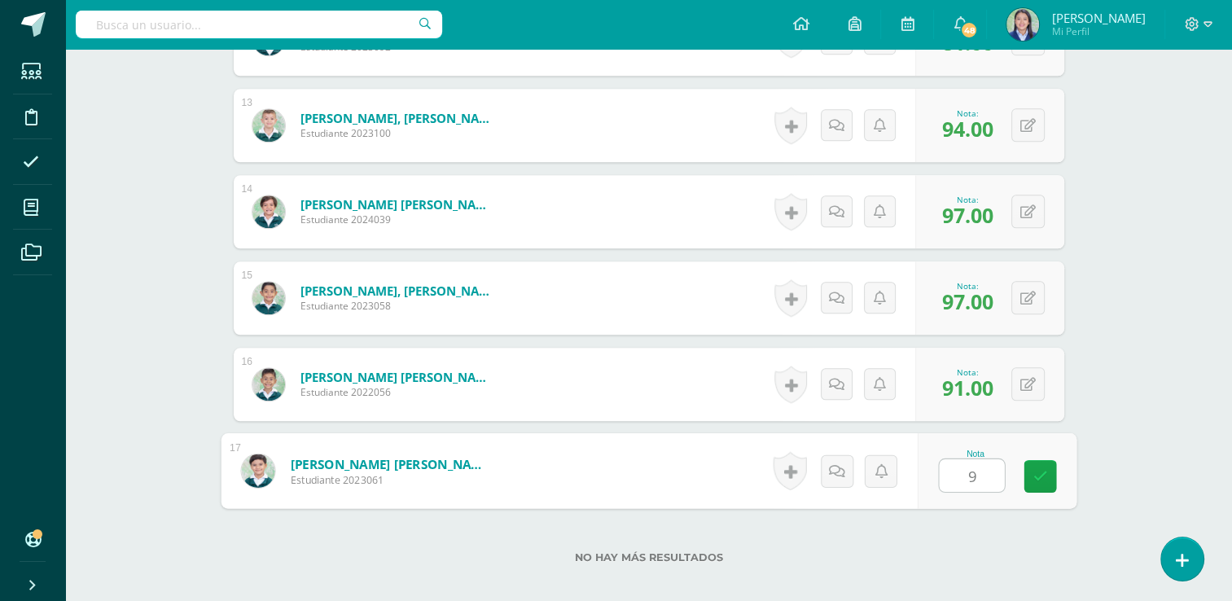
type input "97"
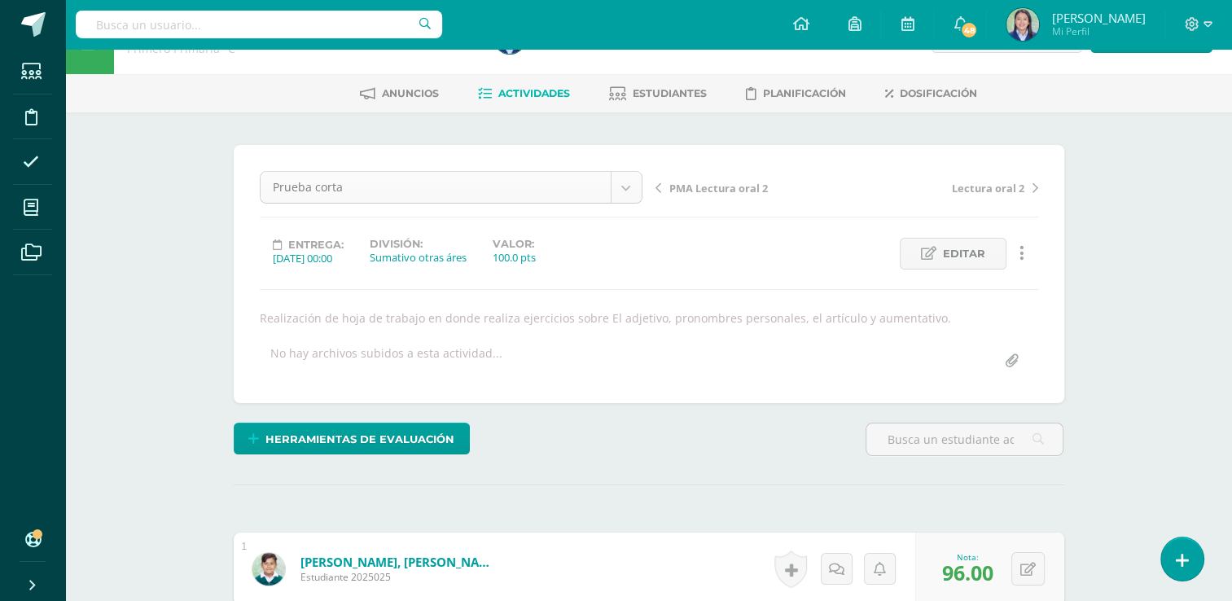
scroll to position [21, 0]
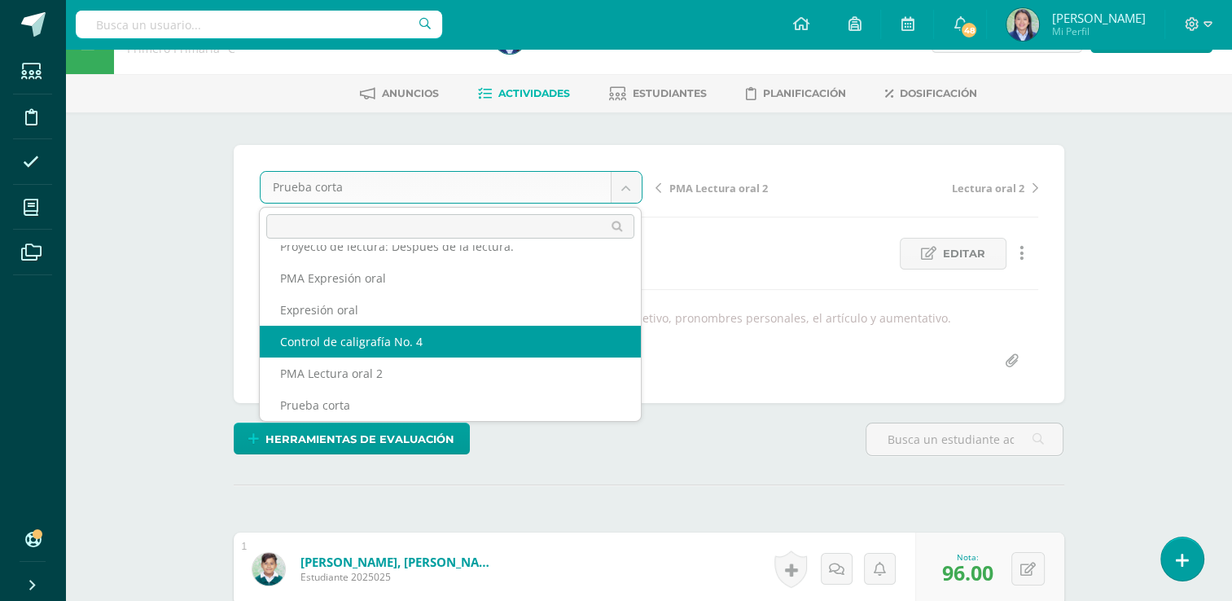
select select "/dashboard/teacher/grade-activity/265207/"
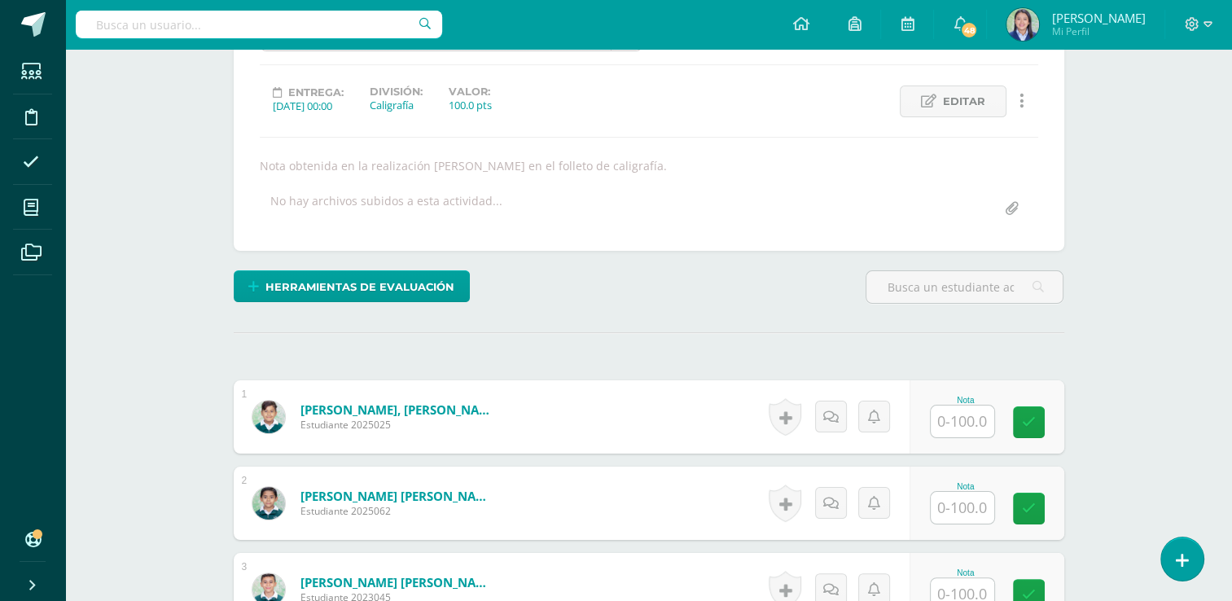
scroll to position [202, 0]
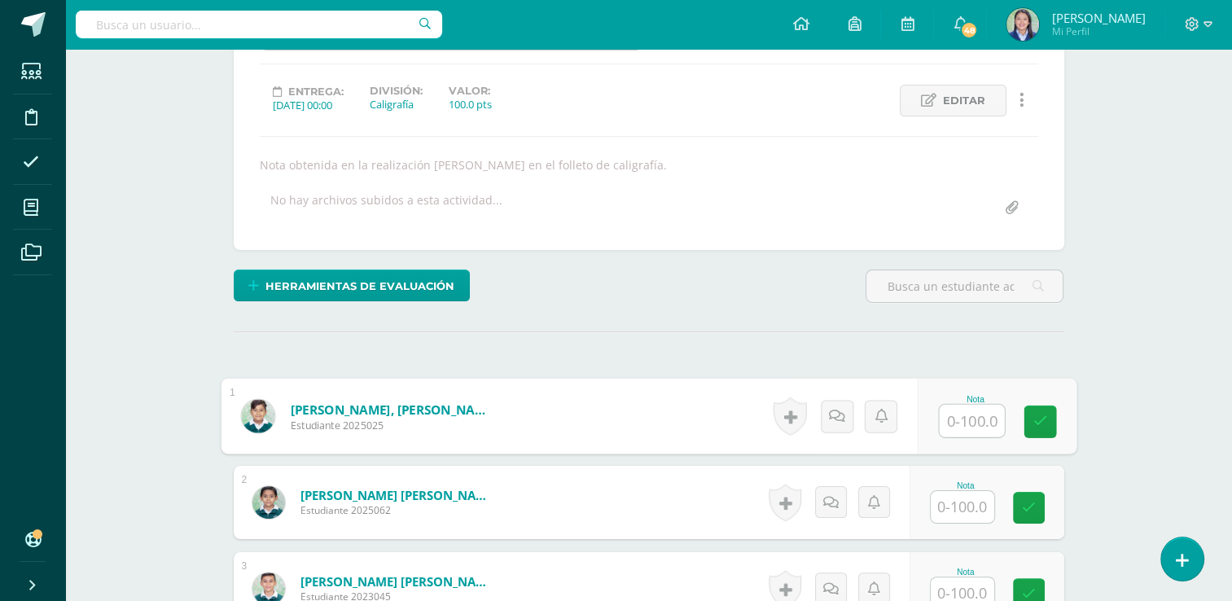
click at [969, 427] on input "text" at bounding box center [971, 421] width 65 height 33
type input "92"
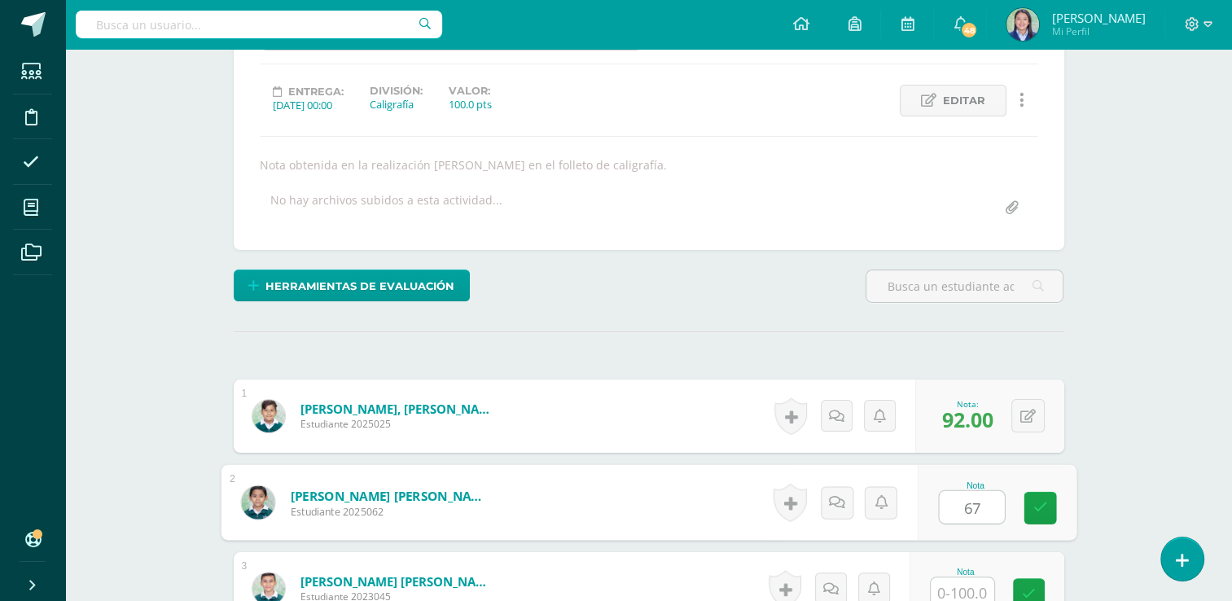
type input "67"
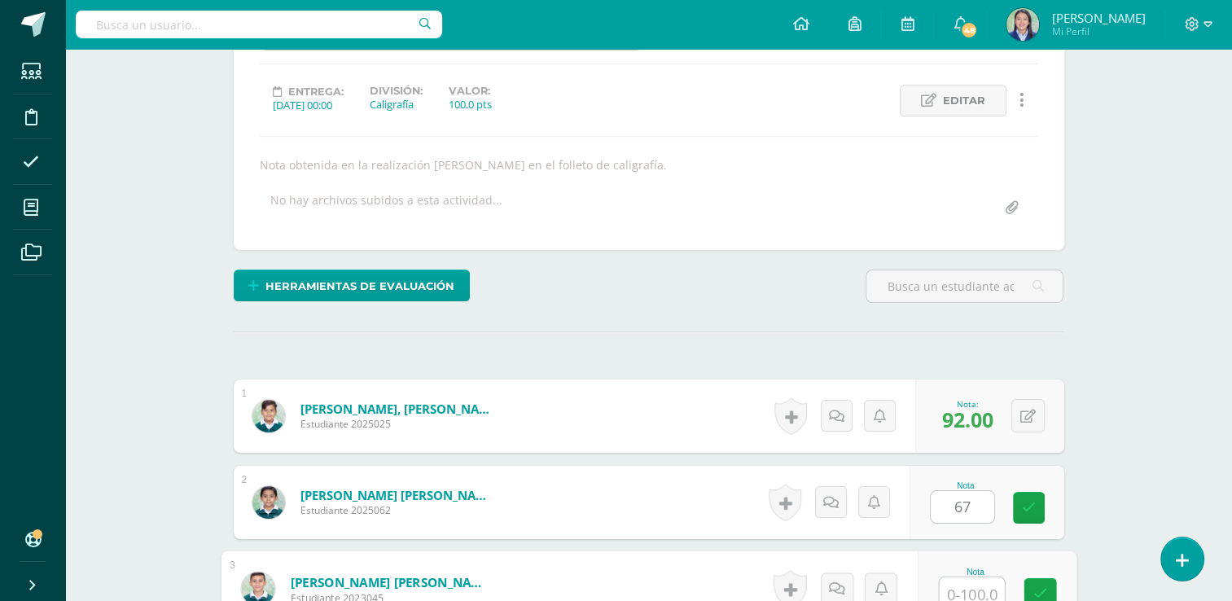
scroll to position [209, 0]
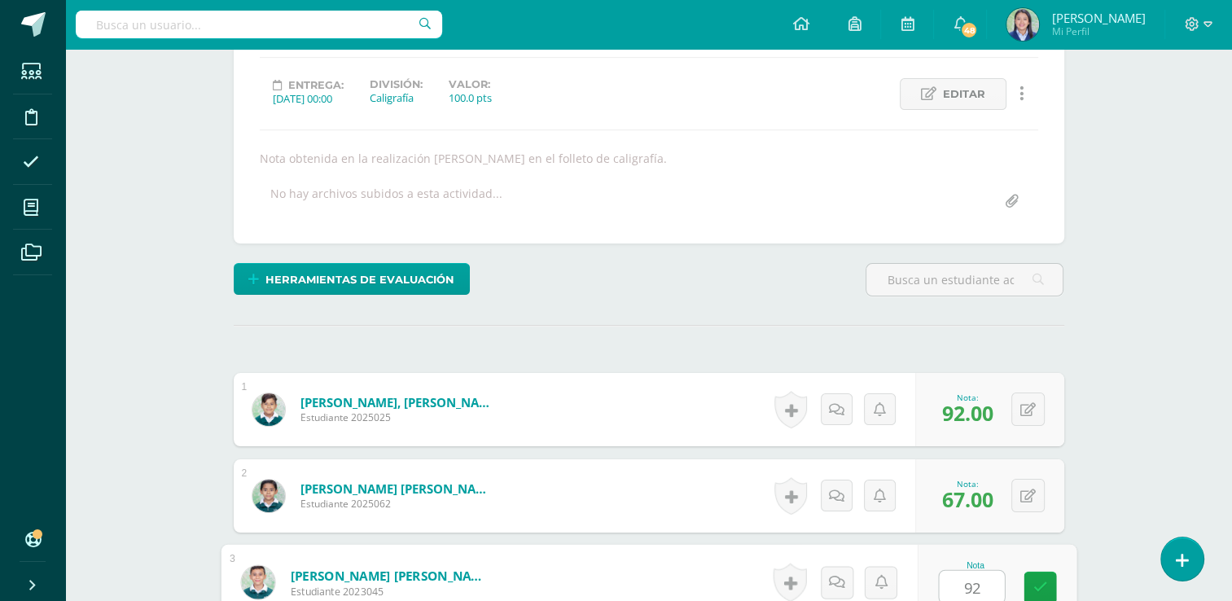
type input "92"
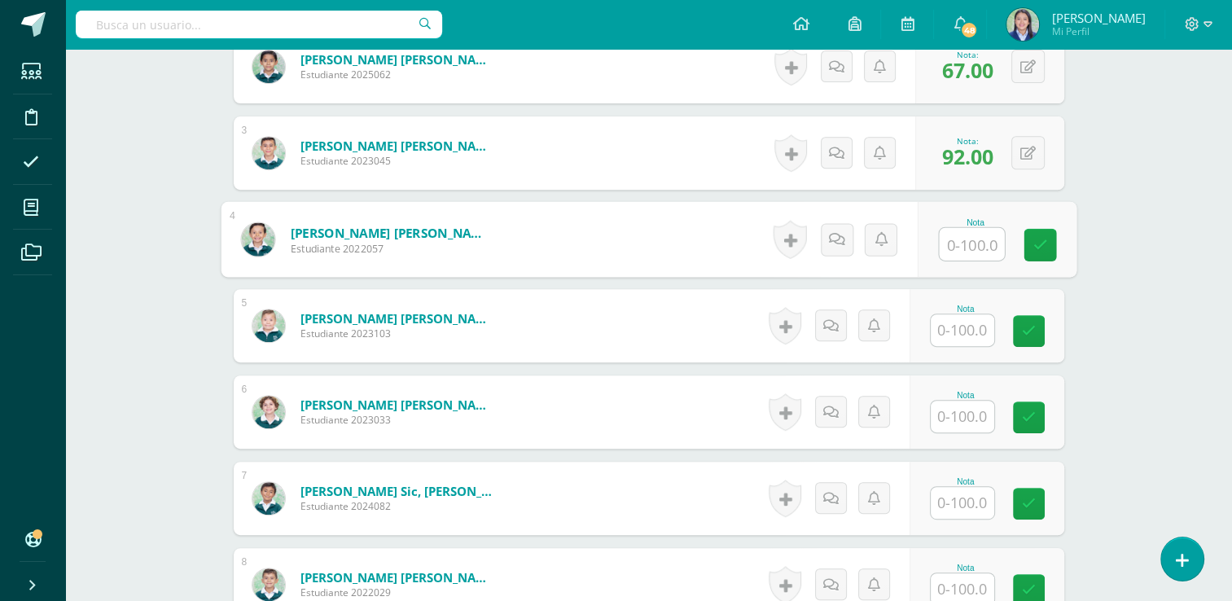
scroll to position [640, 0]
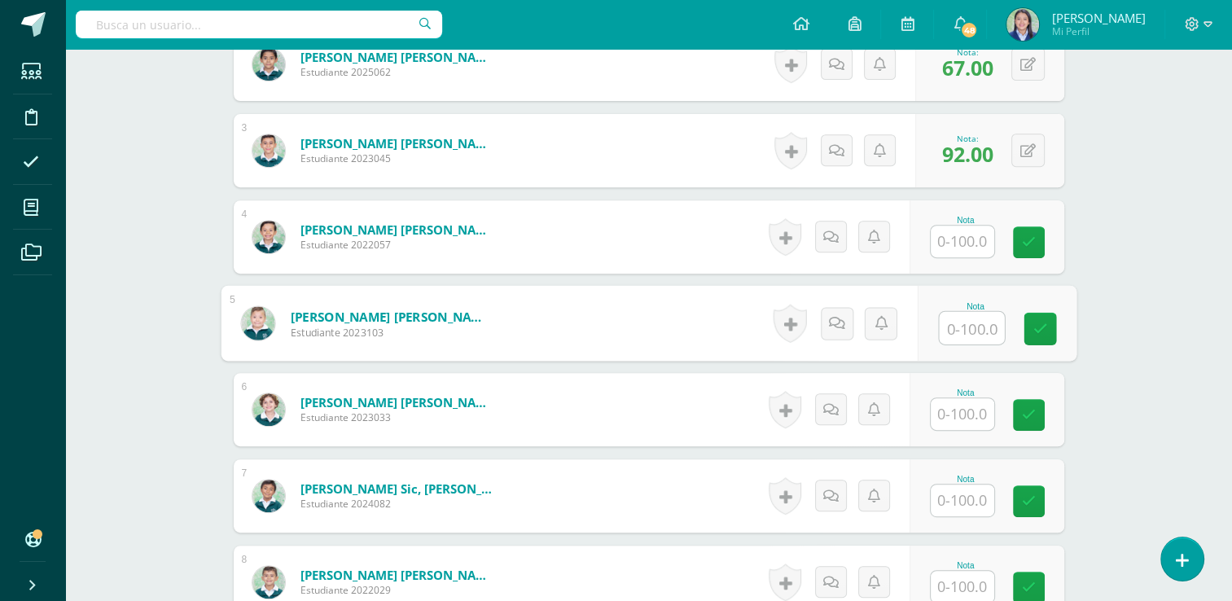
click at [974, 329] on input "text" at bounding box center [971, 328] width 65 height 33
type input "63"
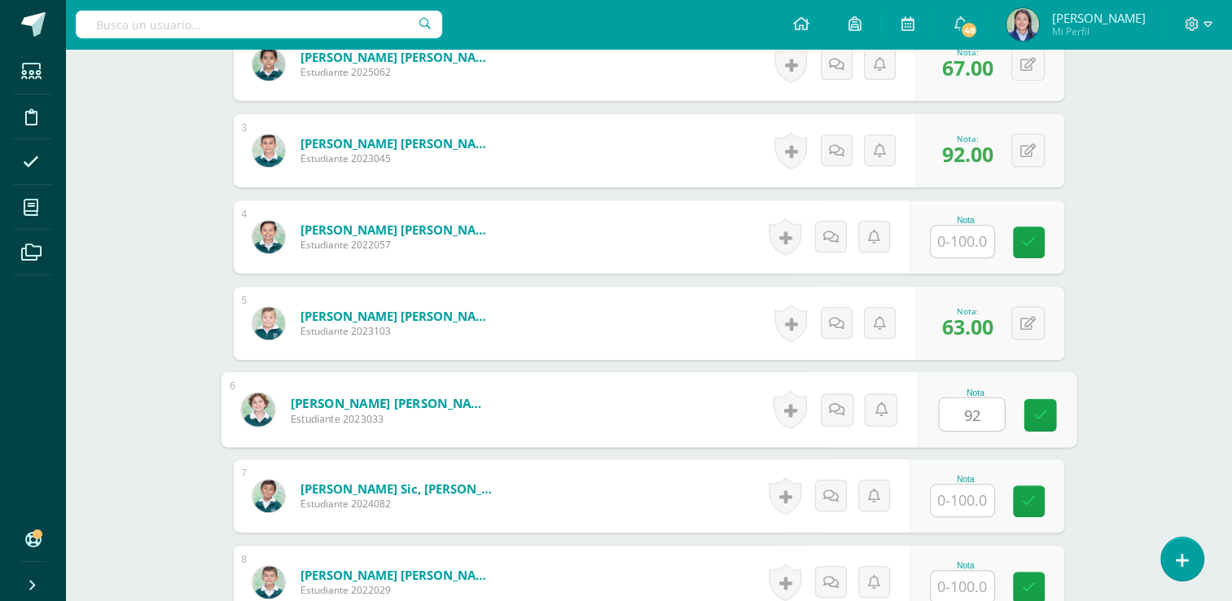
type input "92"
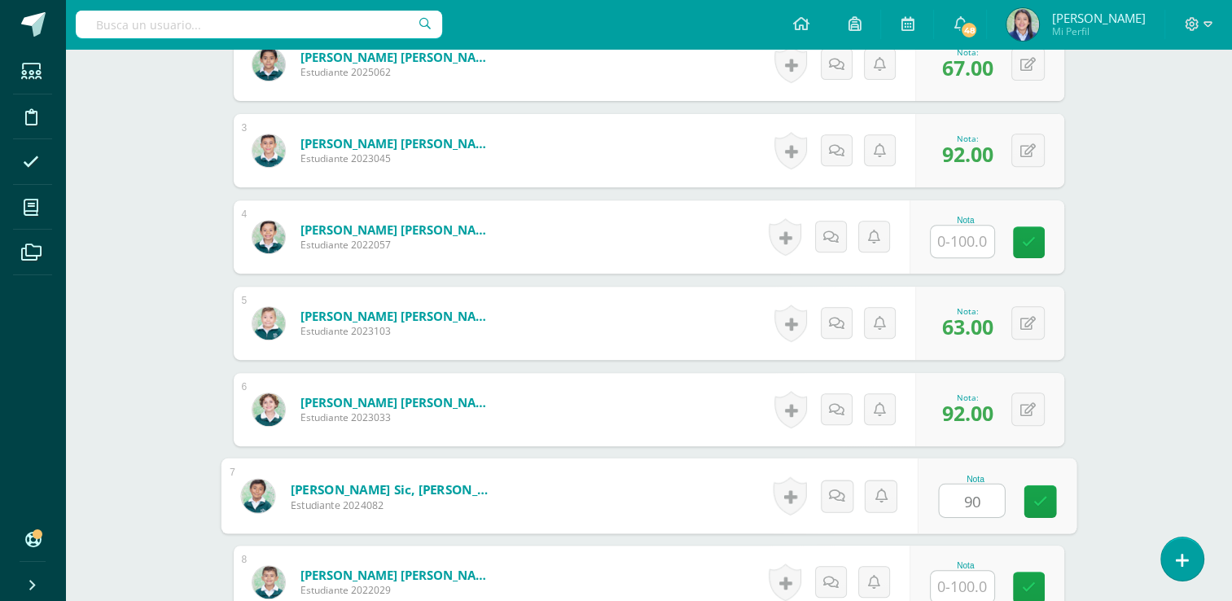
type input "90"
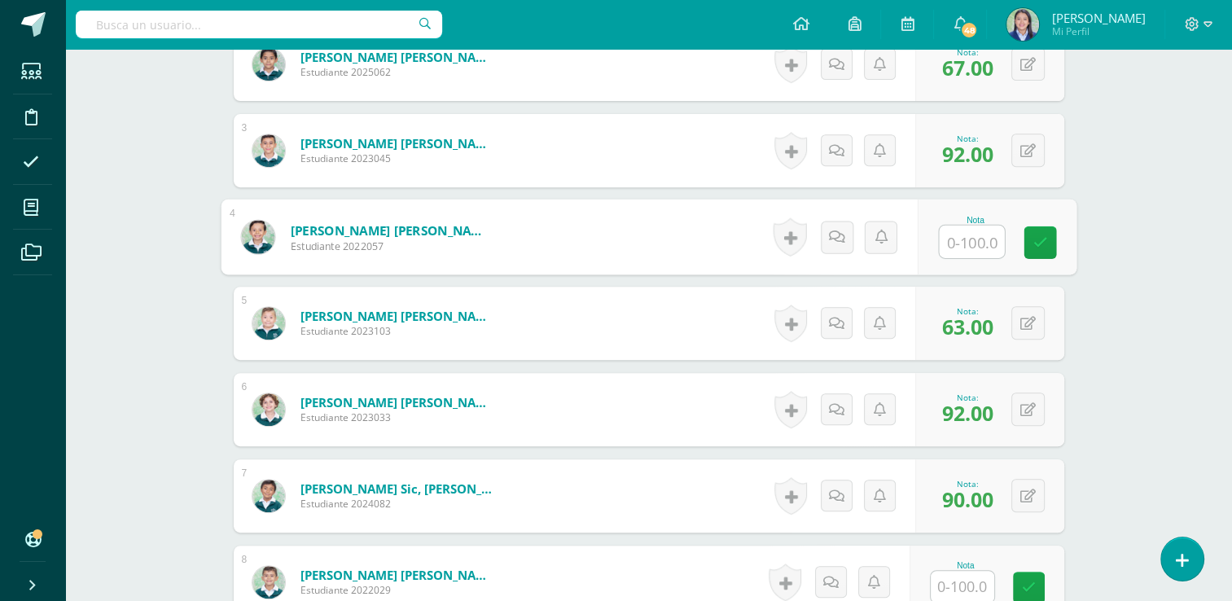
click at [971, 239] on input "text" at bounding box center [971, 242] width 65 height 33
type input "0"
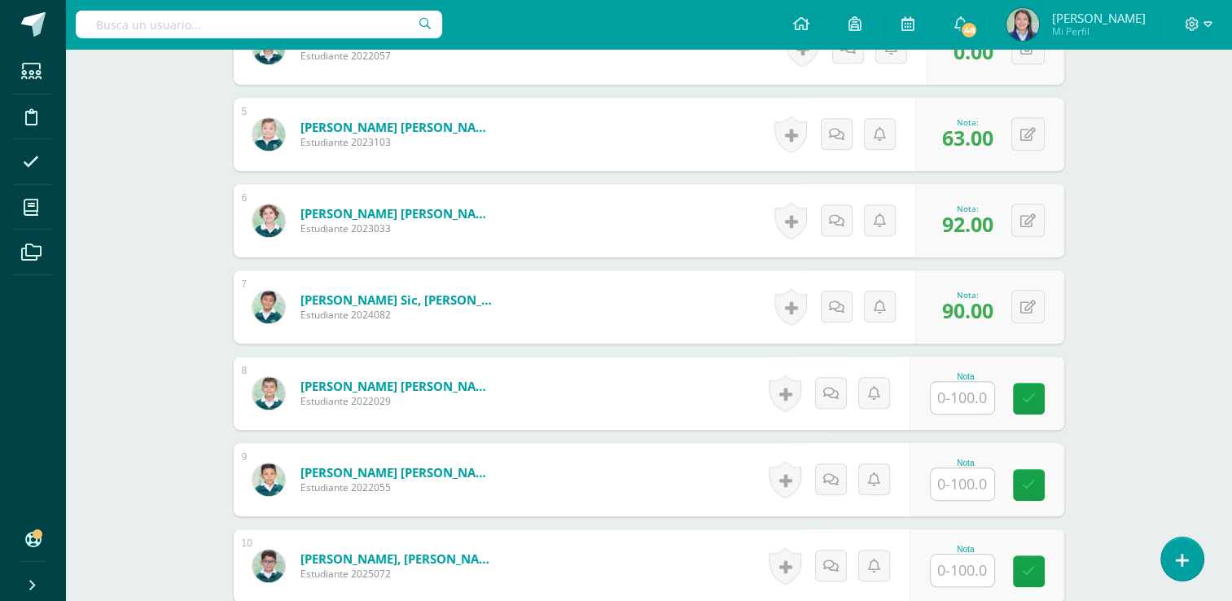
scroll to position [844, 0]
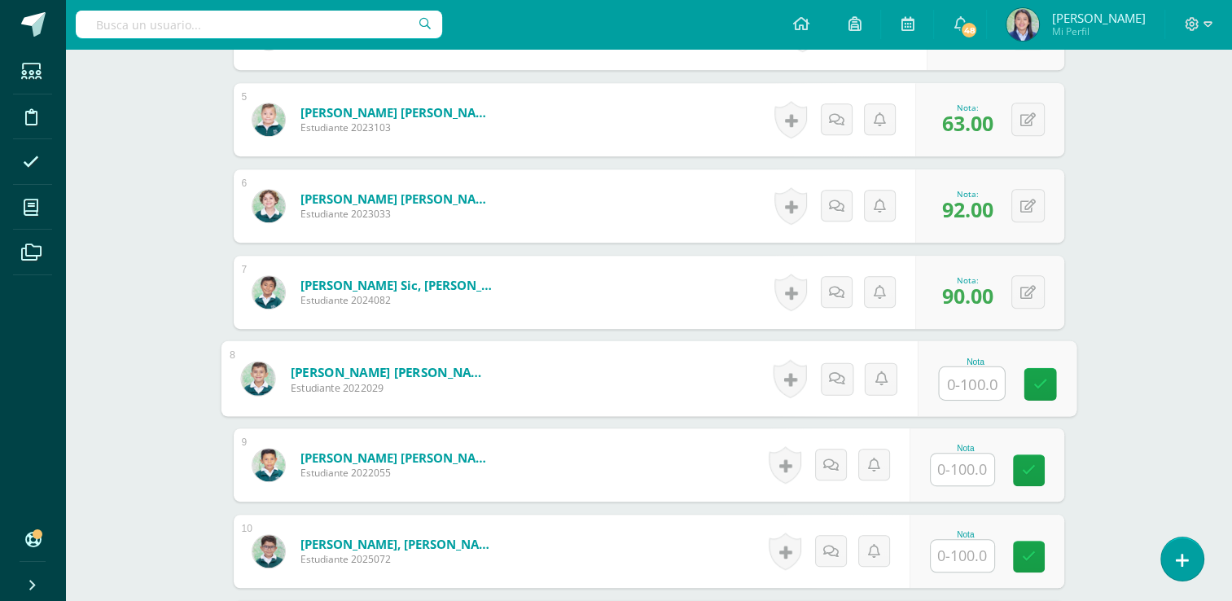
click at [968, 384] on input "text" at bounding box center [971, 383] width 65 height 33
type input "88"
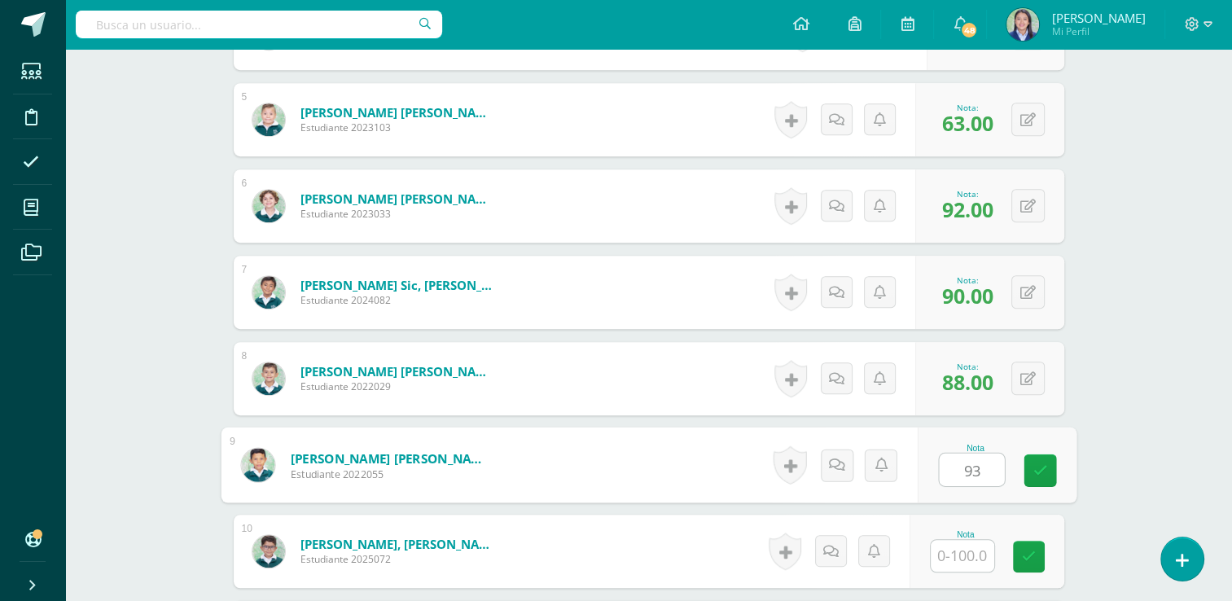
type input "93"
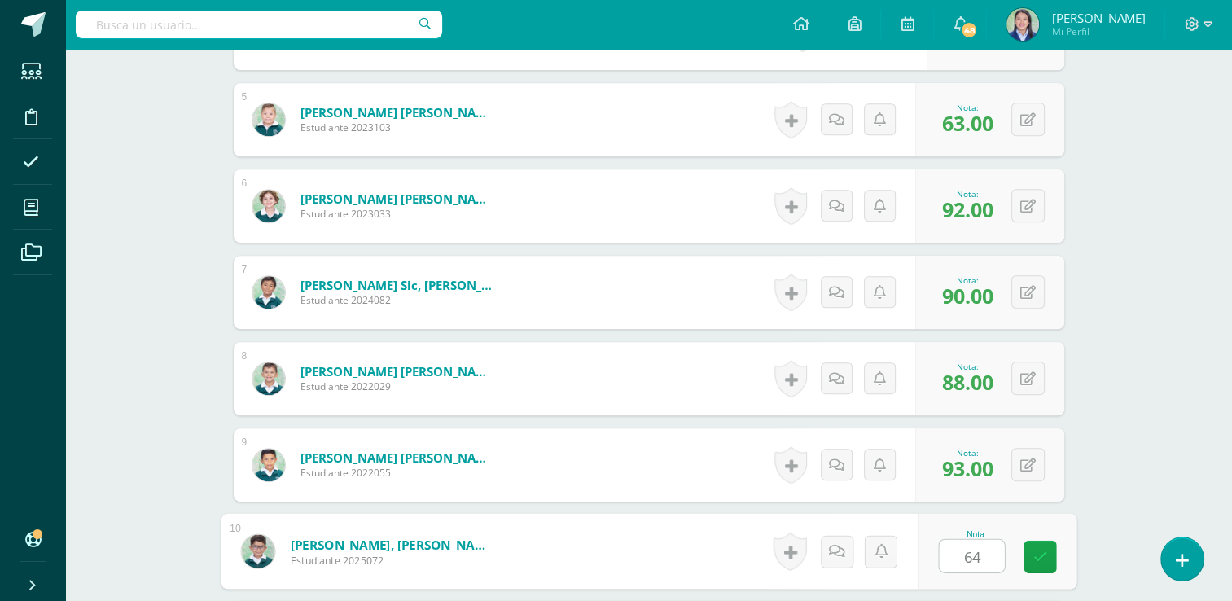
type input "64"
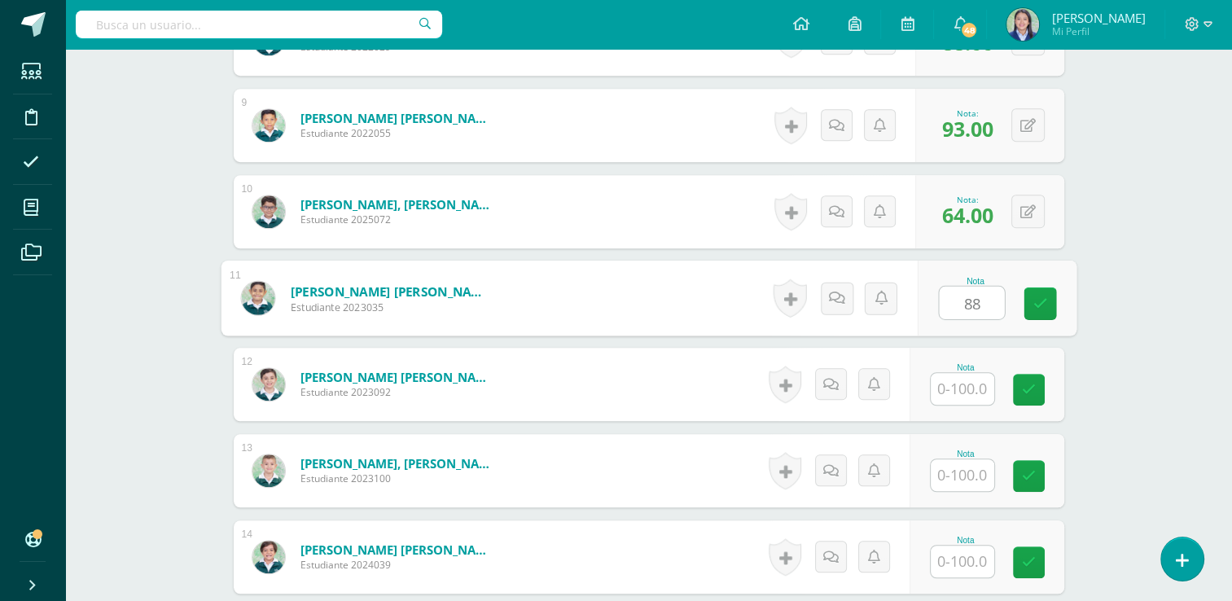
type input "88"
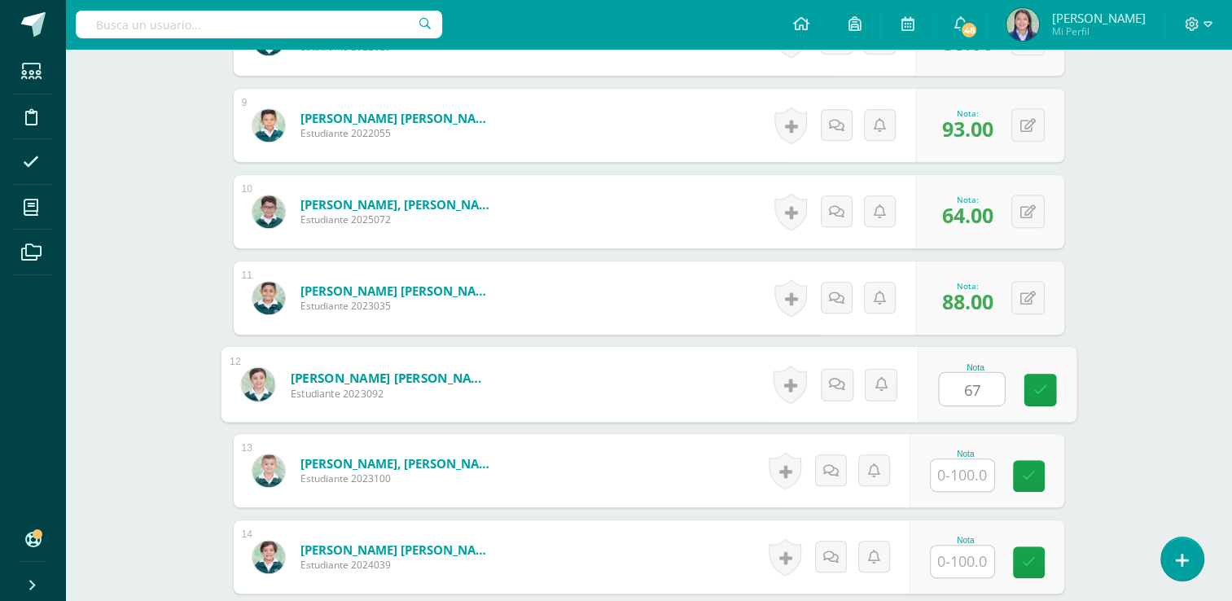
type input "67"
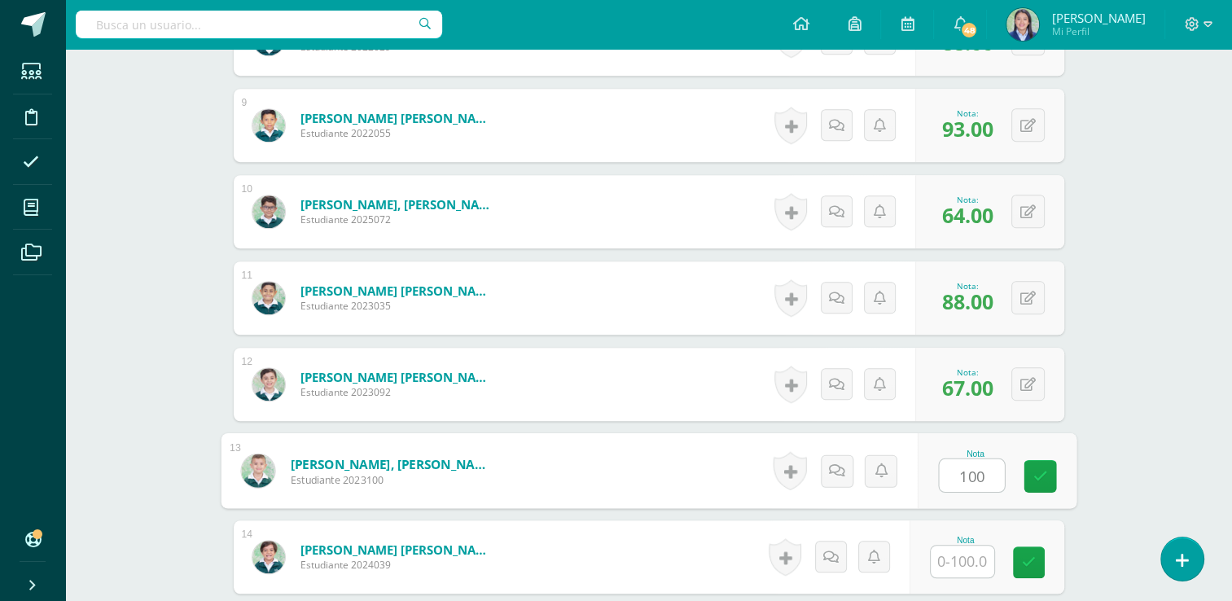
type input "100"
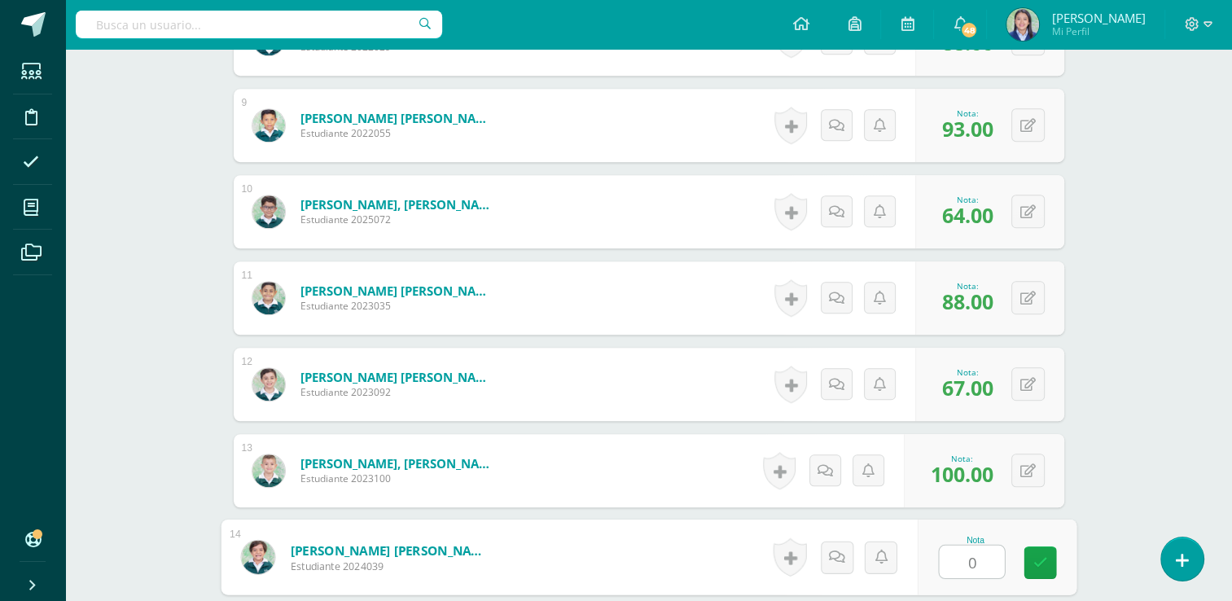
type input "0"
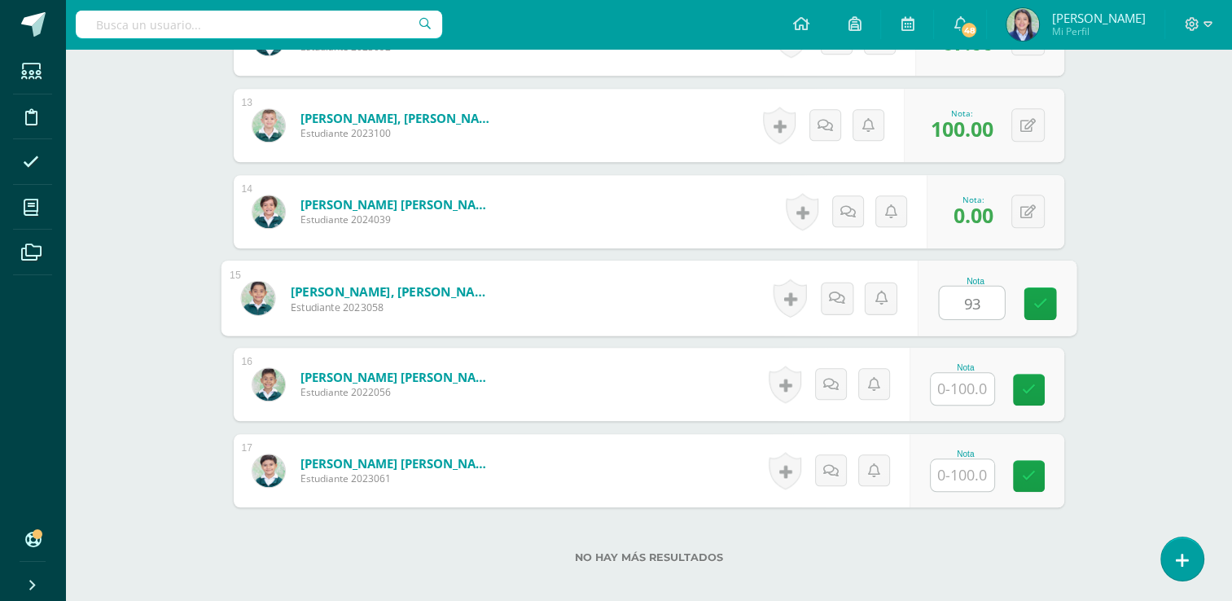
type input "93"
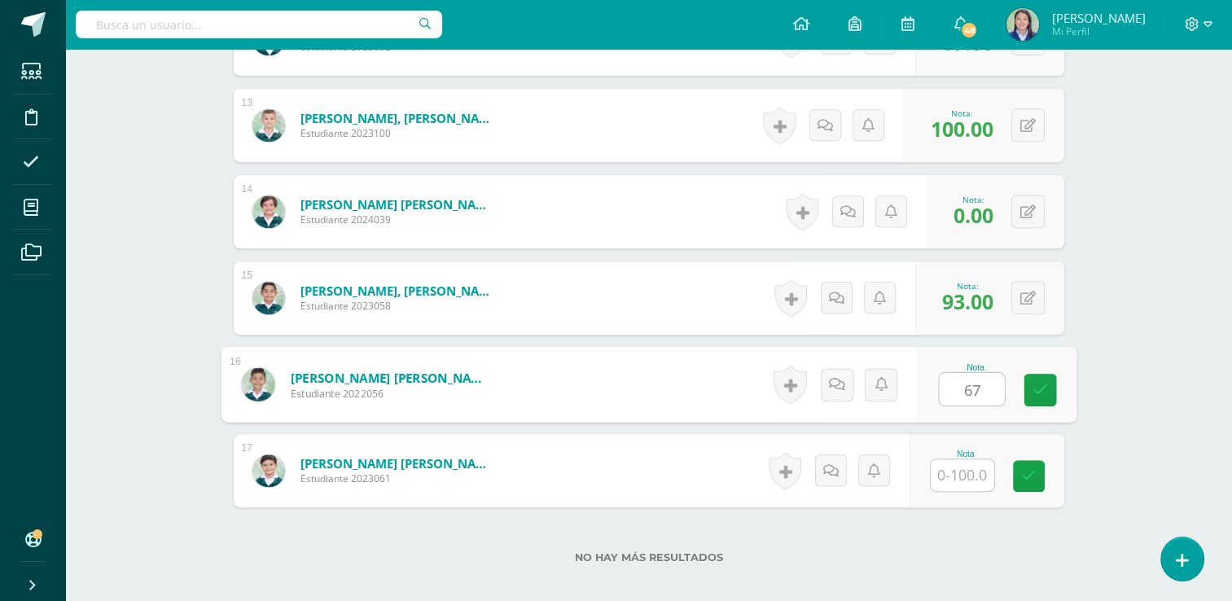
type input "67"
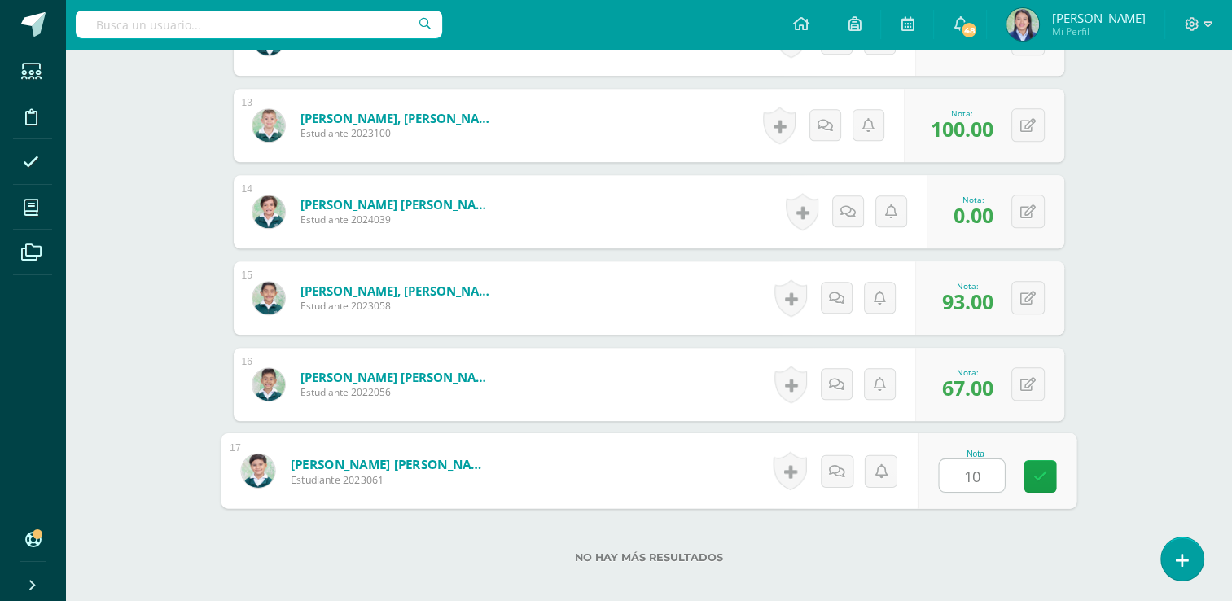
type input "100"
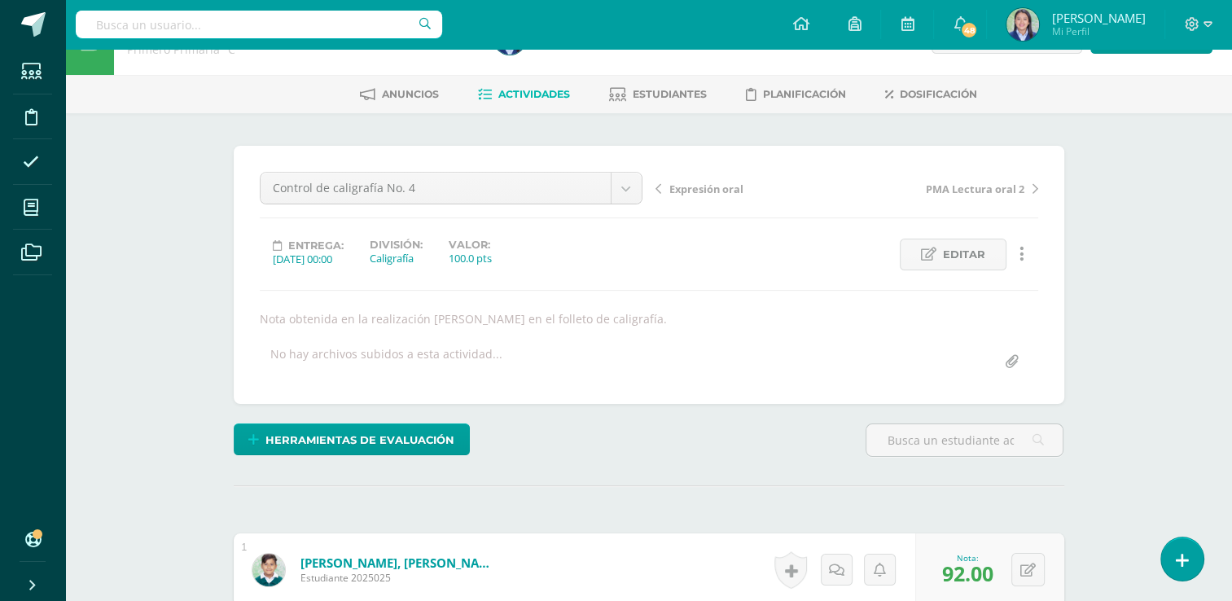
scroll to position [0, 0]
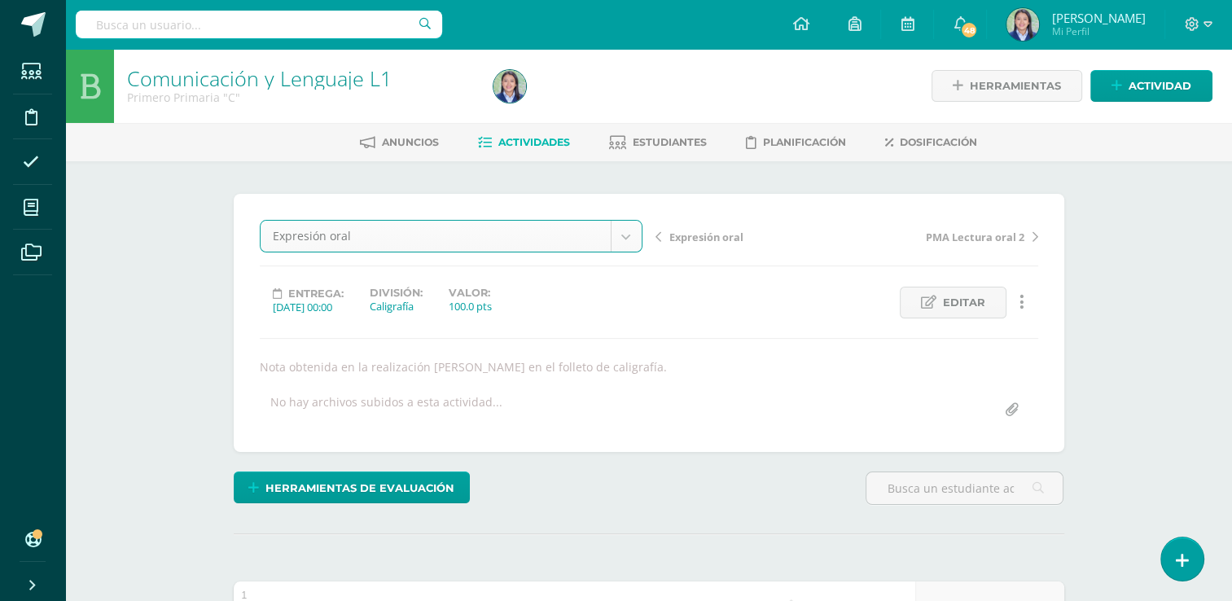
select select "/dashboard/teacher/grade-activity/265214/"
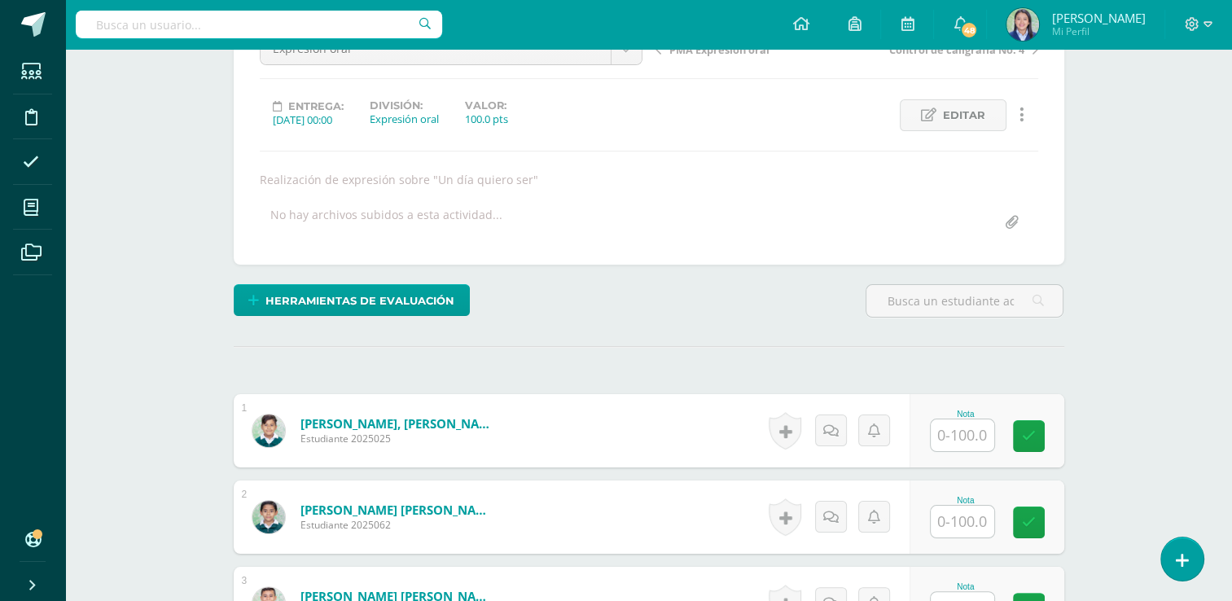
scroll to position [308, 0]
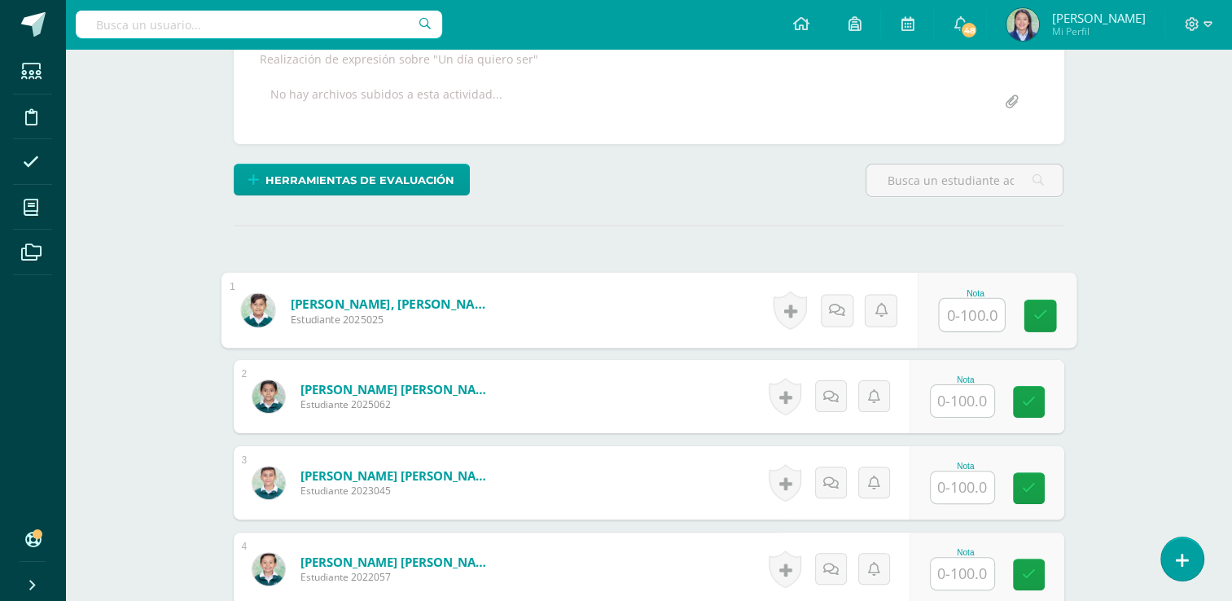
click at [970, 310] on input "text" at bounding box center [971, 315] width 65 height 33
type input "98"
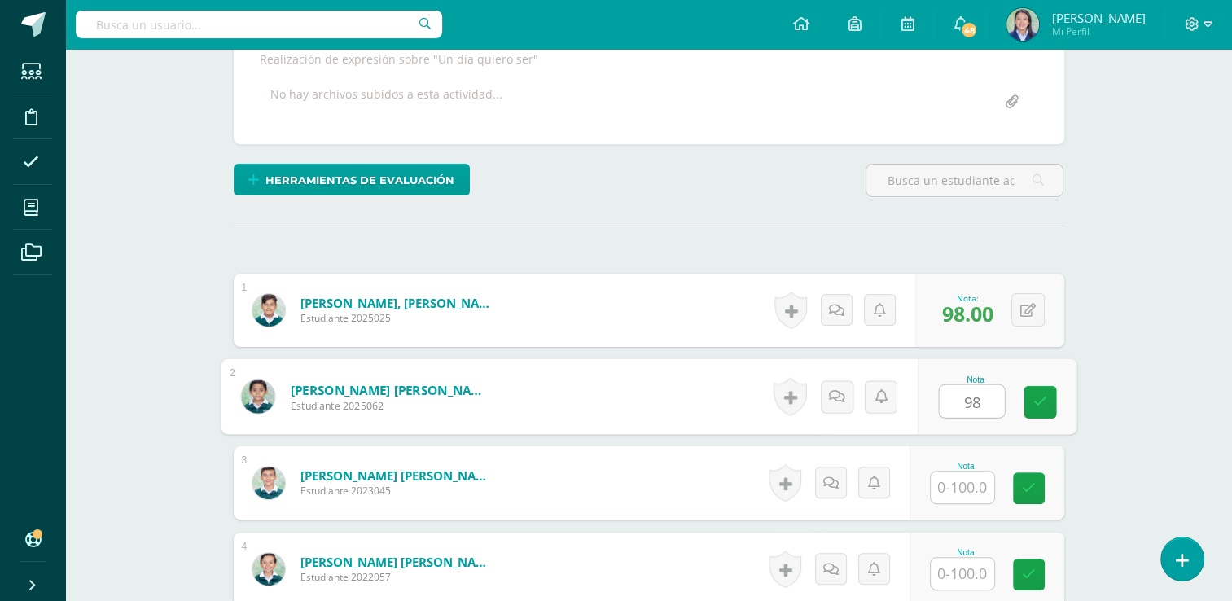
type input "98"
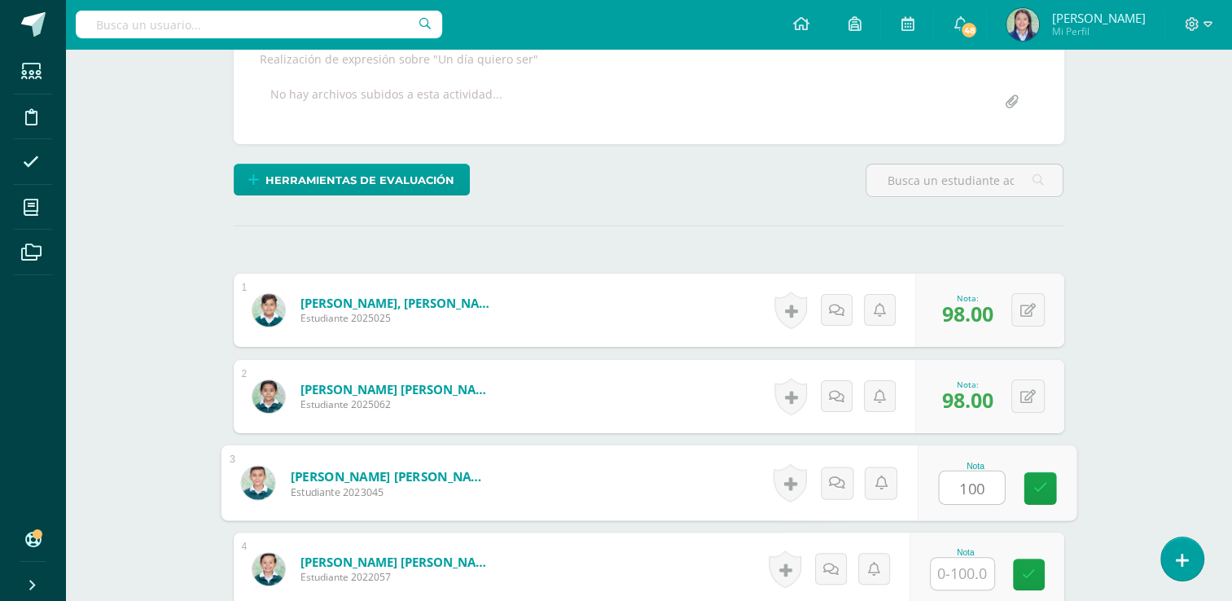
type input "100"
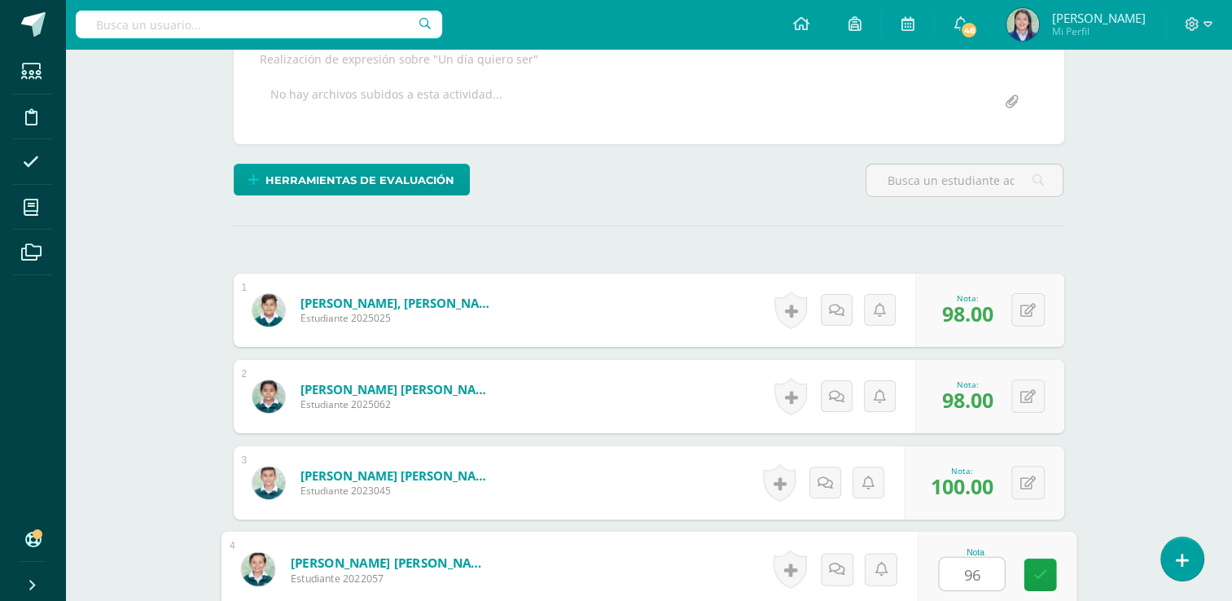
type input "96"
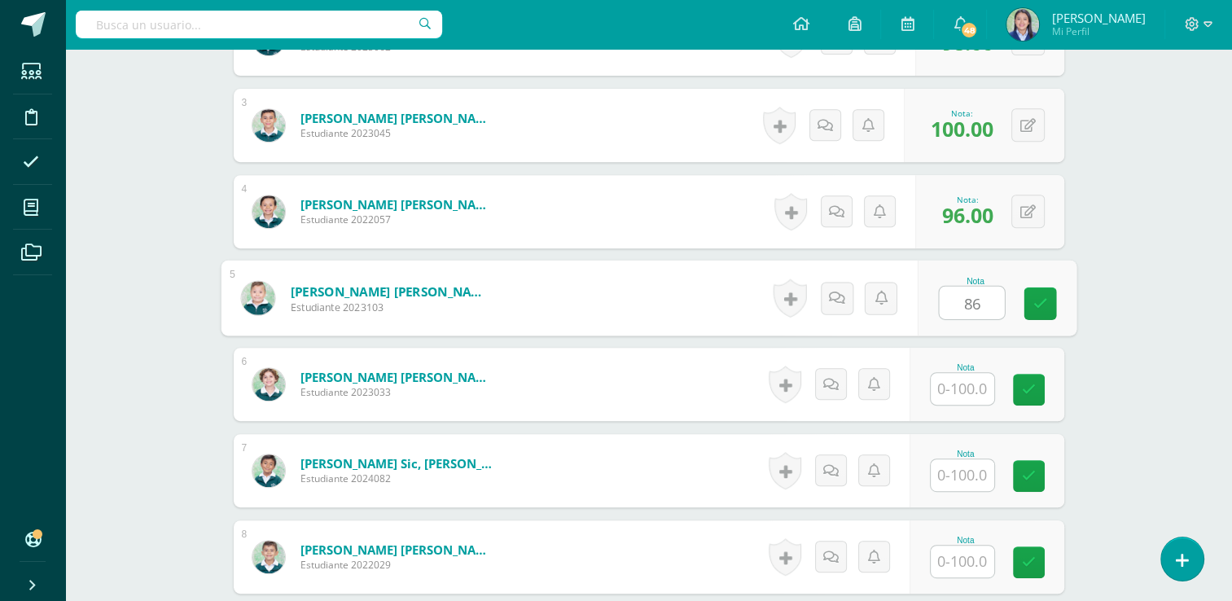
type input "86"
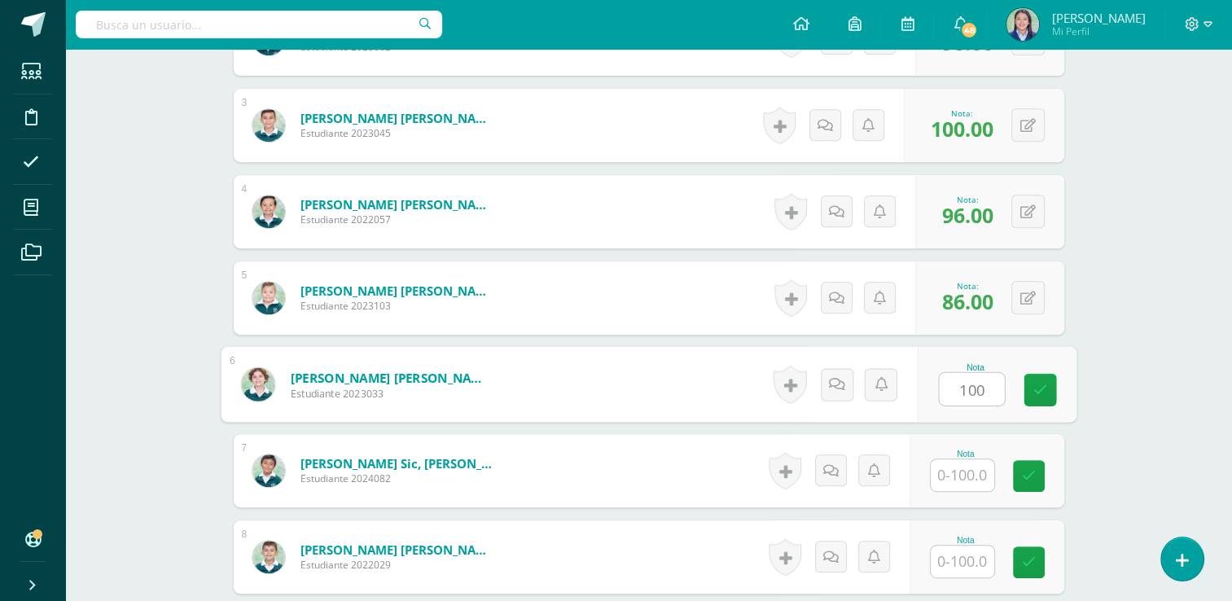
type input "100"
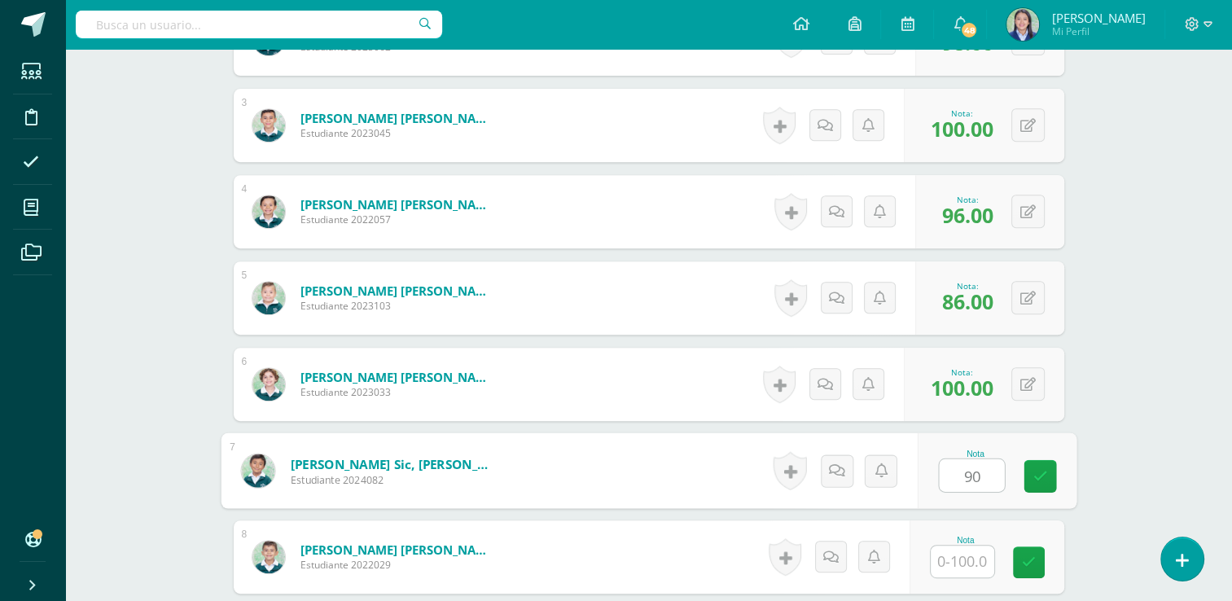
type input "90"
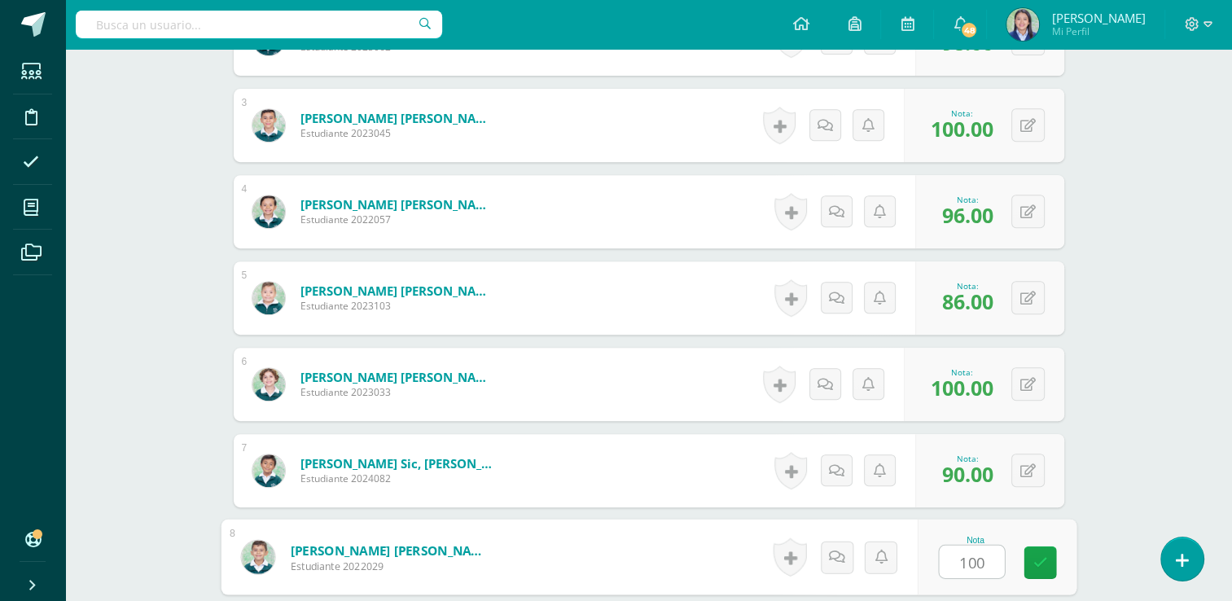
type input "100"
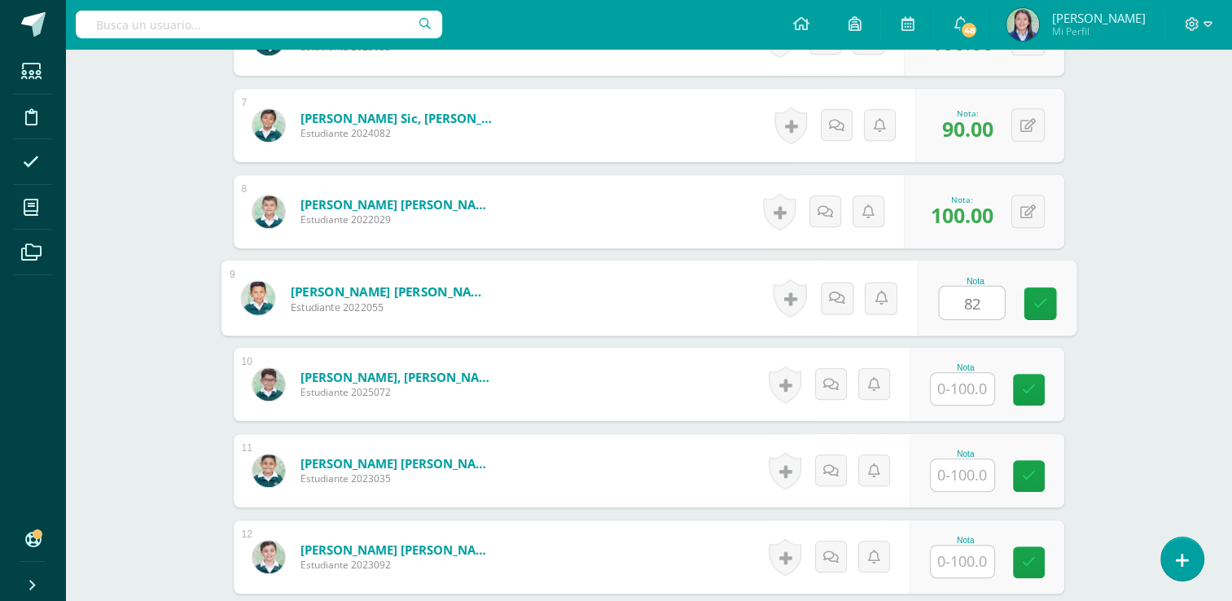
type input "82"
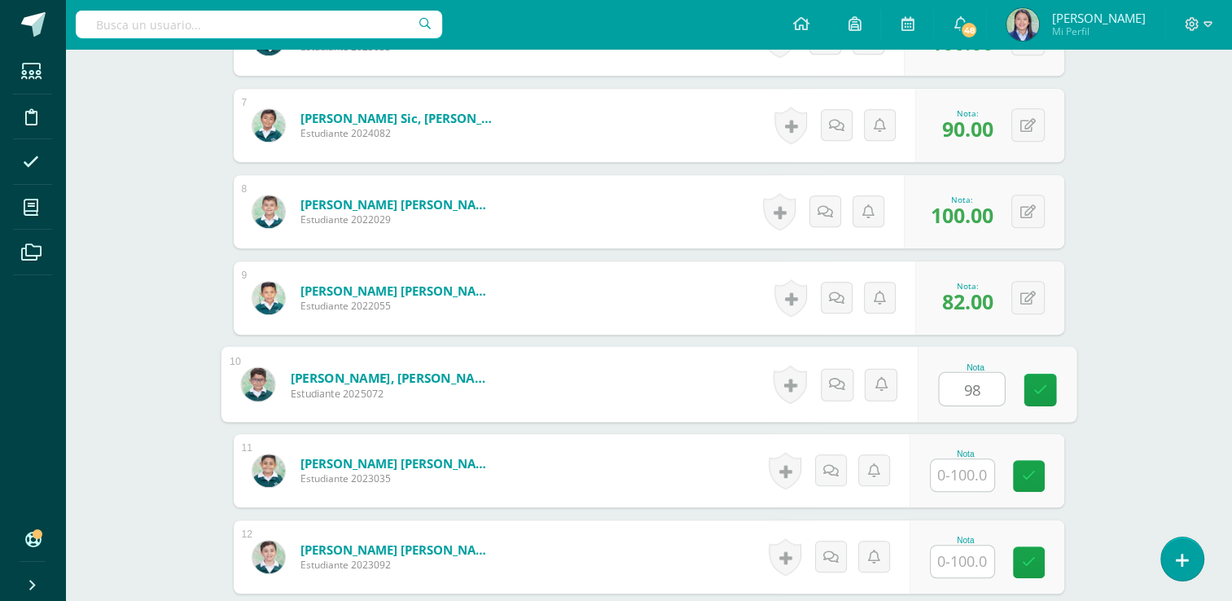
type input "98"
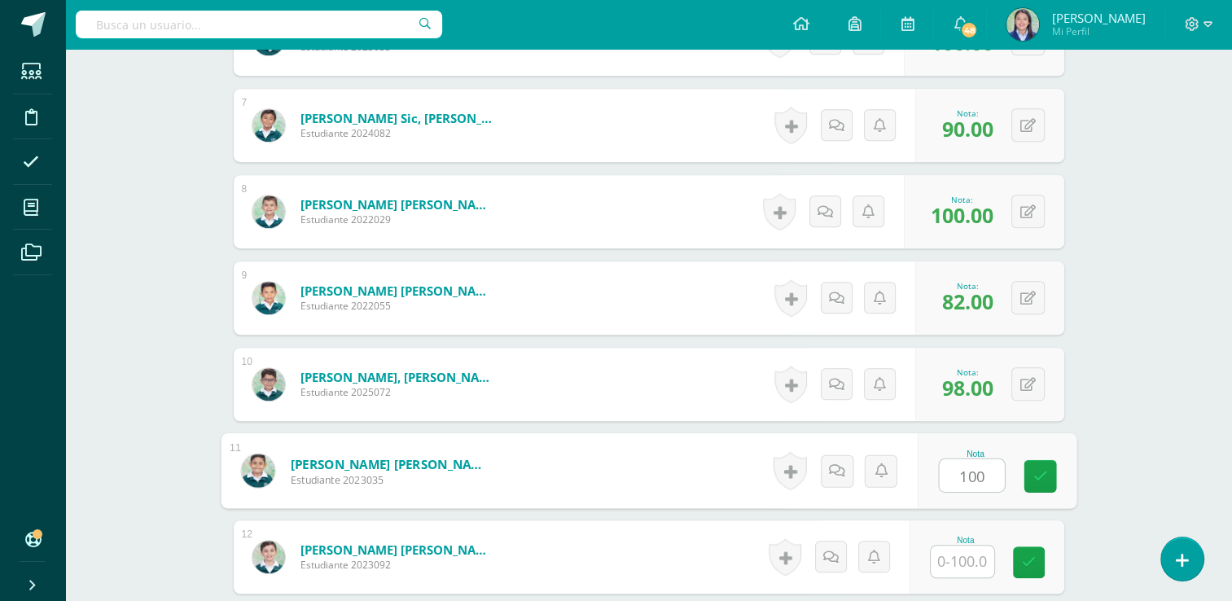
type input "100"
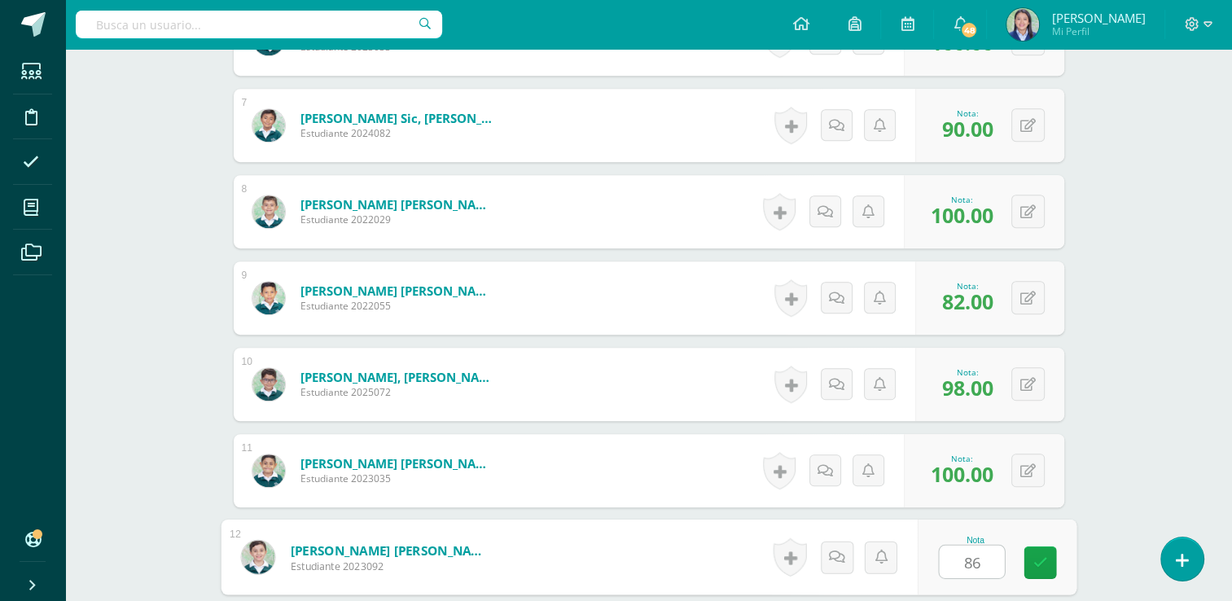
type input "86"
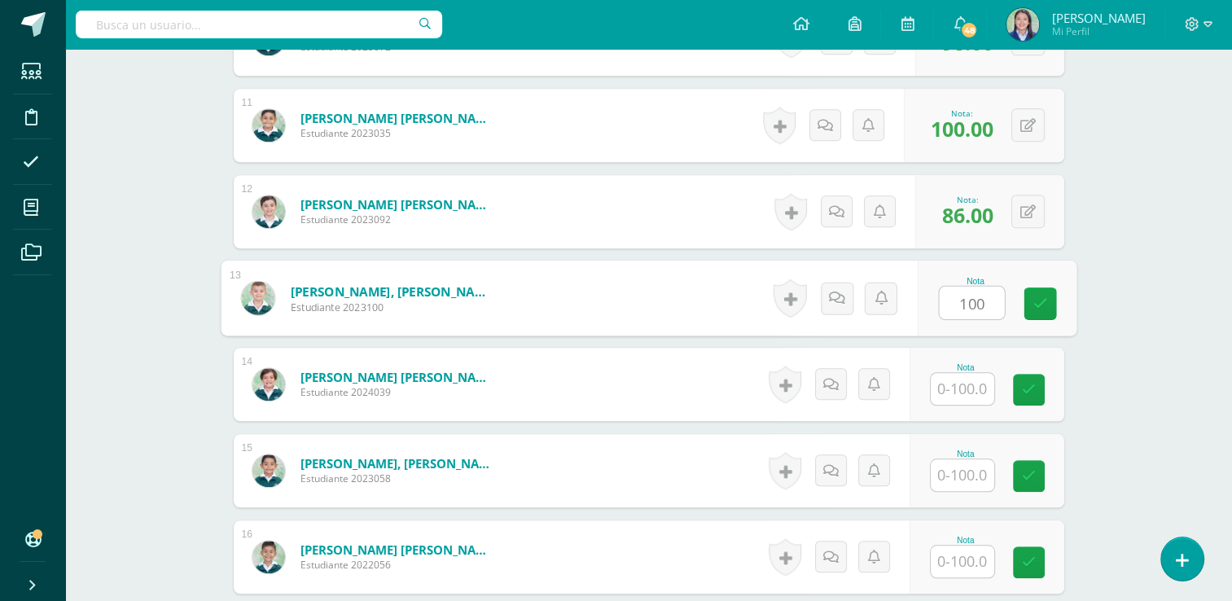
type input "100"
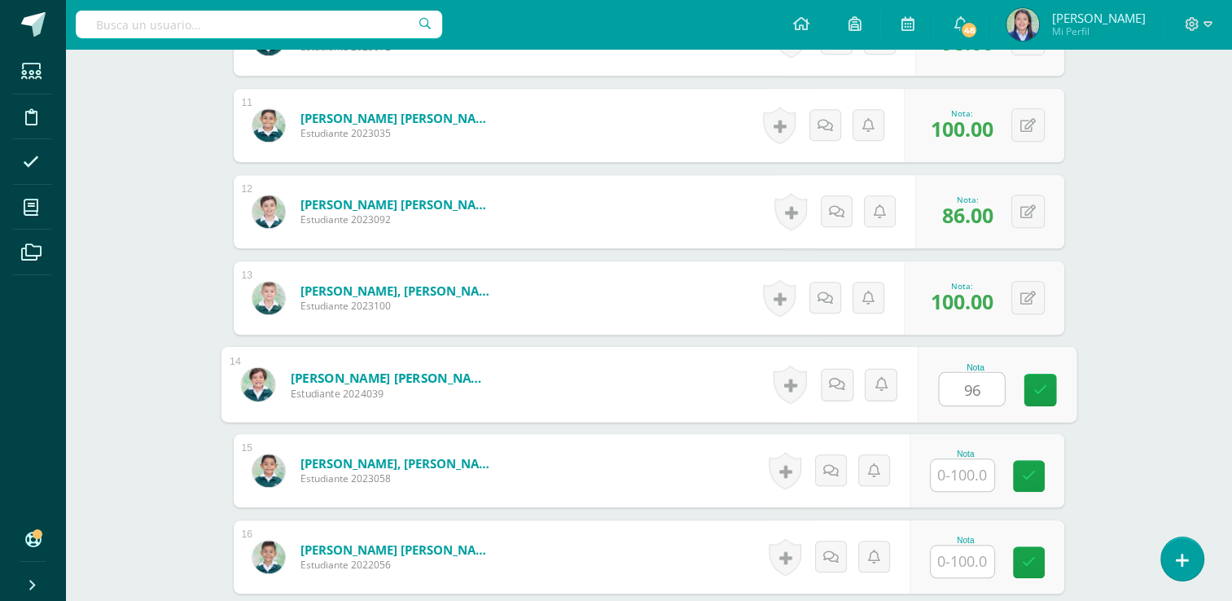
type input "96"
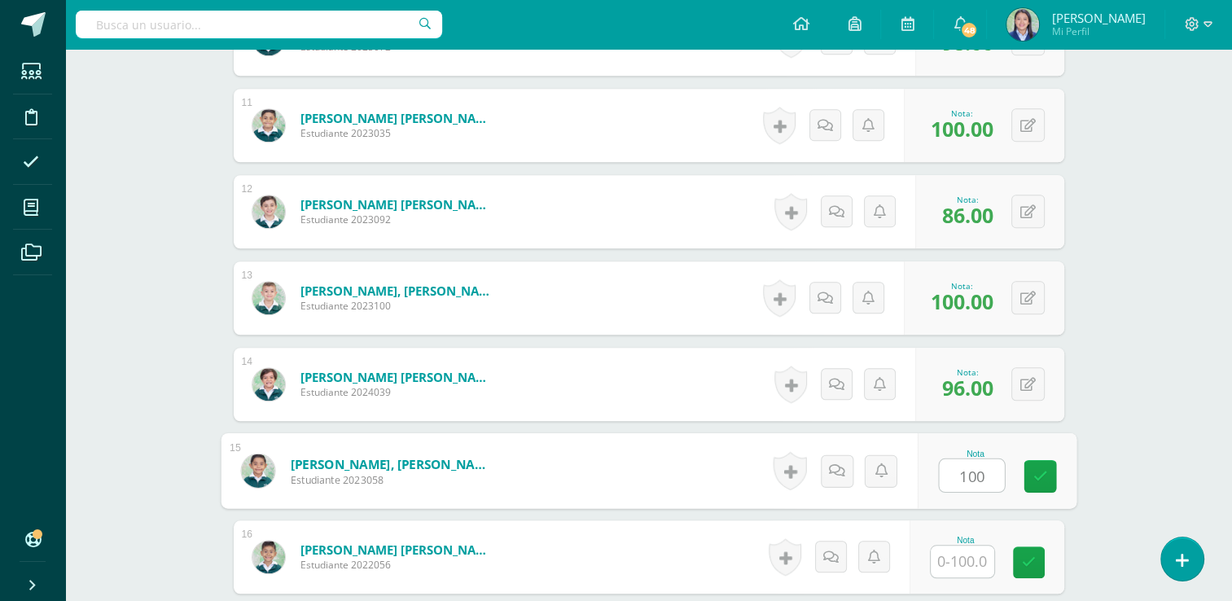
type input "100"
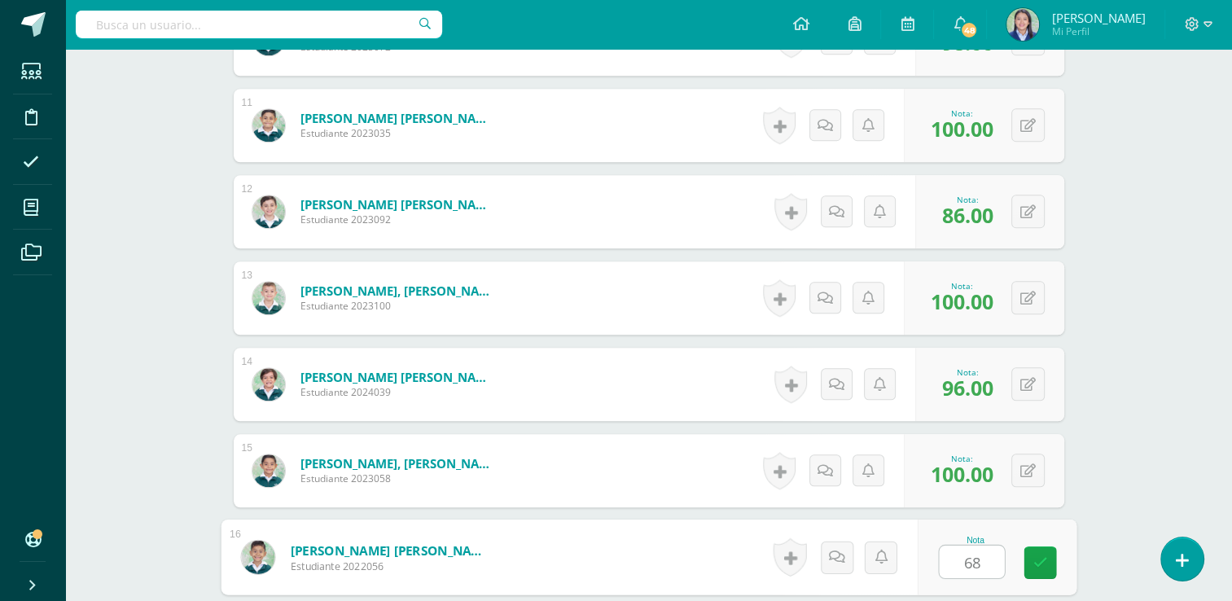
type input "68"
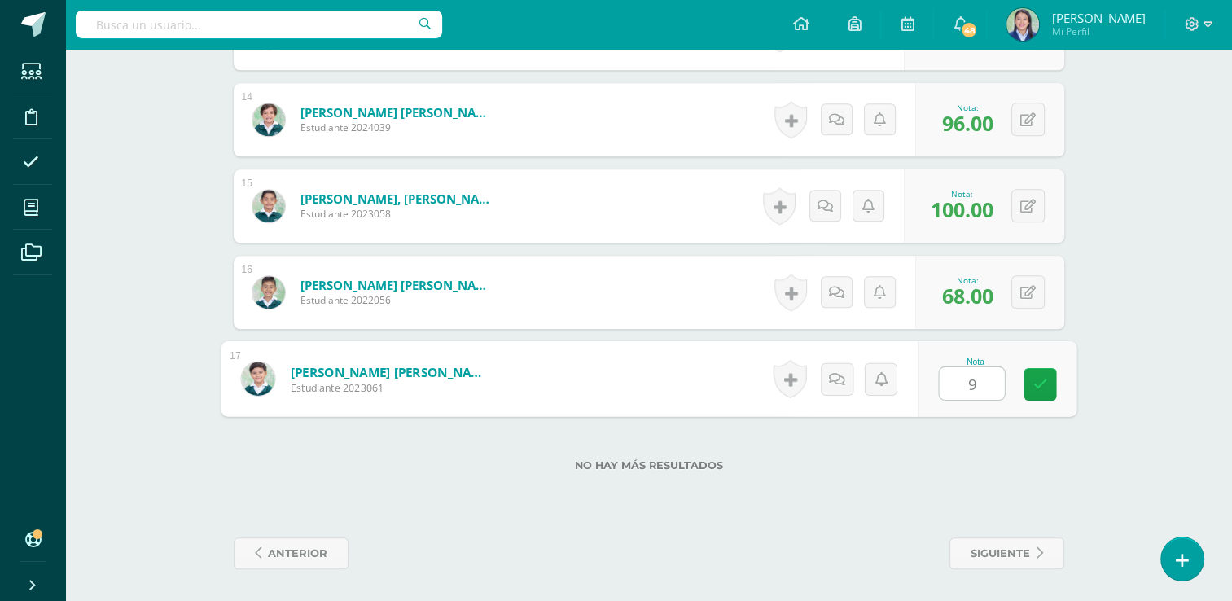
type input "90"
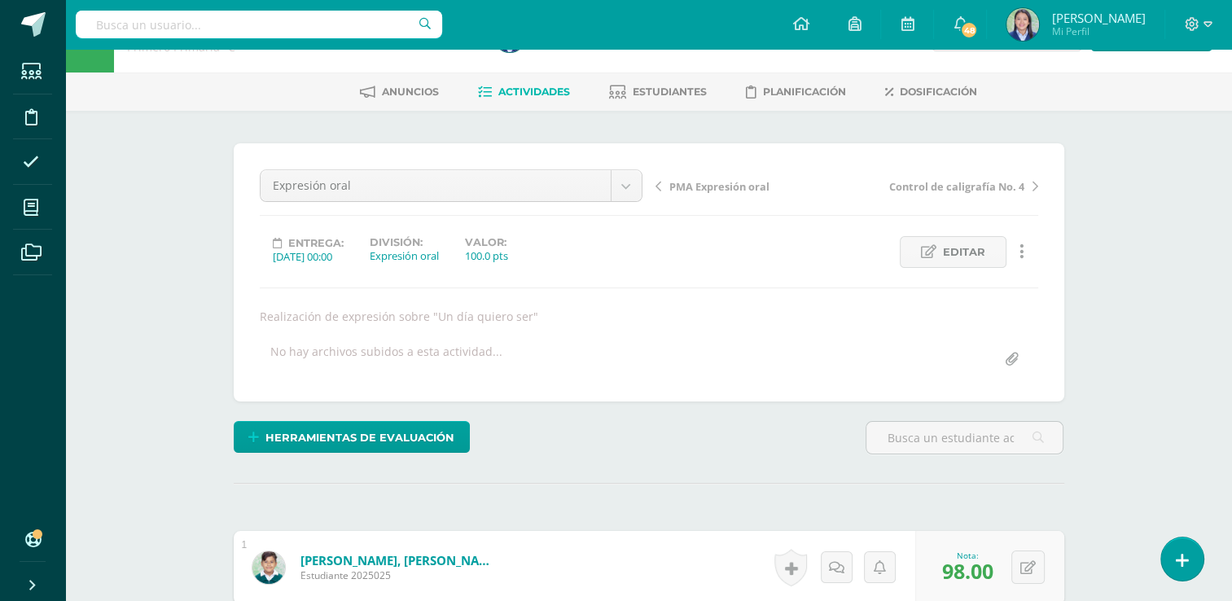
scroll to position [12, 0]
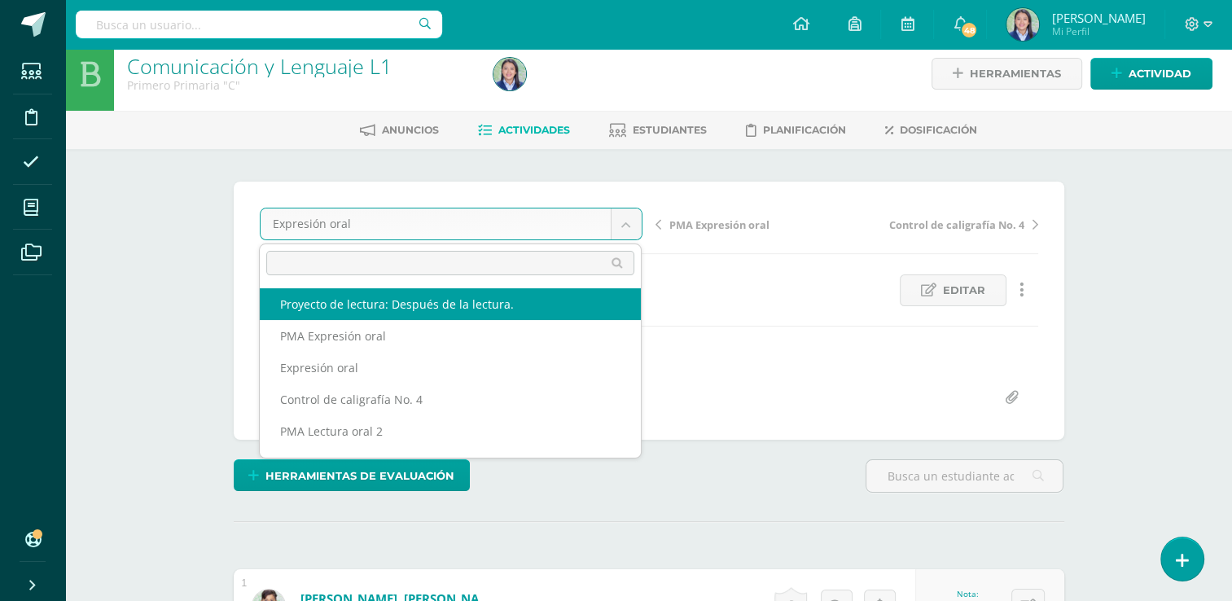
select select "/dashboard/teacher/grade-activity/265219/"
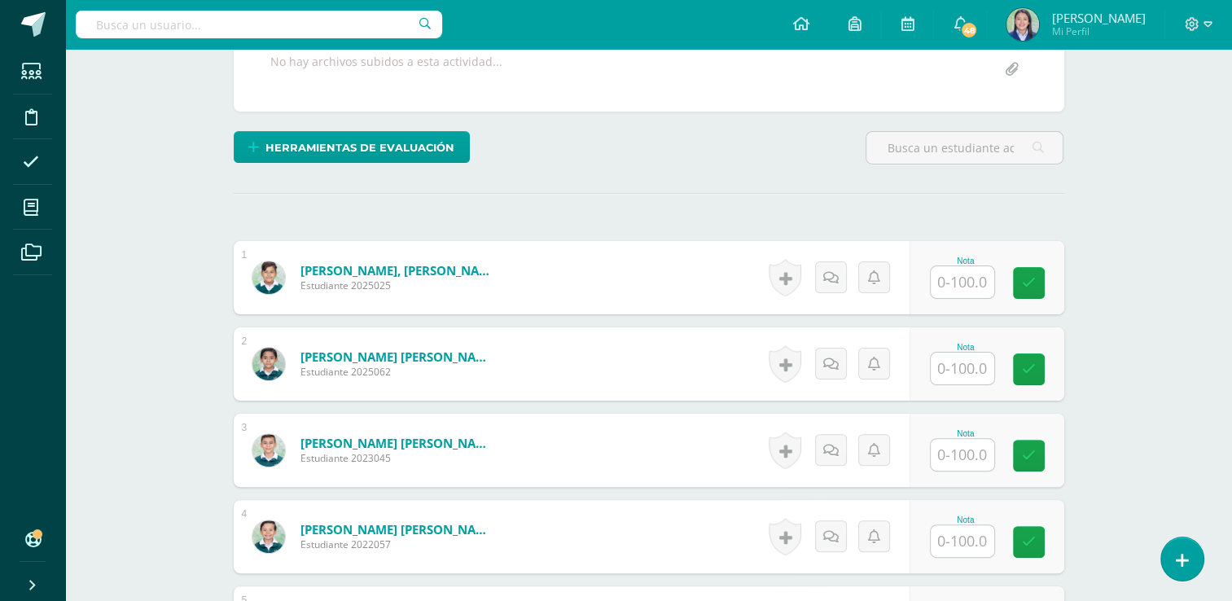
scroll to position [341, 0]
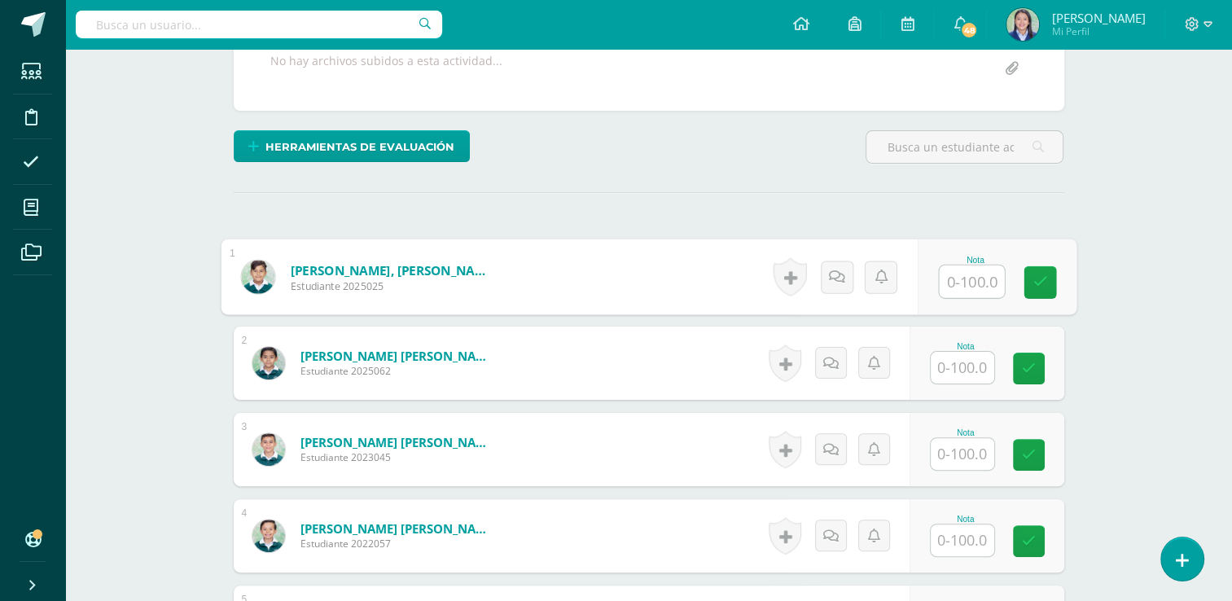
click at [981, 278] on input "text" at bounding box center [971, 282] width 65 height 33
type input "100"
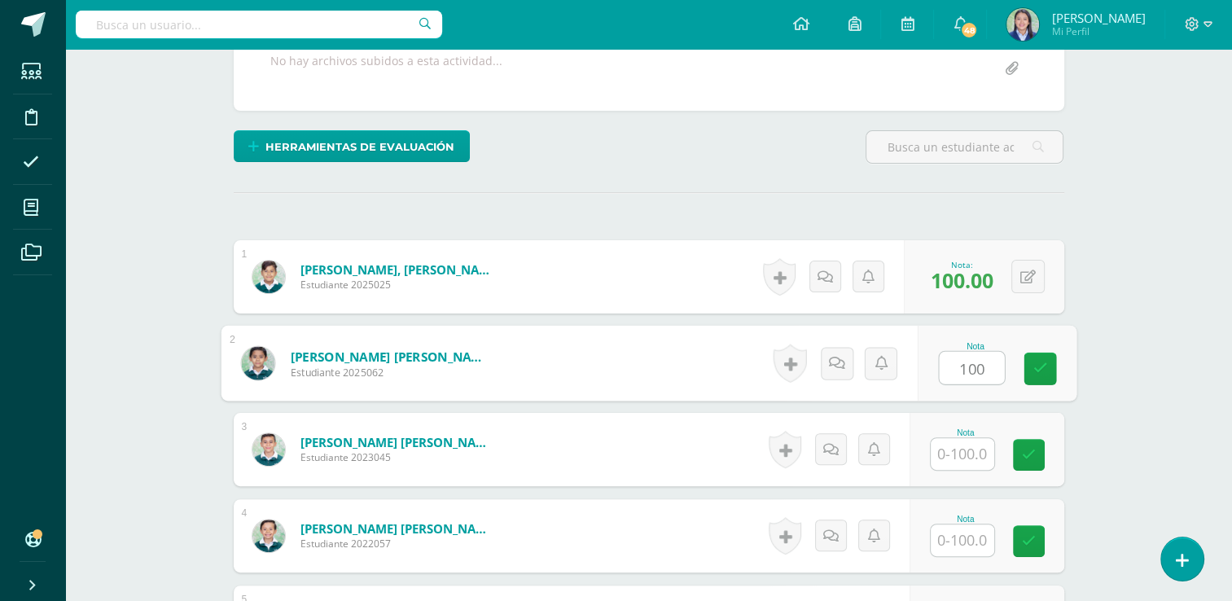
type input "100"
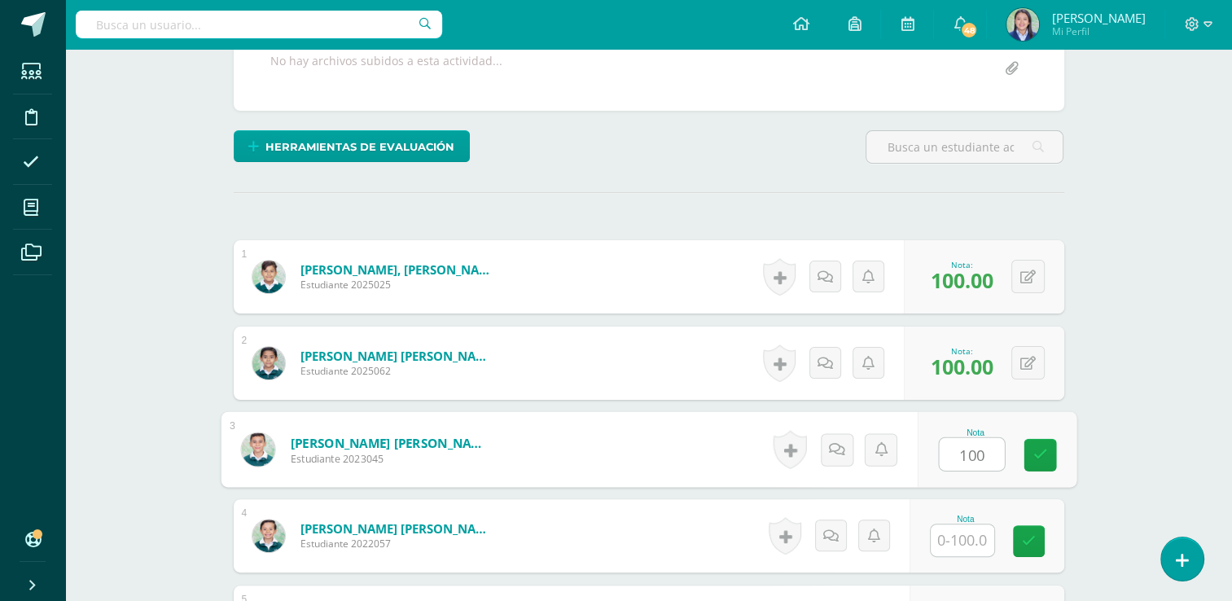
type input "100"
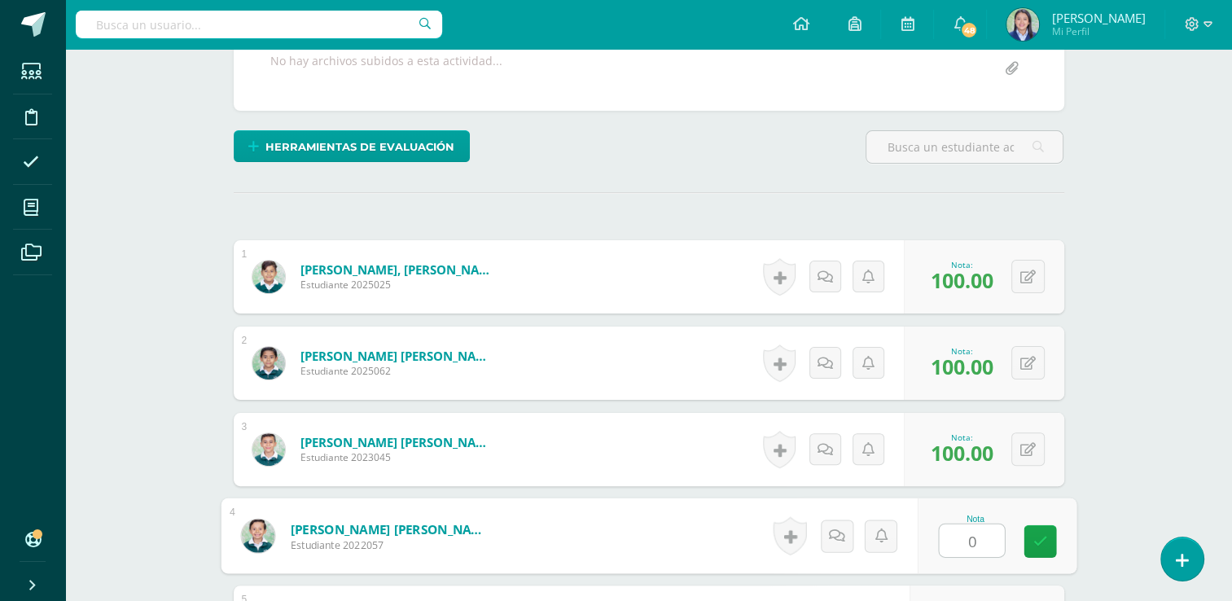
type input "0"
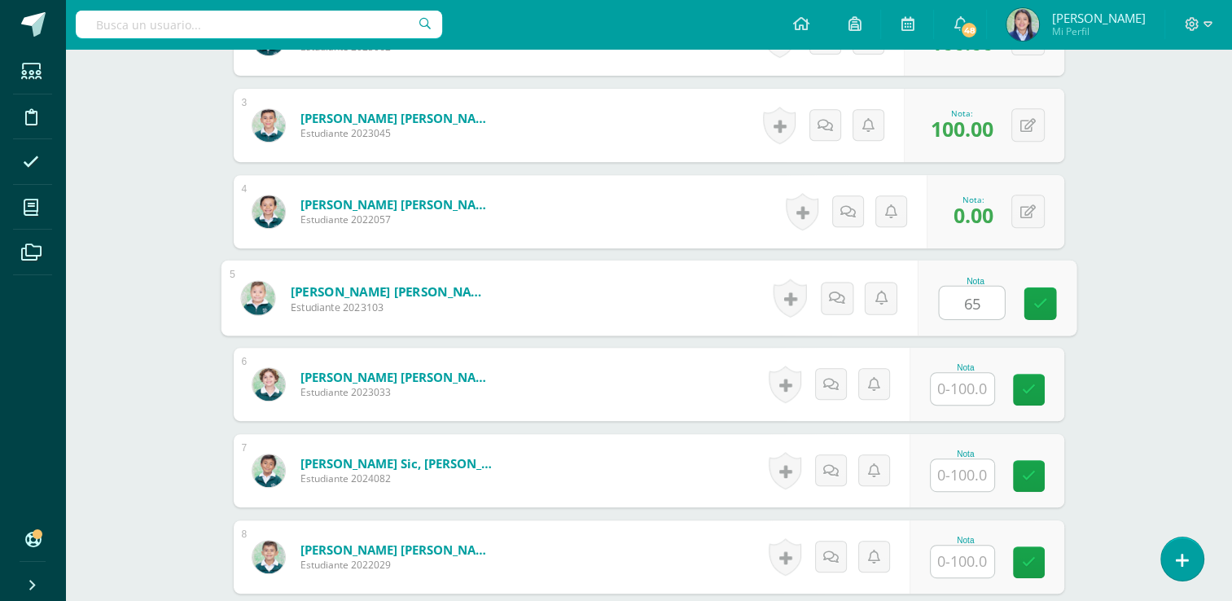
type input "65"
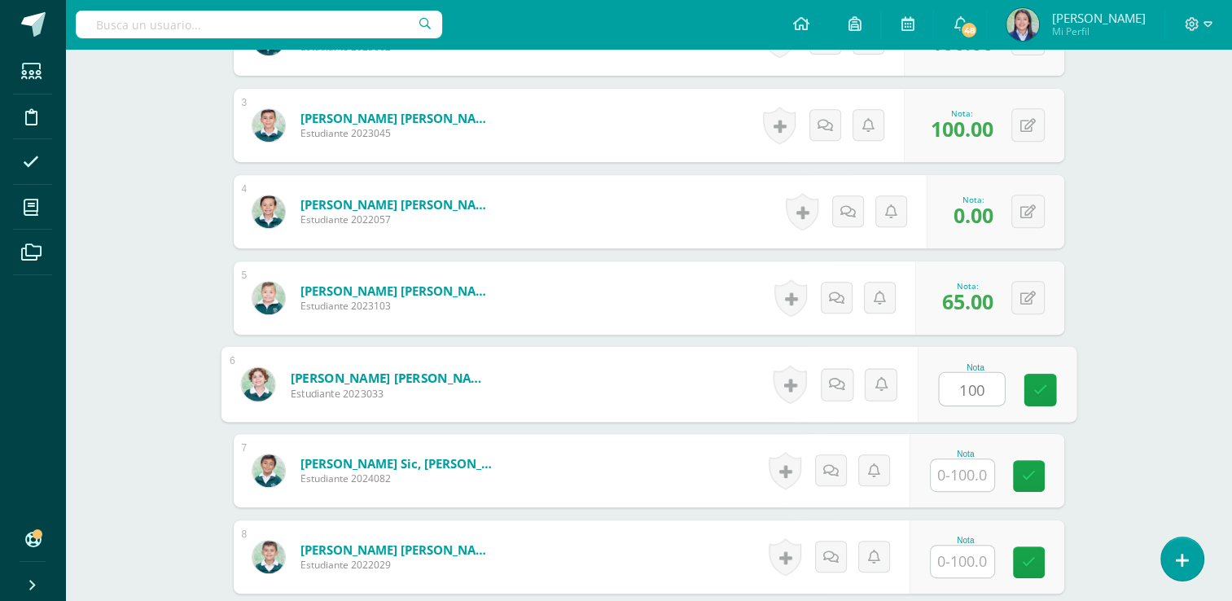
type input "100"
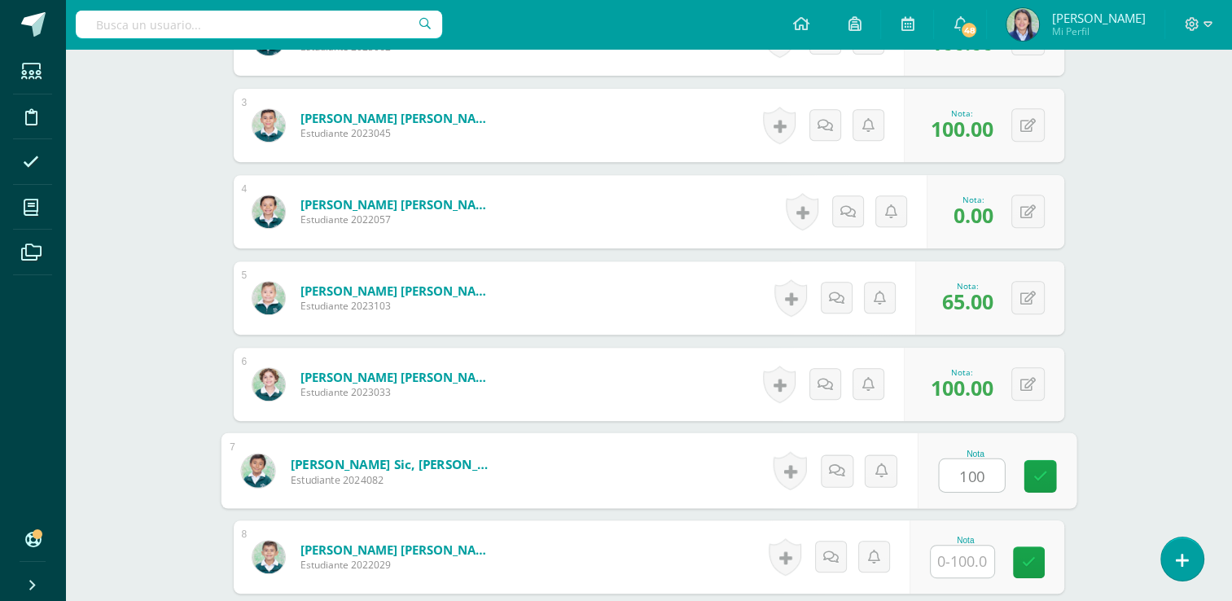
type input "100"
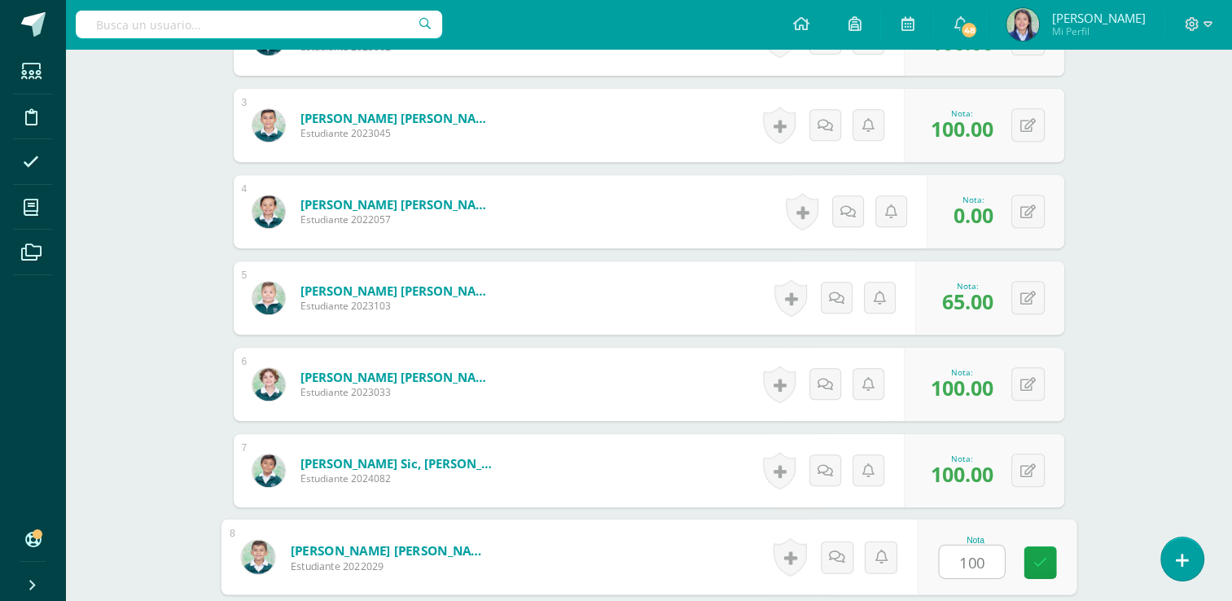
type input "100"
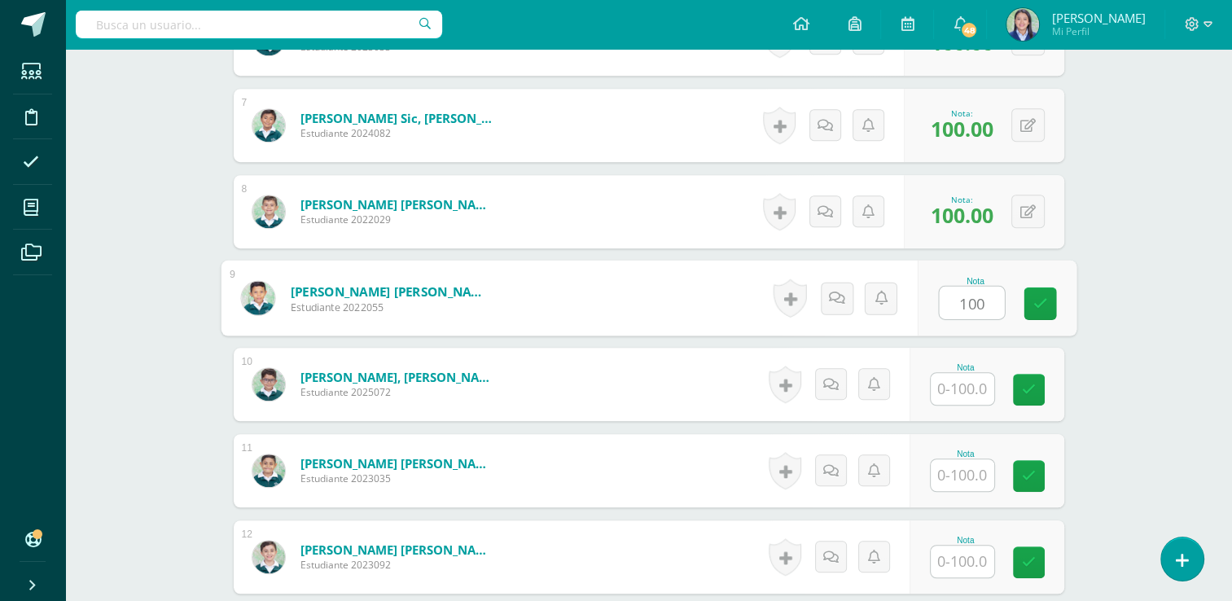
type input "100"
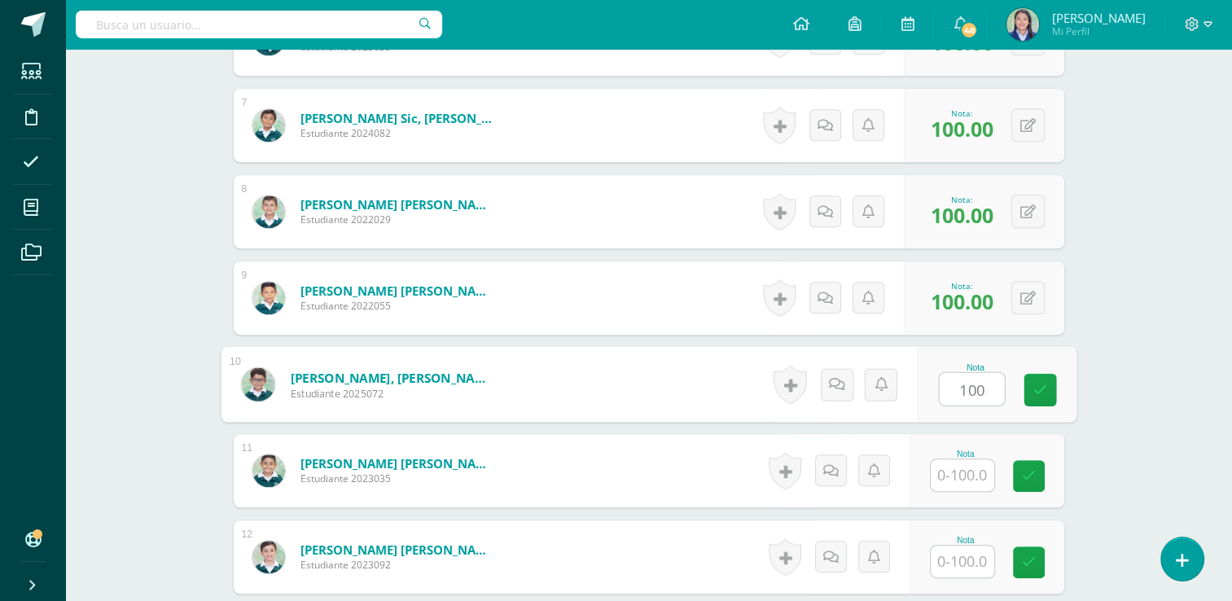
type input "100"
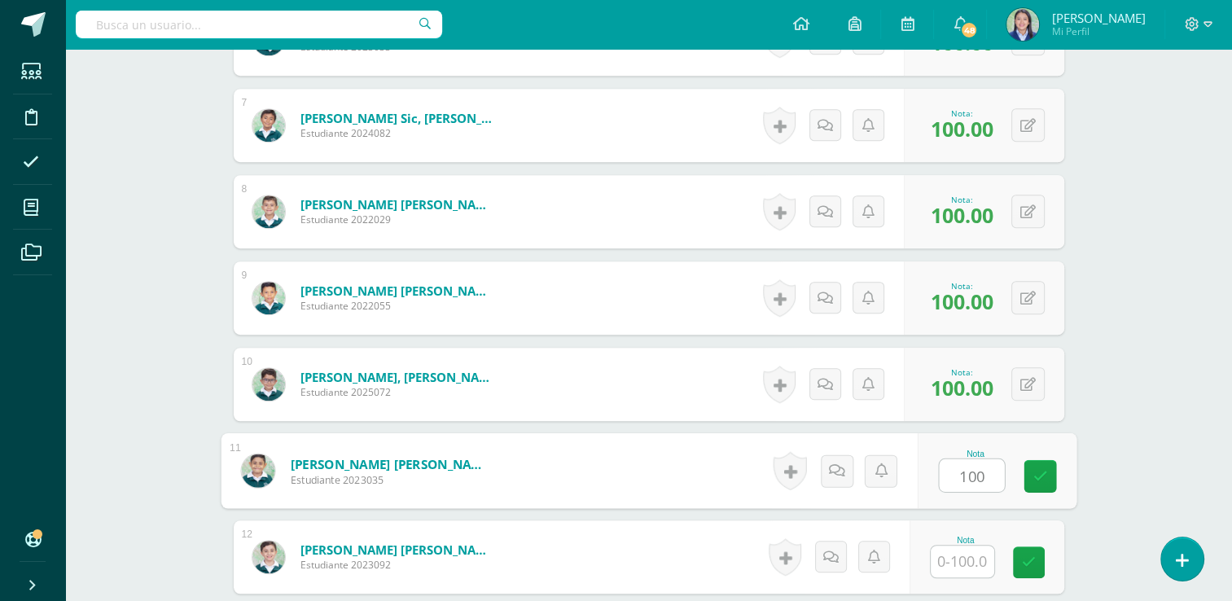
type input "100"
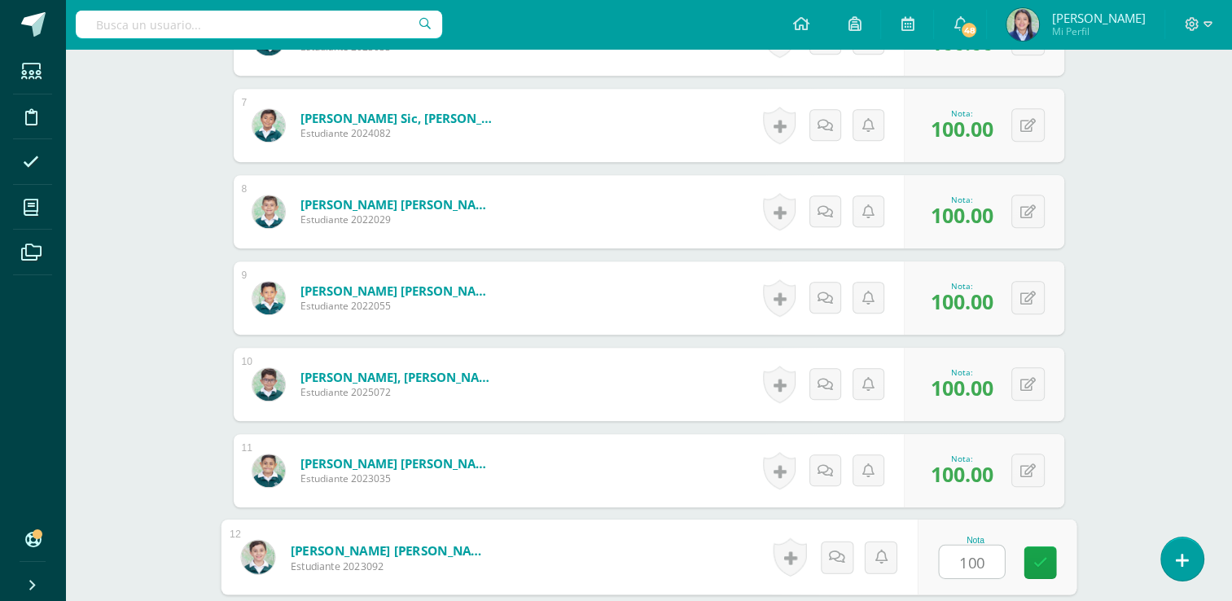
type input "100"
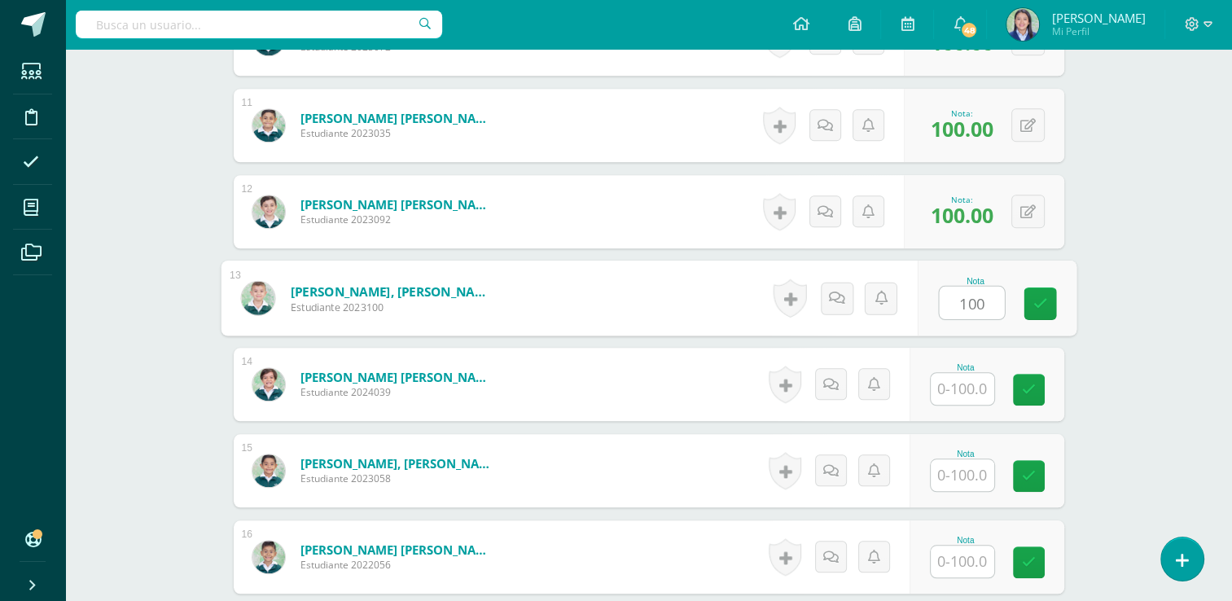
type input "100"
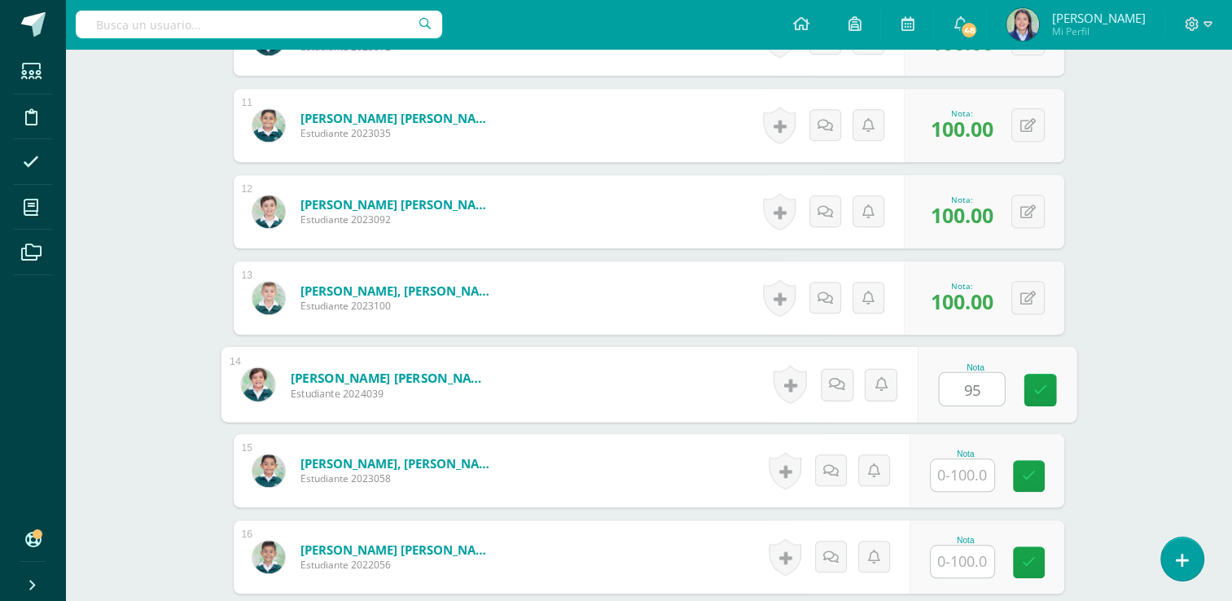
type input "95"
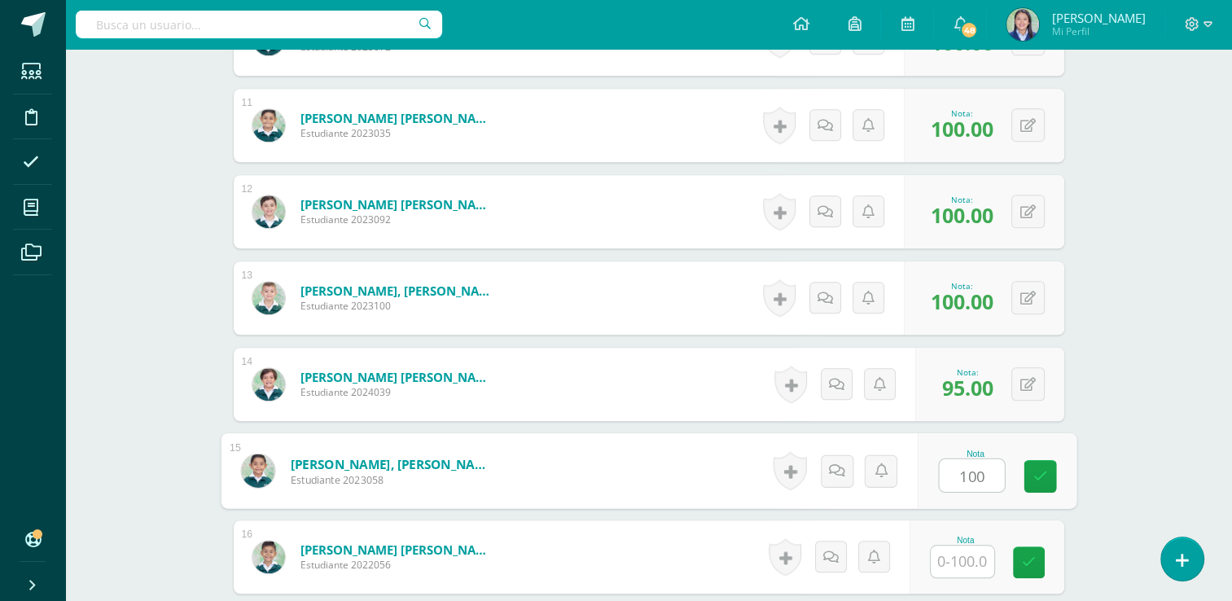
type input "100"
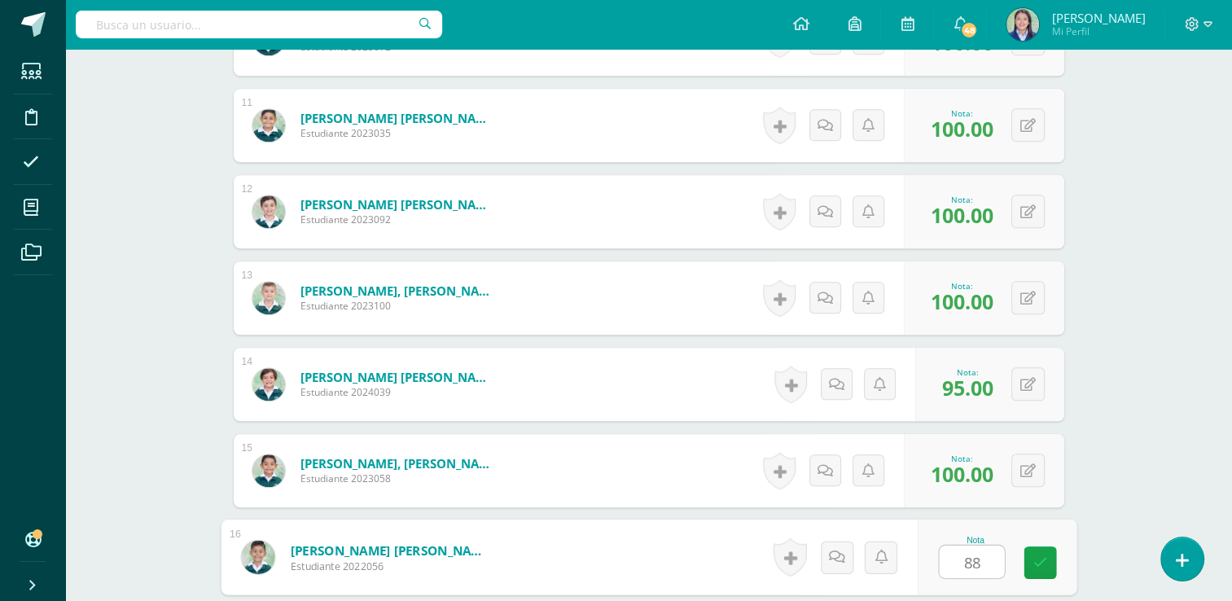
type input "88"
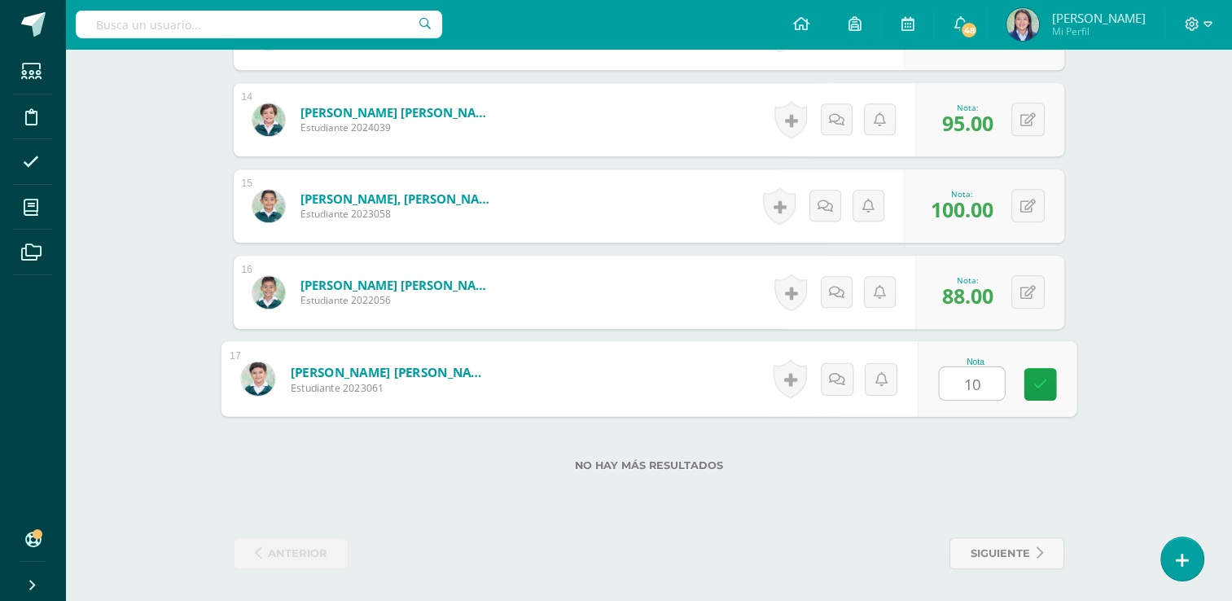
type input "100"
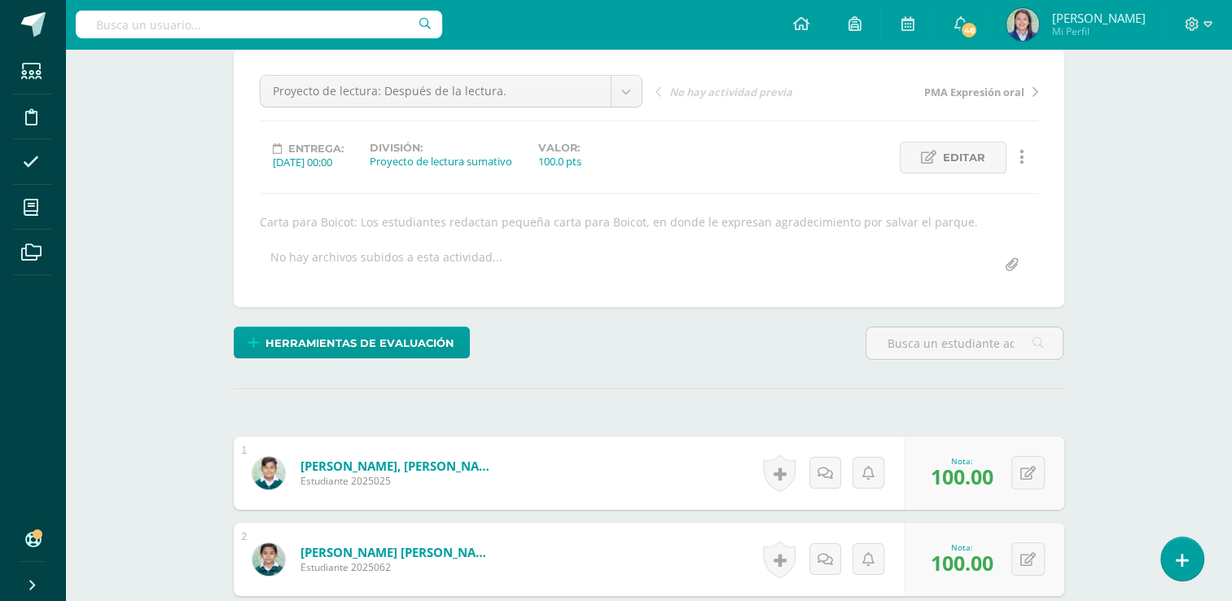
scroll to position [0, 0]
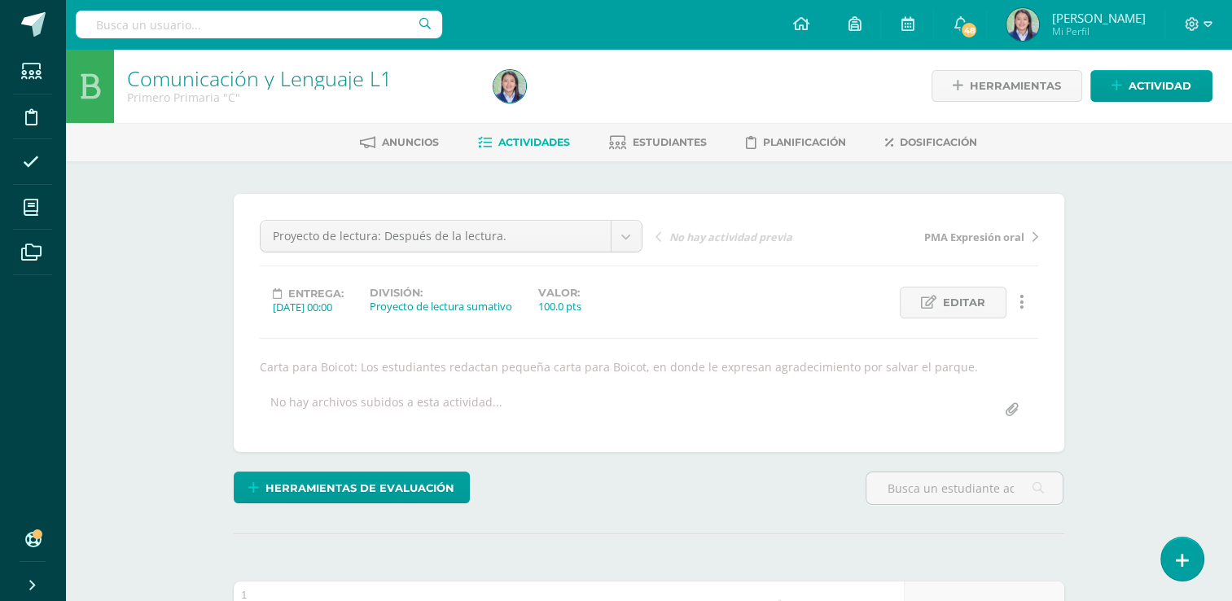
click at [529, 141] on span "Actividades" at bounding box center [535, 142] width 72 height 12
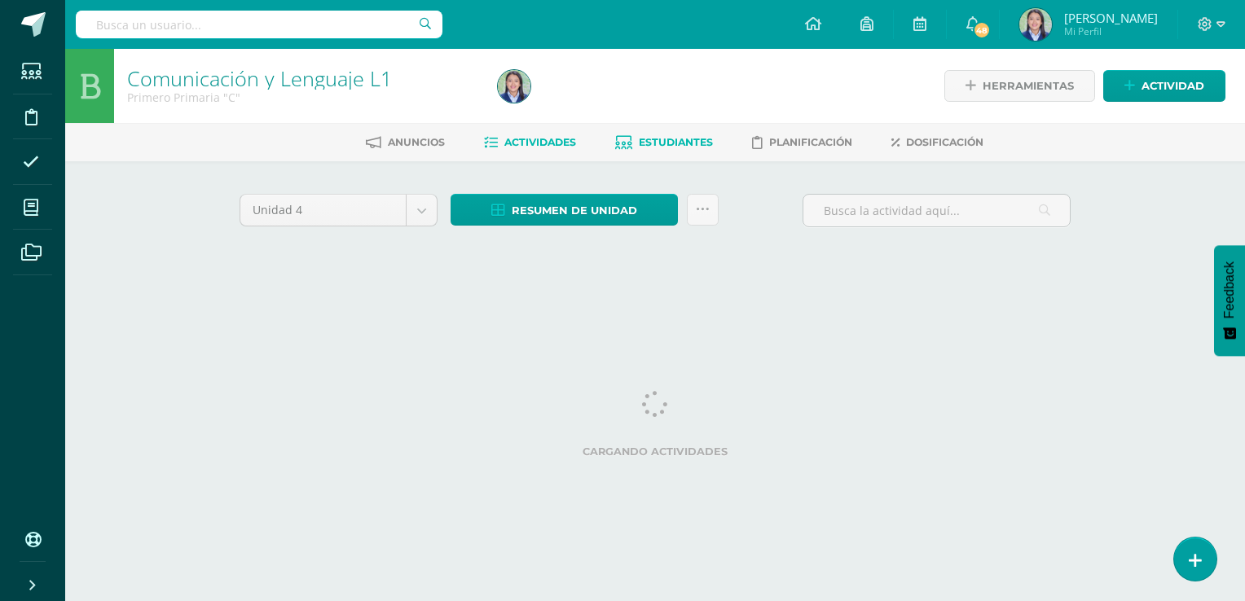
click at [674, 138] on span "Estudiantes" at bounding box center [676, 142] width 74 height 12
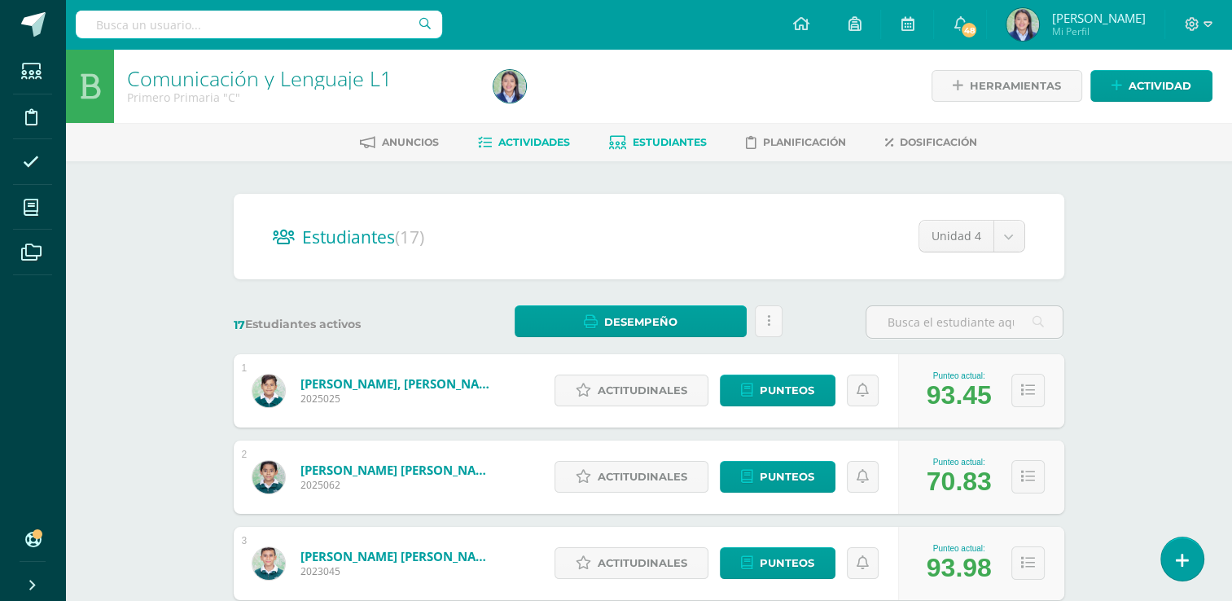
click at [528, 137] on span "Actividades" at bounding box center [535, 142] width 72 height 12
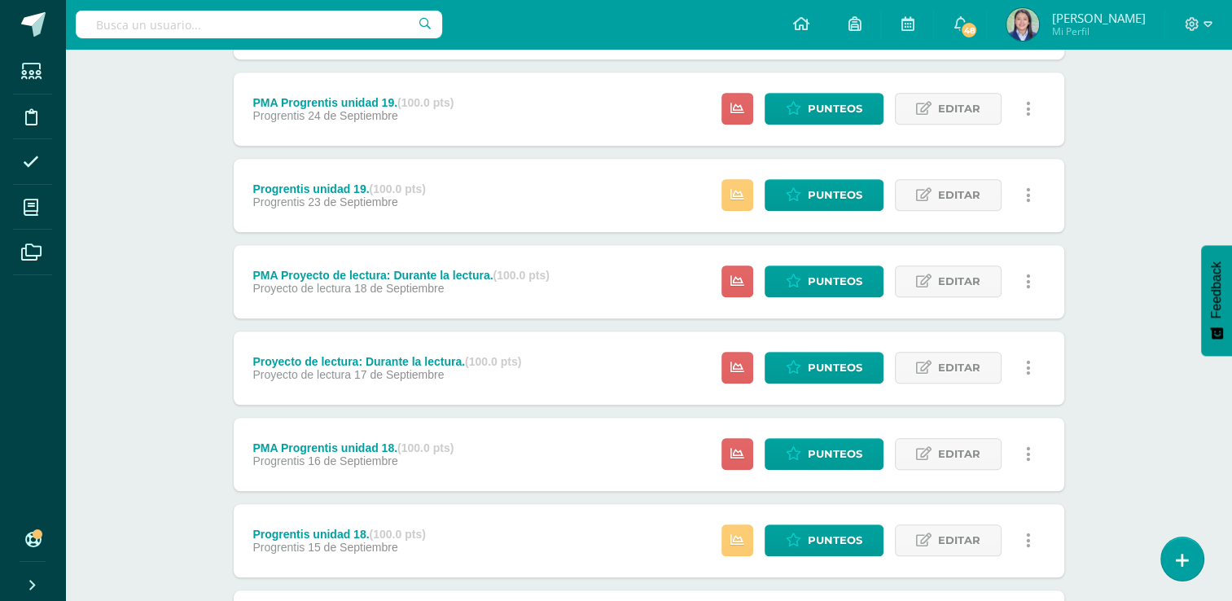
scroll to position [1324, 0]
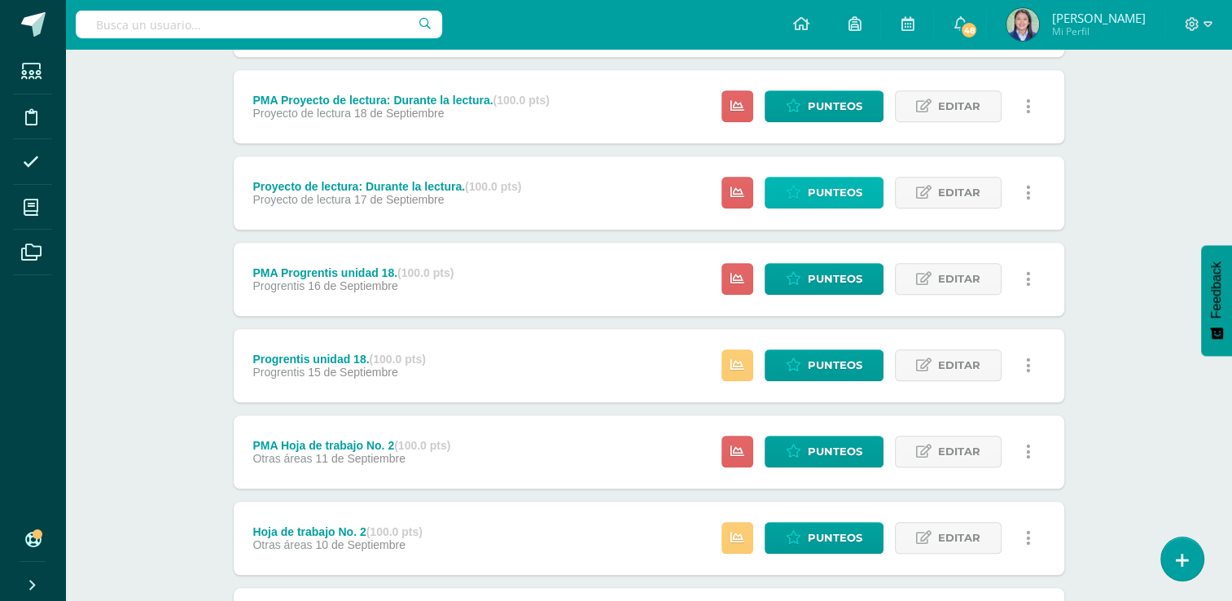
click at [843, 189] on span "Punteos" at bounding box center [835, 193] width 55 height 30
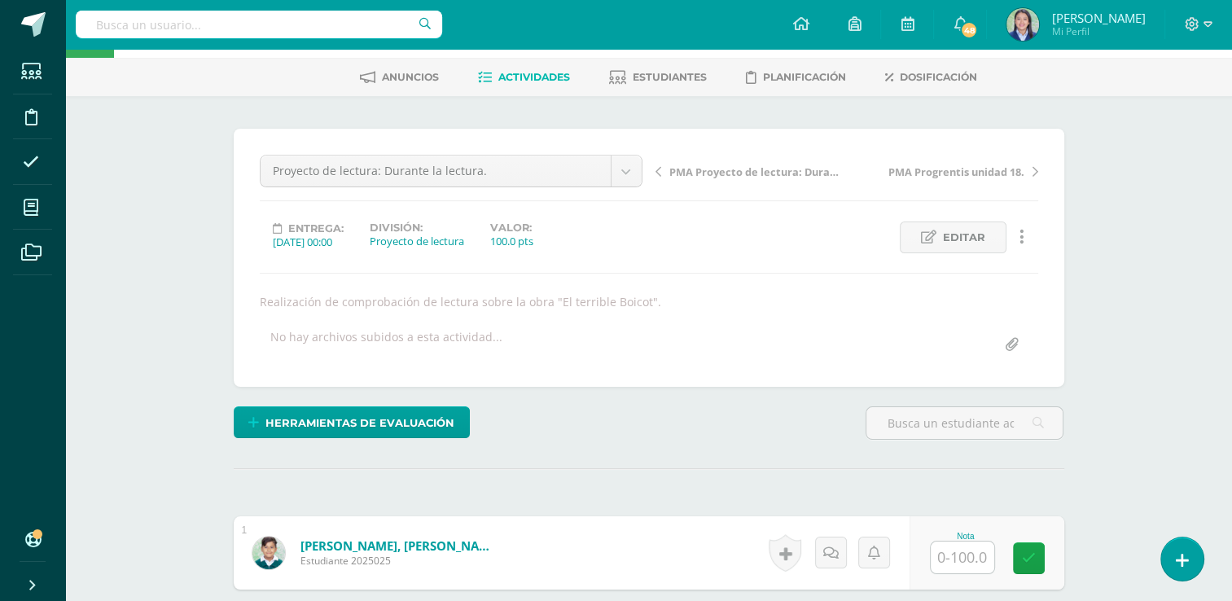
scroll to position [63, 0]
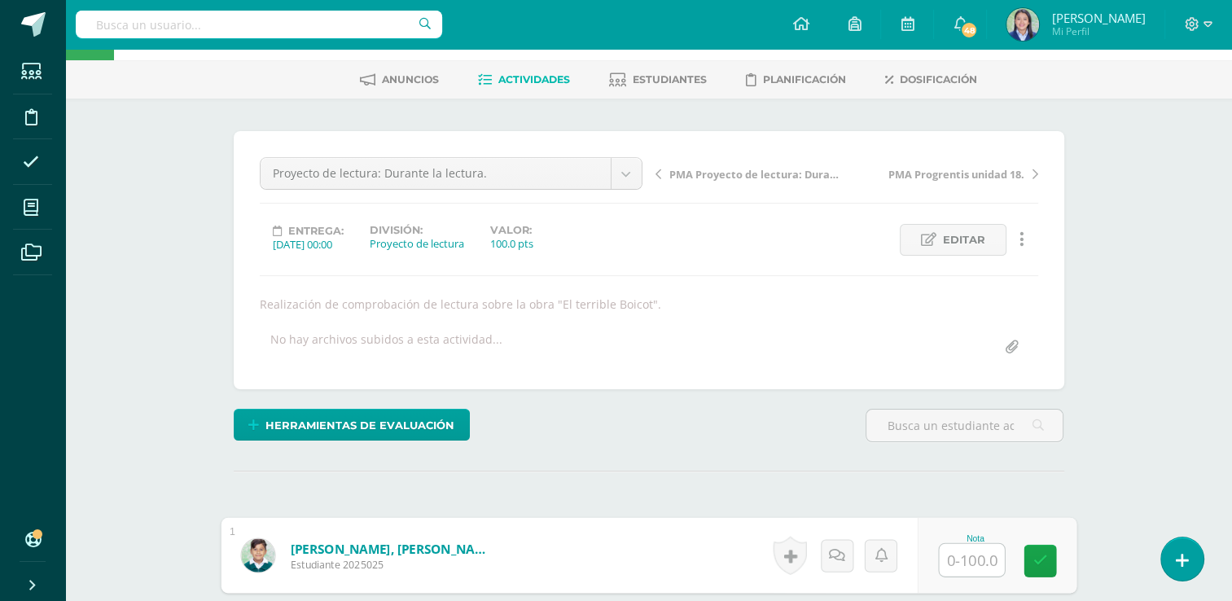
click at [965, 560] on input "text" at bounding box center [971, 560] width 65 height 33
type input "90"
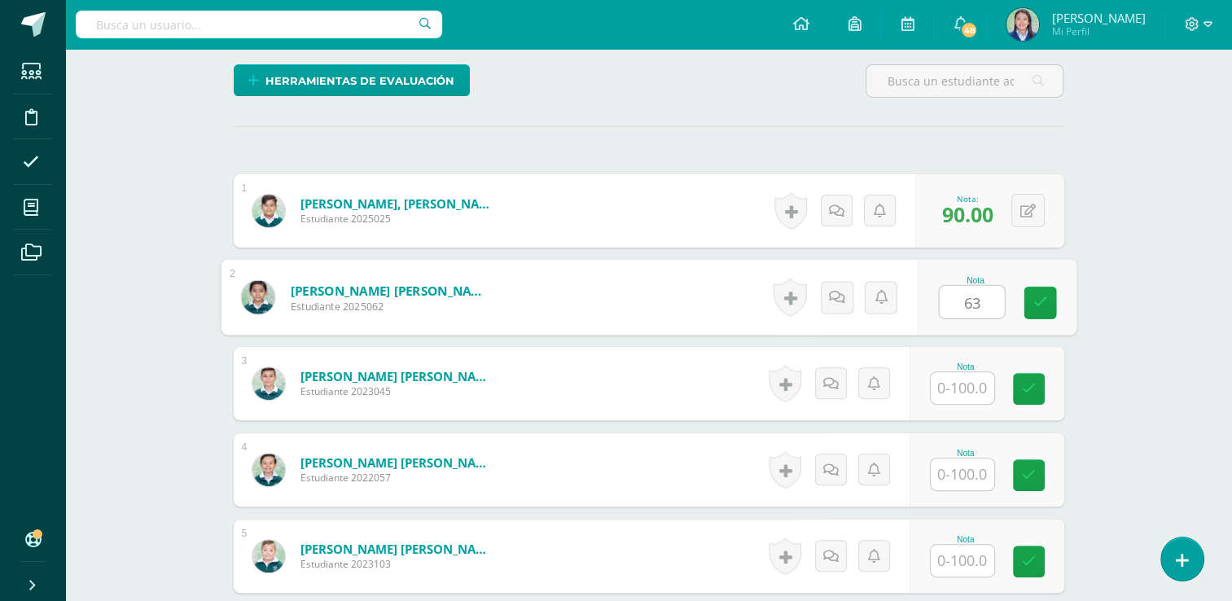
type input "63"
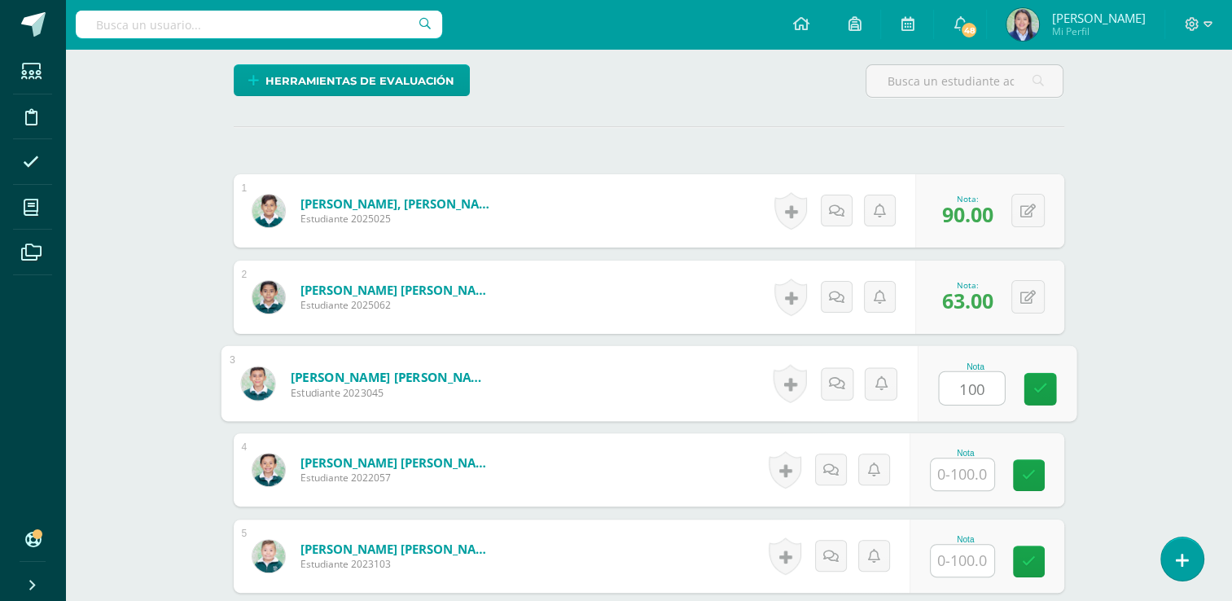
type input "100"
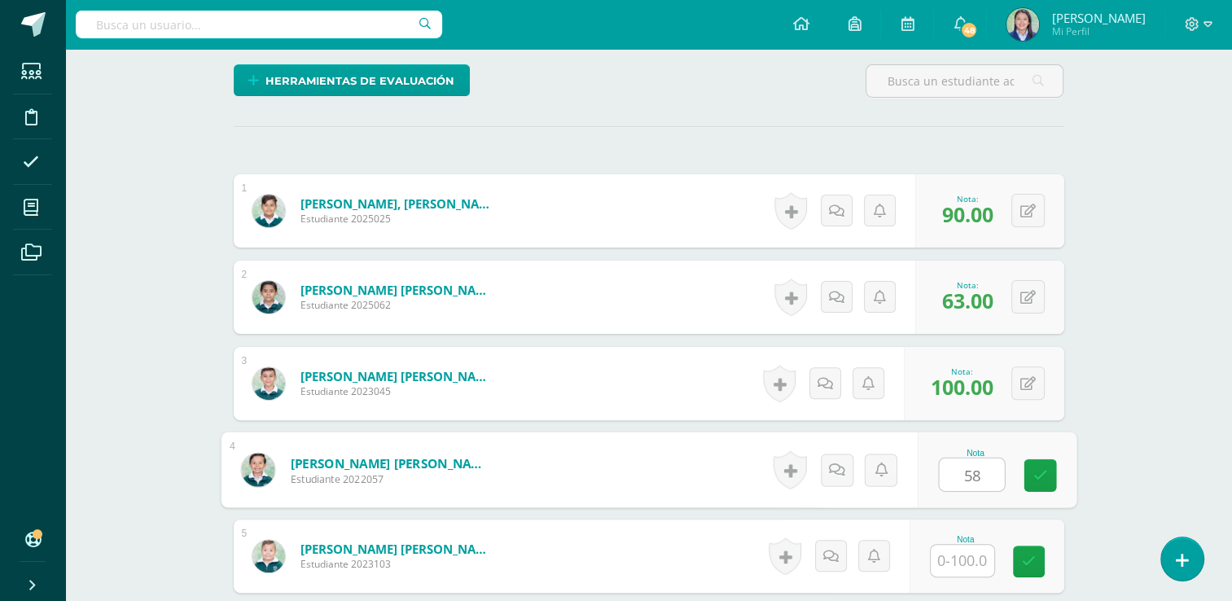
type input "58"
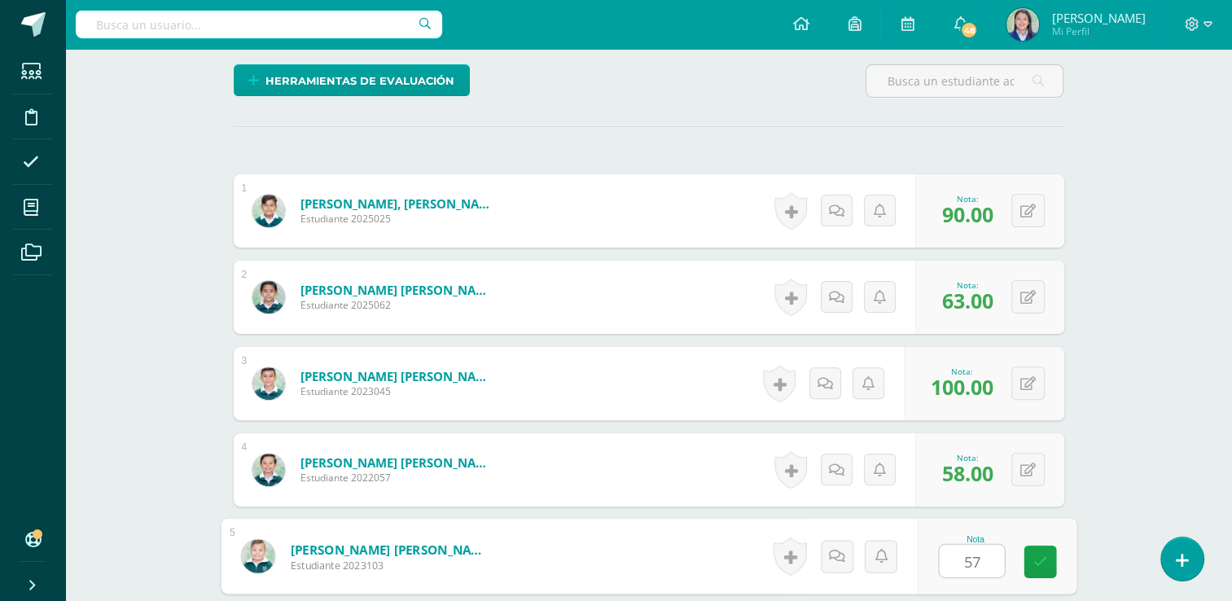
type input "57"
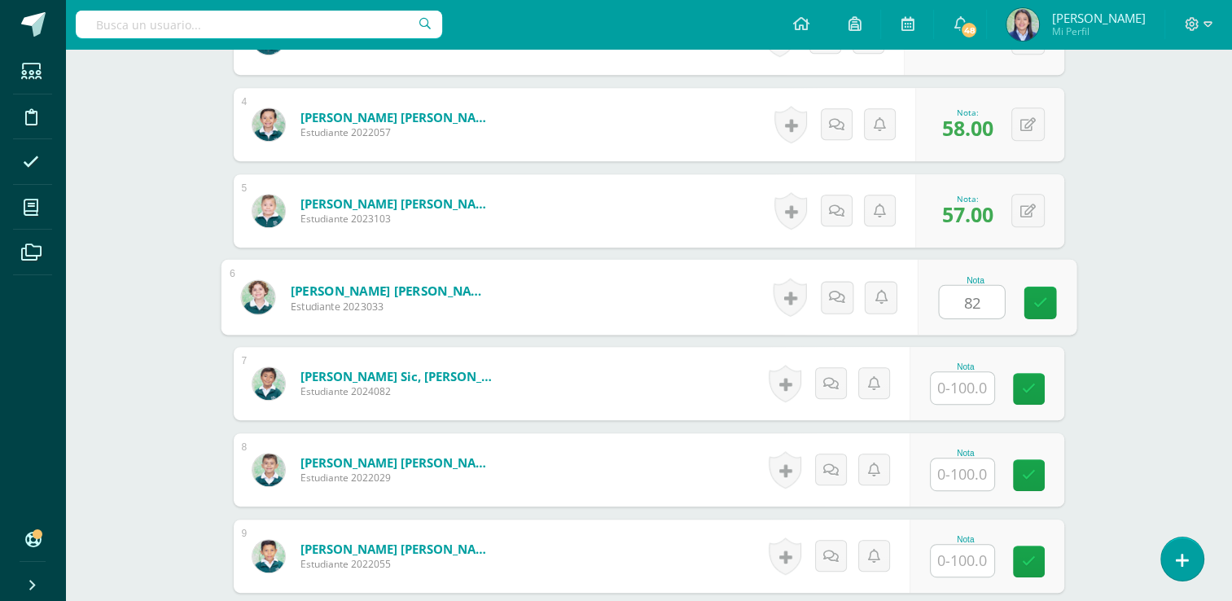
type input "82"
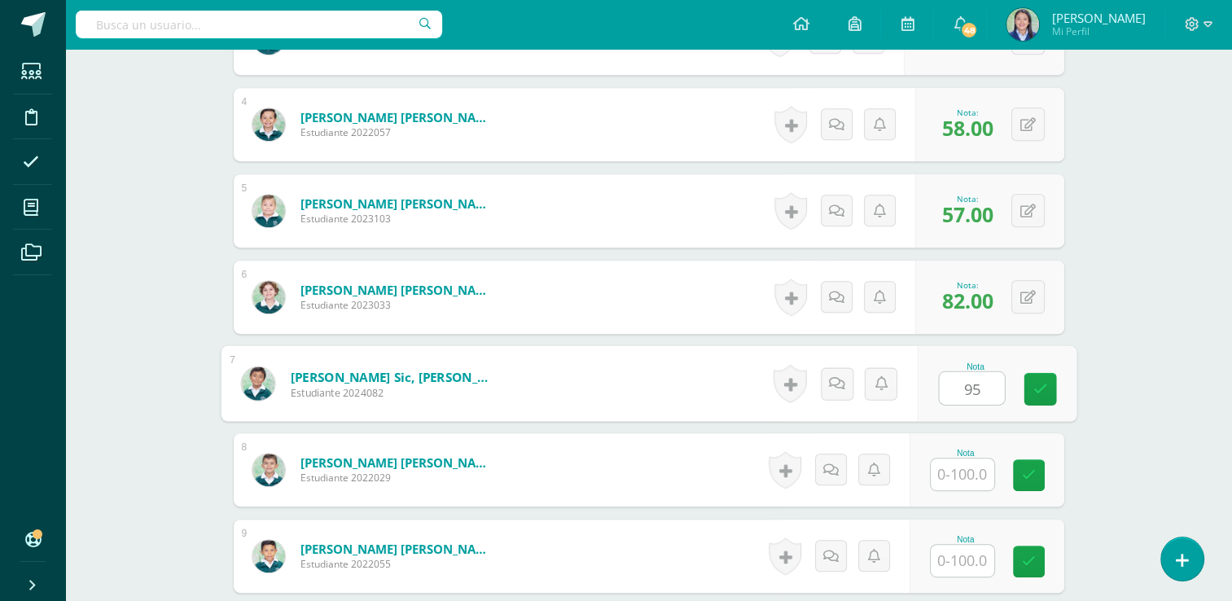
type input "95"
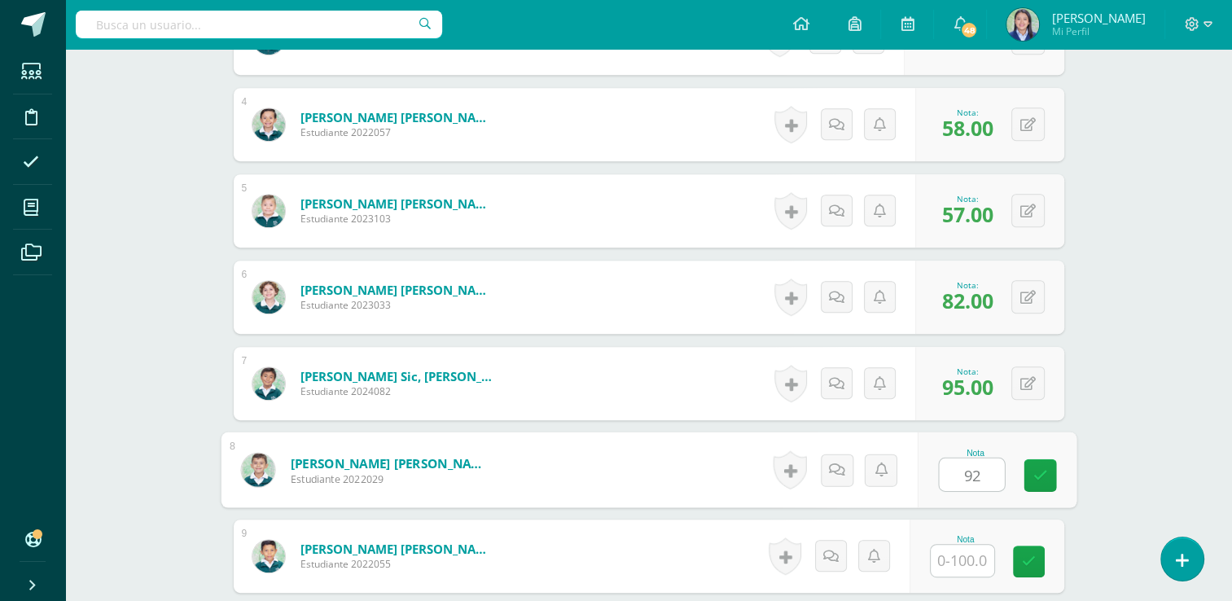
type input "92"
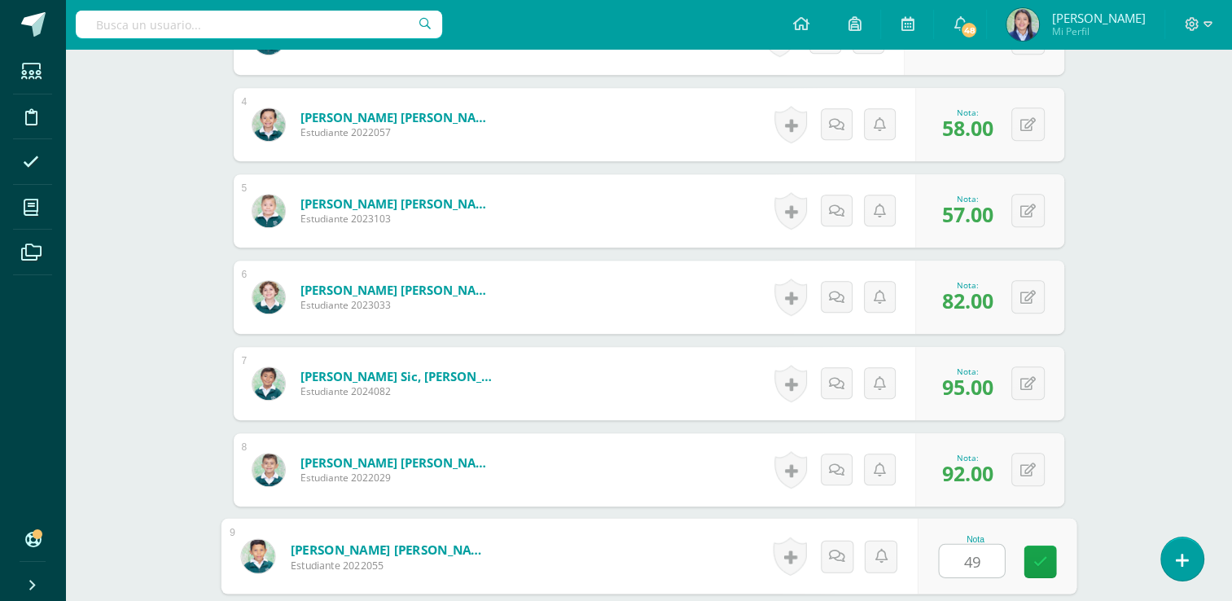
type input "49"
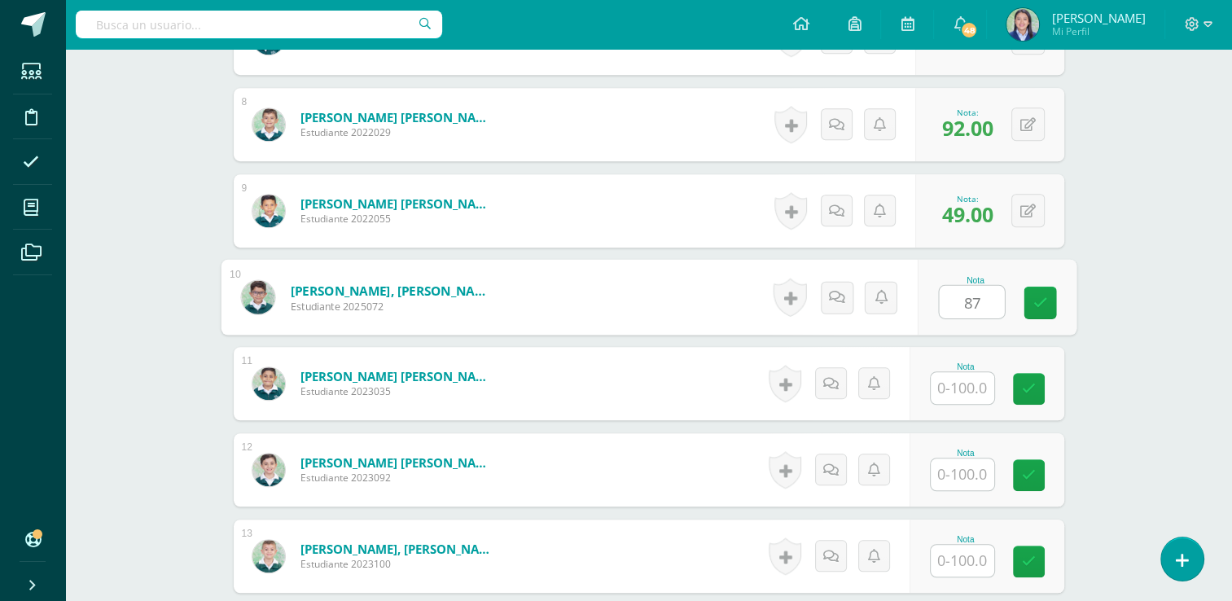
type input "87"
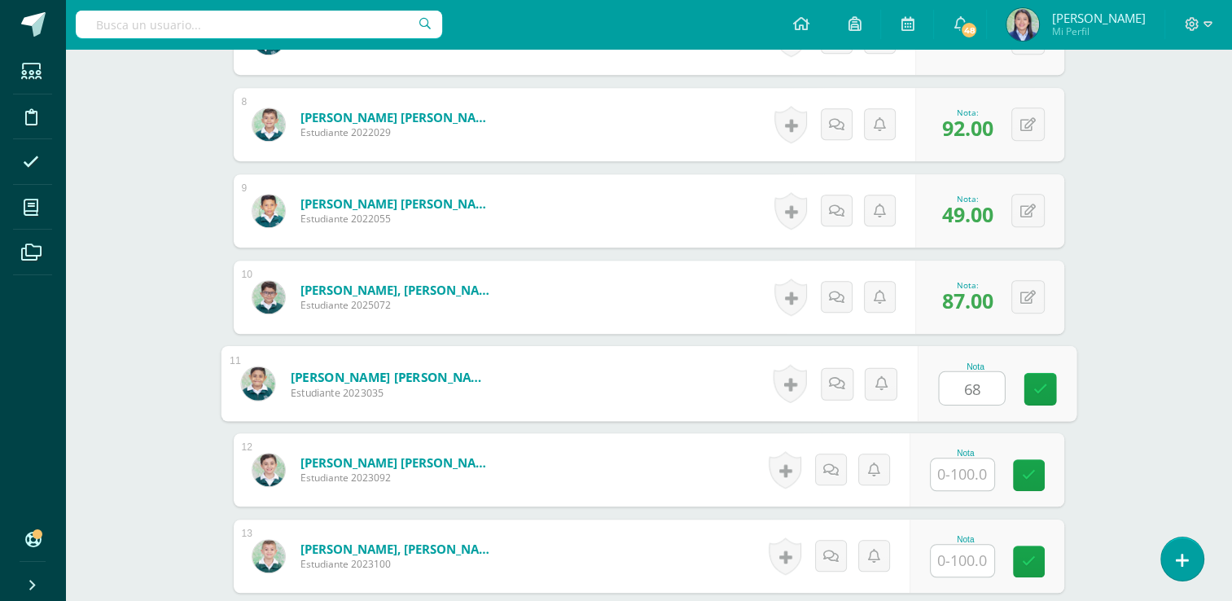
type input "68"
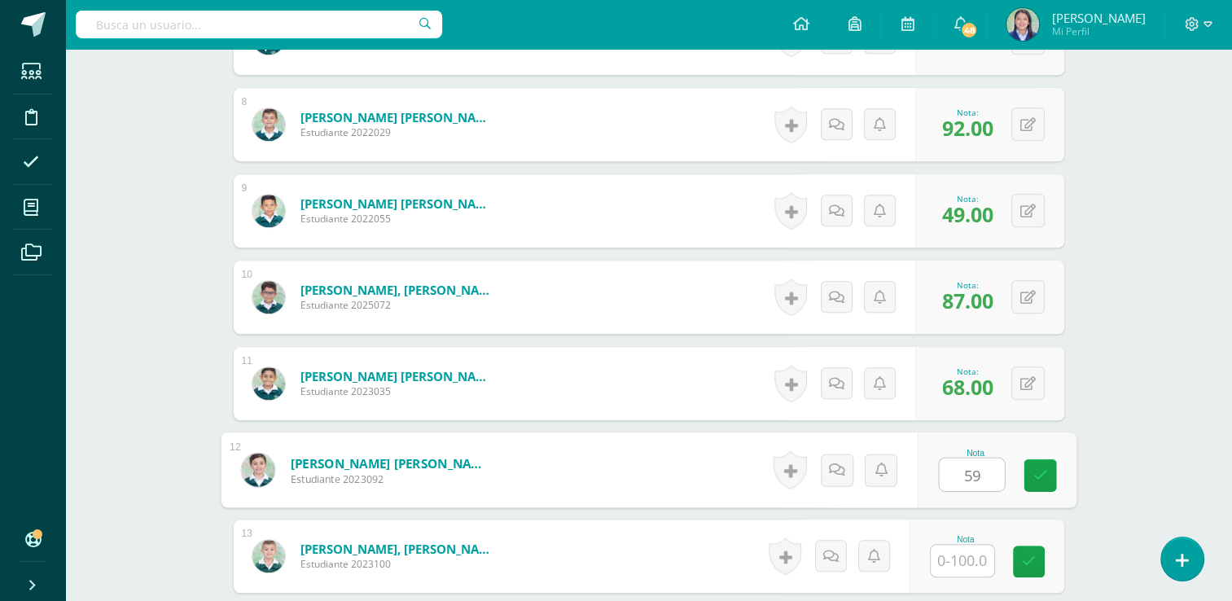
type input "59"
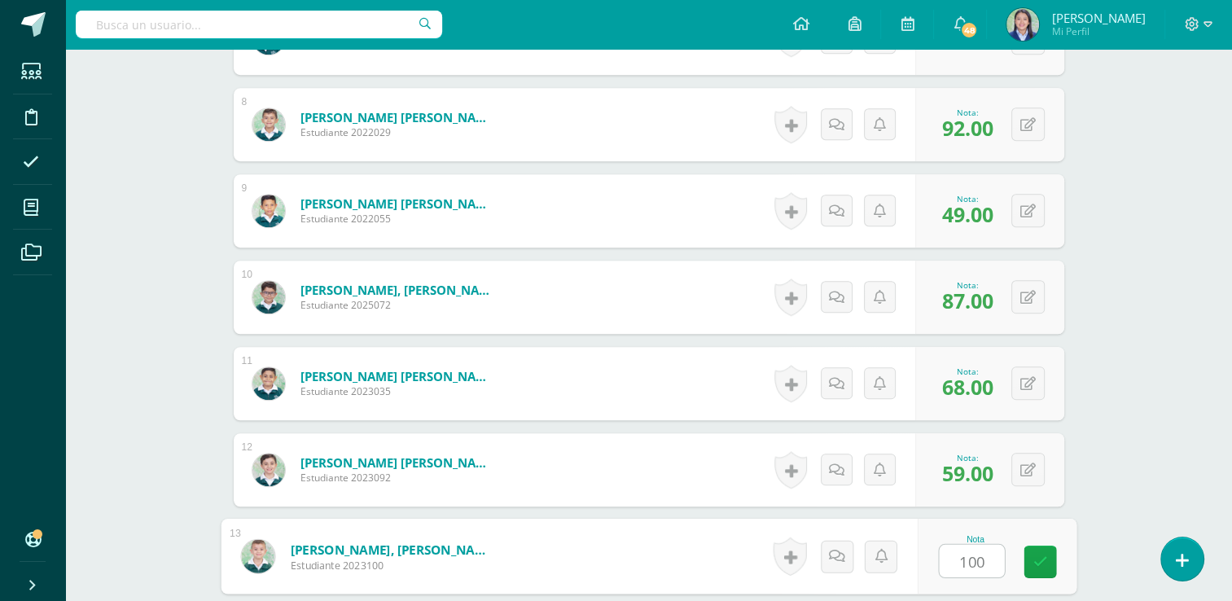
type input "100"
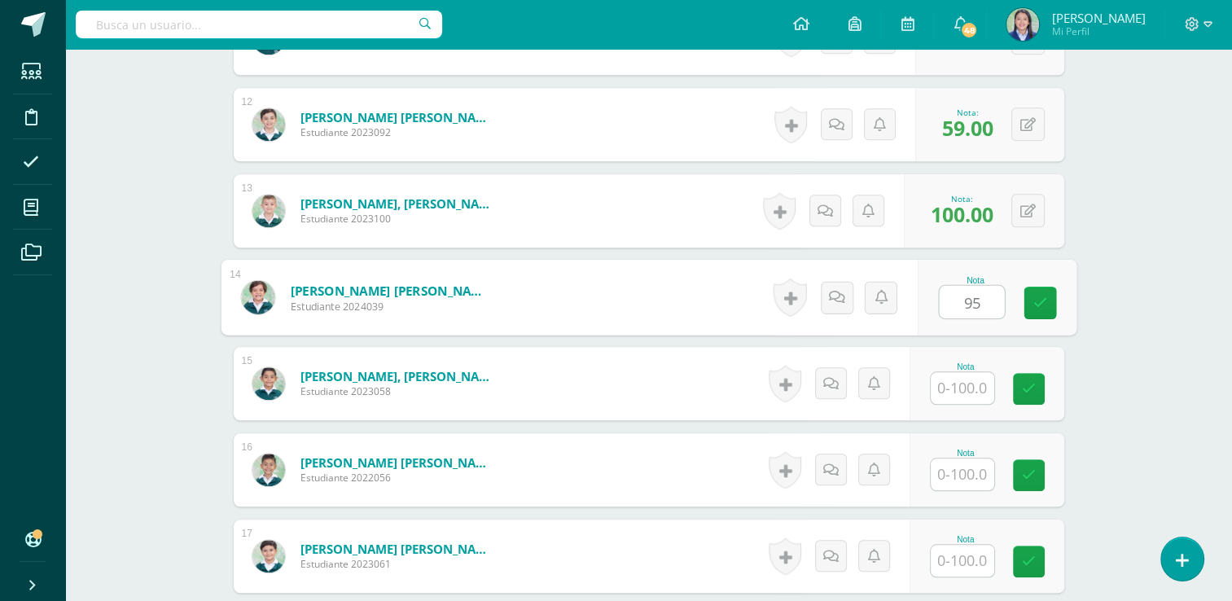
type input "95"
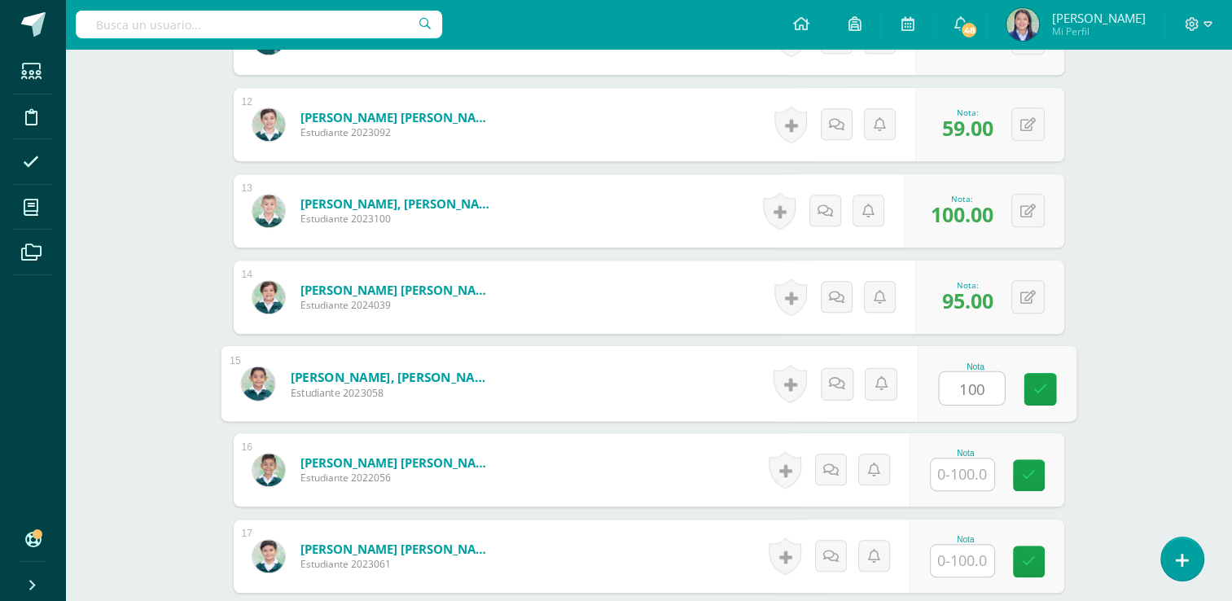
type input "100"
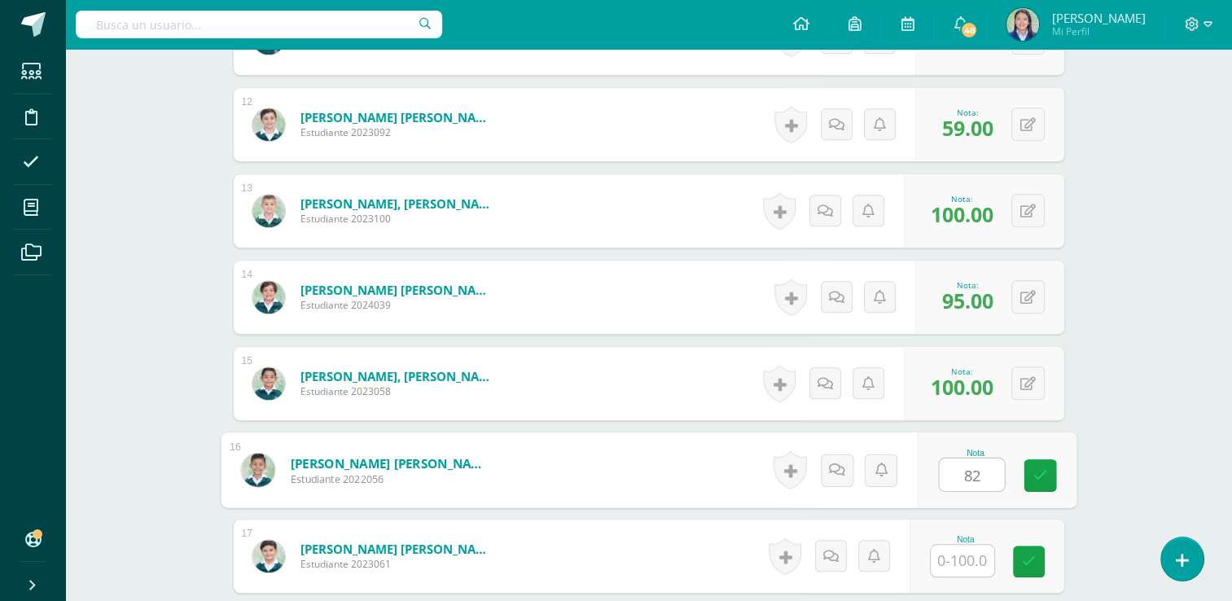
type input "82"
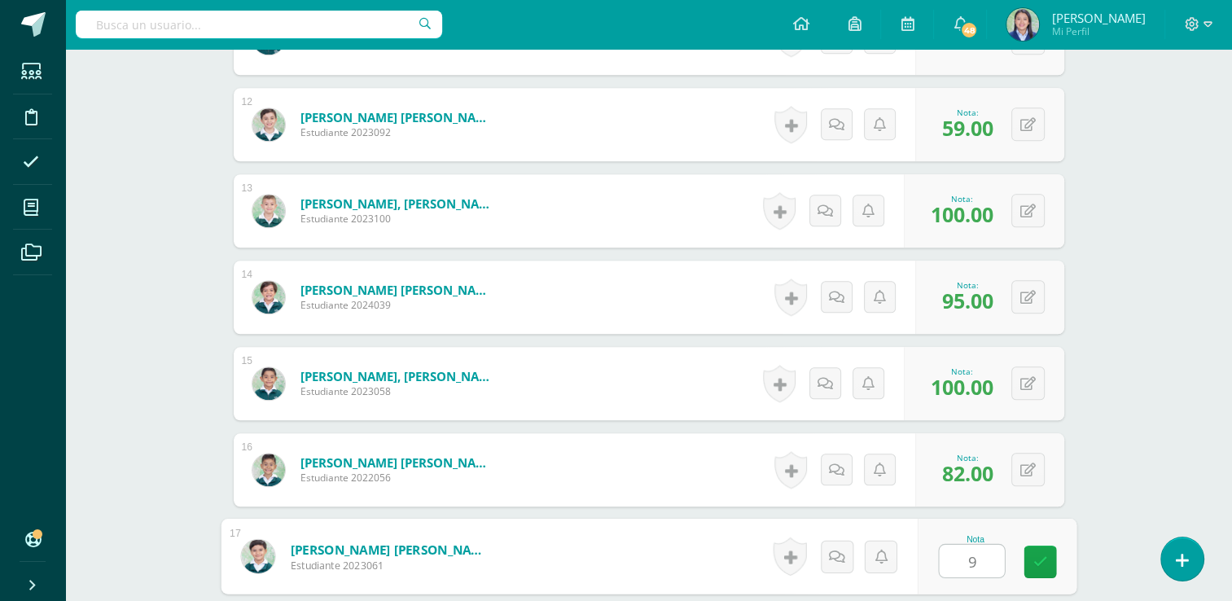
type input "95"
drag, startPoint x: 1121, startPoint y: 453, endPoint x: 1241, endPoint y: 429, distance: 122.9
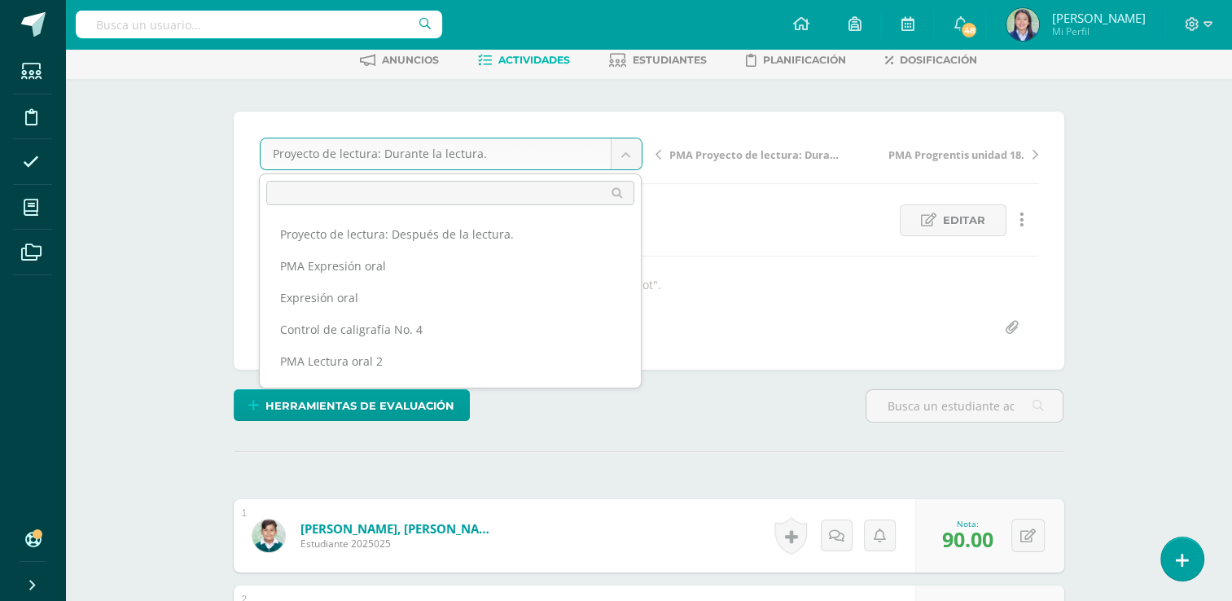
scroll to position [306, 0]
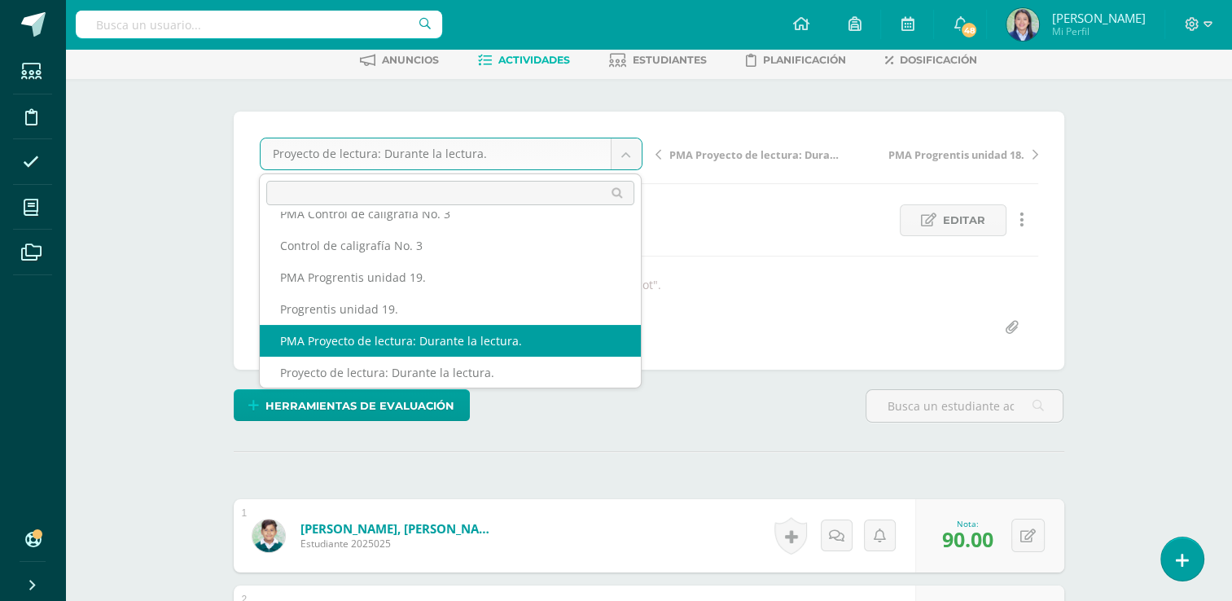
drag, startPoint x: 626, startPoint y: 154, endPoint x: 401, endPoint y: 334, distance: 288.0
select select "/dashboard/teacher/grade-activity/264984/"
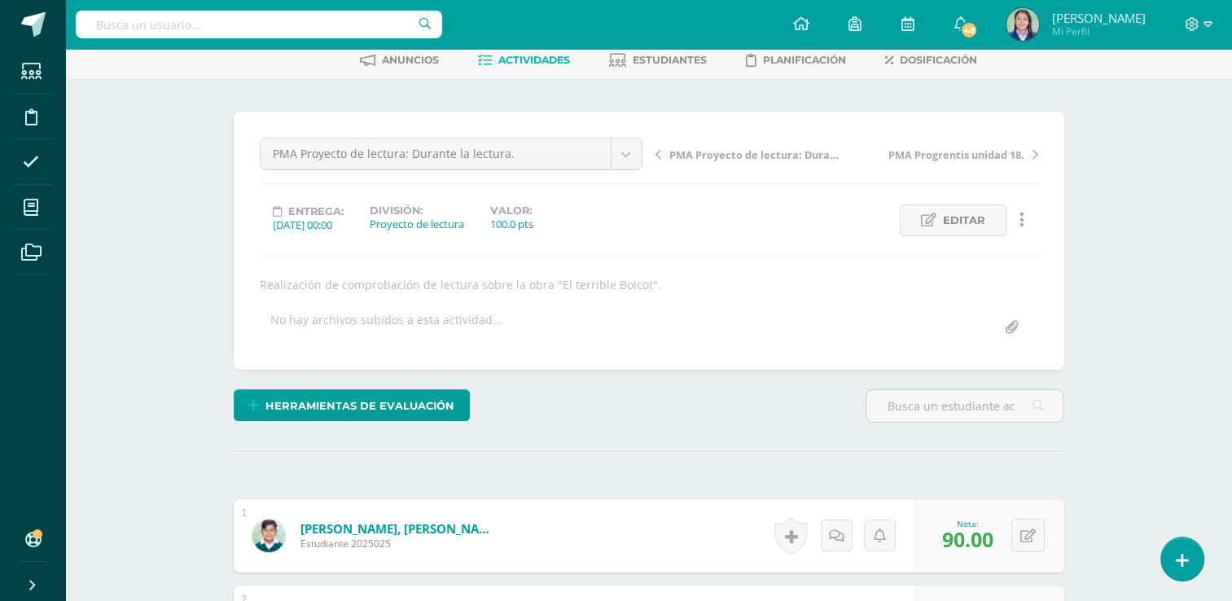
click at [401, 334] on div "No hay archivos subidos a esta actividad..." at bounding box center [386, 328] width 232 height 32
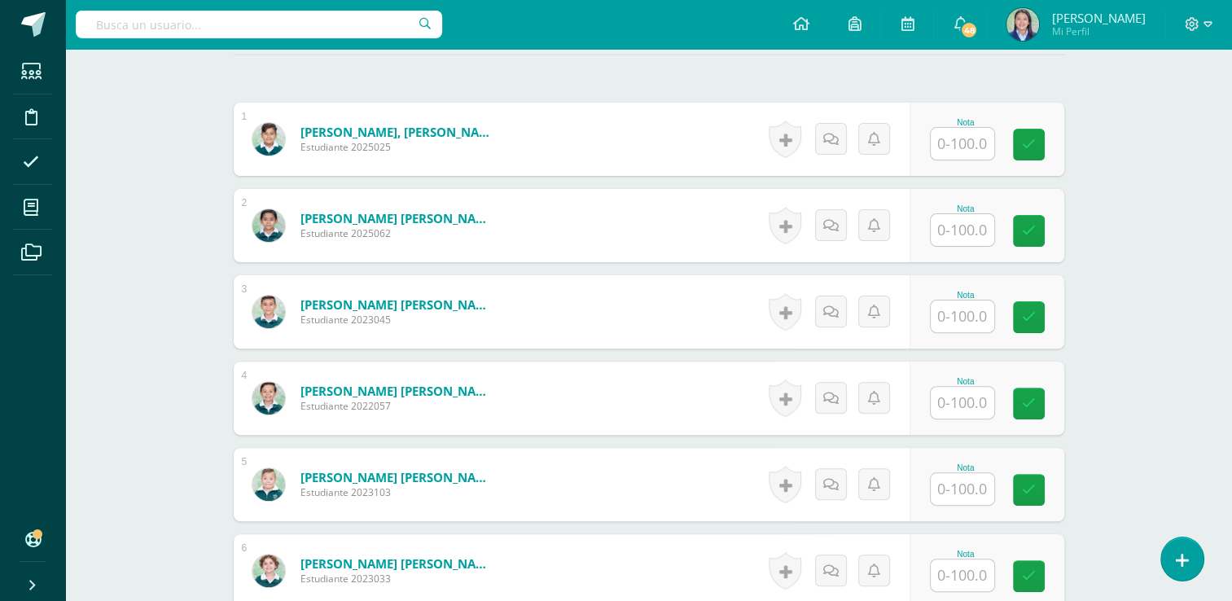
scroll to position [469, 0]
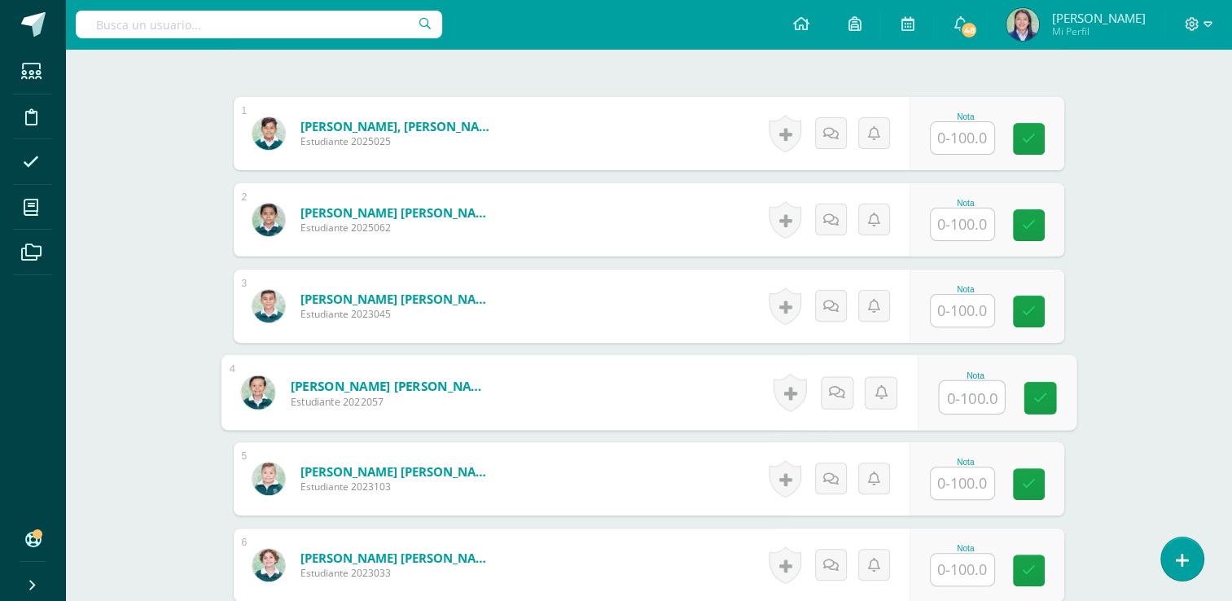
click at [975, 396] on input "text" at bounding box center [971, 397] width 65 height 33
type input "90"
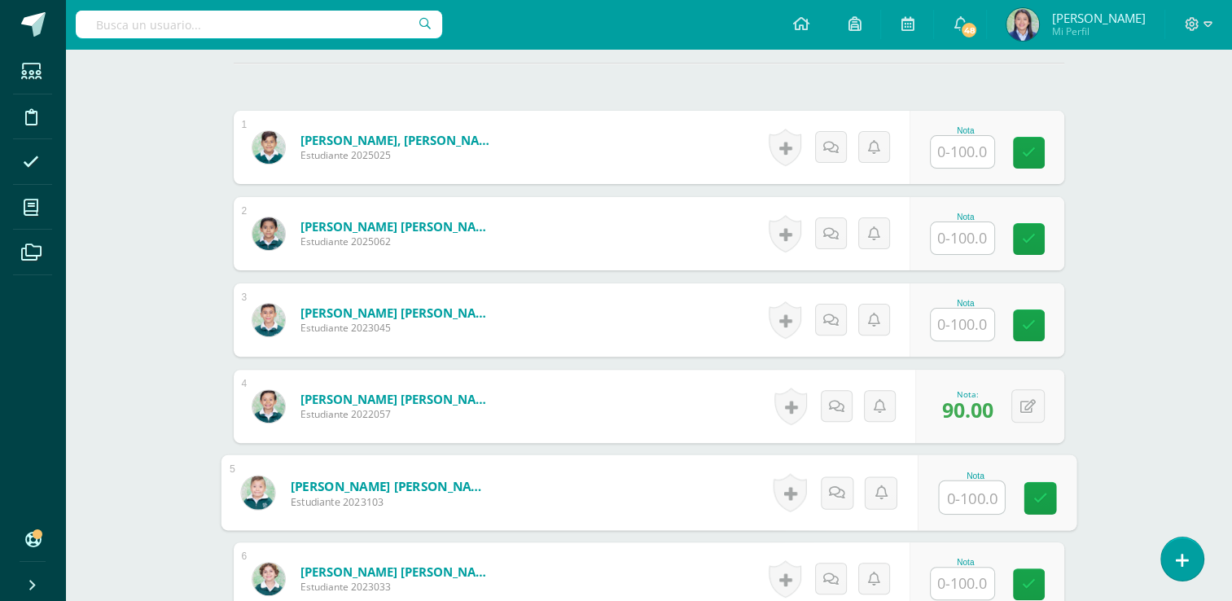
scroll to position [470, 0]
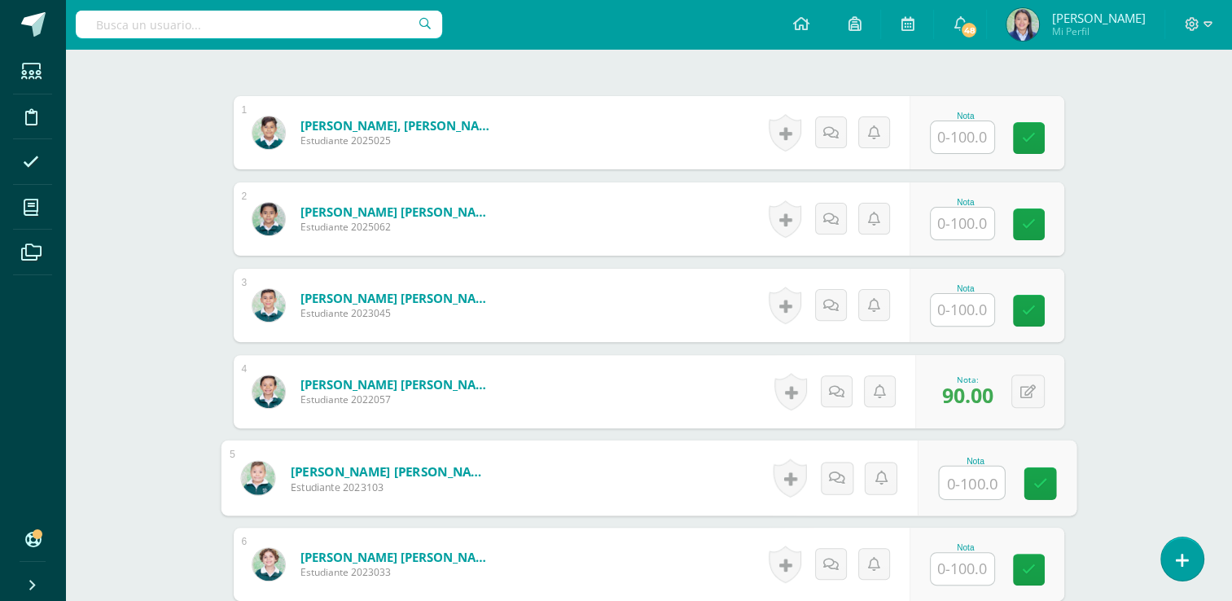
click at [980, 478] on input "text" at bounding box center [971, 483] width 65 height 33
type input "68"
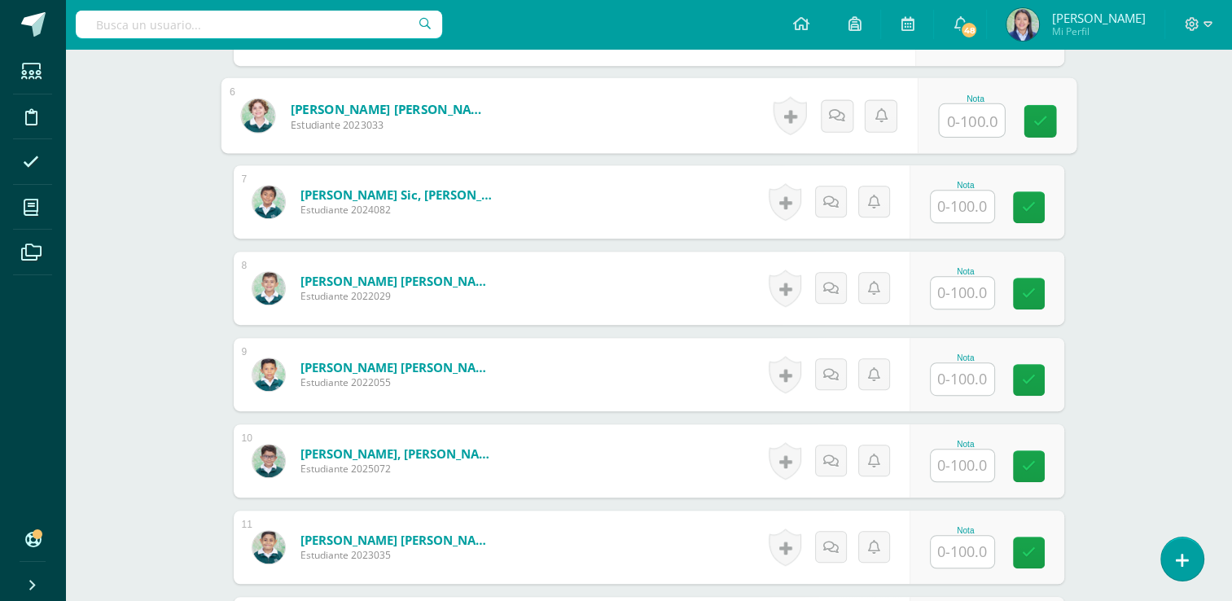
scroll to position [920, 0]
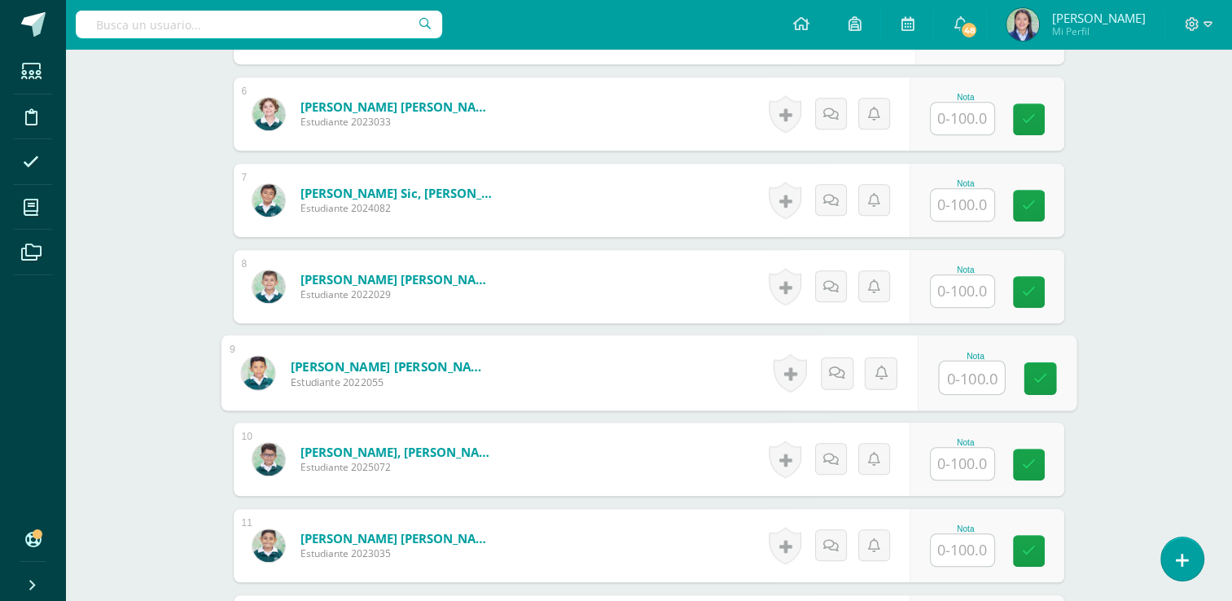
click at [964, 374] on input "text" at bounding box center [971, 378] width 65 height 33
type input "82"
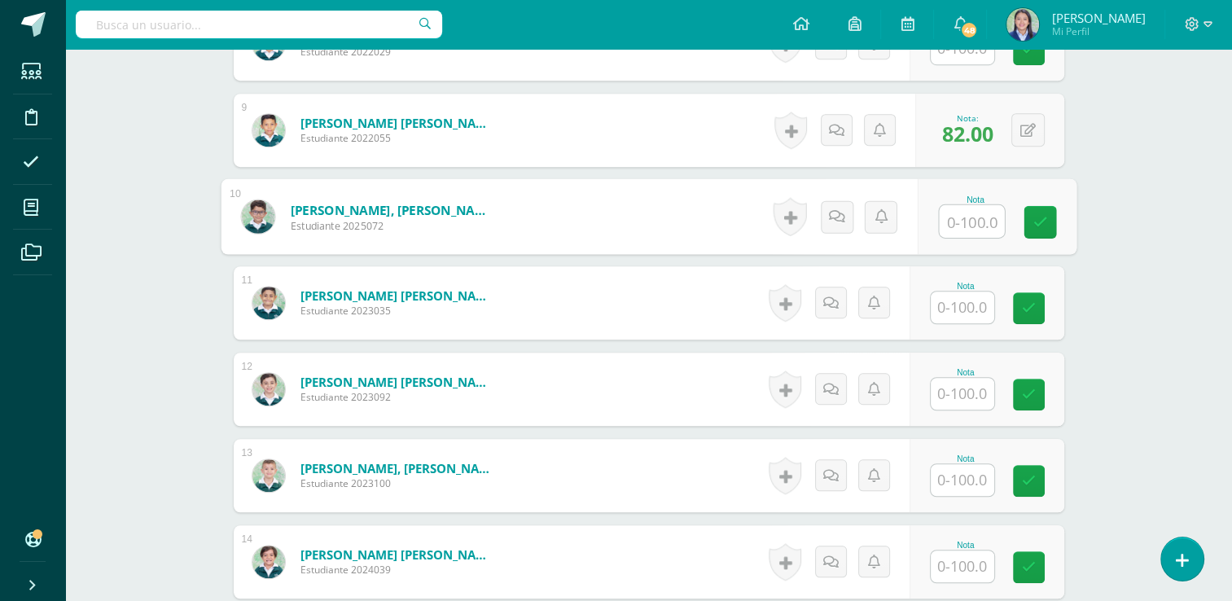
scroll to position [1176, 0]
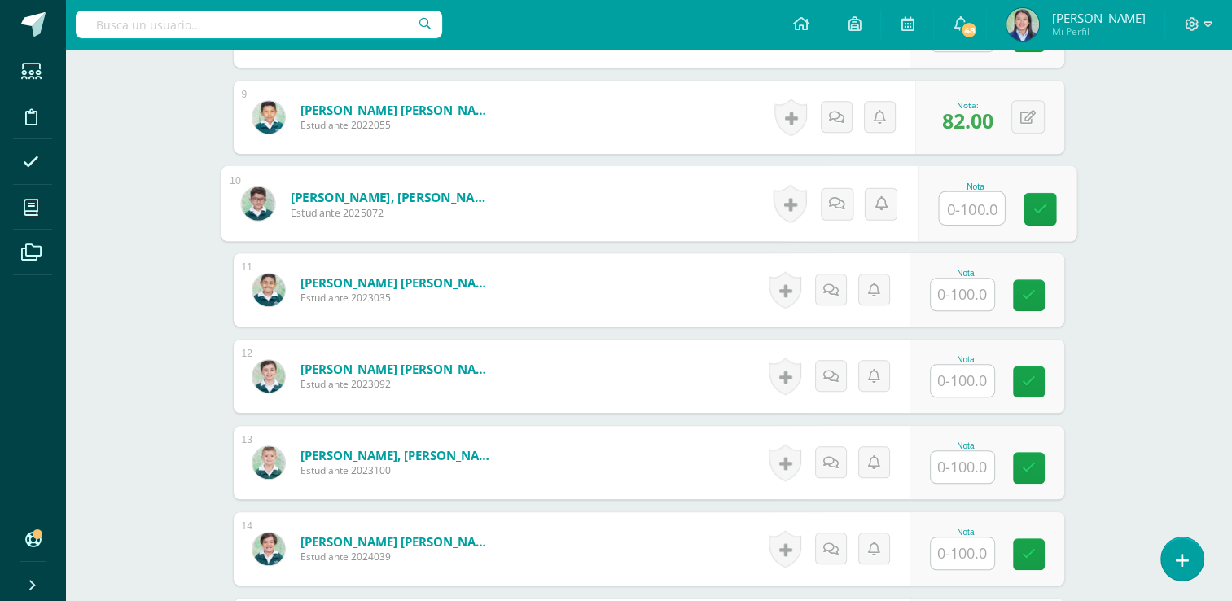
click at [971, 380] on input "text" at bounding box center [963, 381] width 64 height 32
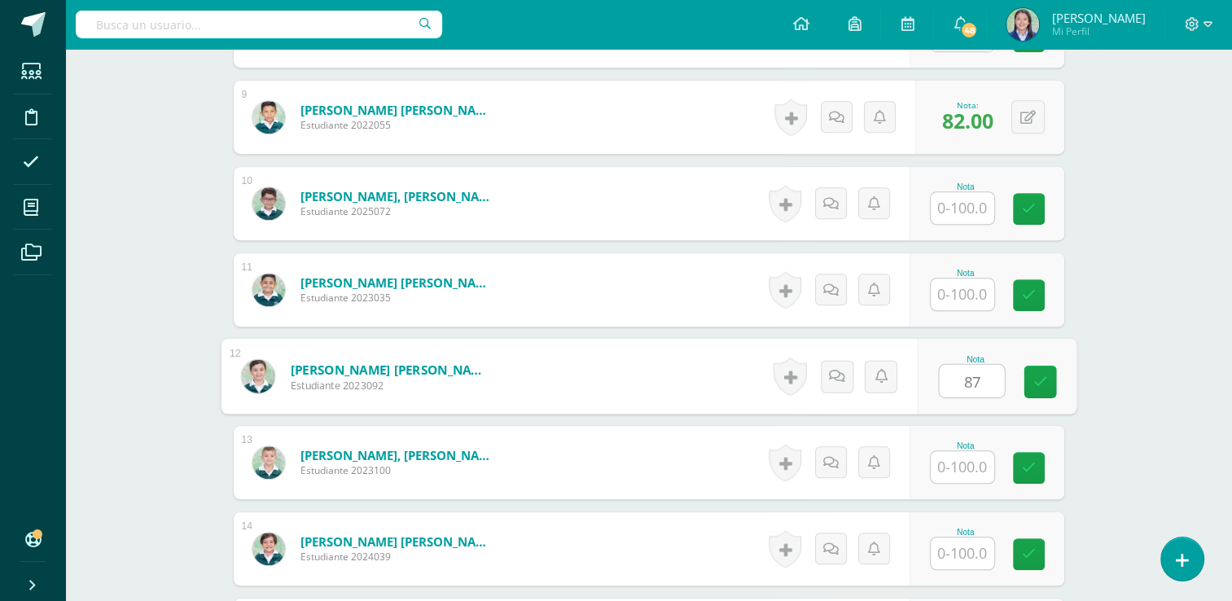
type input "87"
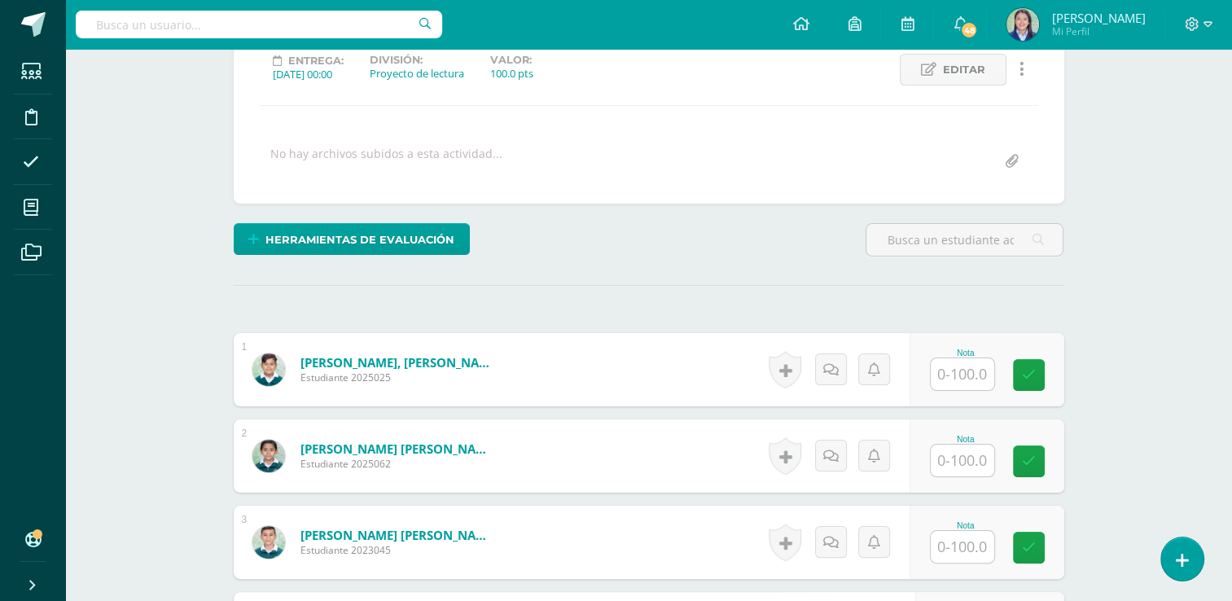
scroll to position [0, 0]
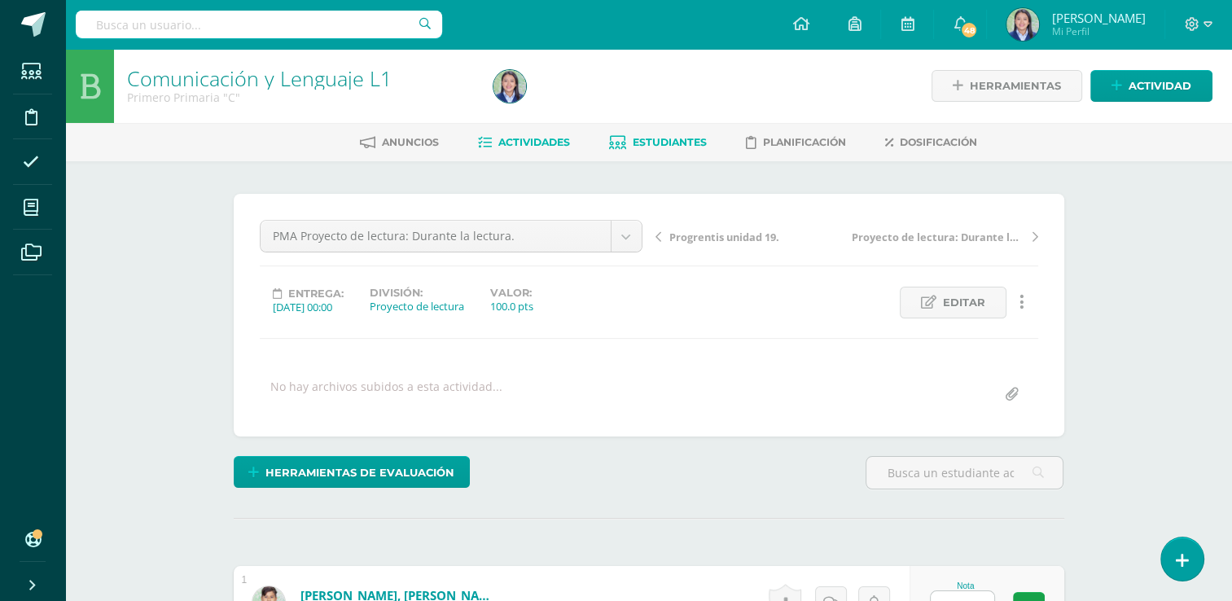
click at [667, 134] on link "Estudiantes" at bounding box center [658, 143] width 98 height 26
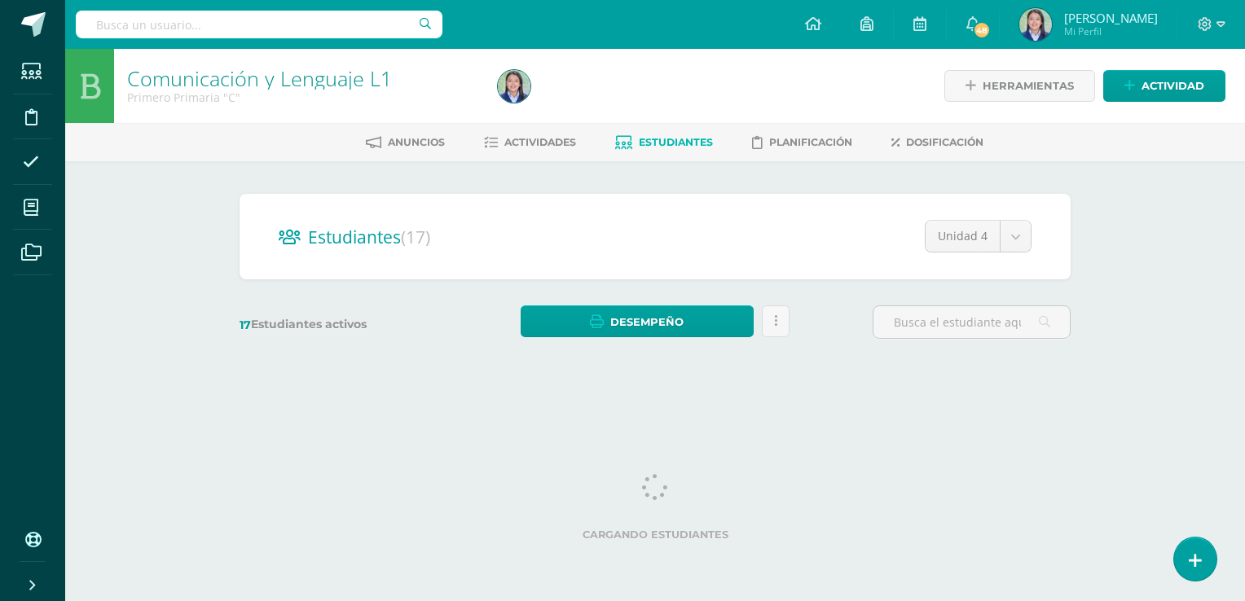
click at [1178, 253] on div "Comunicación y Lenguaje L1 Primero Primaria "C" Herramientas Detalle de asisten…" at bounding box center [655, 218] width 1180 height 338
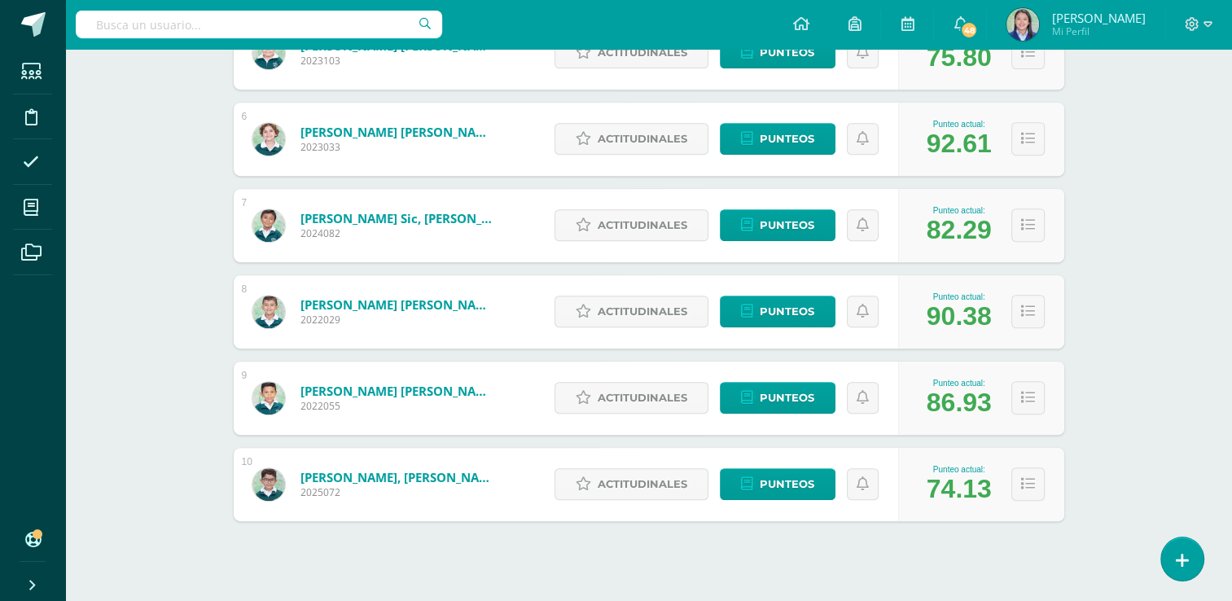
scroll to position [705, 0]
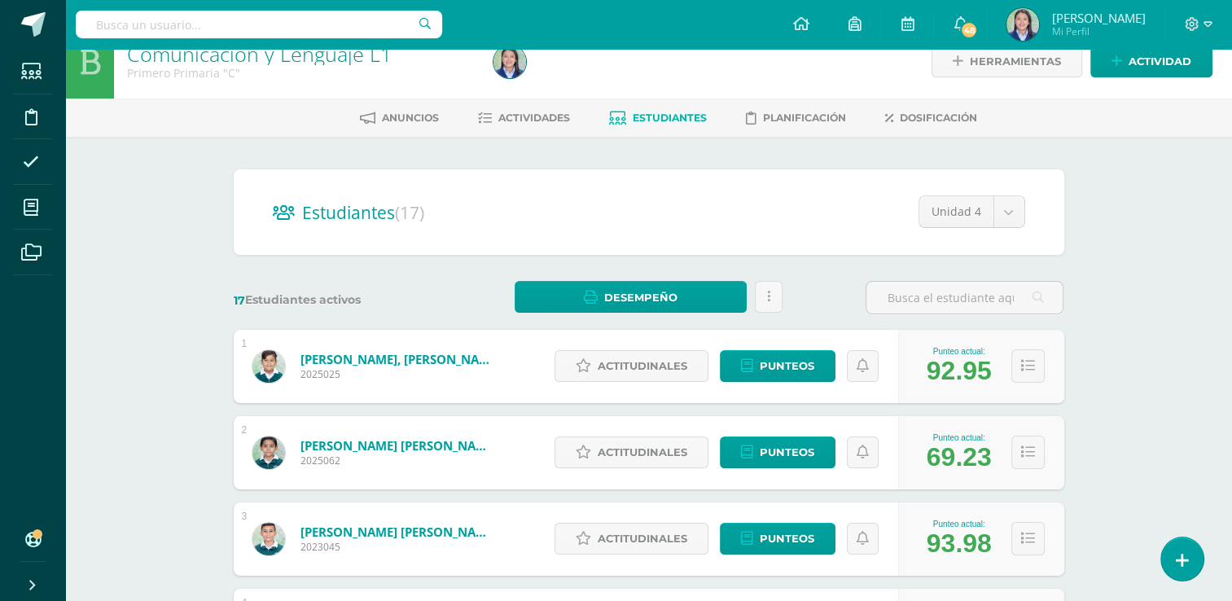
scroll to position [0, 0]
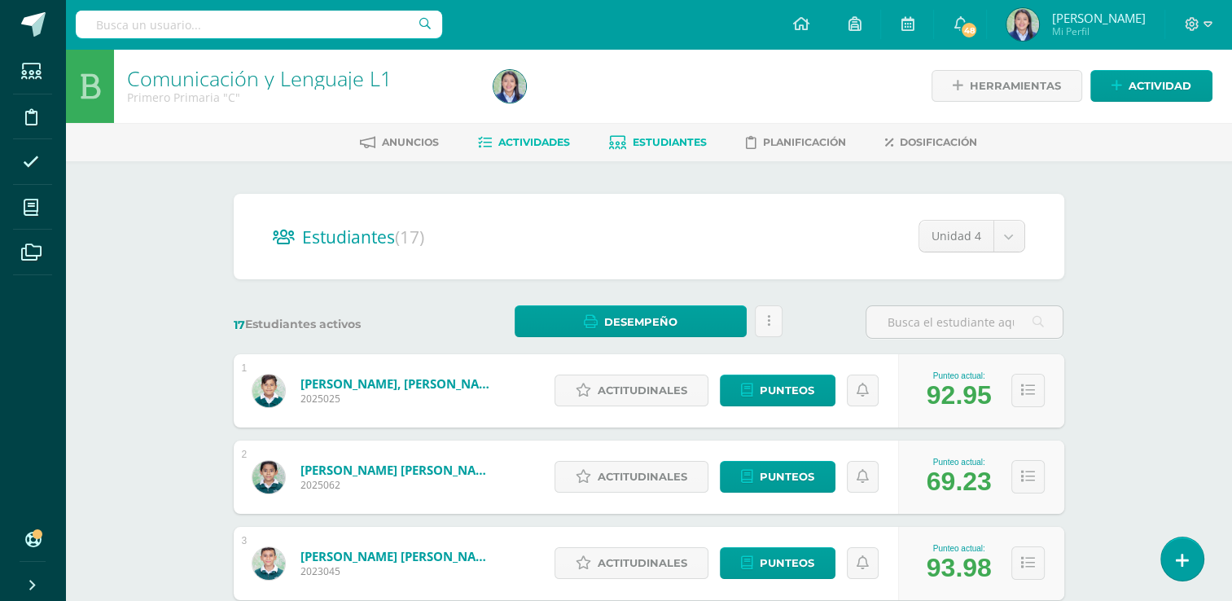
click at [544, 139] on span "Actividades" at bounding box center [535, 142] width 72 height 12
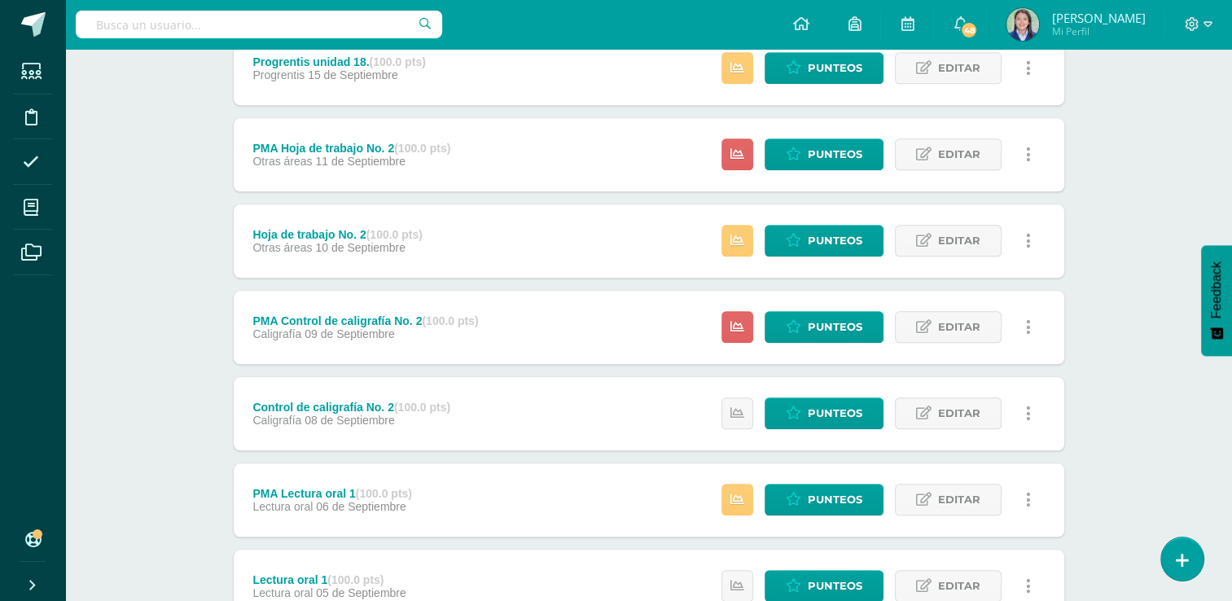
scroll to position [1707, 0]
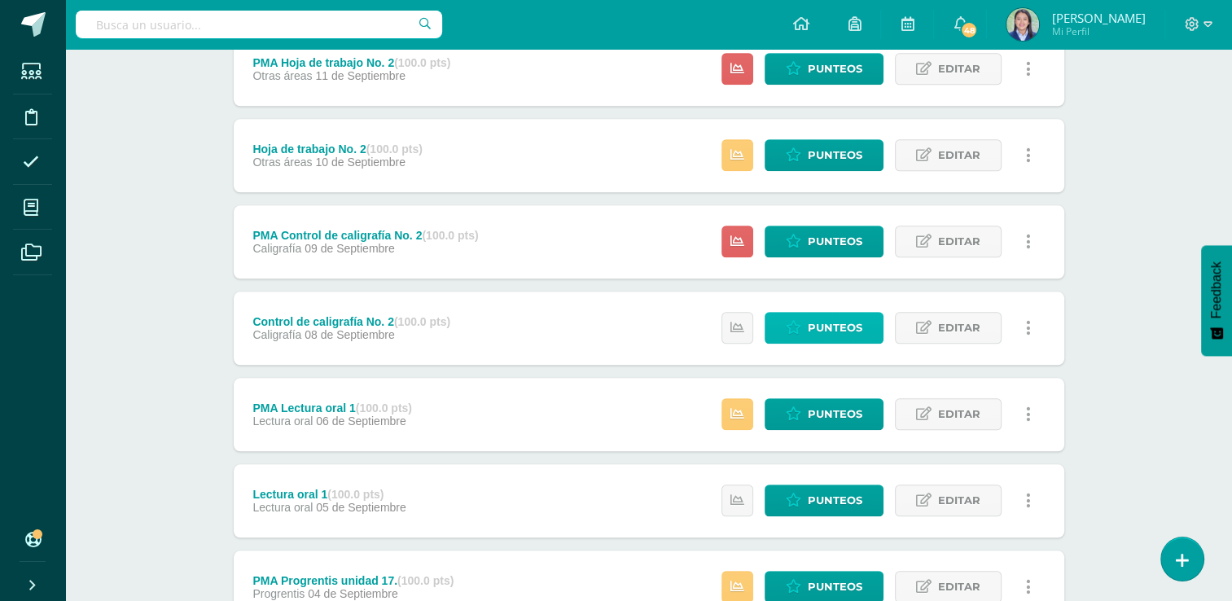
click at [846, 326] on span "Punteos" at bounding box center [835, 328] width 55 height 30
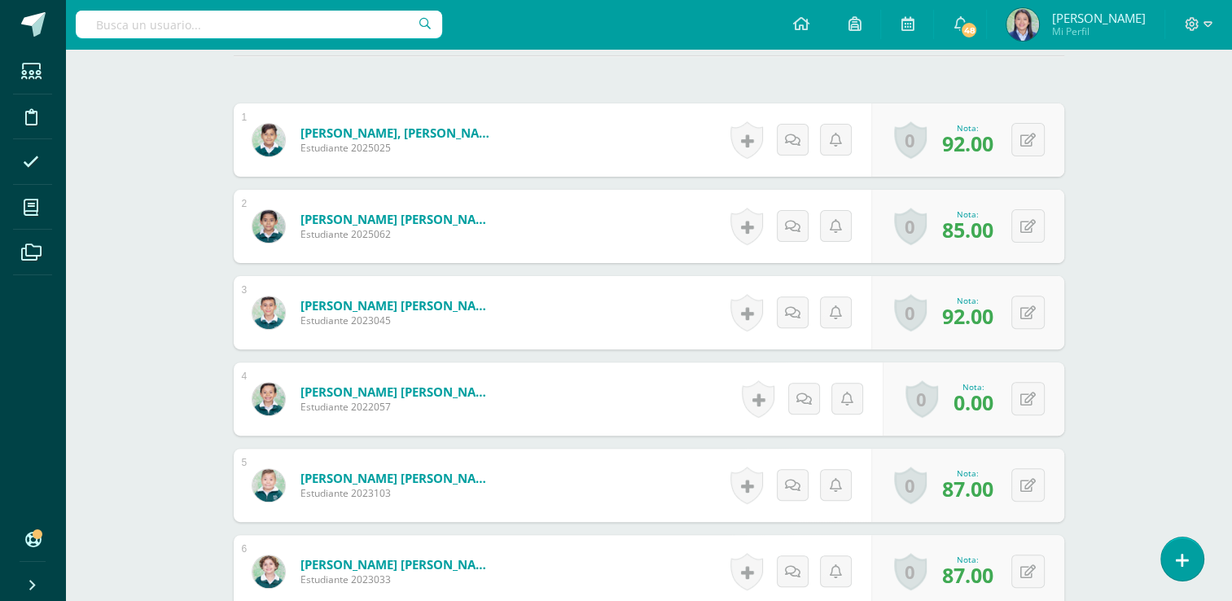
scroll to position [479, 0]
click at [1025, 394] on button at bounding box center [1039, 398] width 34 height 34
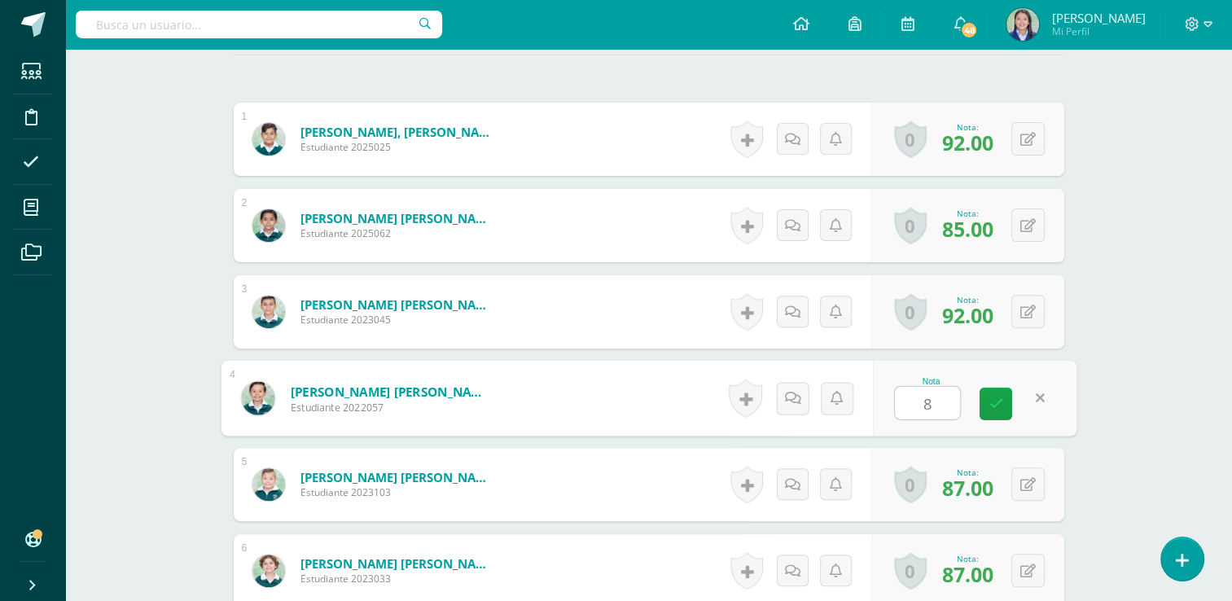
type input "88"
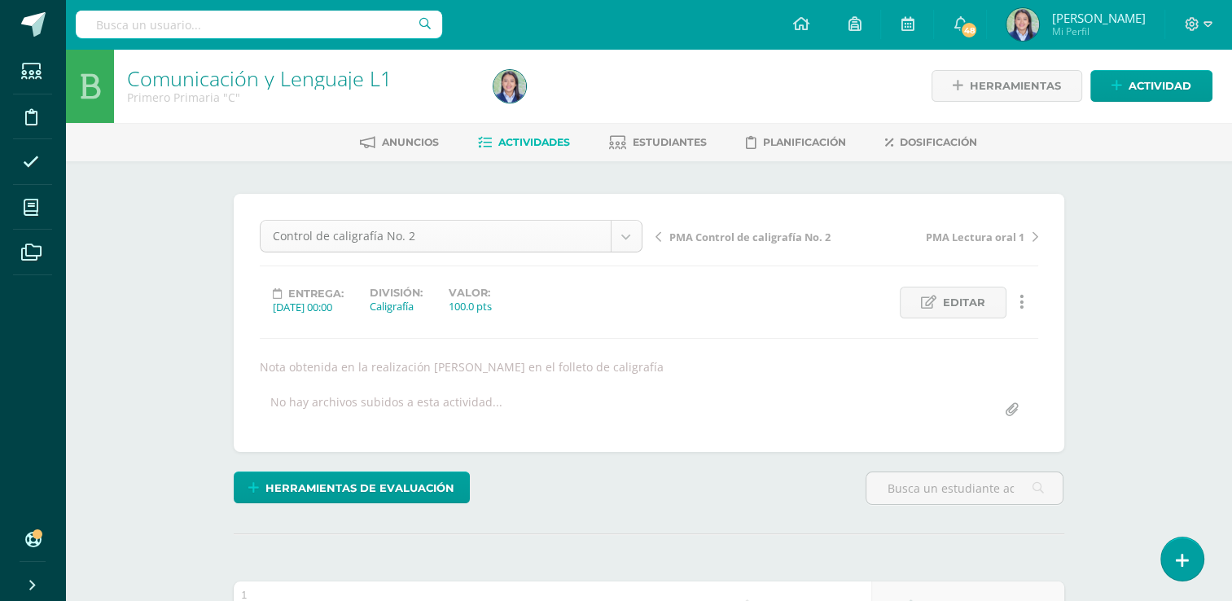
scroll to position [498, 0]
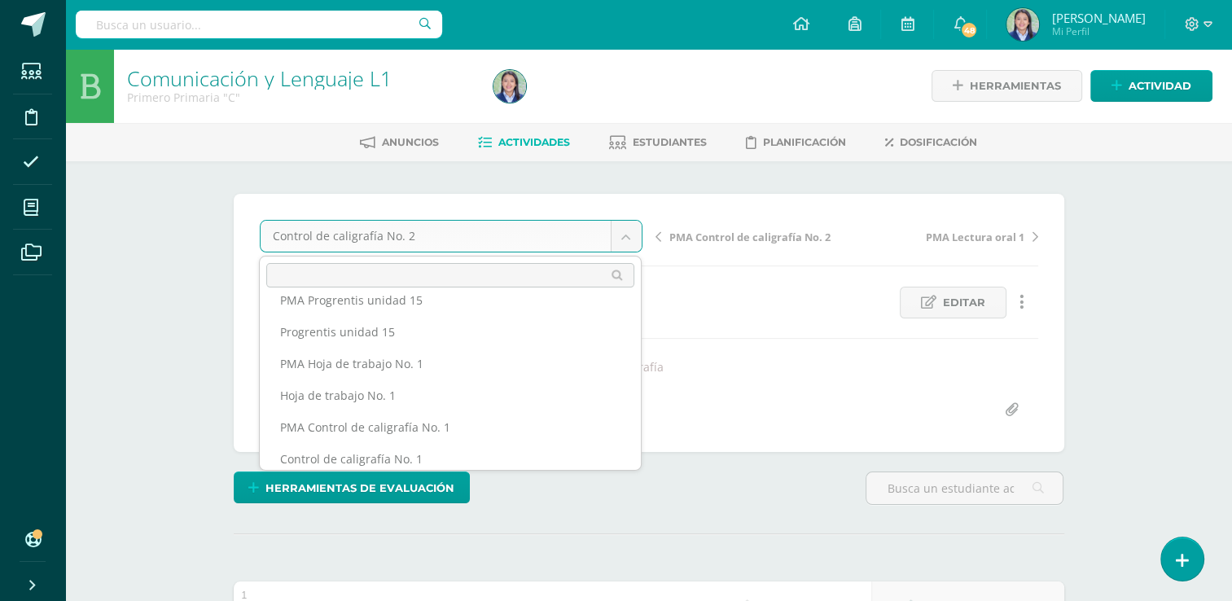
scroll to position [1043, 0]
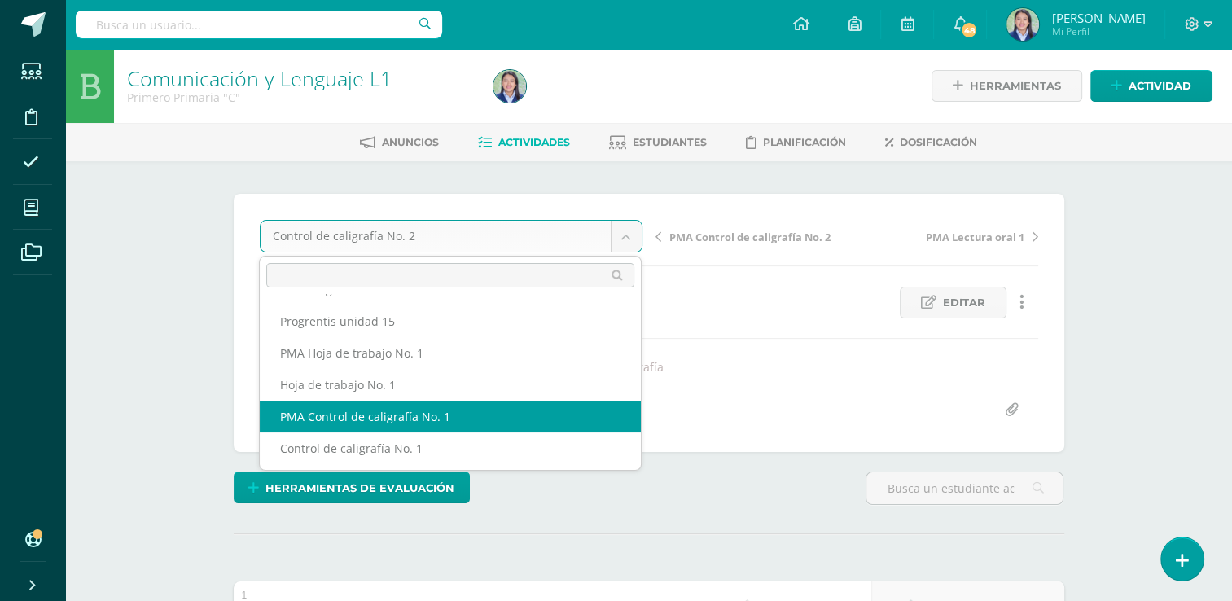
select select "/dashboard/teacher/grade-activity/264288/"
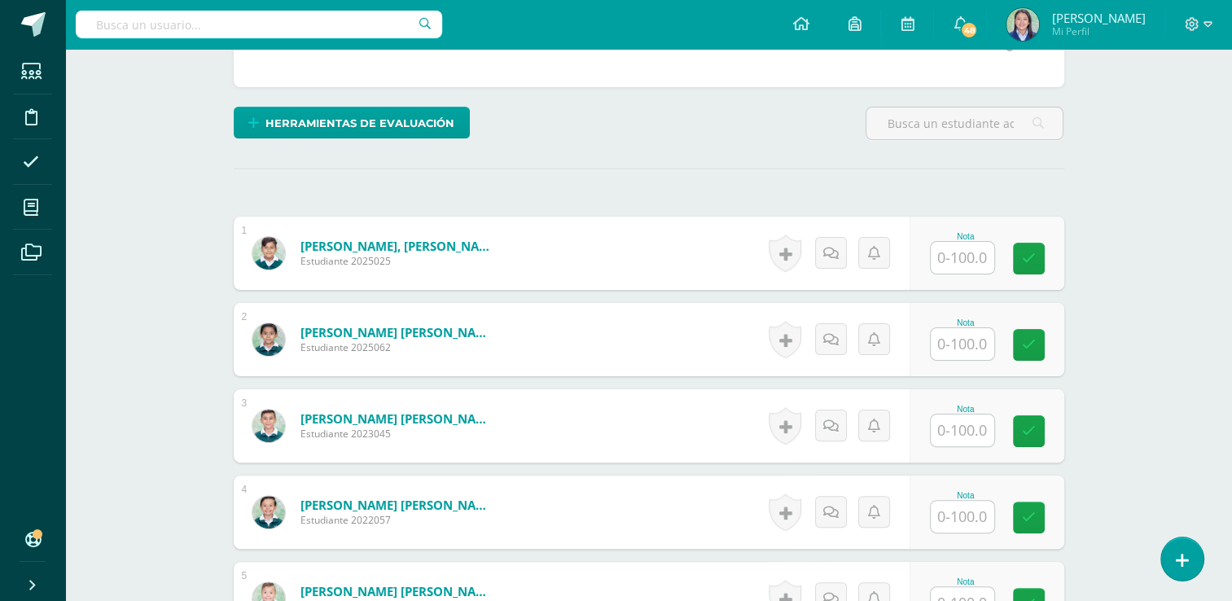
scroll to position [365, 0]
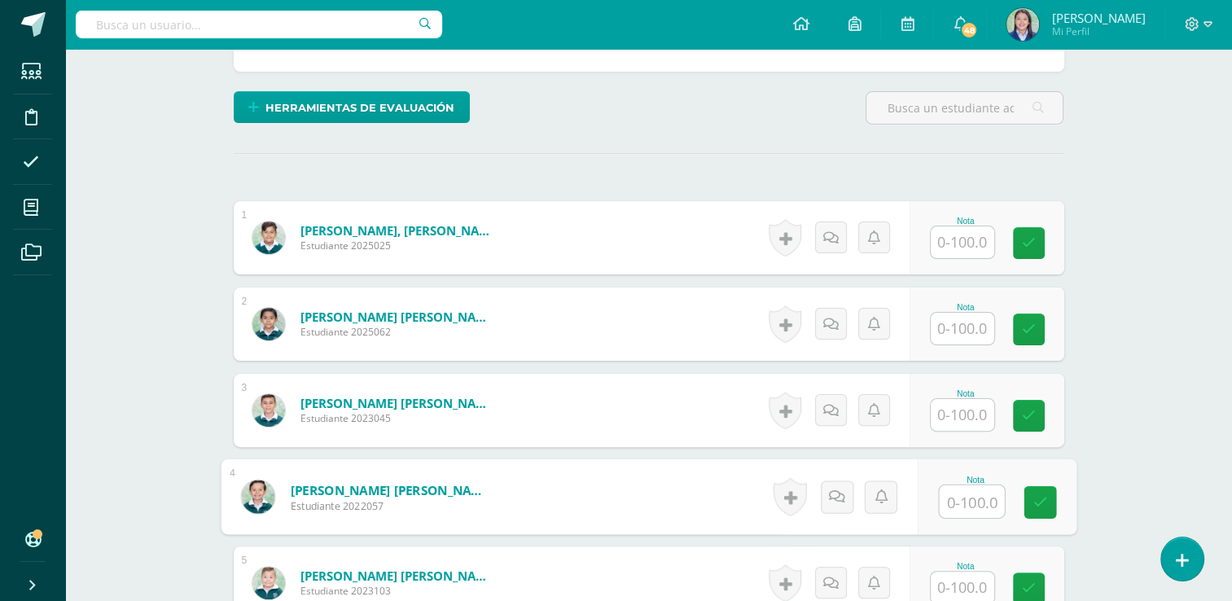
click at [961, 506] on input "text" at bounding box center [971, 501] width 65 height 33
type input "82"
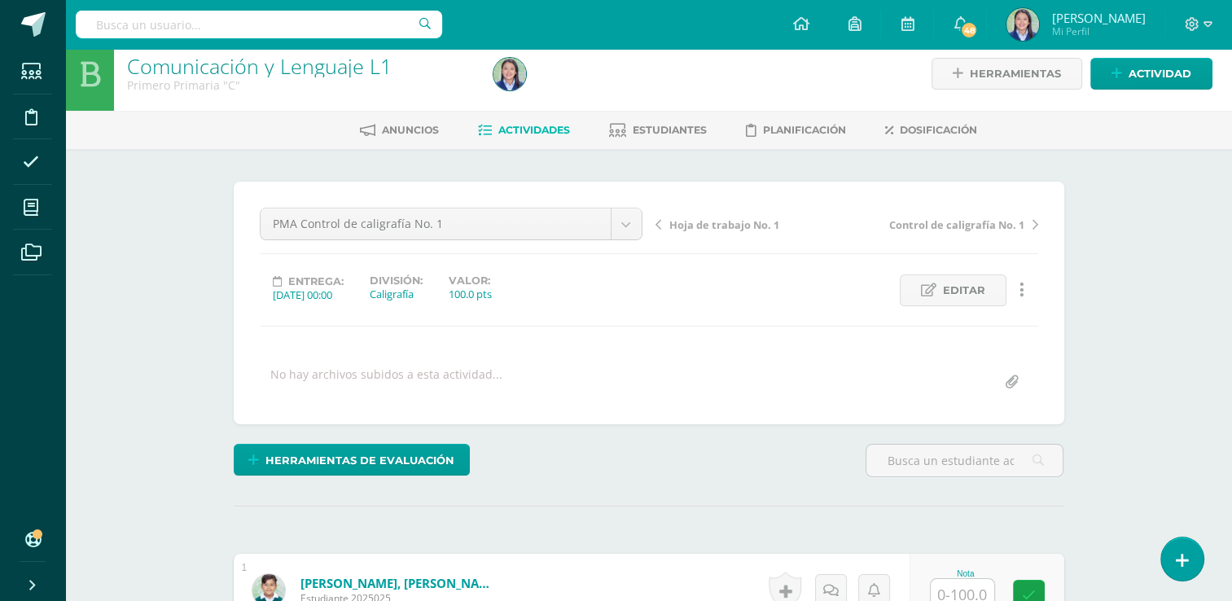
scroll to position [0, 0]
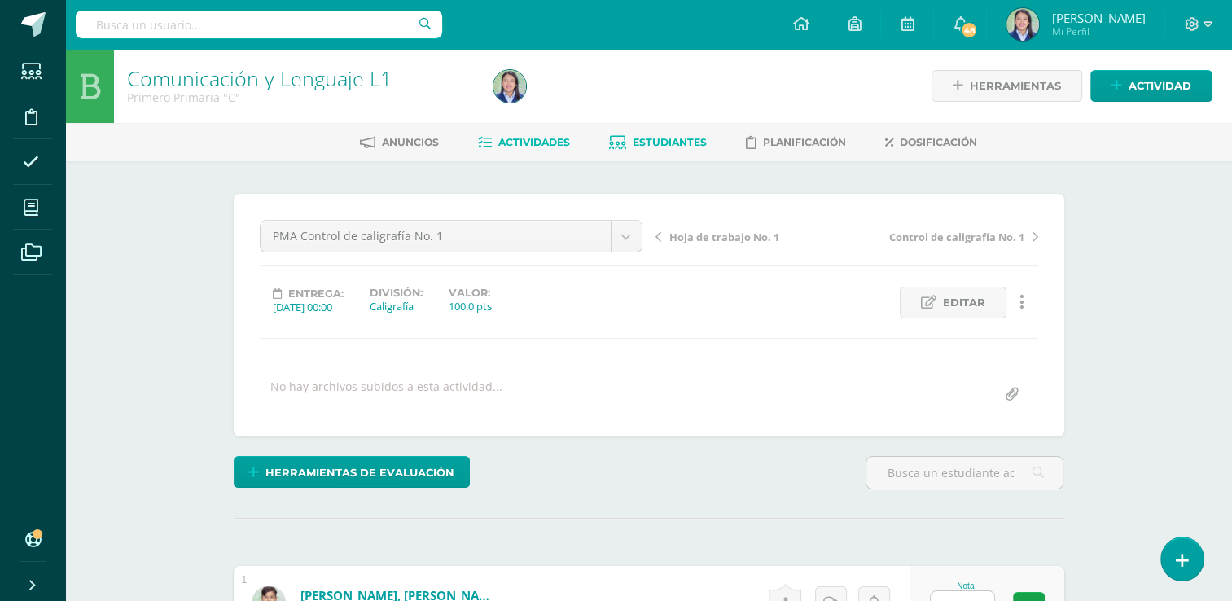
click at [696, 137] on span "Estudiantes" at bounding box center [670, 142] width 74 height 12
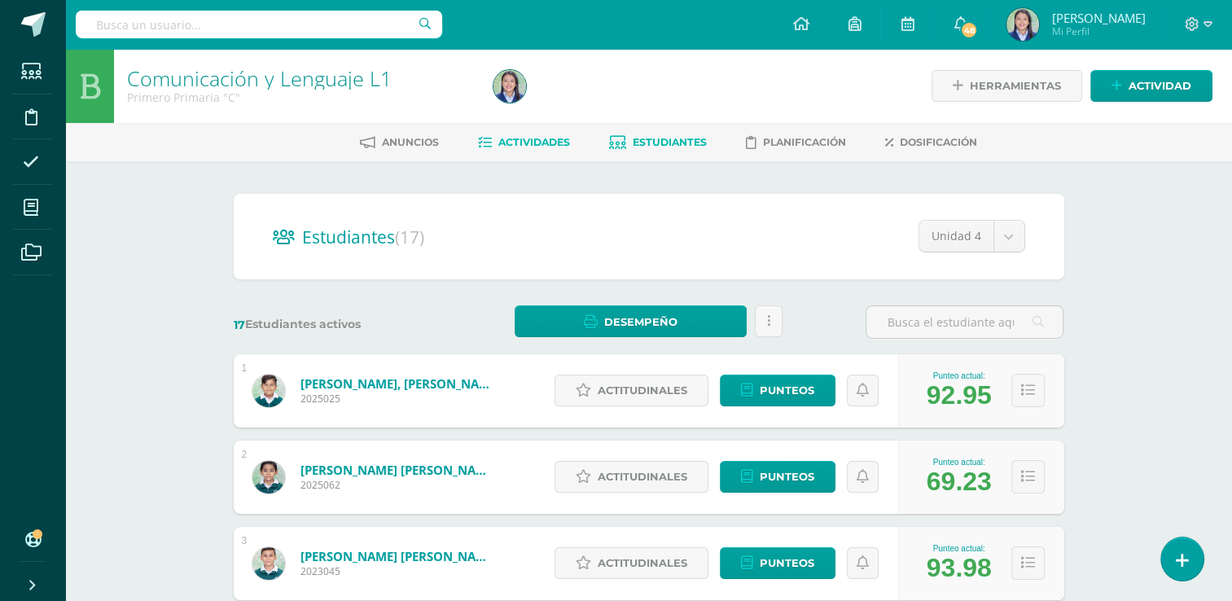
click at [541, 137] on span "Actividades" at bounding box center [535, 142] width 72 height 12
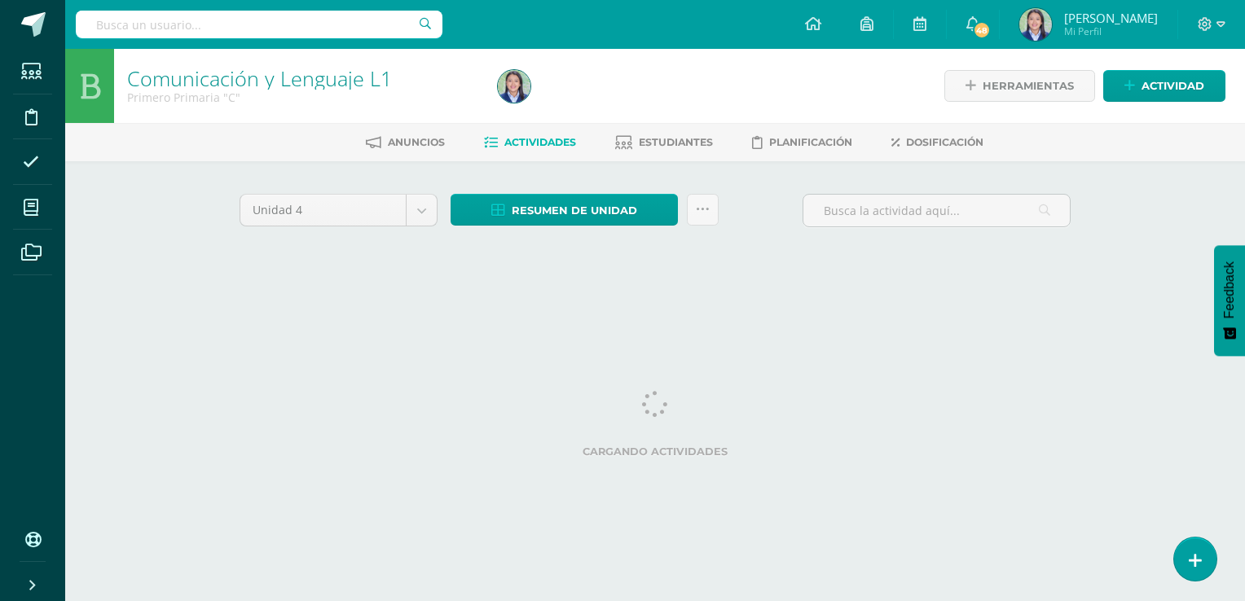
click at [1152, 202] on div "Comunicación y Lenguaje L1 Primero Primaria "C" Herramientas Detalle de asisten…" at bounding box center [655, 176] width 1180 height 255
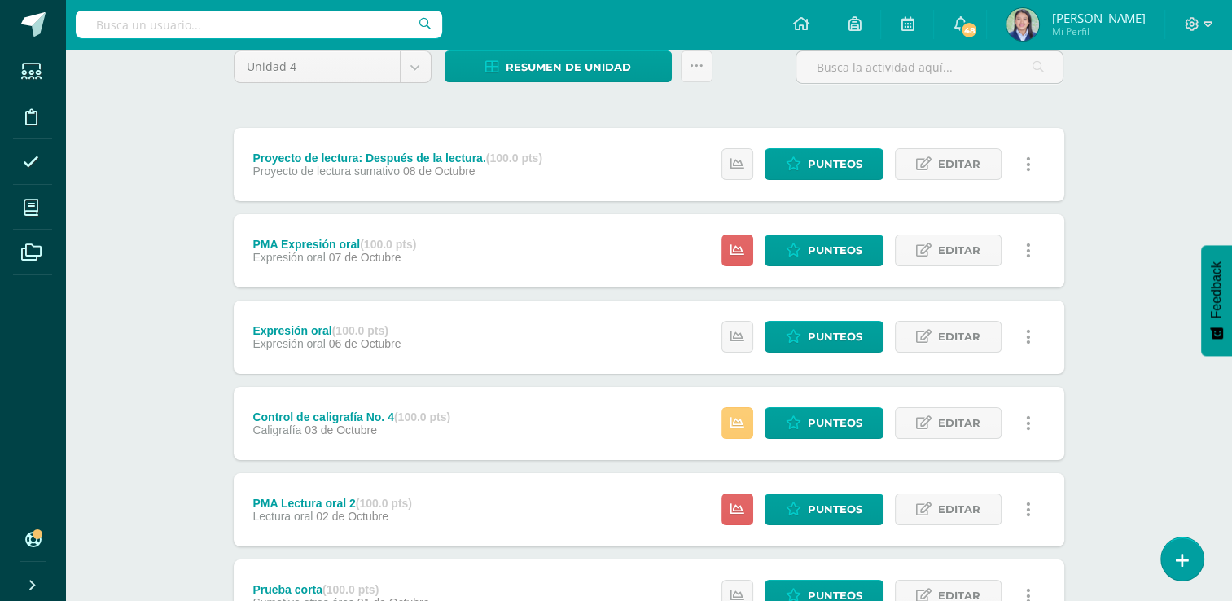
scroll to position [145, 0]
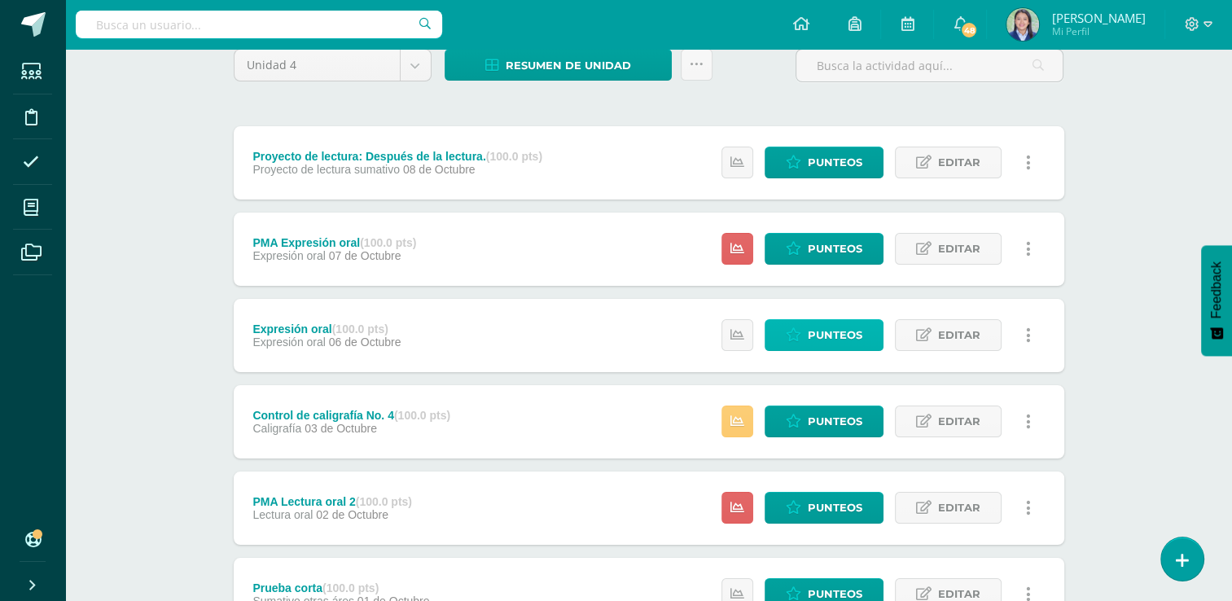
click at [841, 325] on span "Punteos" at bounding box center [835, 335] width 55 height 30
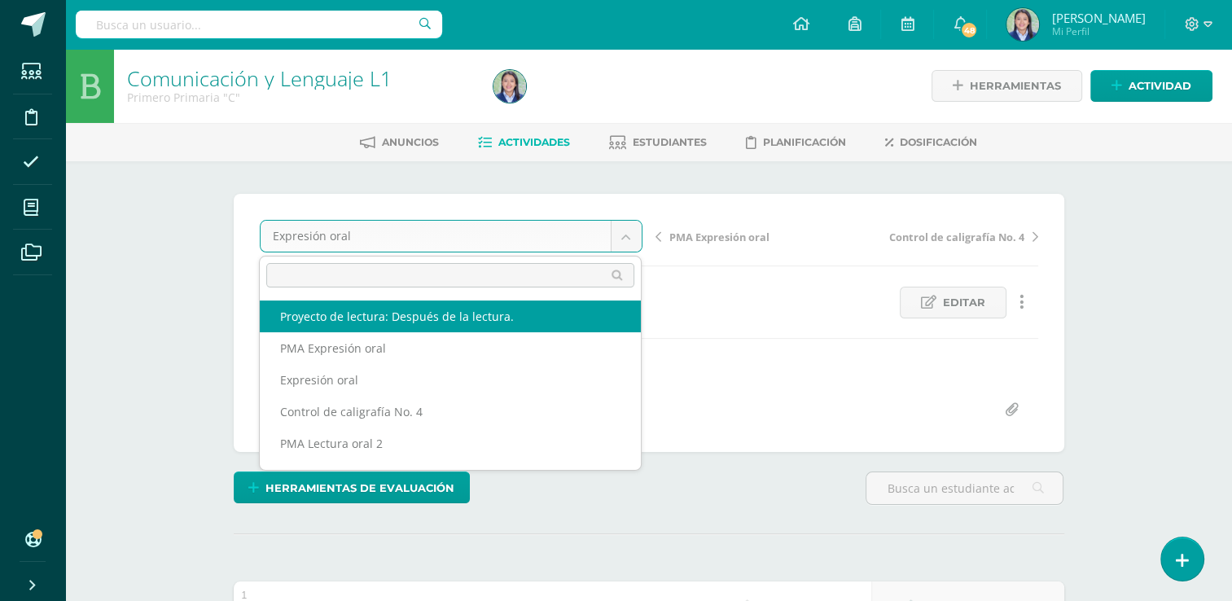
select select "/dashboard/teacher/grade-activity/265219/"
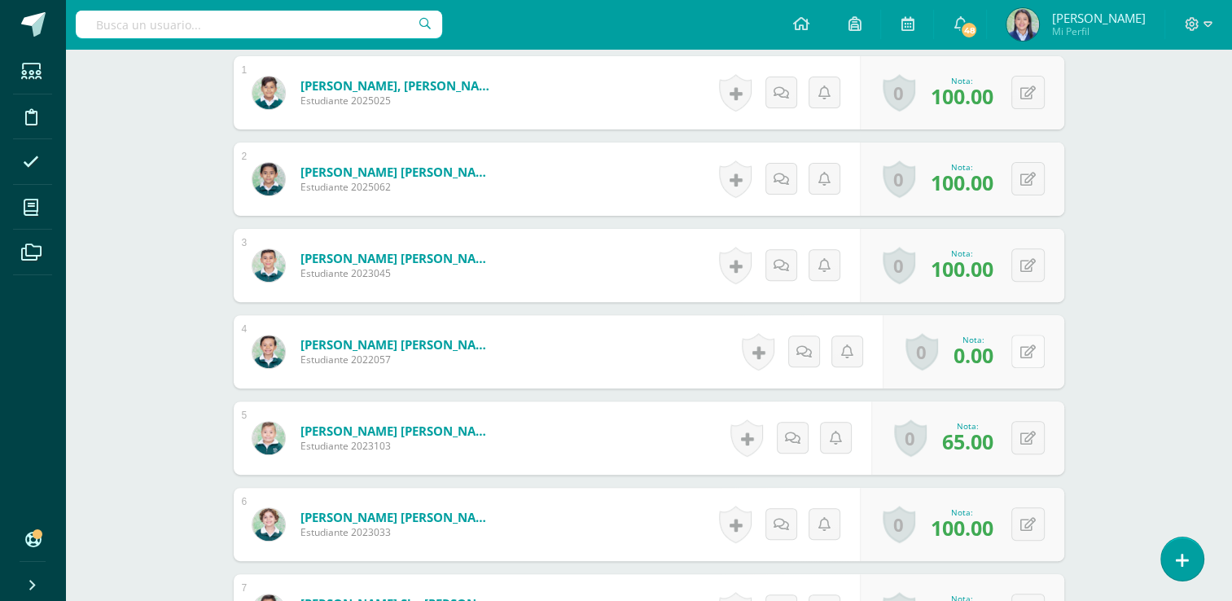
scroll to position [526, 0]
click at [1028, 354] on button at bounding box center [1039, 351] width 34 height 34
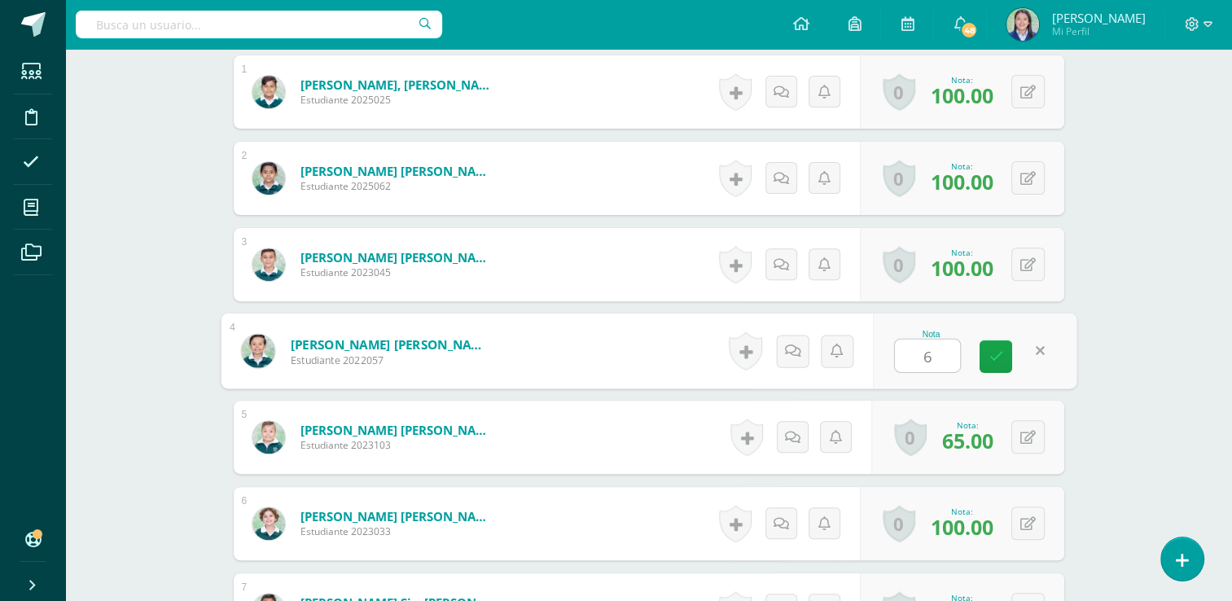
type input "65"
click at [1176, 312] on div "Comunicación y Lenguaje L1 Primero Primaria "C" Herramientas Detalle de asisten…" at bounding box center [648, 610] width 1167 height 2174
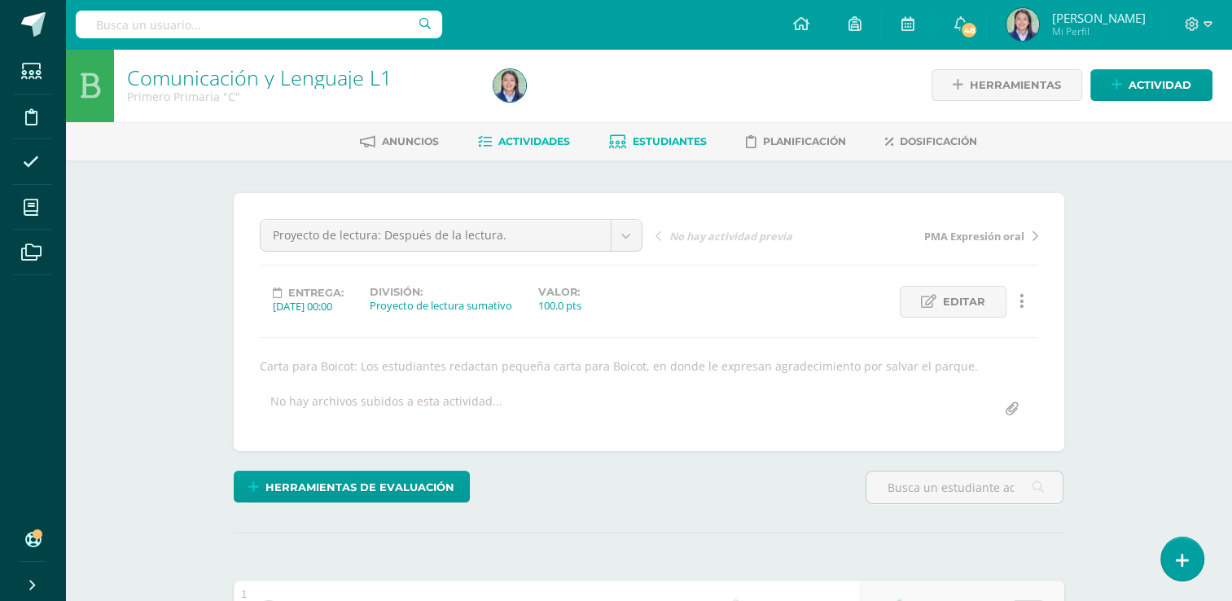
click at [667, 138] on span "Estudiantes" at bounding box center [670, 141] width 74 height 12
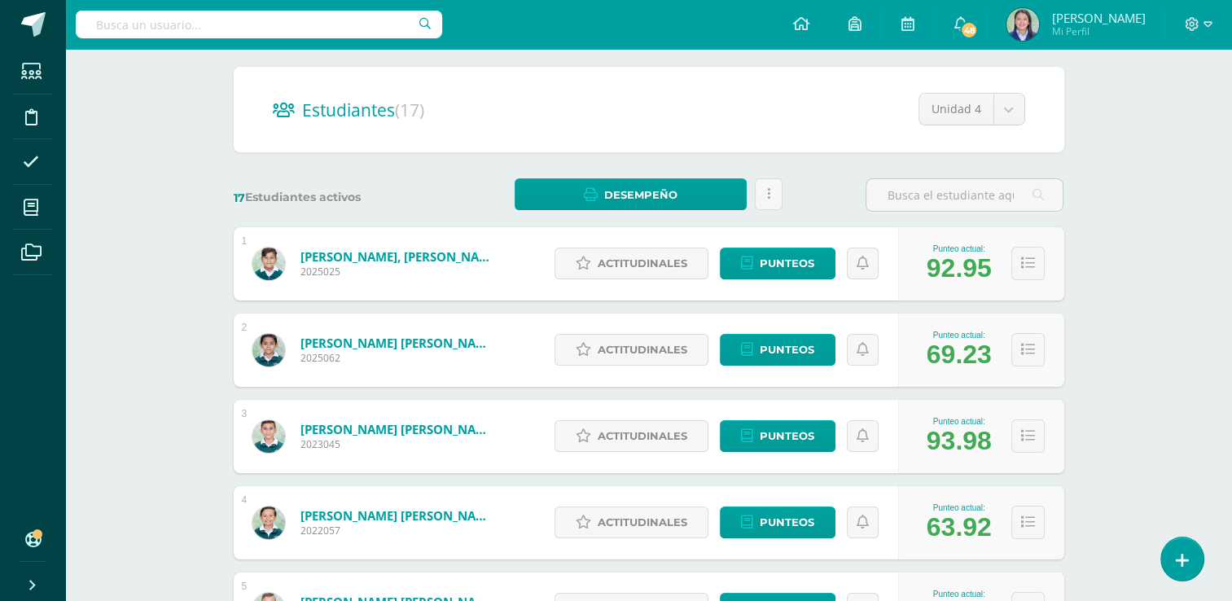
scroll to position [123, 0]
